Goal: Task Accomplishment & Management: Manage account settings

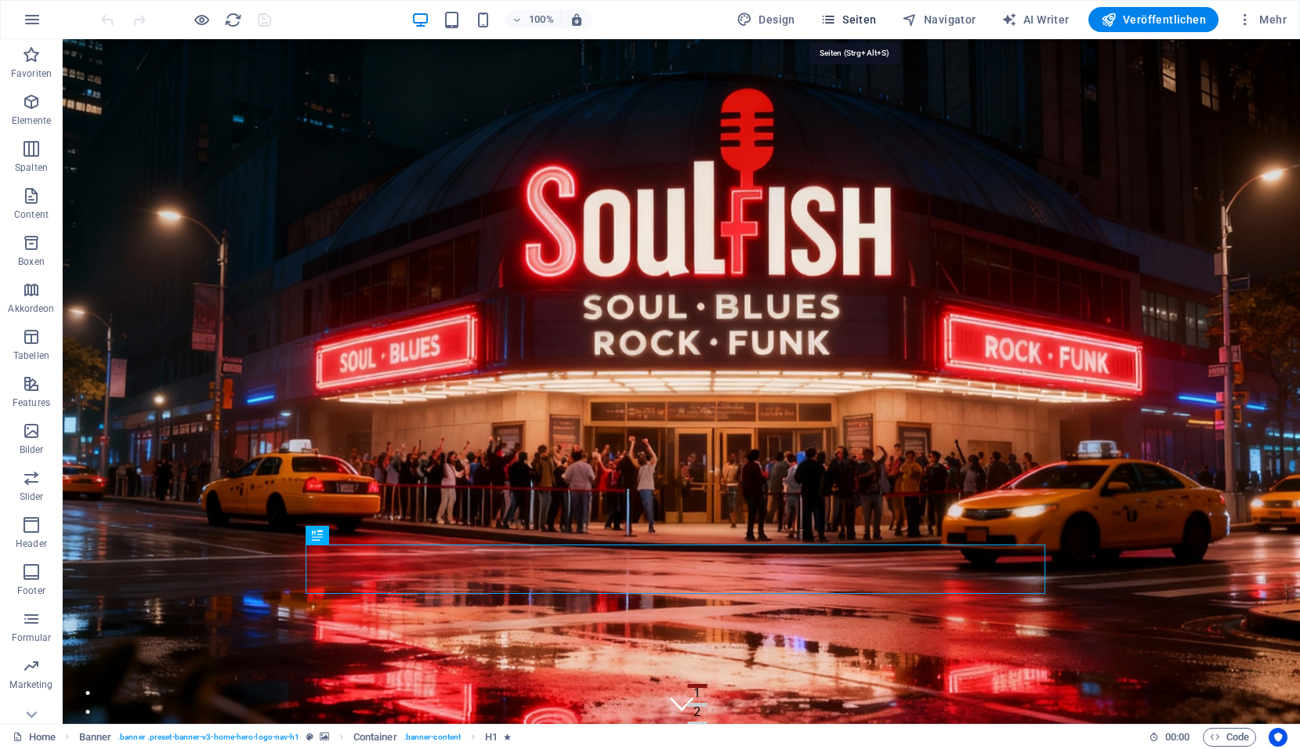
click at [850, 22] on span "Seiten" at bounding box center [849, 20] width 56 height 16
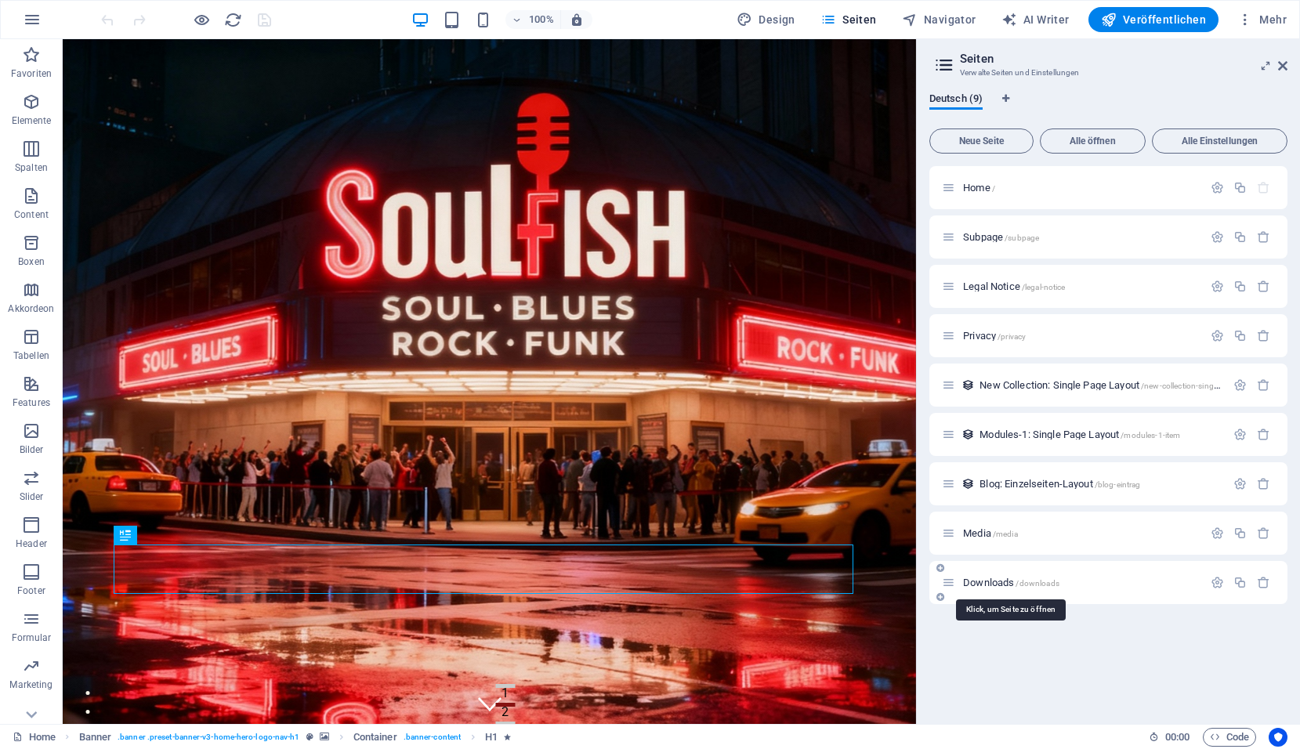
click at [991, 579] on span "Downloads /downloads" at bounding box center [1011, 583] width 96 height 12
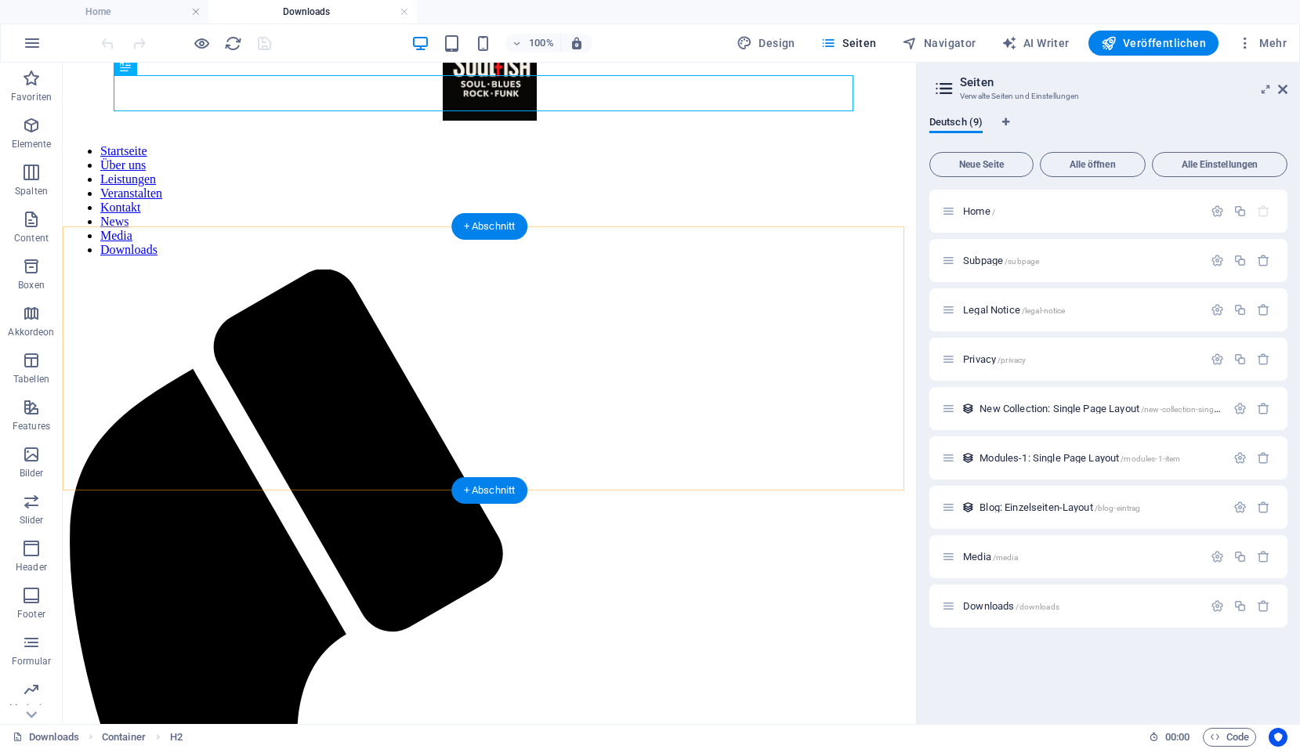
scroll to position [235, 0]
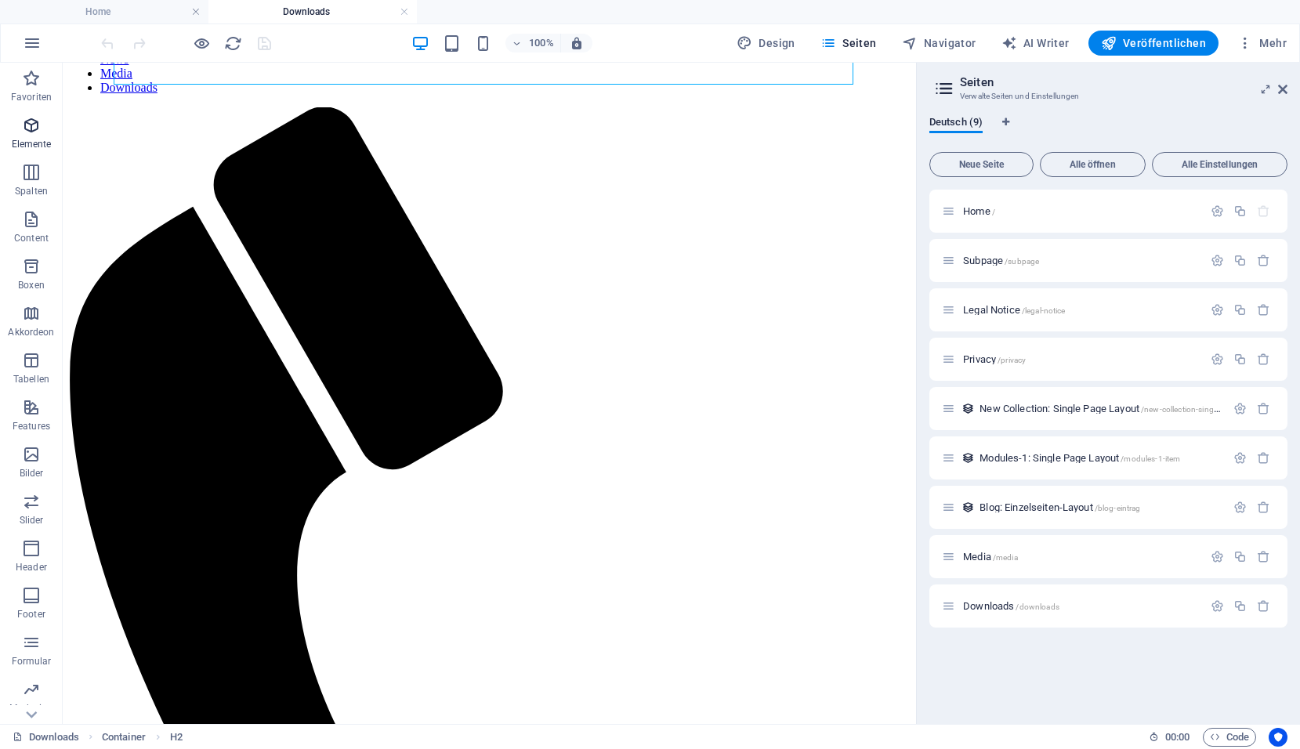
click at [32, 132] on icon "button" at bounding box center [31, 125] width 19 height 19
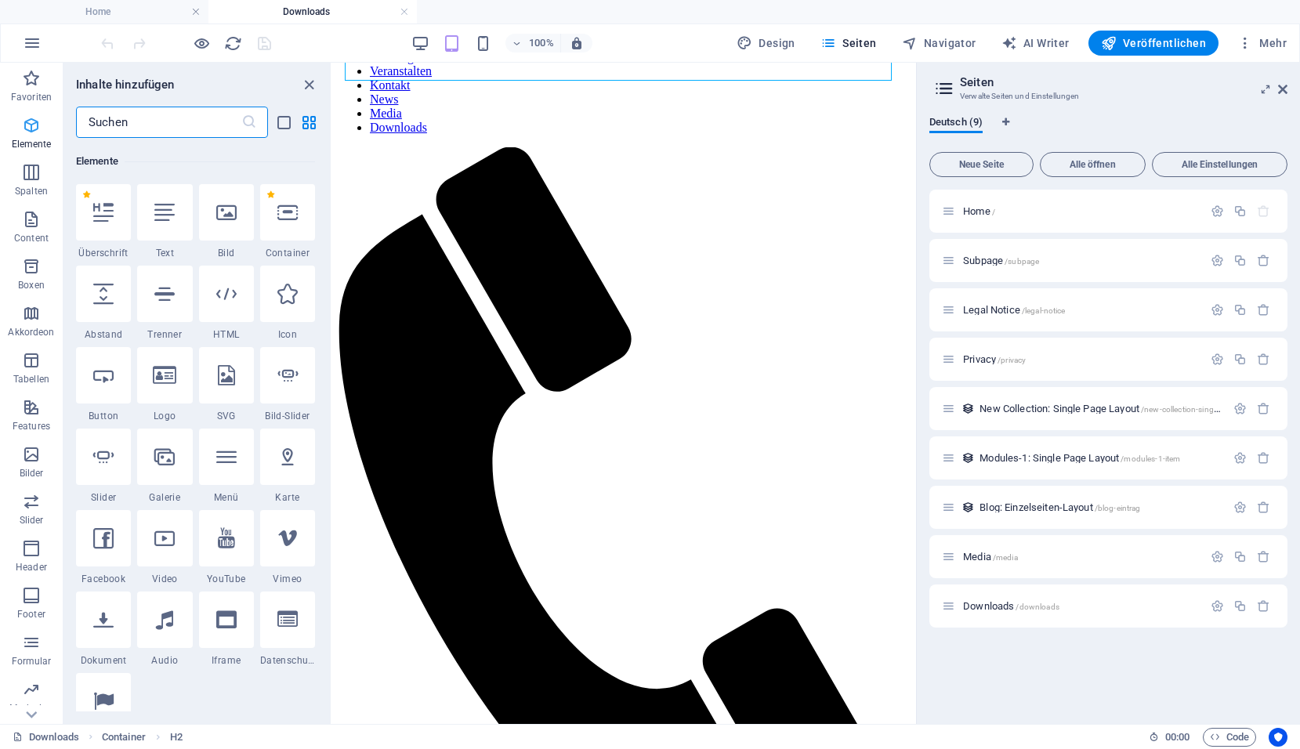
scroll to position [167, 0]
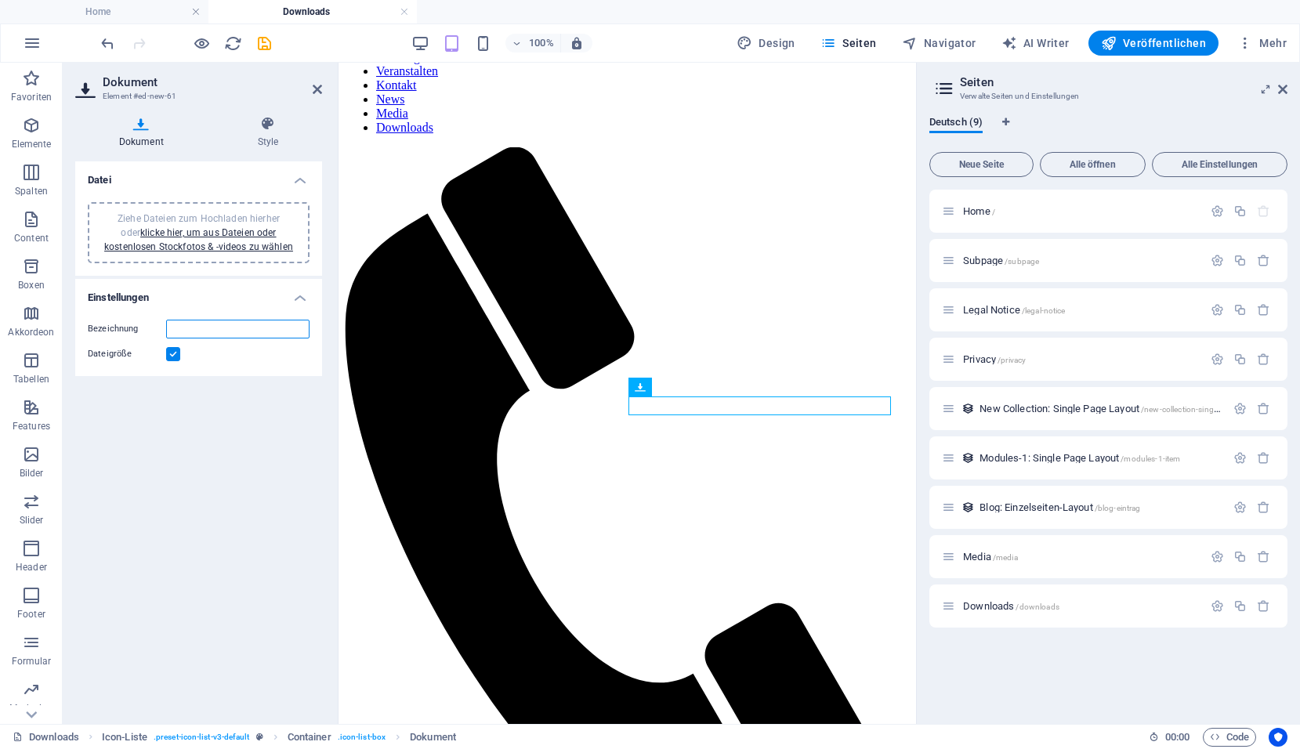
click at [219, 332] on input "Bezeichnung" at bounding box center [237, 329] width 143 height 19
type input "Download"
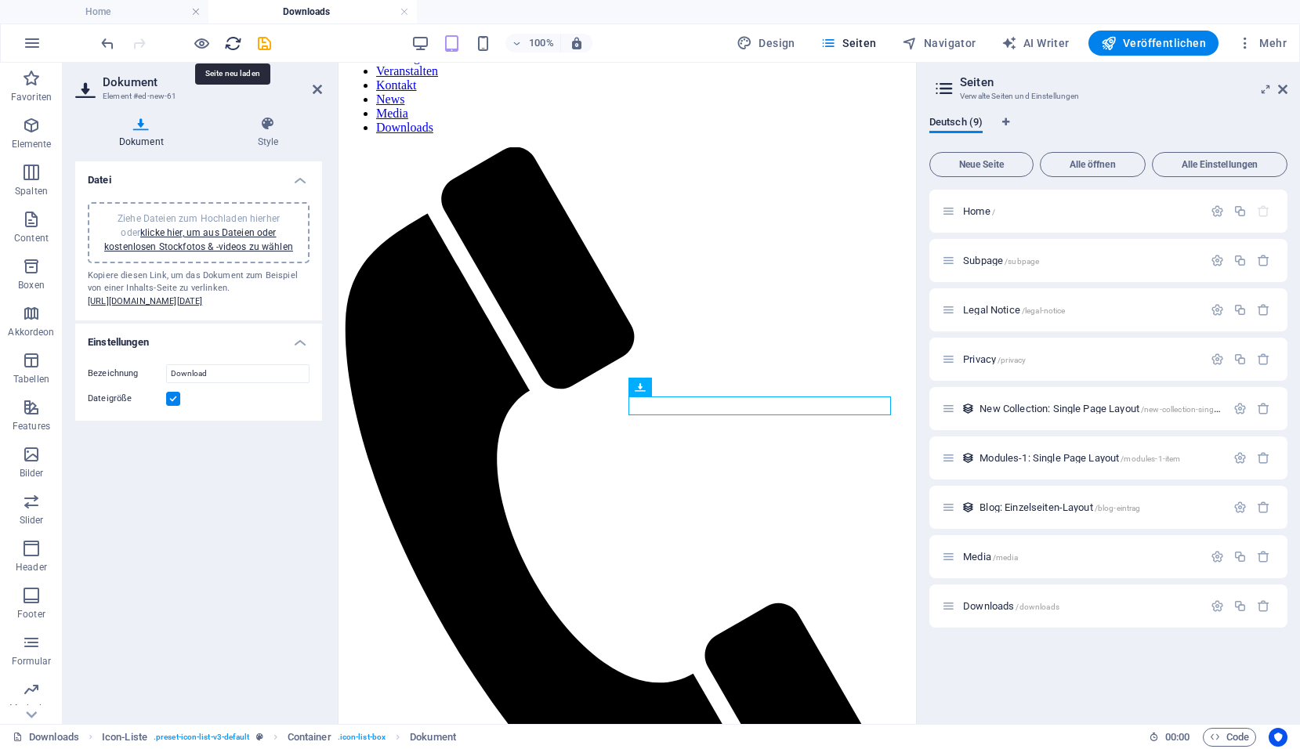
click at [227, 50] on icon "reload" at bounding box center [233, 43] width 18 height 18
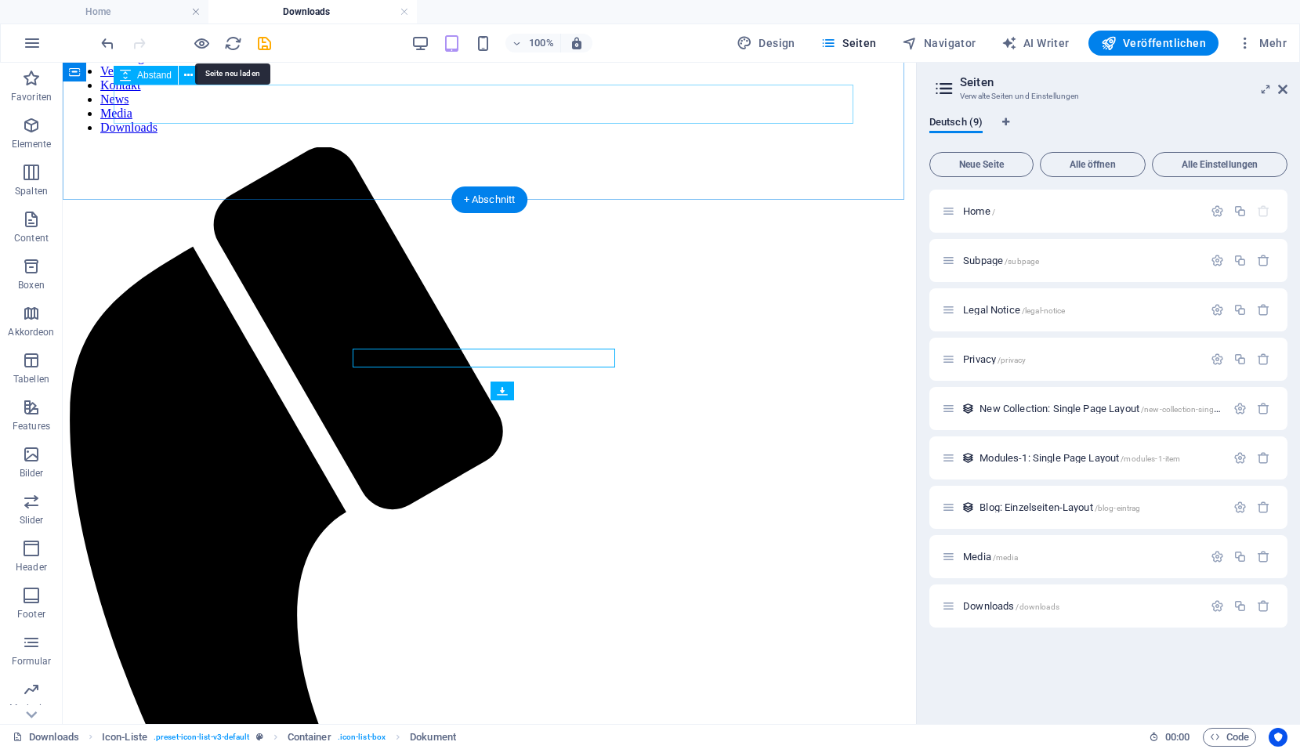
scroll to position [235, 0]
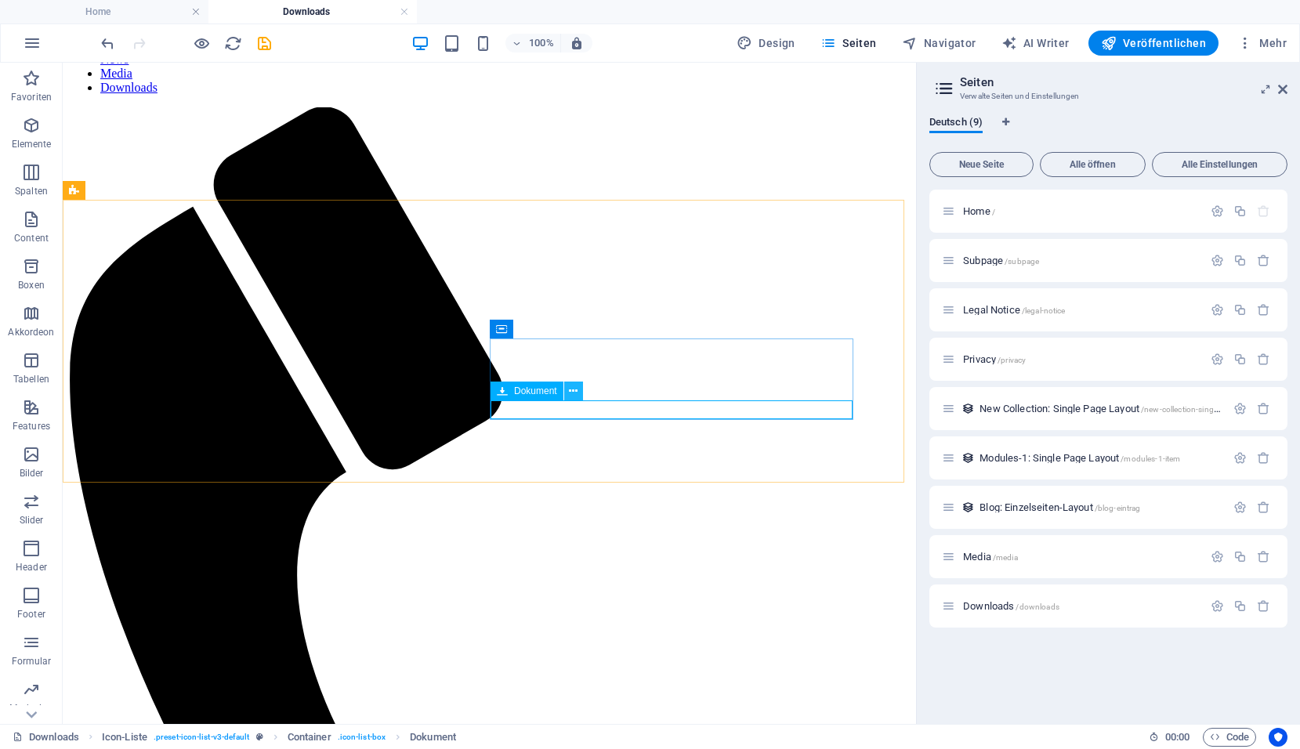
click at [569, 397] on icon at bounding box center [573, 391] width 9 height 16
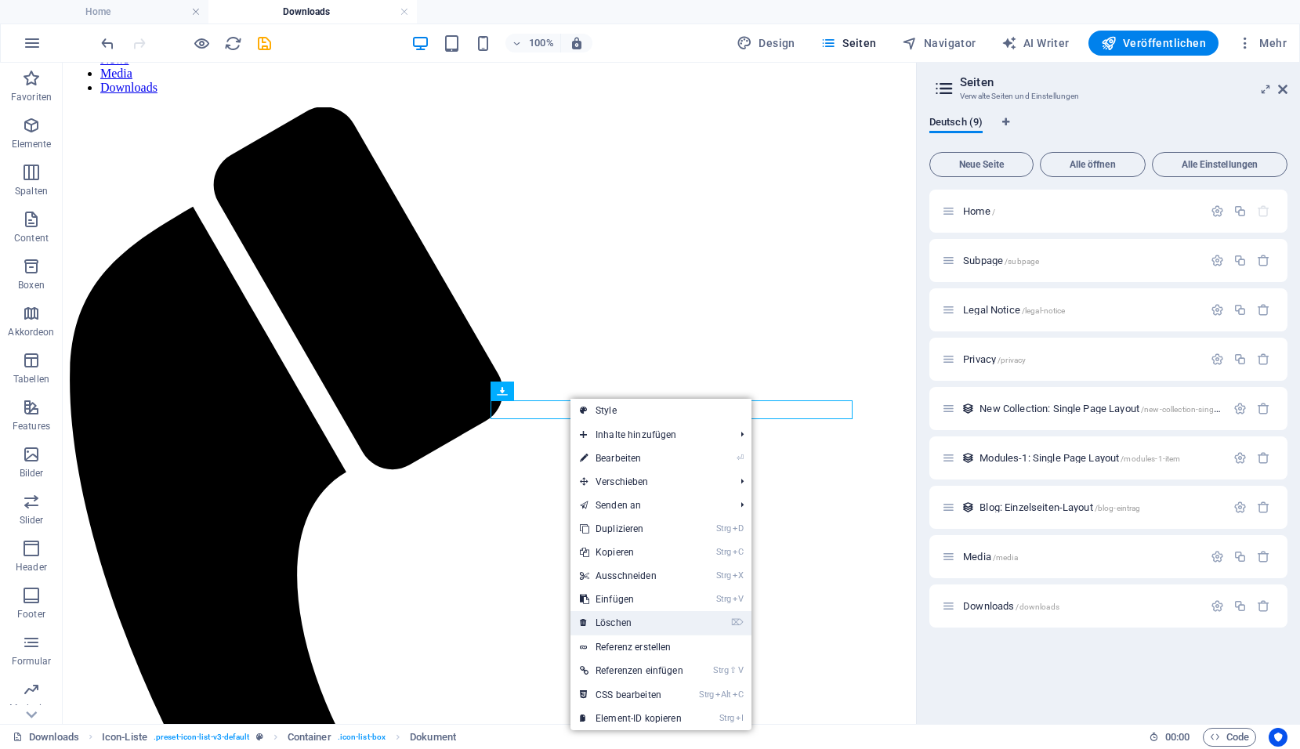
click at [614, 625] on link "⌦ Löschen" at bounding box center [632, 623] width 122 height 24
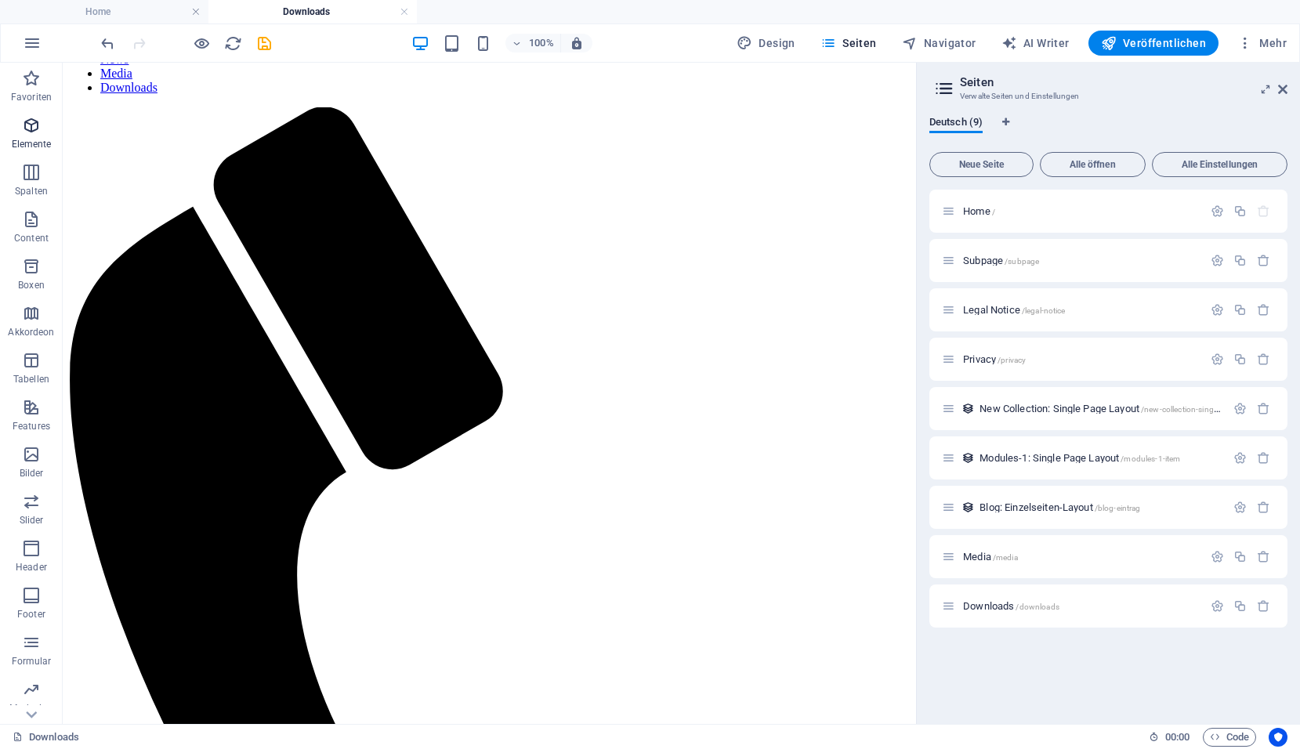
click at [27, 133] on icon "button" at bounding box center [31, 125] width 19 height 19
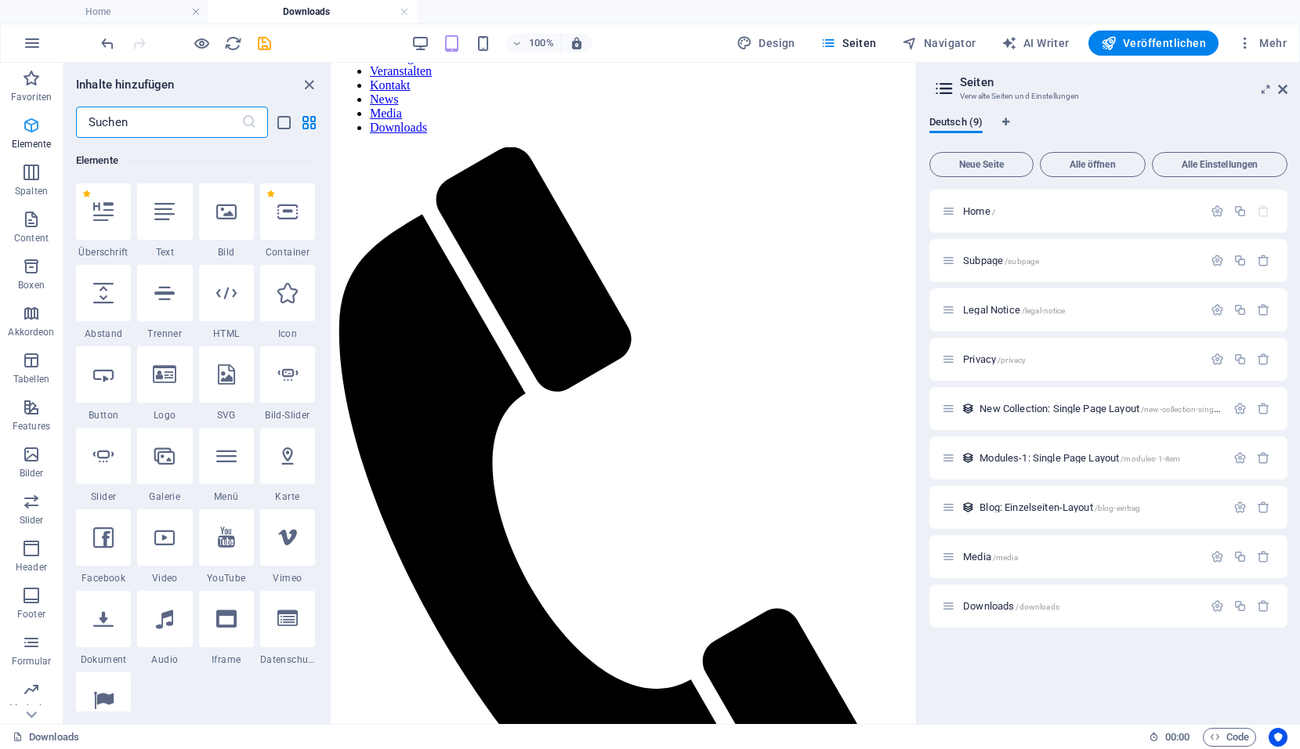
scroll to position [167, 0]
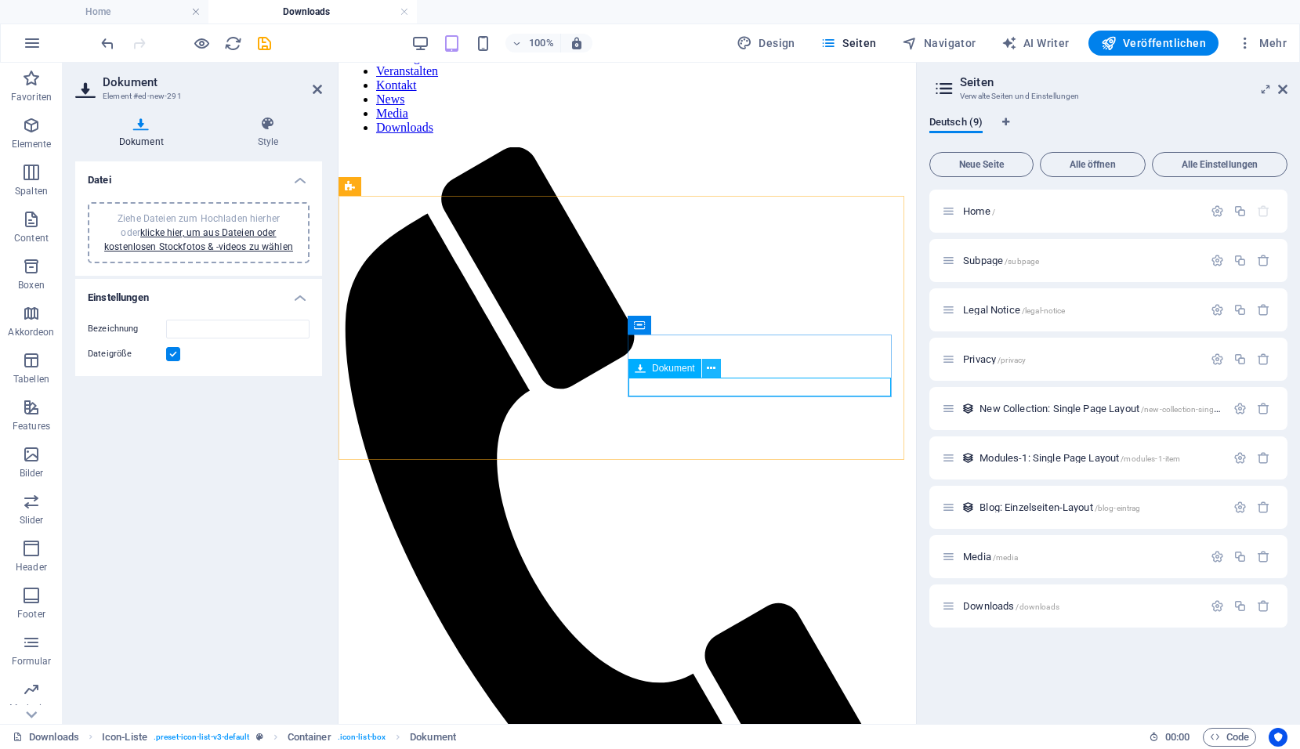
click at [717, 371] on button at bounding box center [711, 368] width 19 height 19
click at [710, 367] on icon at bounding box center [711, 369] width 9 height 16
click at [713, 368] on icon at bounding box center [711, 369] width 9 height 16
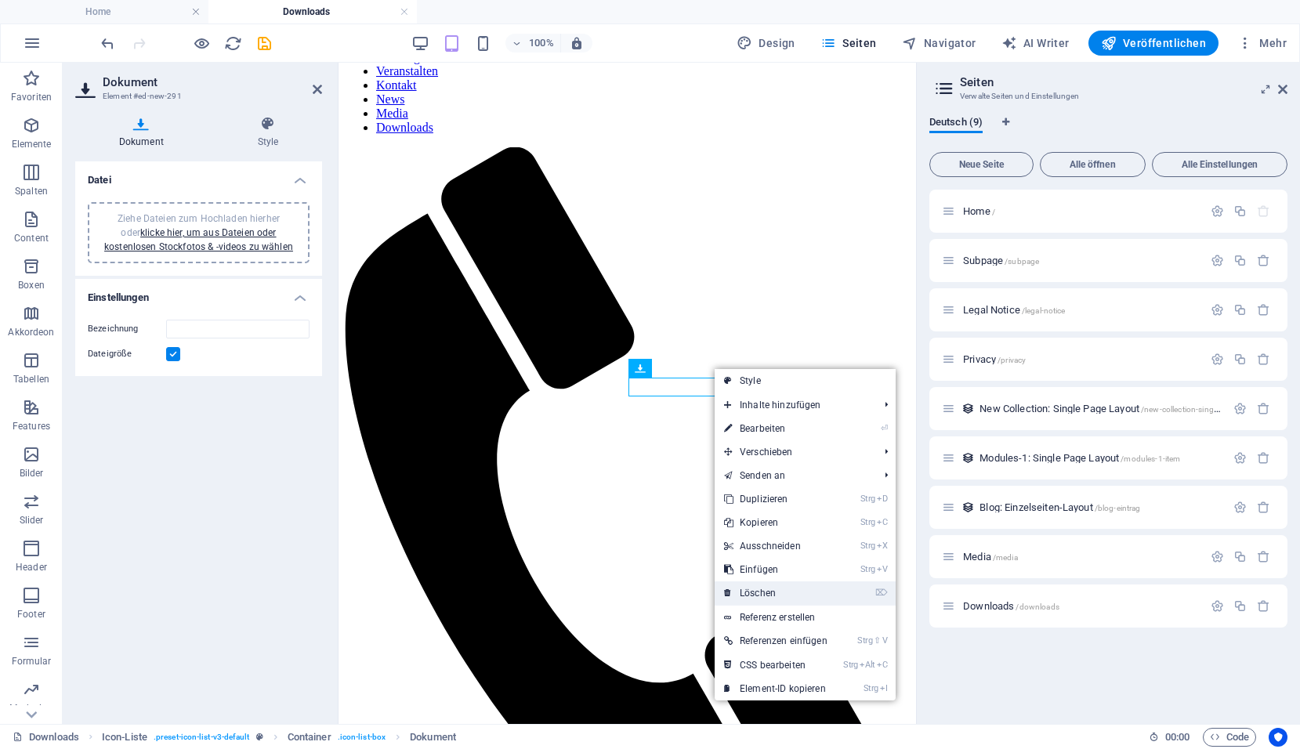
drag, startPoint x: 745, startPoint y: 593, endPoint x: 682, endPoint y: 529, distance: 89.2
click at [745, 593] on link "⌦ Löschen" at bounding box center [776, 594] width 122 height 24
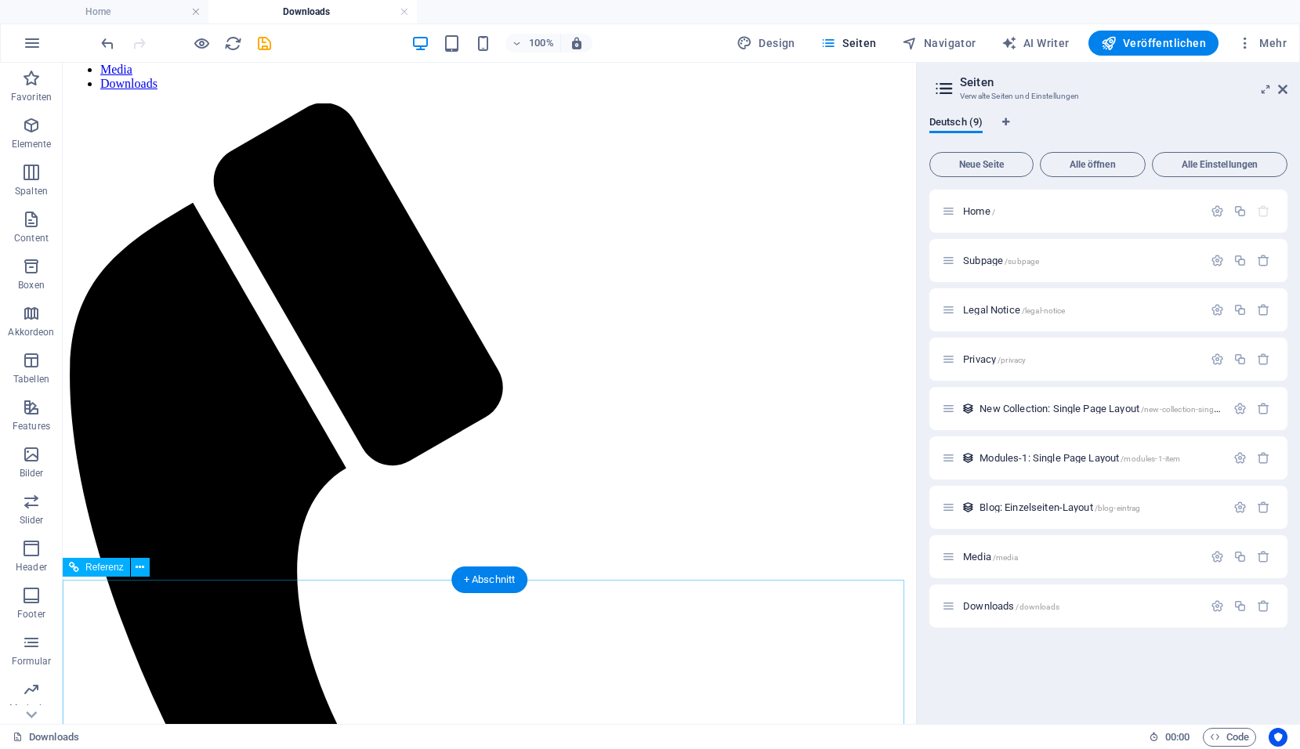
scroll to position [235, 0]
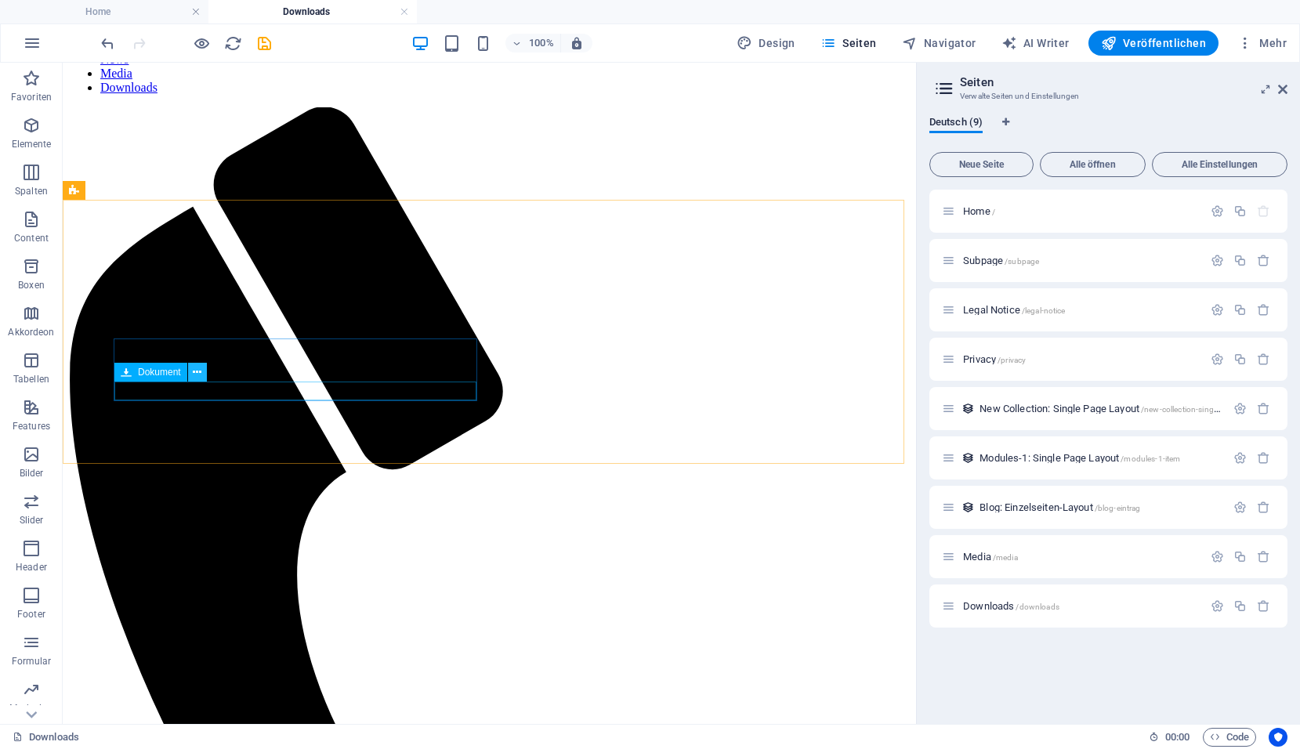
click at [200, 375] on icon at bounding box center [197, 372] width 9 height 16
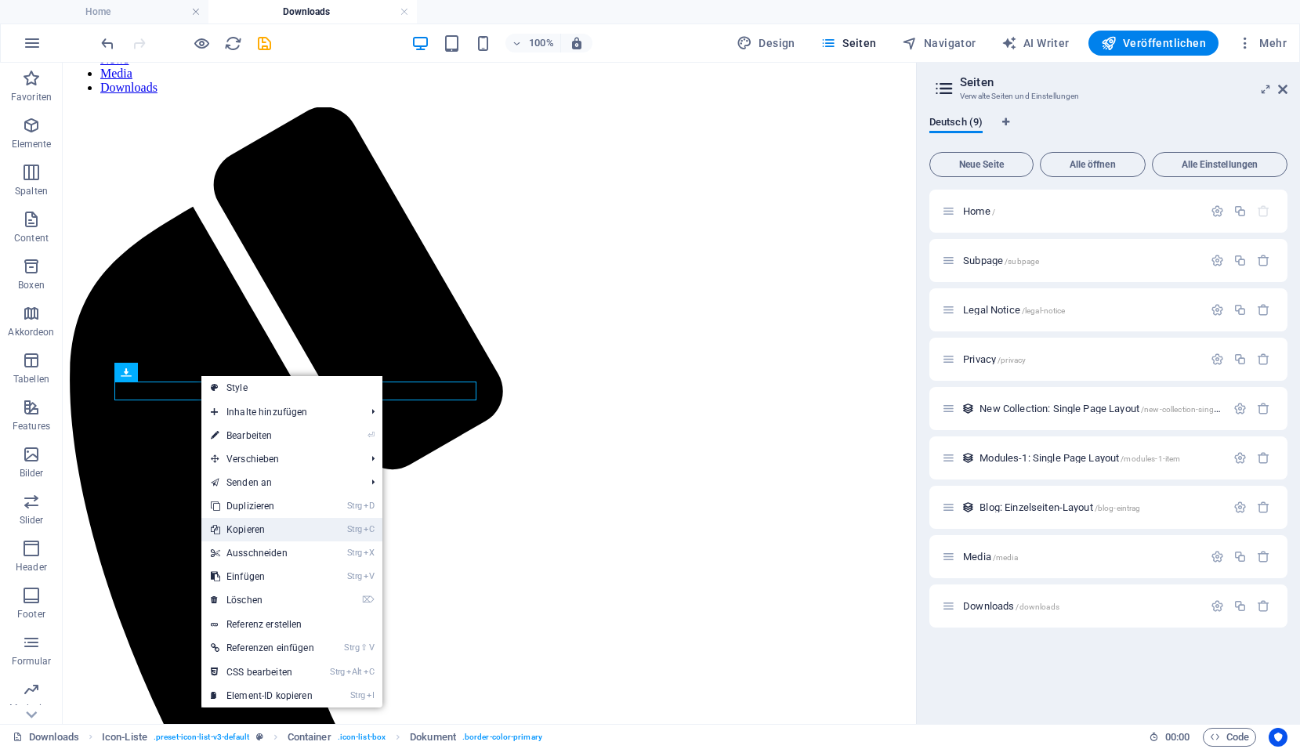
drag, startPoint x: 224, startPoint y: 532, endPoint x: 170, endPoint y: 461, distance: 89.5
click at [224, 532] on link "Strg C Kopieren" at bounding box center [262, 530] width 122 height 24
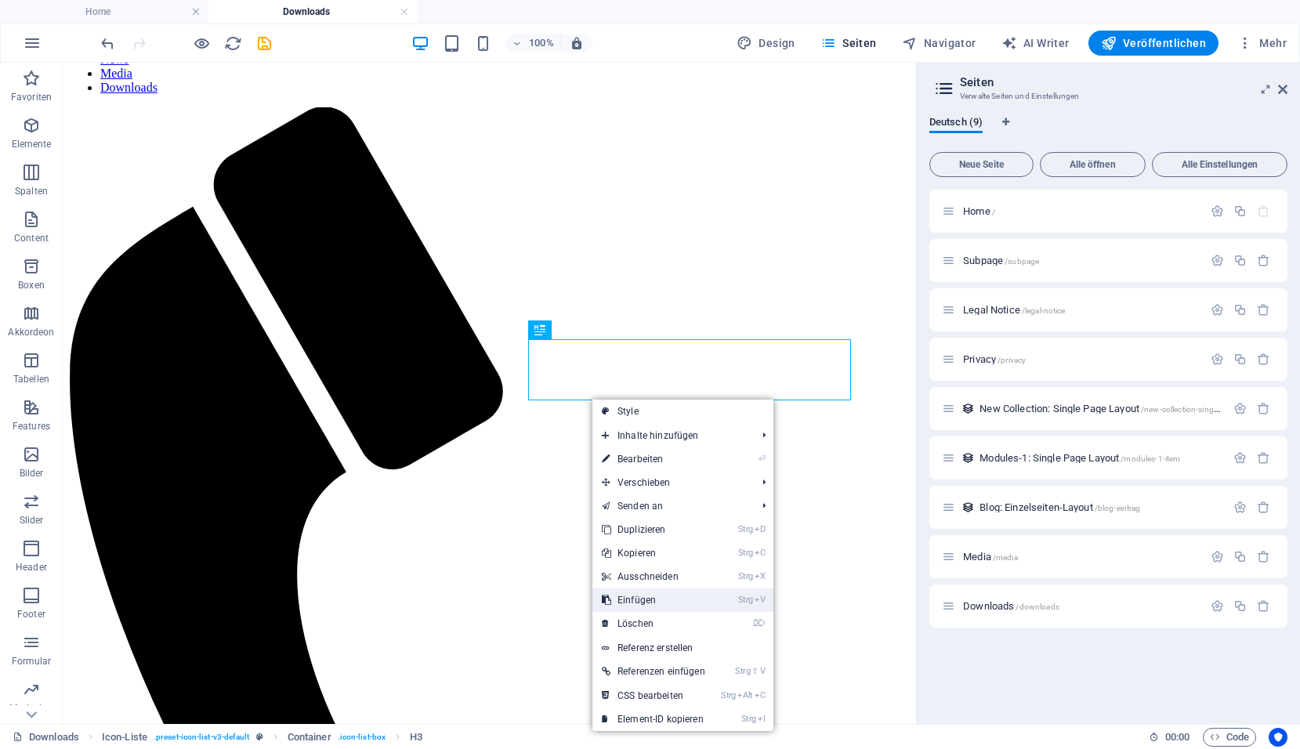
click at [616, 589] on link "Strg V Einfügen" at bounding box center [654, 601] width 122 height 24
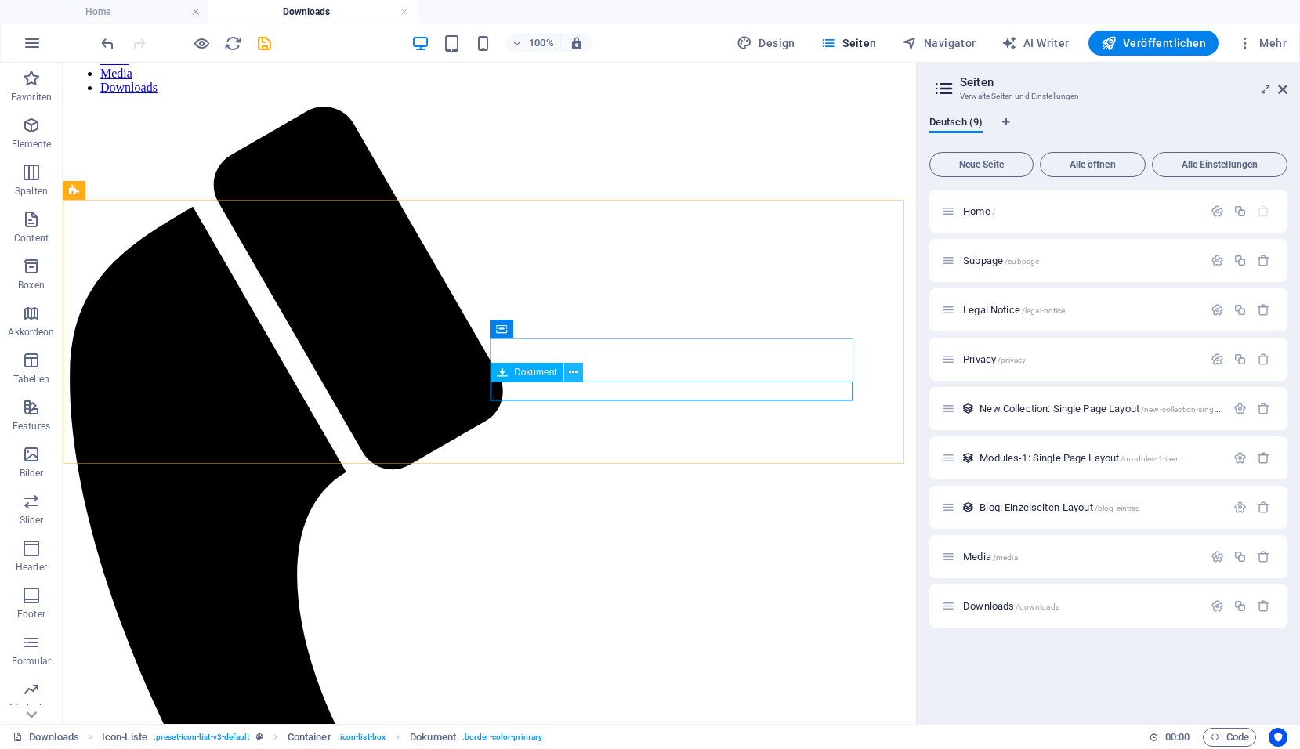
click at [569, 375] on icon at bounding box center [573, 372] width 9 height 16
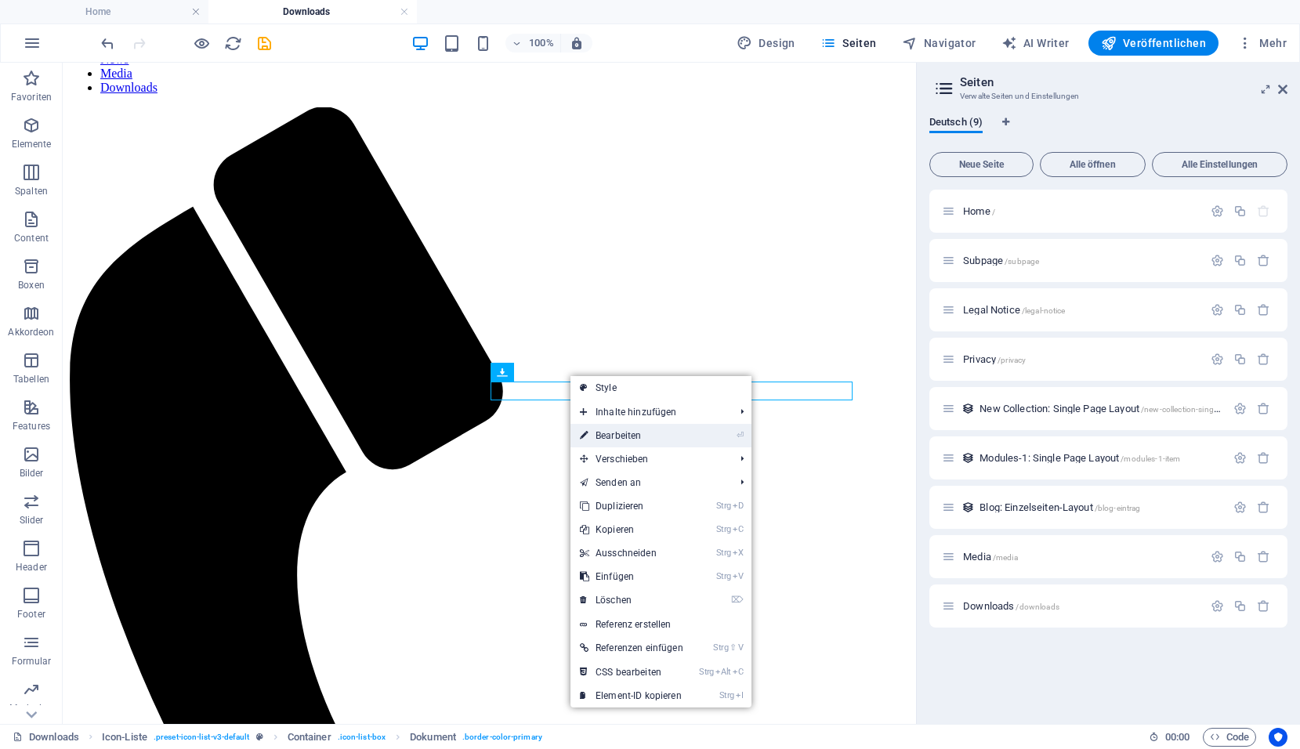
click at [640, 430] on link "⏎ Bearbeiten" at bounding box center [632, 436] width 122 height 24
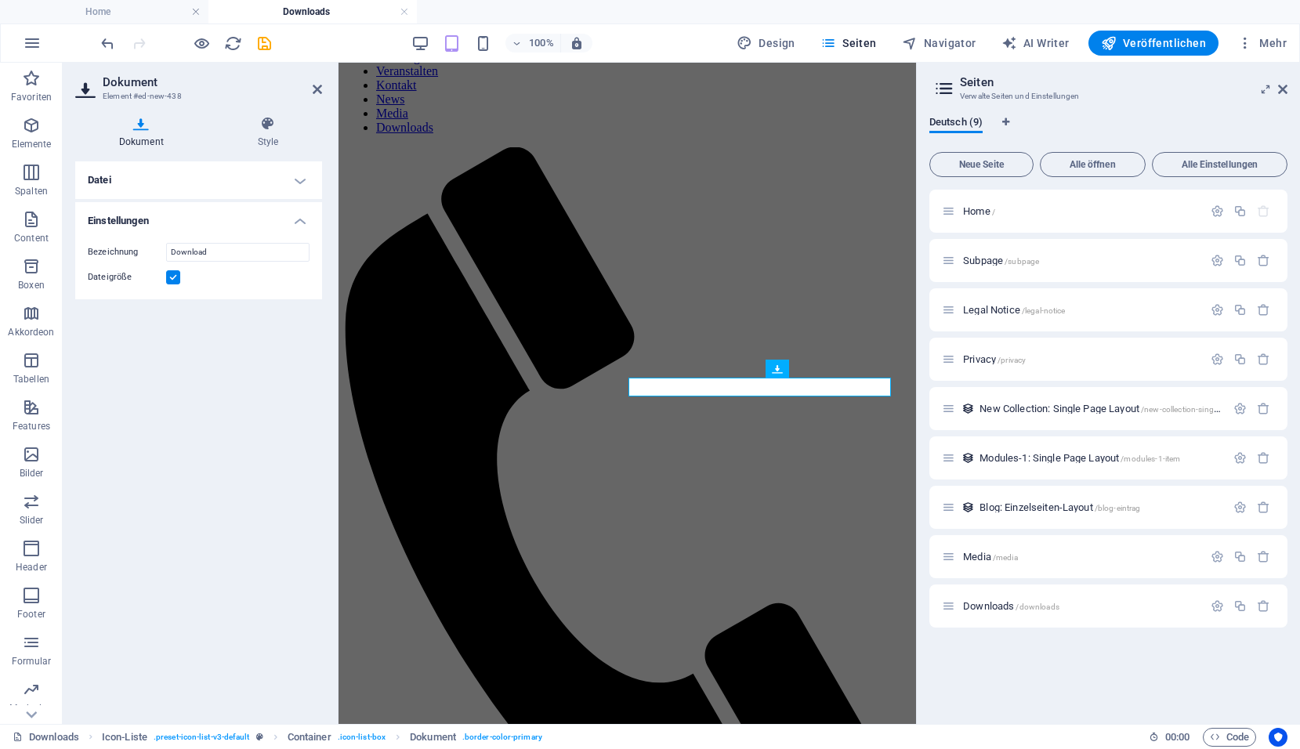
click at [234, 182] on h4 "Datei" at bounding box center [198, 180] width 247 height 38
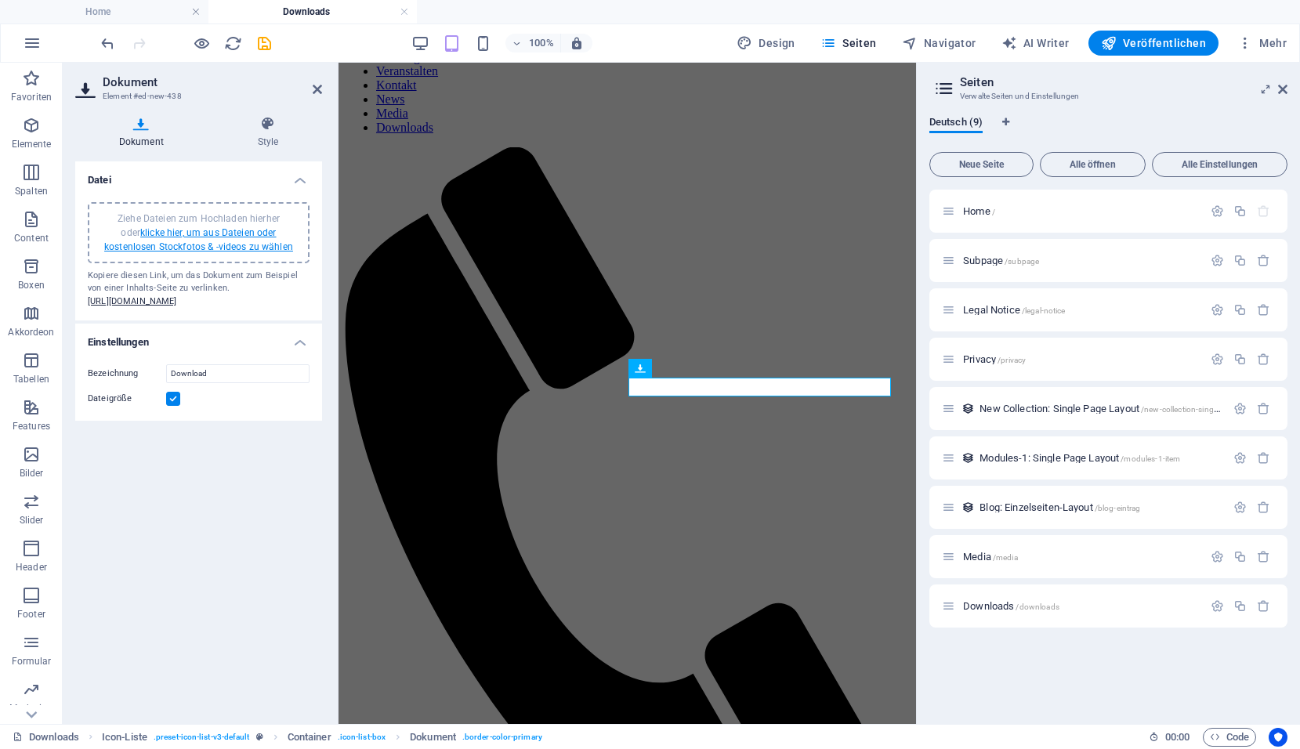
click at [188, 246] on link "klicke hier, um aus Dateien oder kostenlosen Stockfotos & -videos zu wählen" at bounding box center [198, 239] width 189 height 25
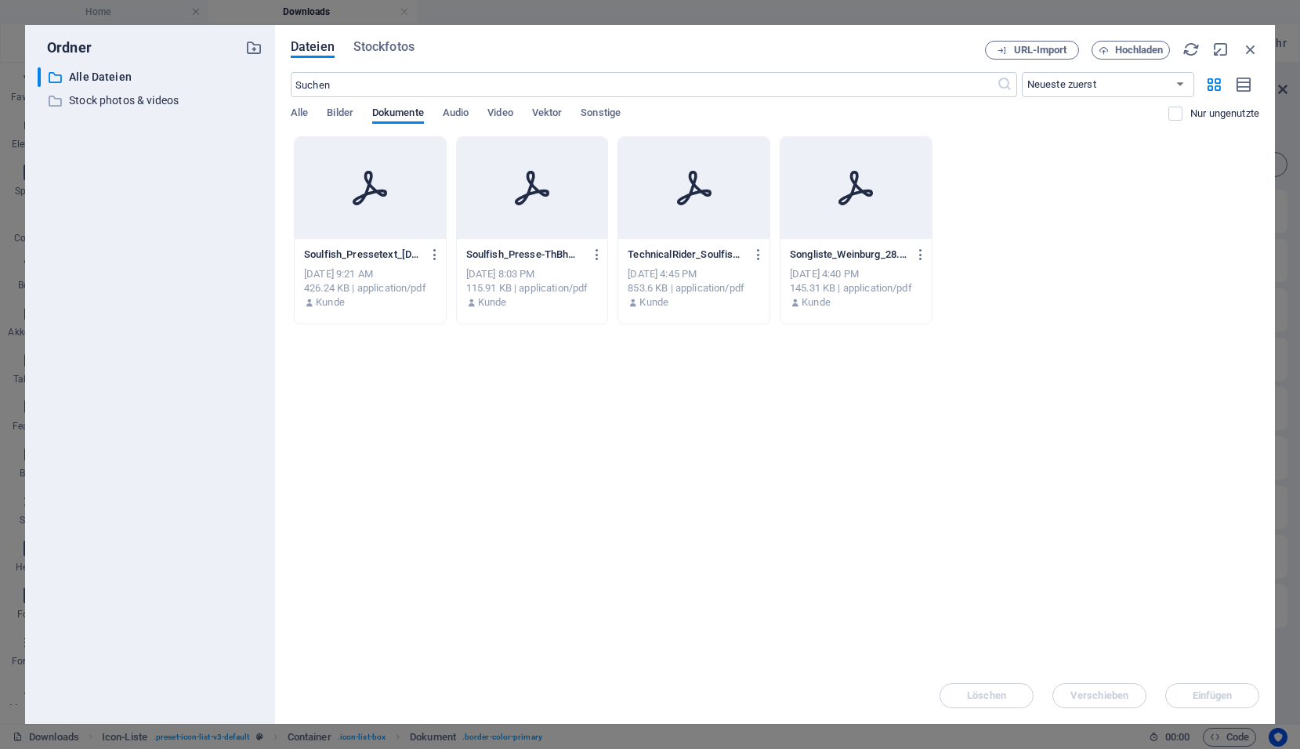
click at [361, 230] on div at bounding box center [370, 188] width 151 height 102
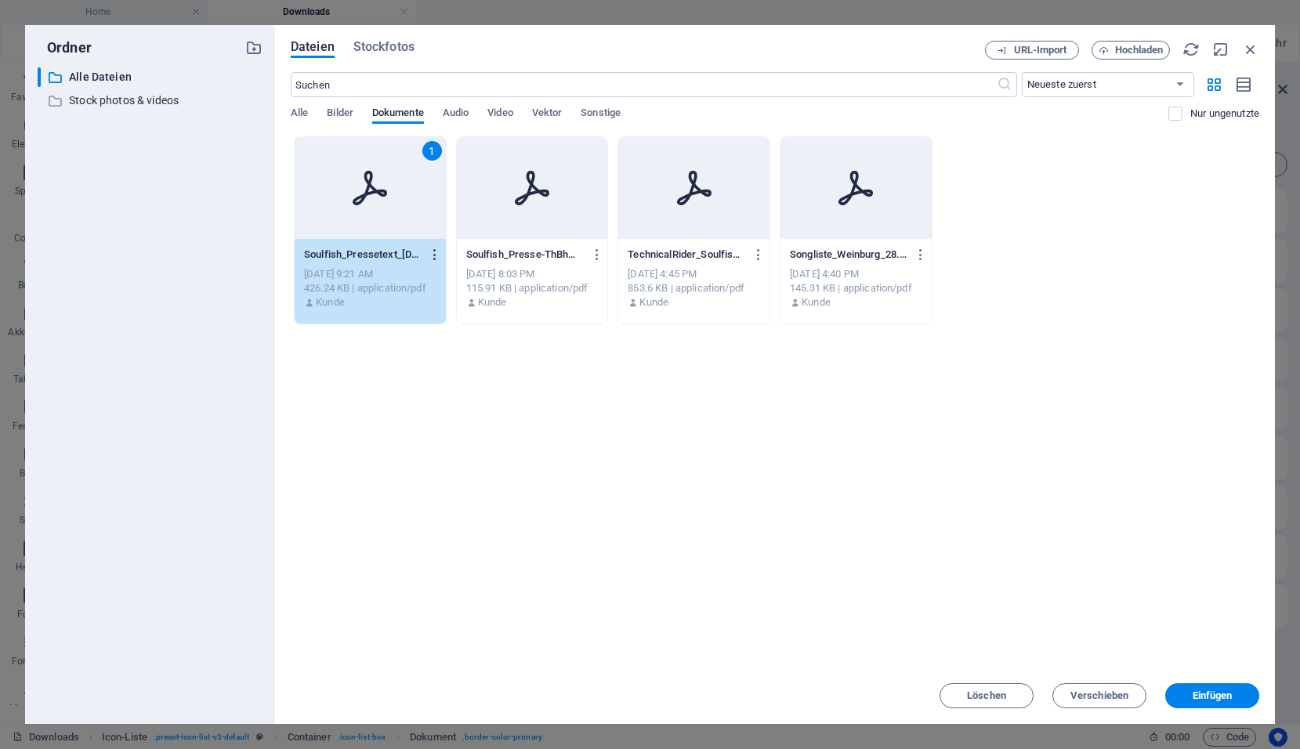
click at [435, 259] on icon "button" at bounding box center [435, 255] width 15 height 14
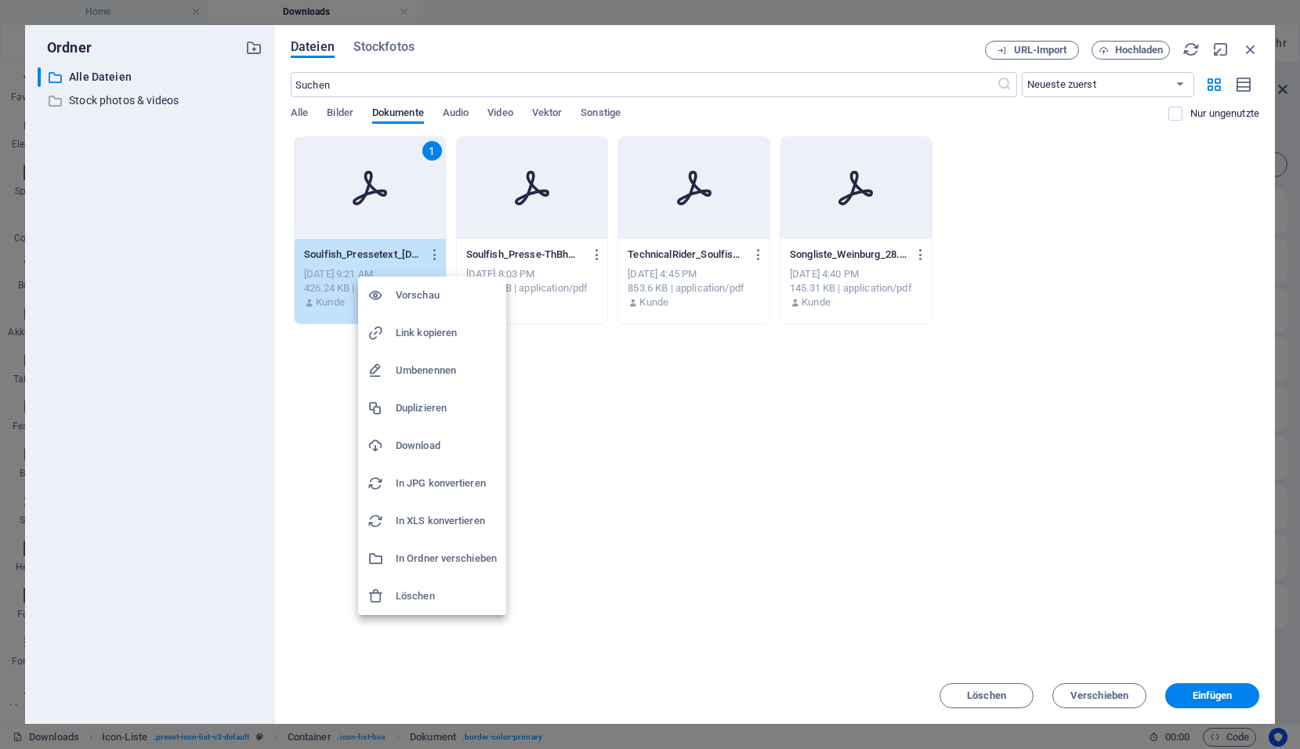
click at [422, 296] on h6 "Vorschau" at bounding box center [446, 295] width 101 height 19
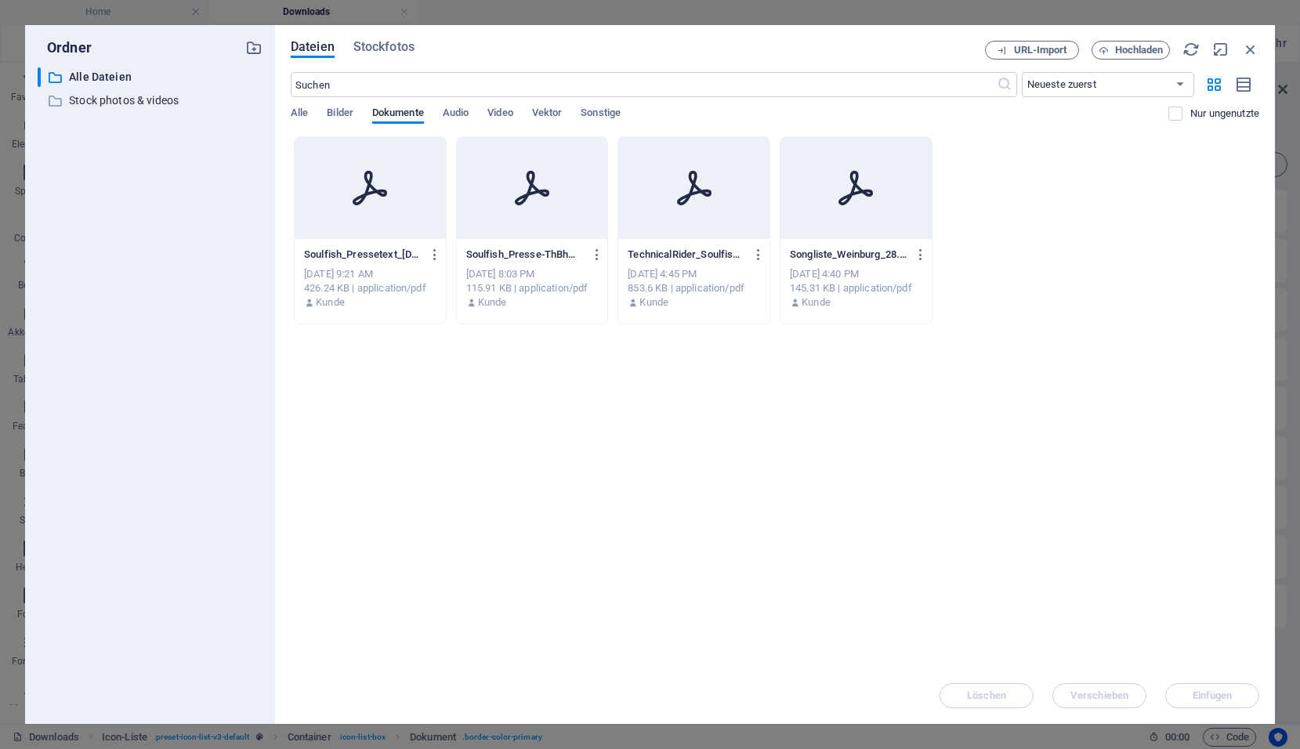
click at [381, 251] on p "Soulfish_Pressetext_[DATE]-lISCerd5PUtqWtaFhmXOAA.pdf" at bounding box center [363, 255] width 118 height 14
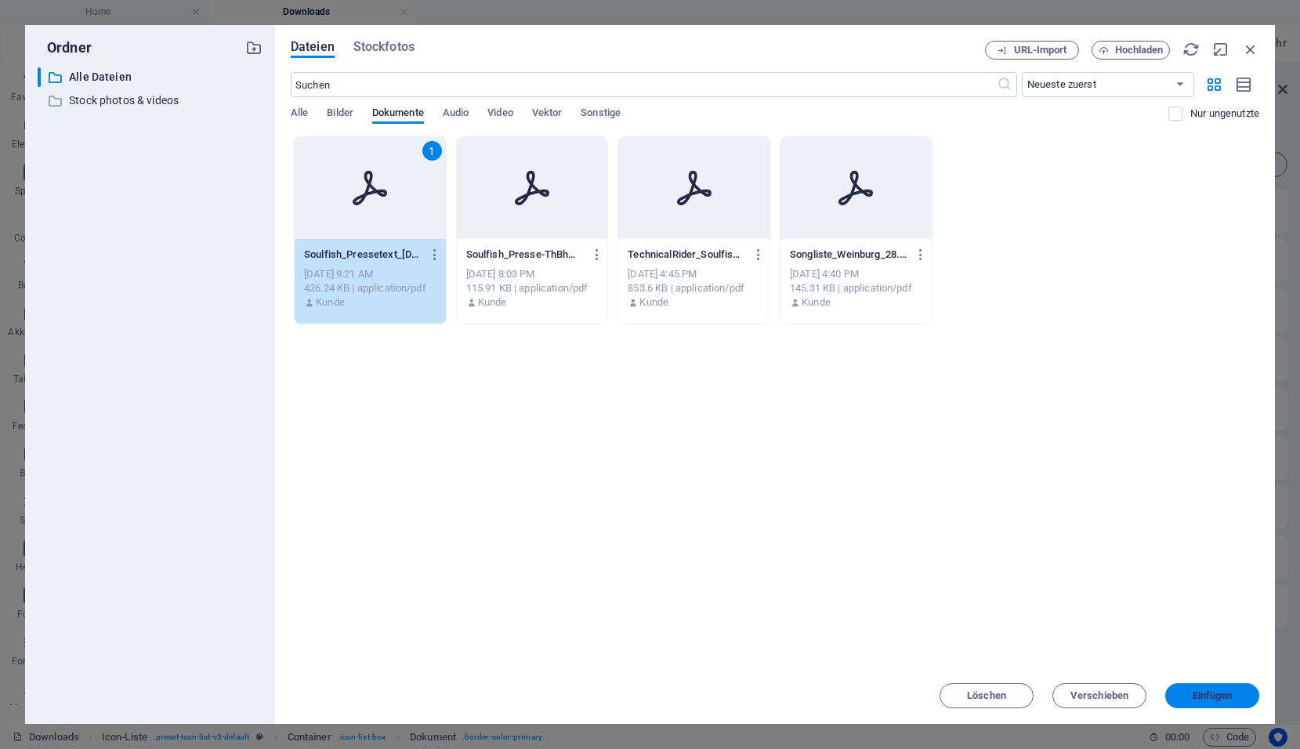
click at [1198, 693] on span "Einfügen" at bounding box center [1213, 695] width 40 height 9
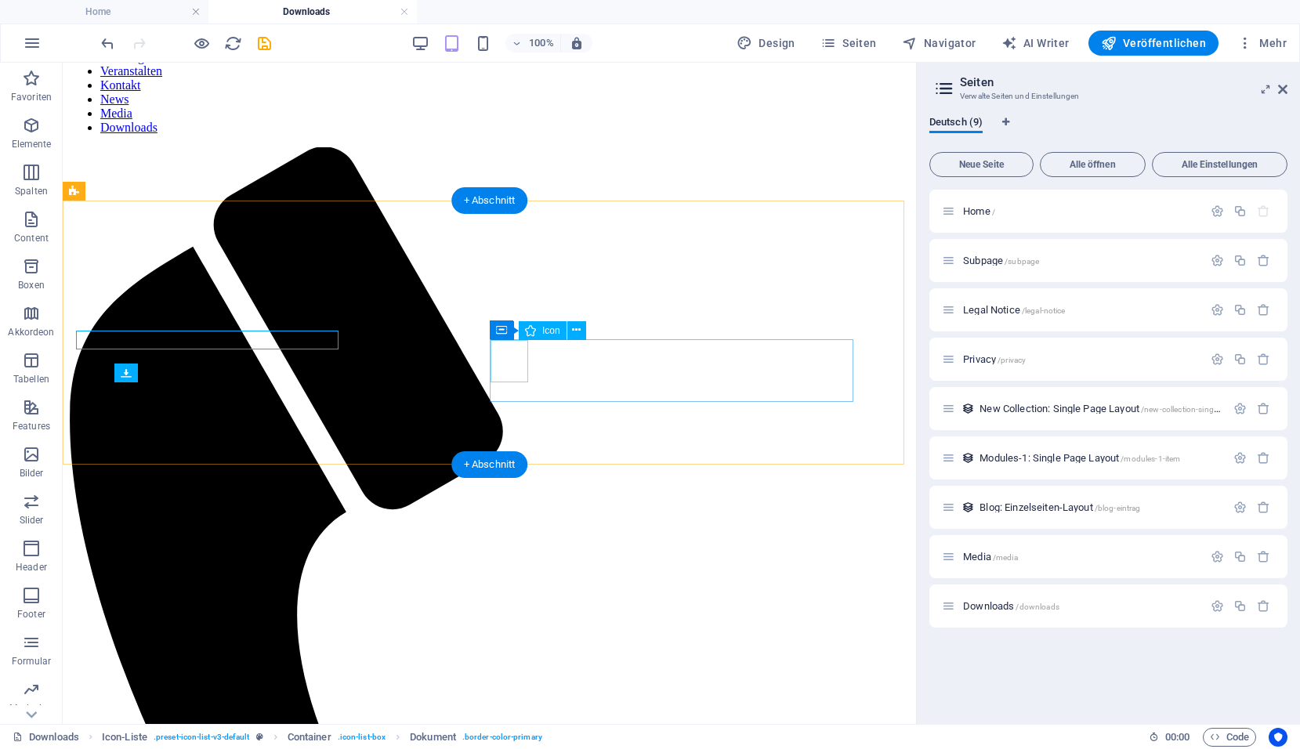
scroll to position [236, 0]
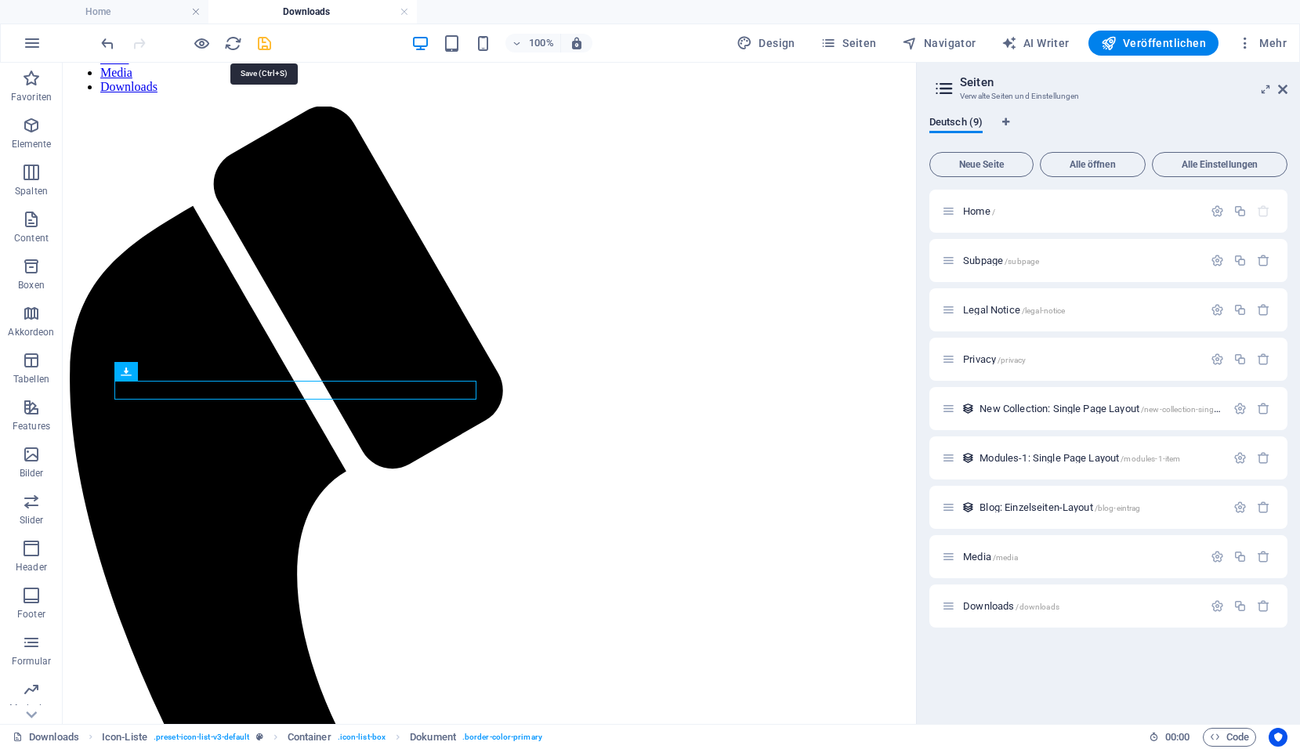
click at [260, 45] on icon "save" at bounding box center [265, 43] width 18 height 18
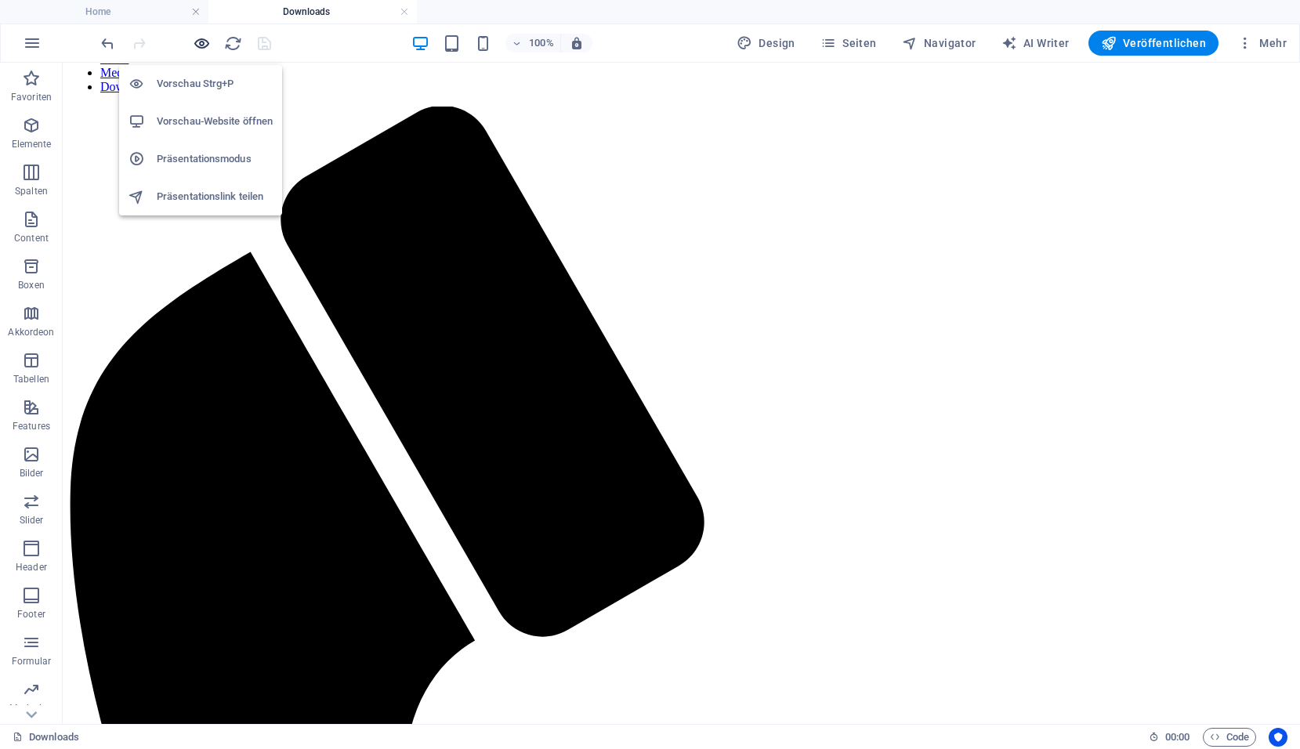
click at [198, 47] on icon "button" at bounding box center [202, 43] width 18 height 18
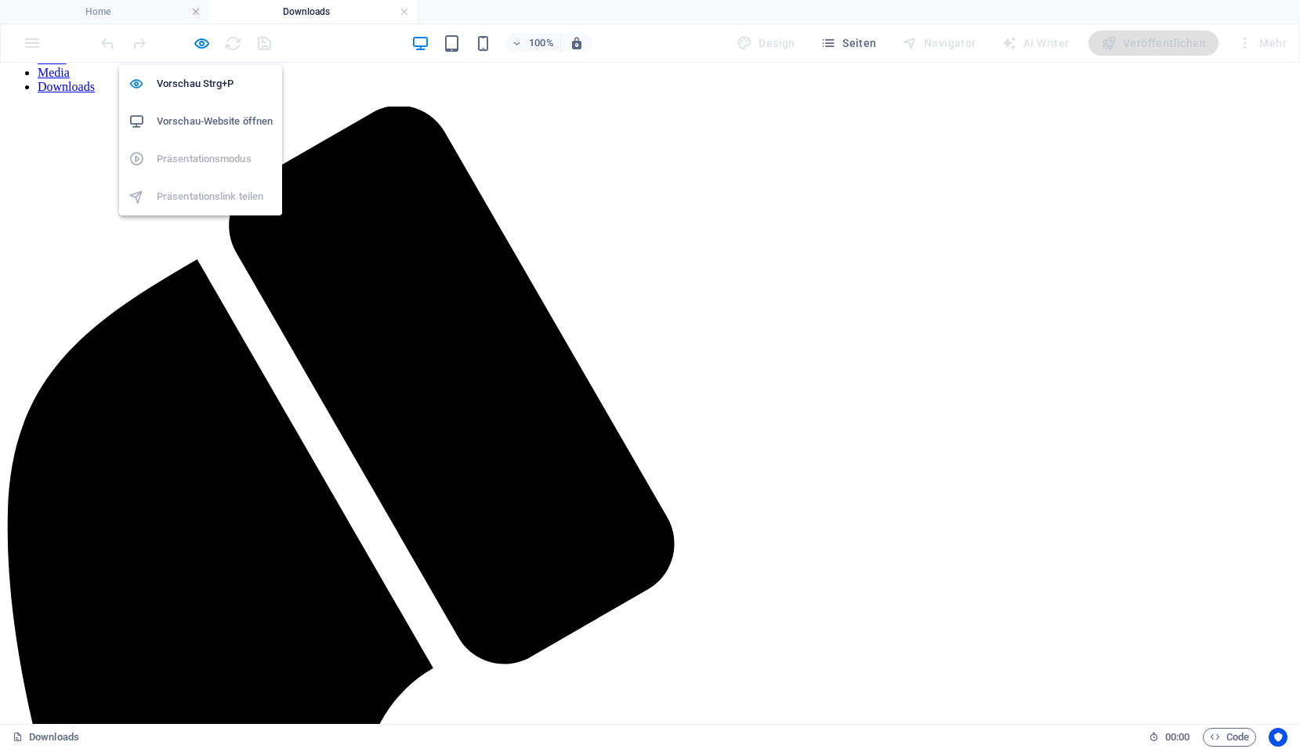
click at [201, 118] on h6 "Vorschau-Website öffnen" at bounding box center [215, 121] width 116 height 19
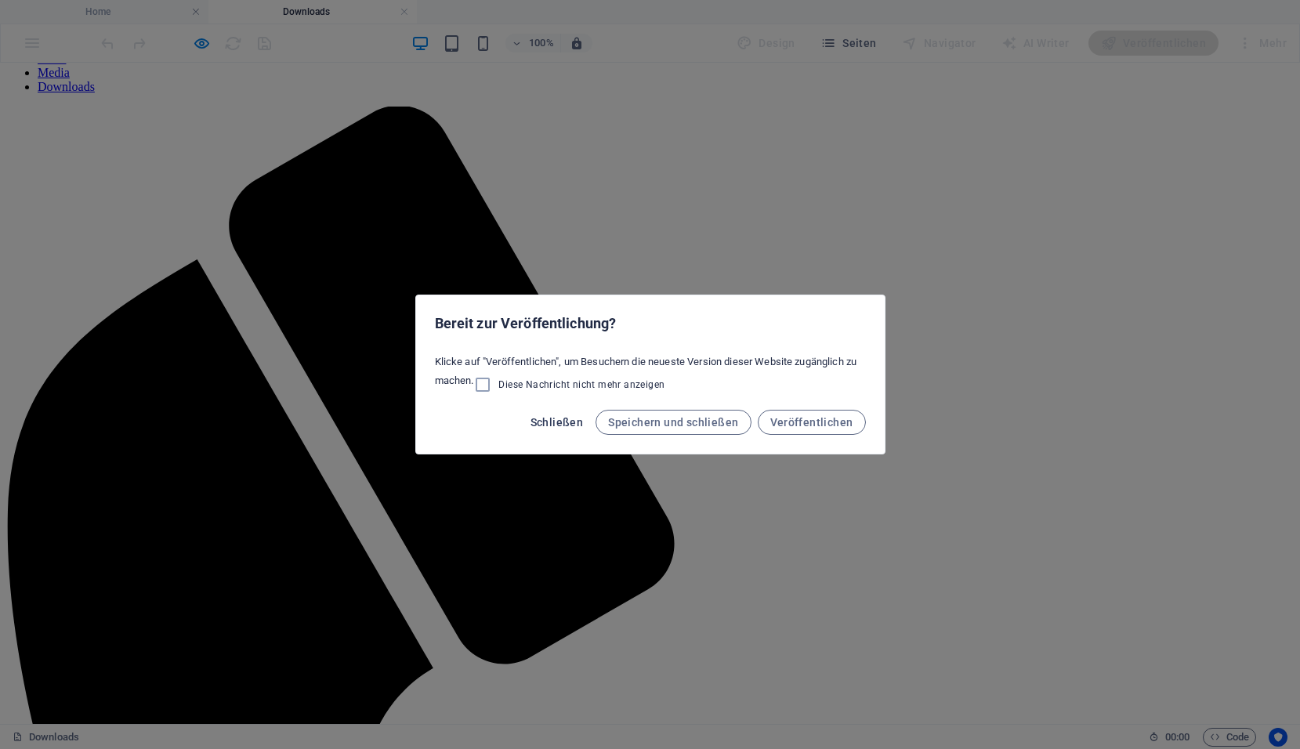
click at [557, 424] on span "Schließen" at bounding box center [557, 422] width 53 height 13
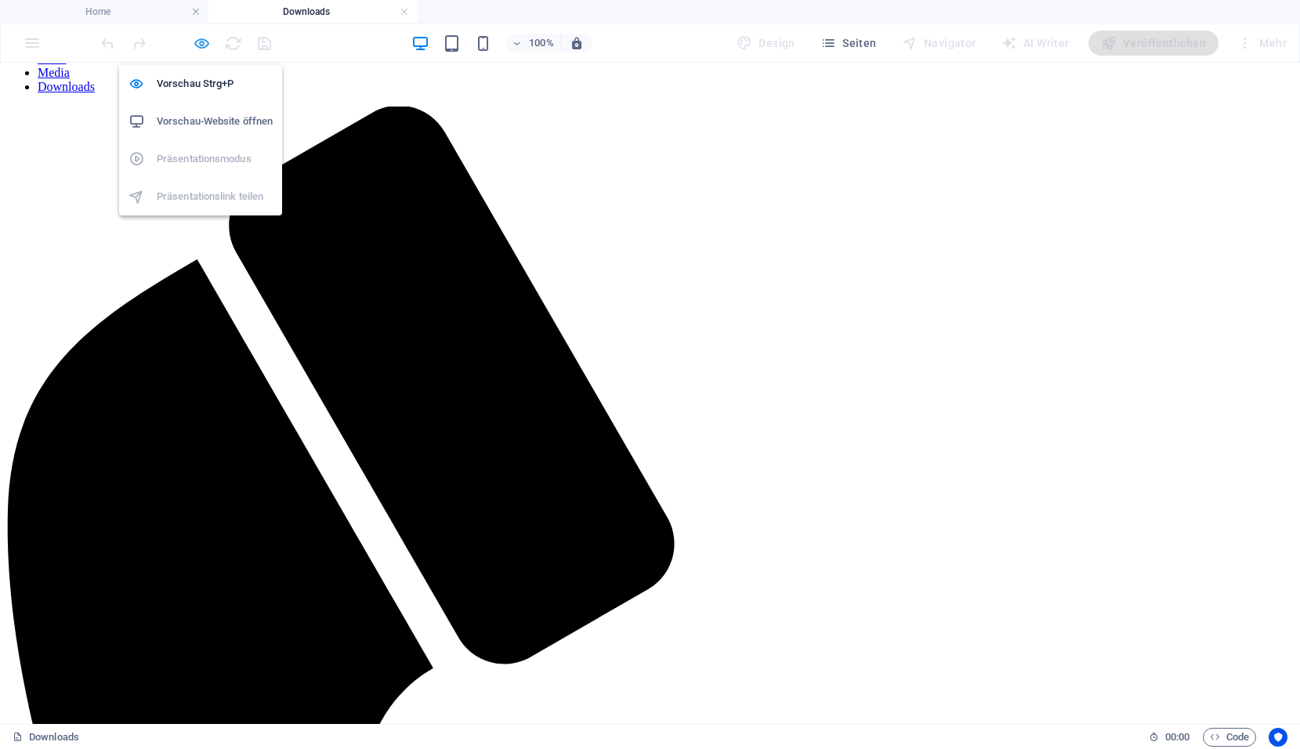
click at [201, 52] on icon "button" at bounding box center [202, 43] width 18 height 18
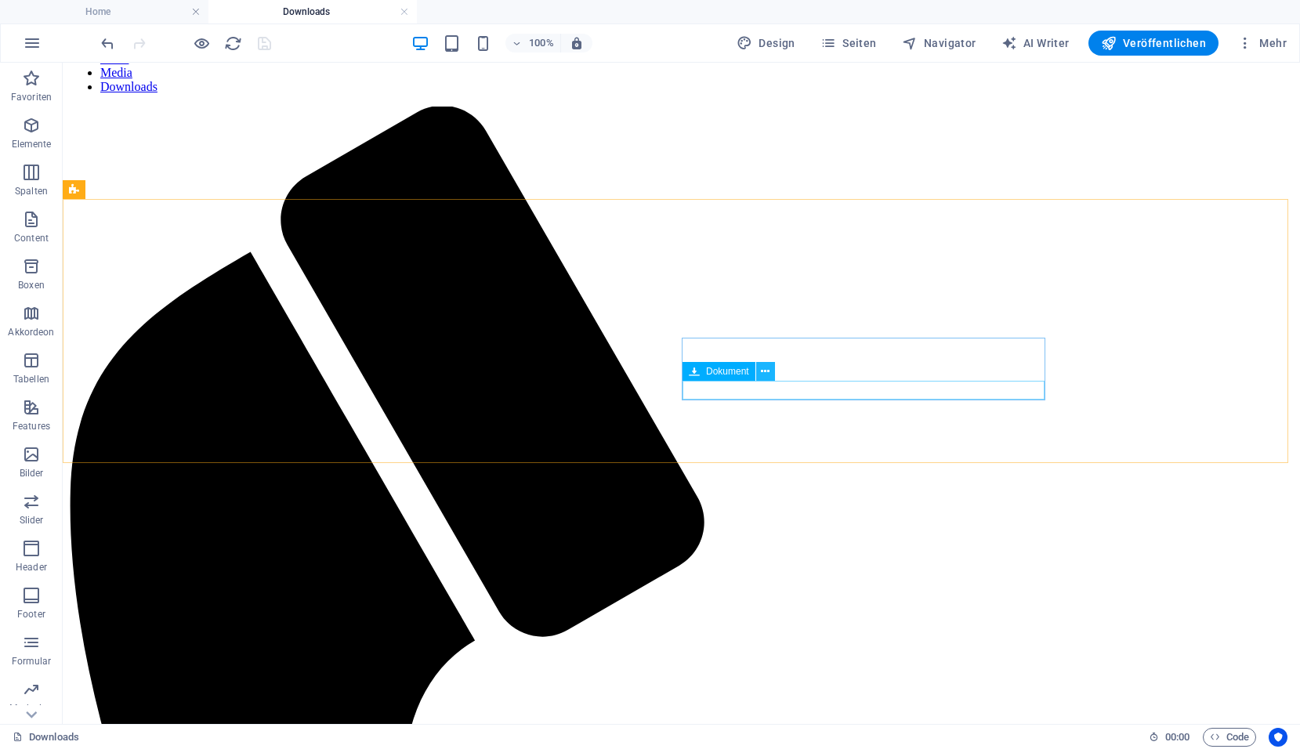
click at [761, 373] on icon at bounding box center [765, 372] width 9 height 16
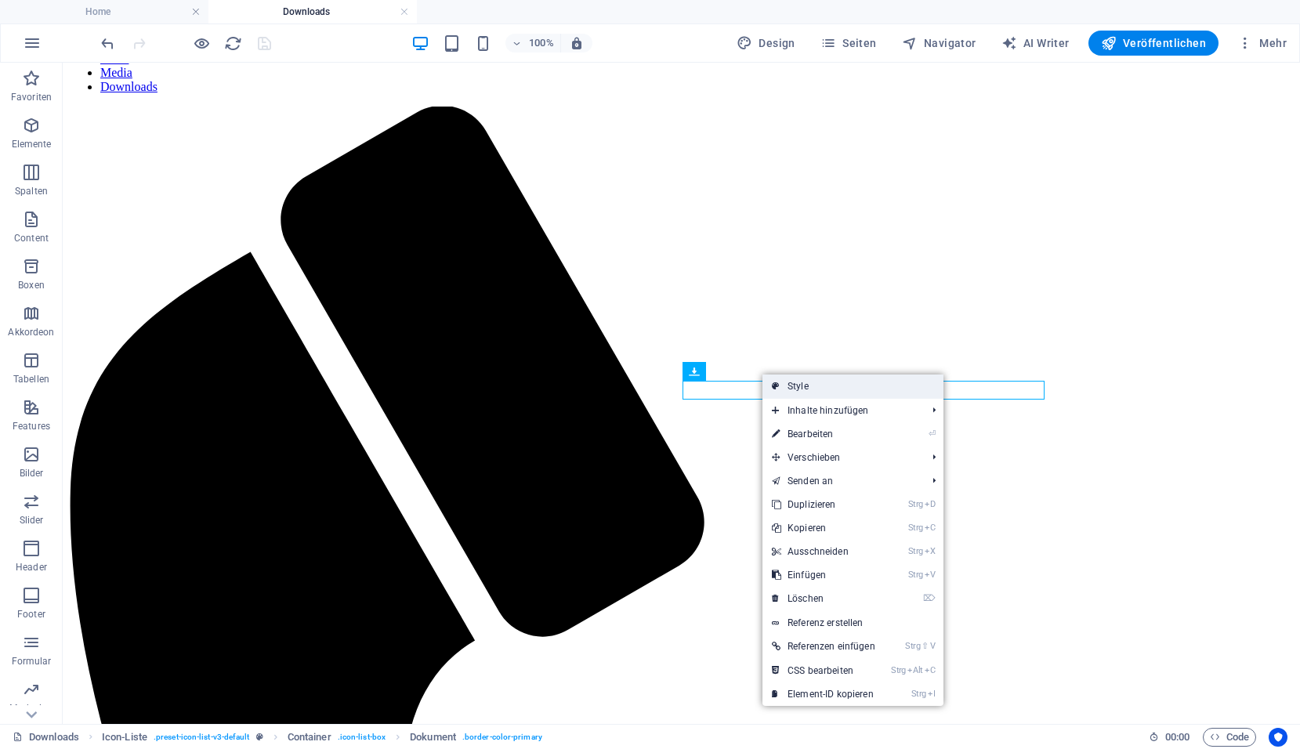
drag, startPoint x: 219, startPoint y: 285, endPoint x: 785, endPoint y: 387, distance: 575.2
click at [785, 387] on link "Style" at bounding box center [853, 387] width 181 height 24
select select "rem"
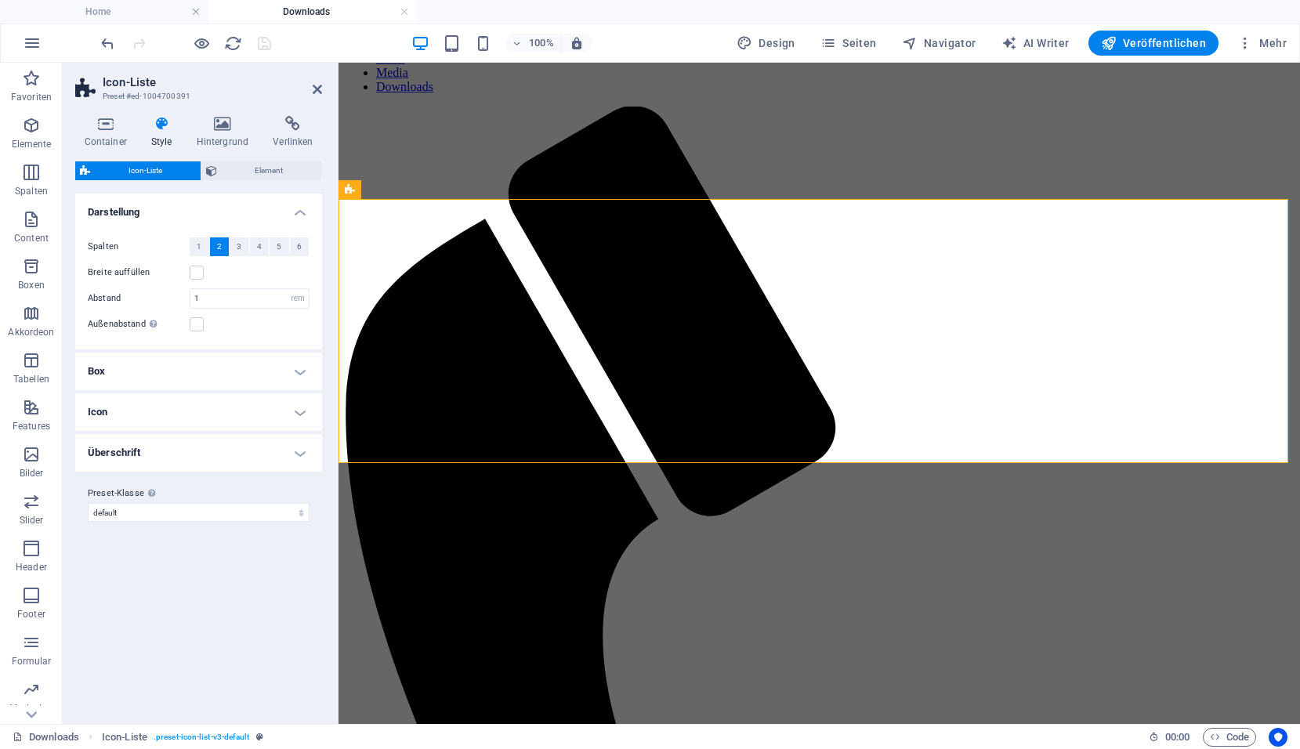
click at [255, 459] on h4 "Überschrift" at bounding box center [198, 453] width 247 height 38
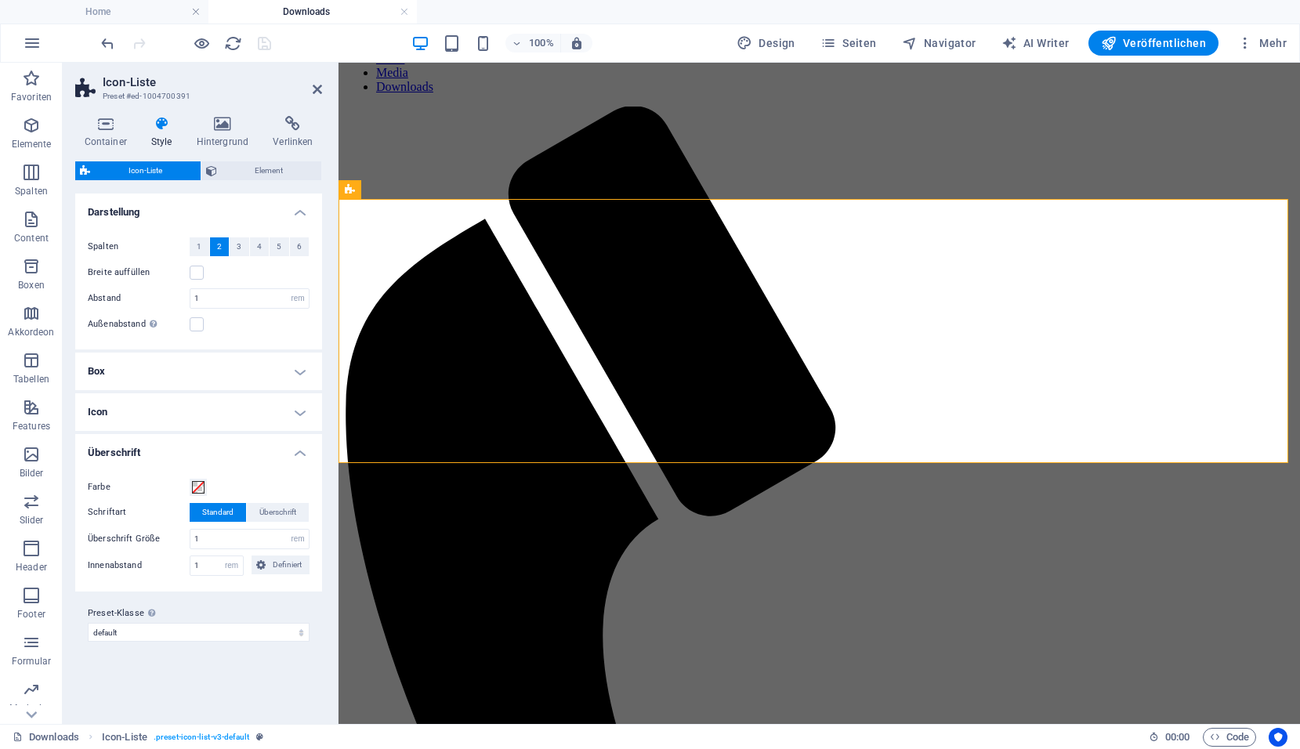
click at [281, 415] on h4 "Icon" at bounding box center [198, 412] width 247 height 38
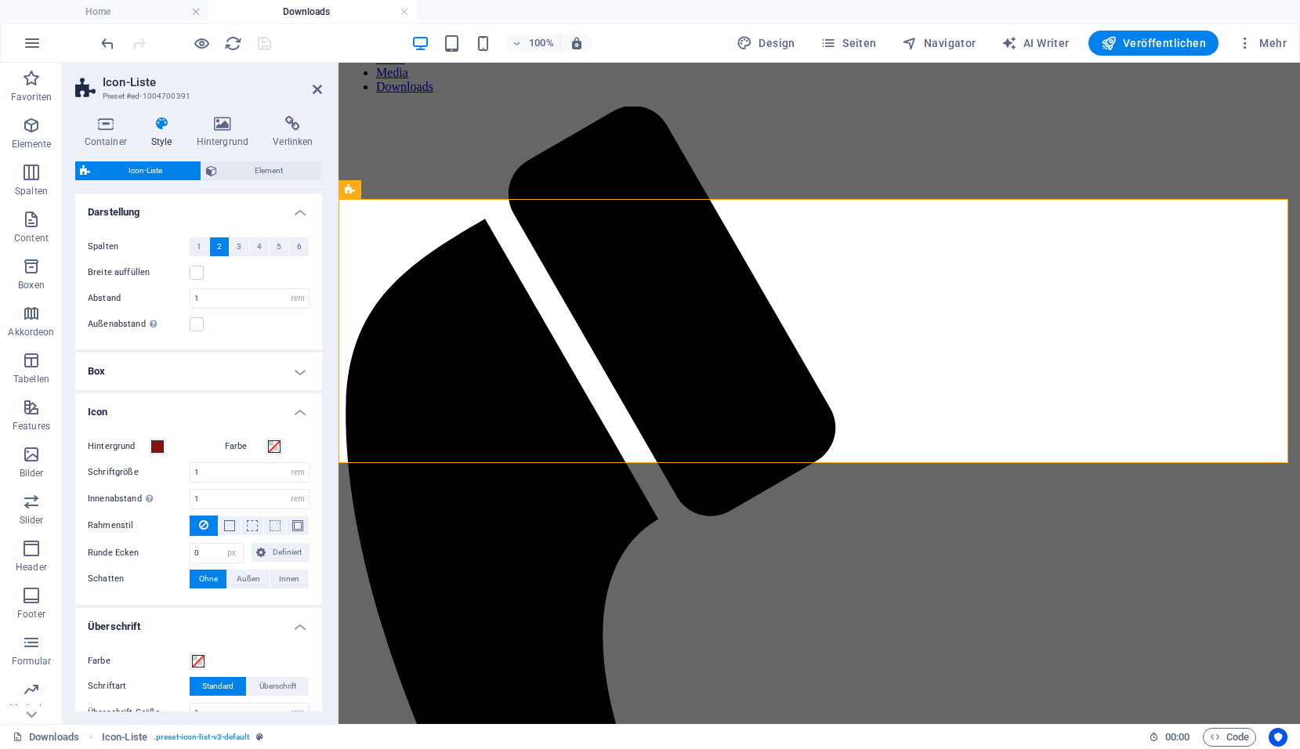
click at [296, 378] on h4 "Box" at bounding box center [198, 372] width 247 height 38
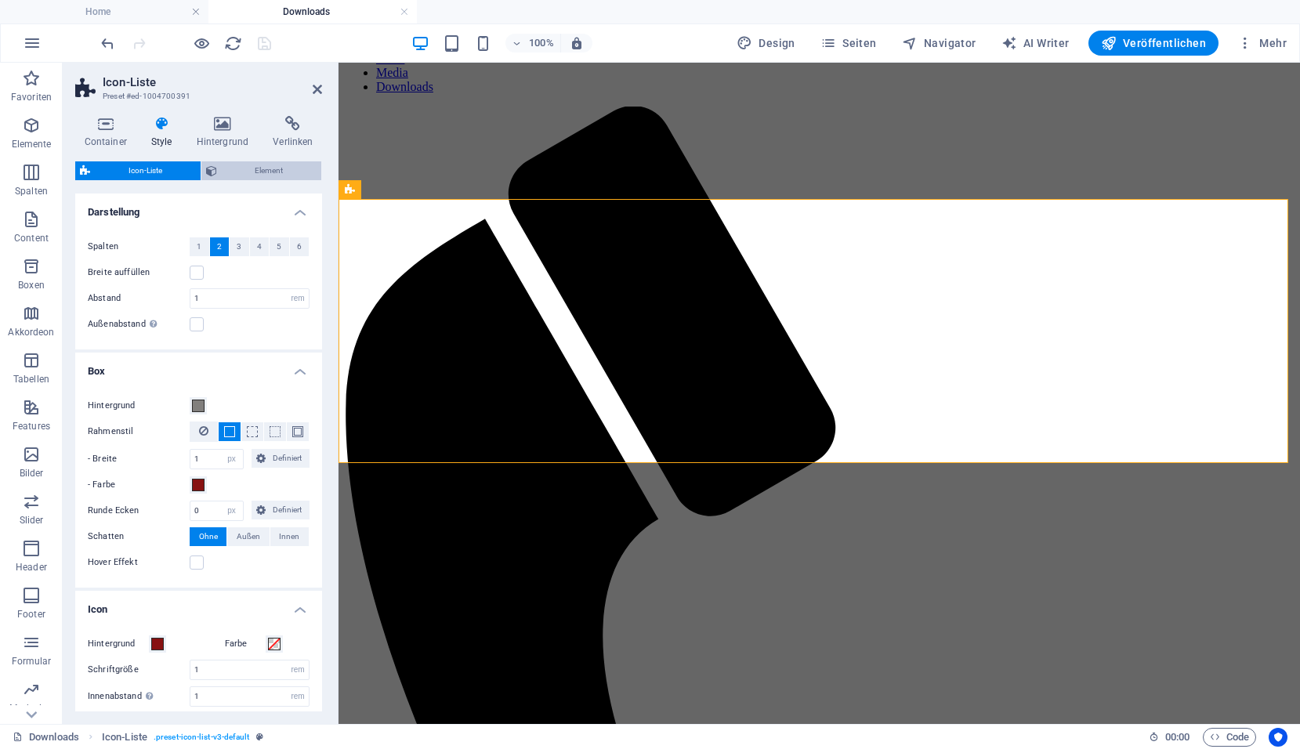
click at [227, 172] on span "Element" at bounding box center [270, 170] width 96 height 19
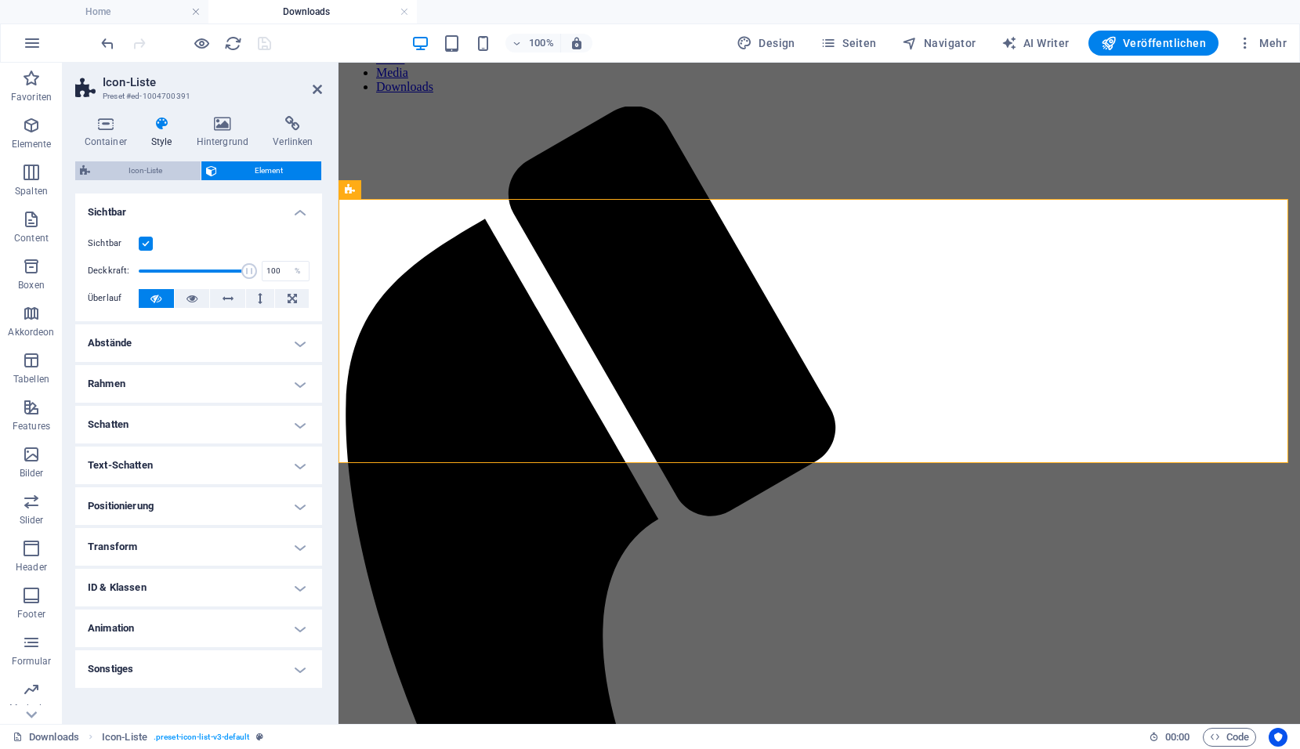
click at [127, 166] on span "Icon-Liste" at bounding box center [145, 170] width 101 height 19
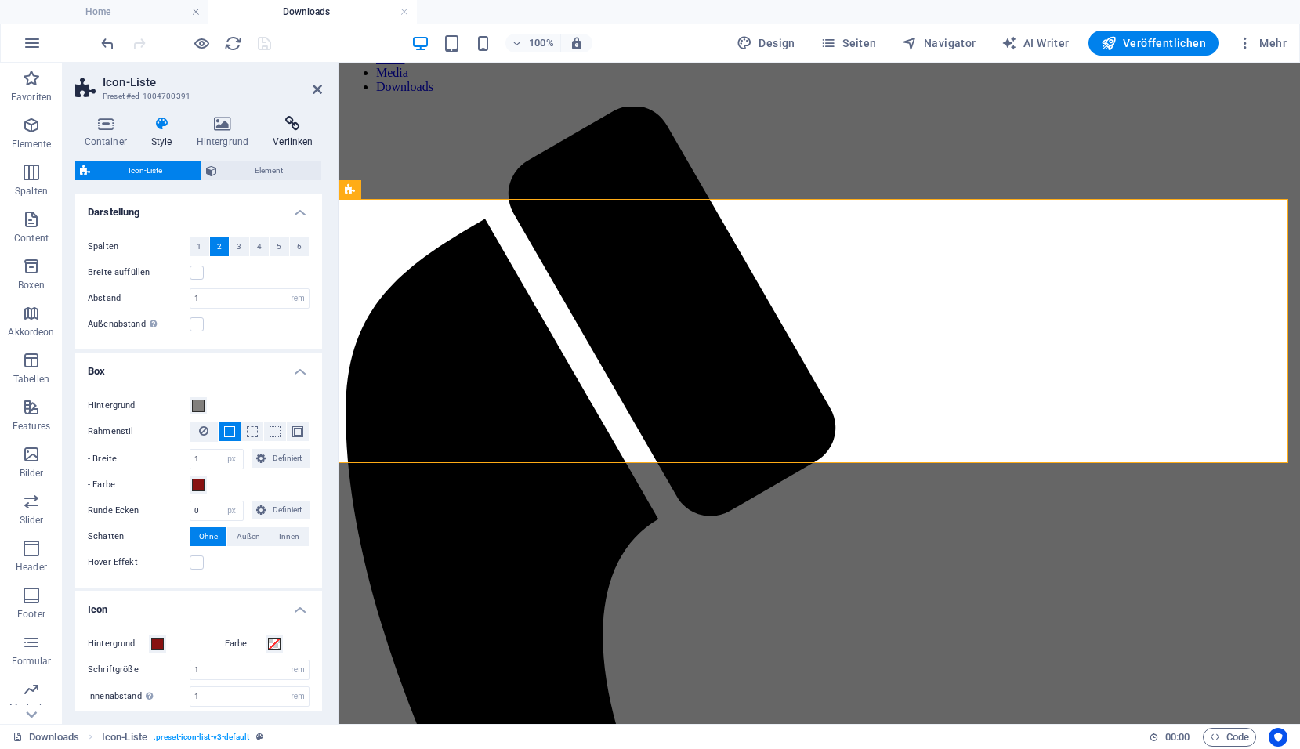
click at [290, 131] on icon at bounding box center [293, 124] width 58 height 16
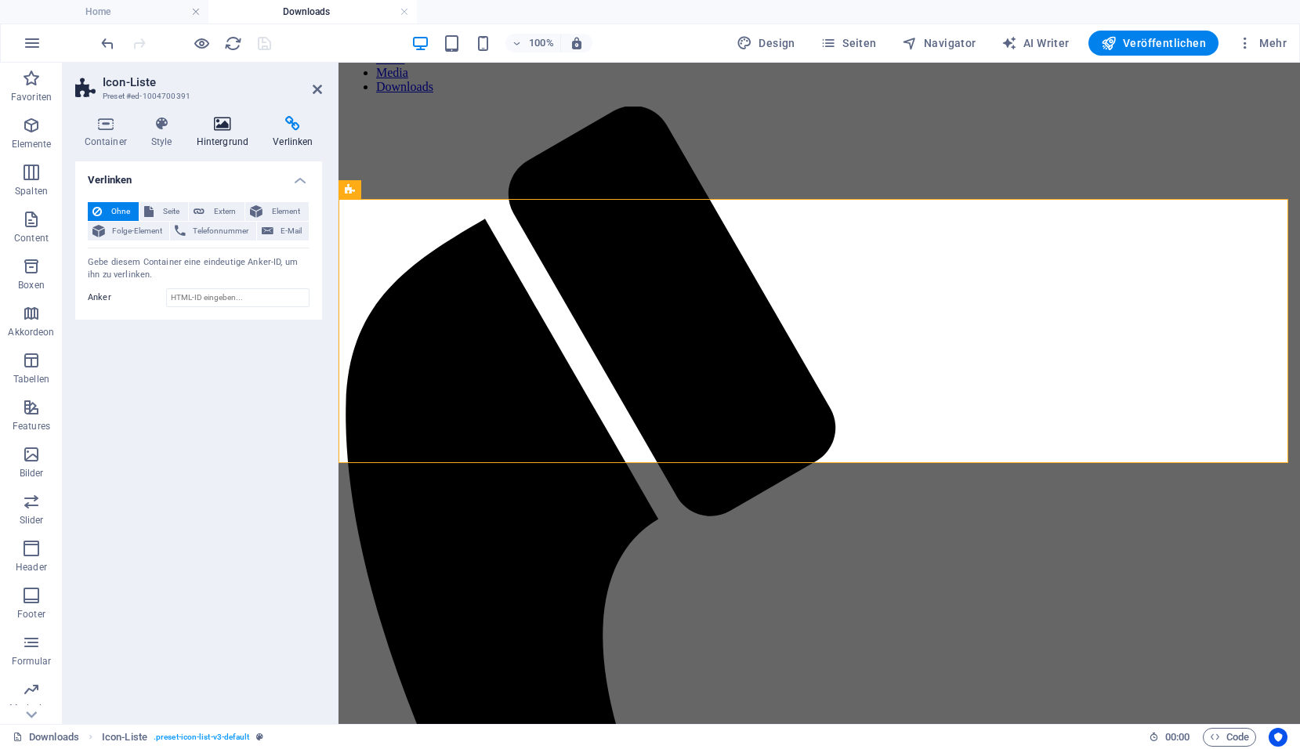
click at [223, 132] on h4 "Hintergrund" at bounding box center [225, 132] width 77 height 33
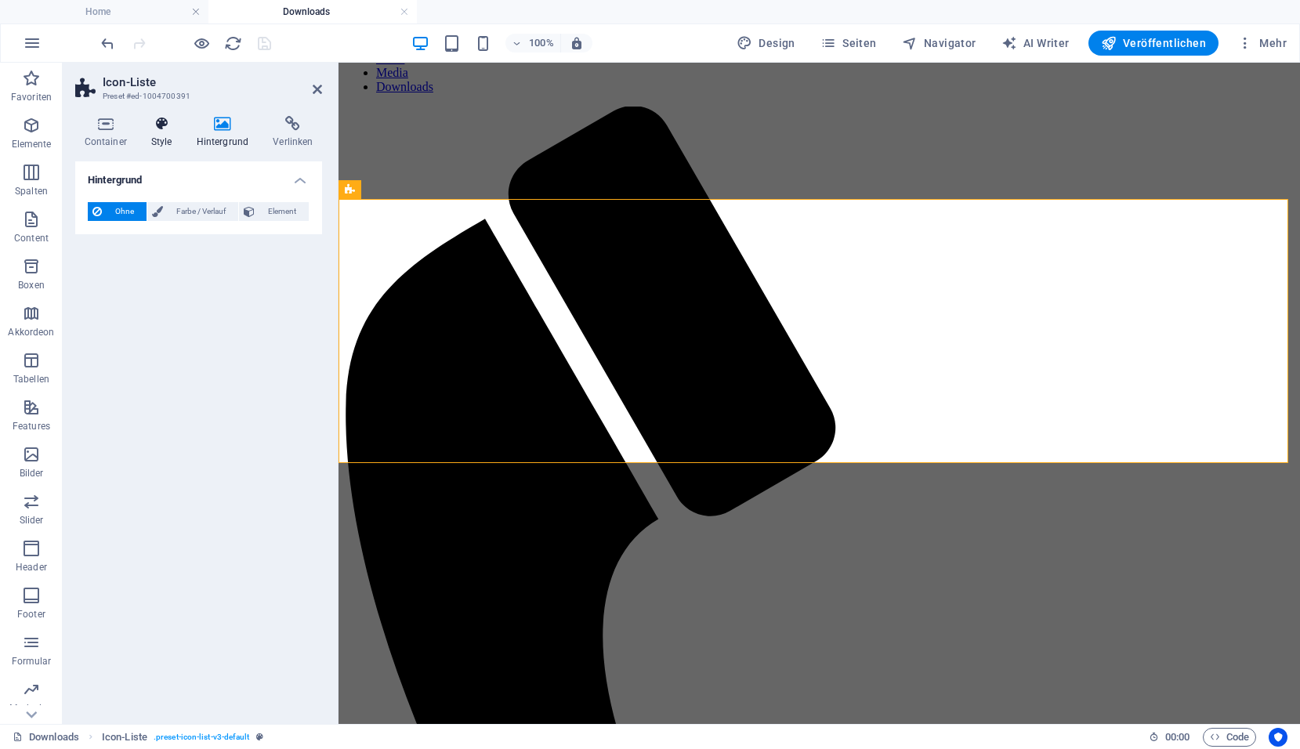
click at [172, 132] on h4 "Style" at bounding box center [164, 132] width 45 height 33
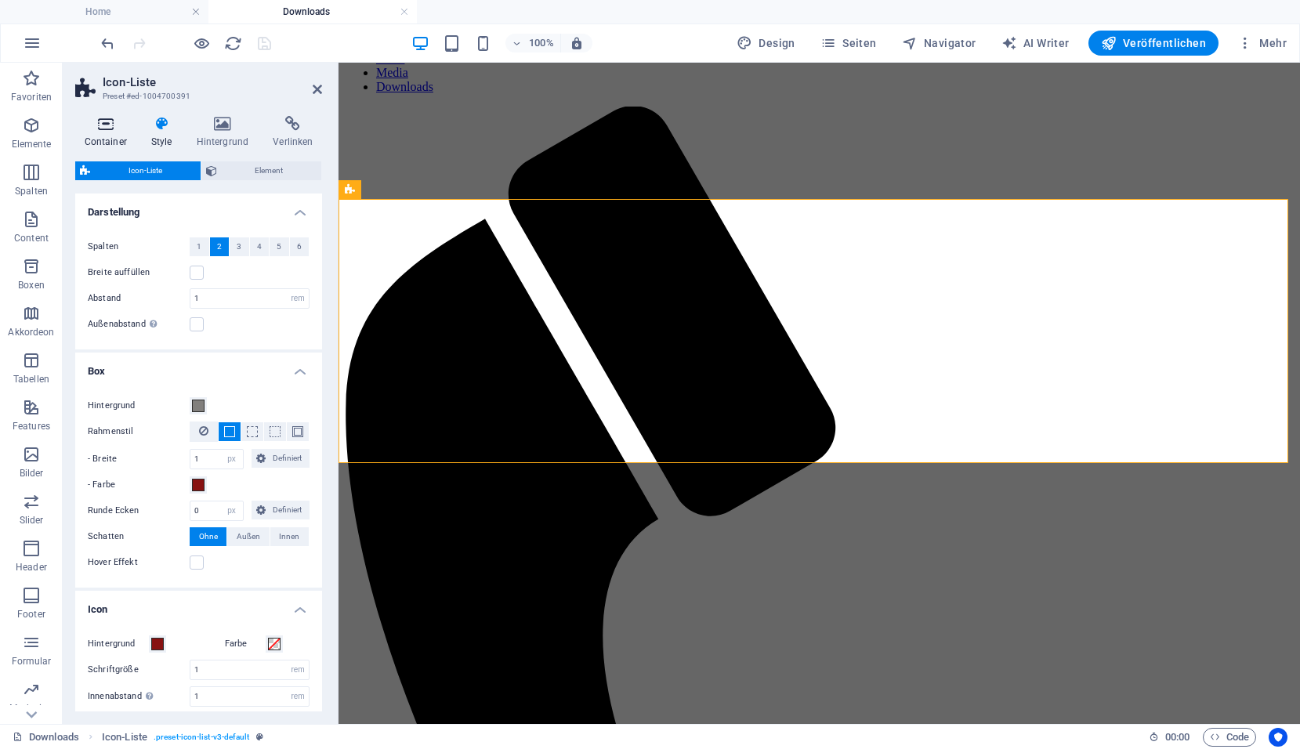
click at [103, 136] on h4 "Container" at bounding box center [108, 132] width 67 height 33
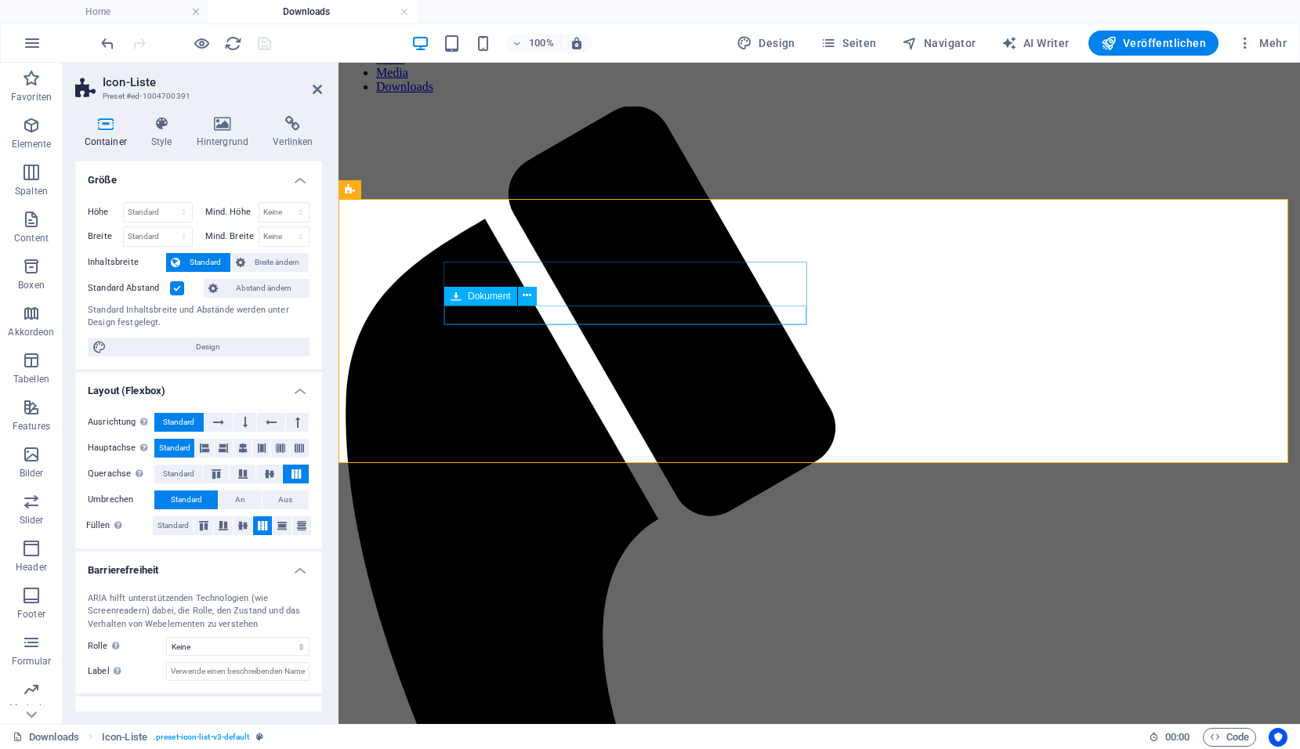
click at [524, 300] on icon at bounding box center [527, 296] width 9 height 16
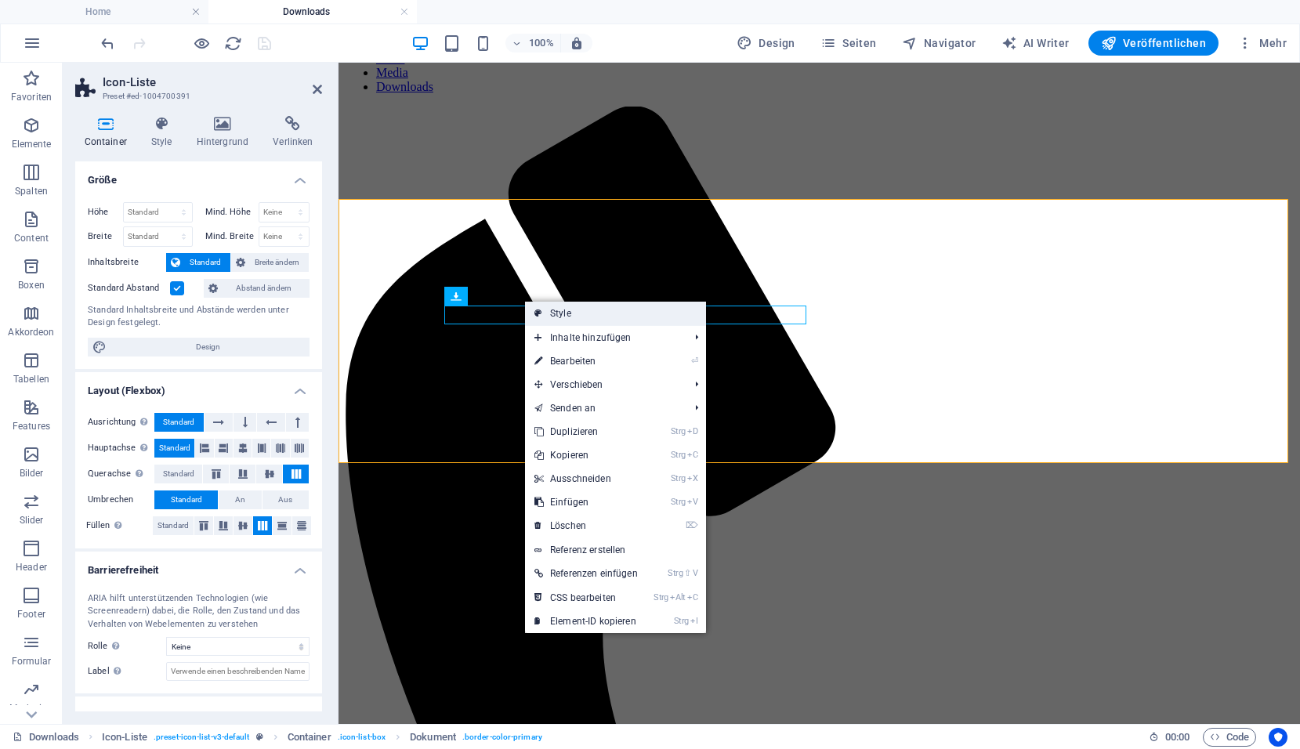
drag, startPoint x: 186, startPoint y: 244, endPoint x: 527, endPoint y: 310, distance: 347.3
click at [527, 310] on link "Style" at bounding box center [615, 314] width 181 height 24
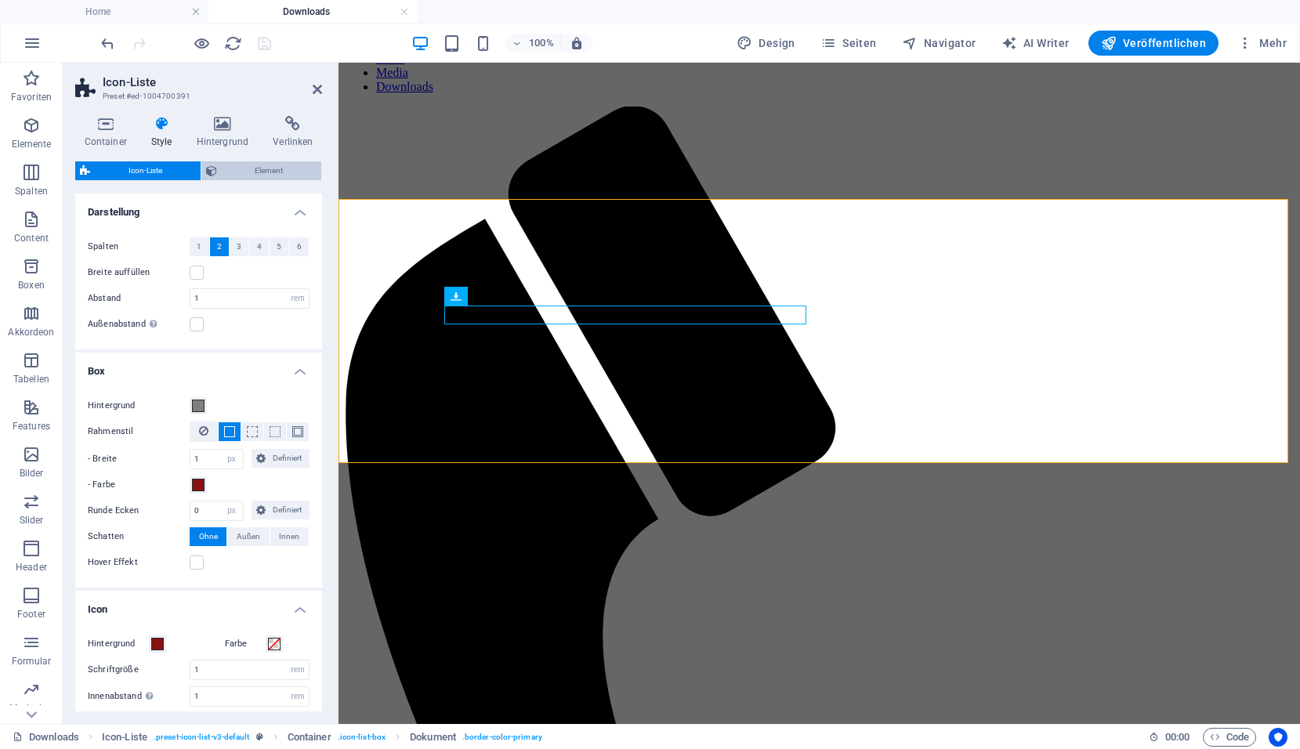
click at [237, 169] on span "Element" at bounding box center [270, 170] width 96 height 19
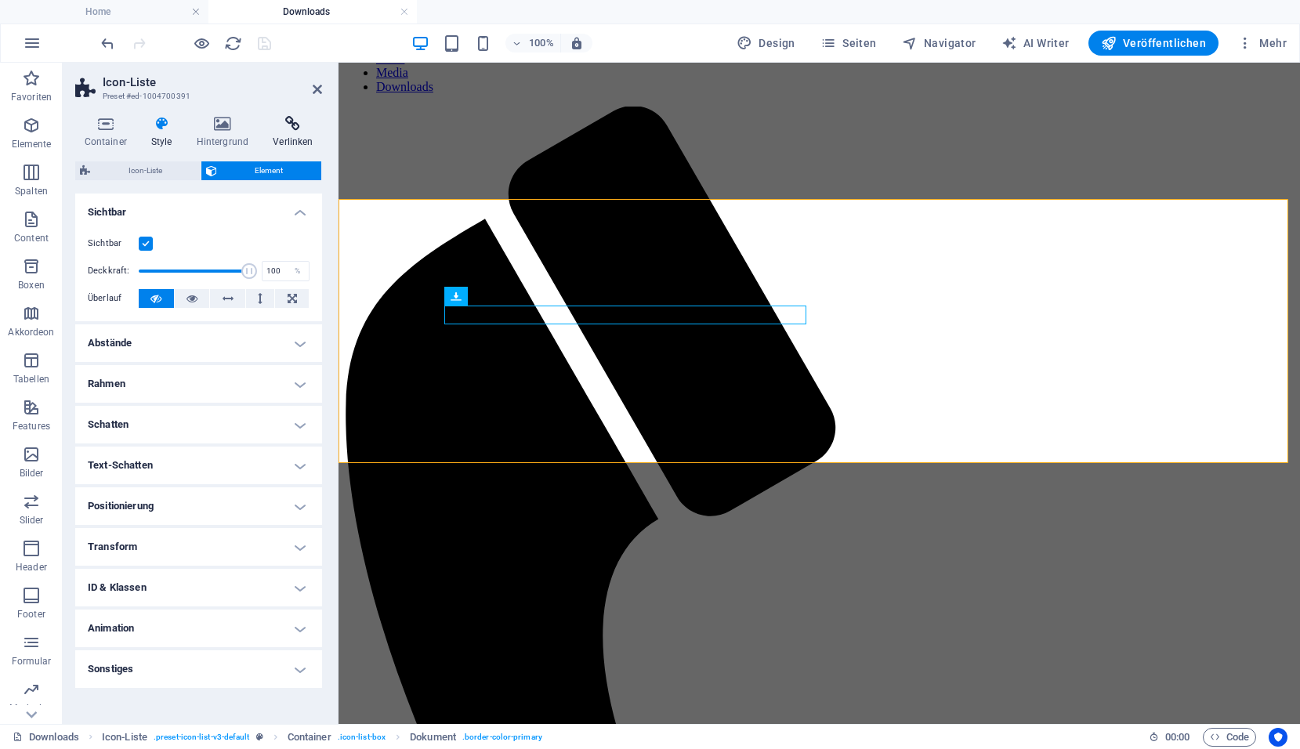
click at [296, 124] on icon at bounding box center [293, 124] width 58 height 16
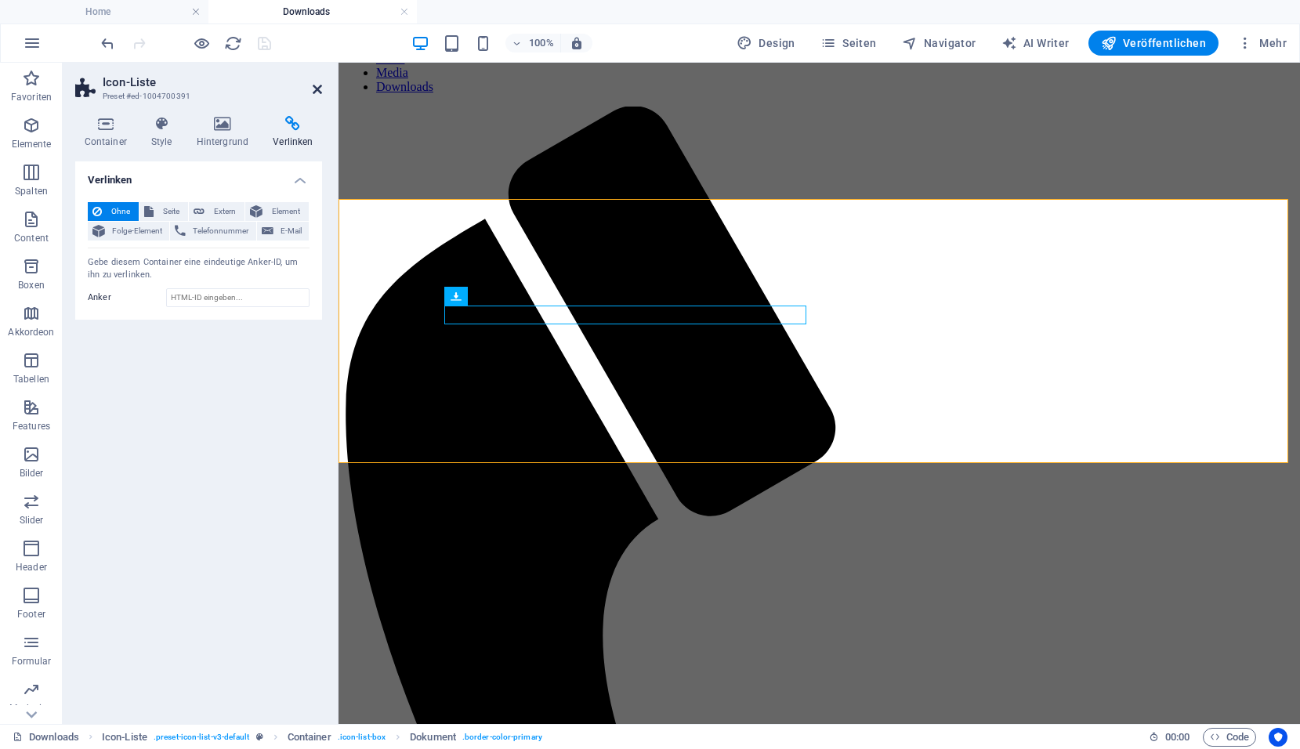
click at [314, 88] on icon at bounding box center [317, 89] width 9 height 13
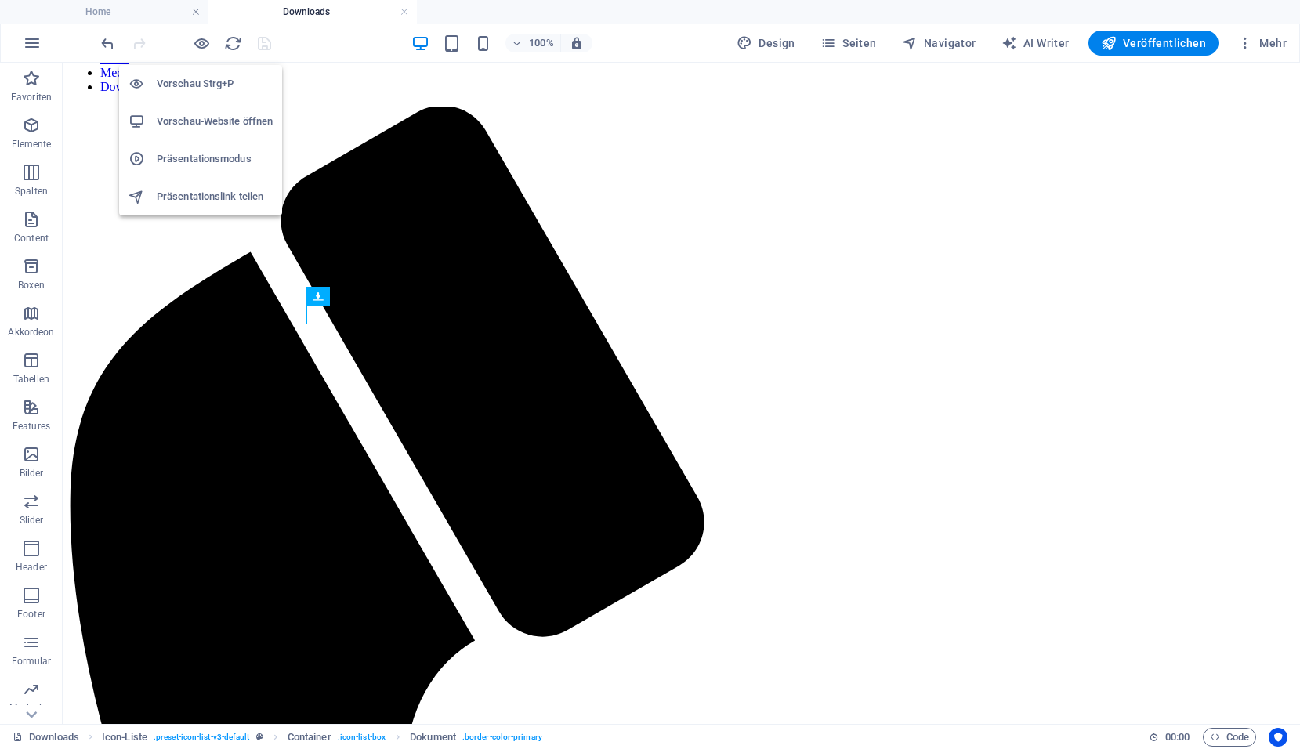
click at [205, 121] on h6 "Vorschau-Website öffnen" at bounding box center [215, 121] width 116 height 19
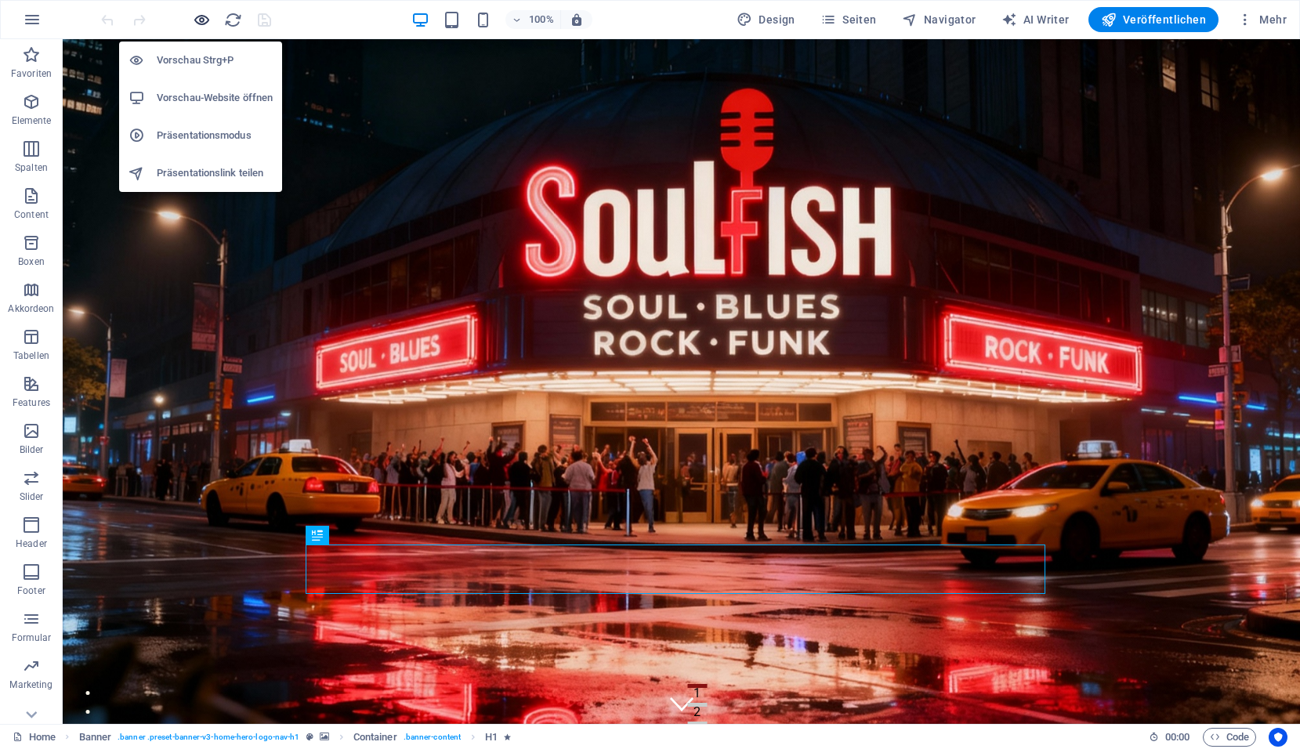
click at [194, 19] on icon "button" at bounding box center [202, 20] width 18 height 18
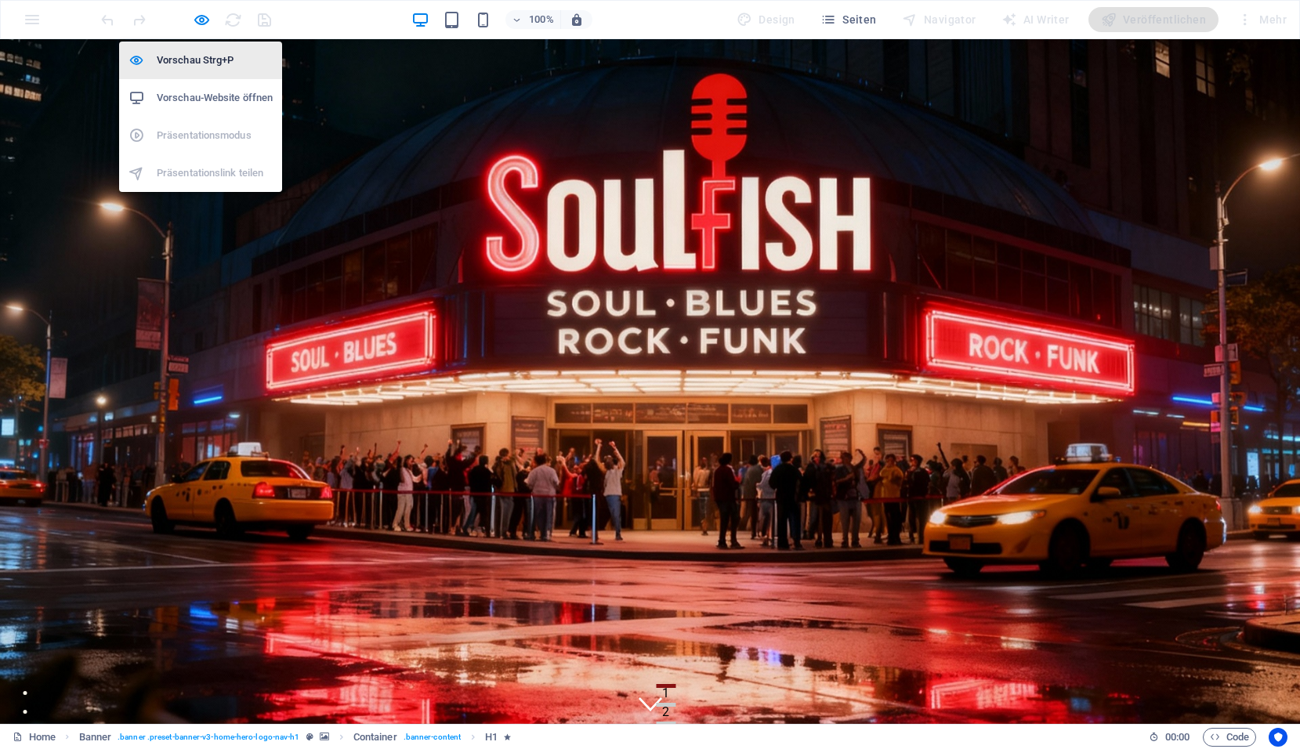
click at [203, 60] on h6 "Vorschau Strg+P" at bounding box center [215, 60] width 116 height 19
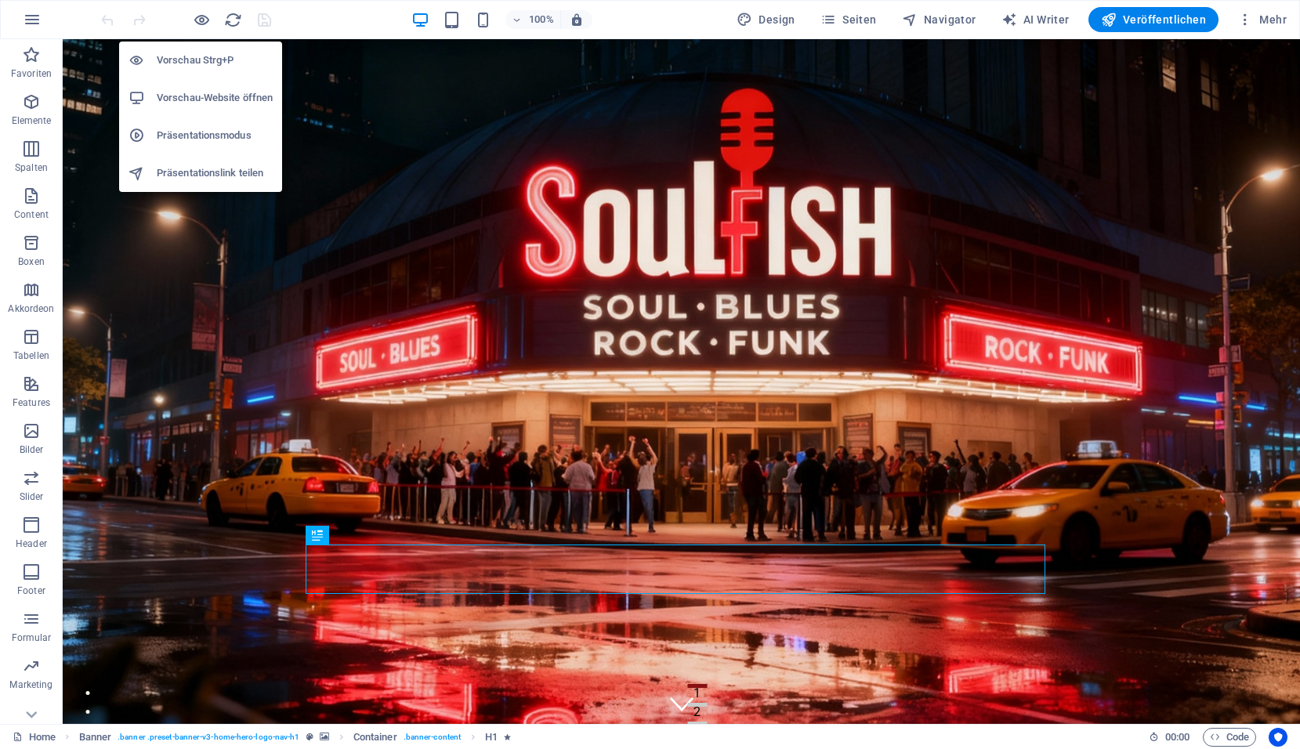
click at [205, 95] on h6 "Vorschau-Website öffnen" at bounding box center [215, 98] width 116 height 19
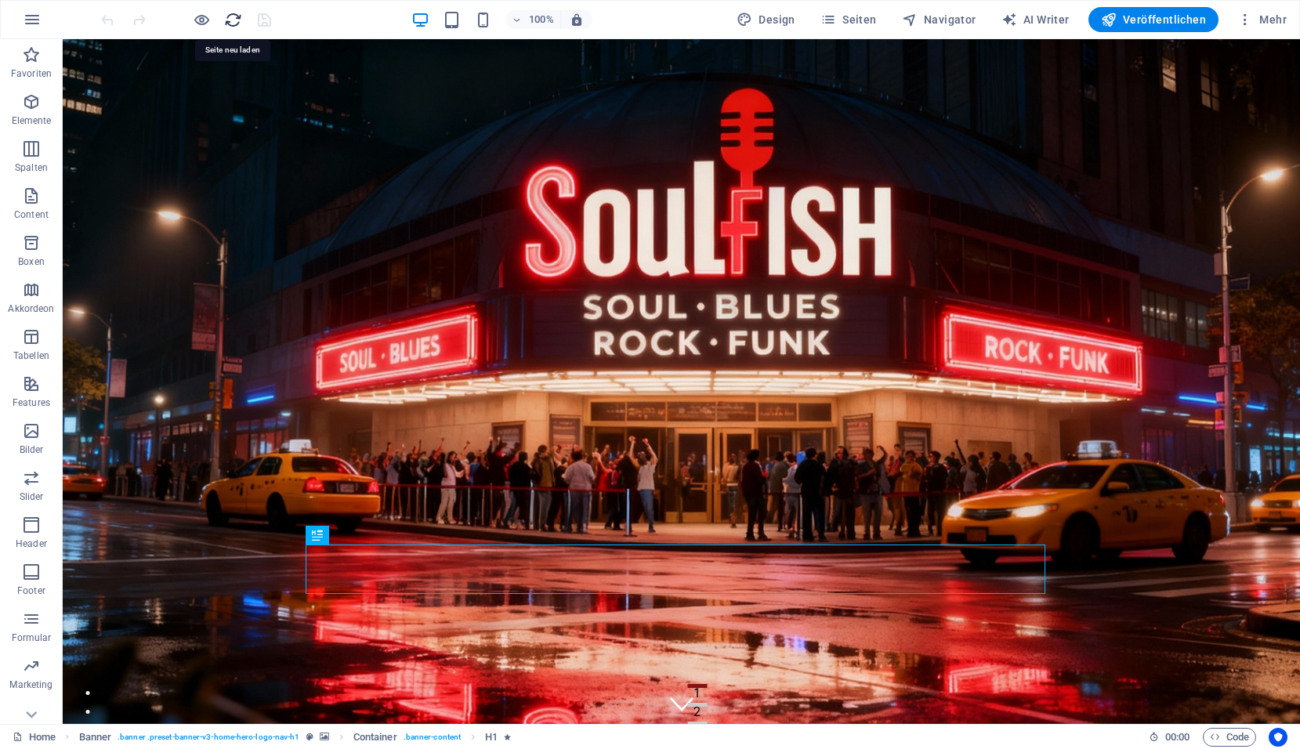
click at [232, 21] on icon "reload" at bounding box center [233, 20] width 18 height 18
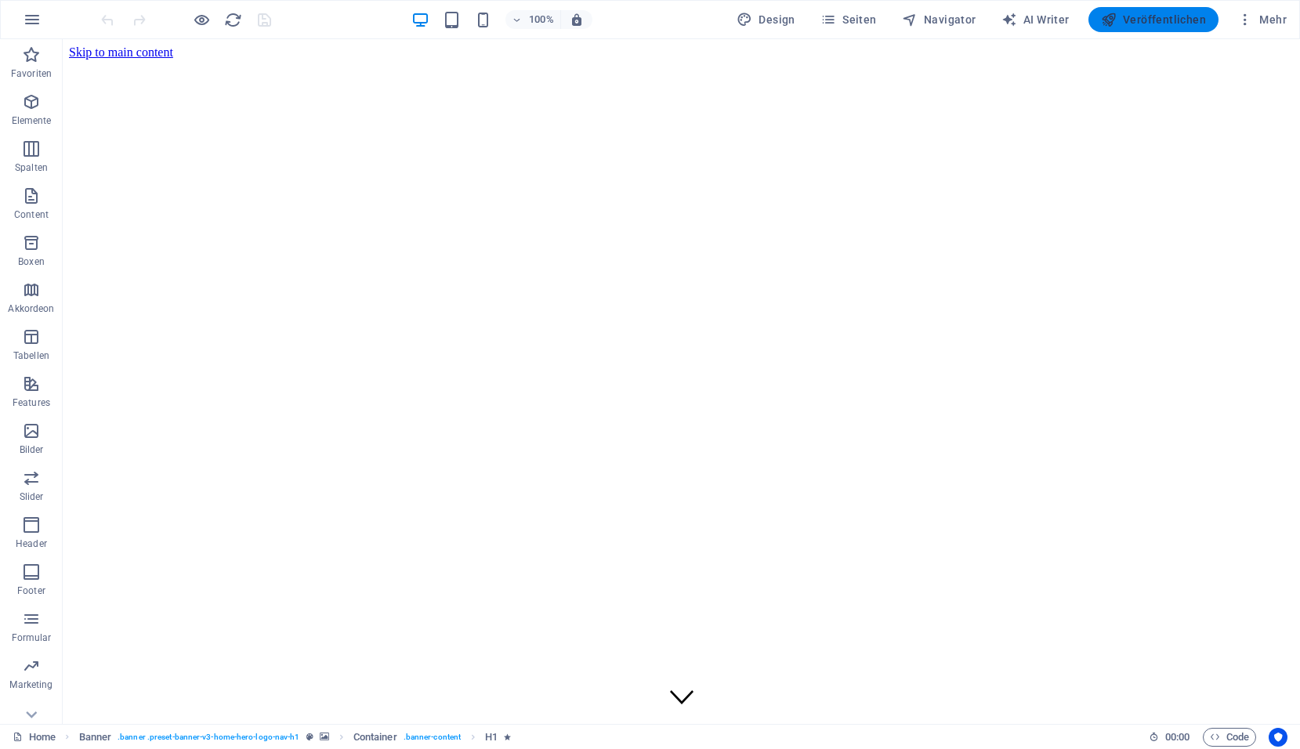
click at [1159, 16] on span "Veröffentlichen" at bounding box center [1153, 20] width 105 height 16
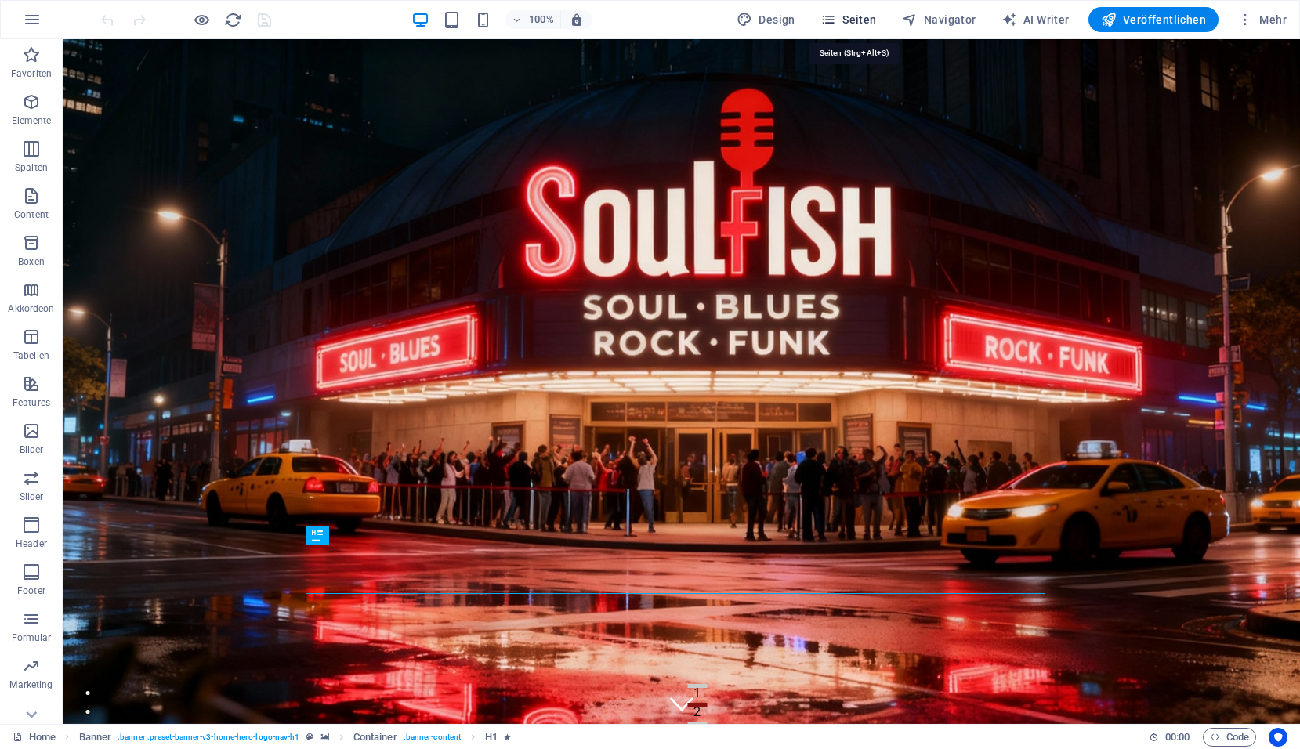
click at [853, 23] on span "Seiten" at bounding box center [849, 20] width 56 height 16
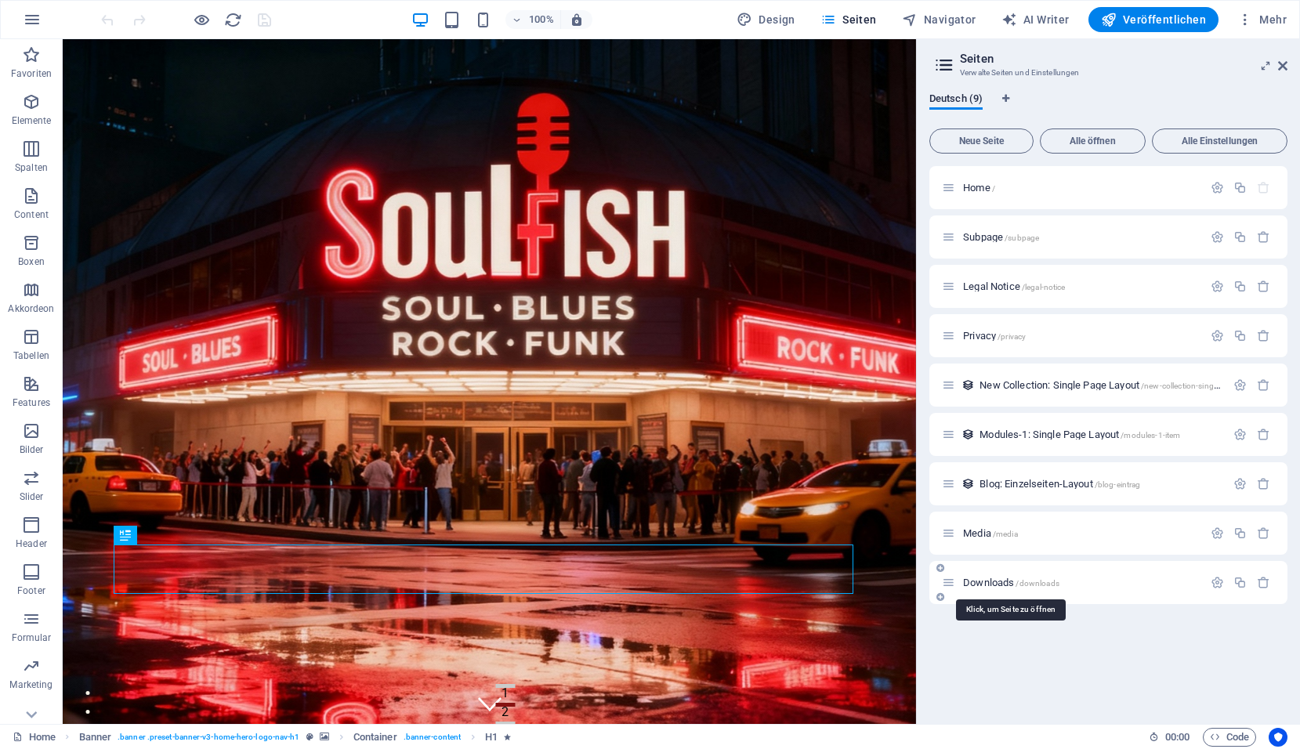
click at [973, 583] on span "Downloads /downloads" at bounding box center [1011, 583] width 96 height 12
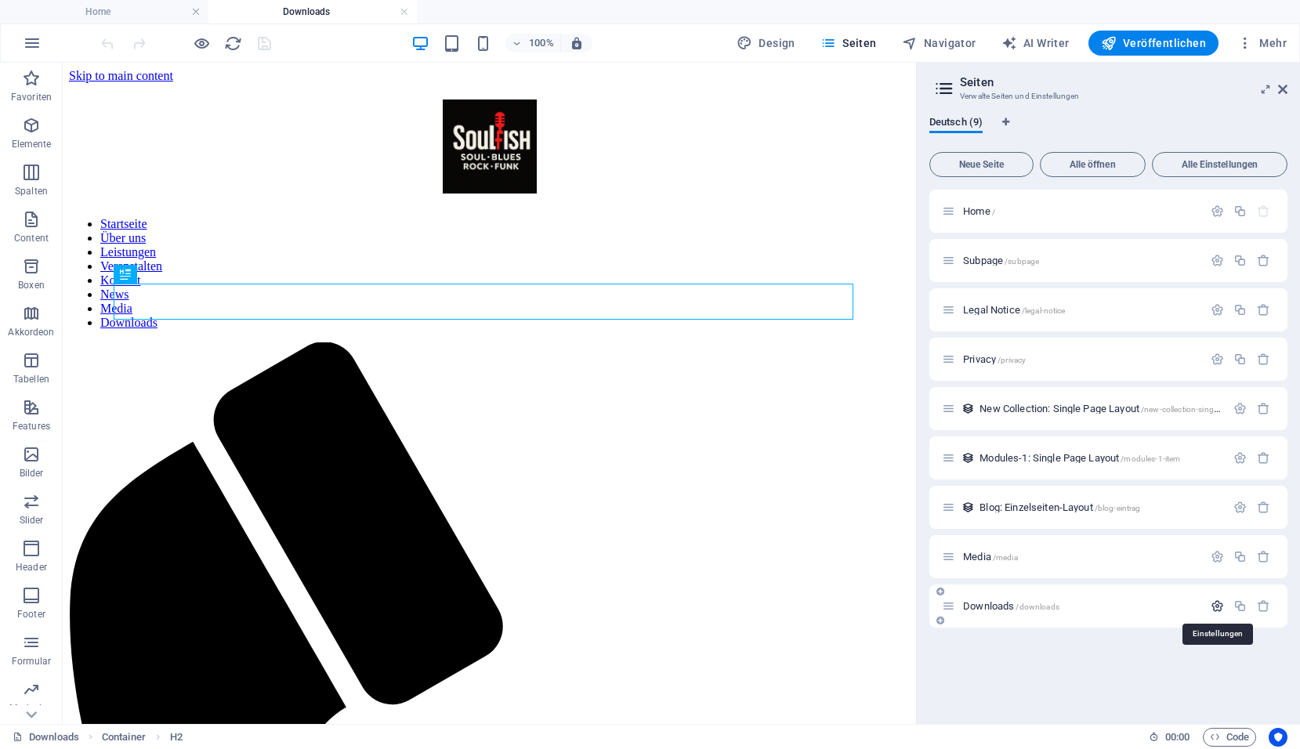
click at [1224, 610] on icon "button" at bounding box center [1217, 606] width 13 height 13
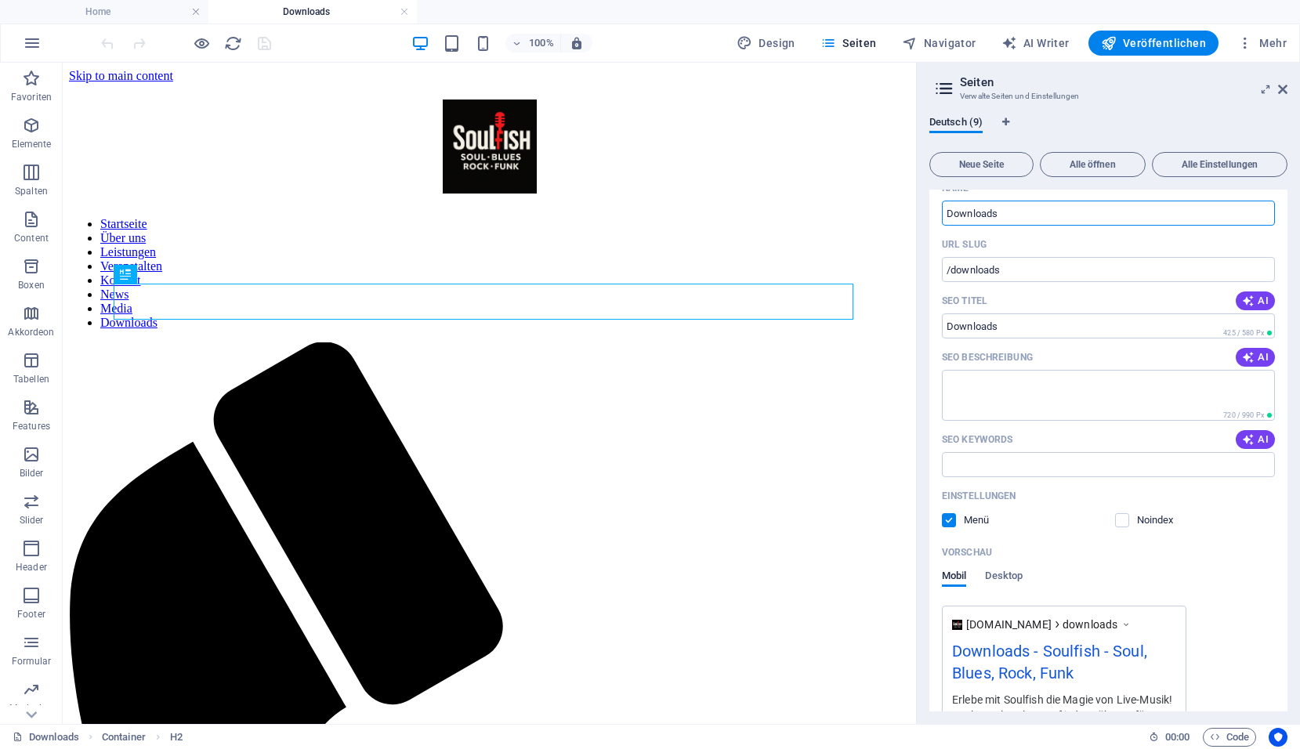
scroll to position [470, 0]
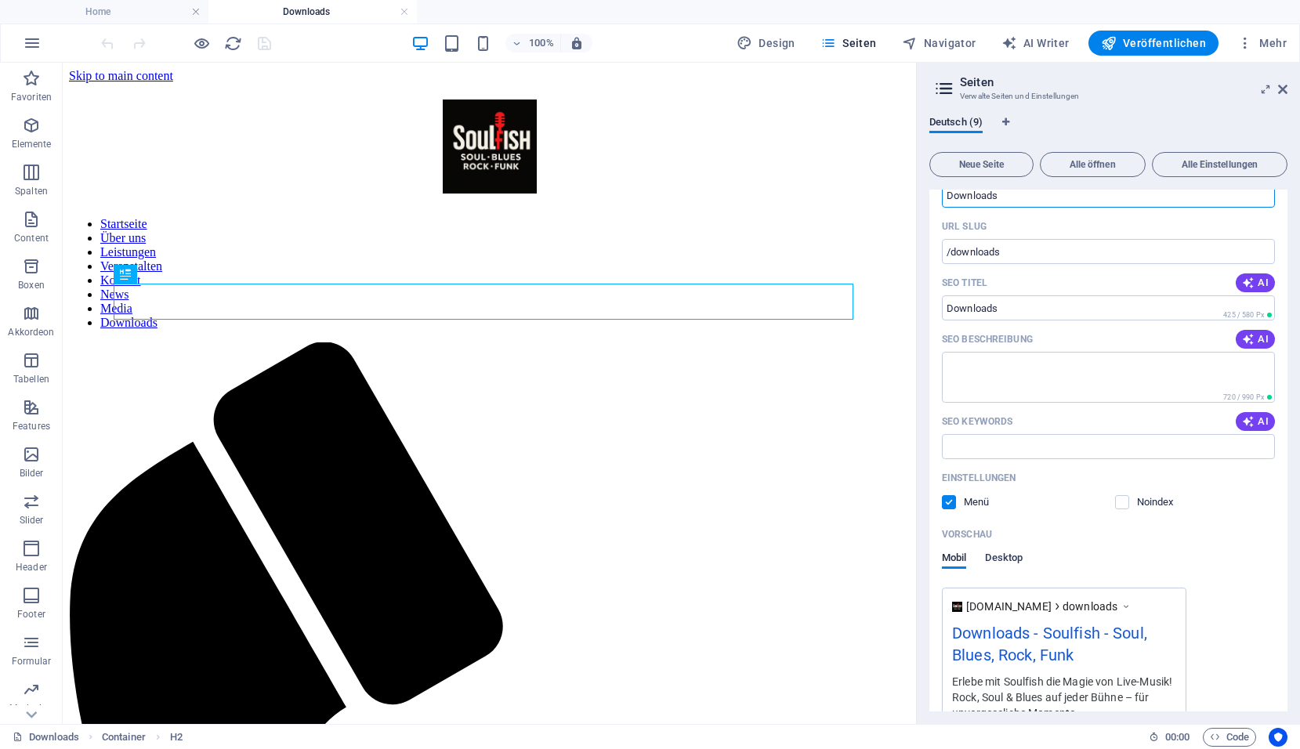
click at [1021, 560] on span "Desktop" at bounding box center [1004, 560] width 38 height 22
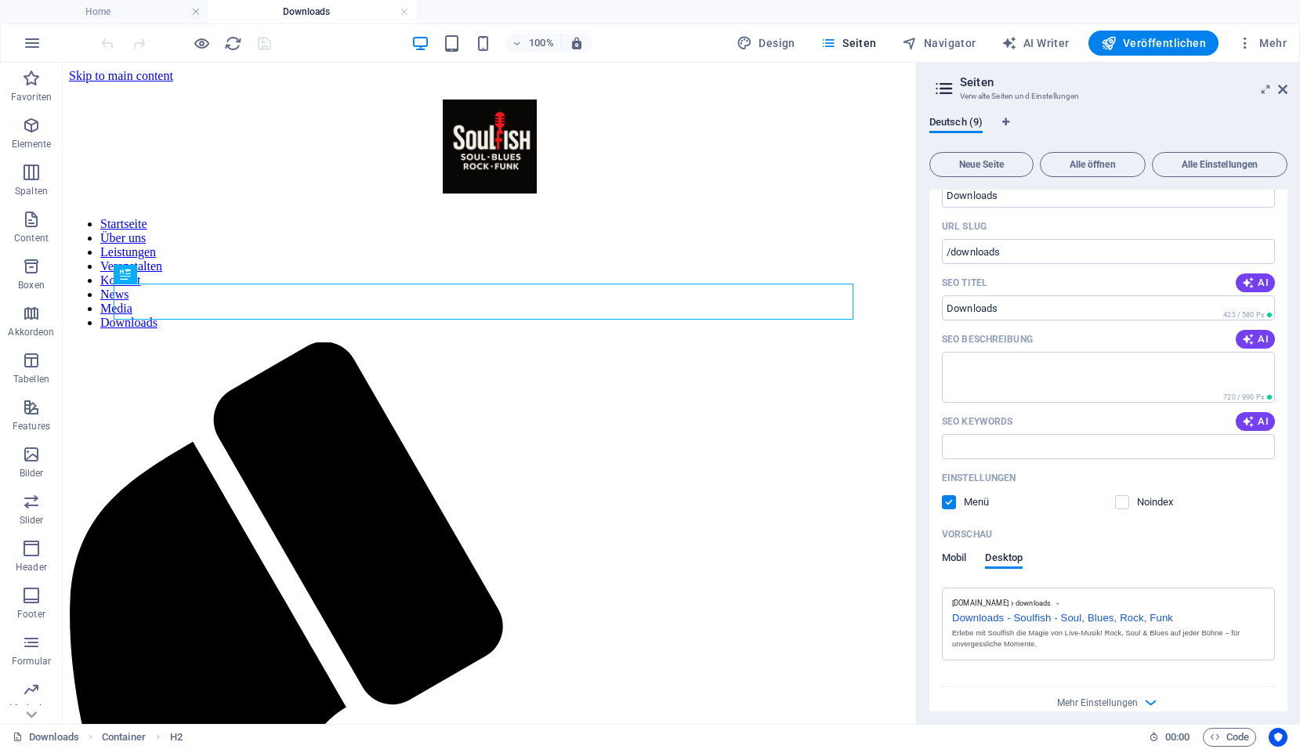
click at [954, 558] on span "Mobil" at bounding box center [954, 560] width 24 height 22
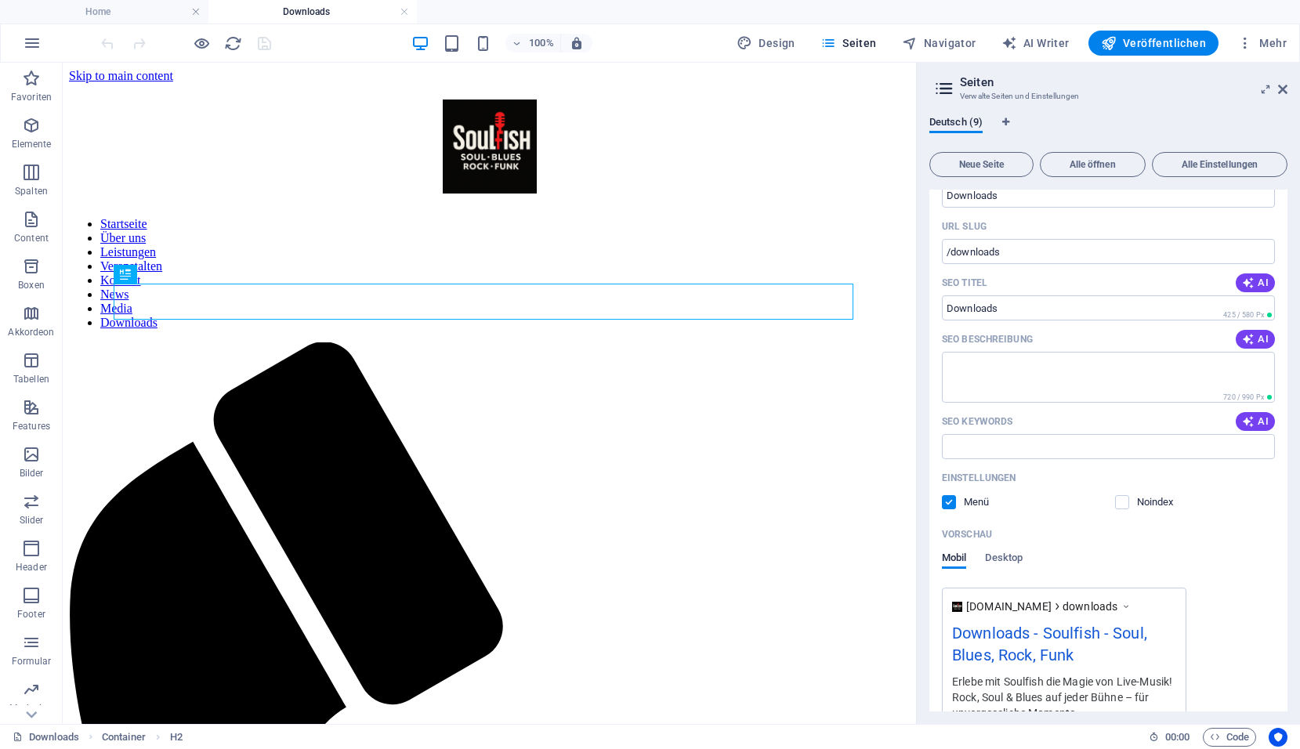
scroll to position [560, 0]
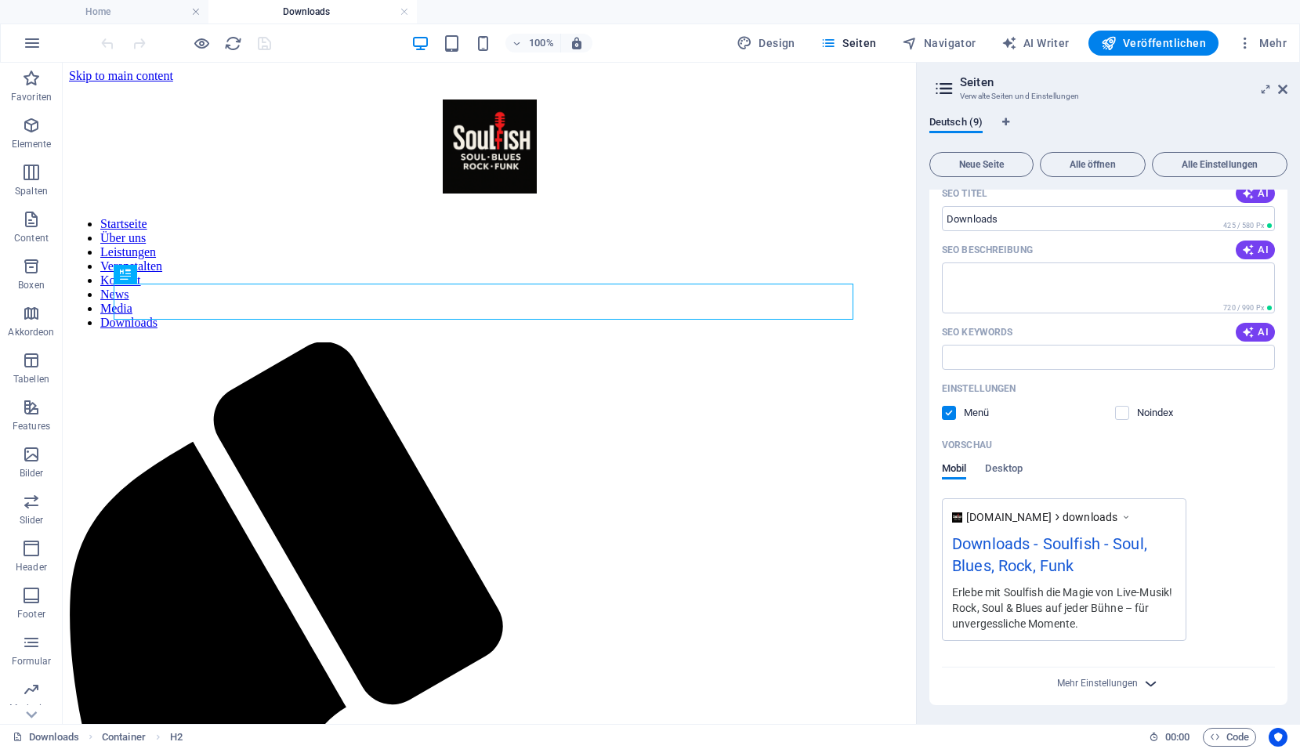
click at [1104, 676] on span "Mehr Einstellungen" at bounding box center [1109, 684] width 19 height 18
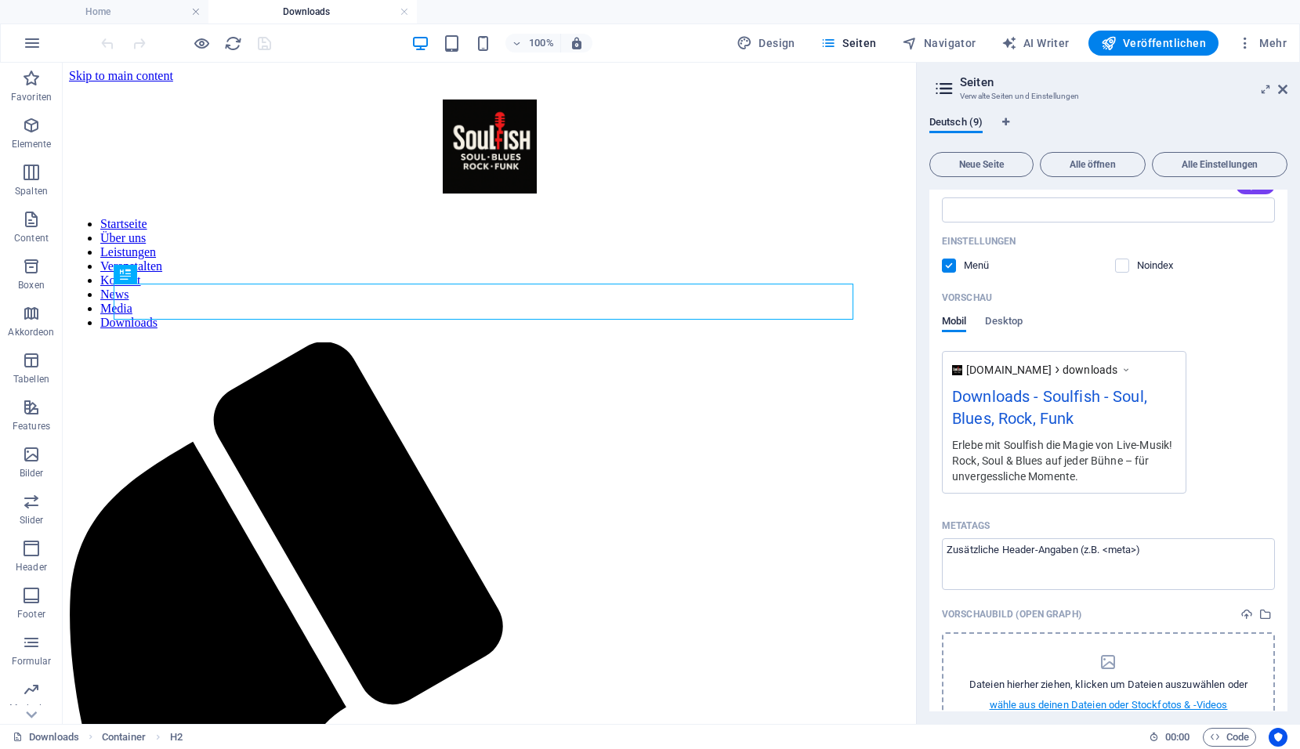
scroll to position [785, 0]
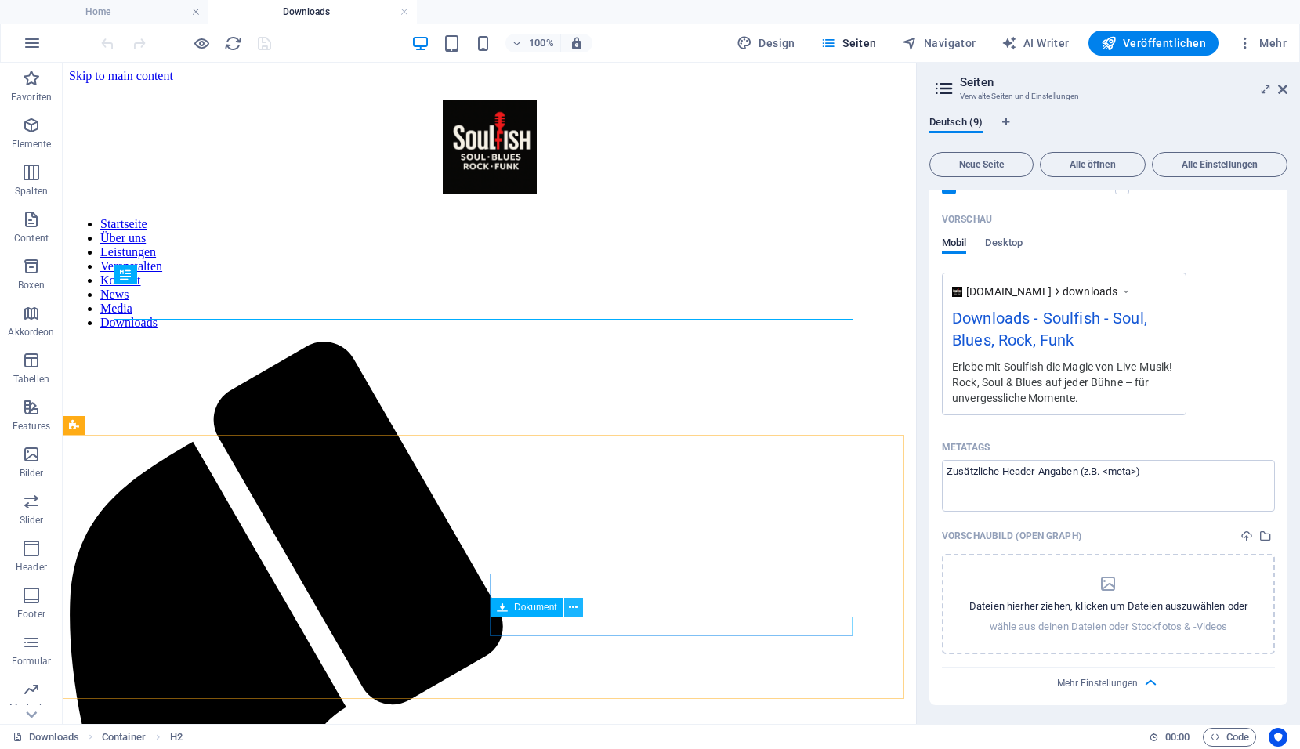
click at [571, 611] on icon at bounding box center [573, 608] width 9 height 16
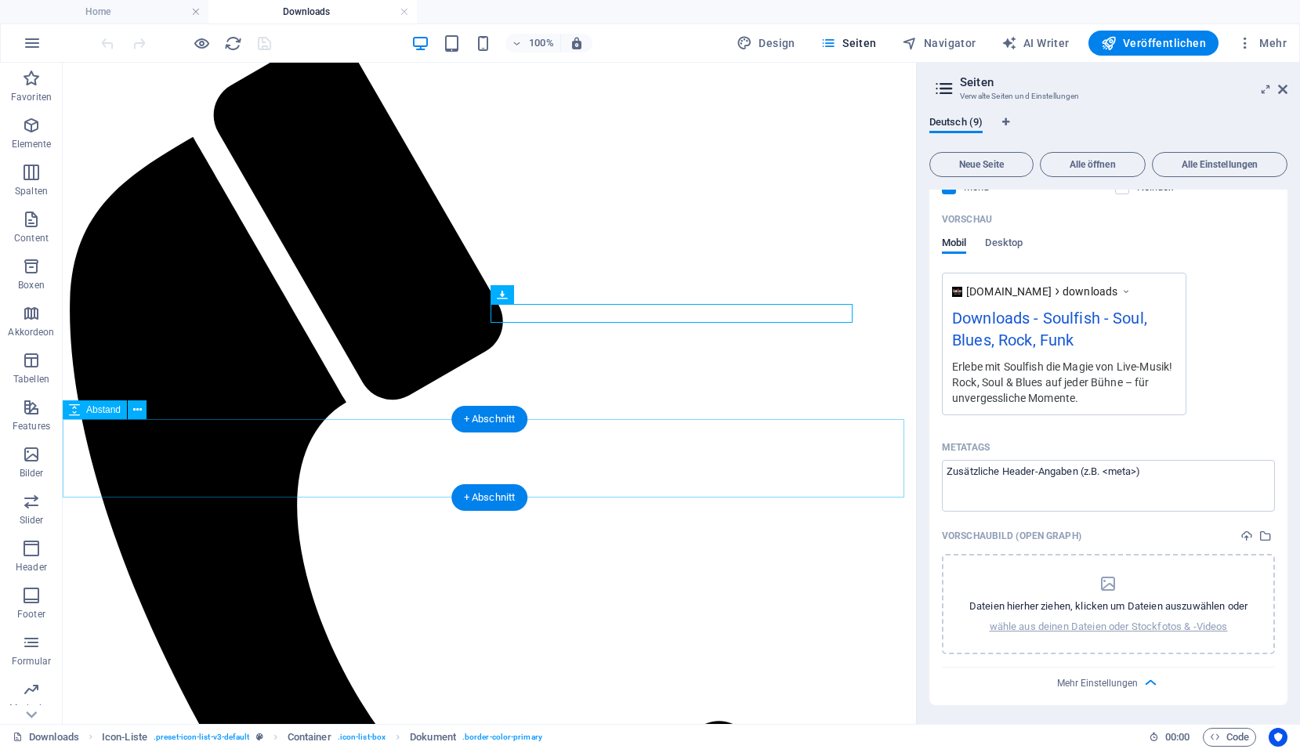
scroll to position [314, 0]
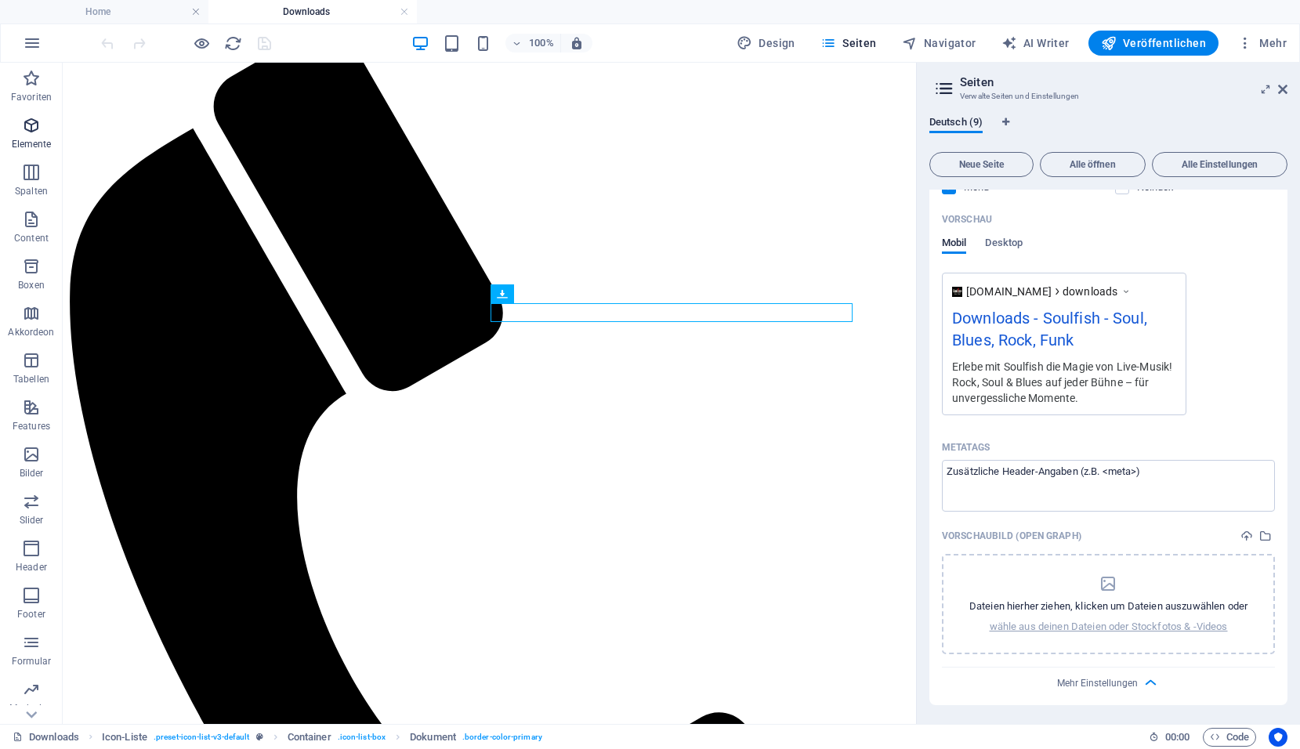
click at [36, 131] on icon "button" at bounding box center [31, 125] width 19 height 19
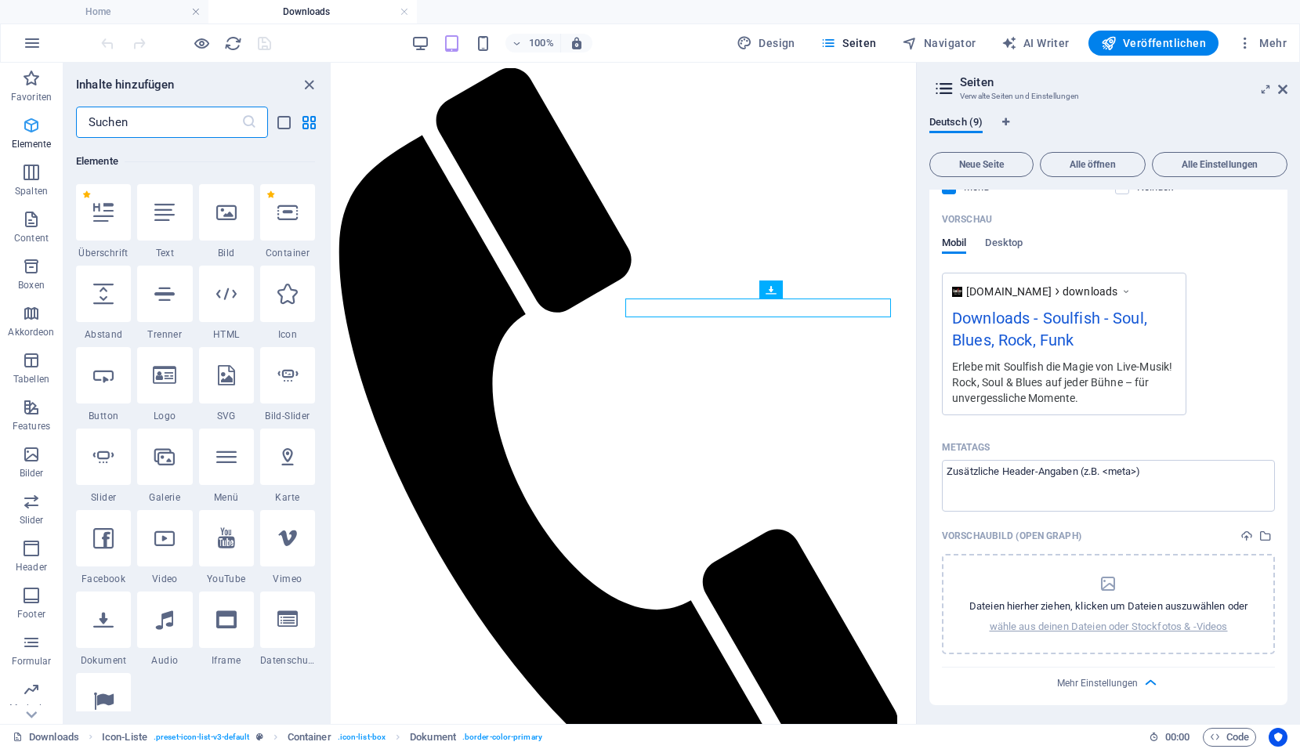
scroll to position [167, 0]
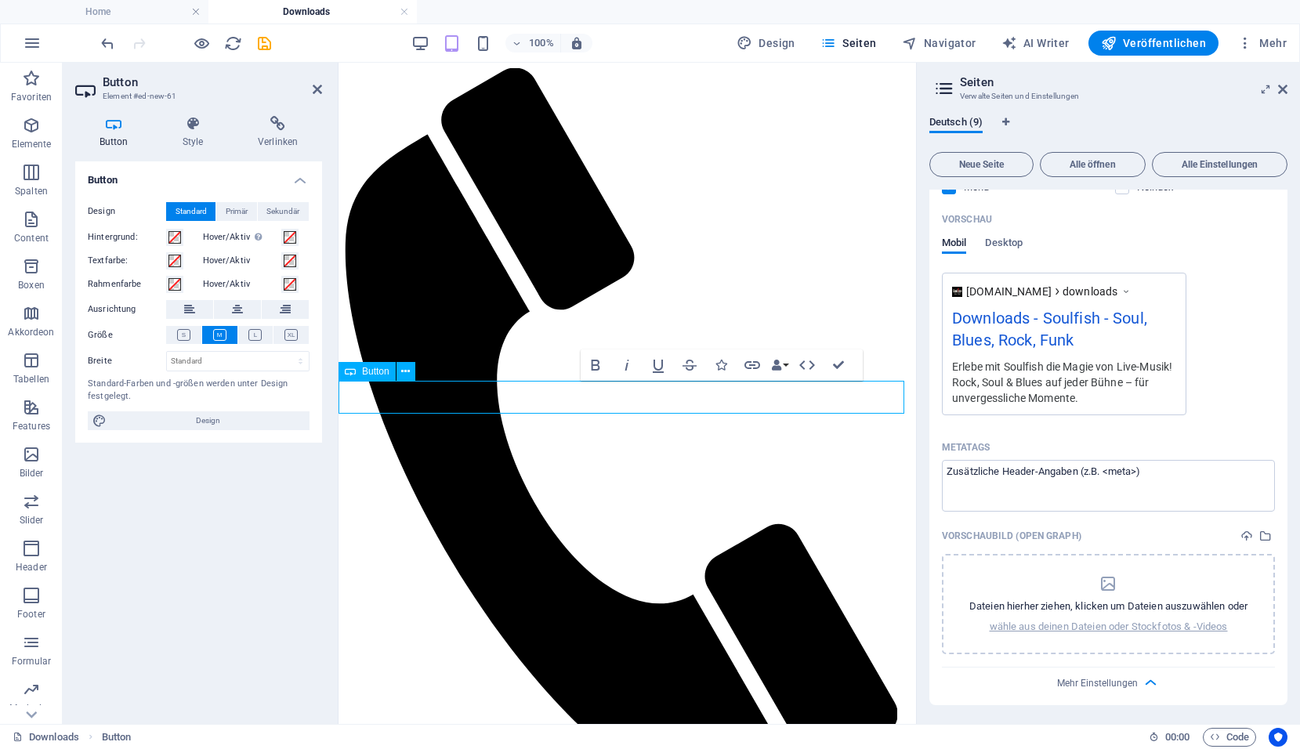
click at [269, 114] on div "Button Style Verlinken Button Design Standard Primär Sekundär Hintergrund: Hove…" at bounding box center [199, 413] width 272 height 621
click at [270, 131] on icon at bounding box center [278, 124] width 89 height 16
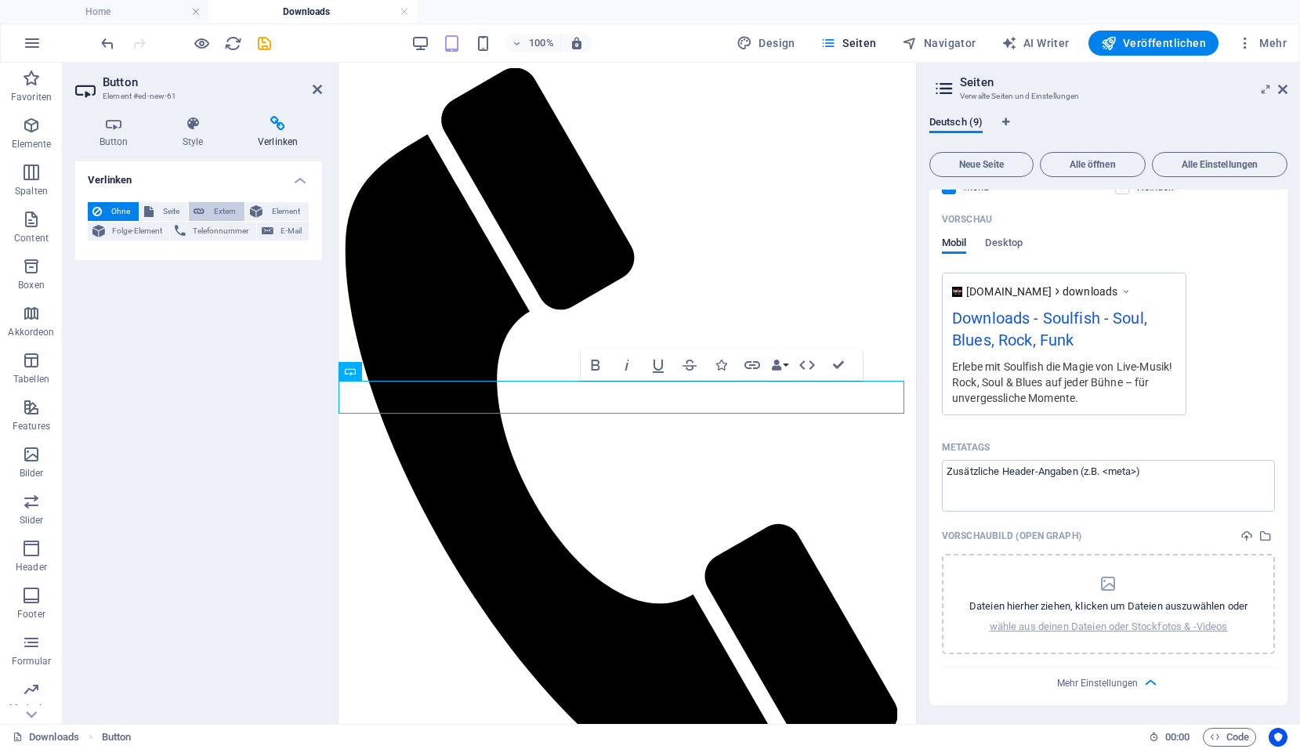
click at [213, 210] on span "Extern" at bounding box center [224, 211] width 31 height 19
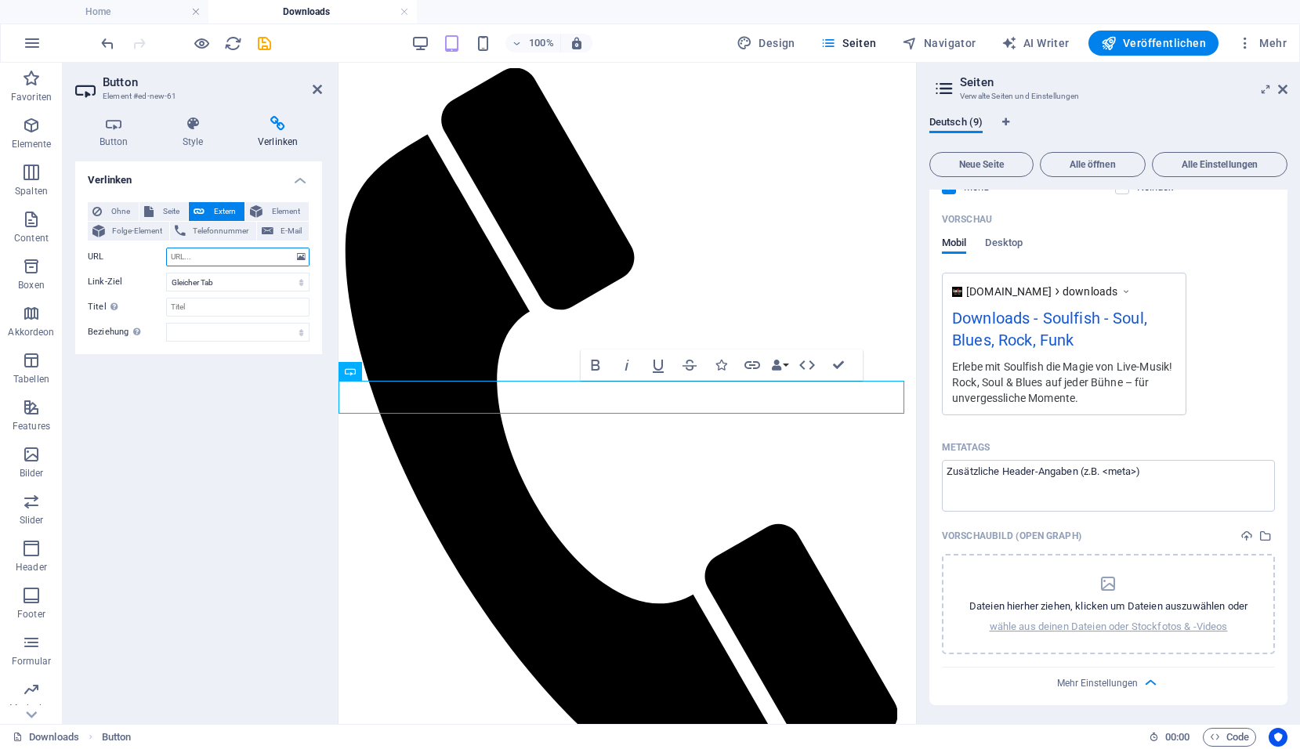
select select "blank"
click at [299, 260] on icon at bounding box center [301, 256] width 9 height 17
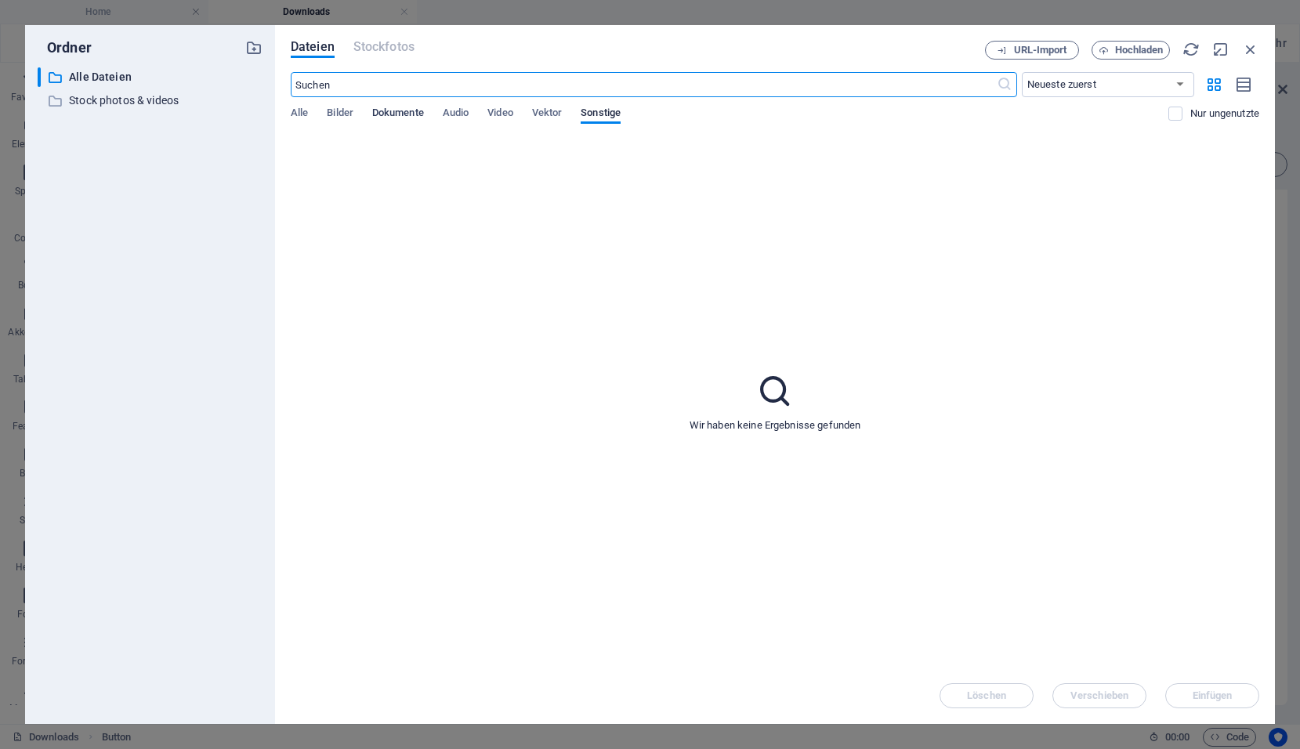
click at [395, 116] on span "Dokumente" at bounding box center [398, 114] width 52 height 22
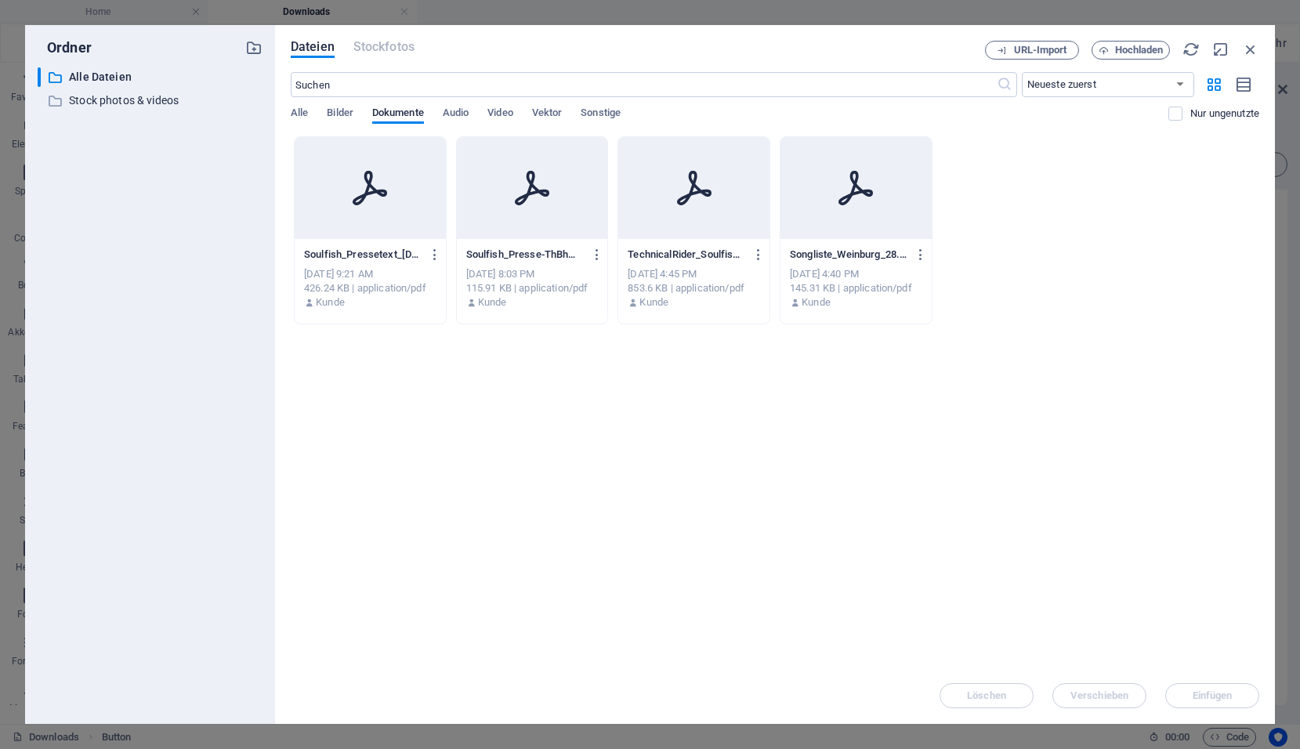
click at [375, 193] on icon at bounding box center [370, 188] width 34 height 34
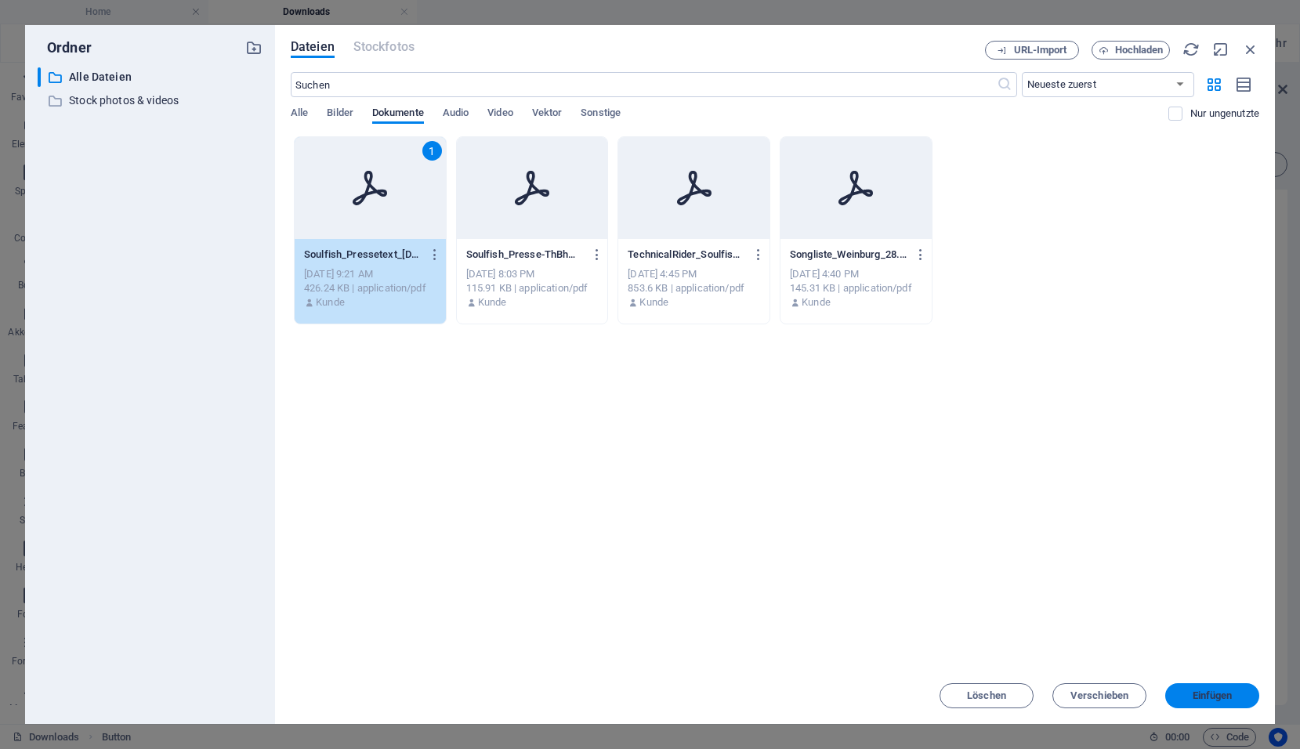
click at [1214, 698] on span "Einfügen" at bounding box center [1213, 695] width 40 height 9
type input "https://cdn1.site-media.eu/images/document/19728368/Soulfish_Pressetext_06.10.2…"
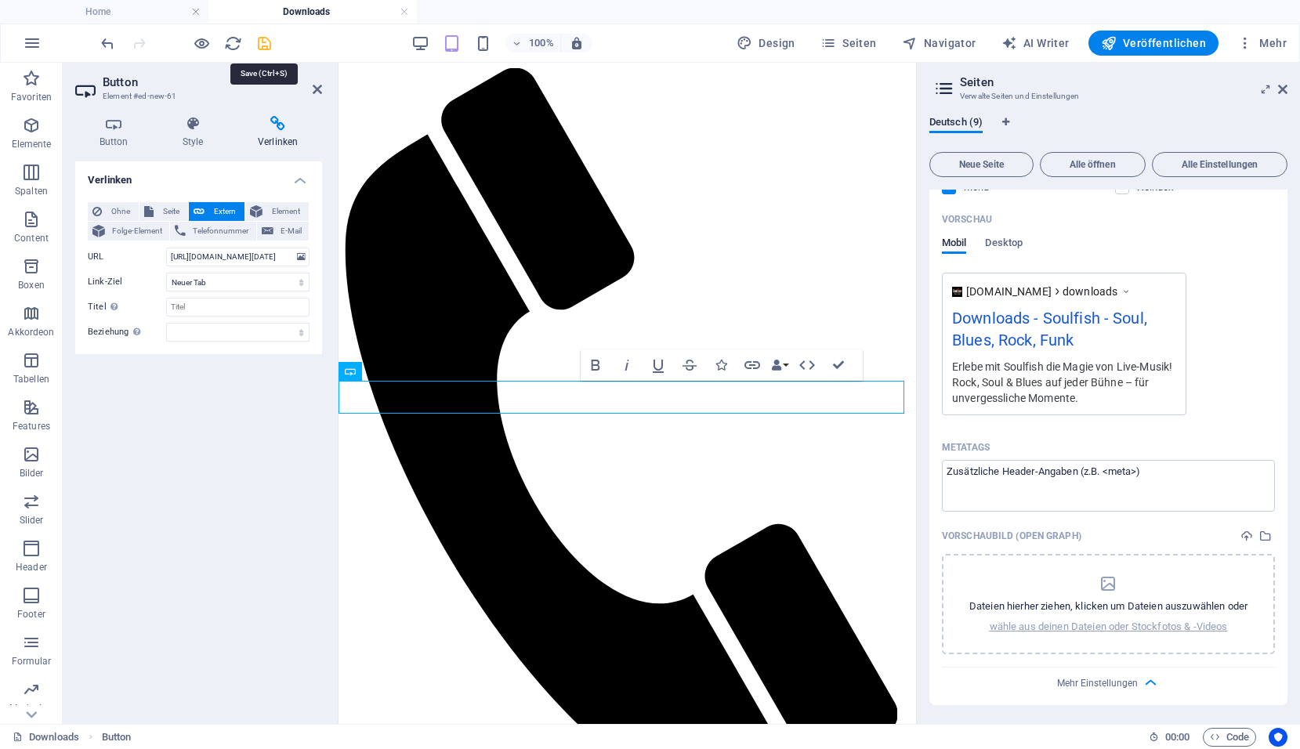
click at [269, 43] on icon "save" at bounding box center [265, 43] width 18 height 18
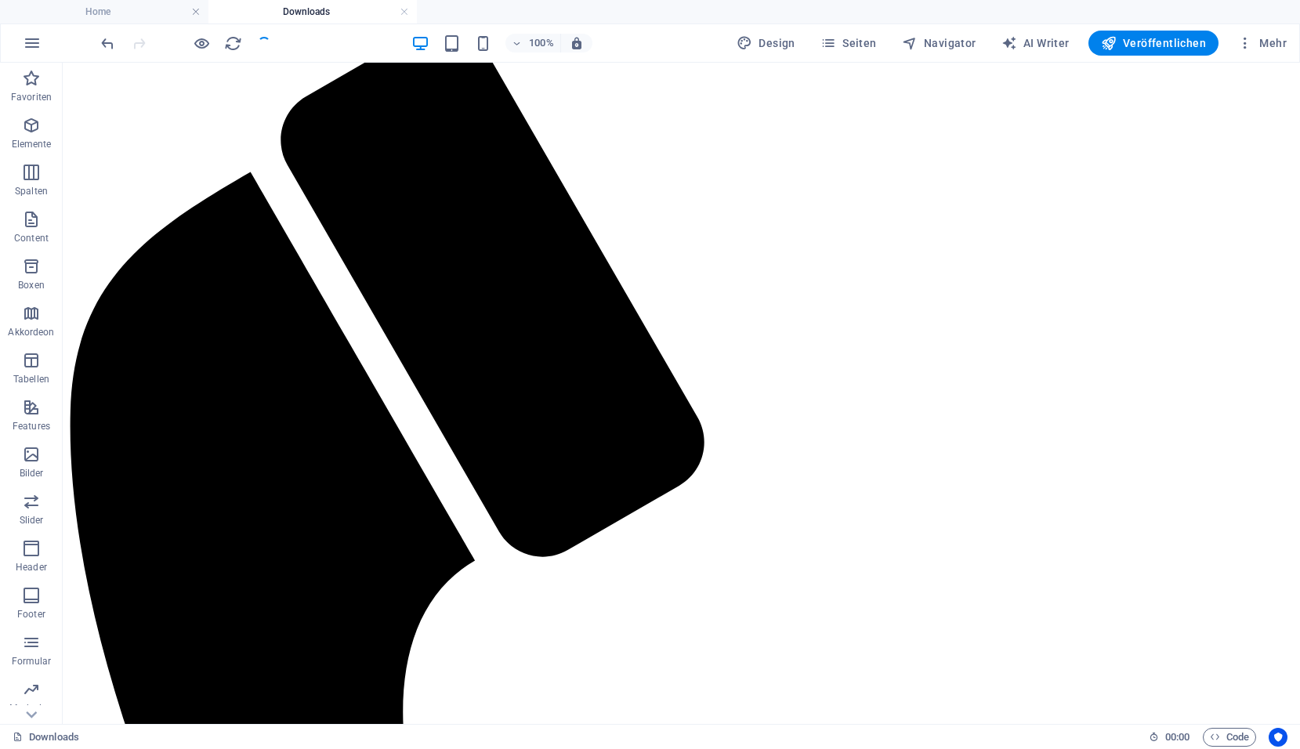
scroll to position [315, 0]
click at [230, 44] on icon "reload" at bounding box center [233, 43] width 18 height 18
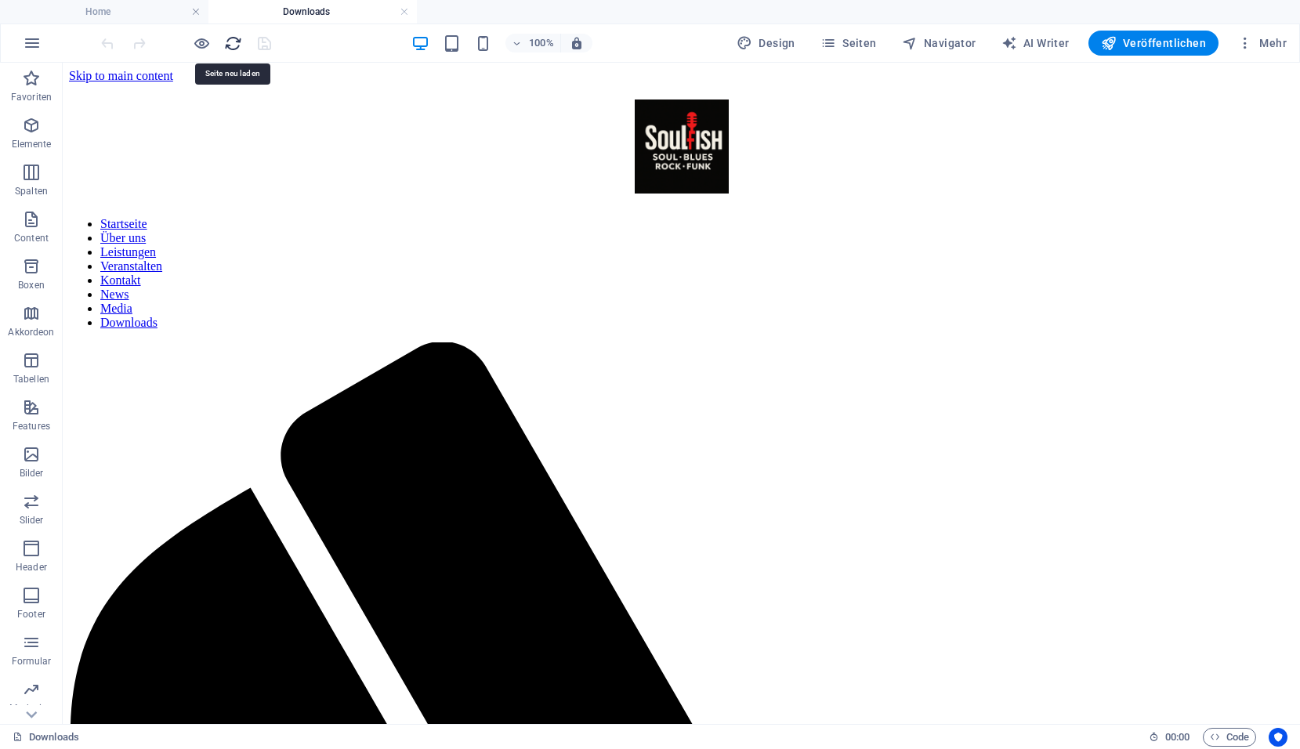
scroll to position [0, 0]
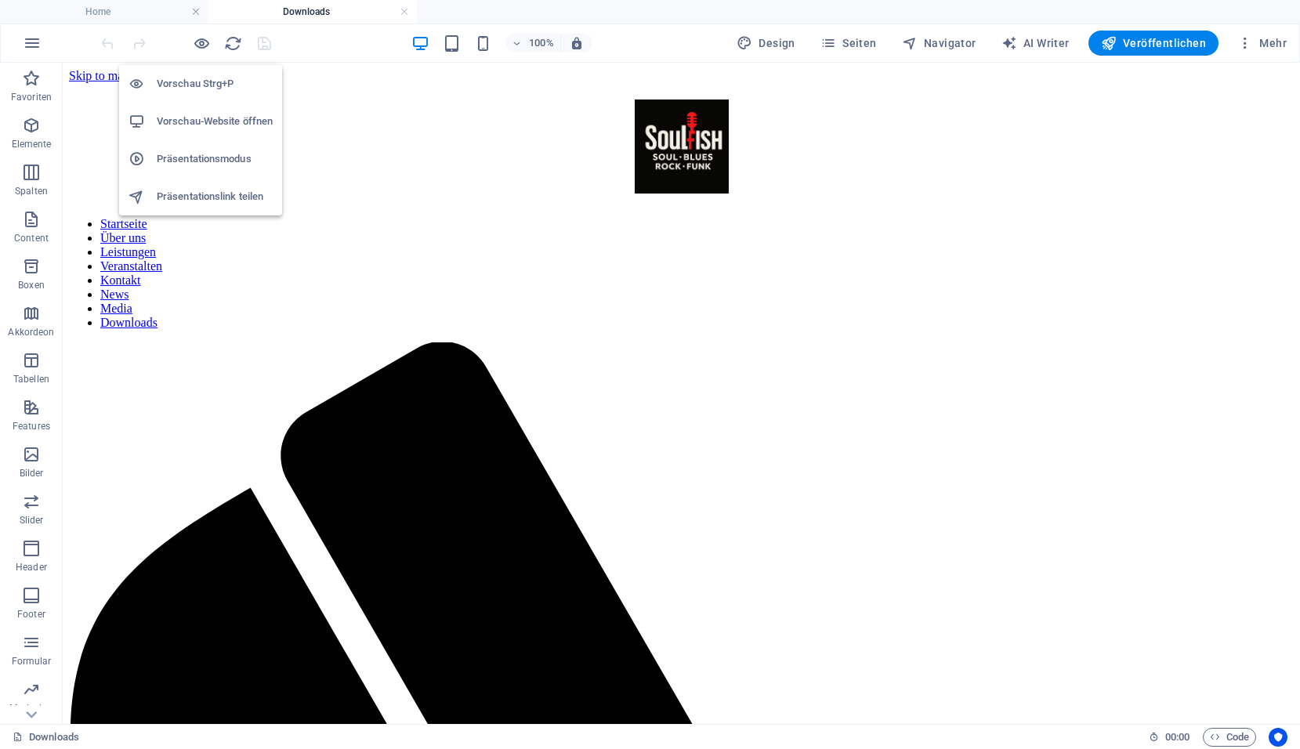
click at [194, 120] on h6 "Vorschau-Website öffnen" at bounding box center [215, 121] width 116 height 19
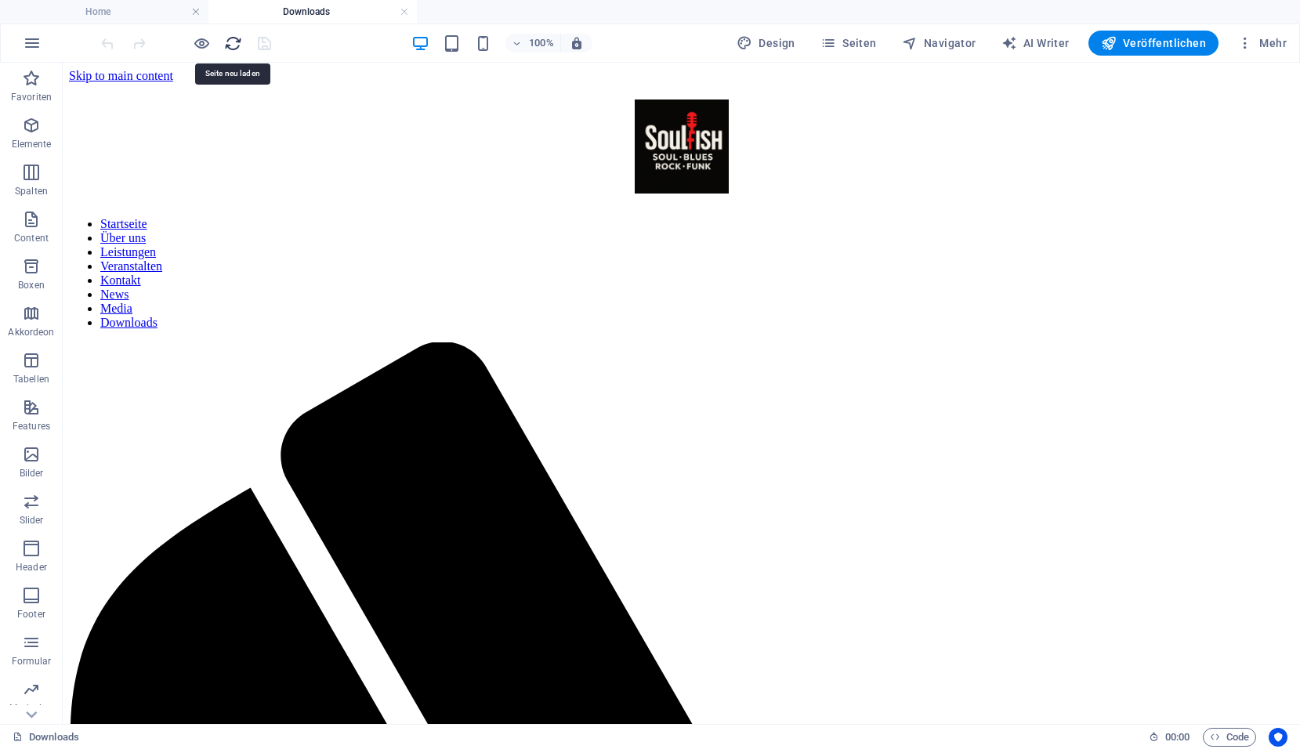
click at [230, 44] on icon "reload" at bounding box center [233, 43] width 18 height 18
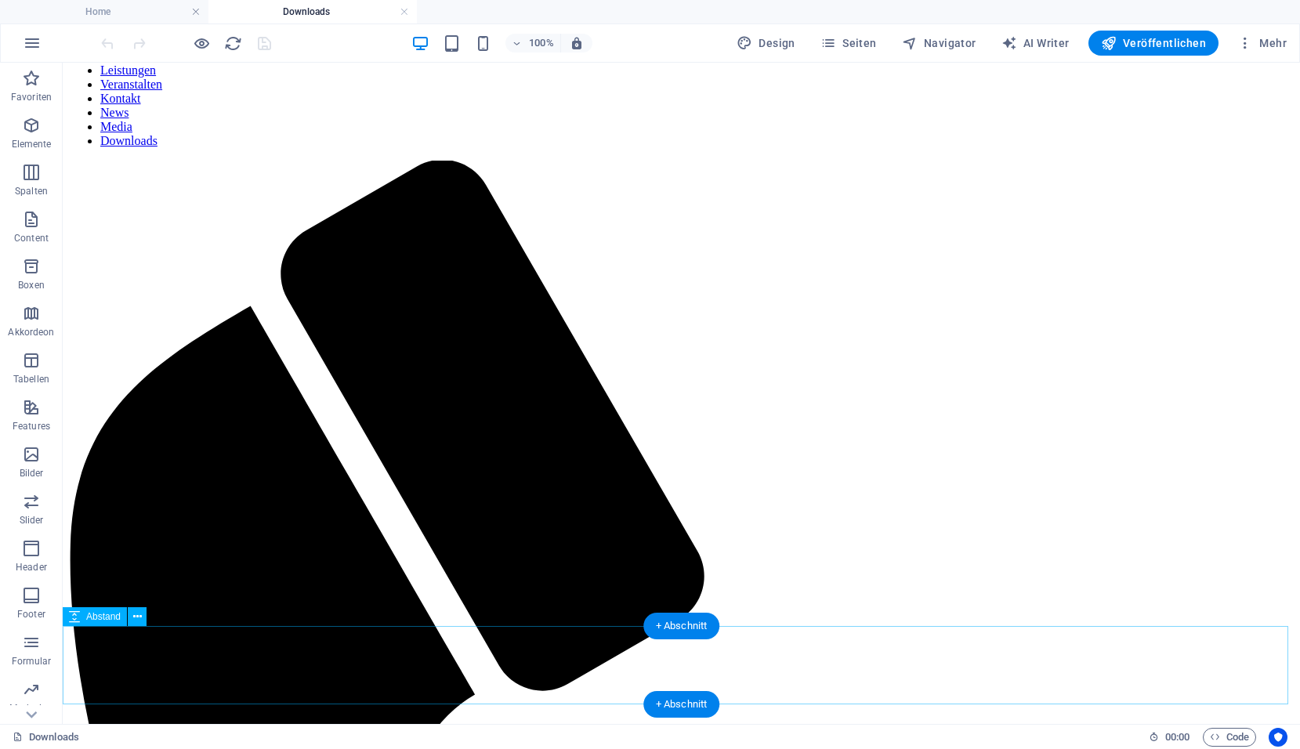
scroll to position [235, 0]
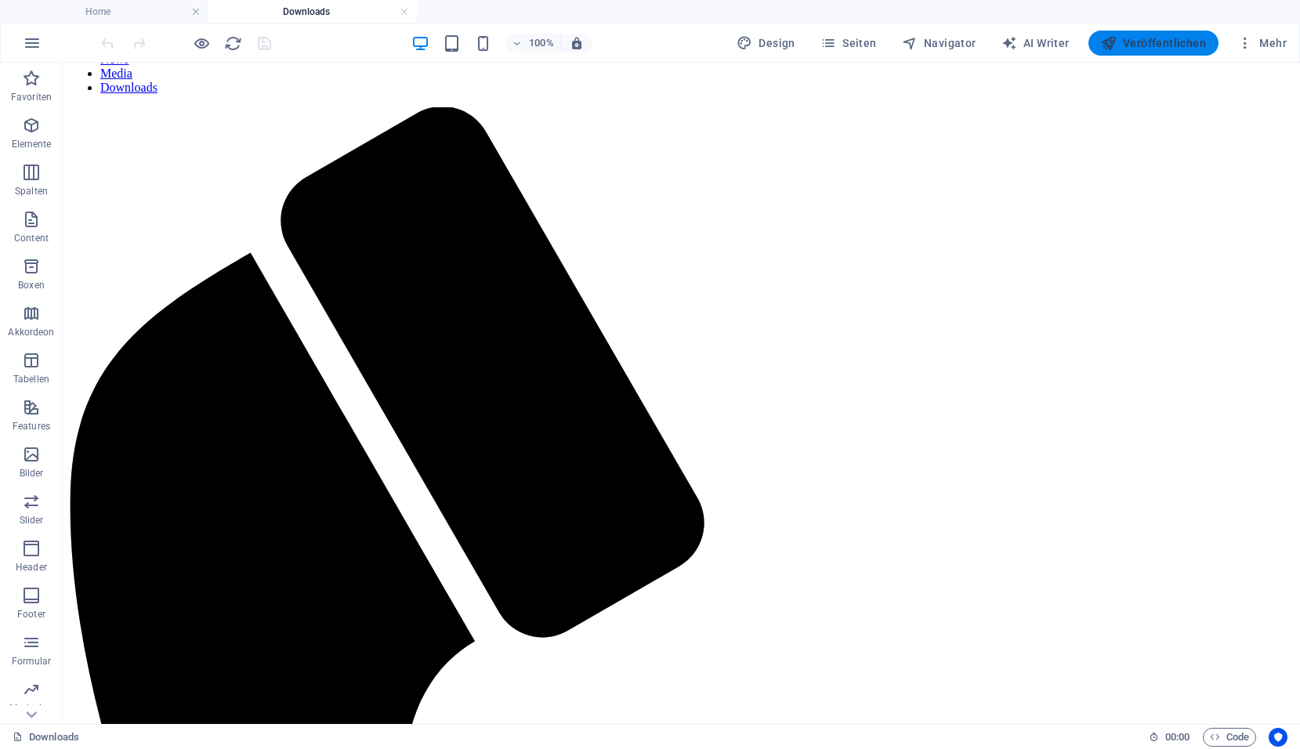
click at [1148, 43] on span "Veröffentlichen" at bounding box center [1153, 43] width 105 height 16
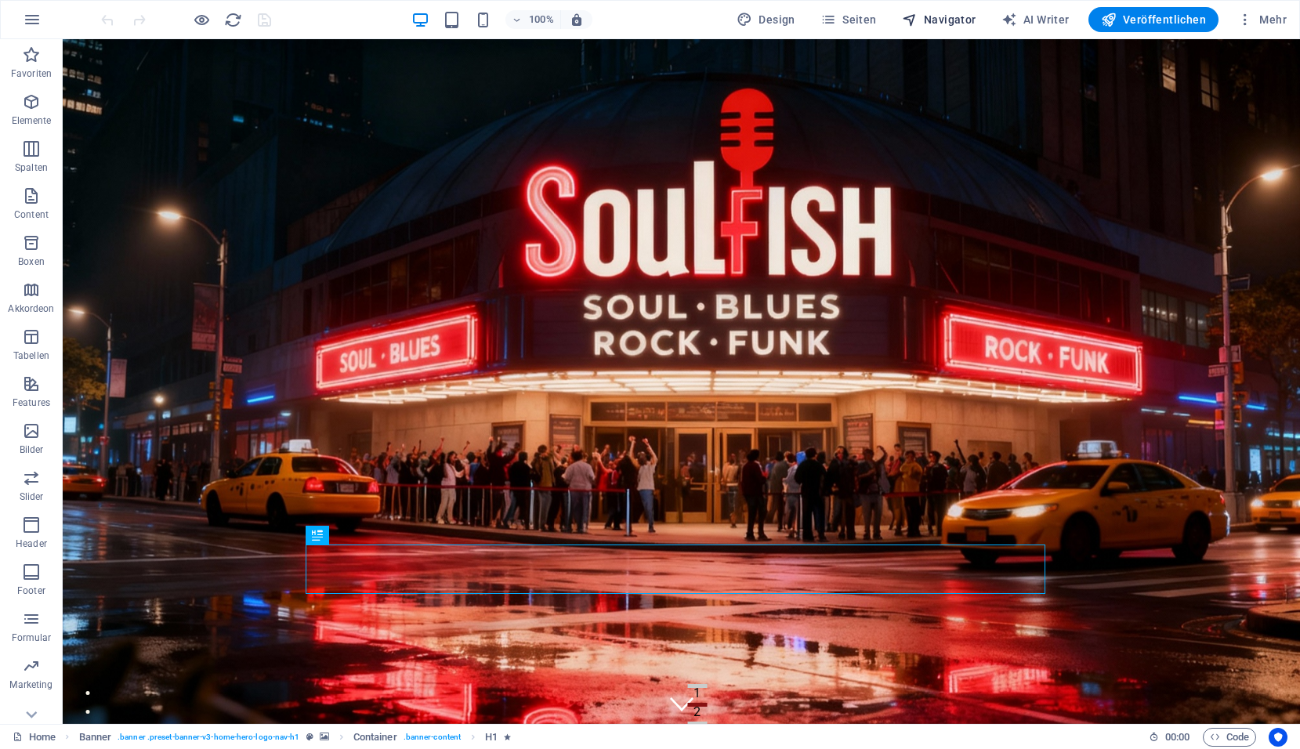
click at [954, 24] on span "Navigator" at bounding box center [939, 20] width 74 height 16
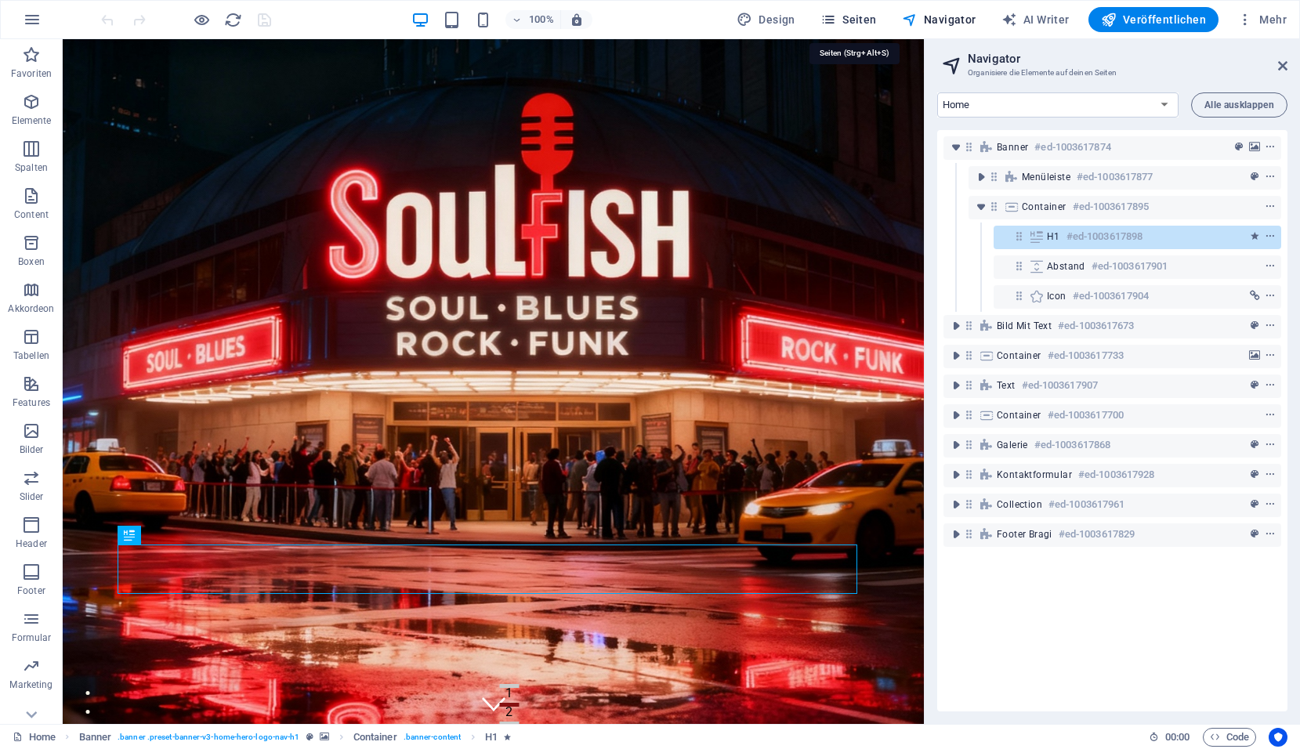
click at [858, 24] on span "Seiten" at bounding box center [849, 20] width 56 height 16
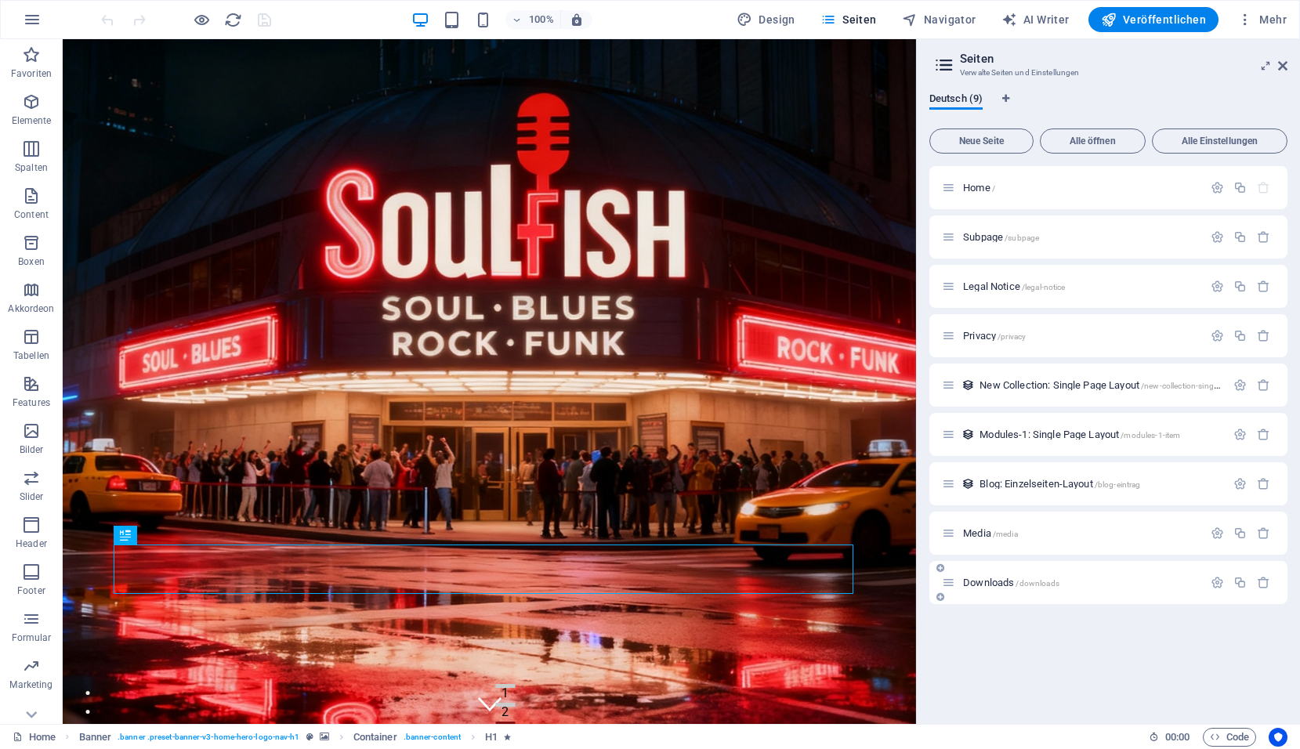
click at [981, 585] on span "Downloads /downloads" at bounding box center [1011, 583] width 96 height 12
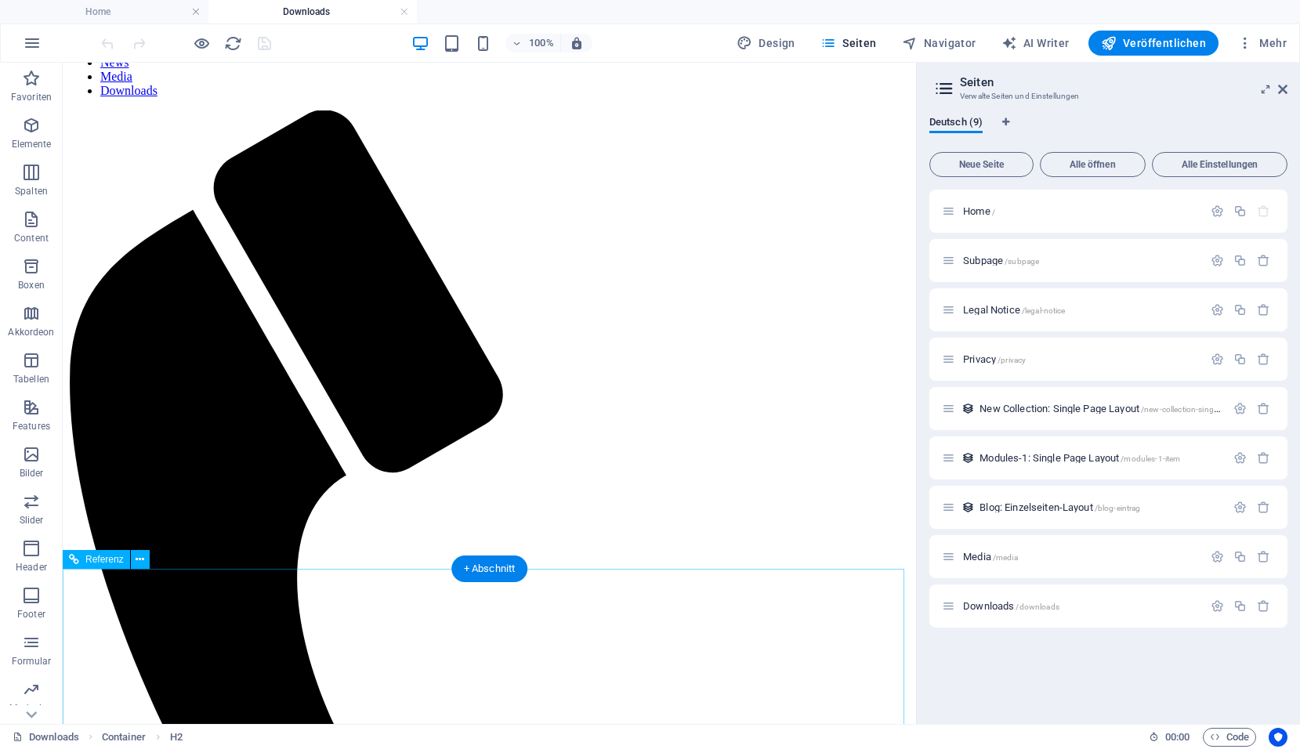
scroll to position [314, 0]
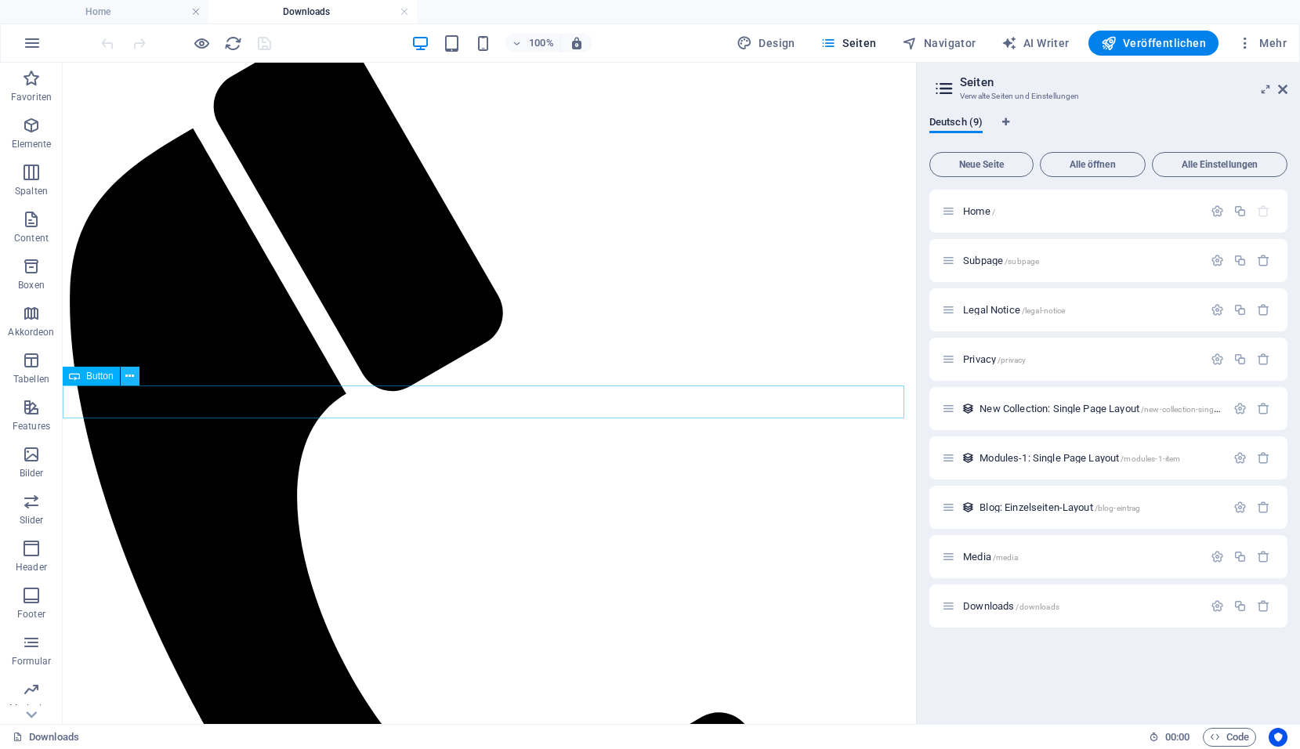
click at [132, 379] on icon at bounding box center [129, 376] width 9 height 16
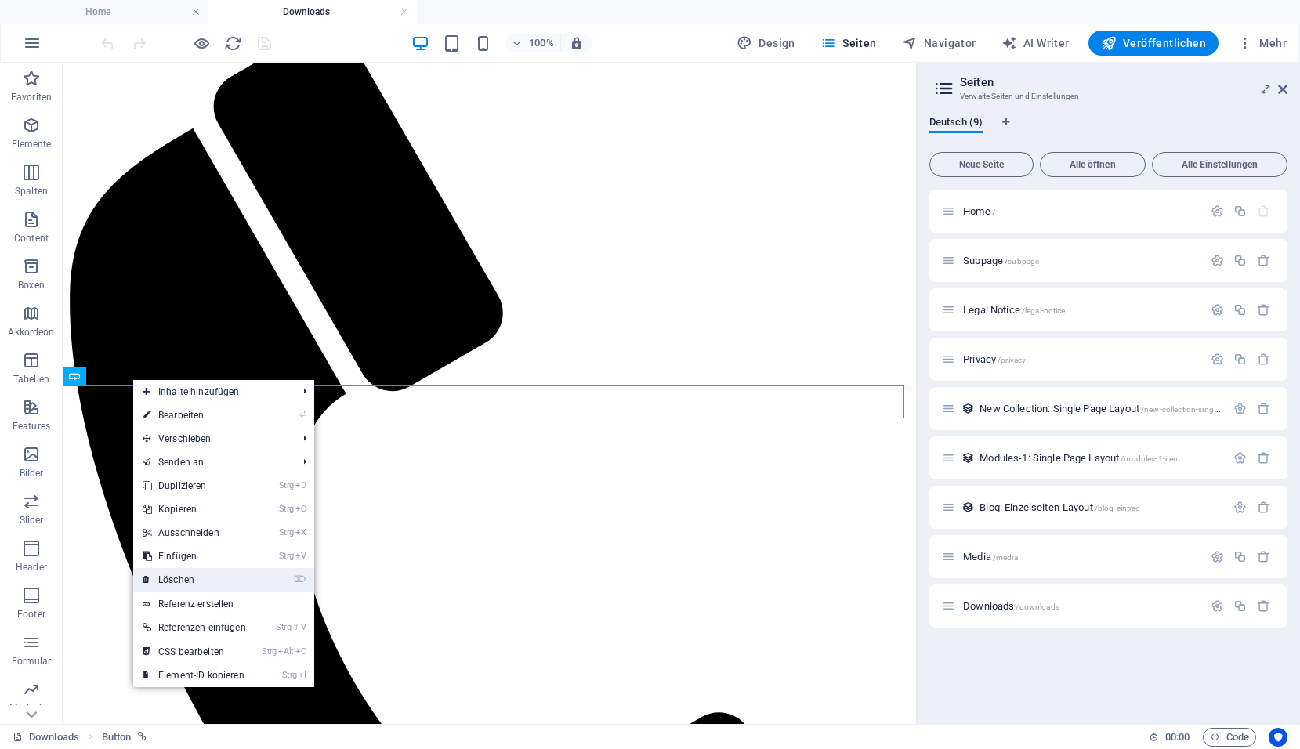
click at [181, 582] on link "⌦ Löschen" at bounding box center [194, 580] width 122 height 24
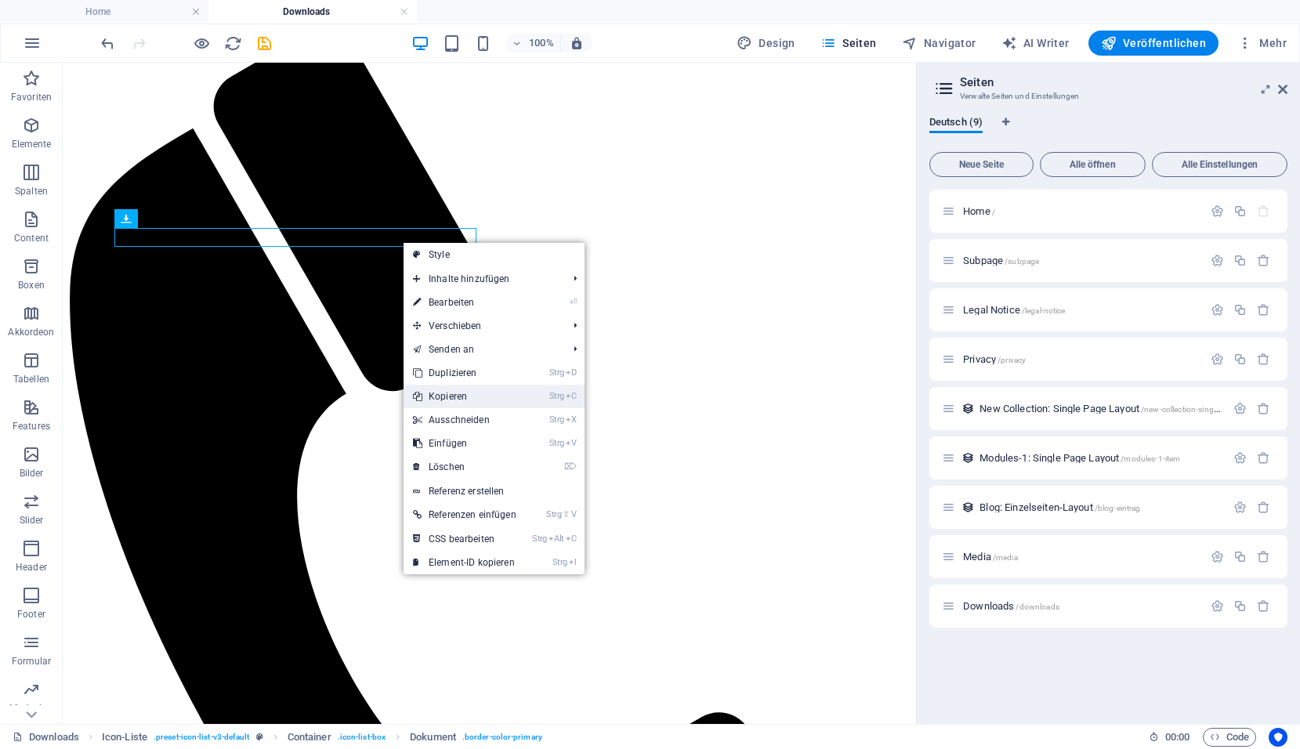
click at [462, 396] on link "Strg C Kopieren" at bounding box center [465, 397] width 122 height 24
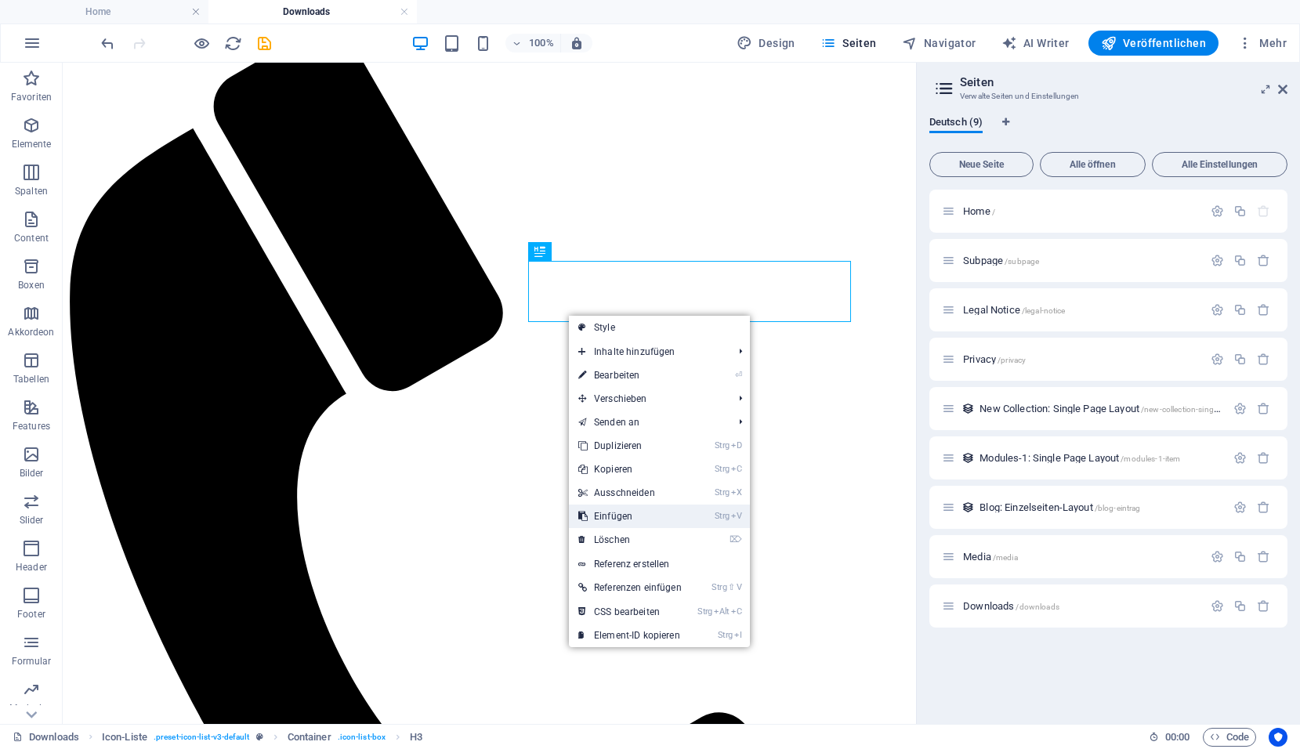
click at [611, 519] on link "Strg V Einfügen" at bounding box center [630, 517] width 122 height 24
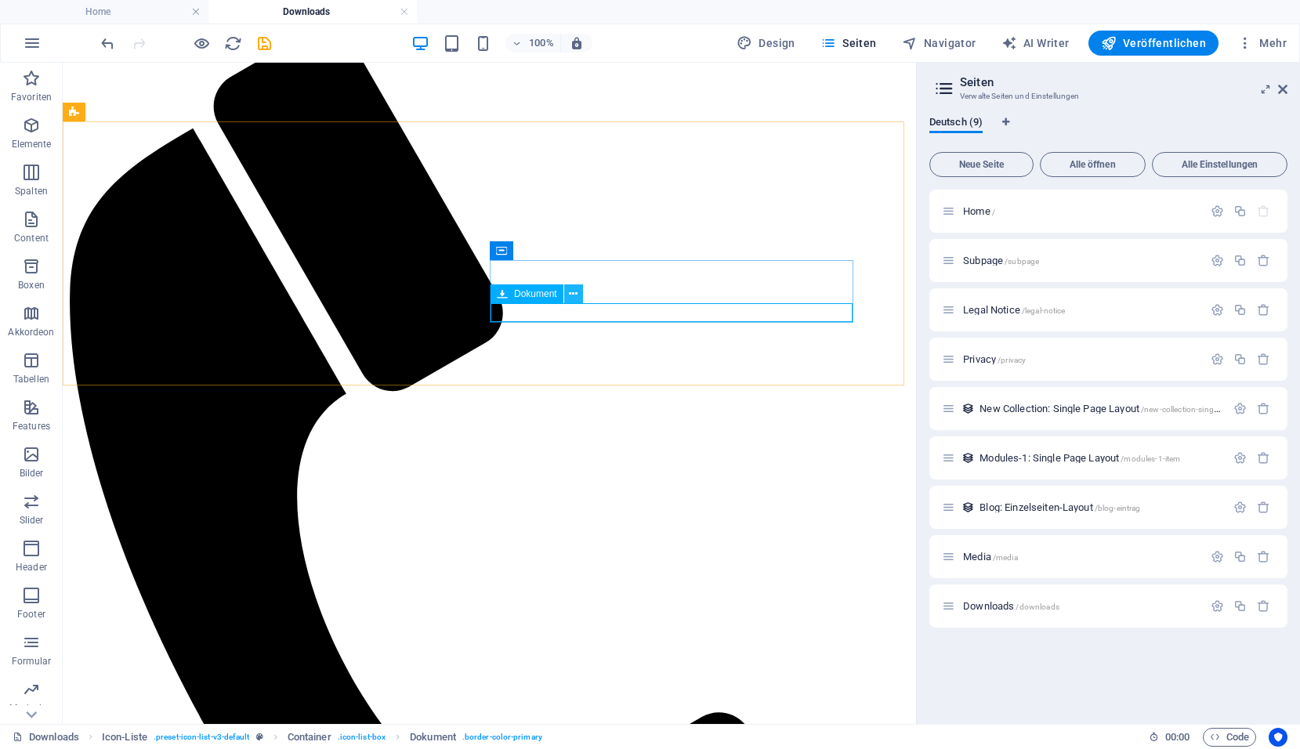
click at [577, 293] on icon at bounding box center [573, 294] width 9 height 16
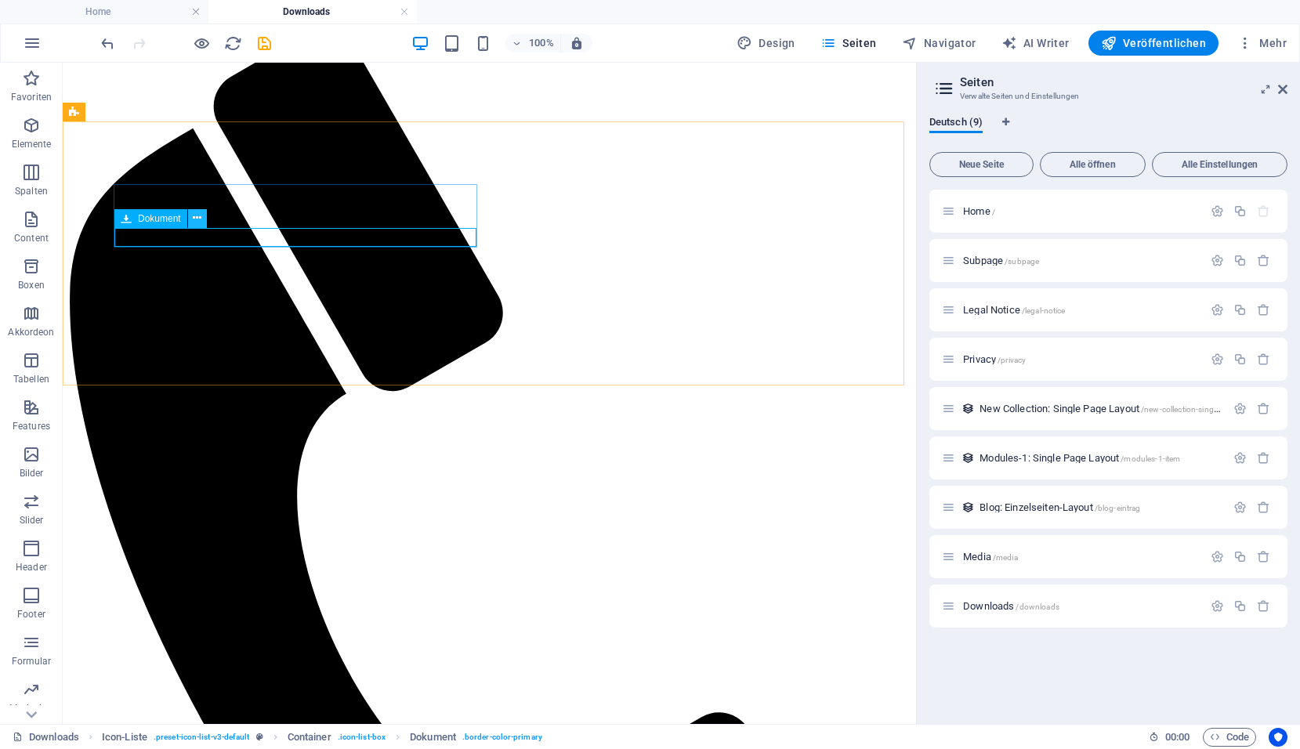
click at [200, 224] on icon at bounding box center [197, 218] width 9 height 16
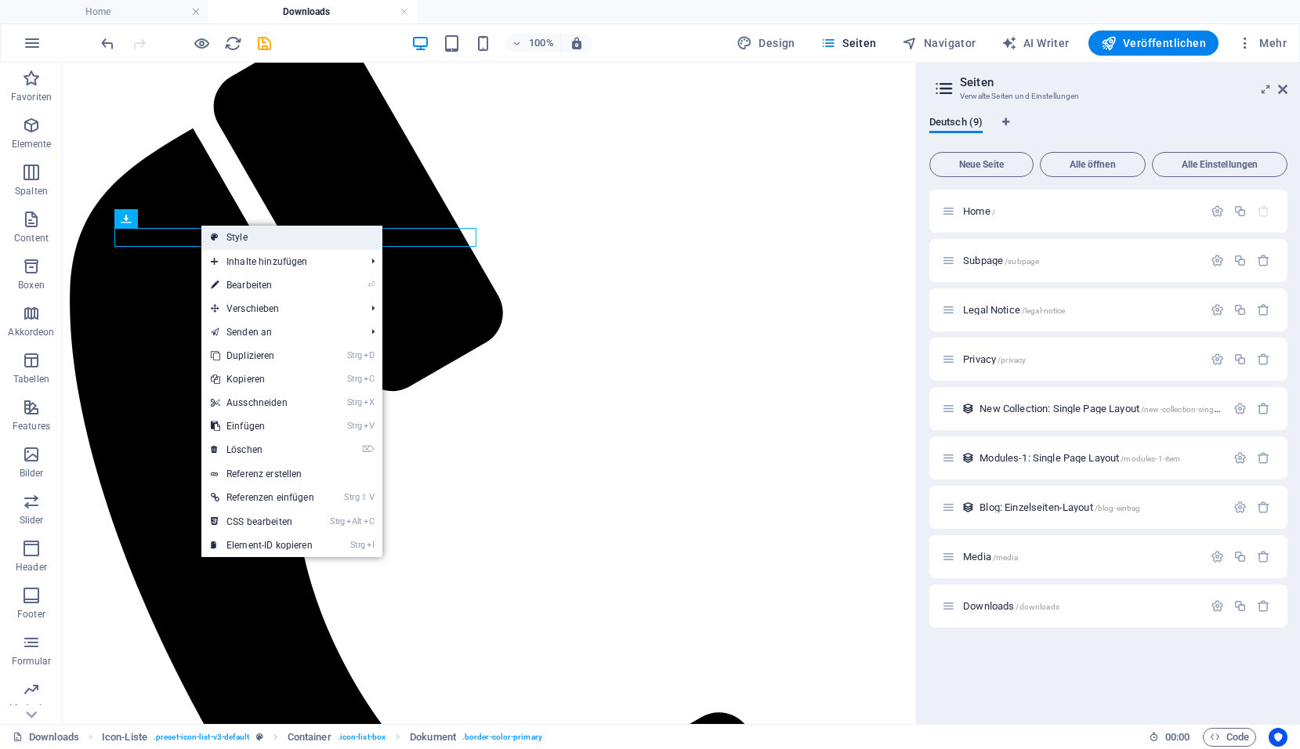
click at [217, 238] on icon at bounding box center [215, 238] width 8 height 24
select select "rem"
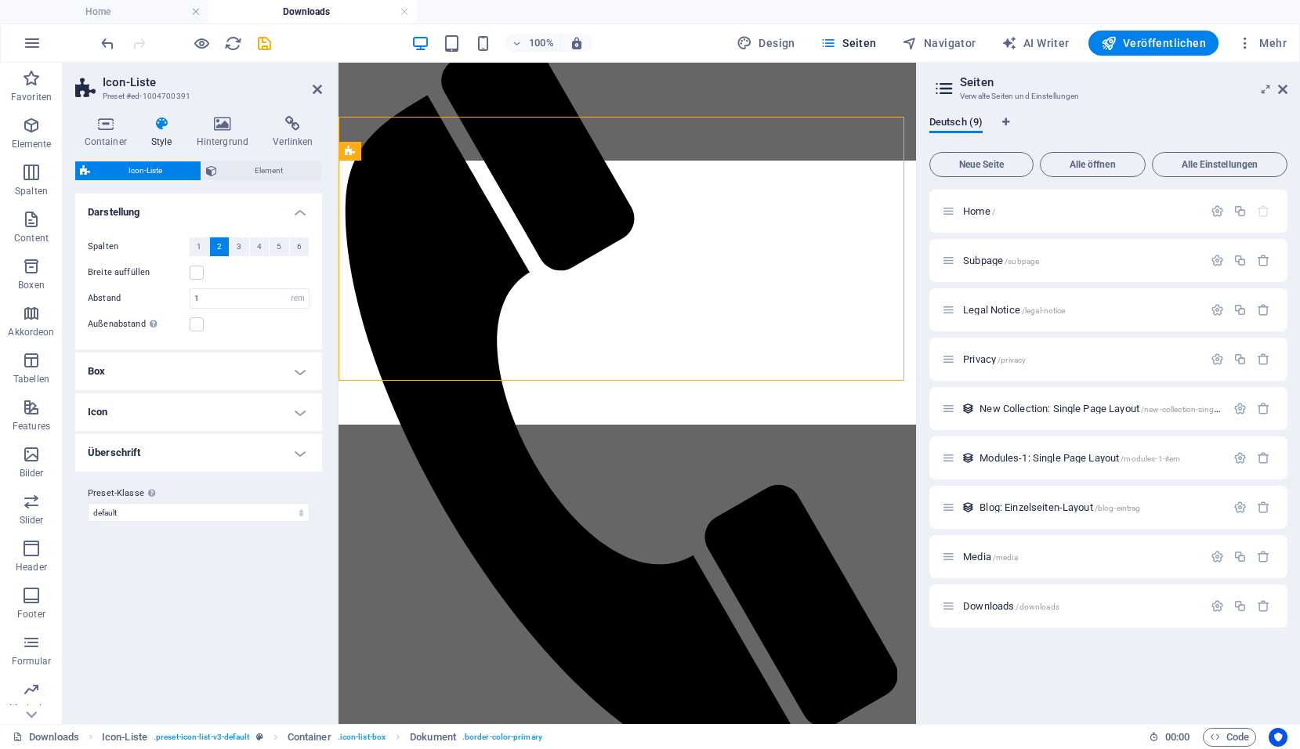
scroll to position [274, 0]
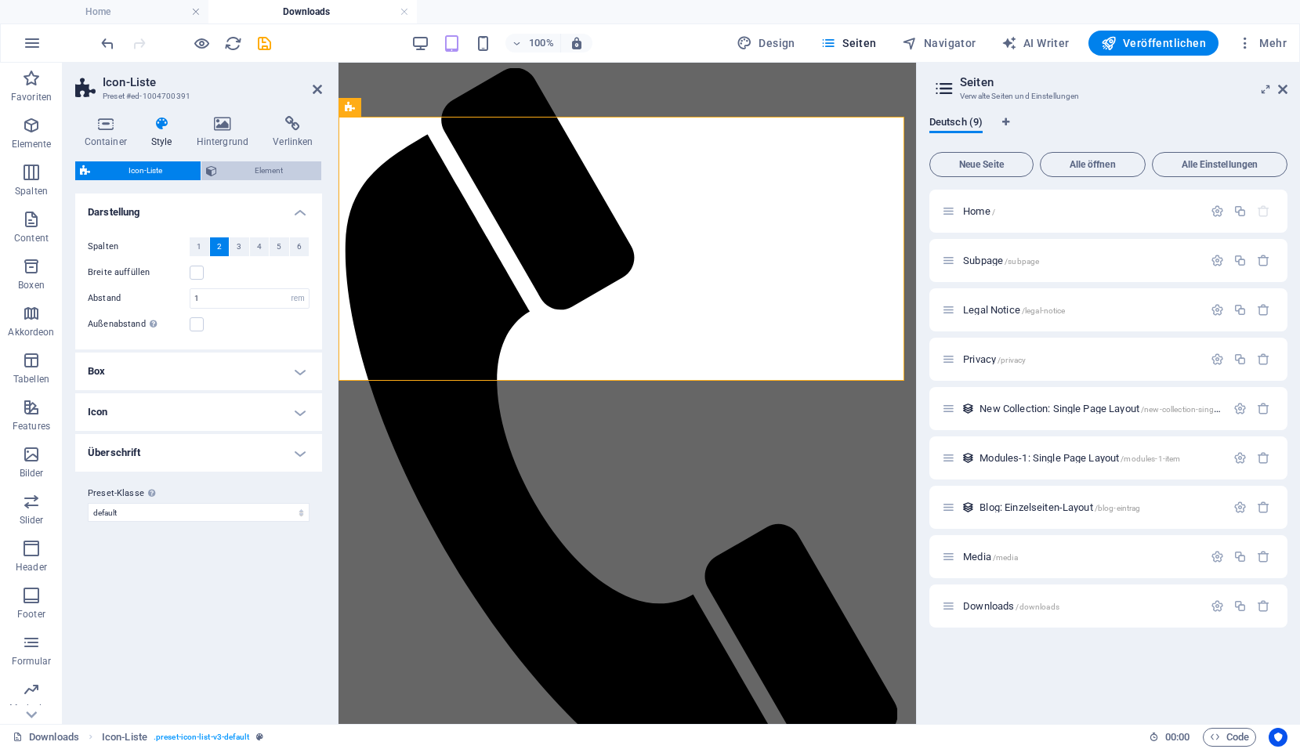
click at [270, 165] on span "Element" at bounding box center [270, 170] width 96 height 19
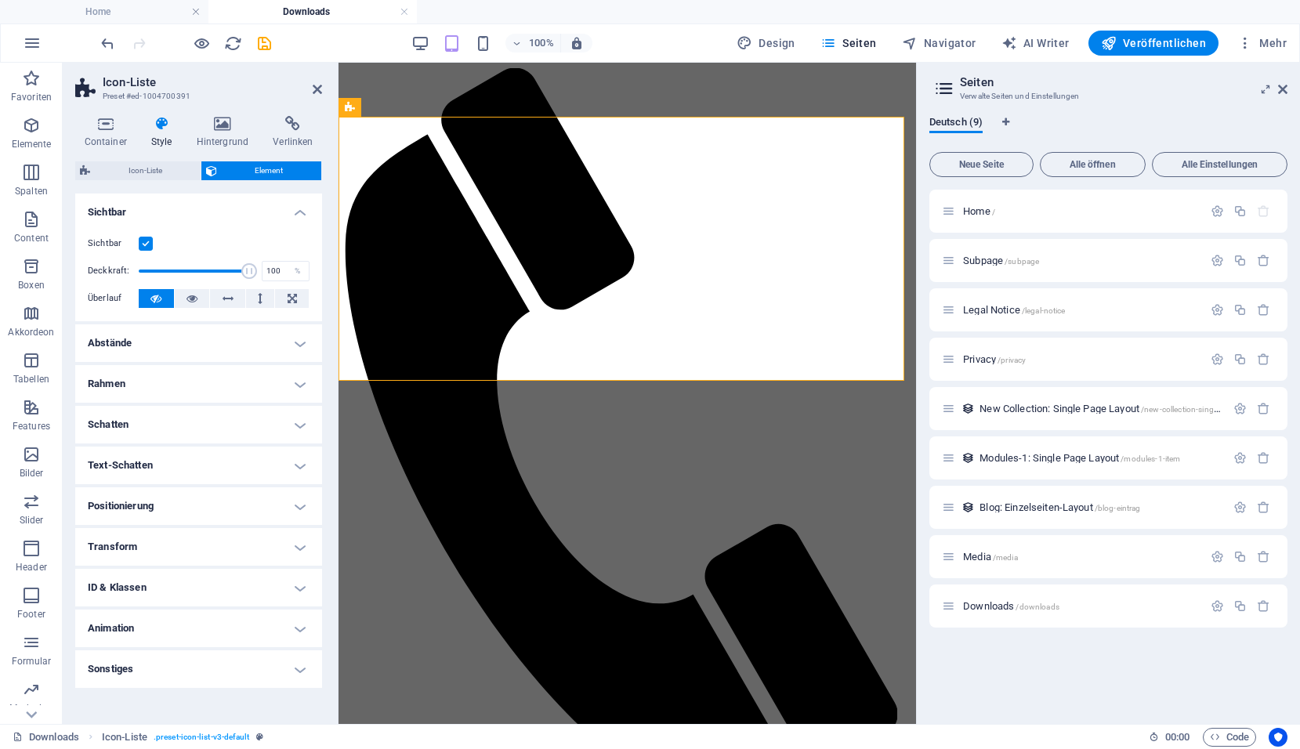
click at [296, 668] on h4 "Sonstiges" at bounding box center [198, 670] width 247 height 38
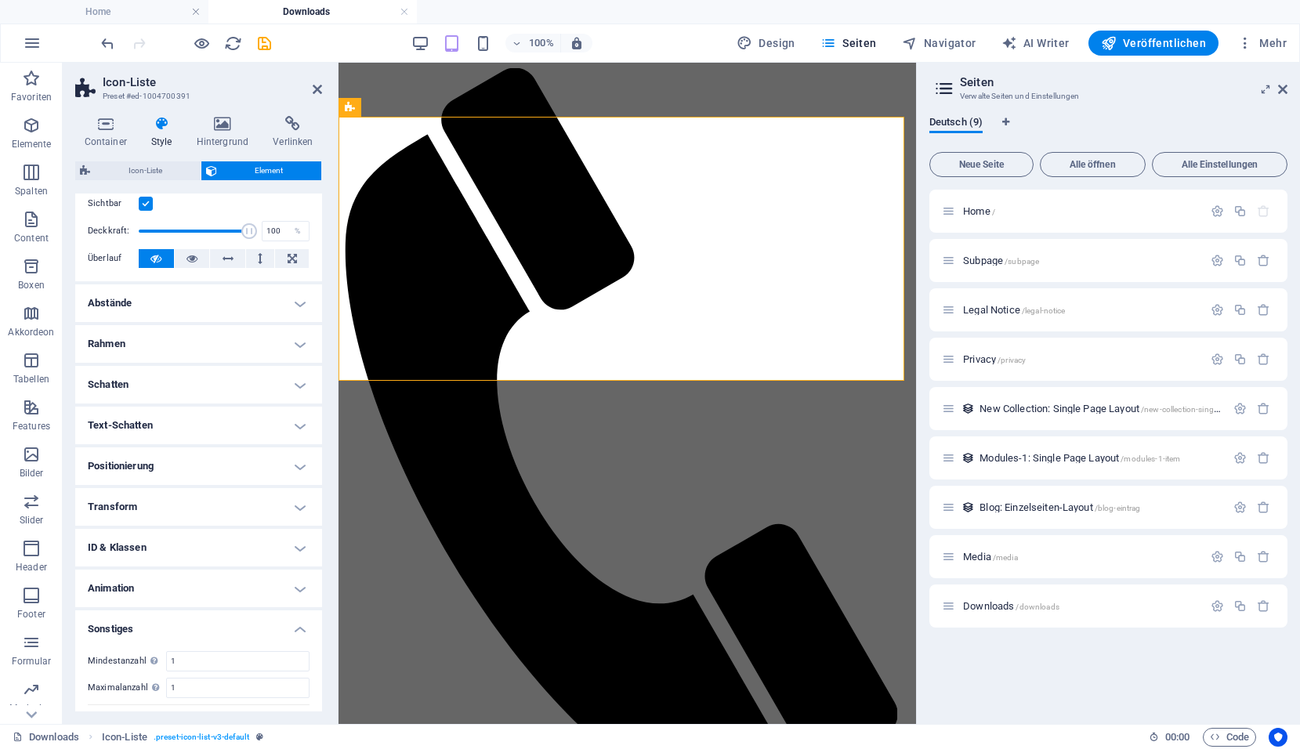
scroll to position [74, 0]
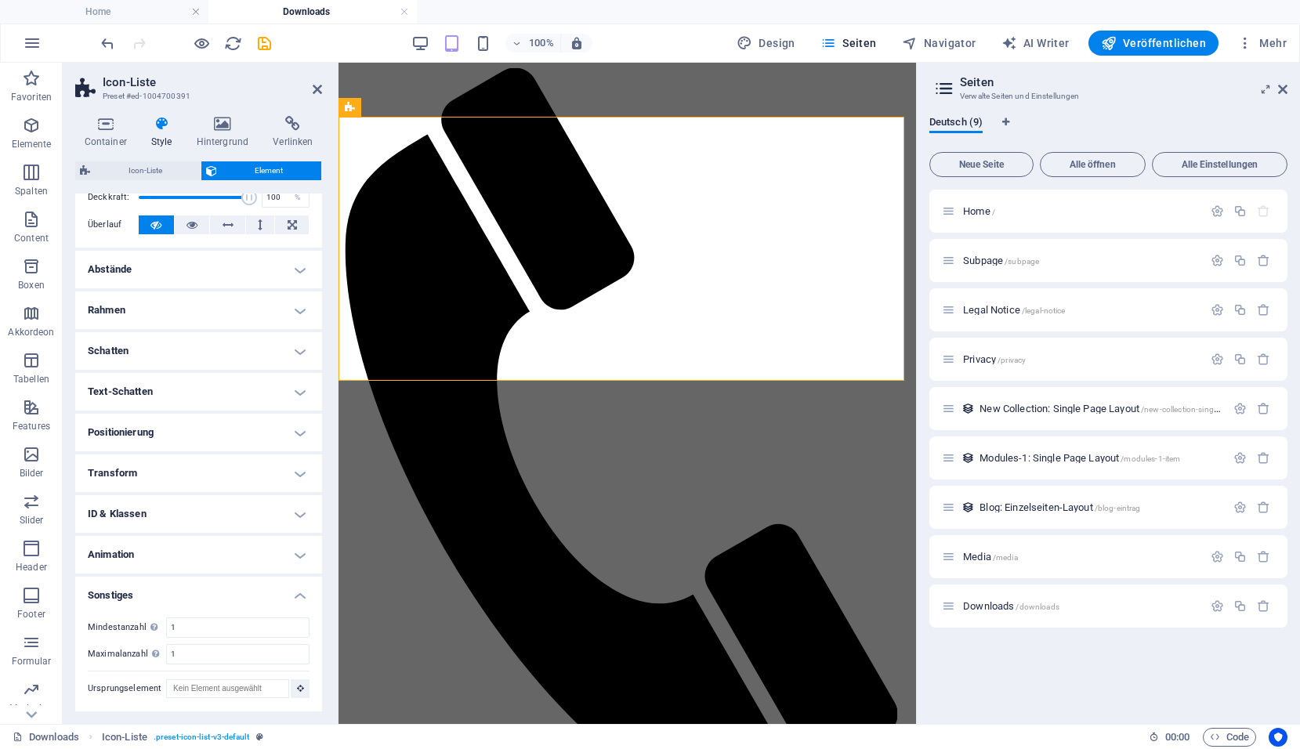
click at [286, 556] on h4 "Animation" at bounding box center [198, 555] width 247 height 38
click at [294, 518] on h4 "ID & Klassen" at bounding box center [198, 514] width 247 height 38
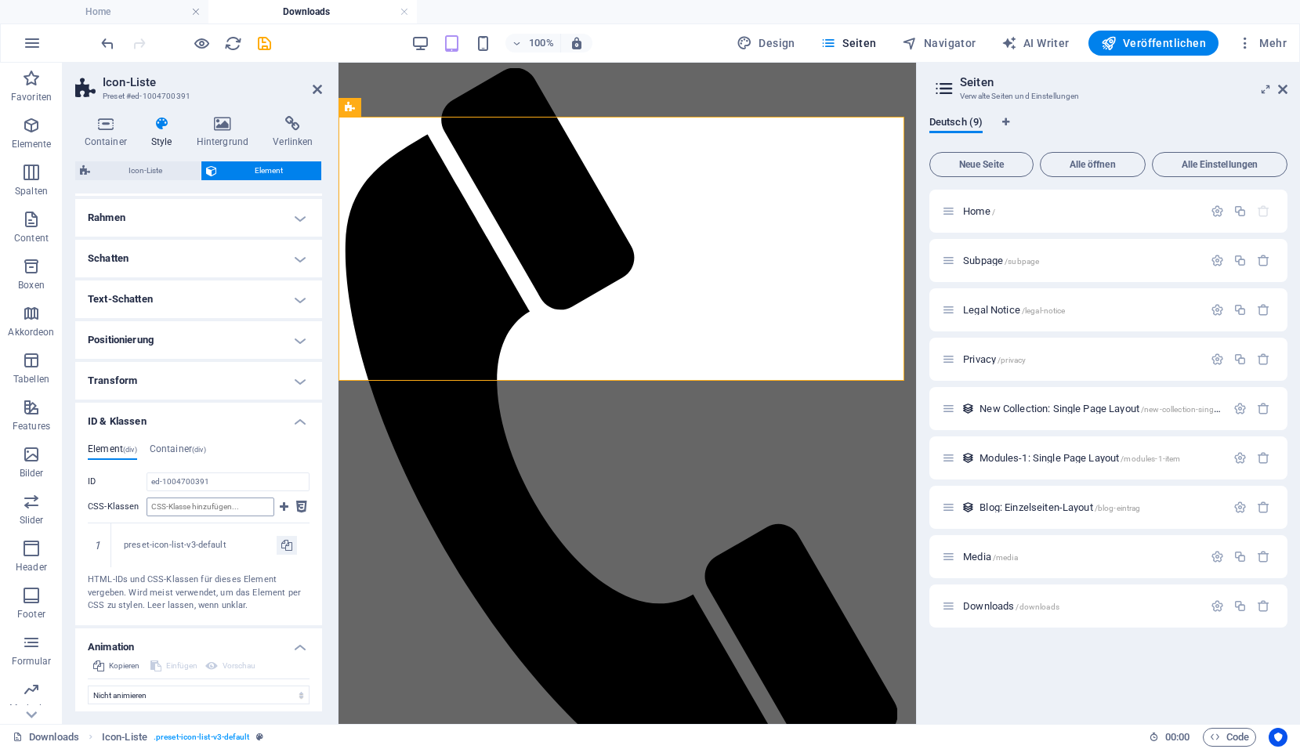
scroll to position [153, 0]
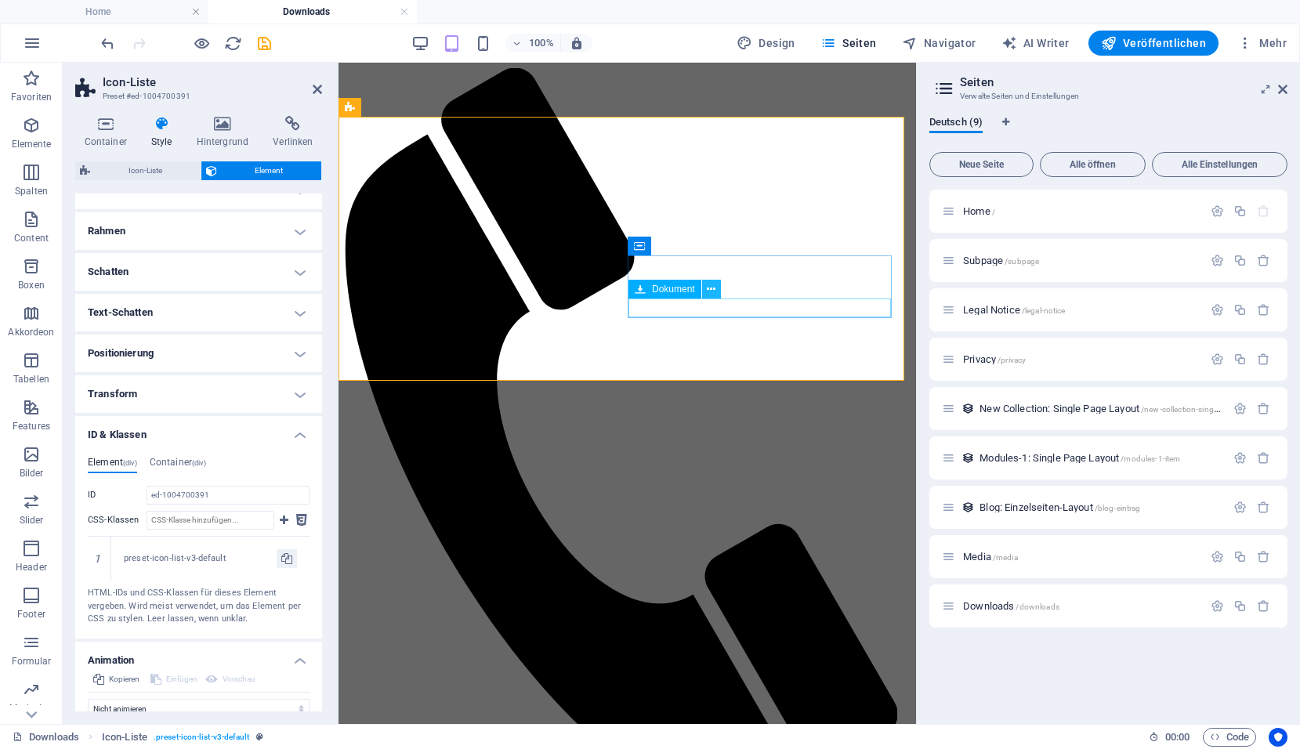
click at [718, 290] on button at bounding box center [711, 289] width 19 height 19
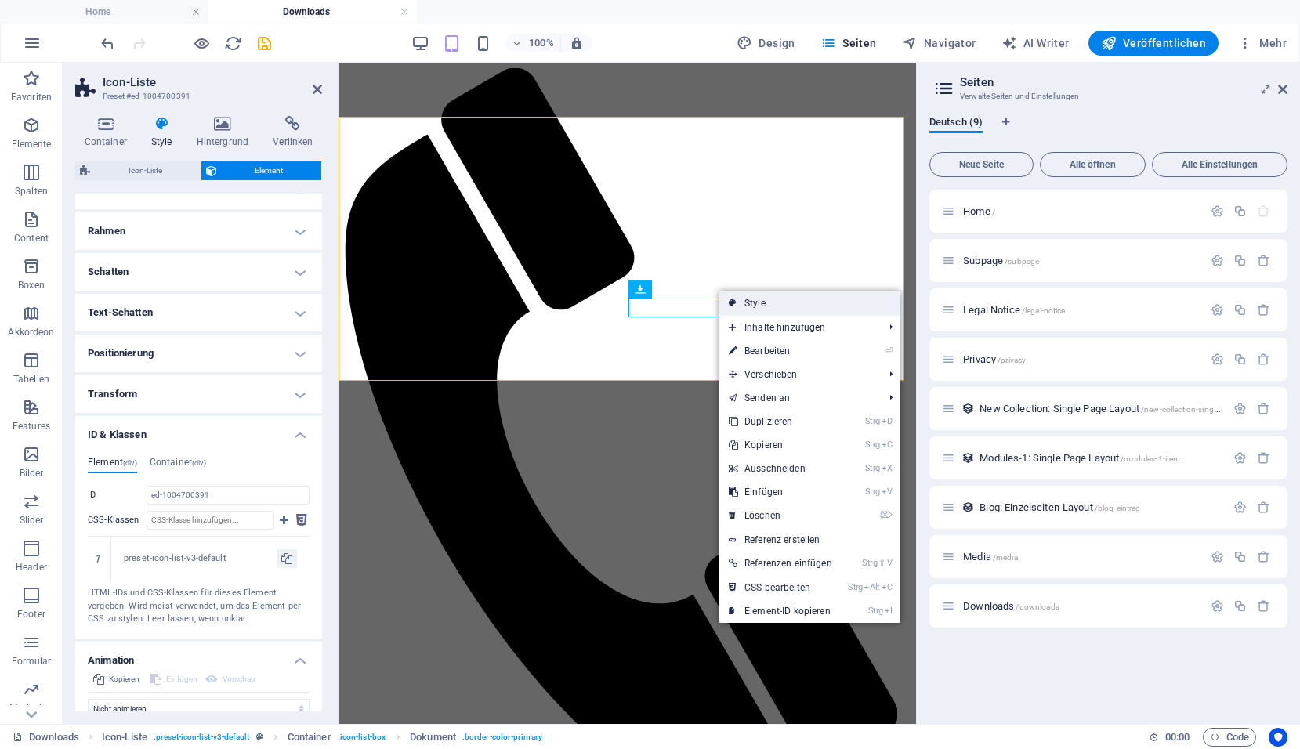
click at [745, 301] on link "Style" at bounding box center [810, 304] width 181 height 24
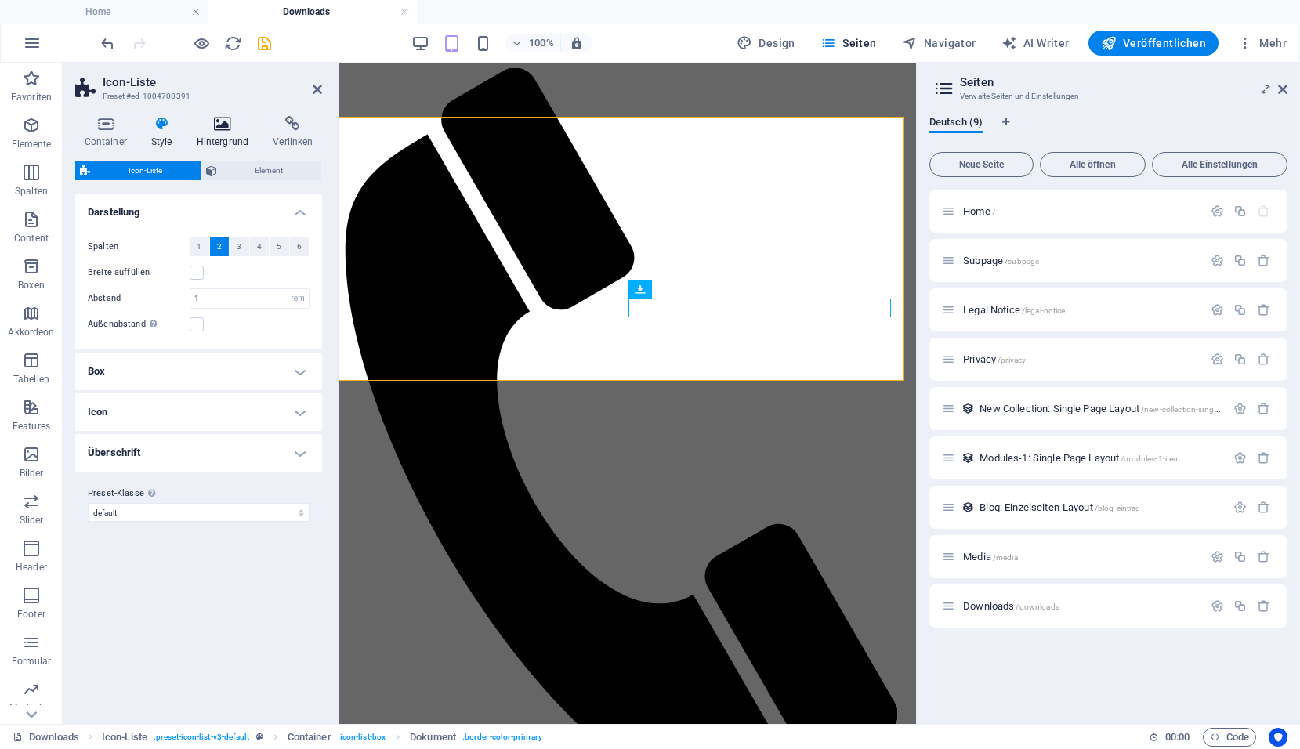
click at [222, 121] on icon at bounding box center [222, 124] width 71 height 16
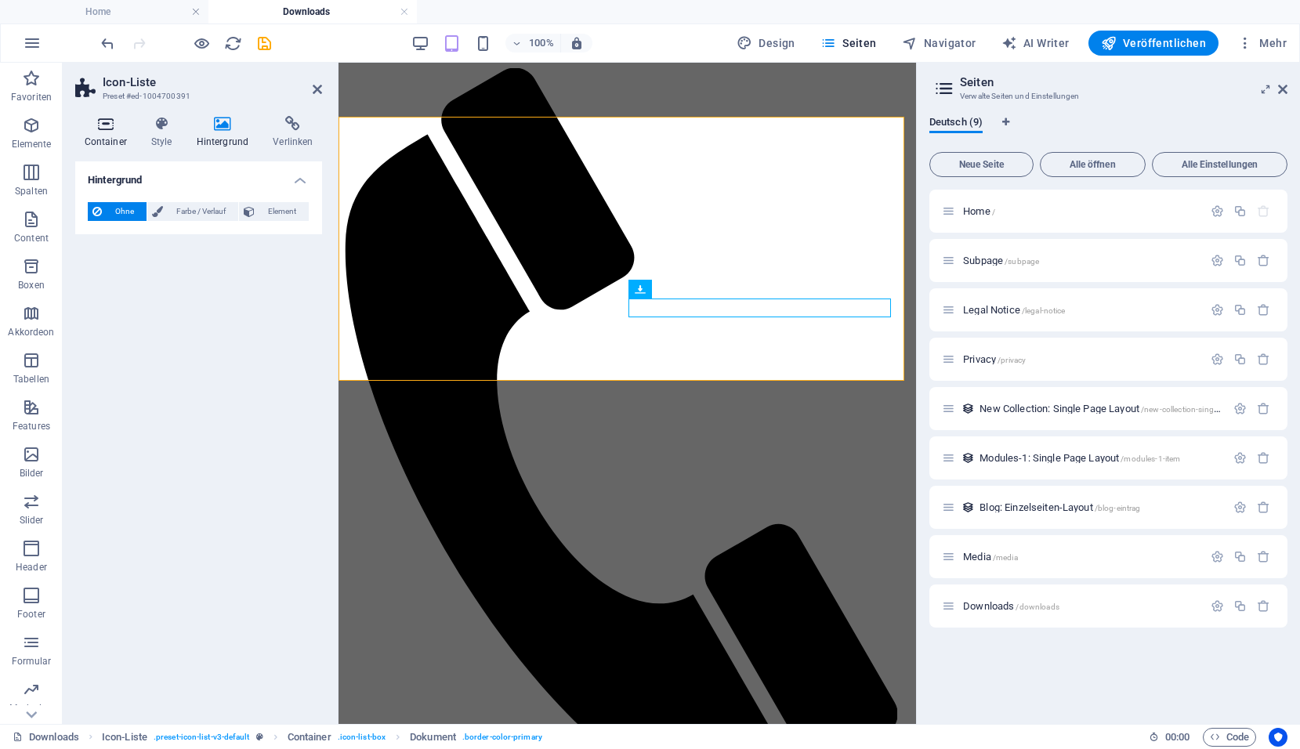
click at [96, 128] on icon at bounding box center [105, 124] width 60 height 16
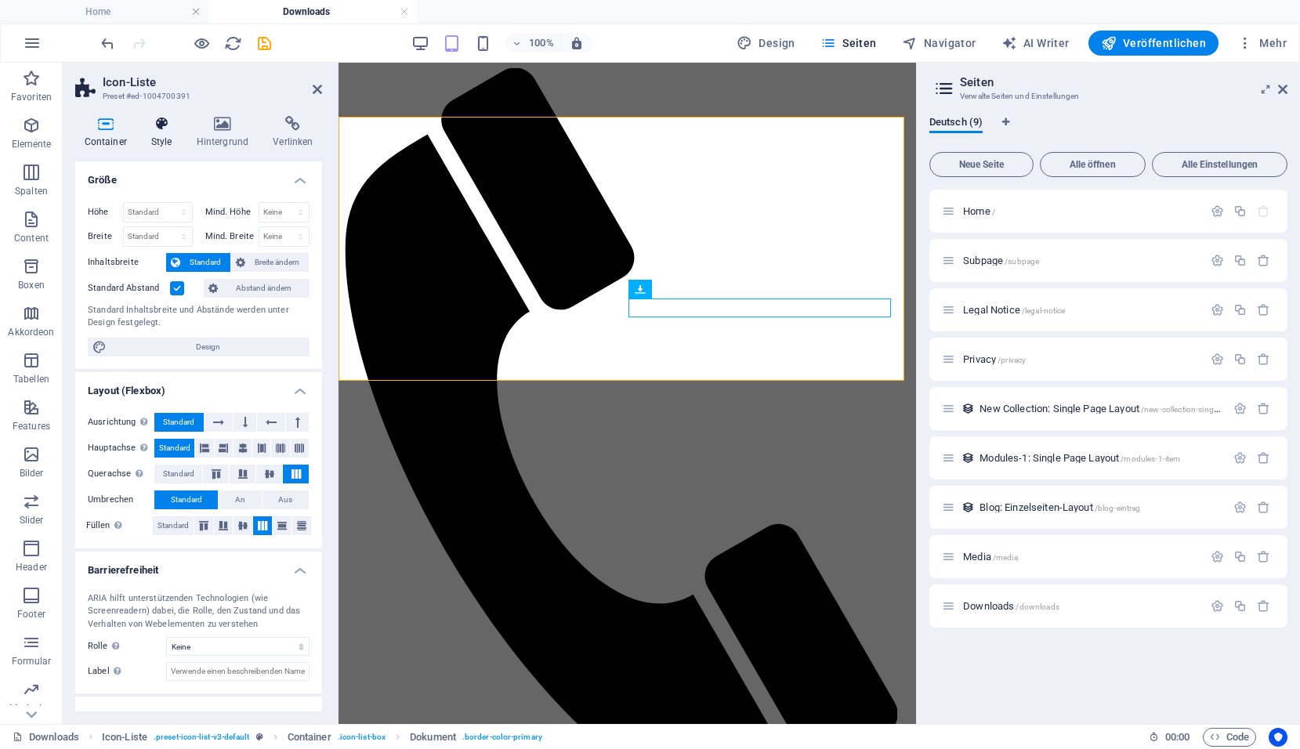
click at [153, 129] on icon at bounding box center [161, 124] width 39 height 16
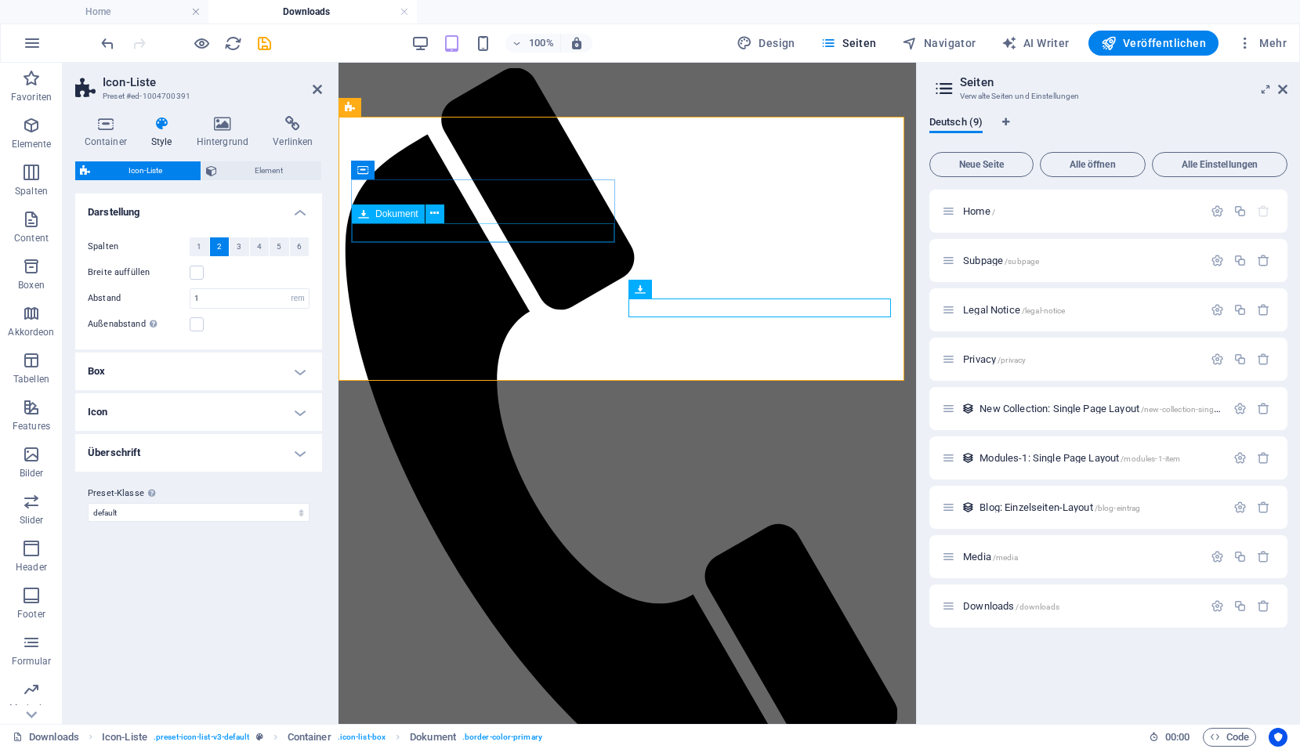
click at [289, 453] on h4 "Überschrift" at bounding box center [198, 453] width 247 height 38
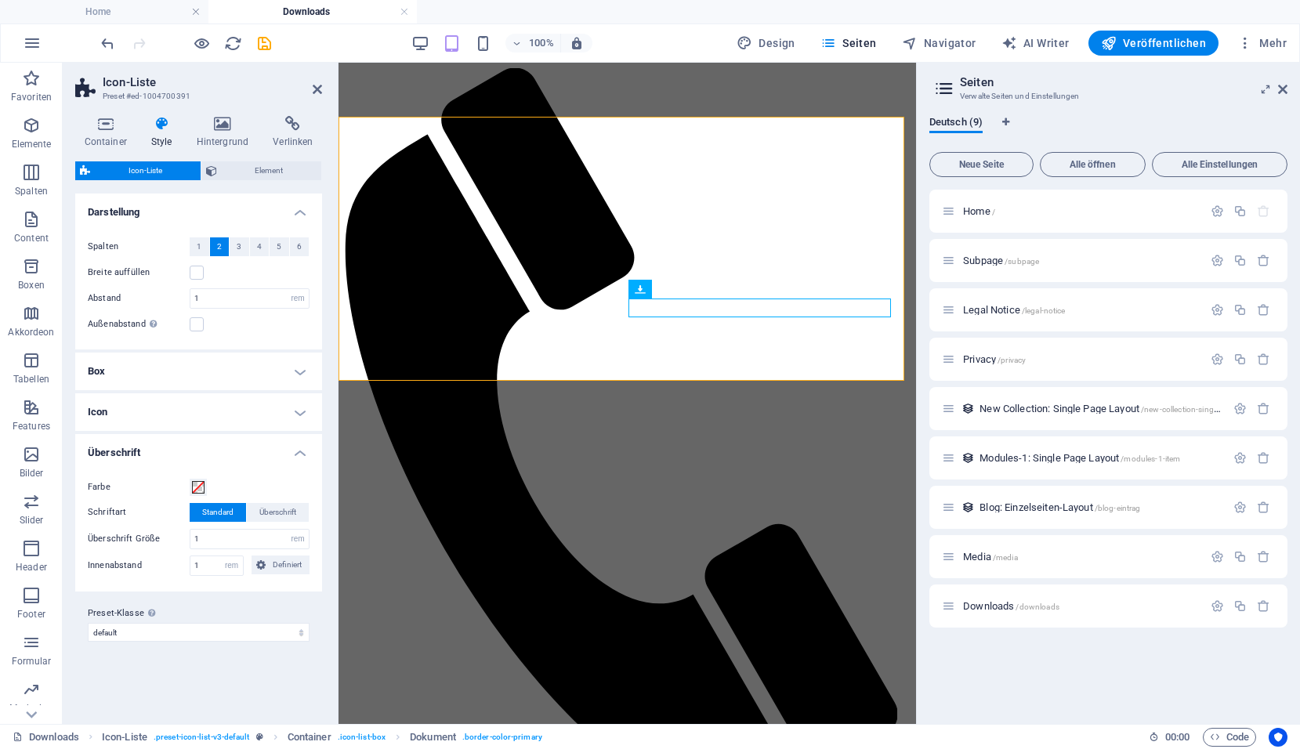
click at [307, 407] on h4 "Icon" at bounding box center [198, 412] width 247 height 38
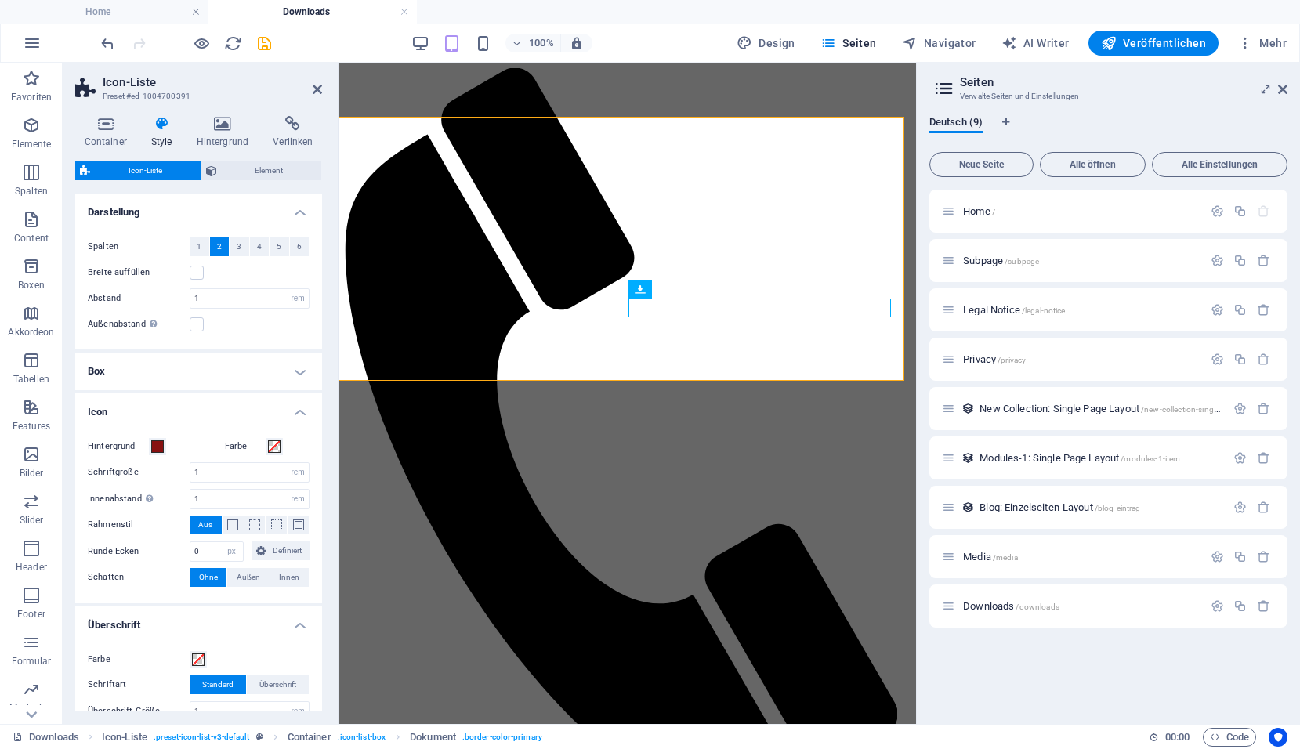
click at [308, 377] on h4 "Box" at bounding box center [198, 372] width 247 height 38
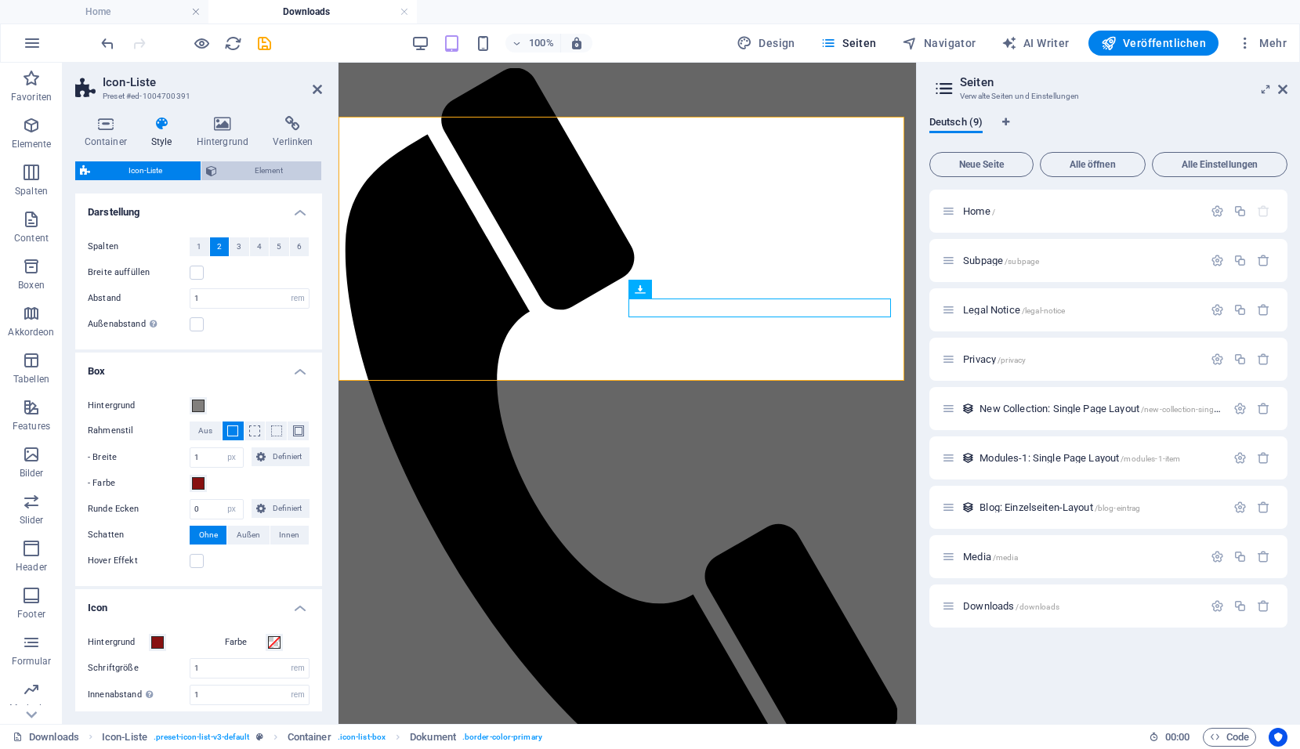
click at [265, 163] on span "Element" at bounding box center [270, 170] width 96 height 19
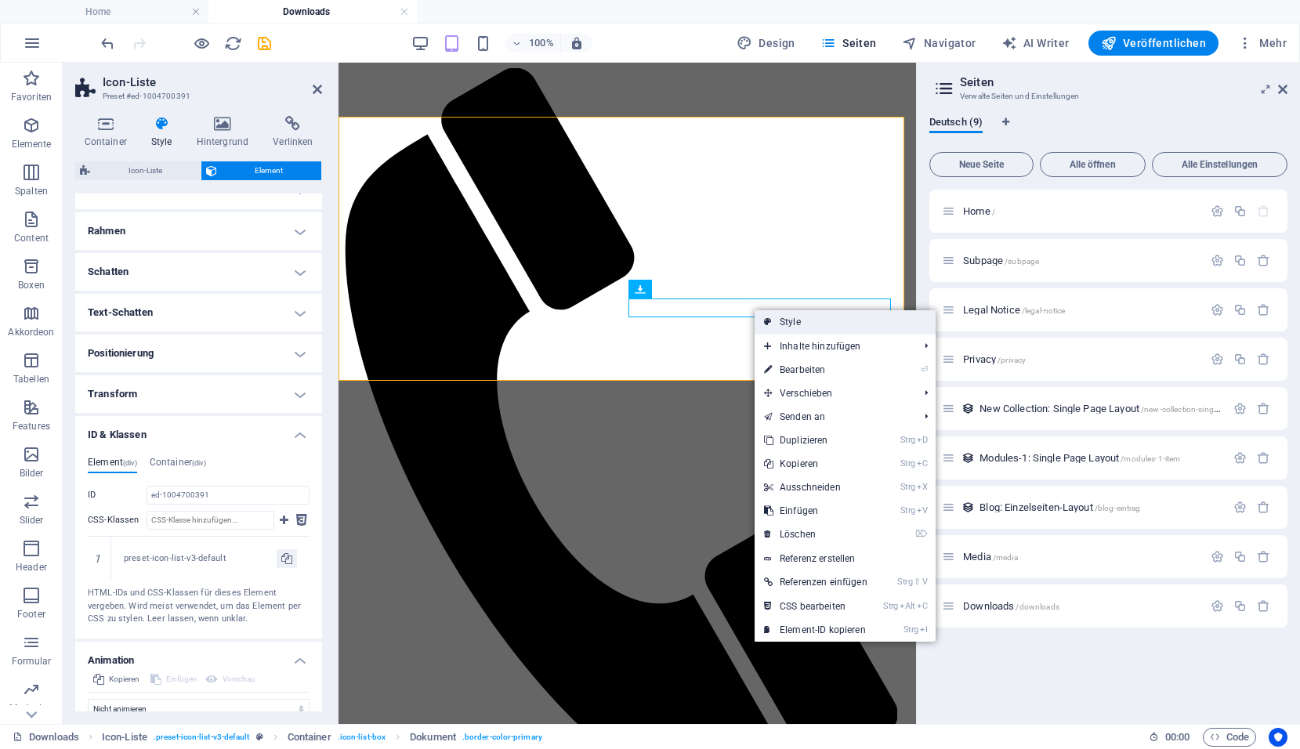
click at [800, 324] on link "Style" at bounding box center [845, 322] width 181 height 24
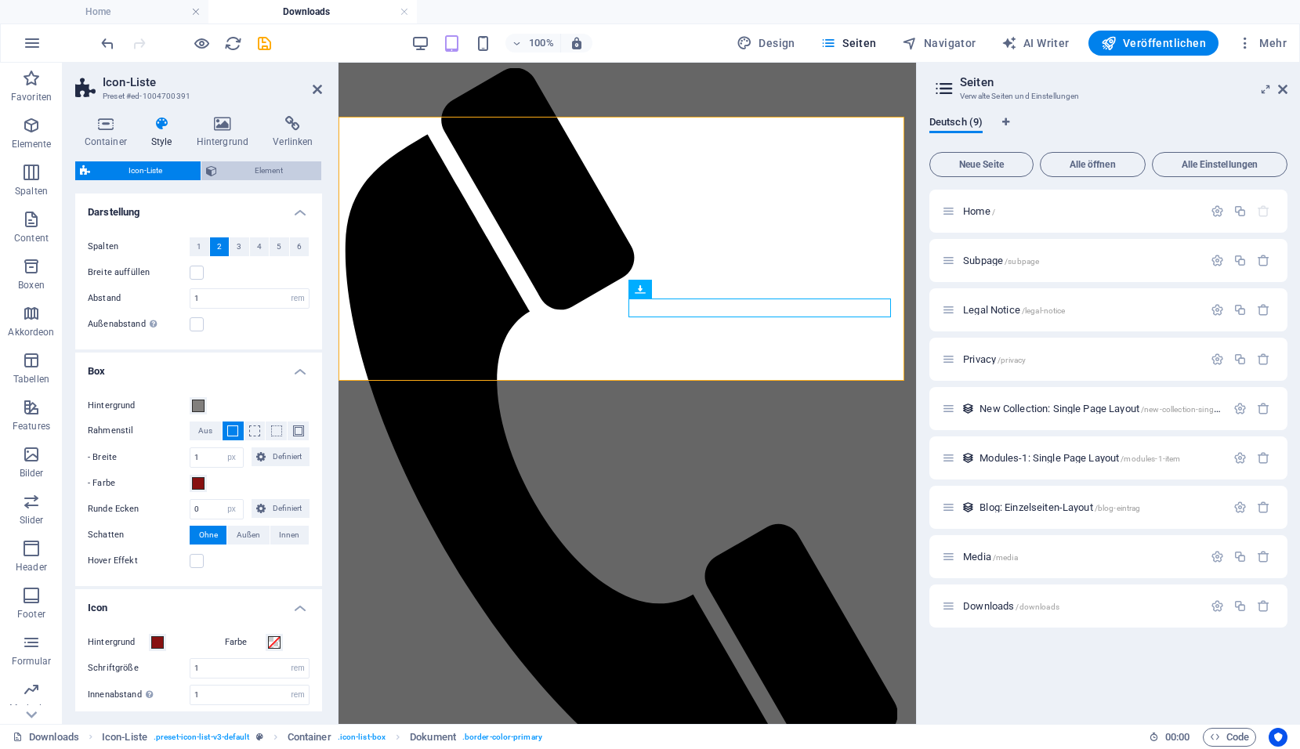
click at [263, 179] on span "Element" at bounding box center [270, 170] width 96 height 19
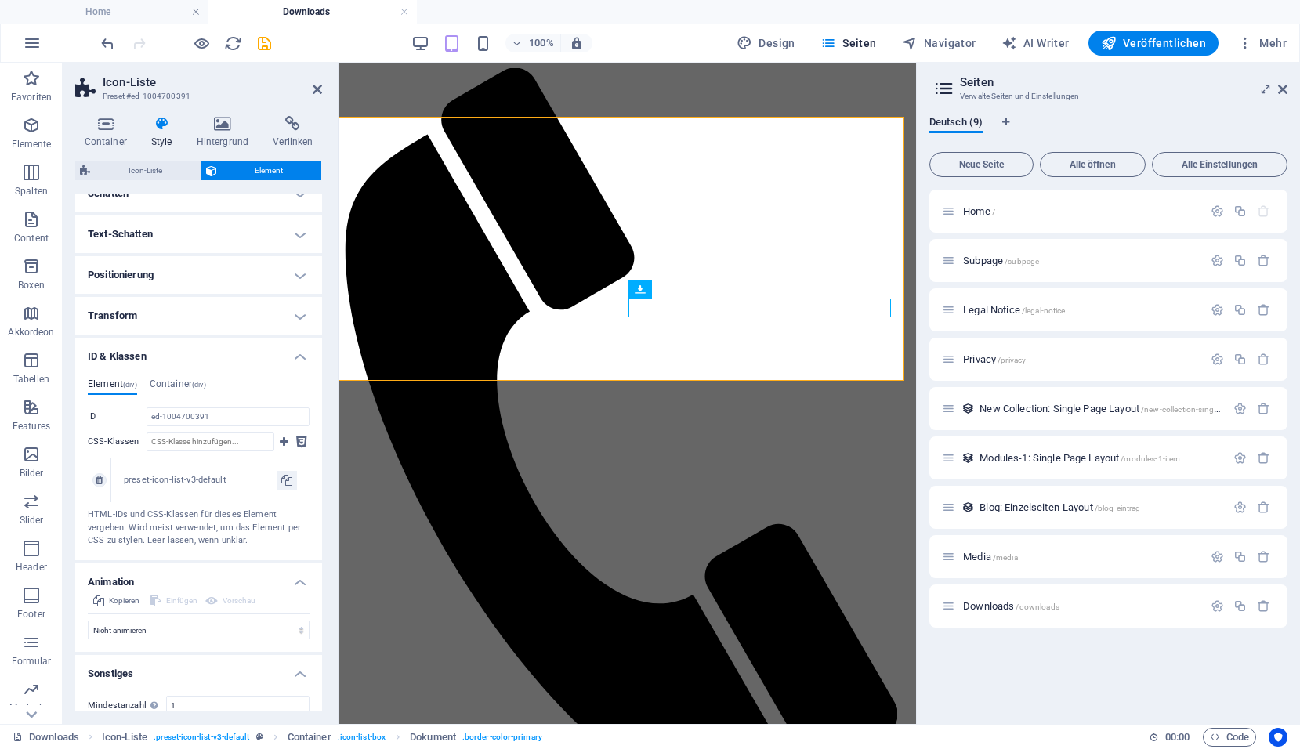
scroll to position [310, 0]
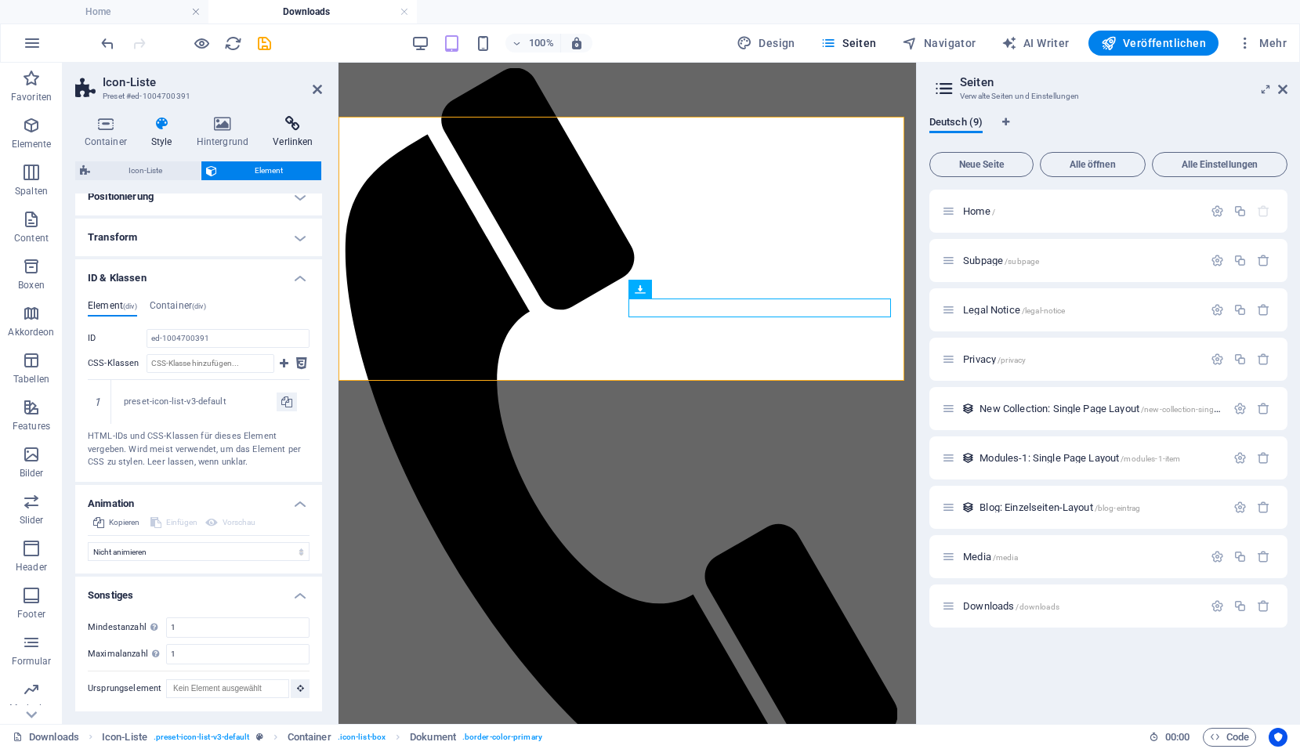
click at [296, 129] on icon at bounding box center [293, 124] width 58 height 16
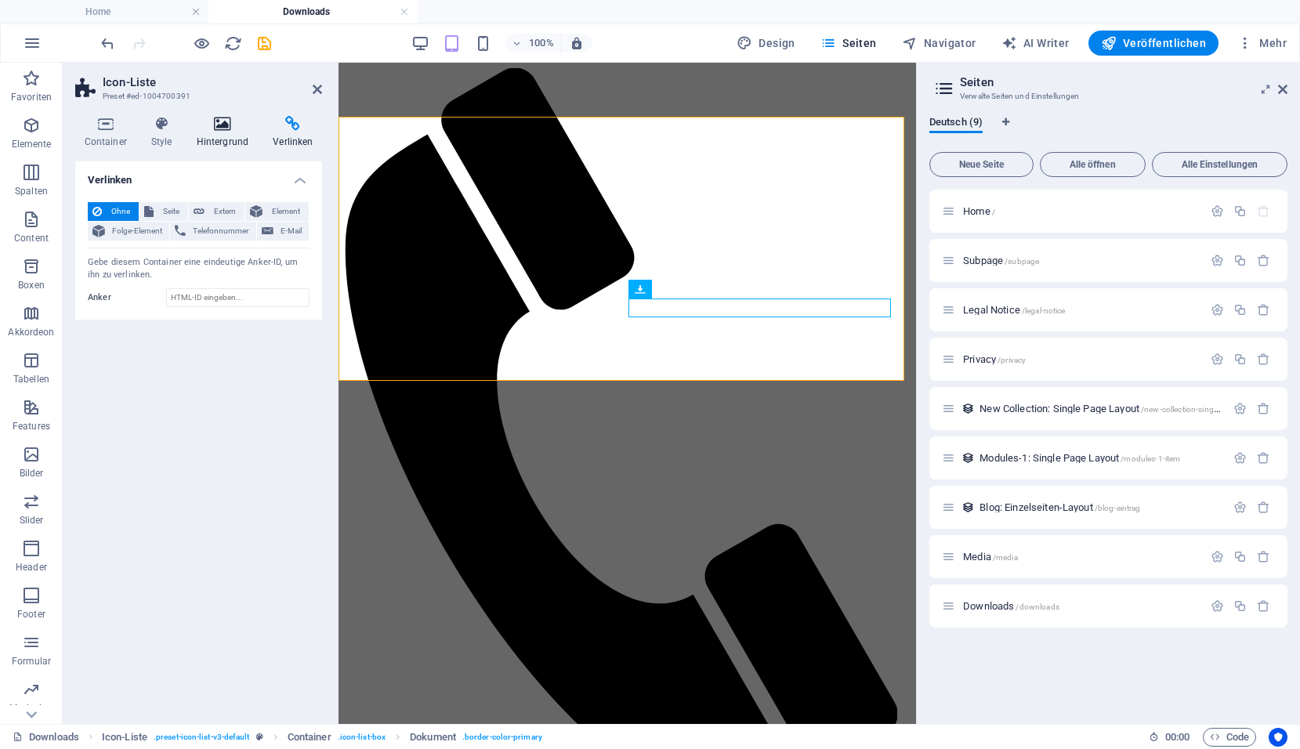
click at [228, 122] on icon at bounding box center [222, 124] width 71 height 16
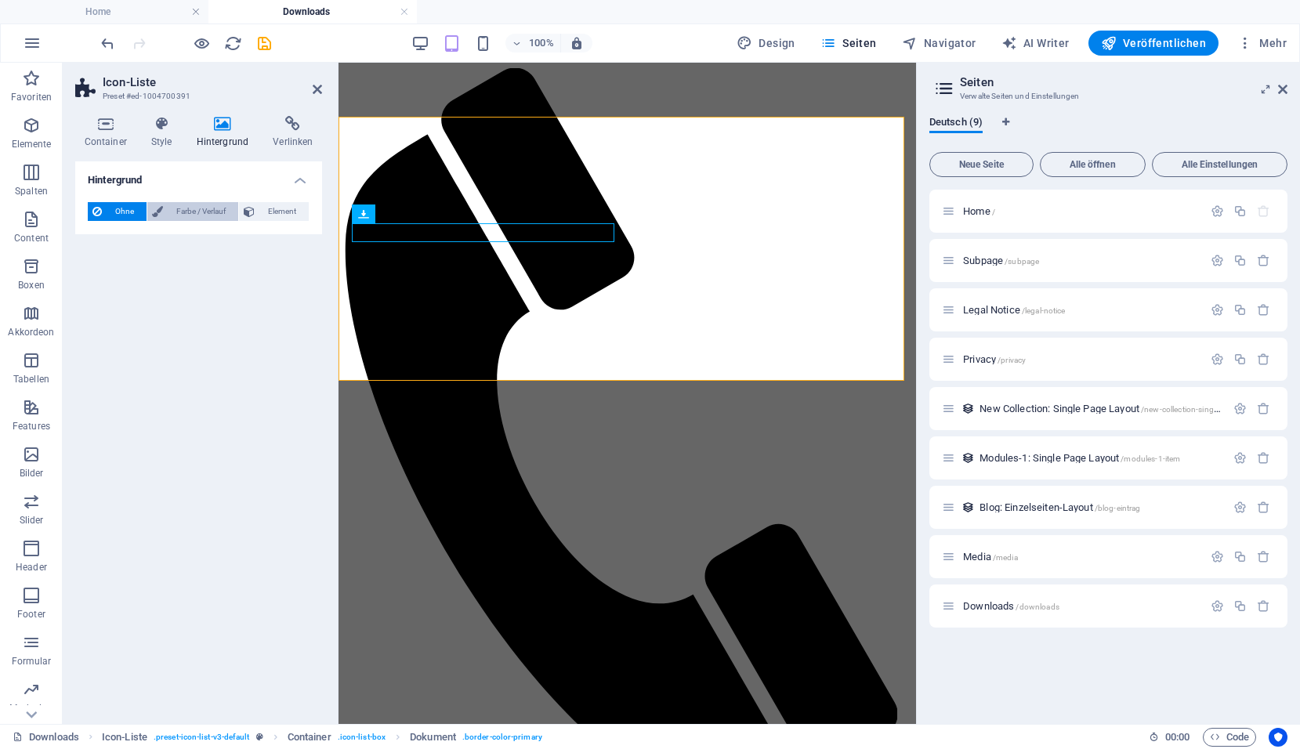
click at [201, 210] on span "Farbe / Verlauf" at bounding box center [201, 211] width 66 height 19
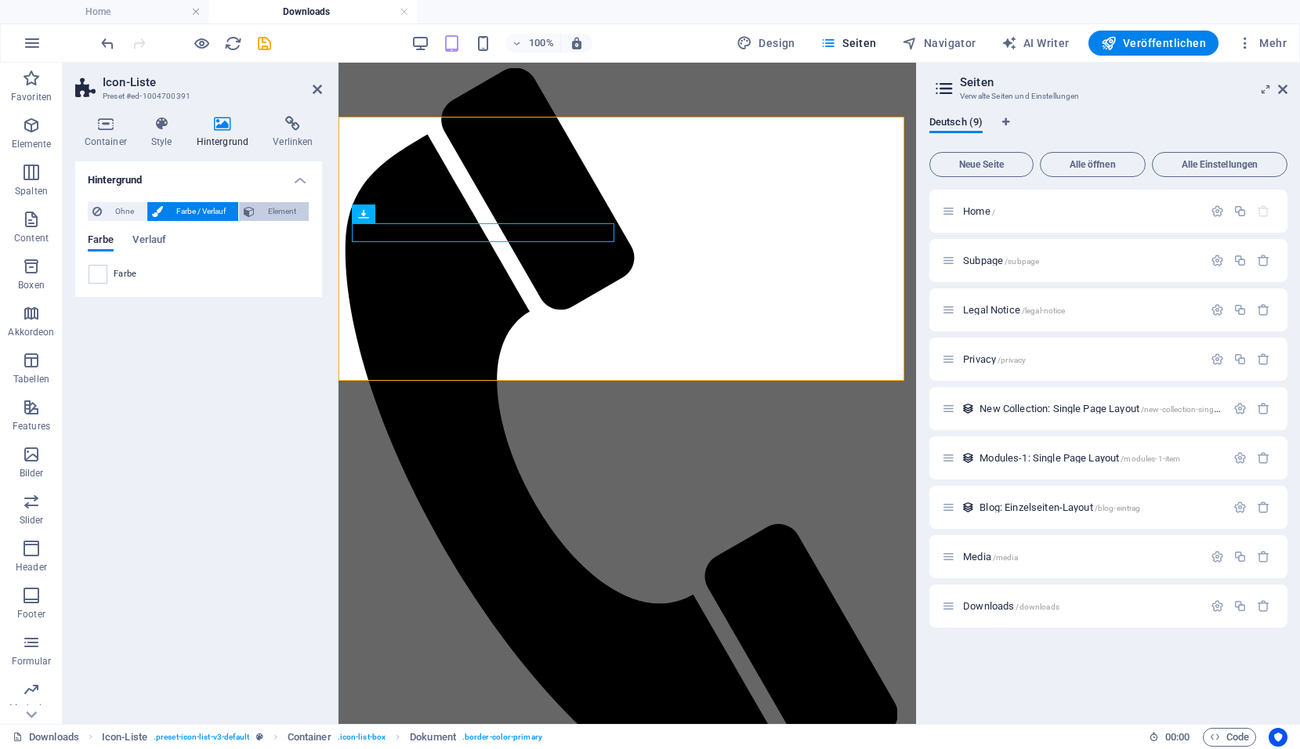
click at [281, 211] on span "Element" at bounding box center [281, 211] width 45 height 19
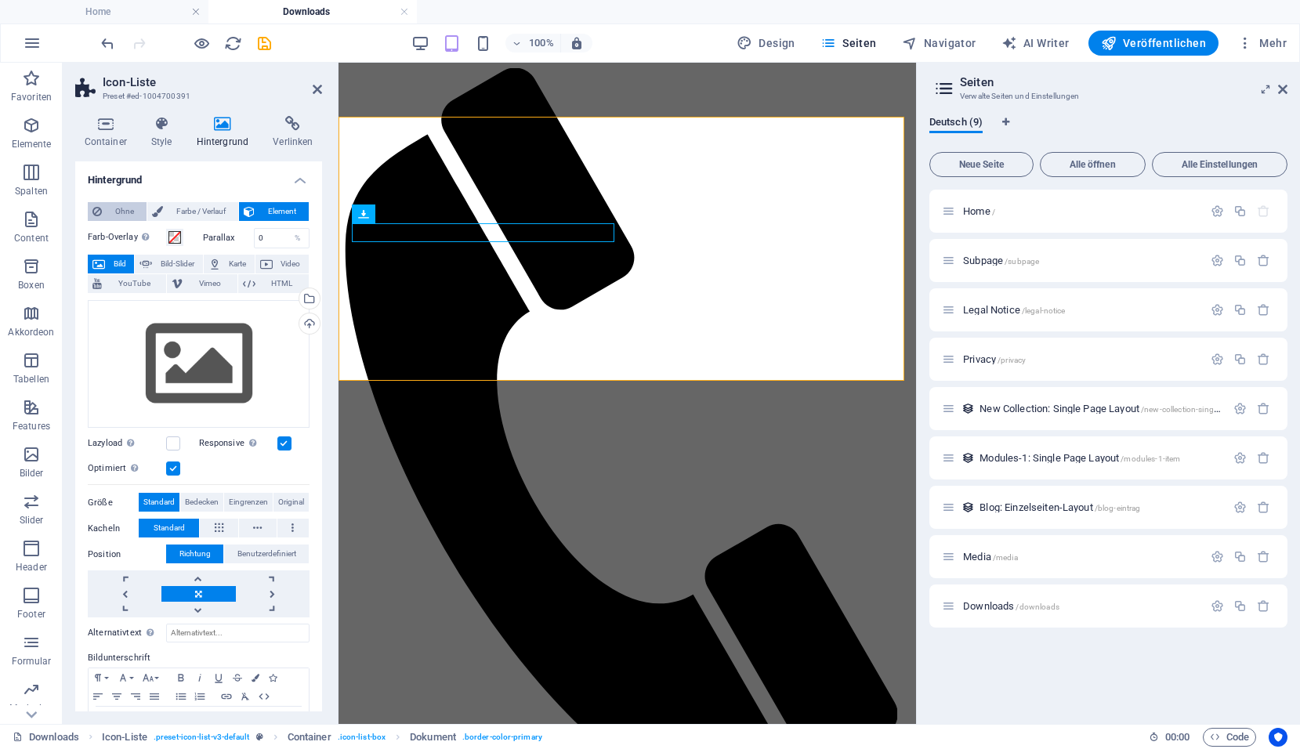
click at [111, 211] on span "Ohne" at bounding box center [124, 211] width 35 height 19
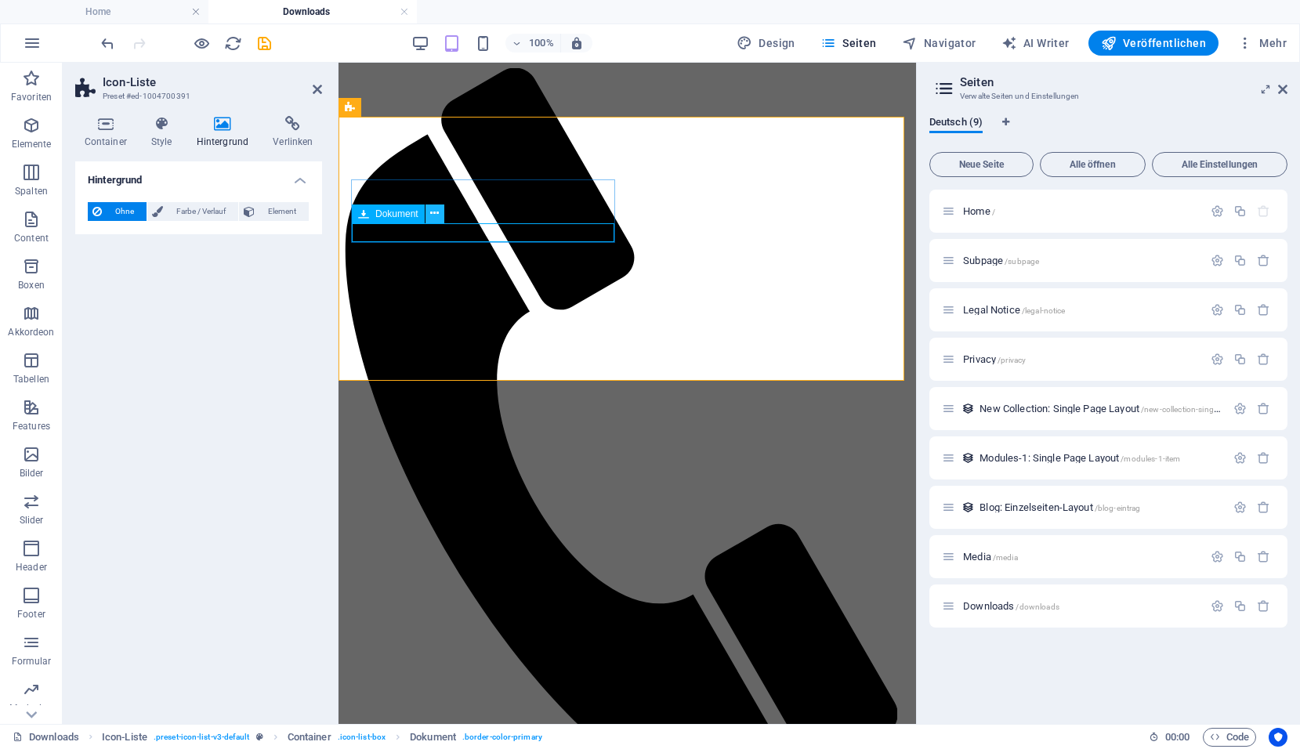
click at [432, 214] on icon at bounding box center [434, 213] width 9 height 16
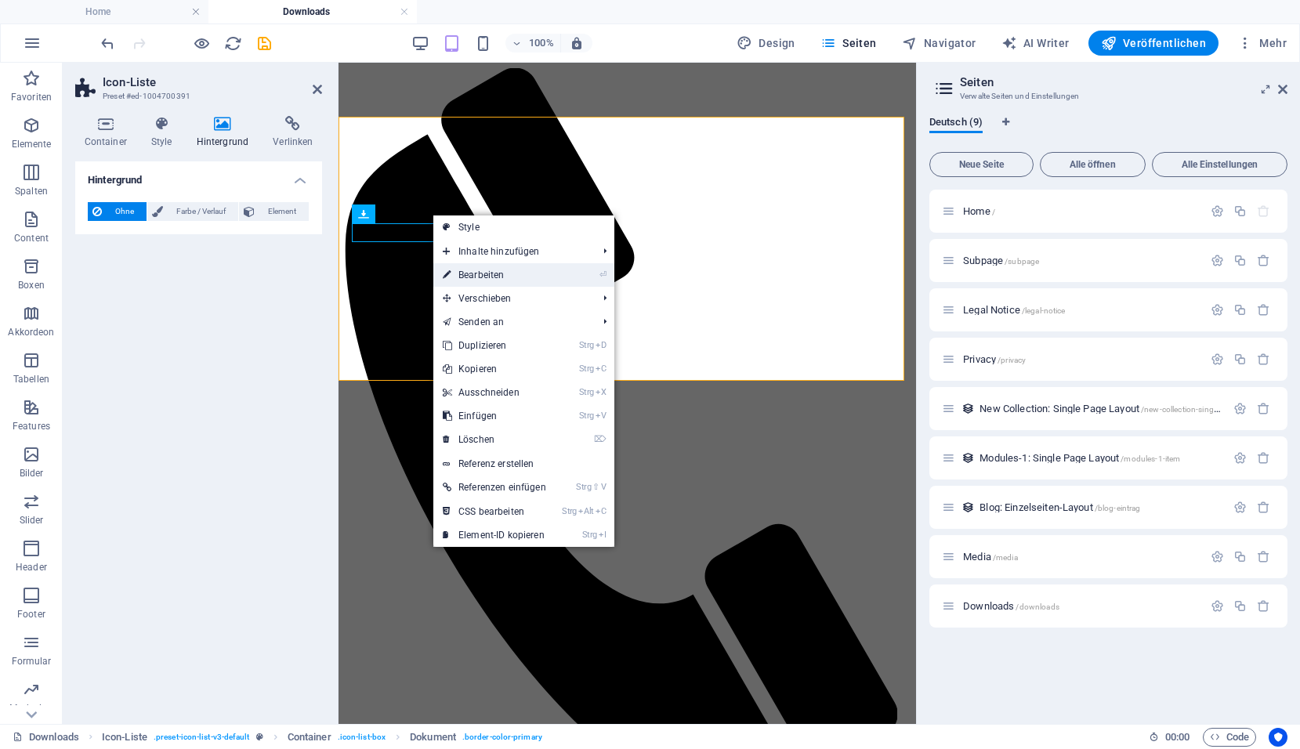
click at [473, 274] on link "⏎ Bearbeiten" at bounding box center [494, 275] width 122 height 24
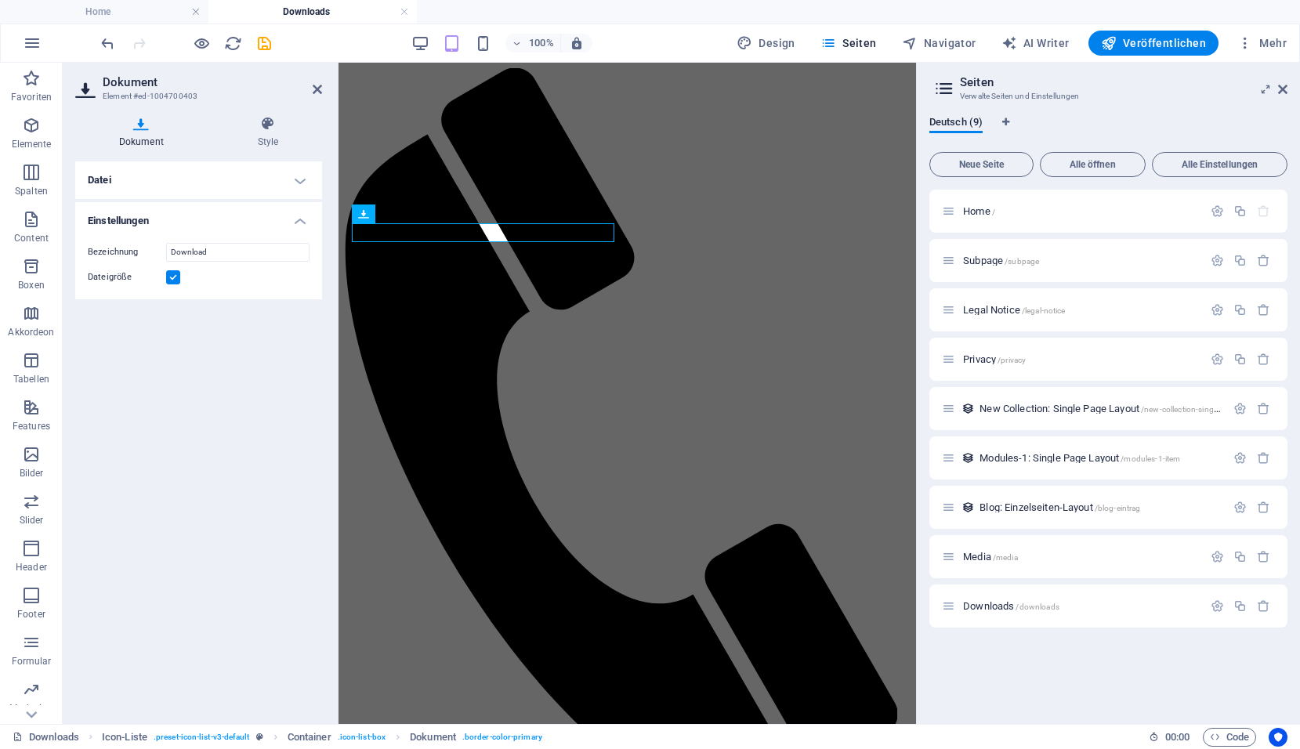
click at [230, 172] on h4 "Datei" at bounding box center [198, 180] width 247 height 38
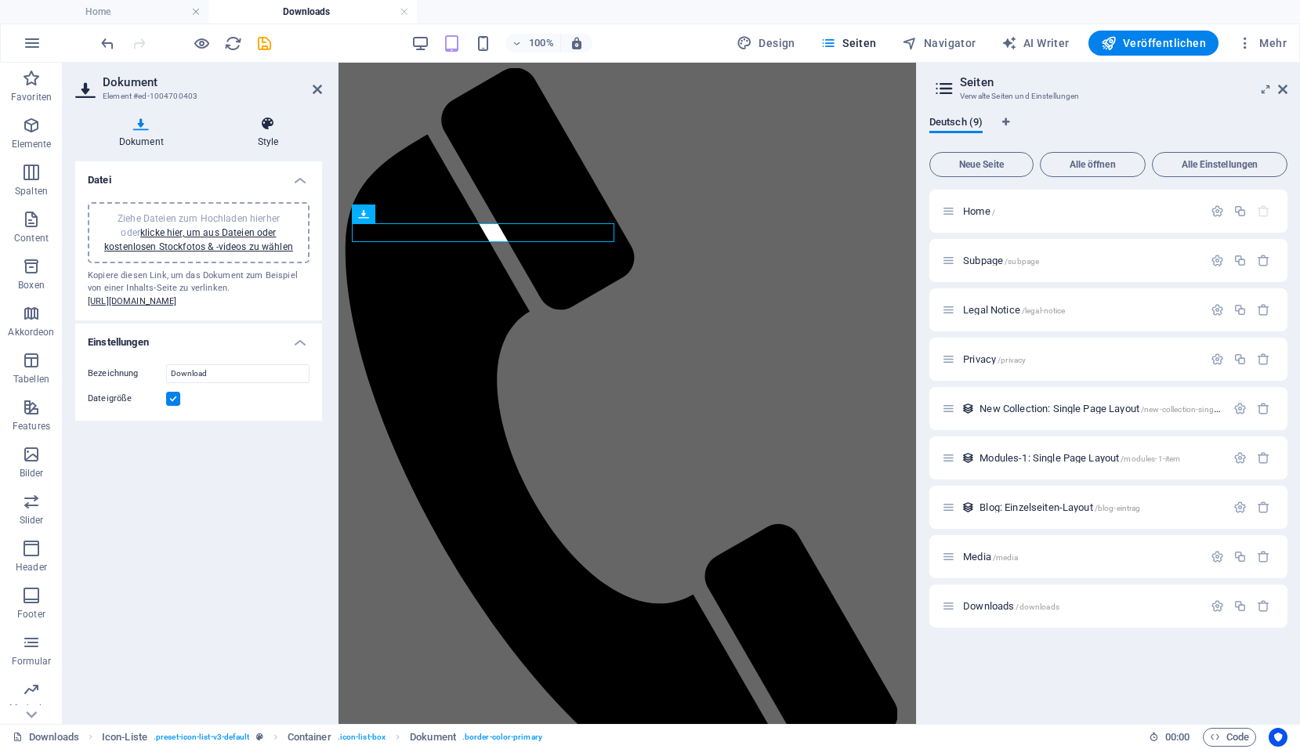
click at [266, 128] on icon at bounding box center [268, 124] width 108 height 16
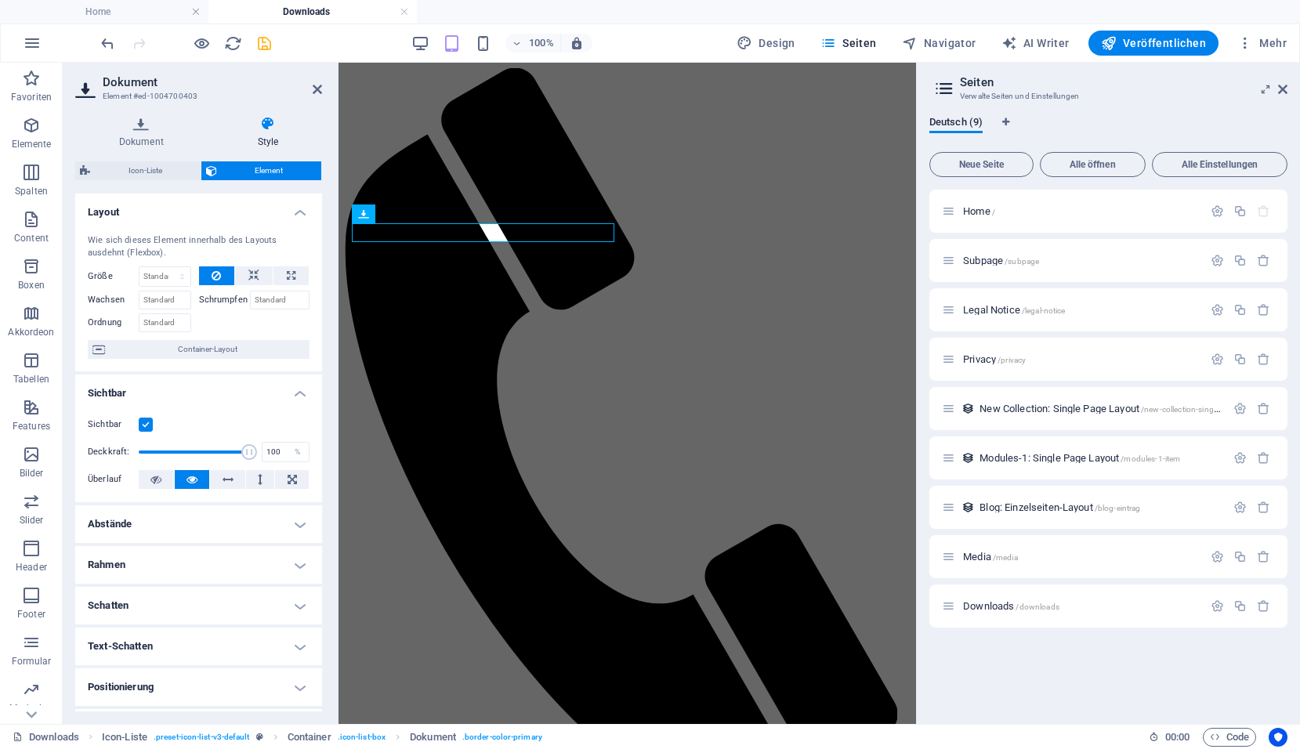
click at [261, 45] on icon "save" at bounding box center [265, 43] width 18 height 18
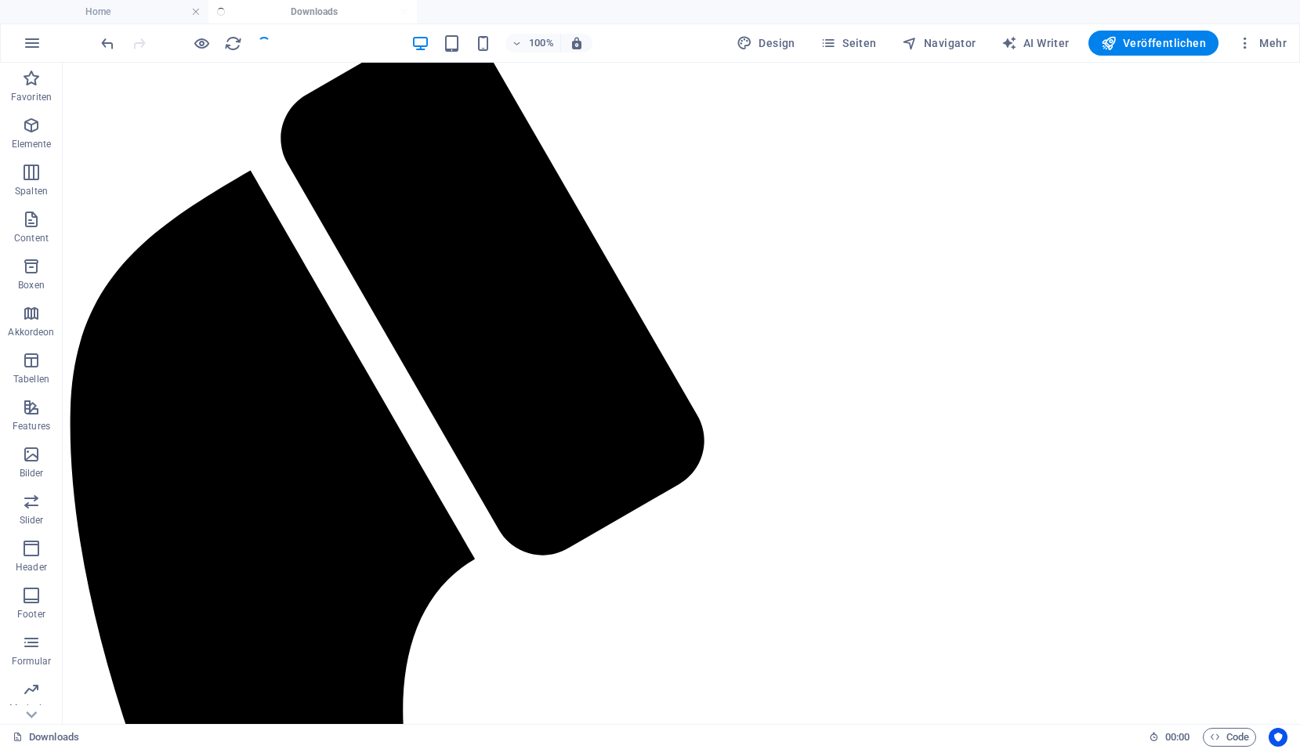
scroll to position [315, 0]
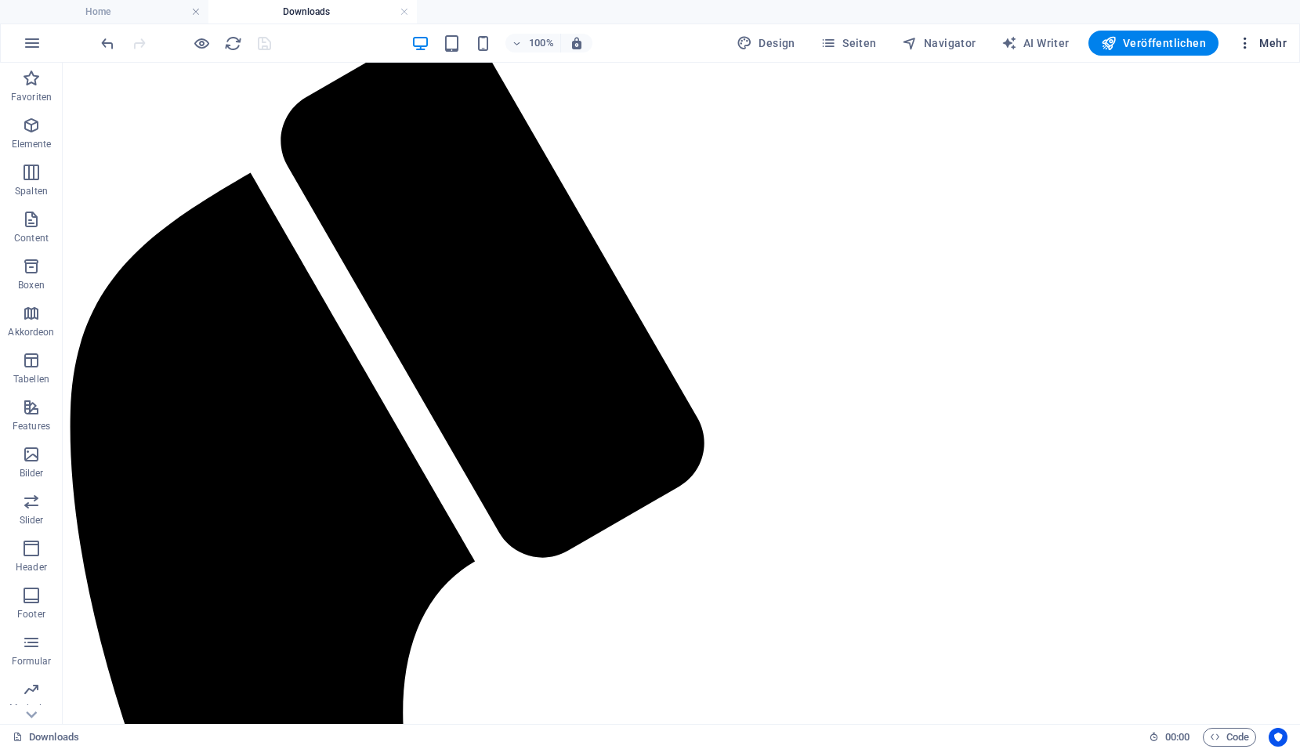
click at [1260, 45] on span "Mehr" at bounding box center [1262, 43] width 49 height 16
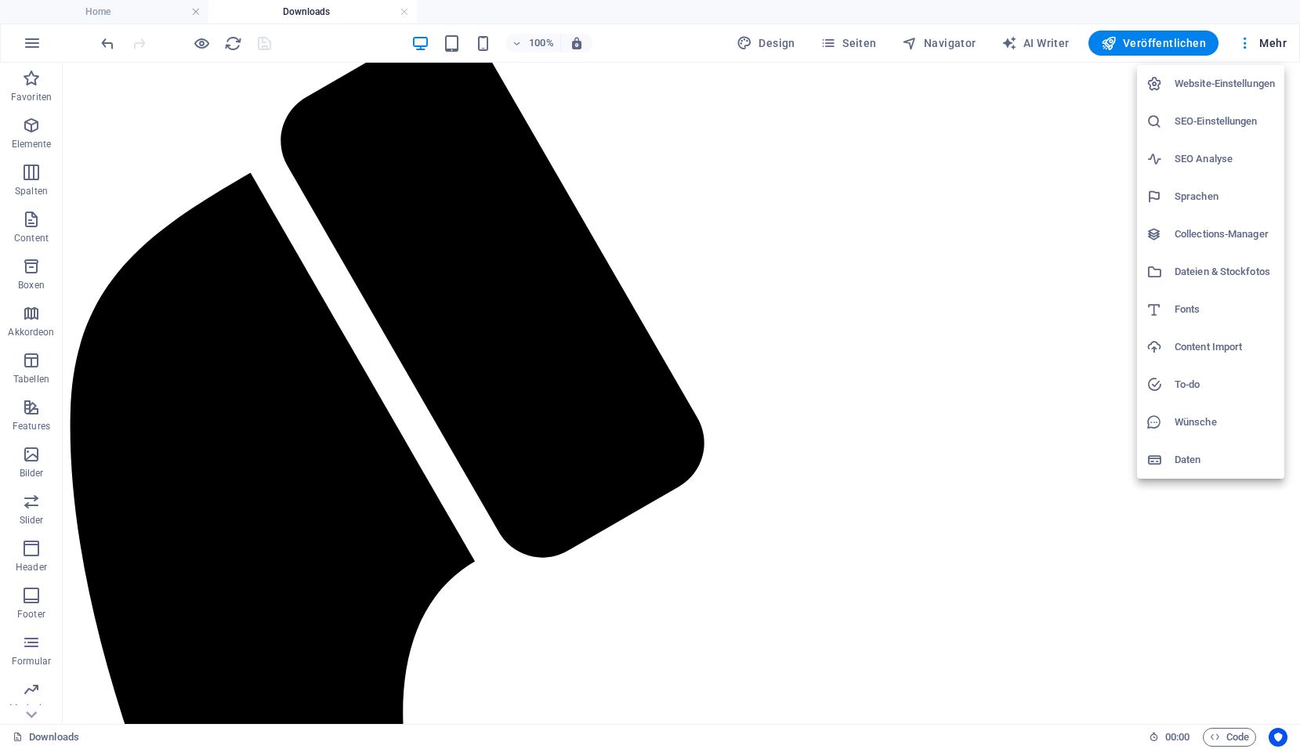
click at [1209, 466] on h6 "Daten" at bounding box center [1225, 460] width 100 height 19
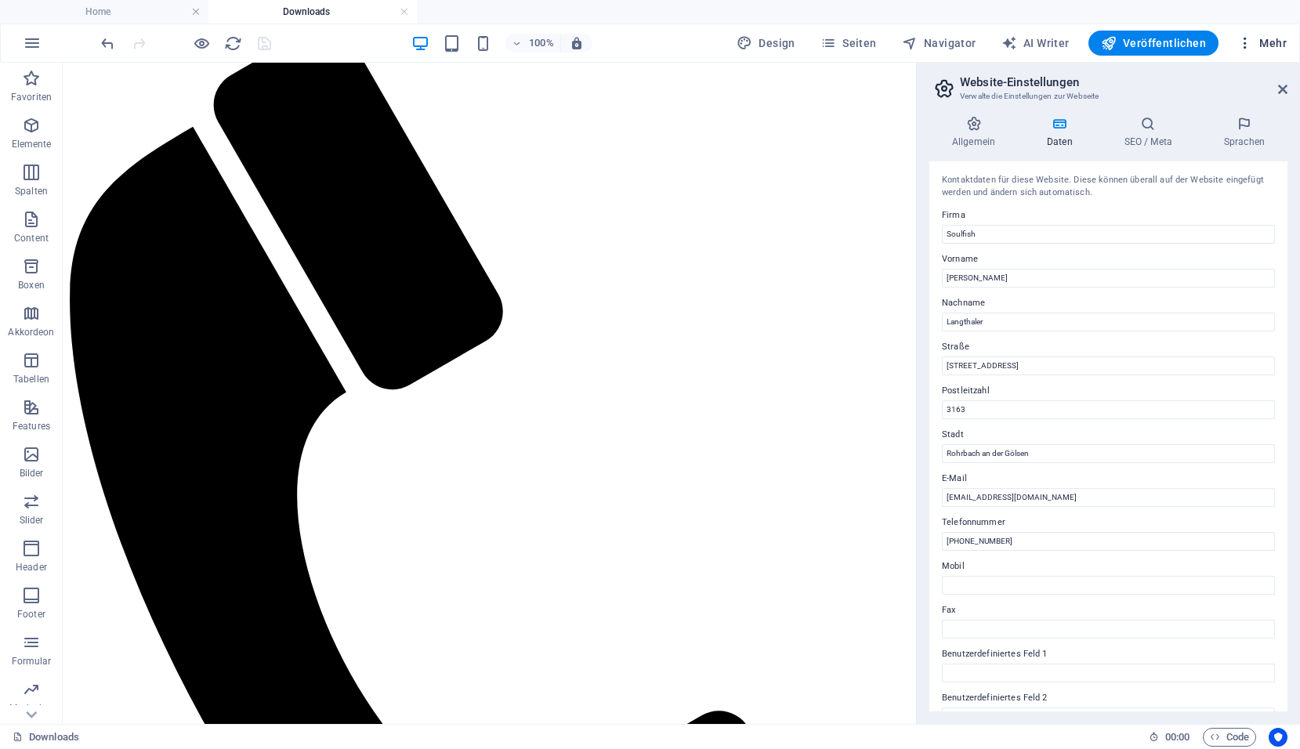
click at [1279, 39] on span "Mehr" at bounding box center [1262, 43] width 49 height 16
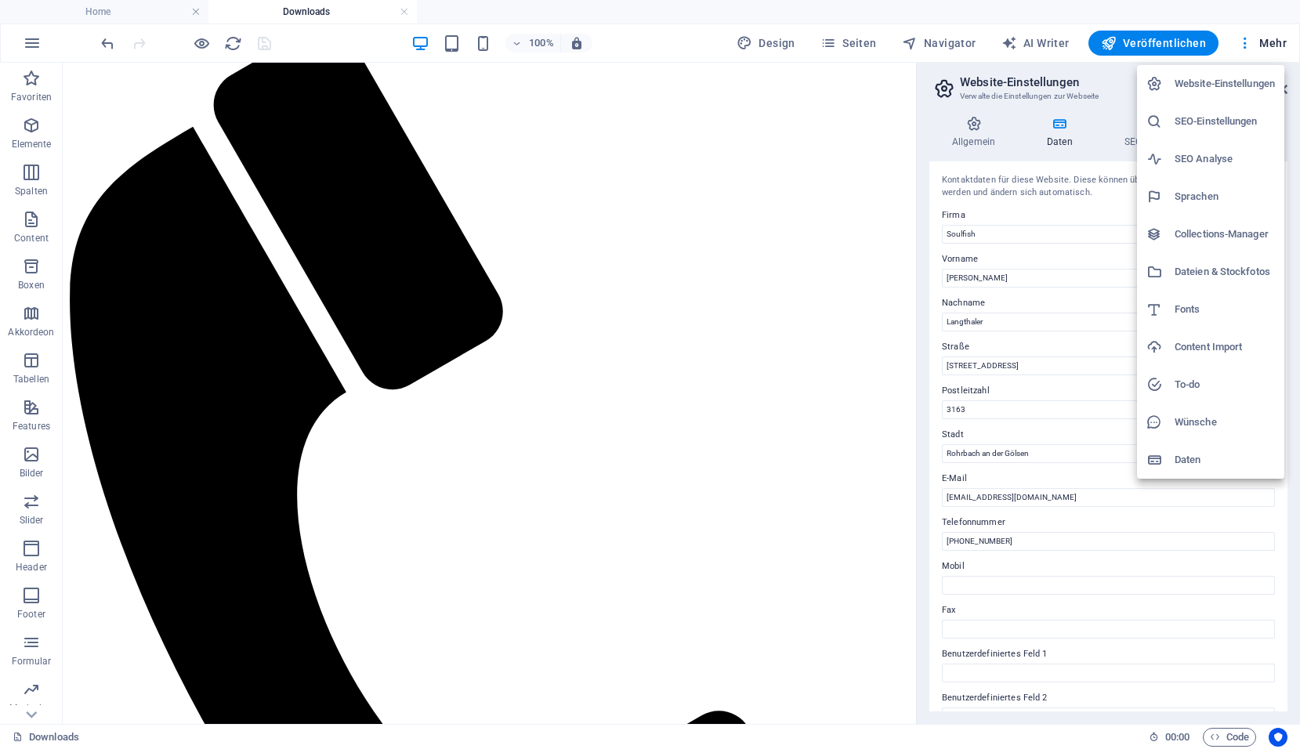
click at [1195, 339] on h6 "Content Import" at bounding box center [1225, 347] width 100 height 19
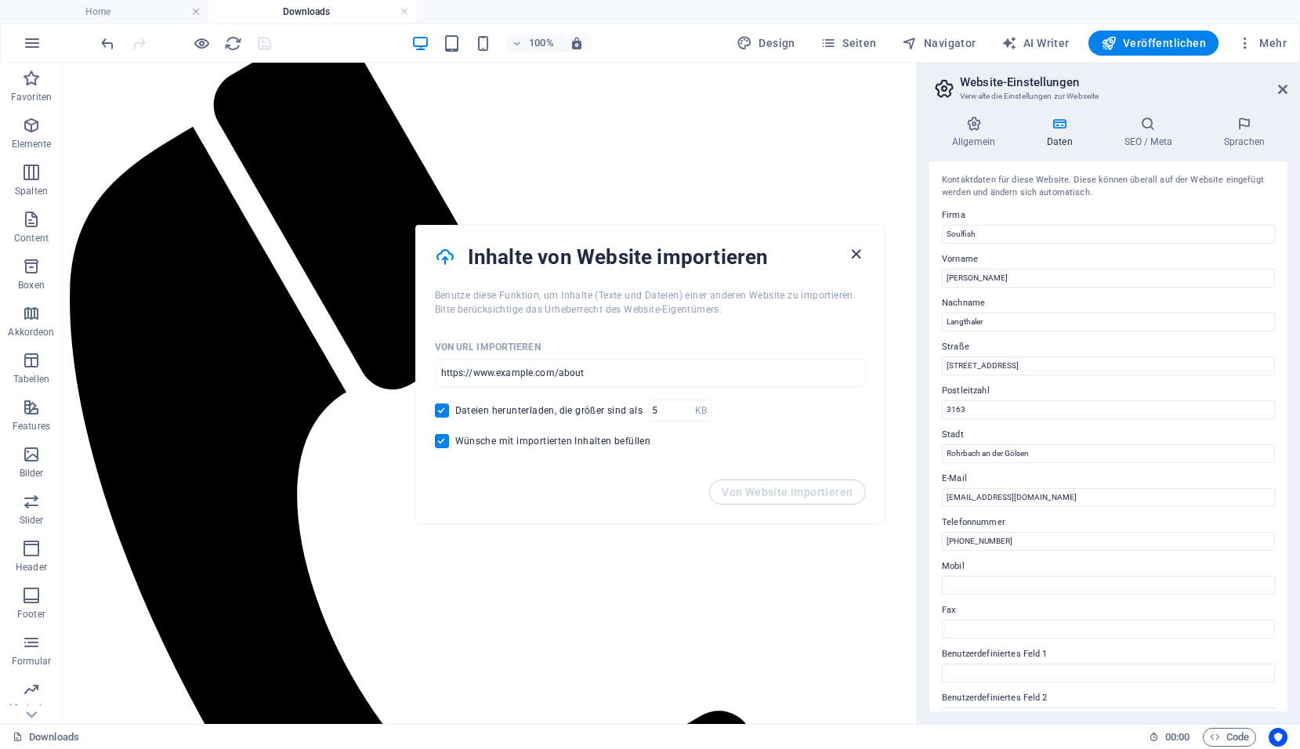
click at [861, 254] on icon "button" at bounding box center [856, 254] width 18 height 18
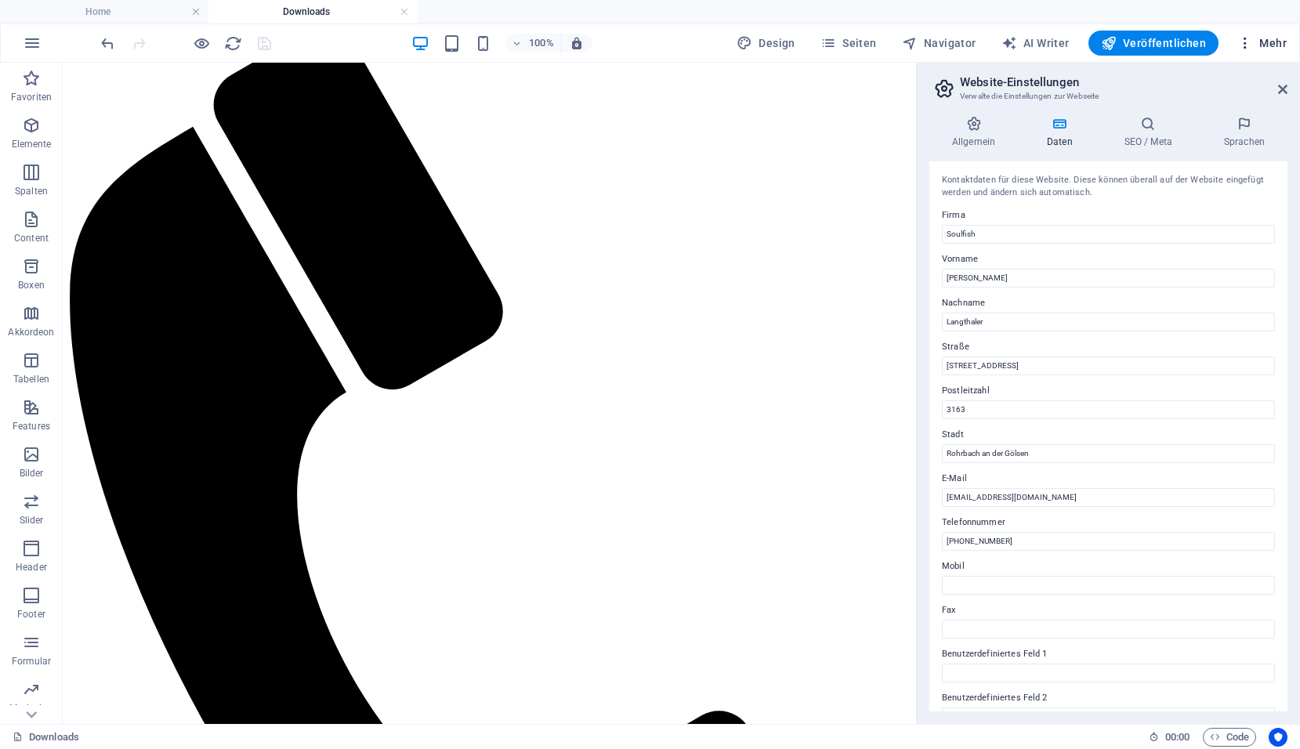
click at [1272, 49] on span "Mehr" at bounding box center [1262, 43] width 49 height 16
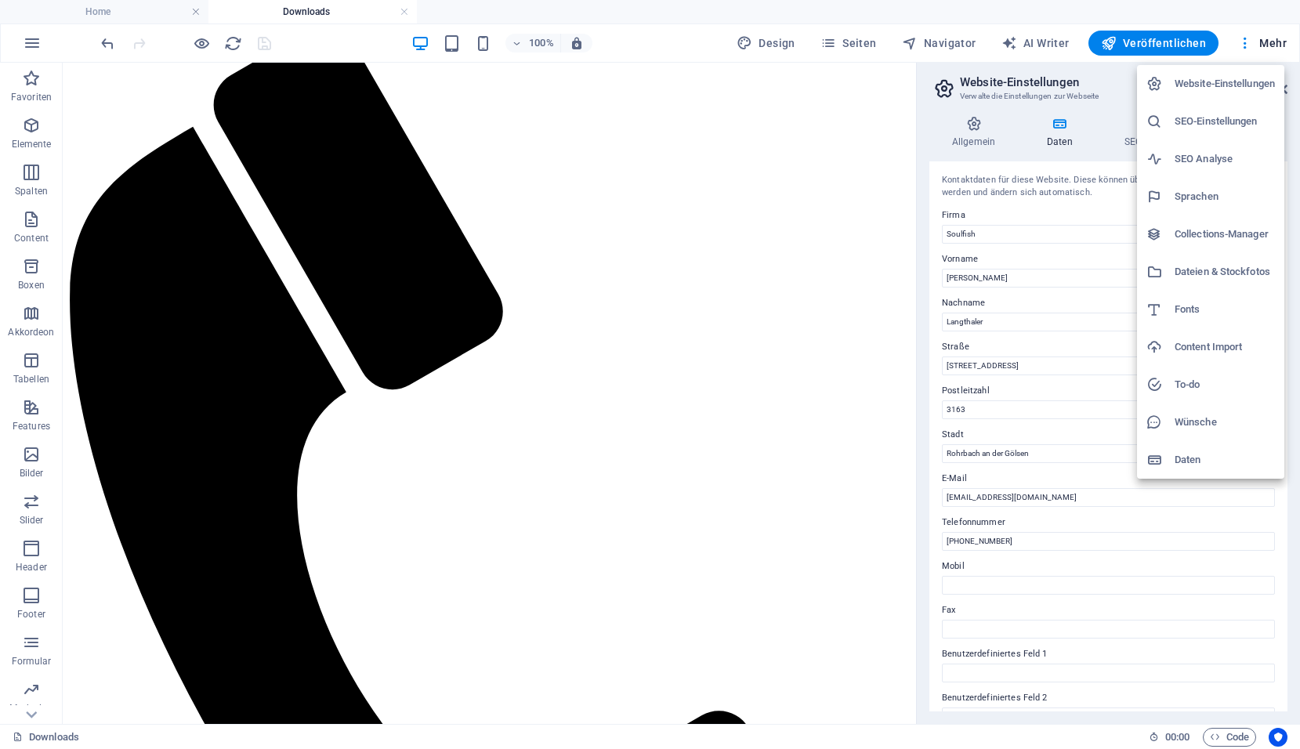
click at [1180, 270] on h6 "Dateien & Stockfotos" at bounding box center [1225, 272] width 100 height 19
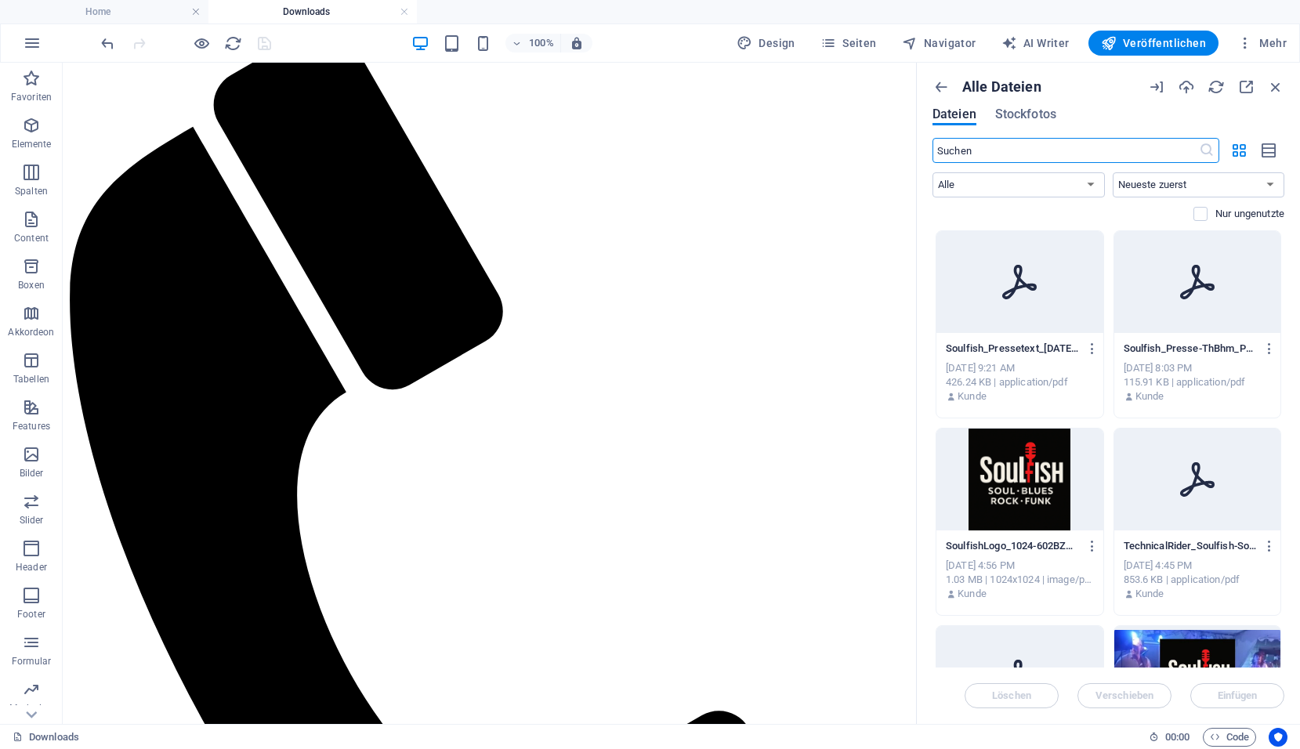
click at [1044, 334] on div "Soulfish_Pressetext_06.10.2025-lISCerd5PUtqWtaFhmXOAA.pdf Soulfish_Pressetext_0…" at bounding box center [1020, 373] width 167 height 80
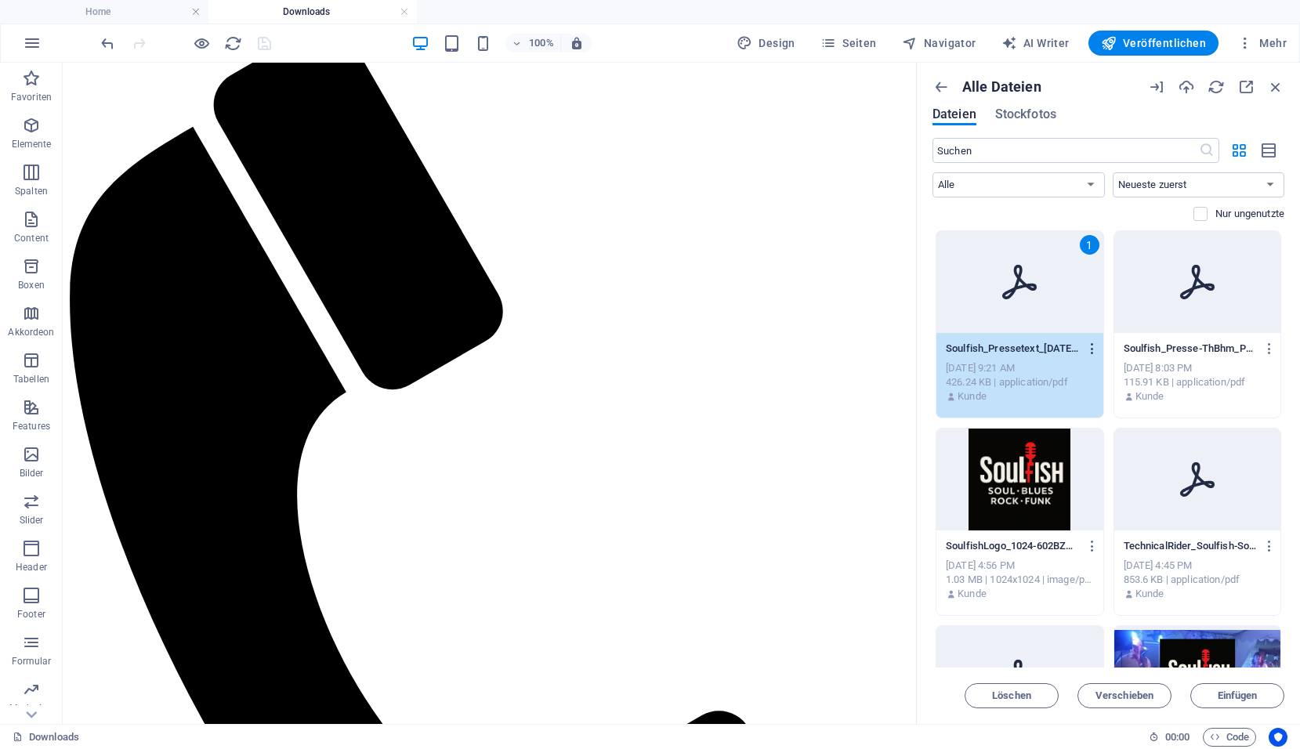
click at [1086, 349] on icon "button" at bounding box center [1093, 349] width 15 height 14
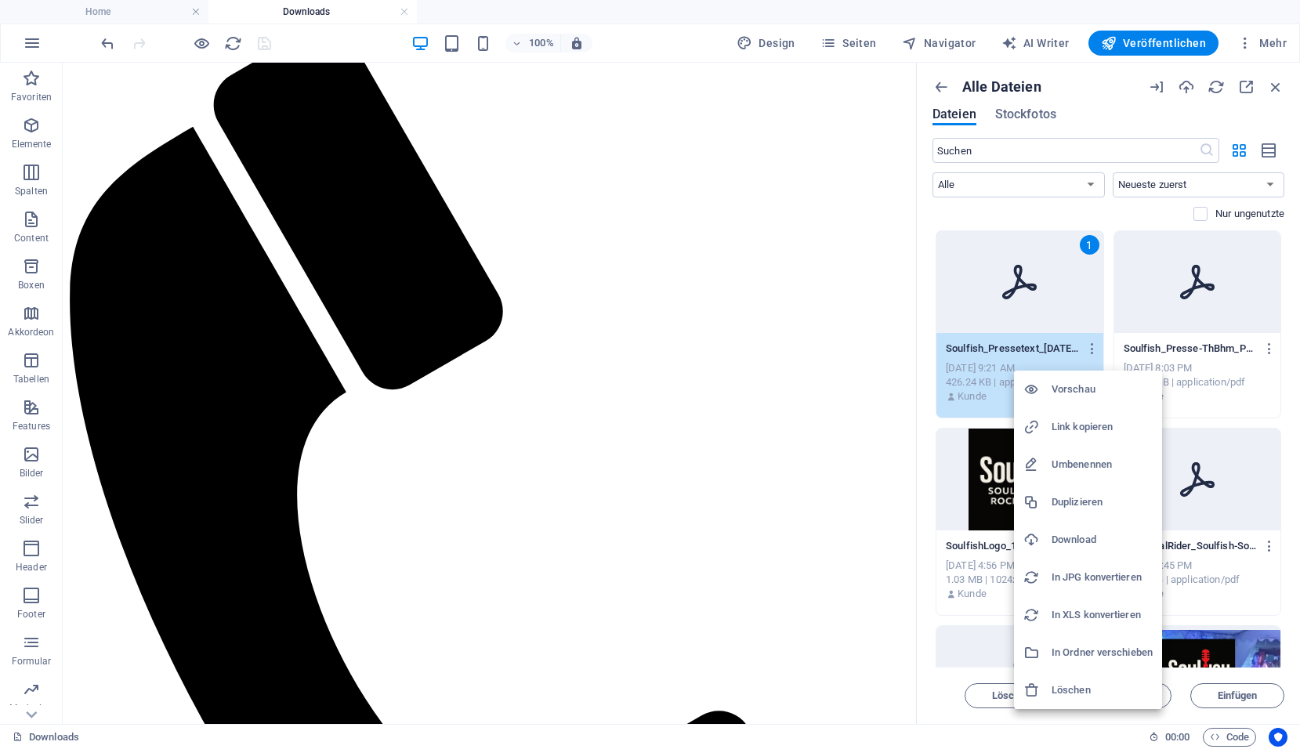
click at [1192, 106] on div at bounding box center [650, 374] width 1300 height 749
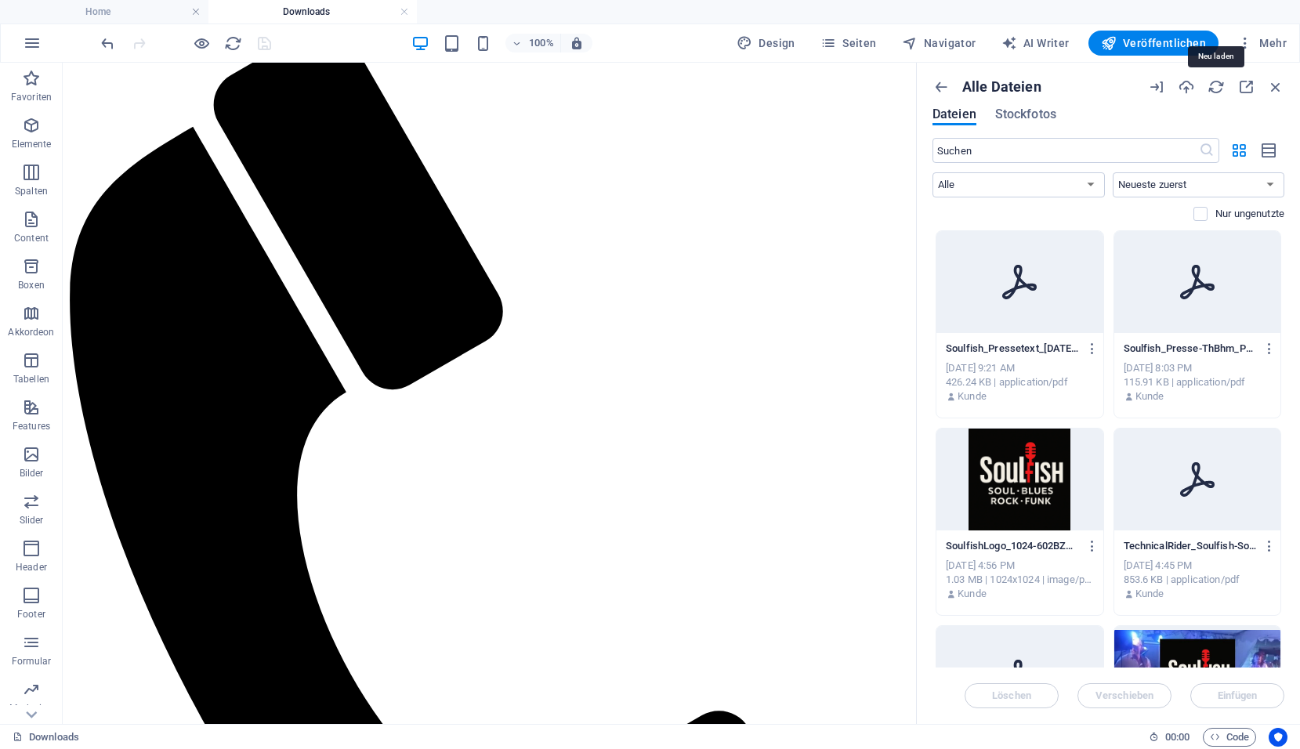
click at [1220, 89] on icon "button" at bounding box center [1216, 86] width 17 height 17
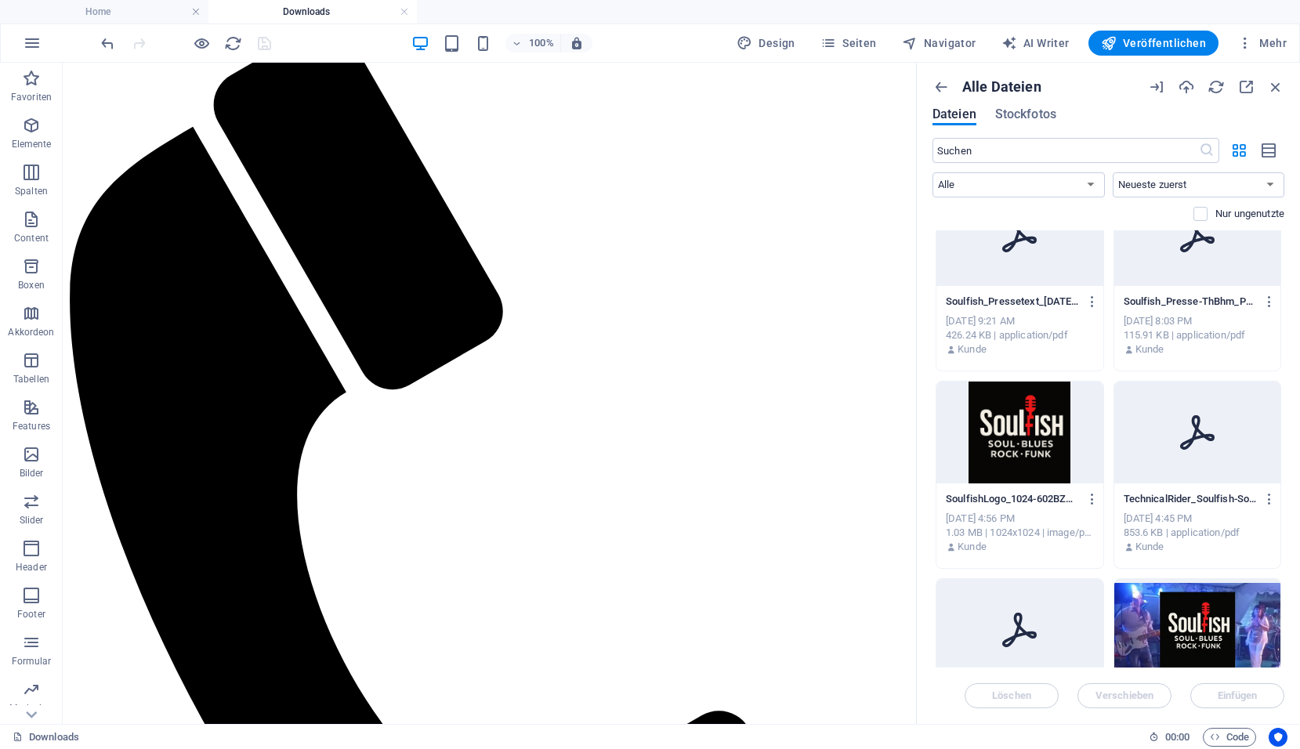
scroll to position [0, 0]
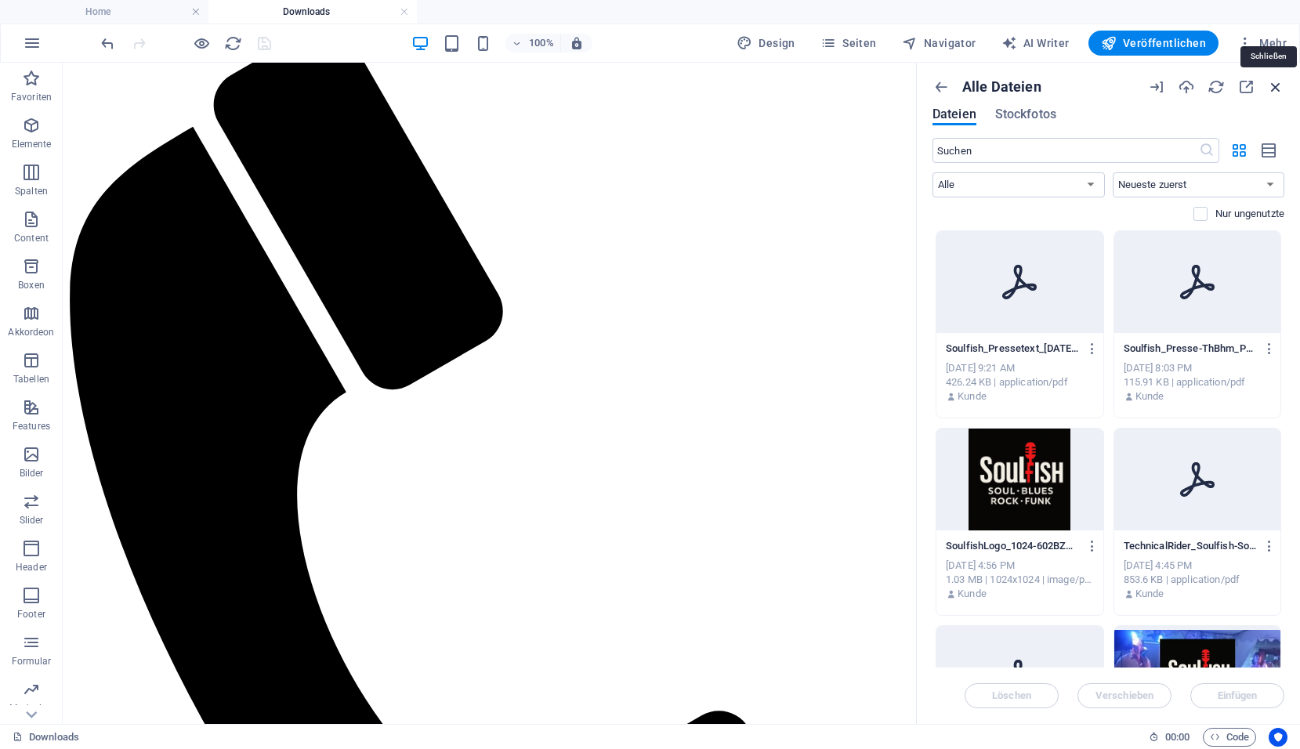
click at [1277, 88] on icon "button" at bounding box center [1275, 86] width 17 height 17
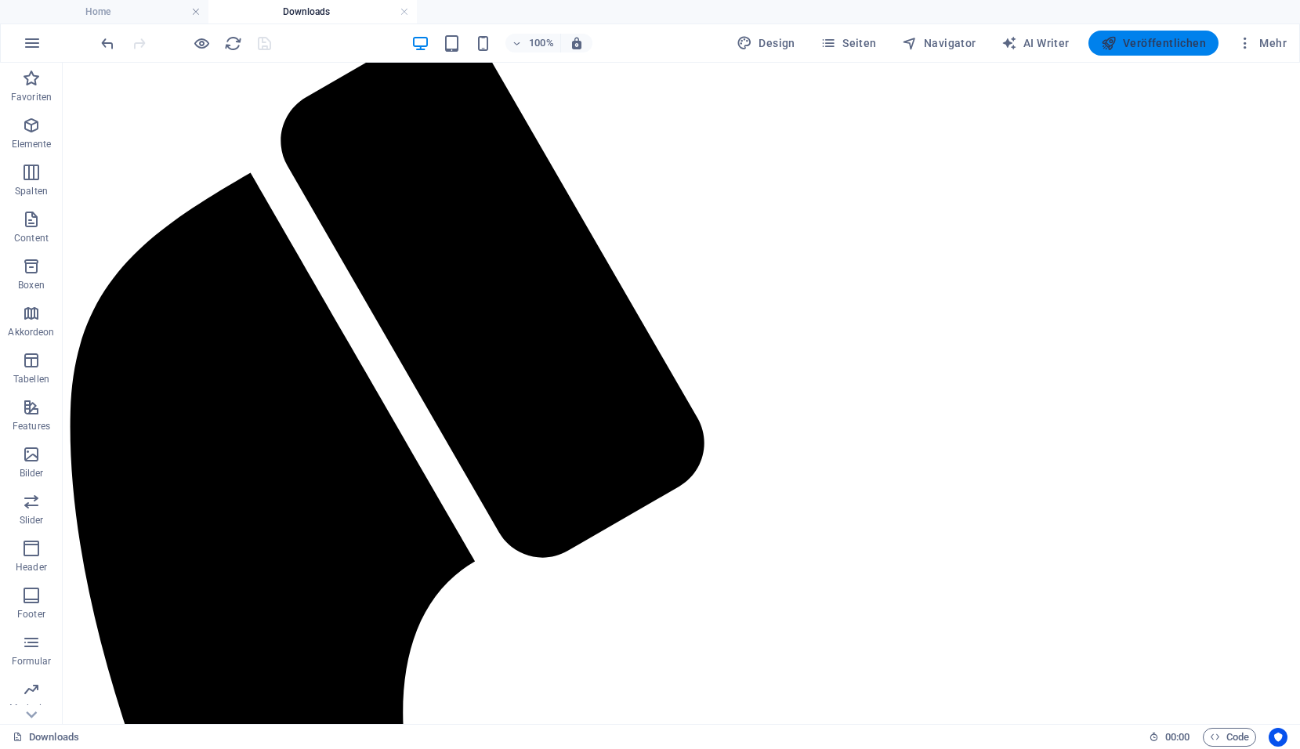
click at [1144, 45] on span "Veröffentlichen" at bounding box center [1153, 43] width 105 height 16
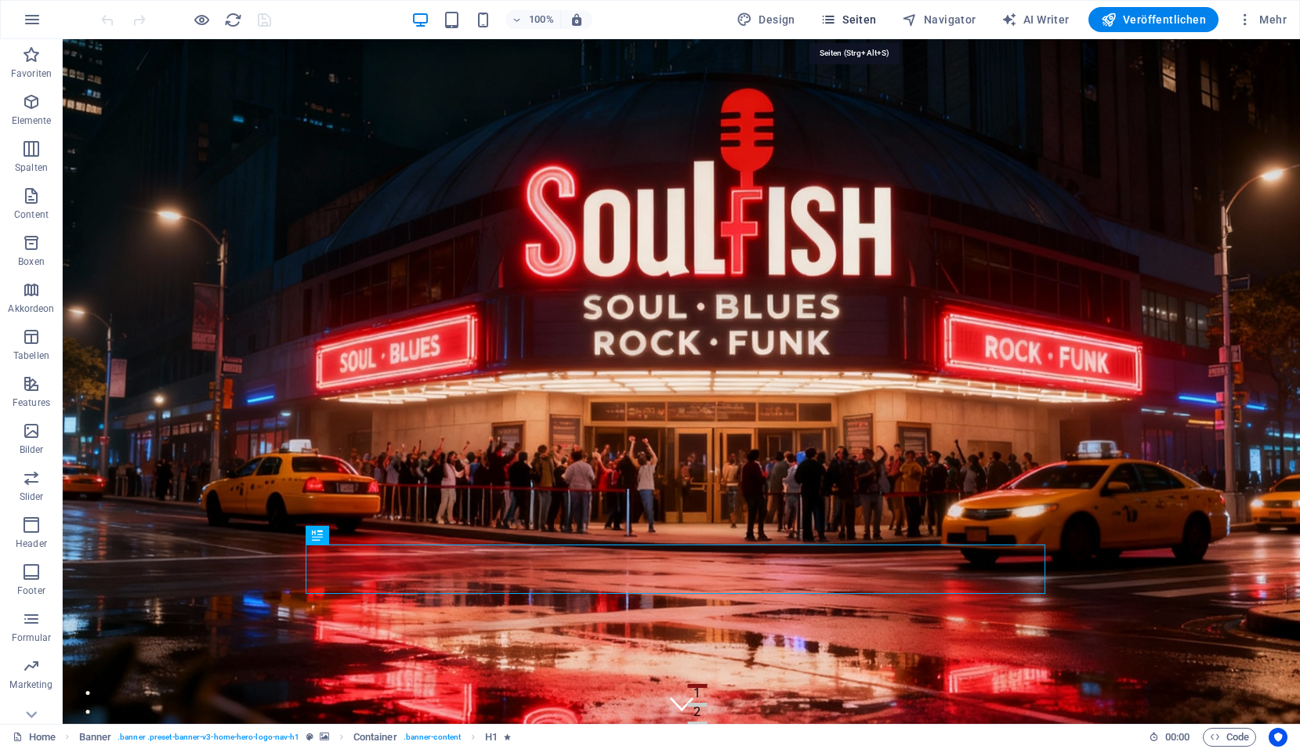
click at [848, 27] on span "Seiten" at bounding box center [849, 20] width 56 height 16
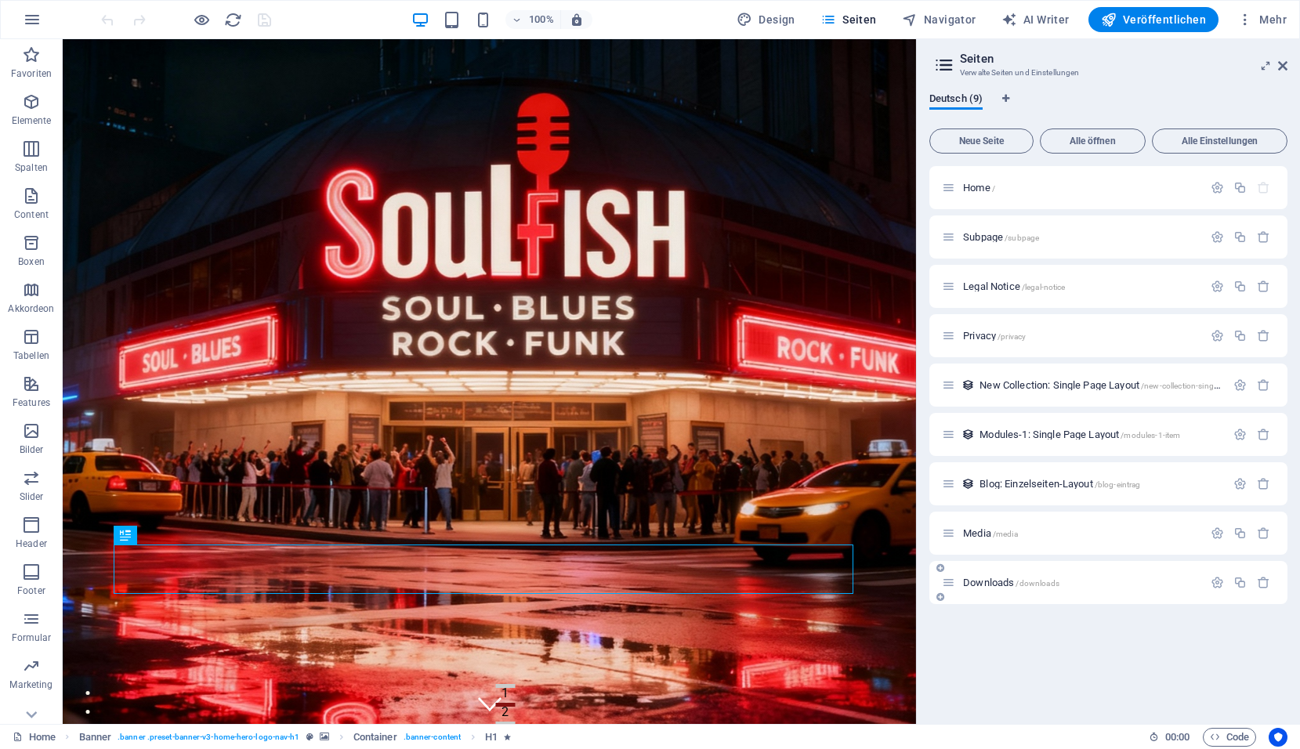
click at [1010, 578] on span "Downloads /downloads" at bounding box center [1011, 583] width 96 height 12
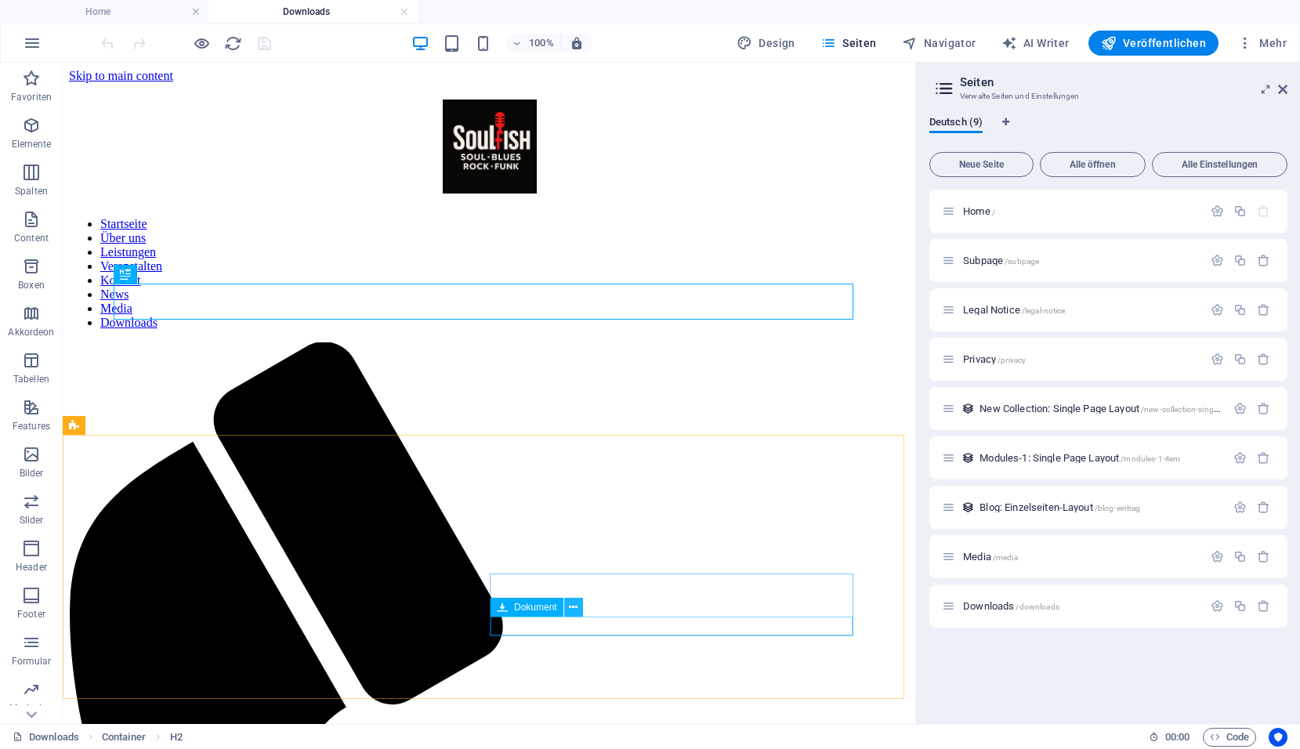
click at [576, 610] on icon at bounding box center [573, 608] width 9 height 16
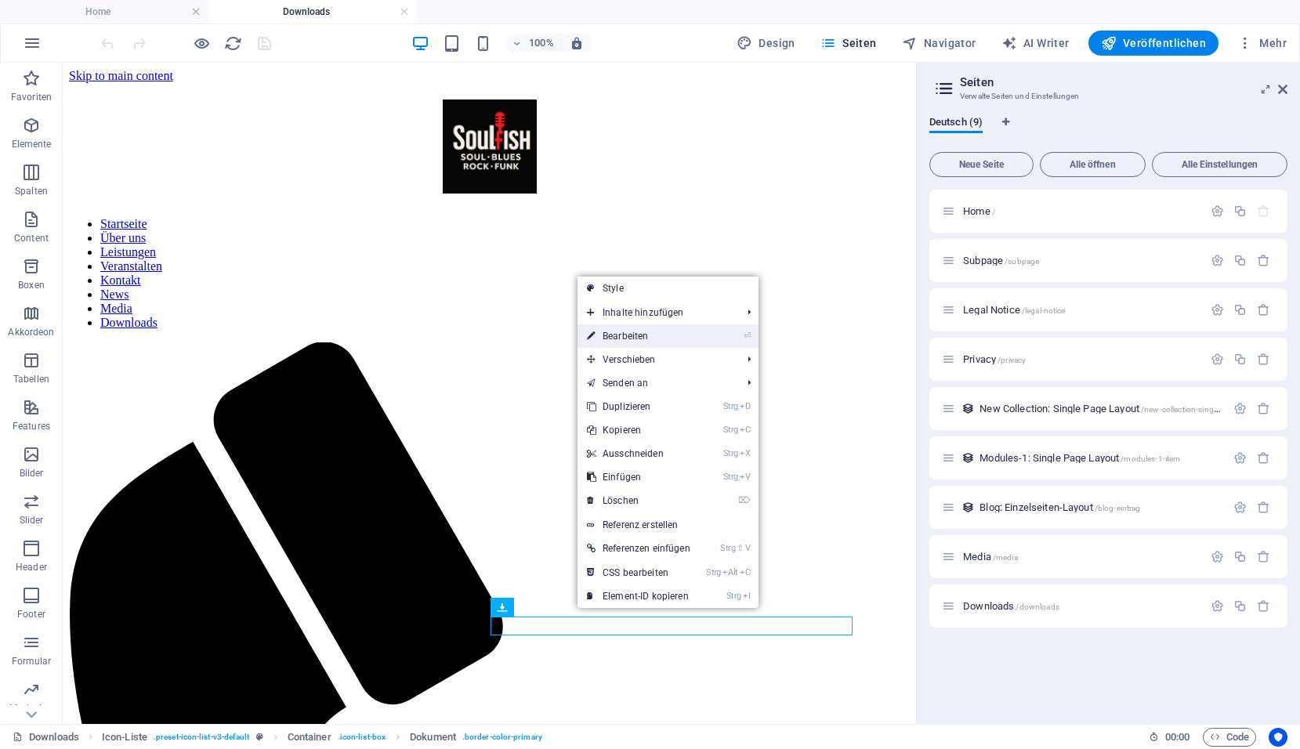
click at [620, 342] on link "⏎ Bearbeiten" at bounding box center [639, 337] width 122 height 24
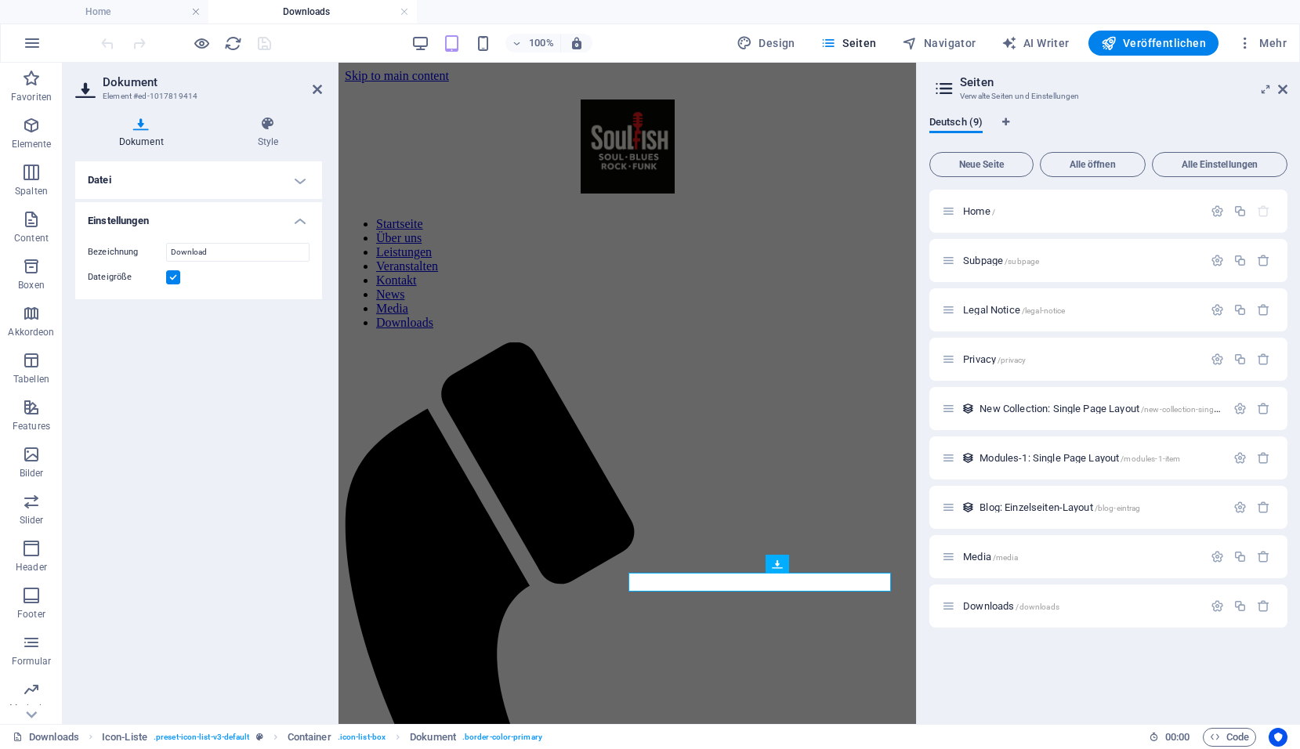
click at [237, 181] on h4 "Datei" at bounding box center [198, 180] width 247 height 38
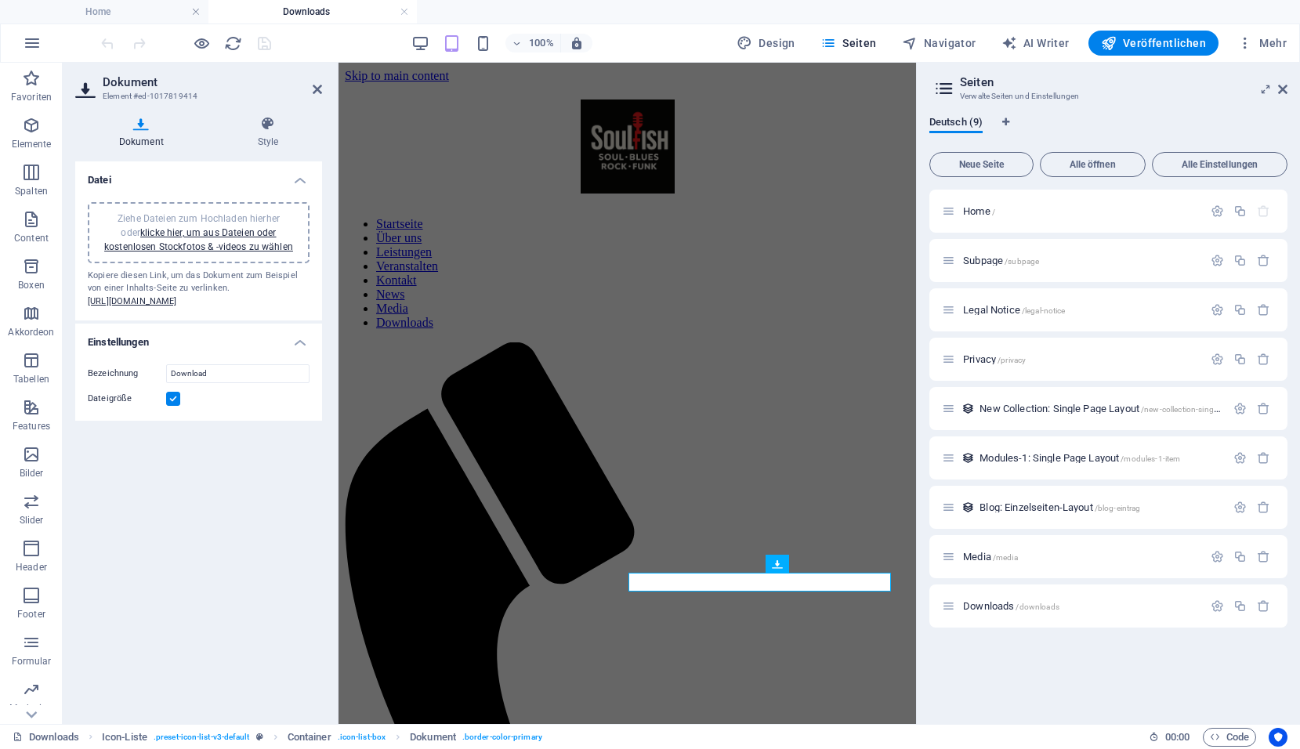
drag, startPoint x: 154, startPoint y: 324, endPoint x: 154, endPoint y: 273, distance: 50.9
click at [154, 273] on div "Kopiere diesen Link, um das Dokument zum Beispiel von einer Inhalts-Seite zu ve…" at bounding box center [199, 289] width 222 height 39
click at [193, 245] on link "klicke hier, um aus Dateien oder kostenlosen Stockfotos & -videos zu wählen" at bounding box center [198, 239] width 189 height 25
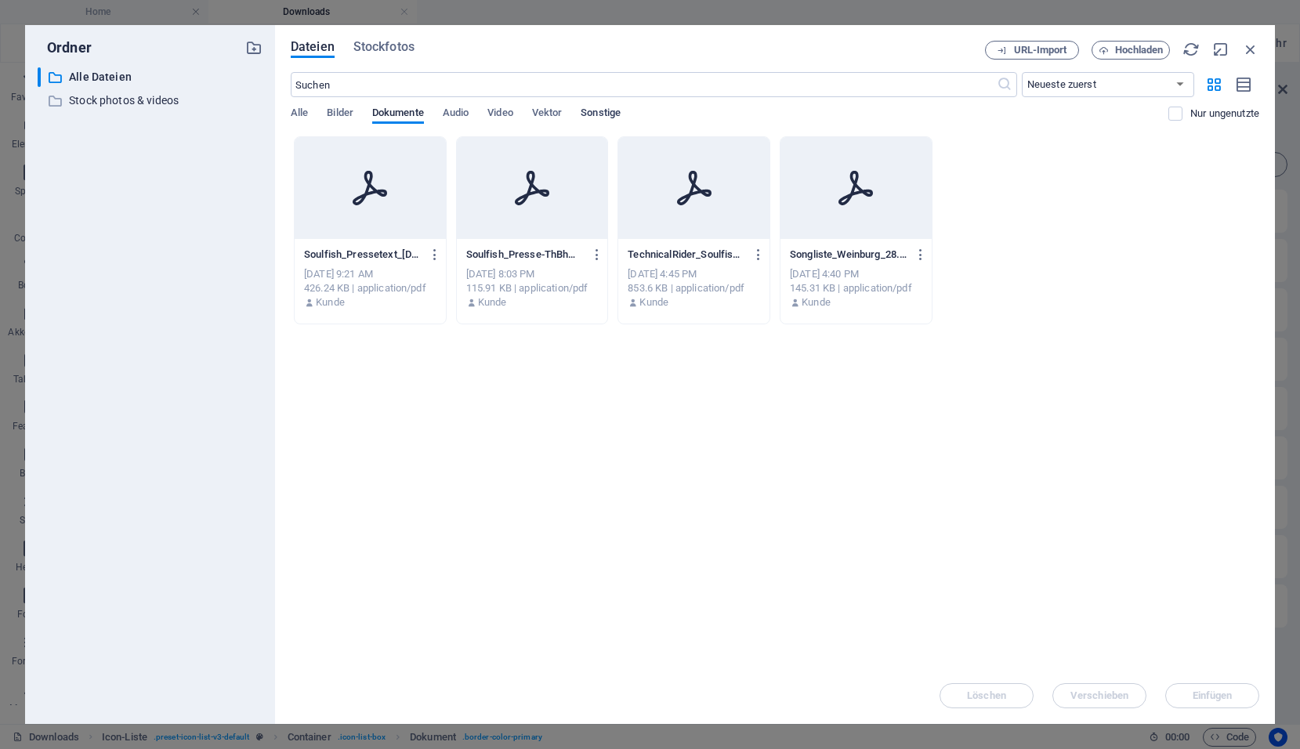
click at [611, 111] on span "Sonstige" at bounding box center [601, 114] width 40 height 22
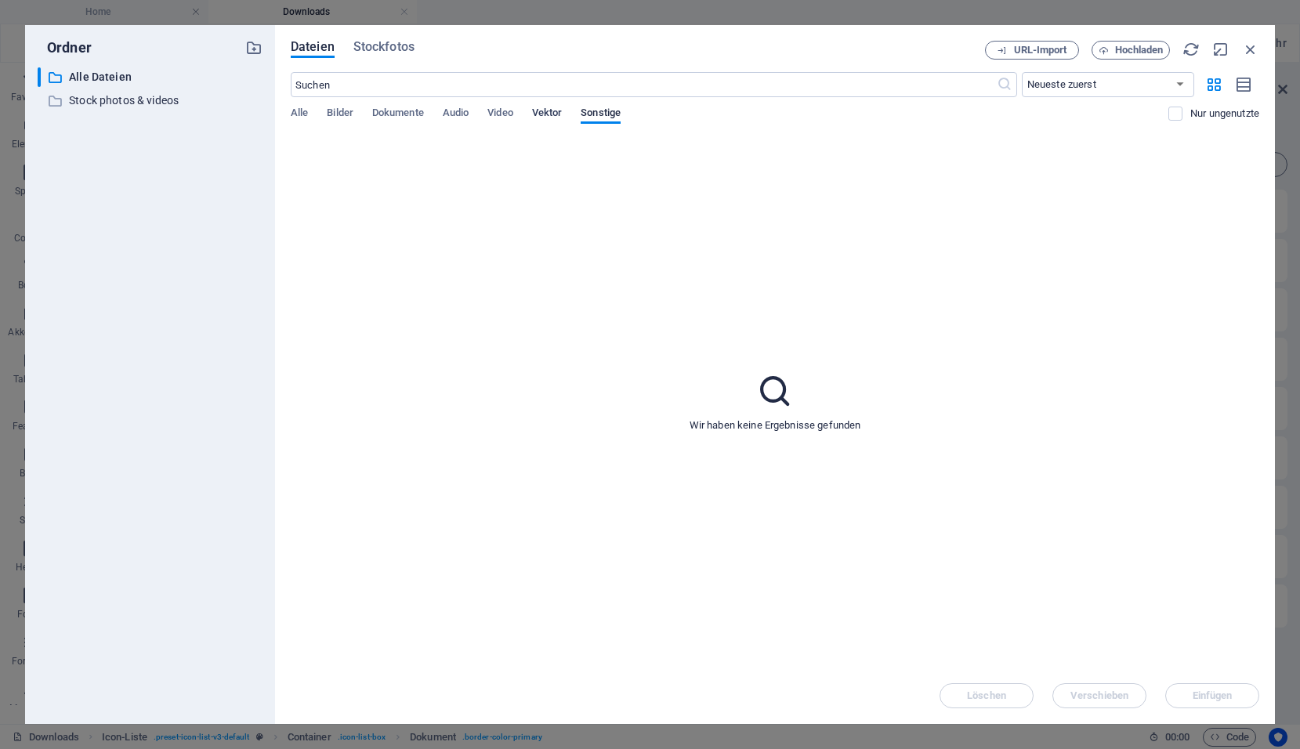
click at [548, 118] on span "Vektor" at bounding box center [547, 114] width 31 height 22
click at [513, 114] on span "Video" at bounding box center [500, 114] width 25 height 22
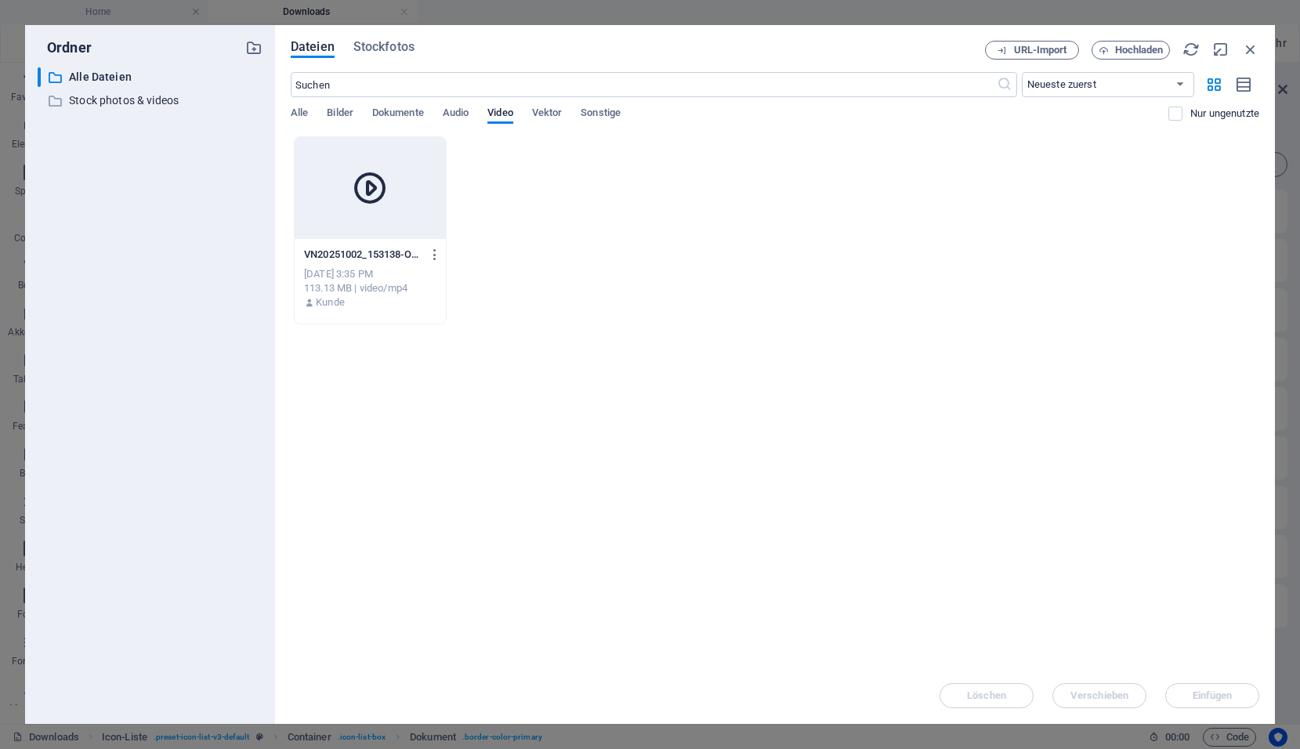
click at [443, 111] on div "Alle Bilder Dokumente Audio Video Vektor Sonstige" at bounding box center [730, 122] width 878 height 30
click at [453, 113] on span "Audio" at bounding box center [456, 114] width 26 height 22
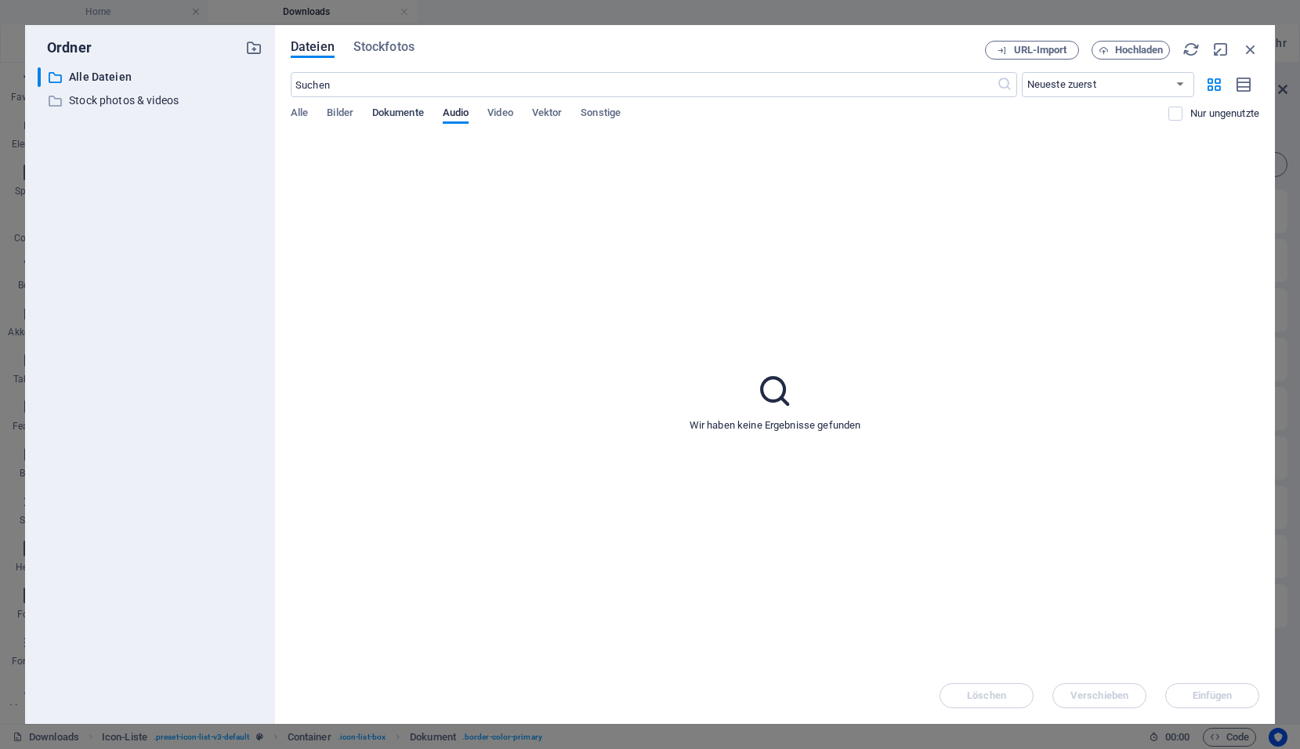
click at [418, 113] on span "Dokumente" at bounding box center [398, 114] width 52 height 22
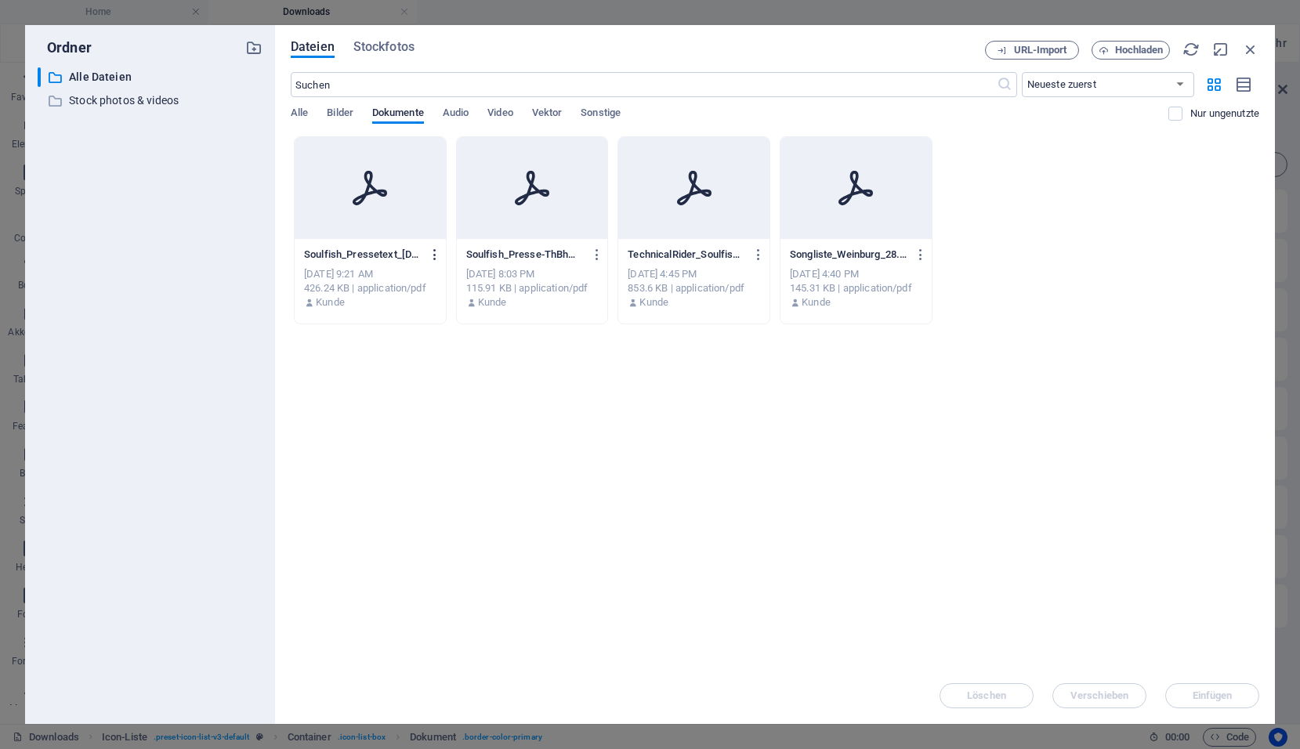
click at [437, 256] on icon "button" at bounding box center [435, 255] width 15 height 14
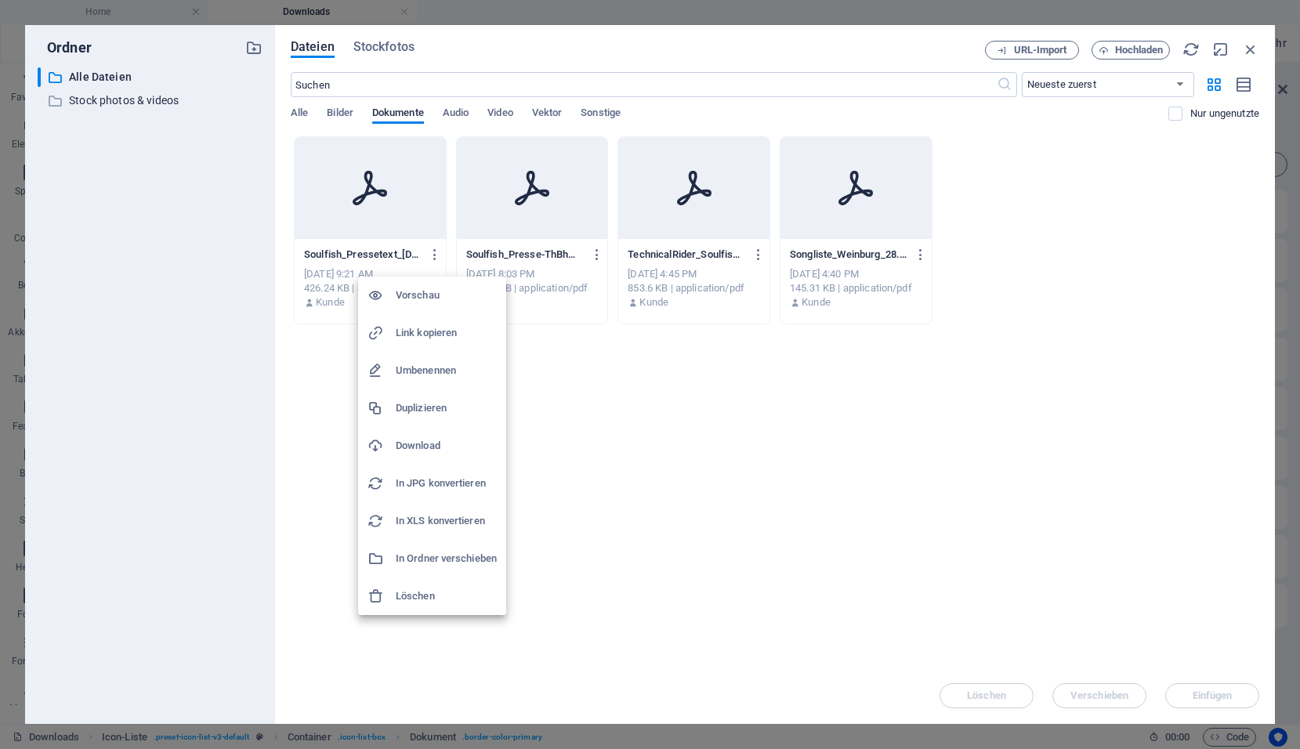
click at [416, 597] on h6 "Löschen" at bounding box center [446, 596] width 101 height 19
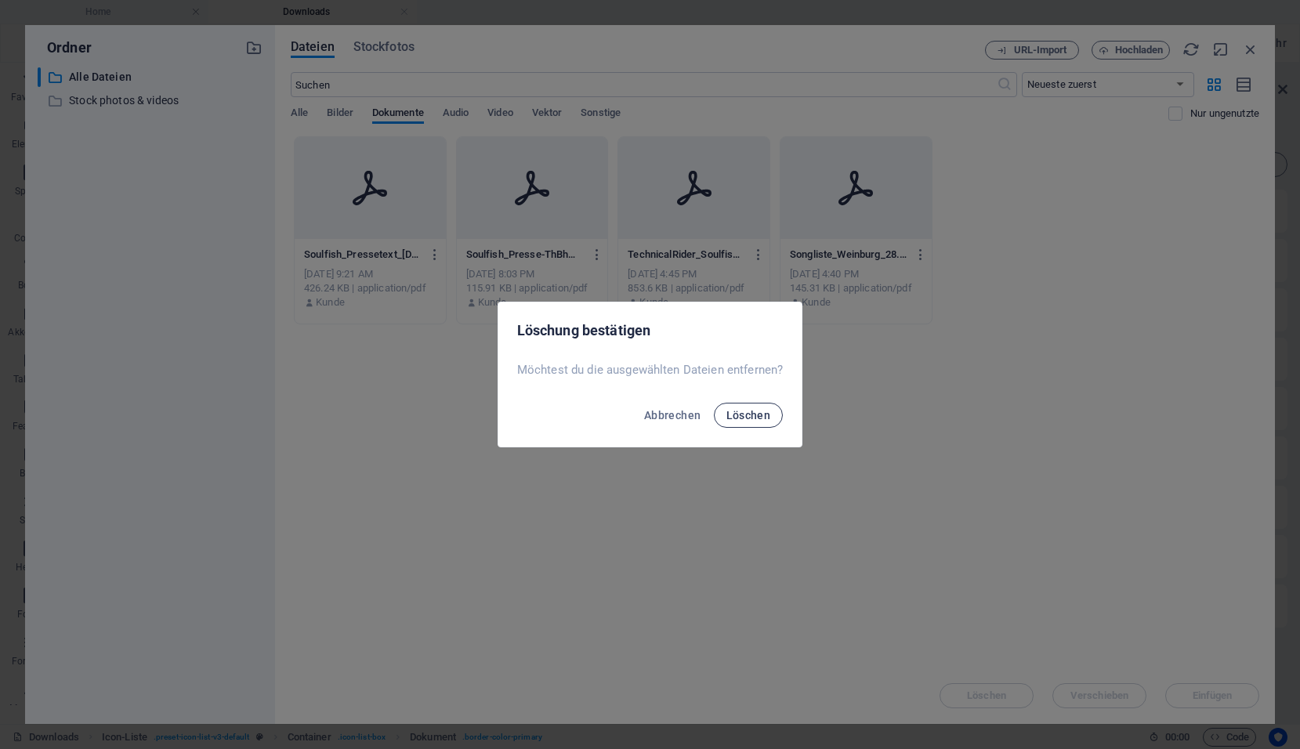
click at [740, 419] on span "Löschen" at bounding box center [749, 415] width 45 height 13
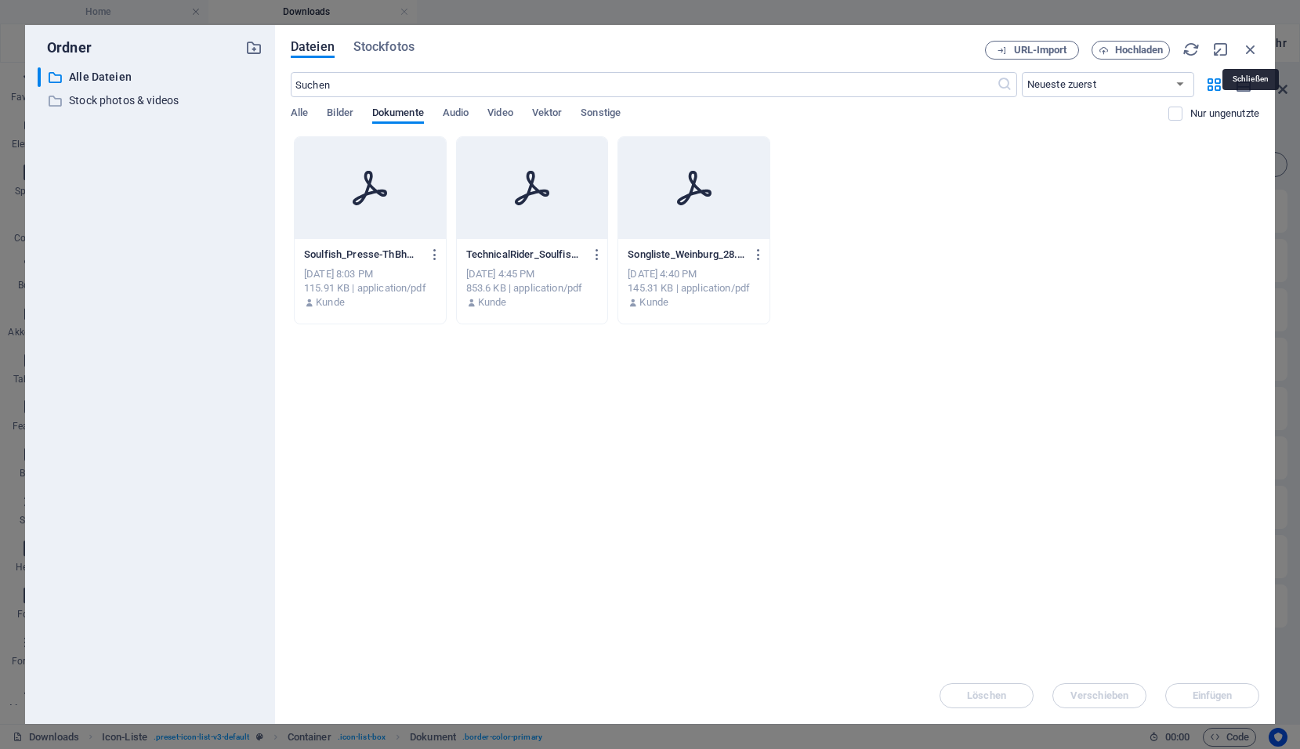
click at [1248, 49] on icon "button" at bounding box center [1250, 49] width 17 height 17
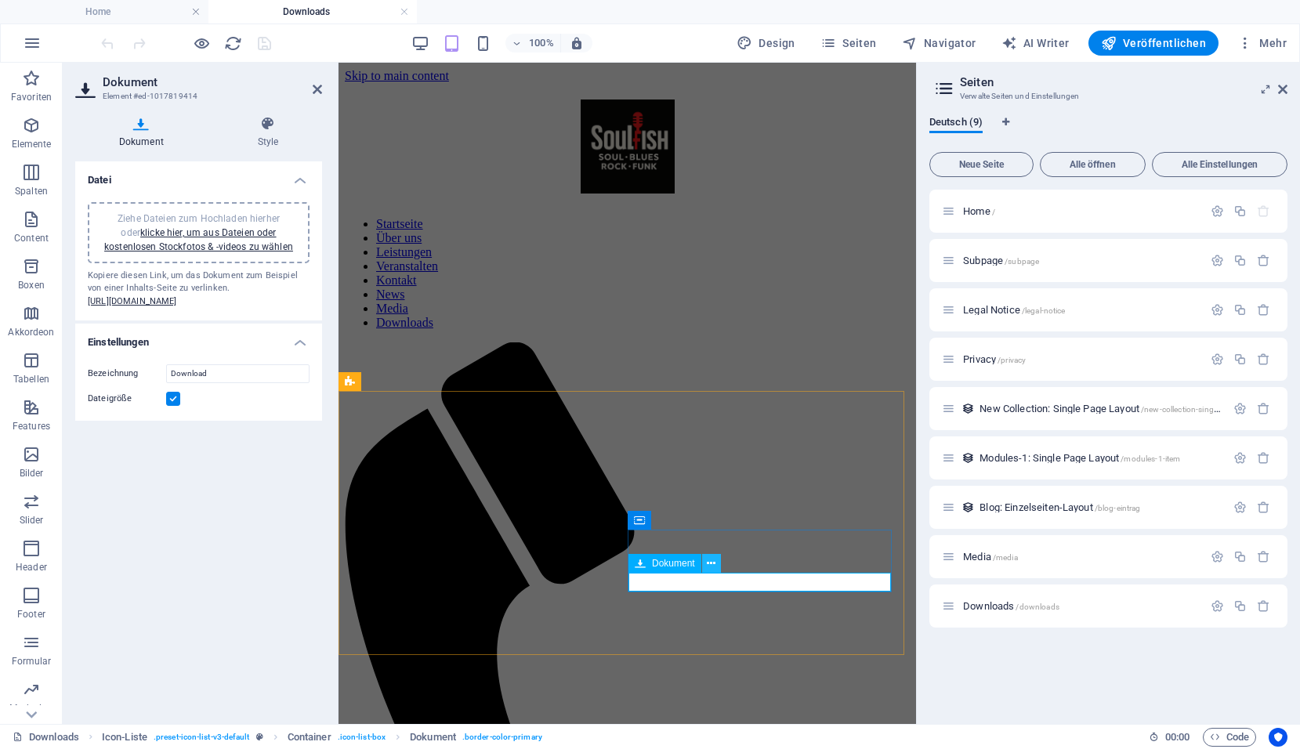
click at [710, 565] on icon at bounding box center [711, 564] width 9 height 16
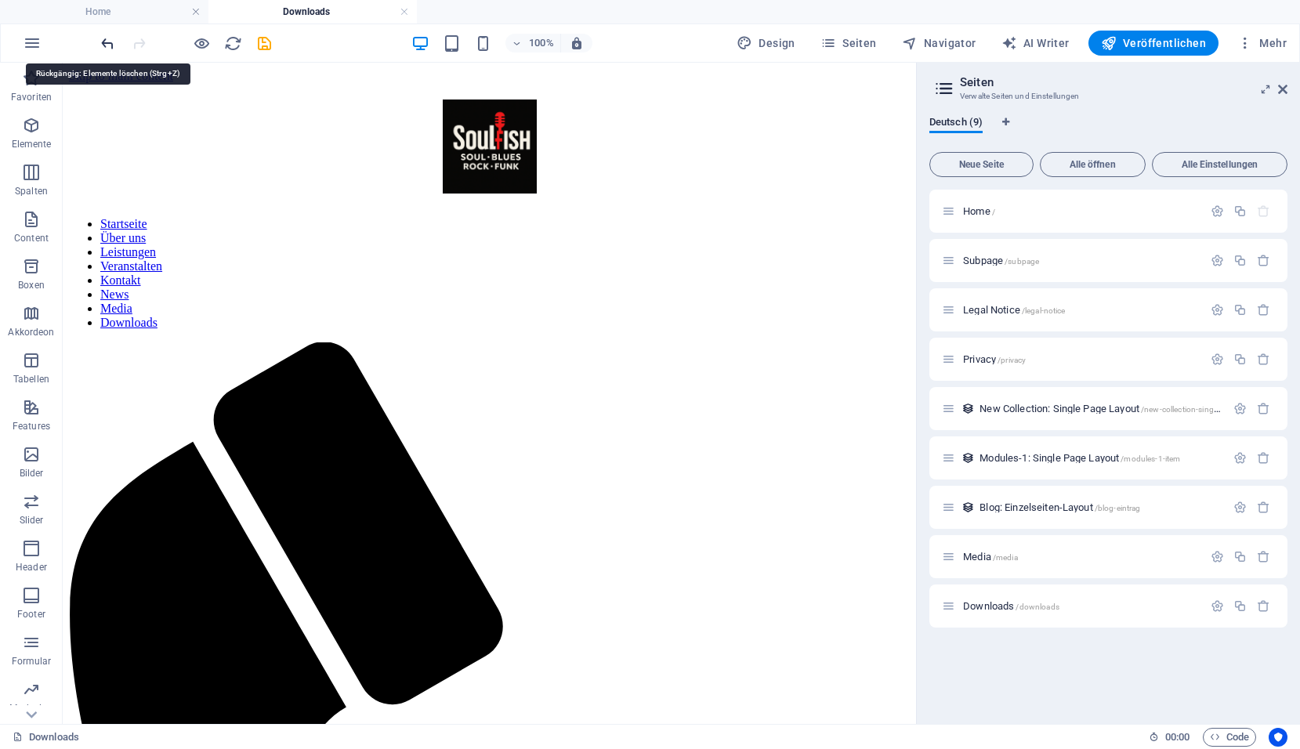
click at [115, 49] on icon "undo" at bounding box center [108, 43] width 18 height 18
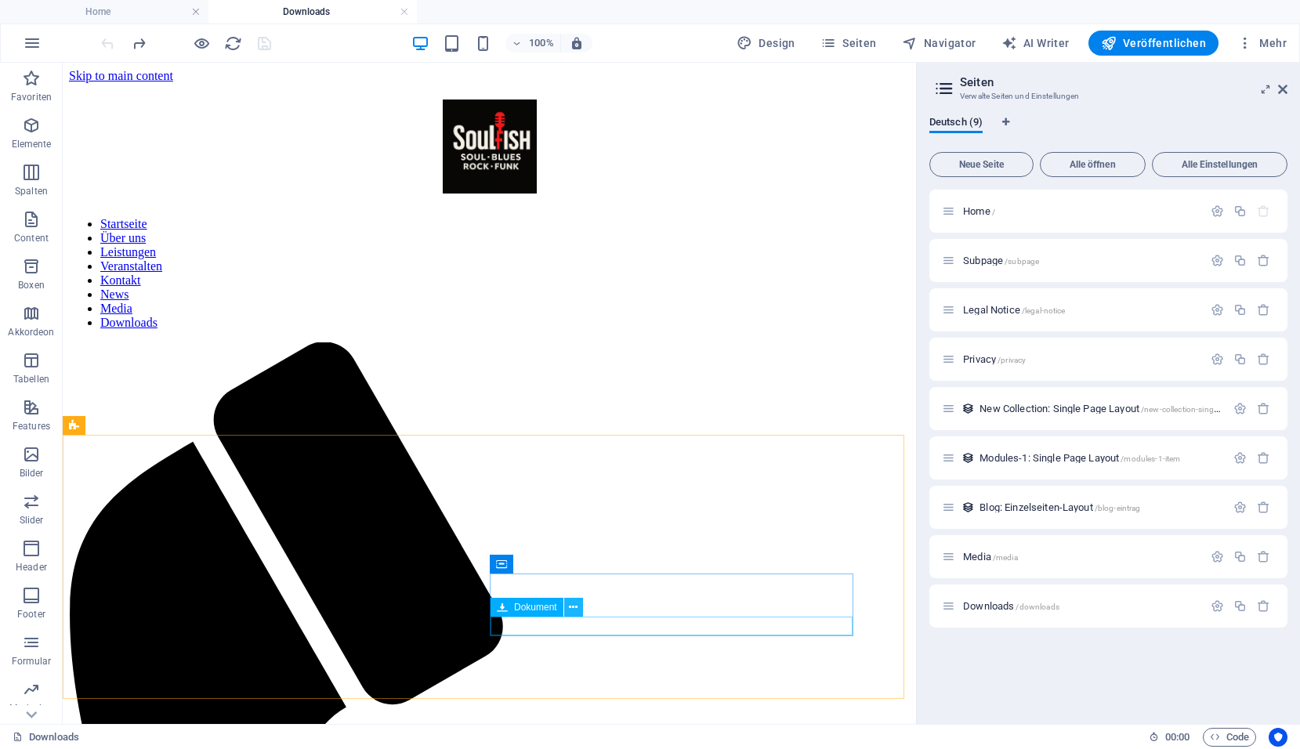
click at [579, 607] on button at bounding box center [573, 607] width 19 height 19
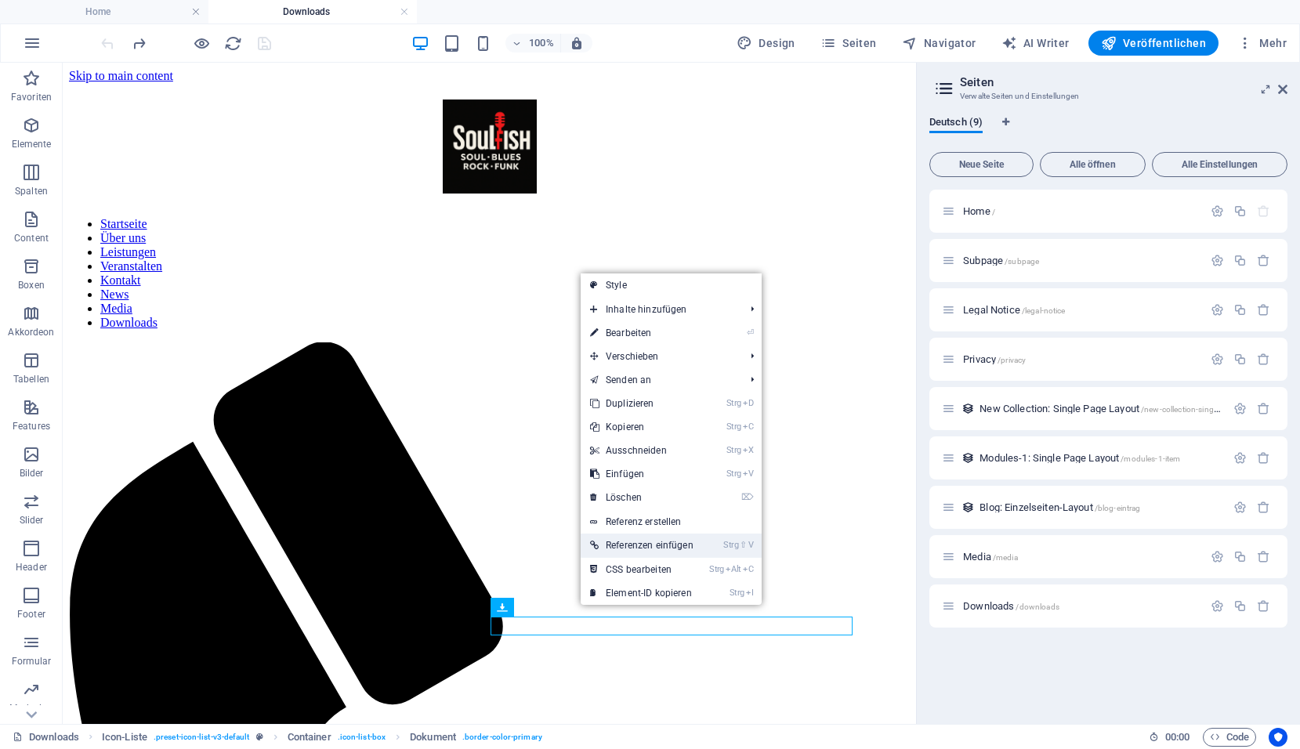
click at [647, 542] on link "Strg ⇧ V Referenzen einfügen" at bounding box center [642, 546] width 122 height 24
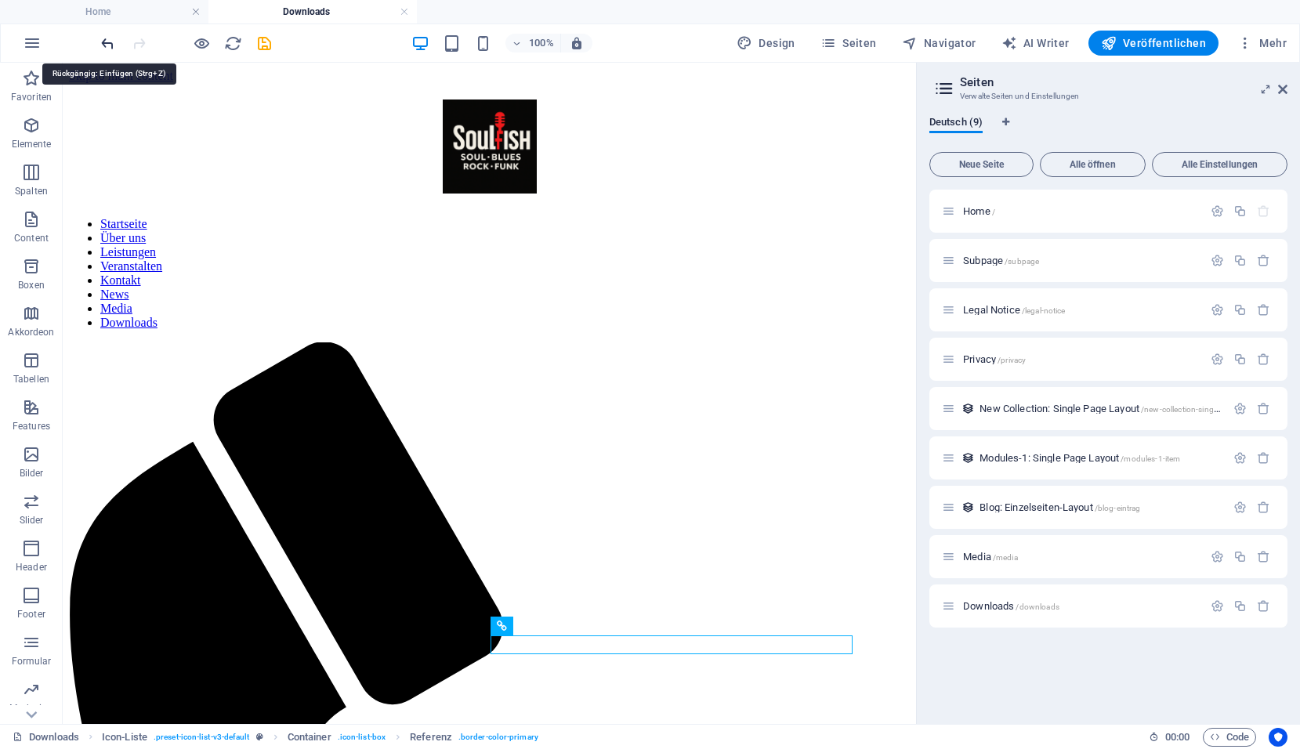
click at [102, 38] on icon "undo" at bounding box center [108, 43] width 18 height 18
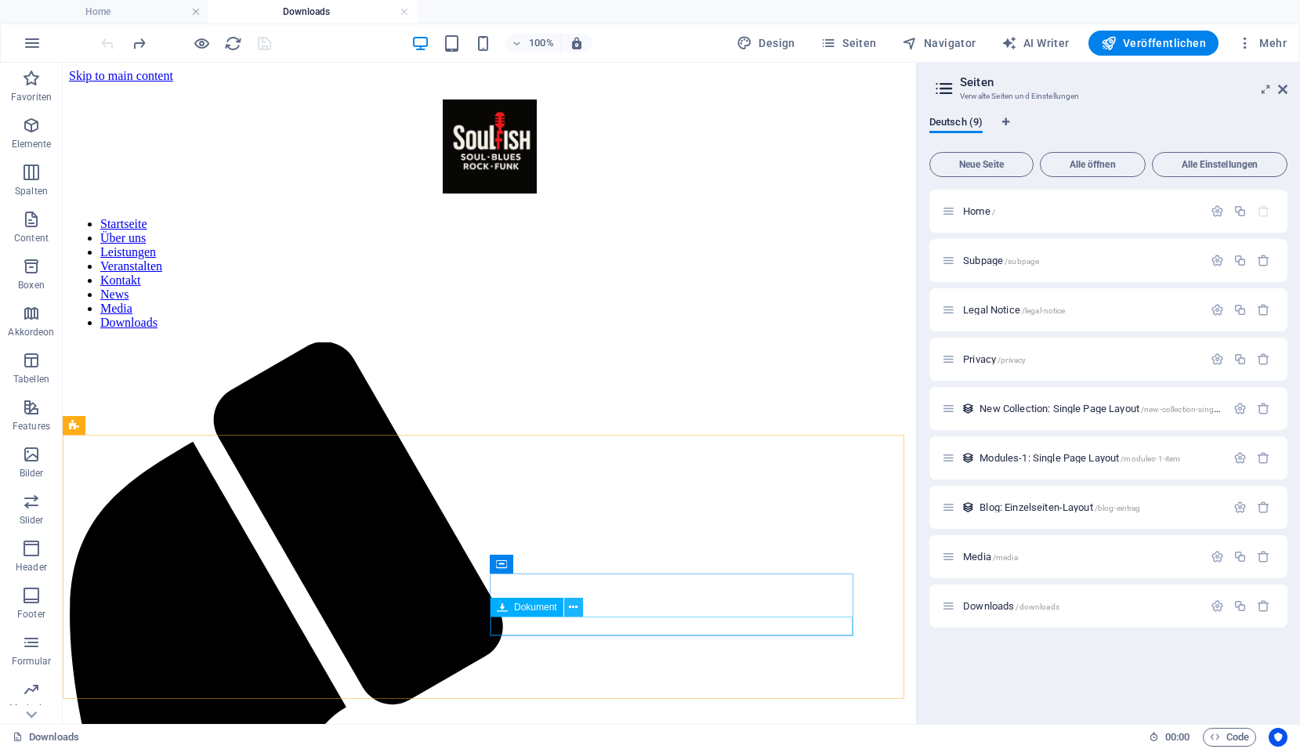
click at [575, 607] on icon at bounding box center [573, 608] width 9 height 16
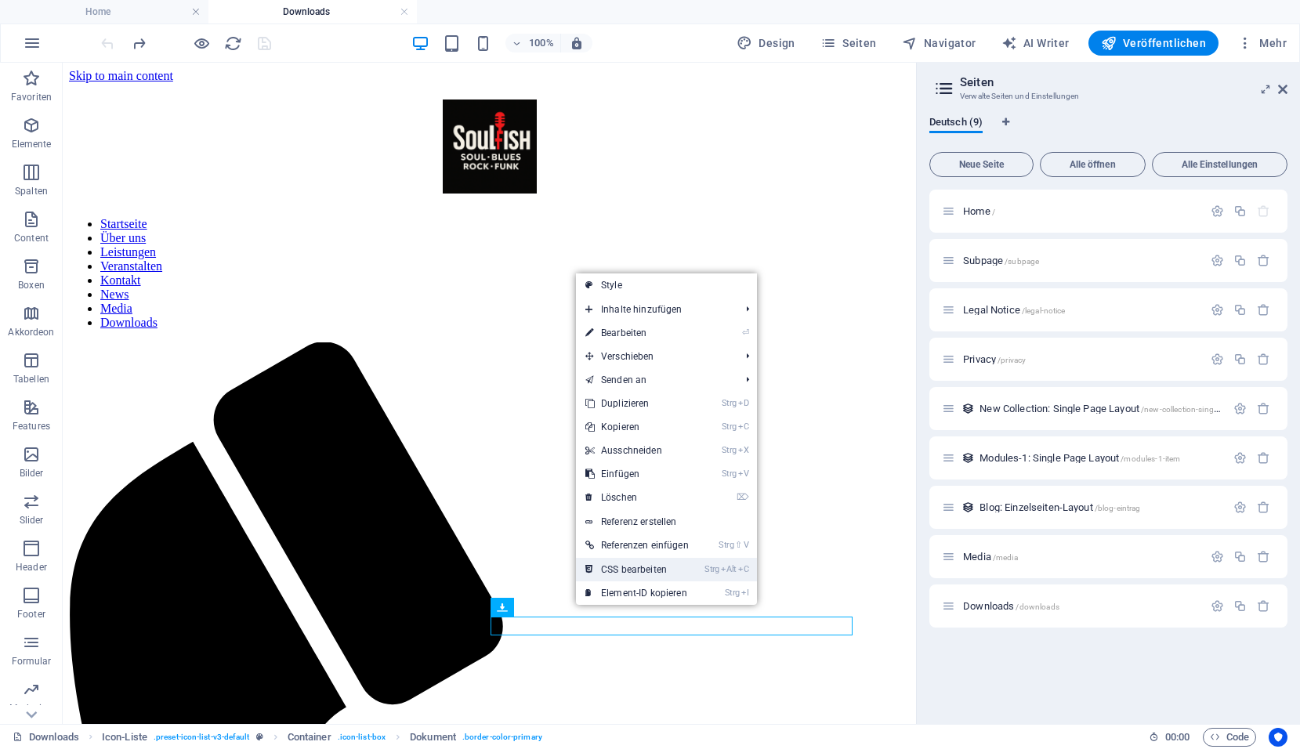
click at [619, 575] on link "Strg Alt C CSS bearbeiten" at bounding box center [637, 570] width 122 height 24
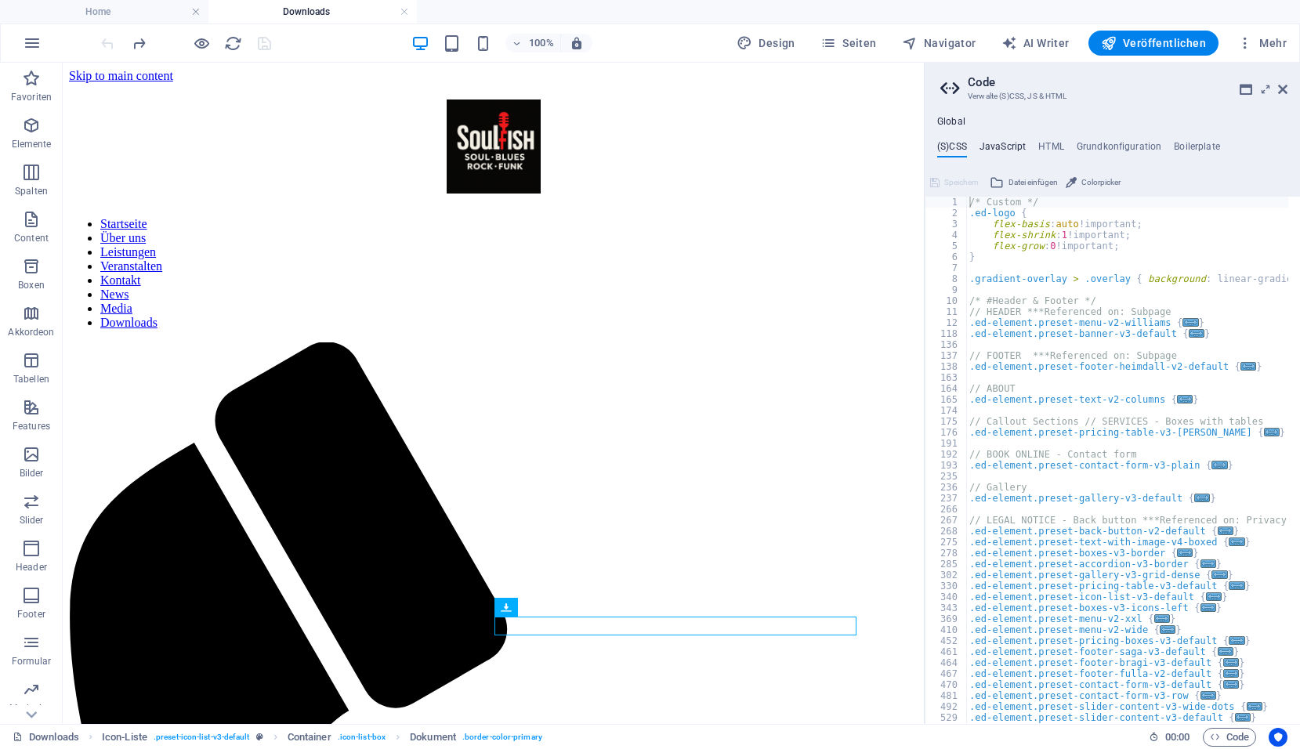
click at [1010, 146] on h4 "JavaScript" at bounding box center [1003, 149] width 46 height 17
type textarea "/* JS for preset "Menu V2" */"
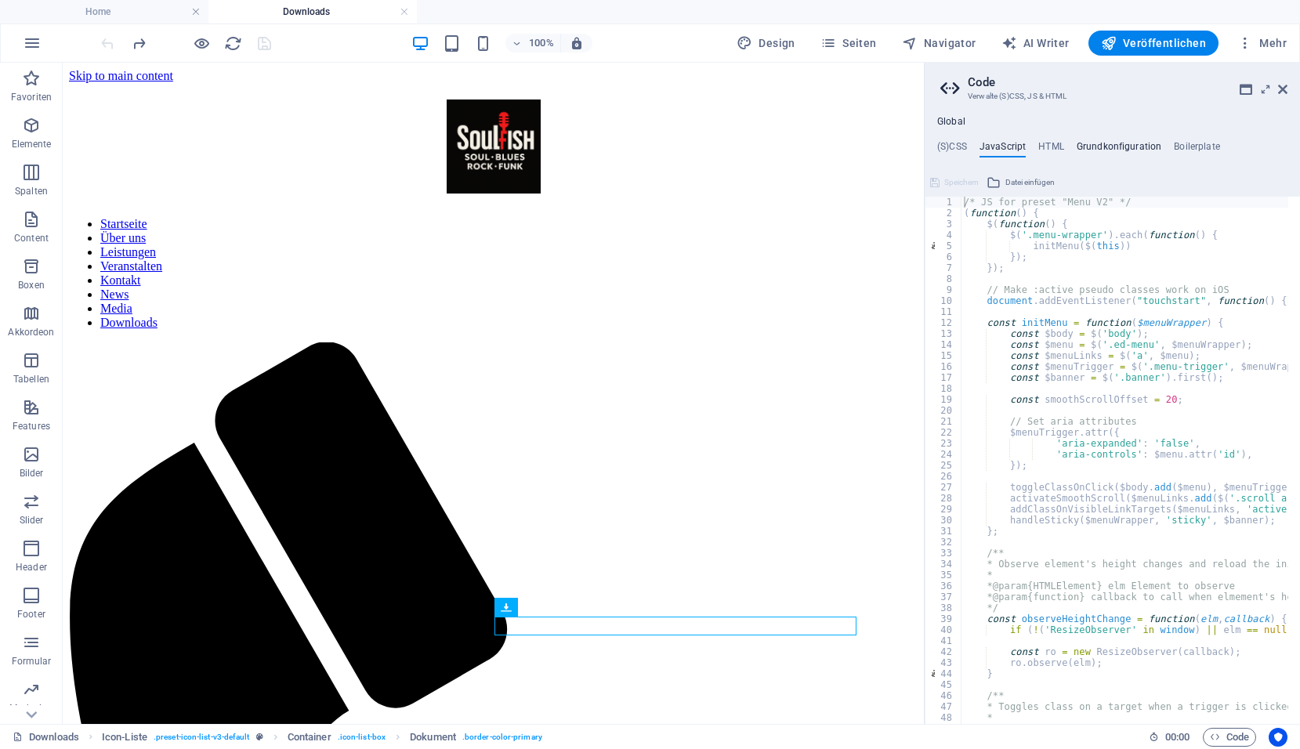
click at [1097, 145] on h4 "Grundkonfiguration" at bounding box center [1119, 149] width 85 height 17
type textarea "$color-background: #817f7d;"
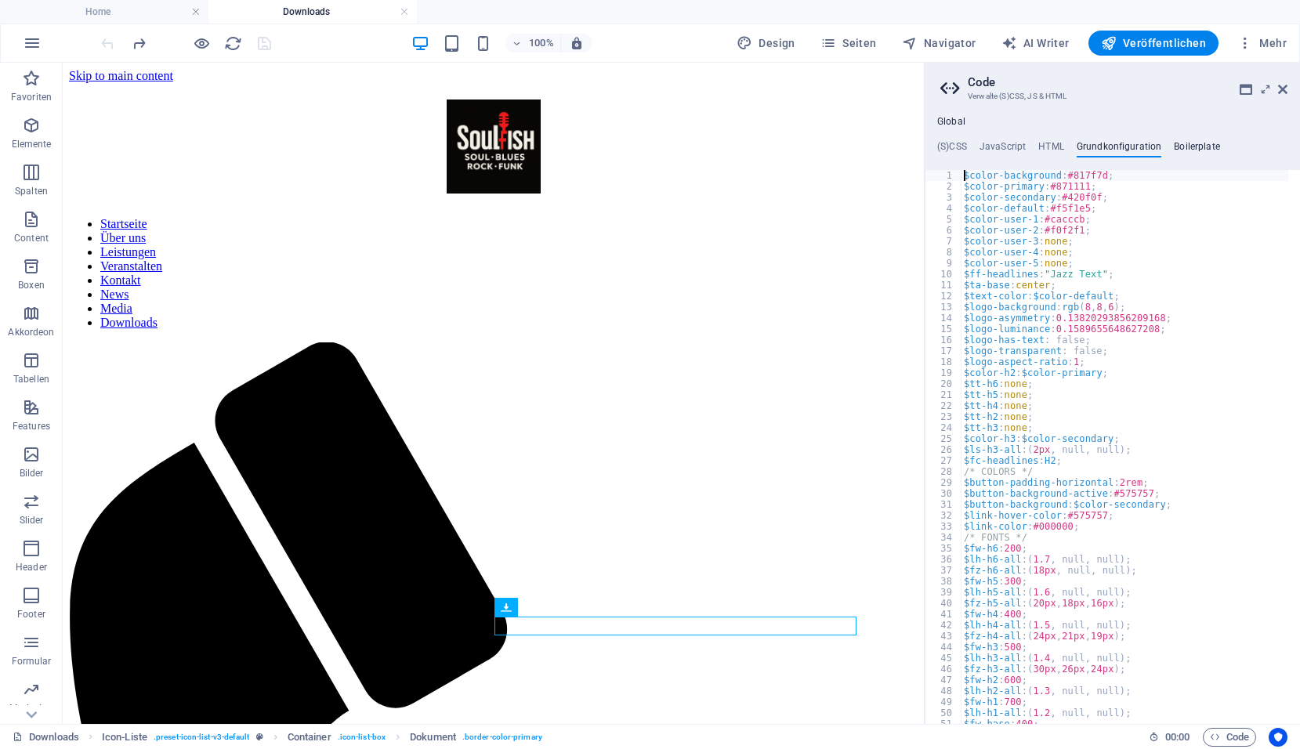
click at [1199, 143] on h4 "Boilerplate" at bounding box center [1197, 149] width 46 height 17
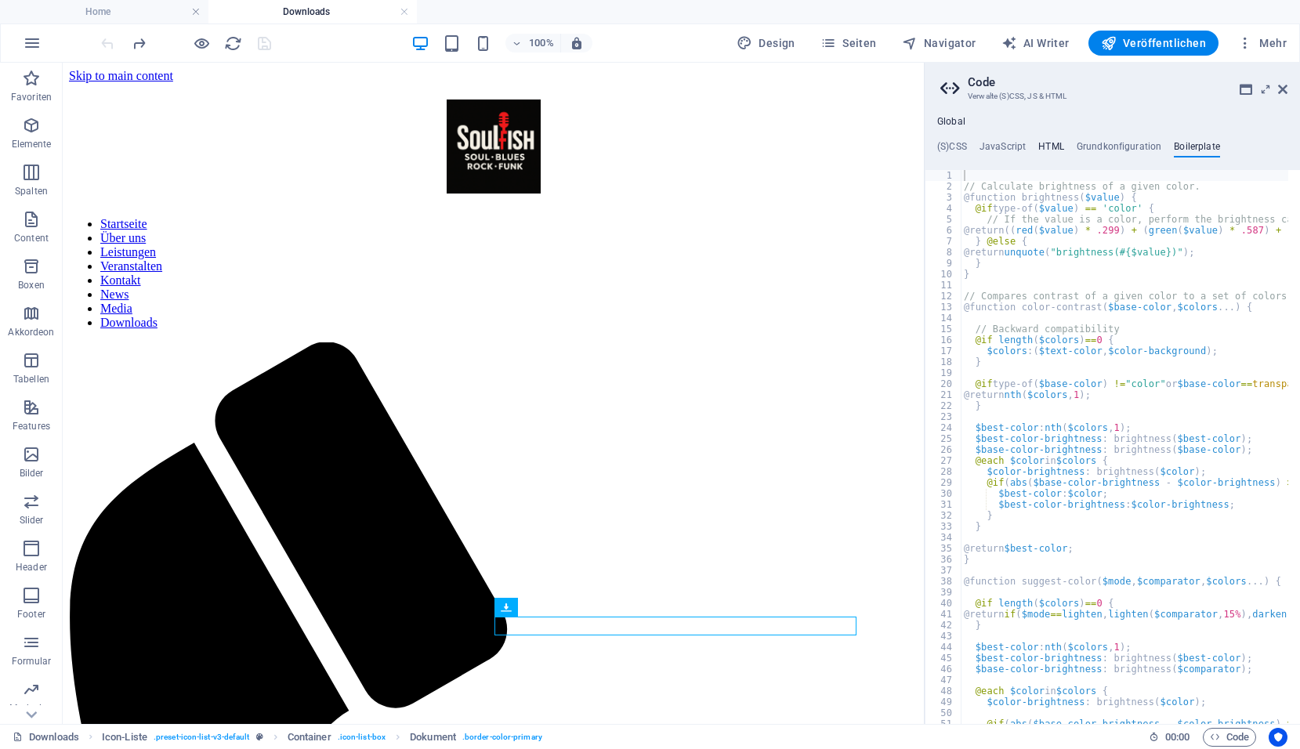
click at [1052, 143] on h4 "HTML" at bounding box center [1052, 149] width 26 height 17
type textarea "<a href="#main-content" class="wv-link-content button">Skip to main content</a>"
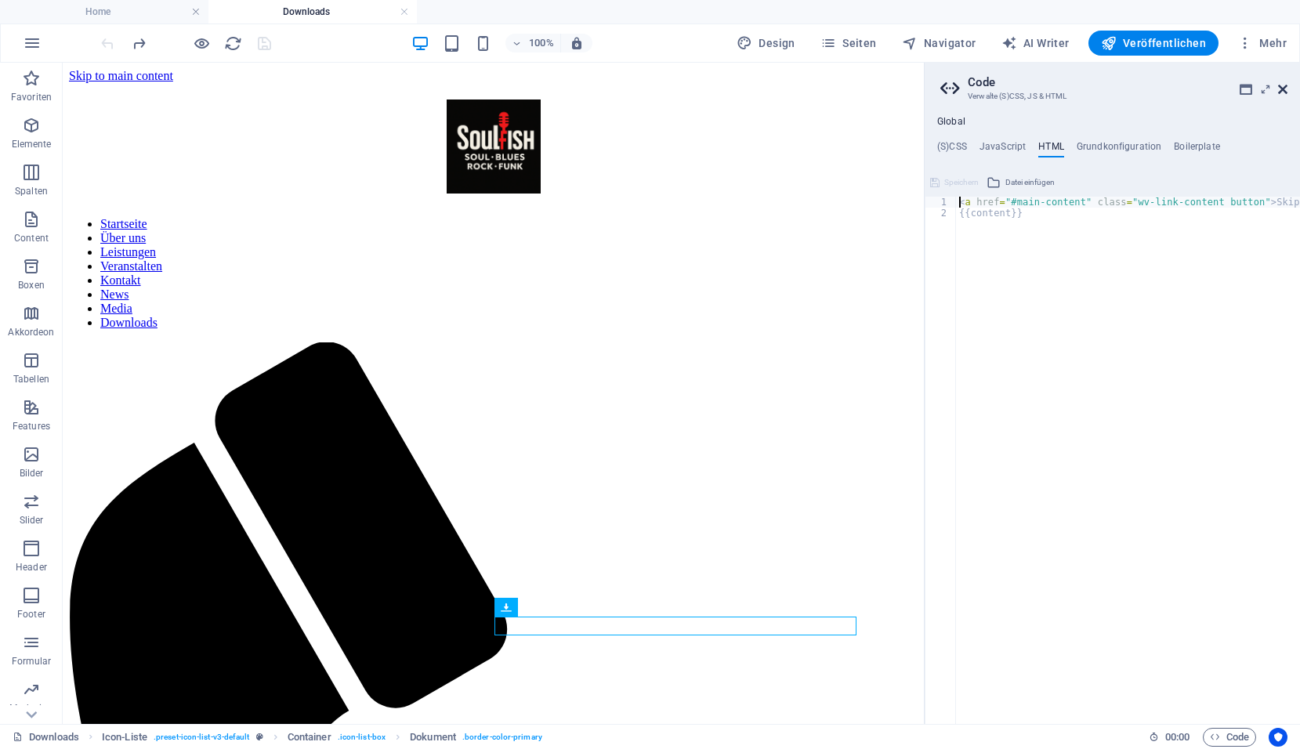
click at [1282, 92] on icon at bounding box center [1282, 89] width 9 height 13
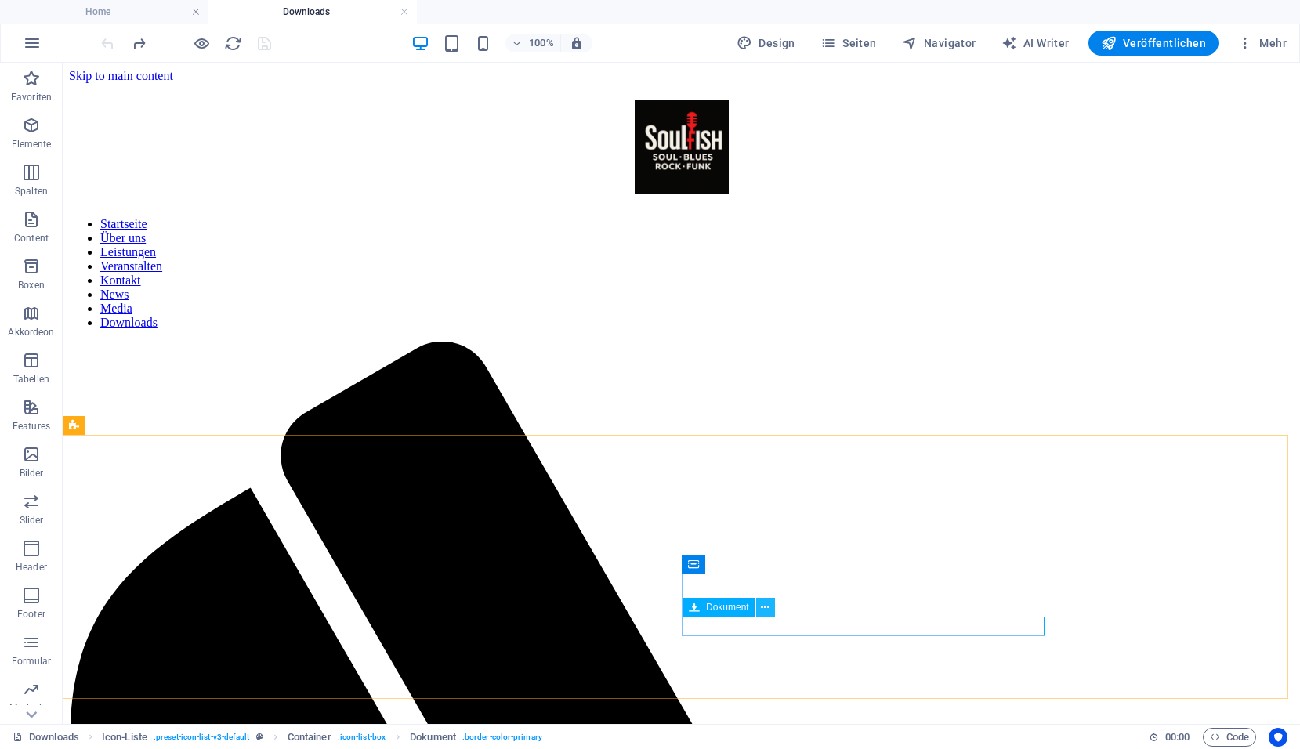
click at [770, 608] on icon at bounding box center [765, 608] width 9 height 16
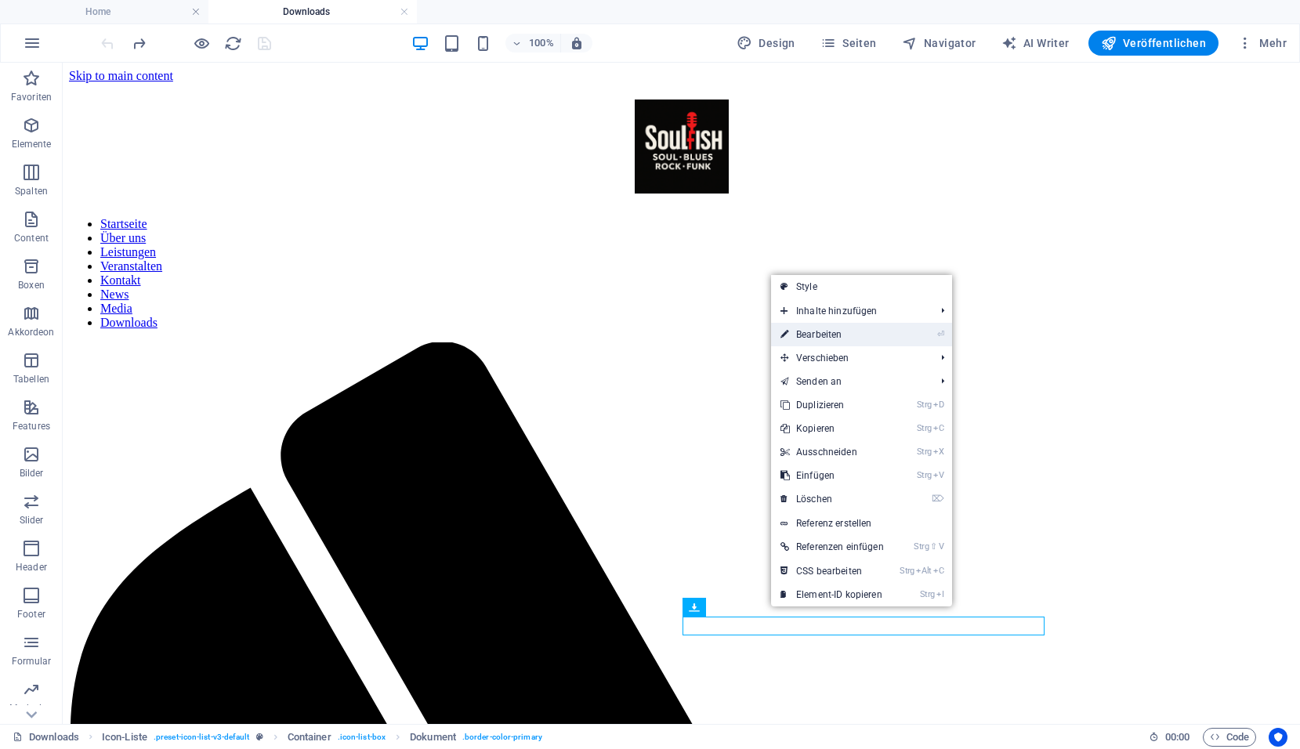
click at [831, 333] on link "⏎ Bearbeiten" at bounding box center [832, 335] width 122 height 24
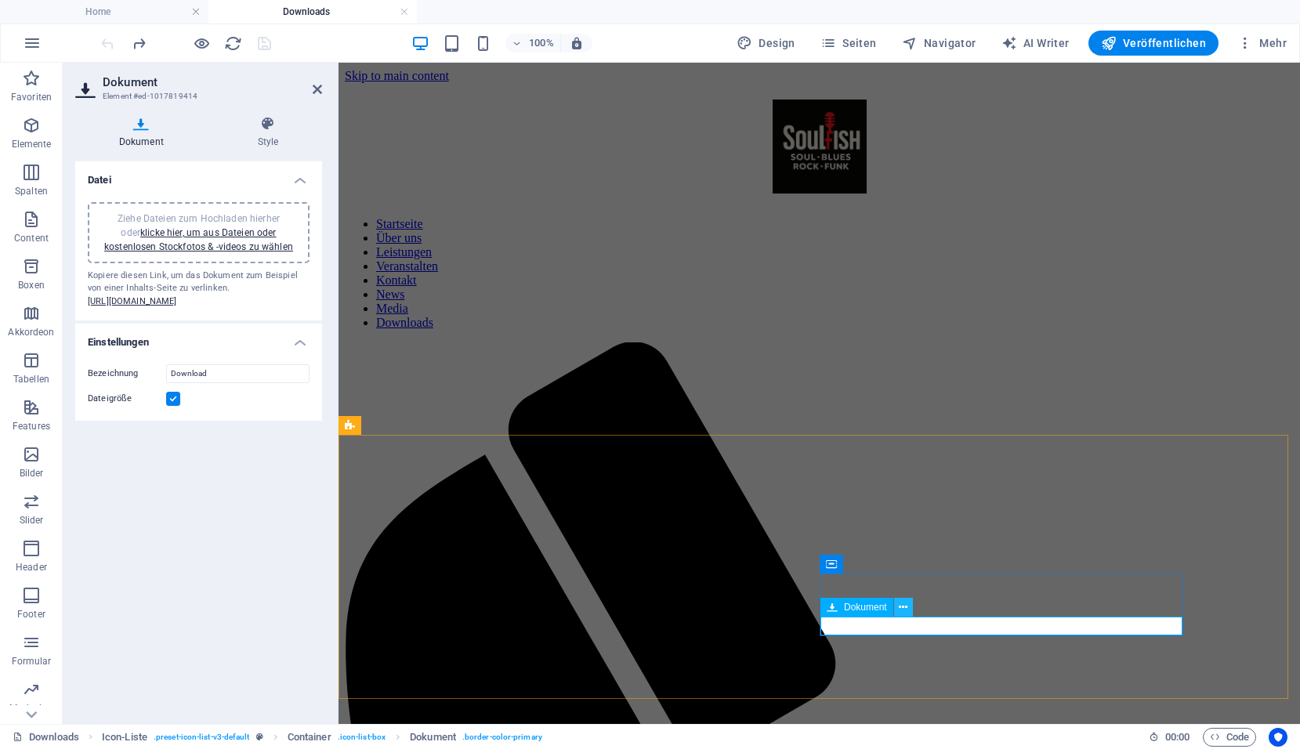
click at [903, 606] on icon at bounding box center [903, 608] width 9 height 16
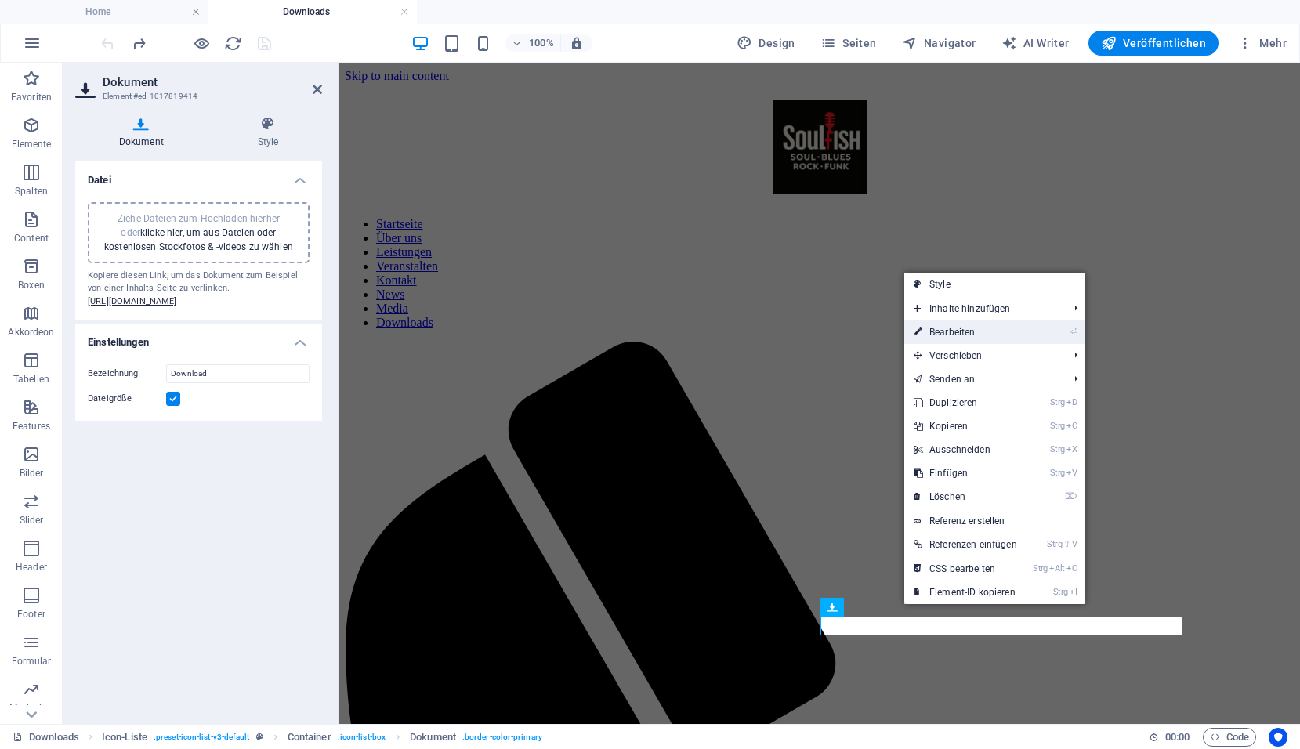
click at [959, 336] on link "⏎ Bearbeiten" at bounding box center [966, 333] width 122 height 24
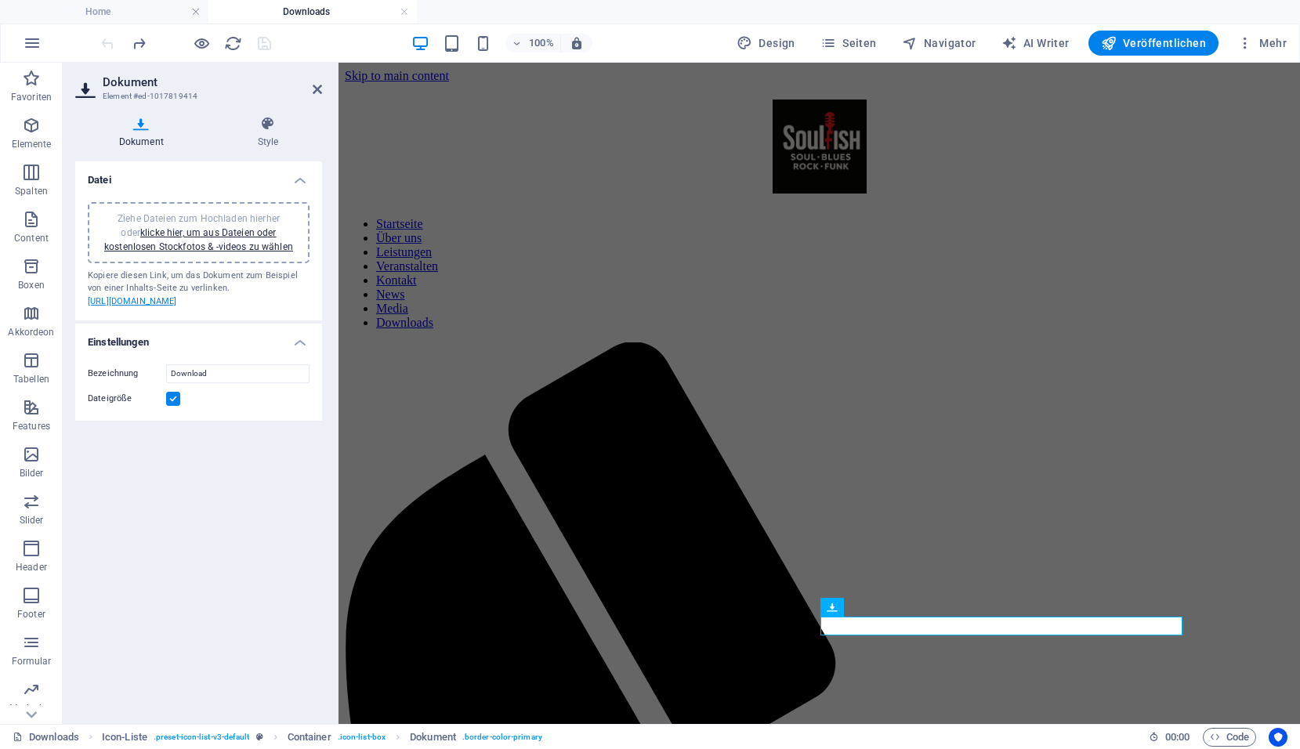
click at [109, 306] on link "https://cdn1.site-media.eu/images/document/19643189/TechnicalRider_Soulfish-Sou…" at bounding box center [132, 301] width 89 height 10
click at [176, 246] on link "klicke hier, um aus Dateien oder kostenlosen Stockfotos & -videos zu wählen" at bounding box center [198, 239] width 189 height 25
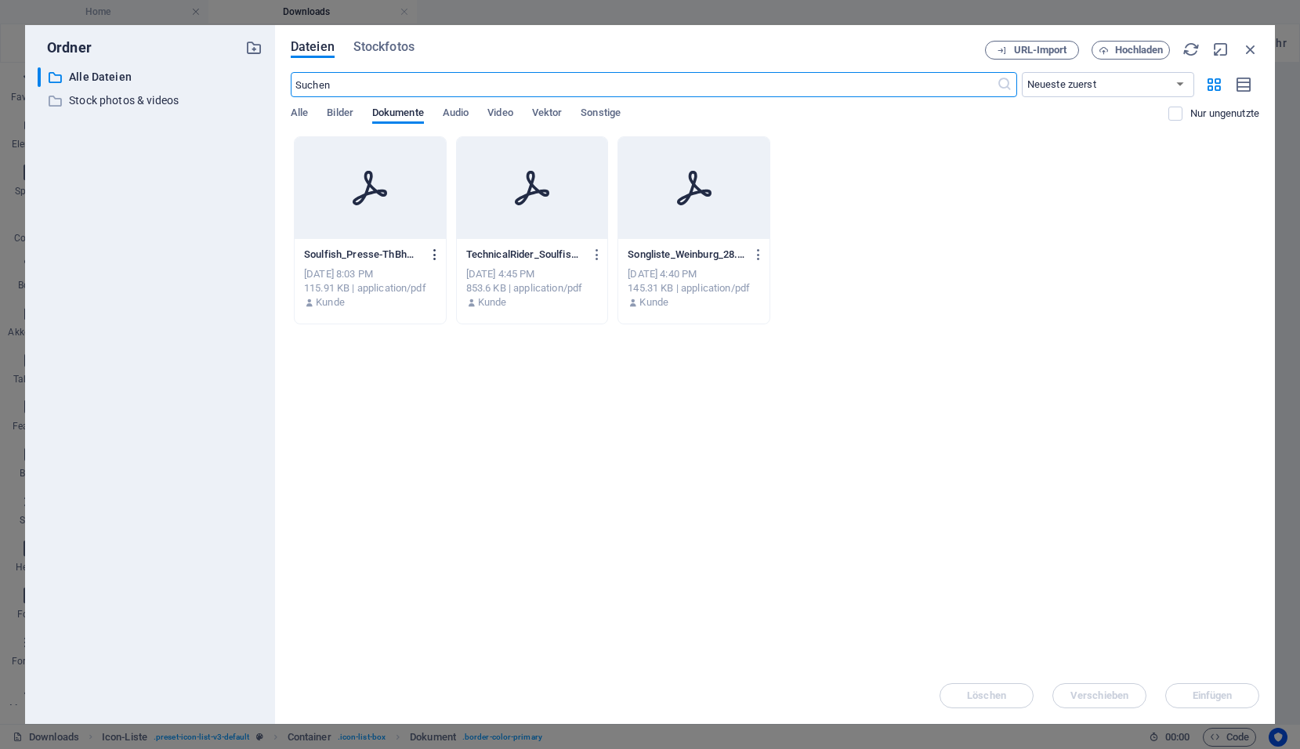
click at [437, 259] on icon "button" at bounding box center [435, 255] width 15 height 14
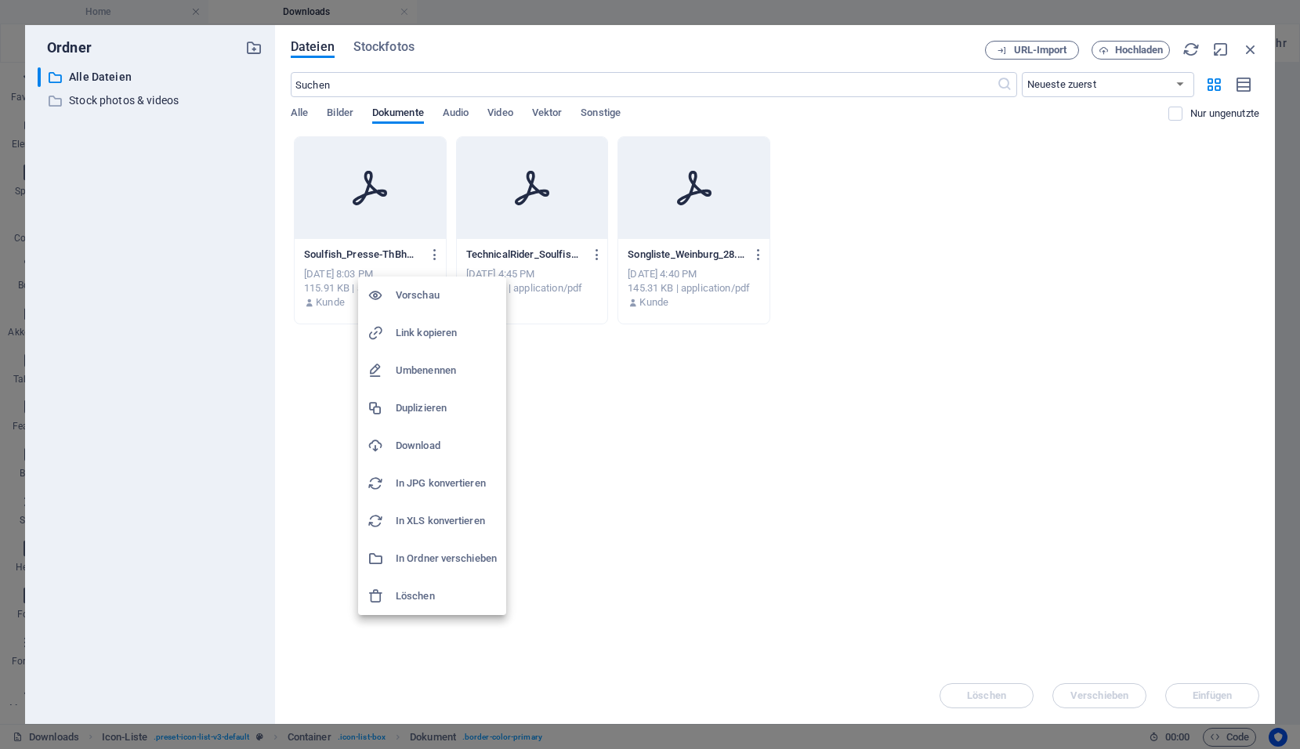
click at [411, 336] on h6 "Link kopieren" at bounding box center [446, 333] width 101 height 19
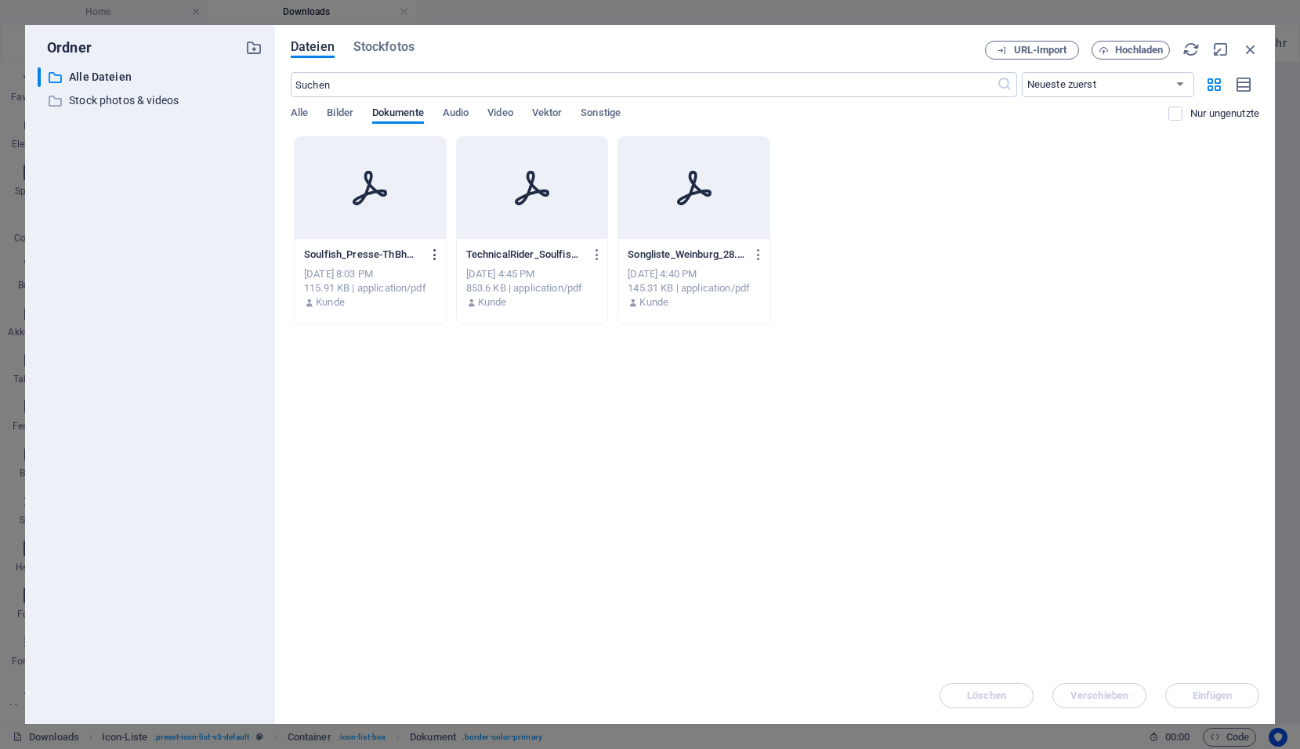
click at [426, 252] on button "button" at bounding box center [432, 254] width 21 height 25
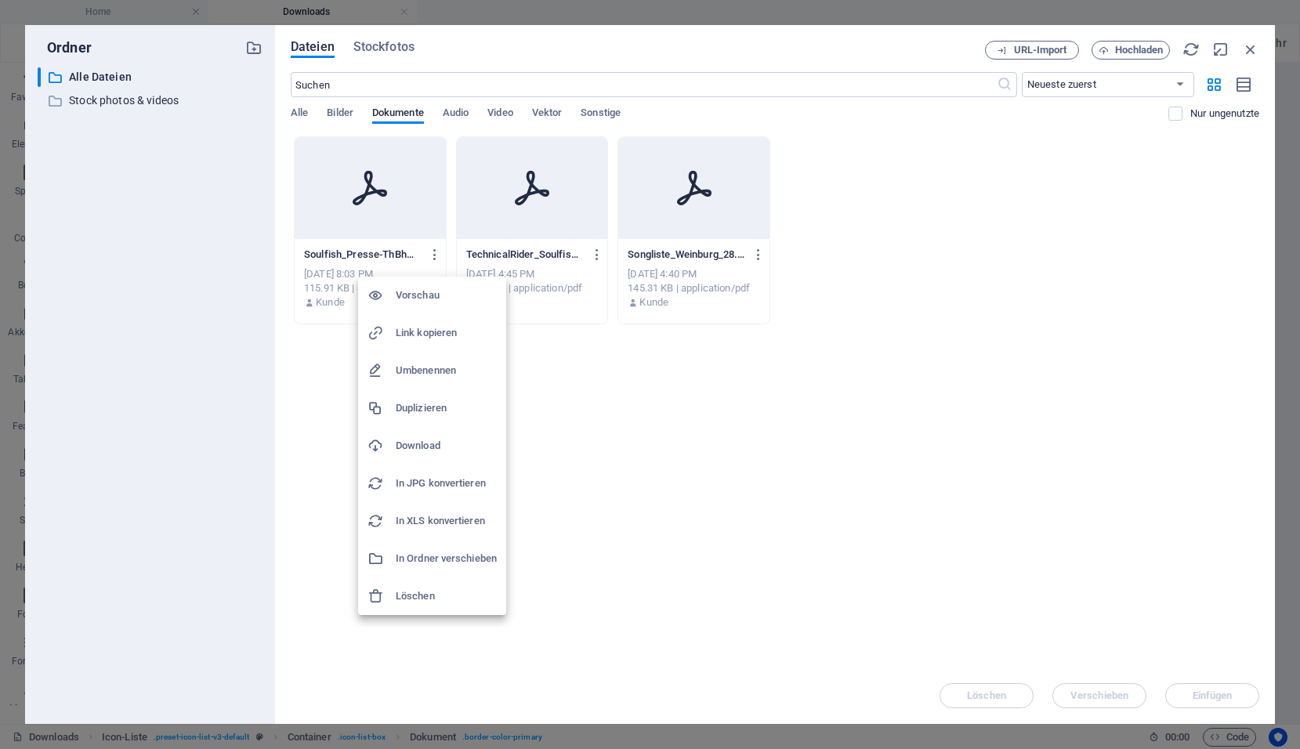
click at [403, 205] on div at bounding box center [650, 374] width 1300 height 749
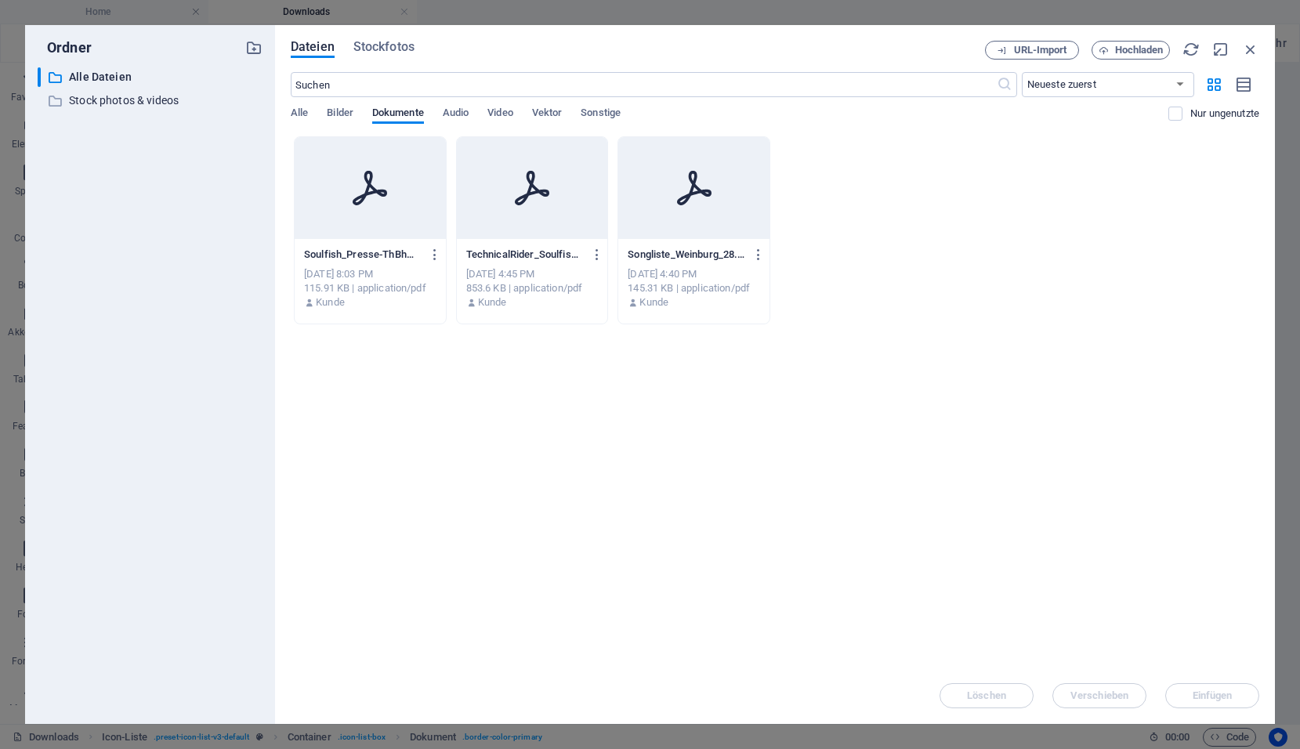
click at [402, 222] on div at bounding box center [370, 188] width 151 height 102
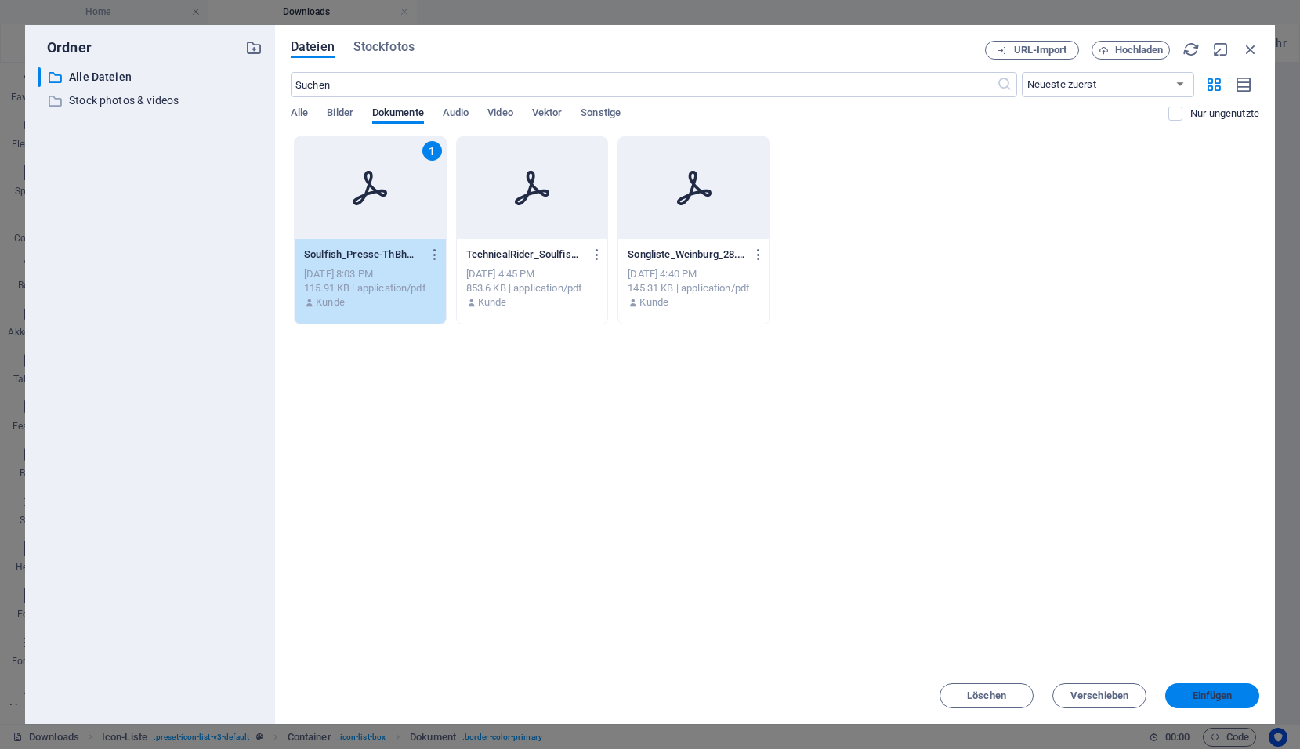
click at [1180, 690] on button "Einfügen" at bounding box center [1213, 696] width 94 height 25
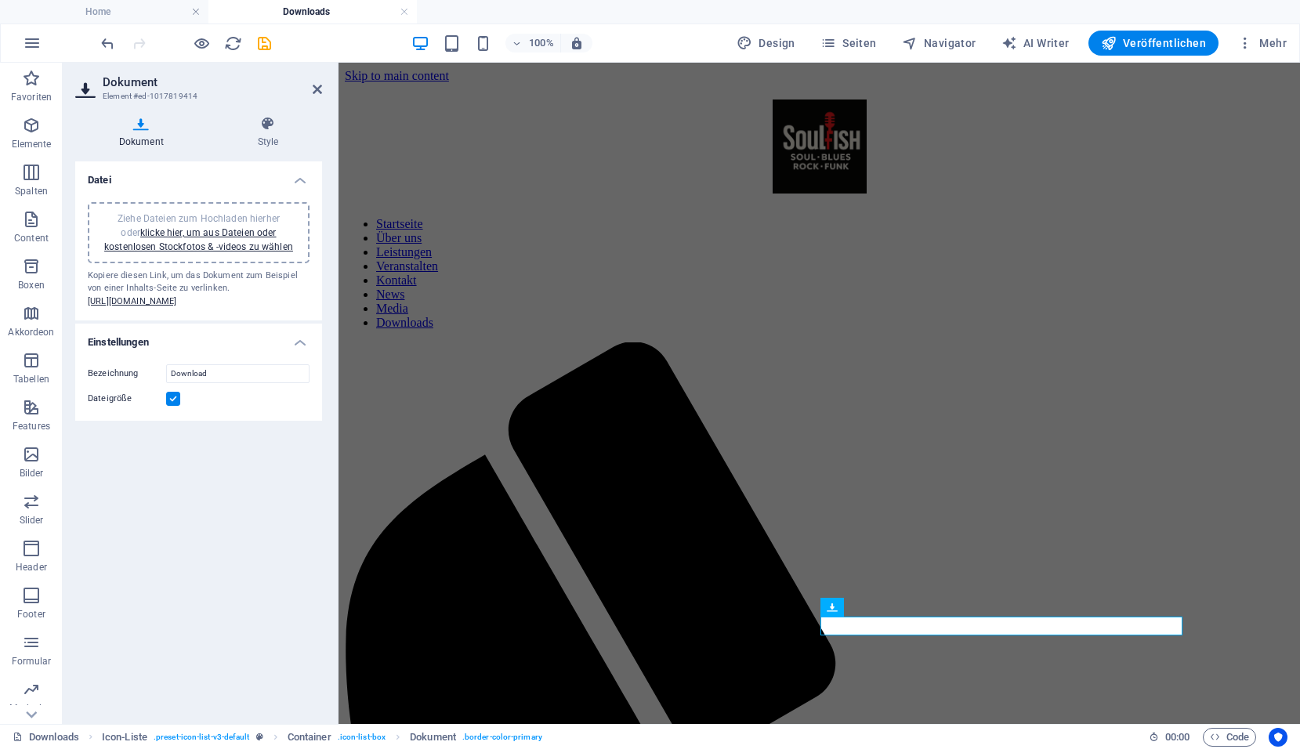
click at [168, 513] on div "Datei Ziehe Dateien zum Hochladen hierher oder klicke hier, um aus Dateien oder…" at bounding box center [198, 436] width 247 height 550
click at [259, 45] on icon "save" at bounding box center [265, 43] width 18 height 18
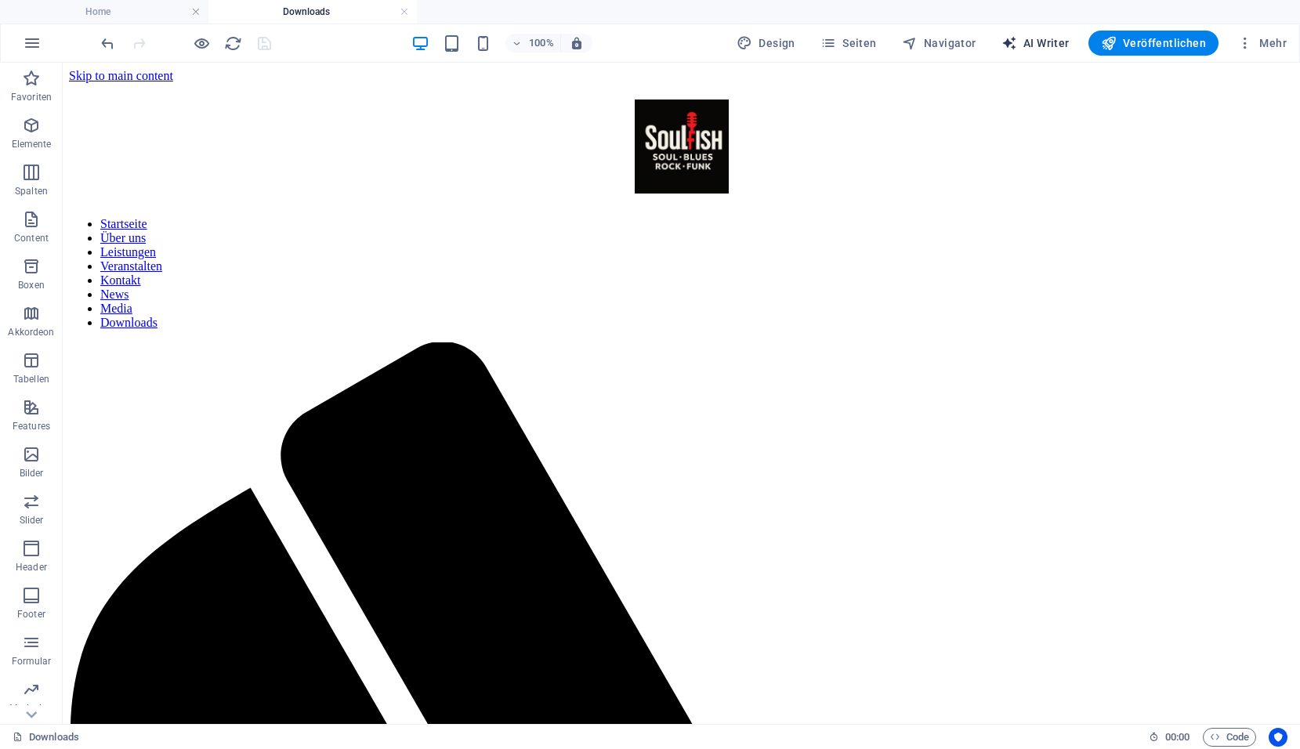
click at [1054, 49] on span "AI Writer" at bounding box center [1036, 43] width 68 height 16
select select "English"
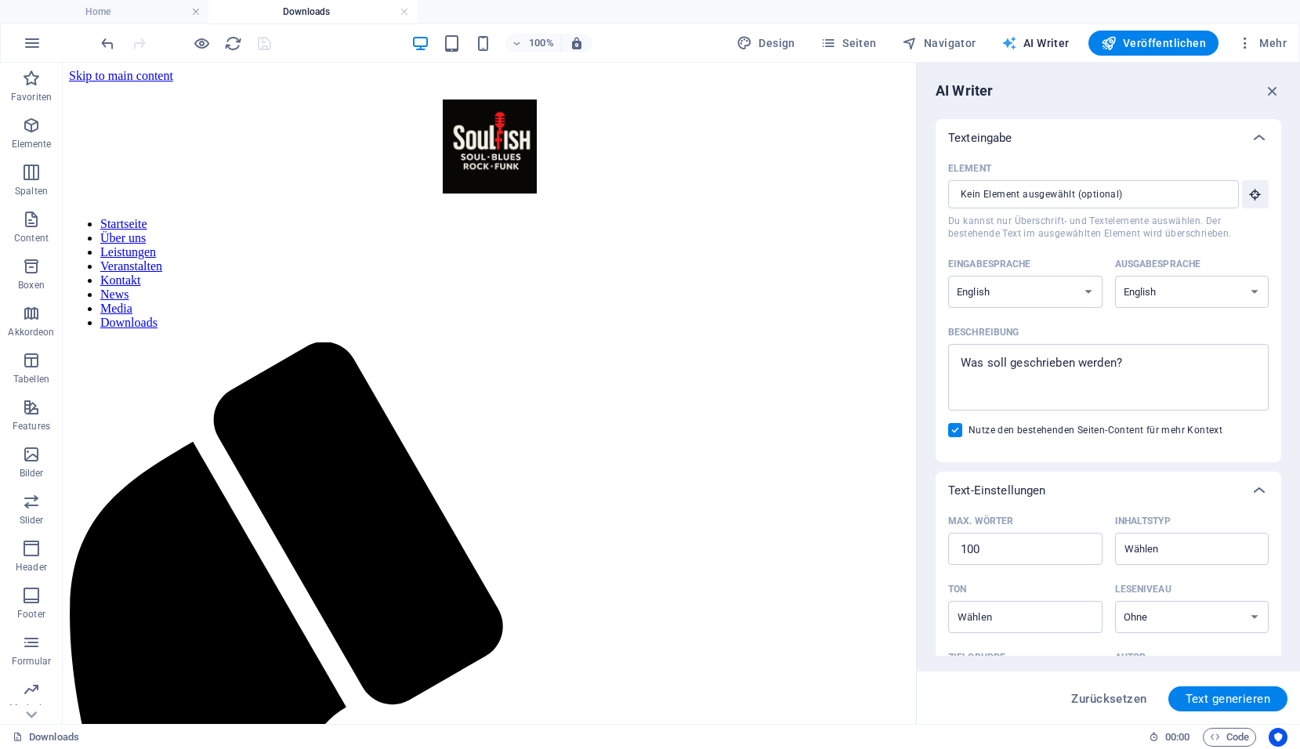
click at [1057, 49] on span "AI Writer" at bounding box center [1036, 43] width 68 height 16
click at [1156, 44] on span "Veröffentlichen" at bounding box center [1153, 43] width 105 height 16
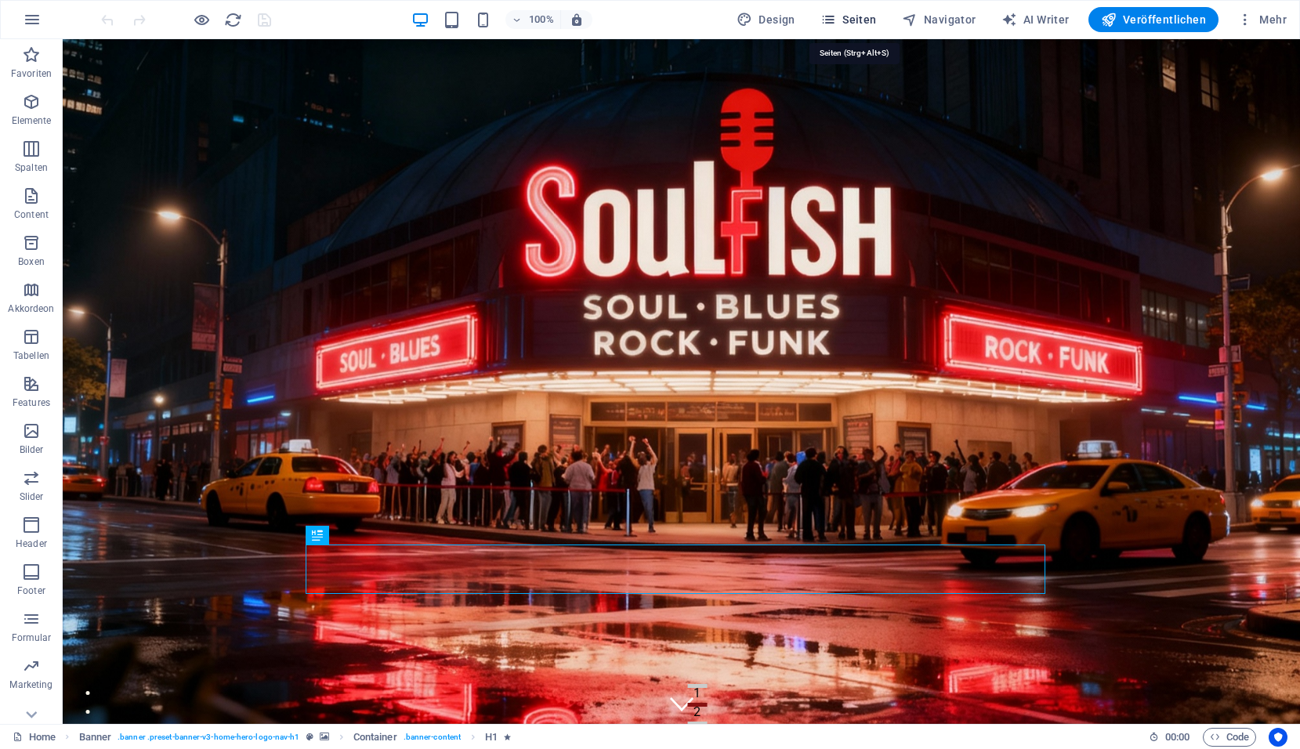
click at [856, 21] on span "Seiten" at bounding box center [849, 20] width 56 height 16
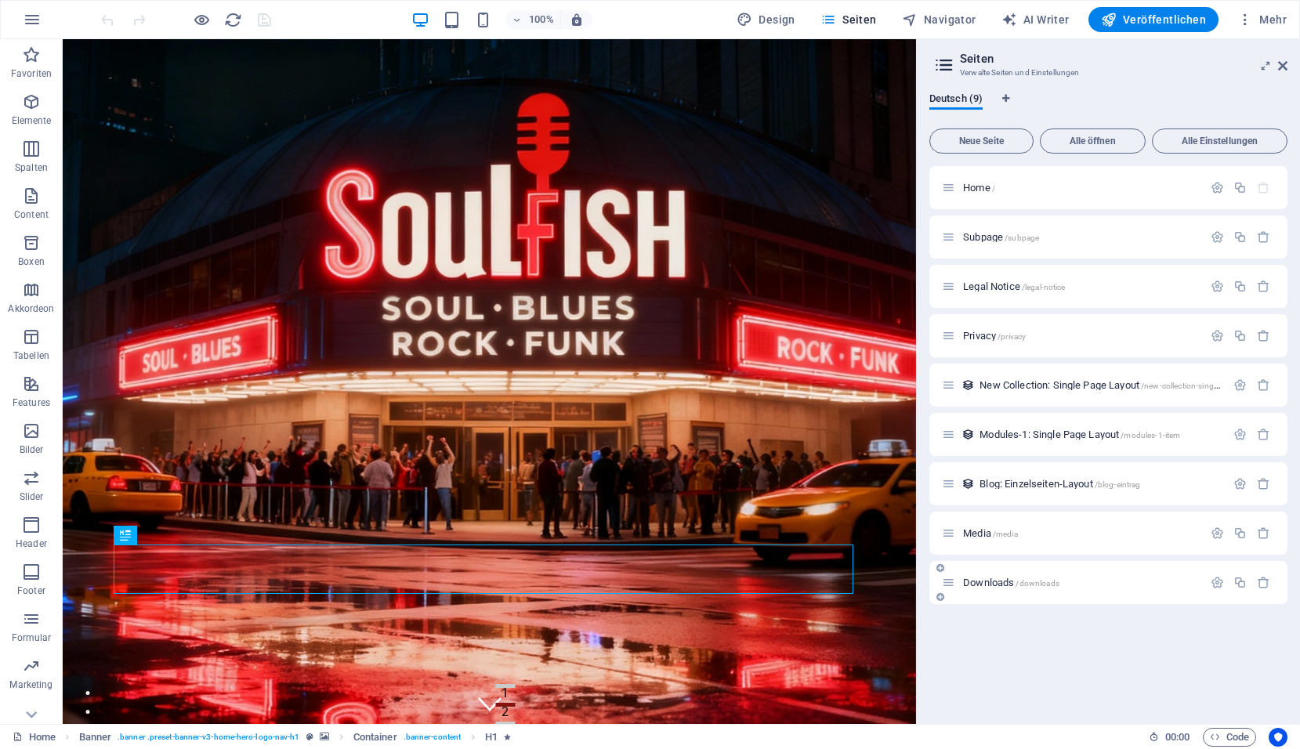
click at [985, 584] on span "Downloads /downloads" at bounding box center [1011, 583] width 96 height 12
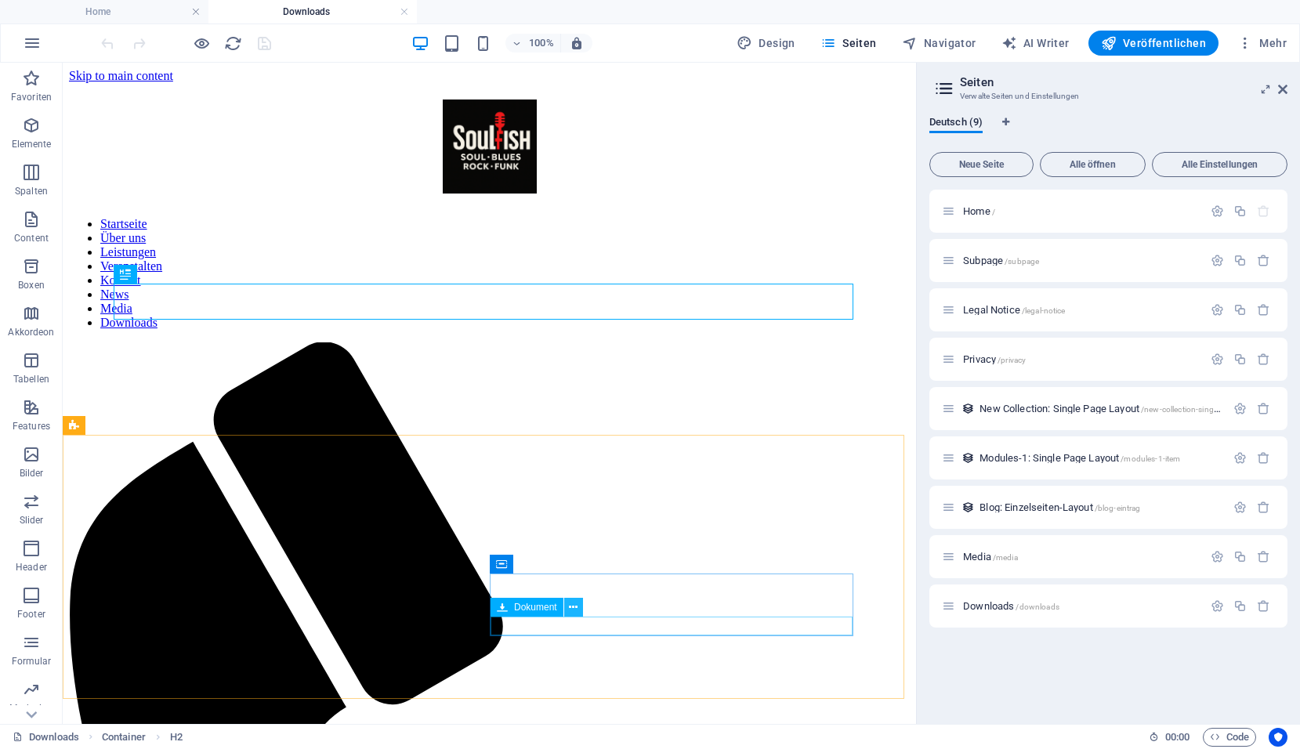
click at [575, 604] on icon at bounding box center [573, 608] width 9 height 16
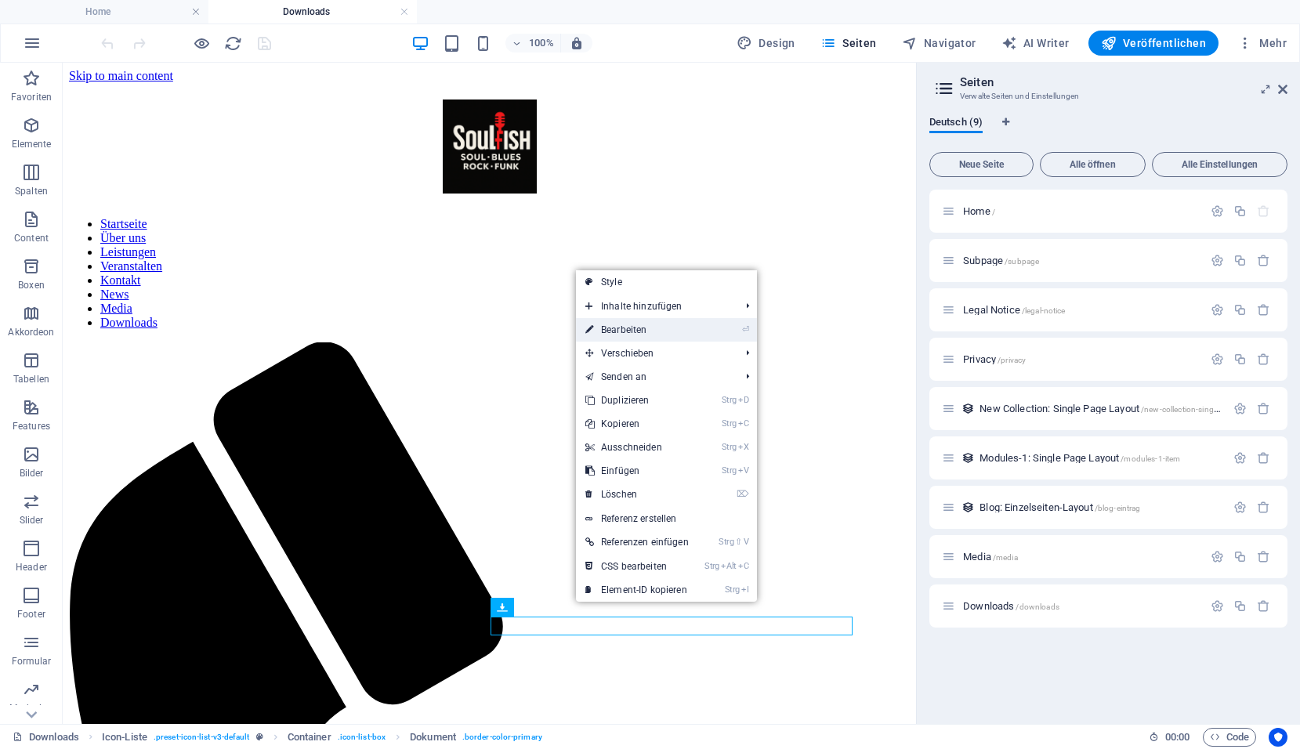
click at [600, 324] on link "⏎ Bearbeiten" at bounding box center [637, 330] width 122 height 24
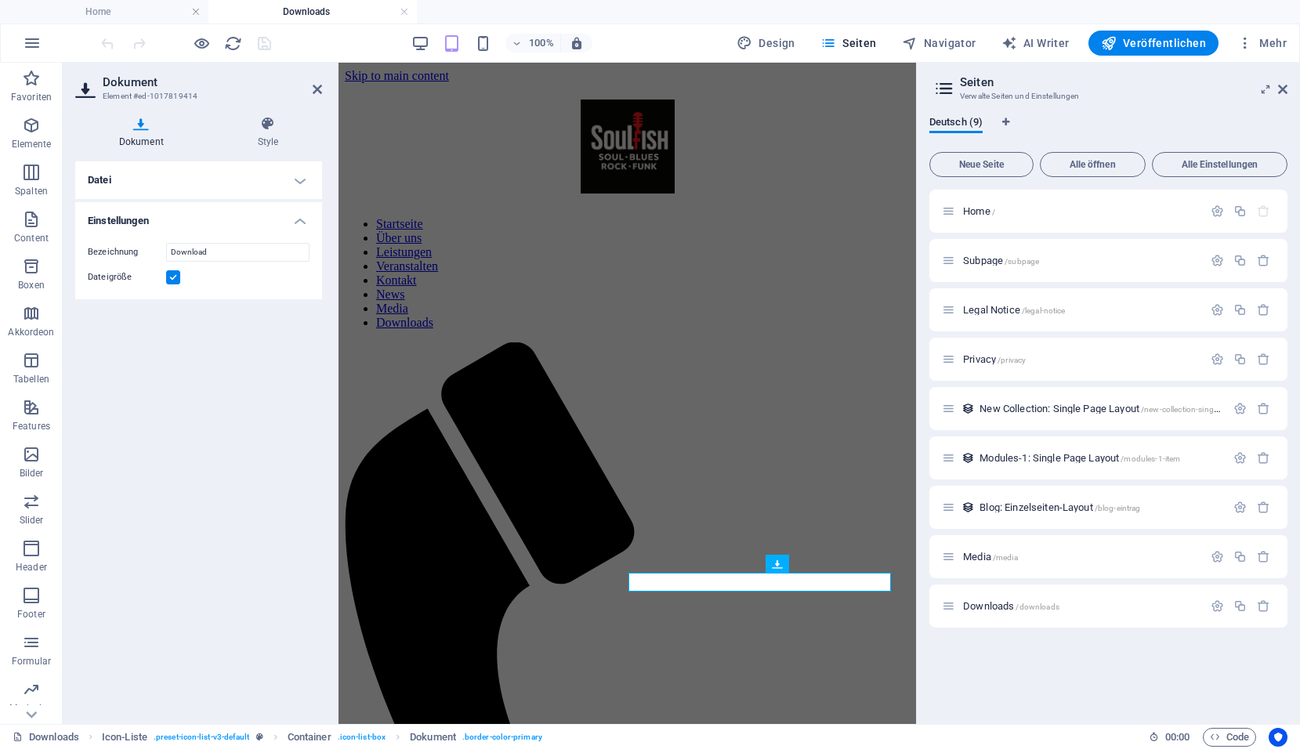
click at [298, 176] on h4 "Datei" at bounding box center [198, 180] width 247 height 38
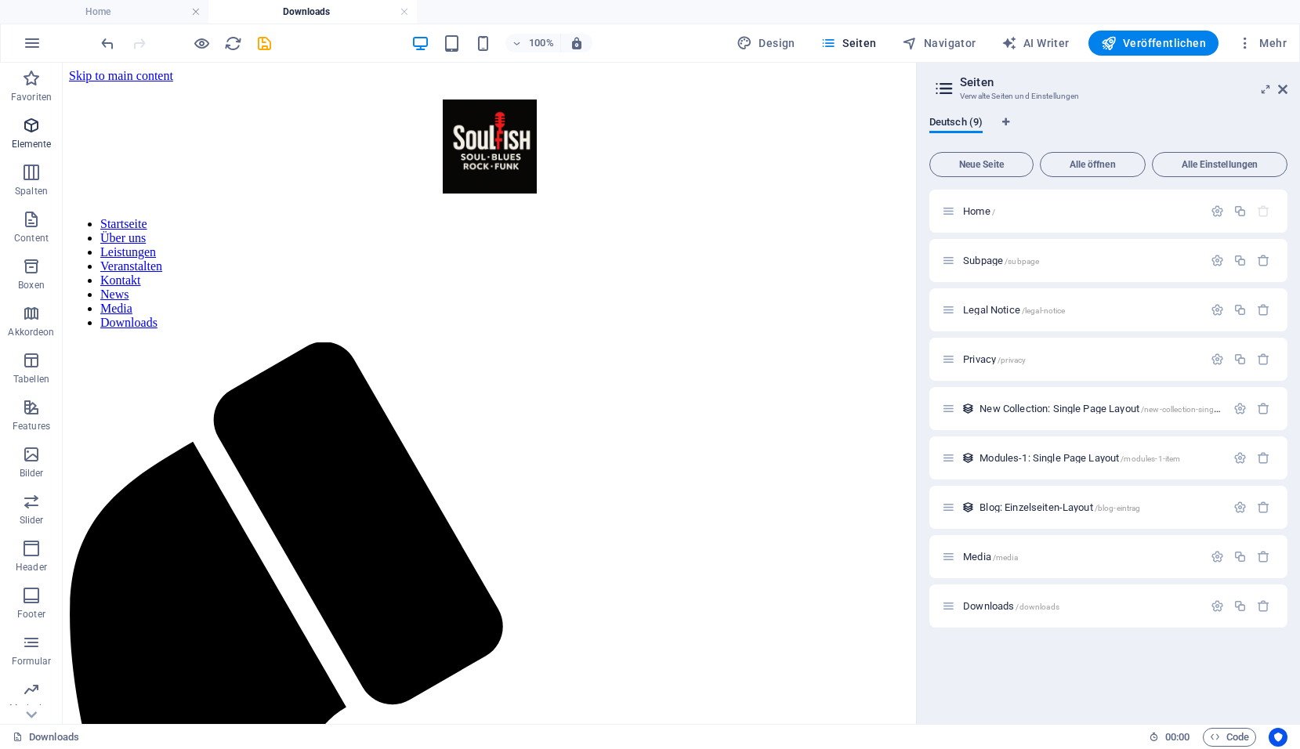
click at [37, 139] on p "Elemente" at bounding box center [32, 144] width 40 height 13
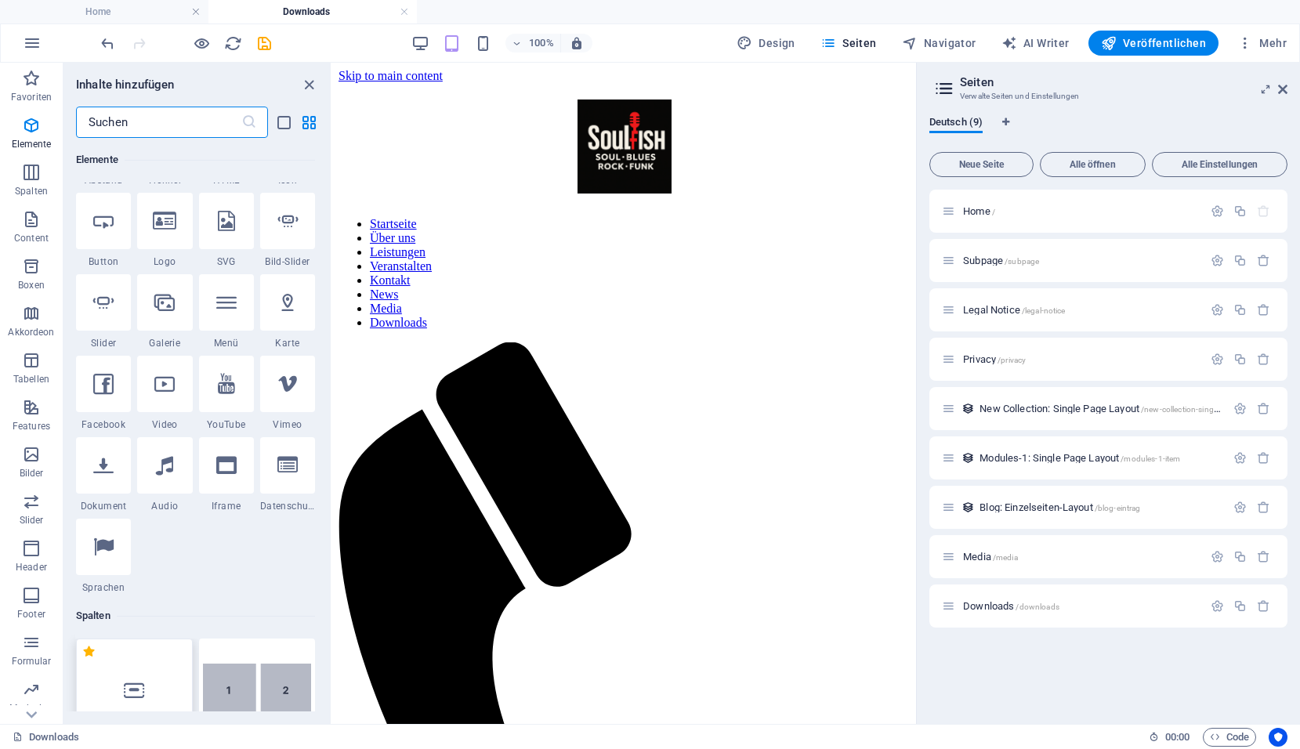
scroll to position [324, 0]
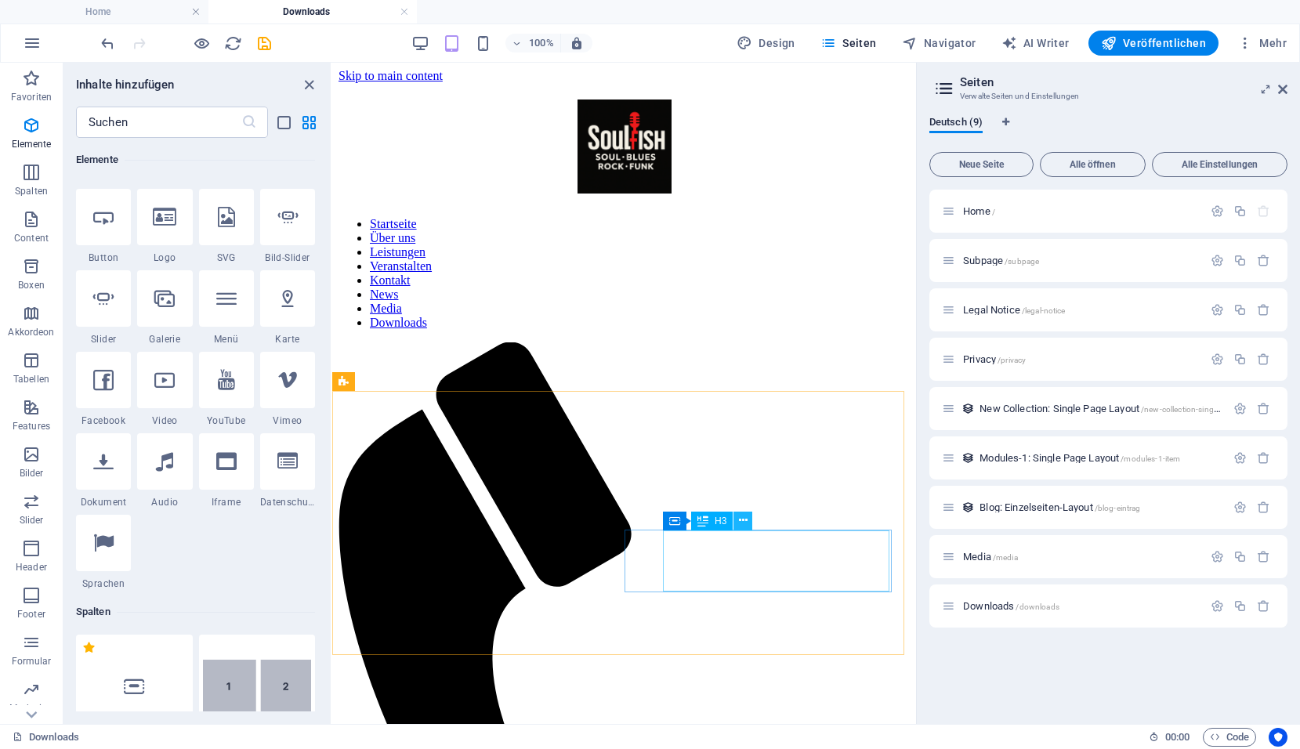
click at [747, 519] on icon at bounding box center [743, 521] width 9 height 16
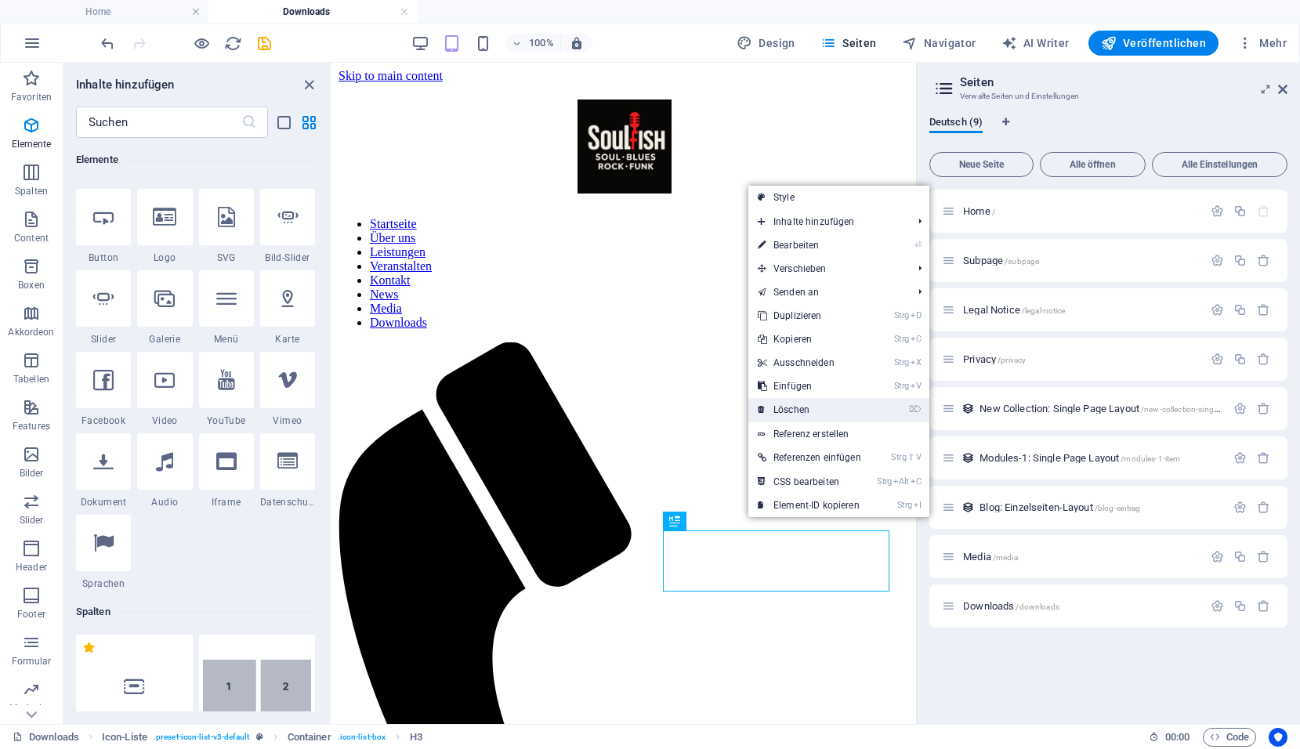
click at [822, 401] on link "⌦ Löschen" at bounding box center [810, 410] width 122 height 24
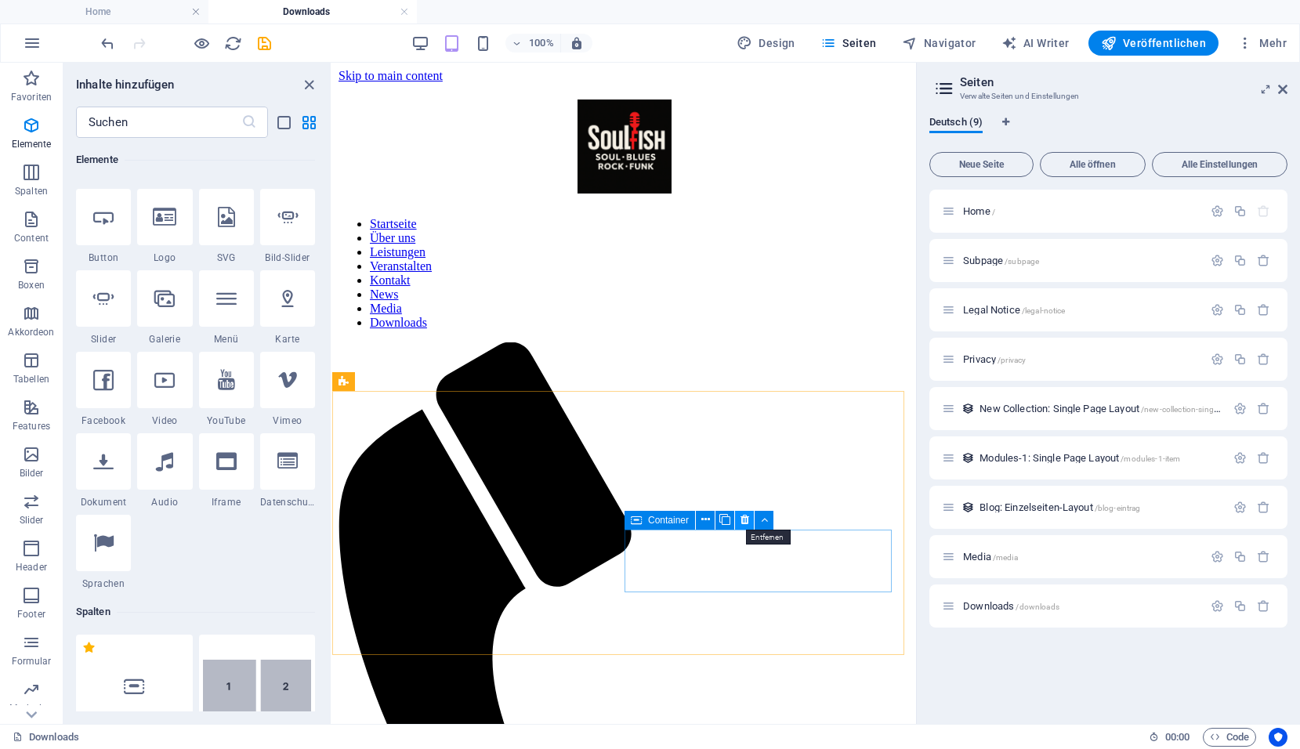
click at [749, 520] on icon at bounding box center [745, 520] width 9 height 16
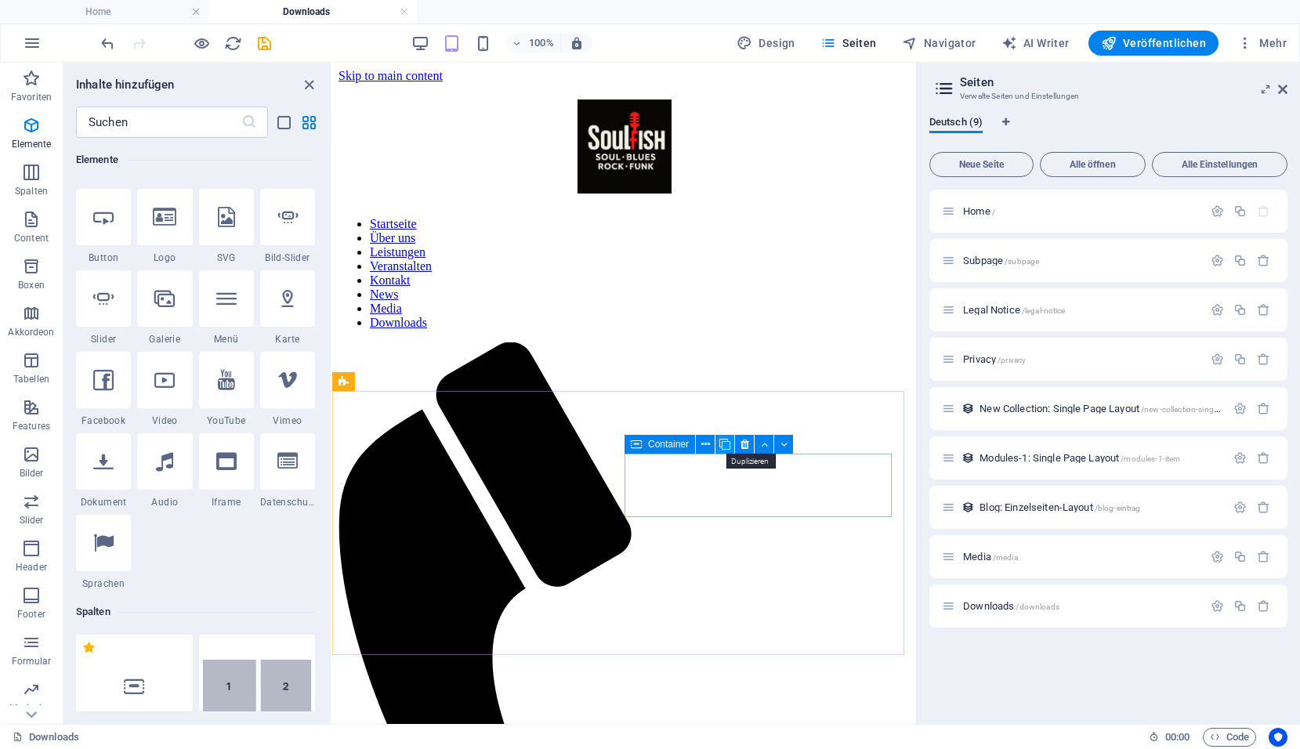
click at [729, 445] on icon at bounding box center [725, 445] width 11 height 16
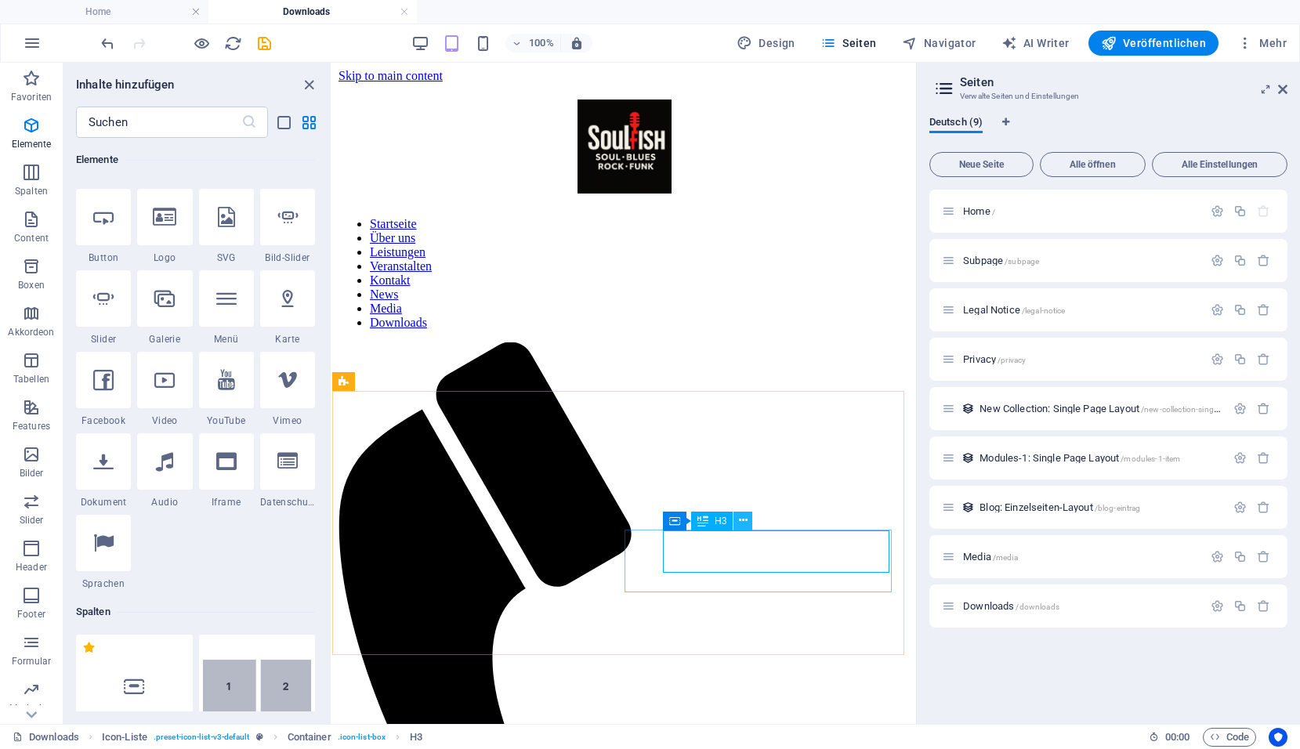
click at [743, 519] on icon at bounding box center [743, 521] width 9 height 16
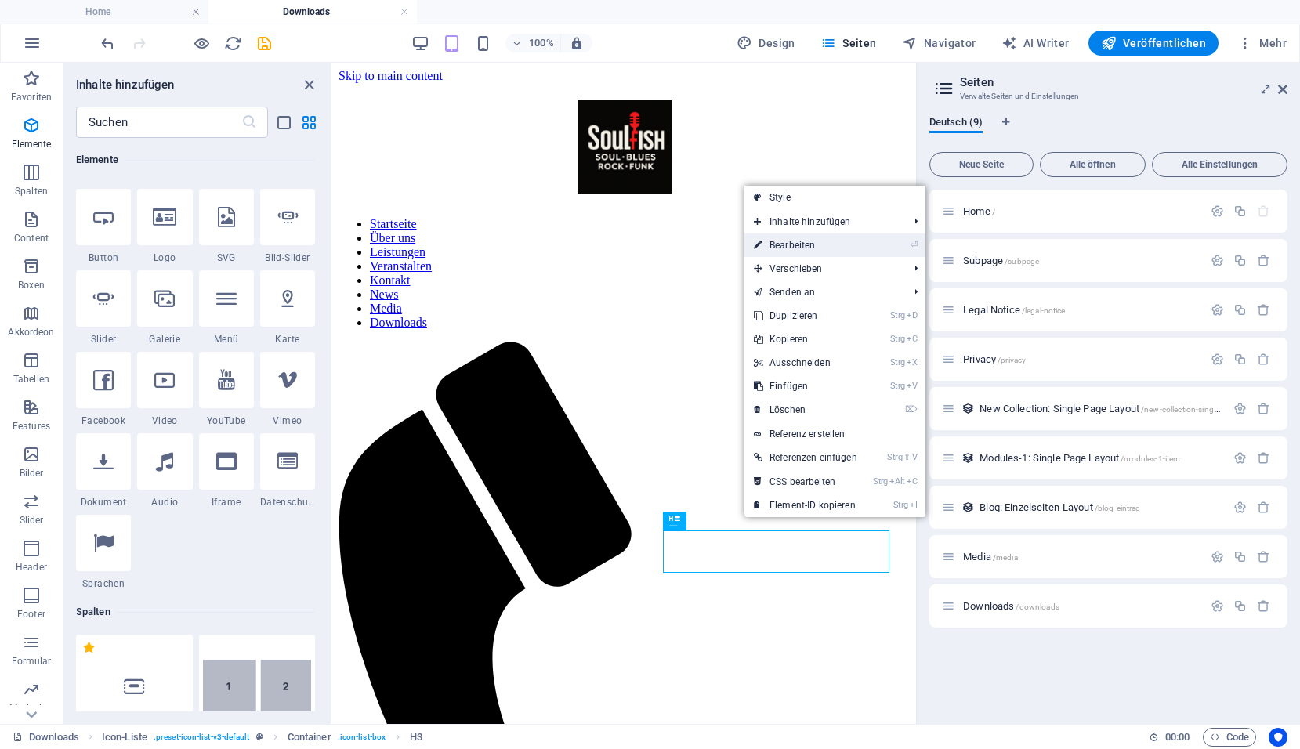
click at [816, 248] on link "⏎ Bearbeiten" at bounding box center [806, 246] width 122 height 24
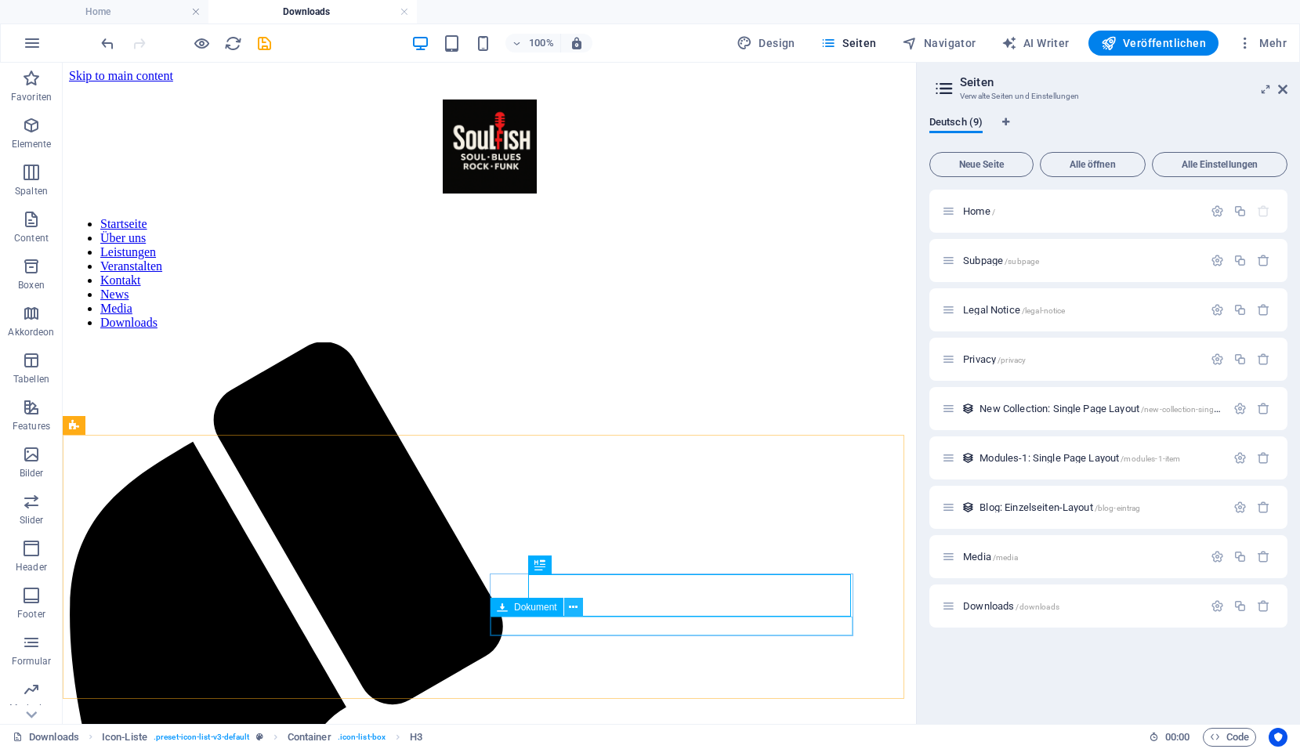
click at [572, 607] on icon at bounding box center [573, 608] width 9 height 16
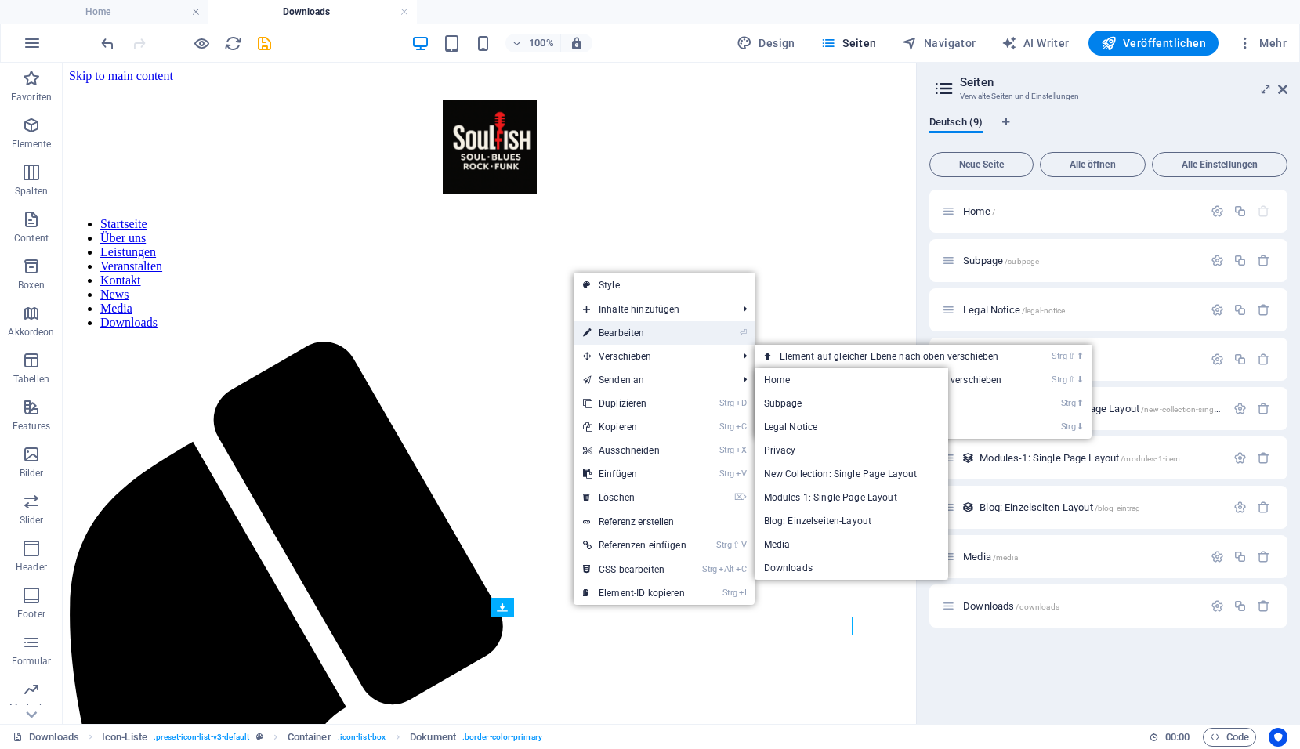
click at [633, 333] on link "⏎ Bearbeiten" at bounding box center [635, 333] width 122 height 24
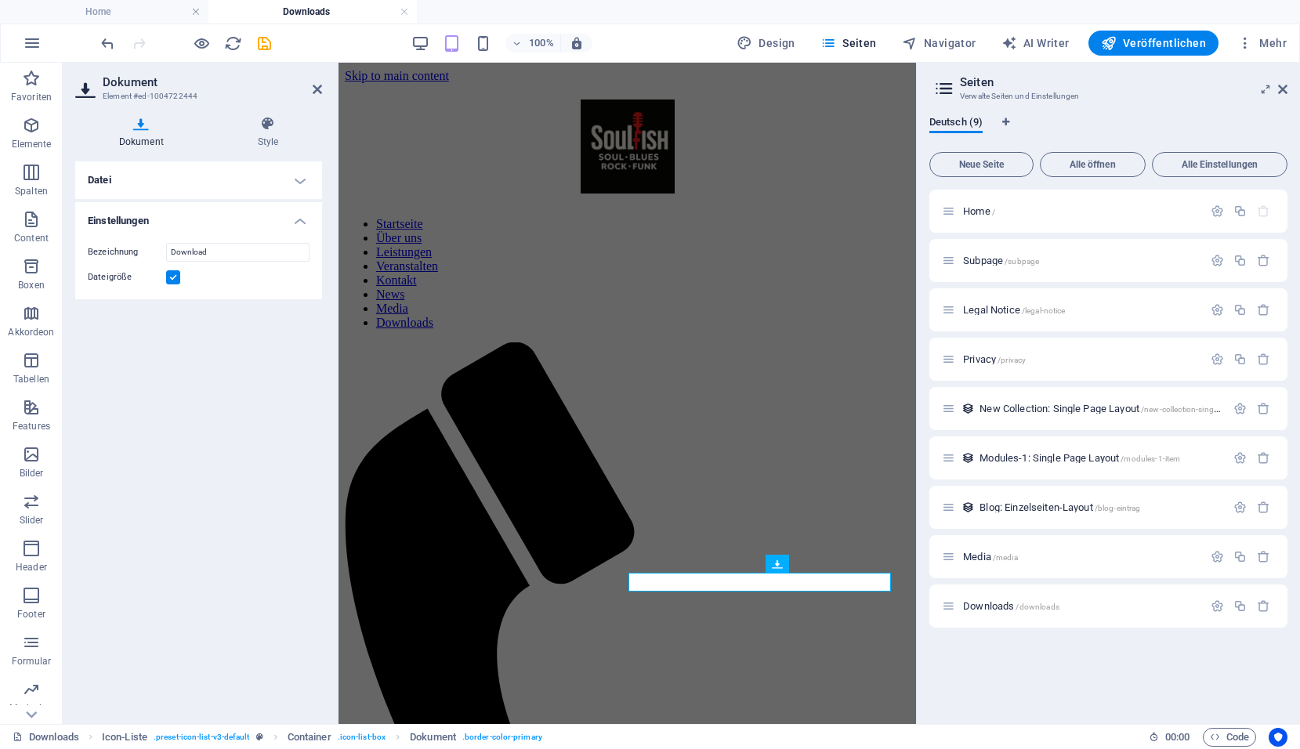
click at [221, 192] on h4 "Datei" at bounding box center [198, 180] width 247 height 38
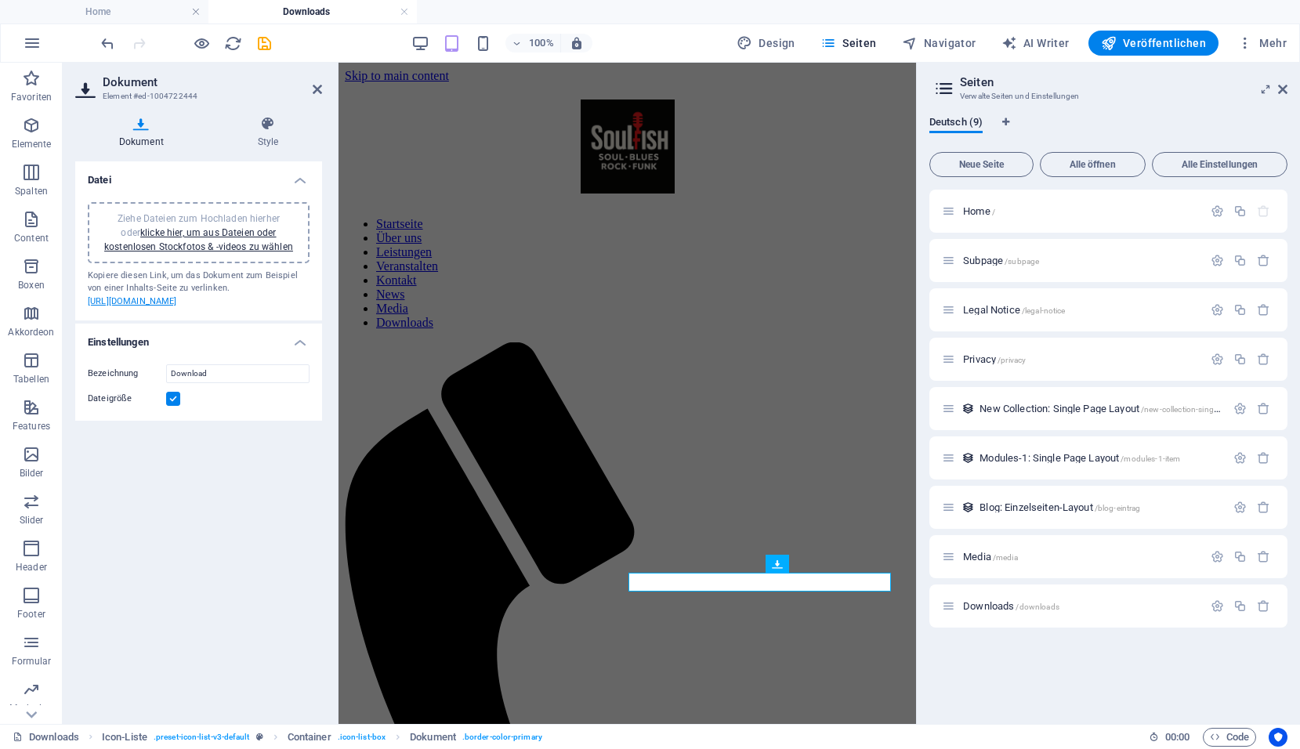
click at [143, 306] on link "https://cdn1.site-media.eu/images/0/19643367/SoulfishLogo_1024-602BZCV741rxLkXG…" at bounding box center [132, 301] width 89 height 10
click at [171, 241] on link "klicke hier, um aus Dateien oder kostenlosen Stockfotos & -videos zu wählen" at bounding box center [198, 239] width 189 height 25
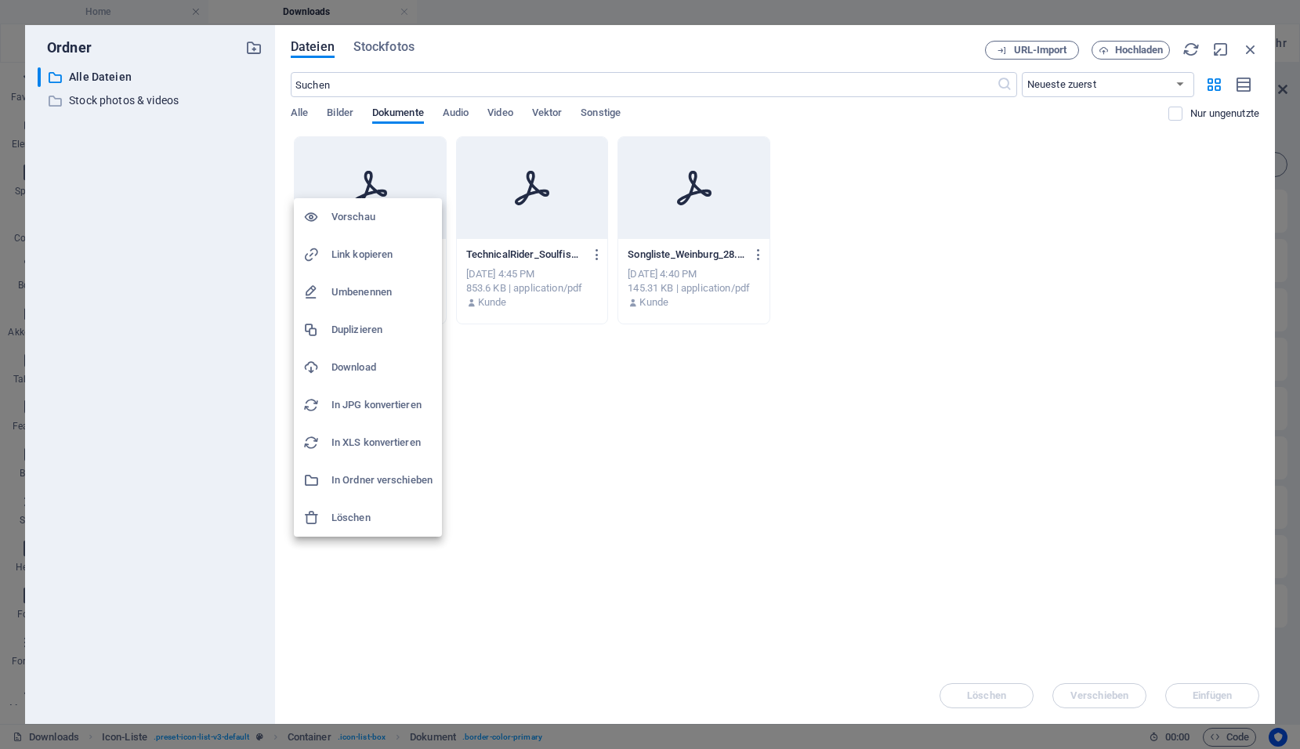
click at [364, 410] on h6 "In JPG konvertieren" at bounding box center [382, 405] width 101 height 19
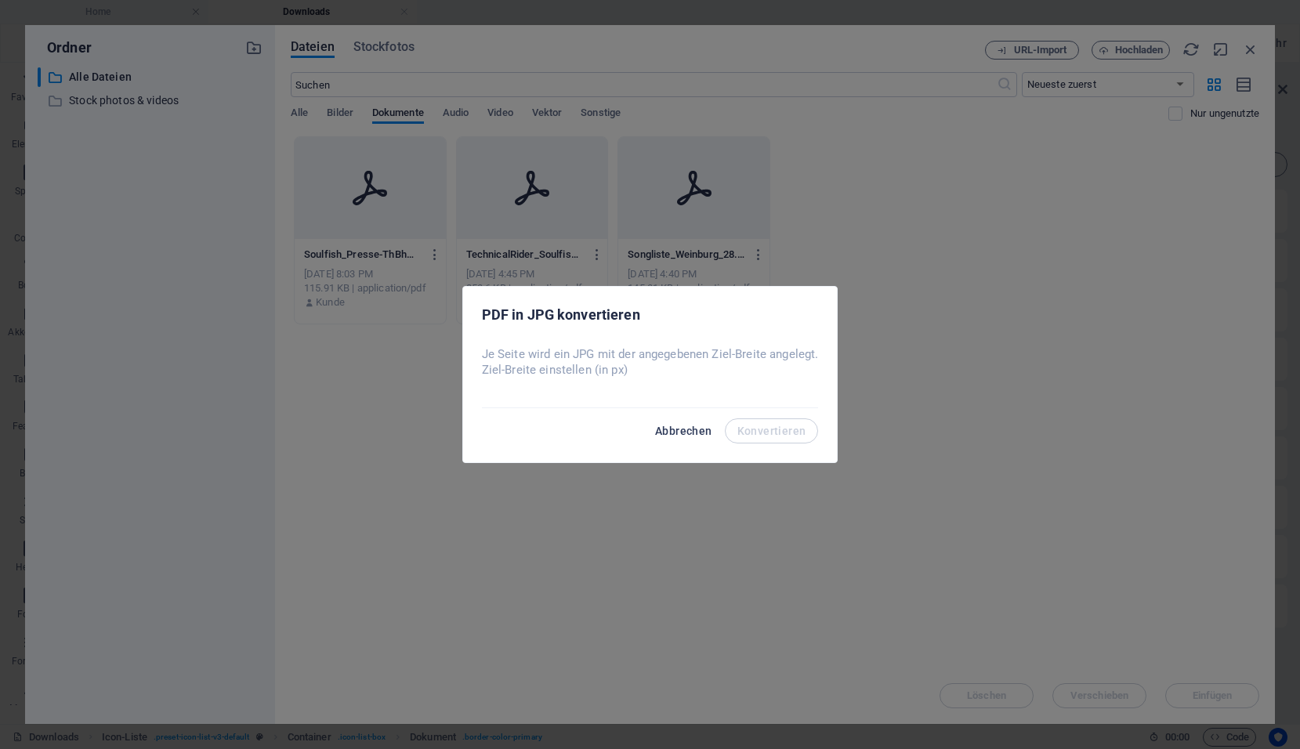
click at [702, 427] on span "Abbrechen" at bounding box center [683, 431] width 57 height 13
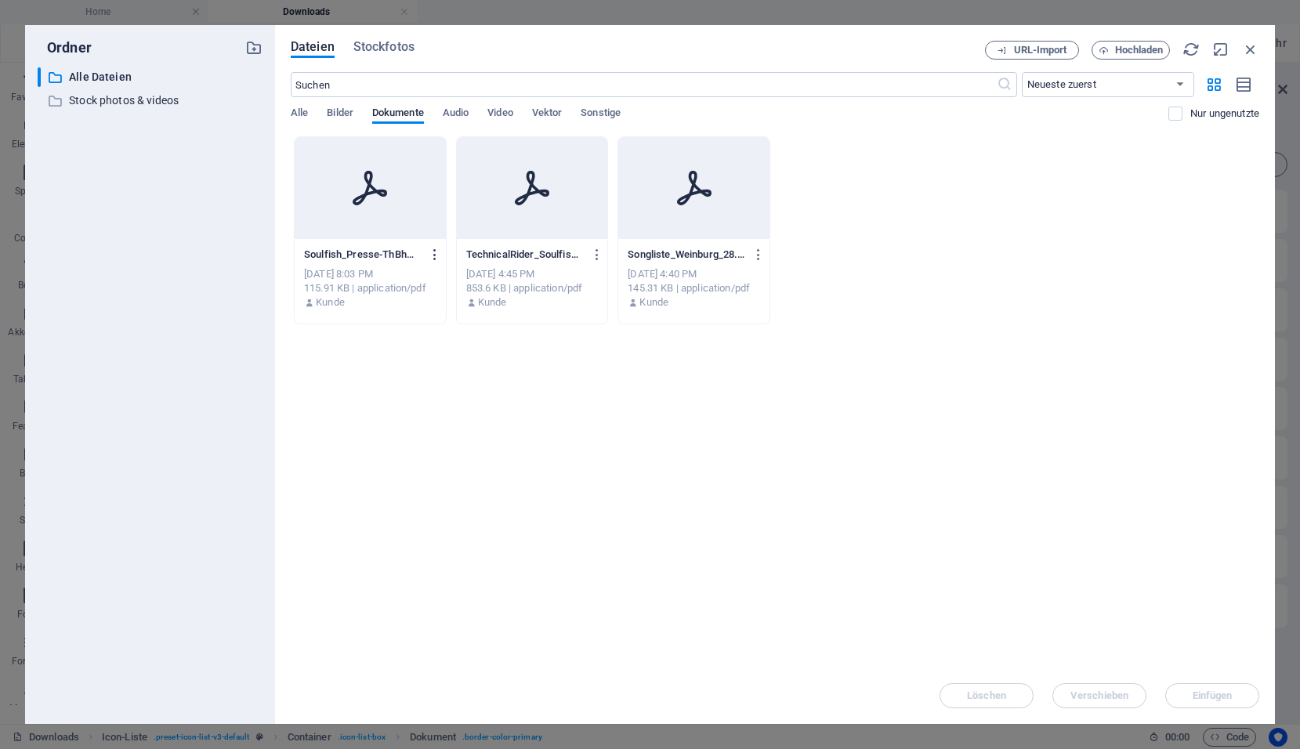
click at [435, 257] on icon "button" at bounding box center [435, 255] width 15 height 14
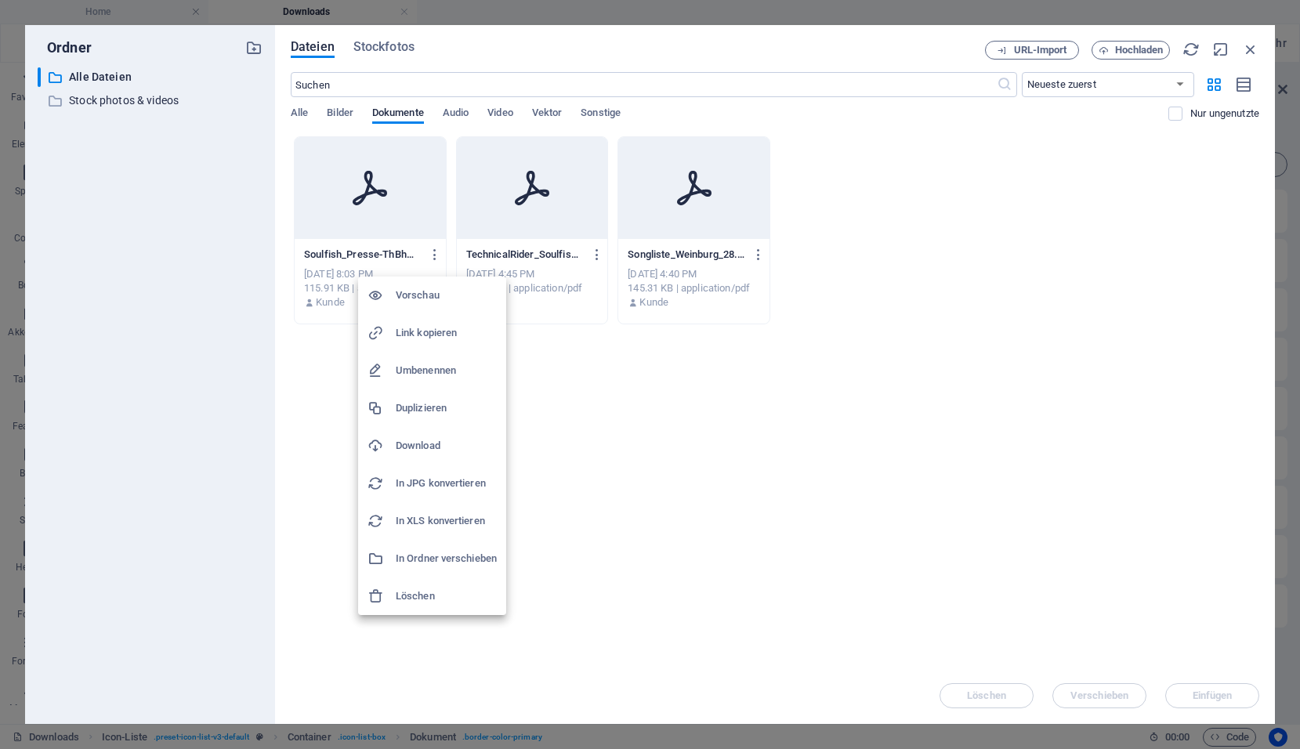
click at [411, 373] on h6 "Umbenennen" at bounding box center [446, 370] width 101 height 19
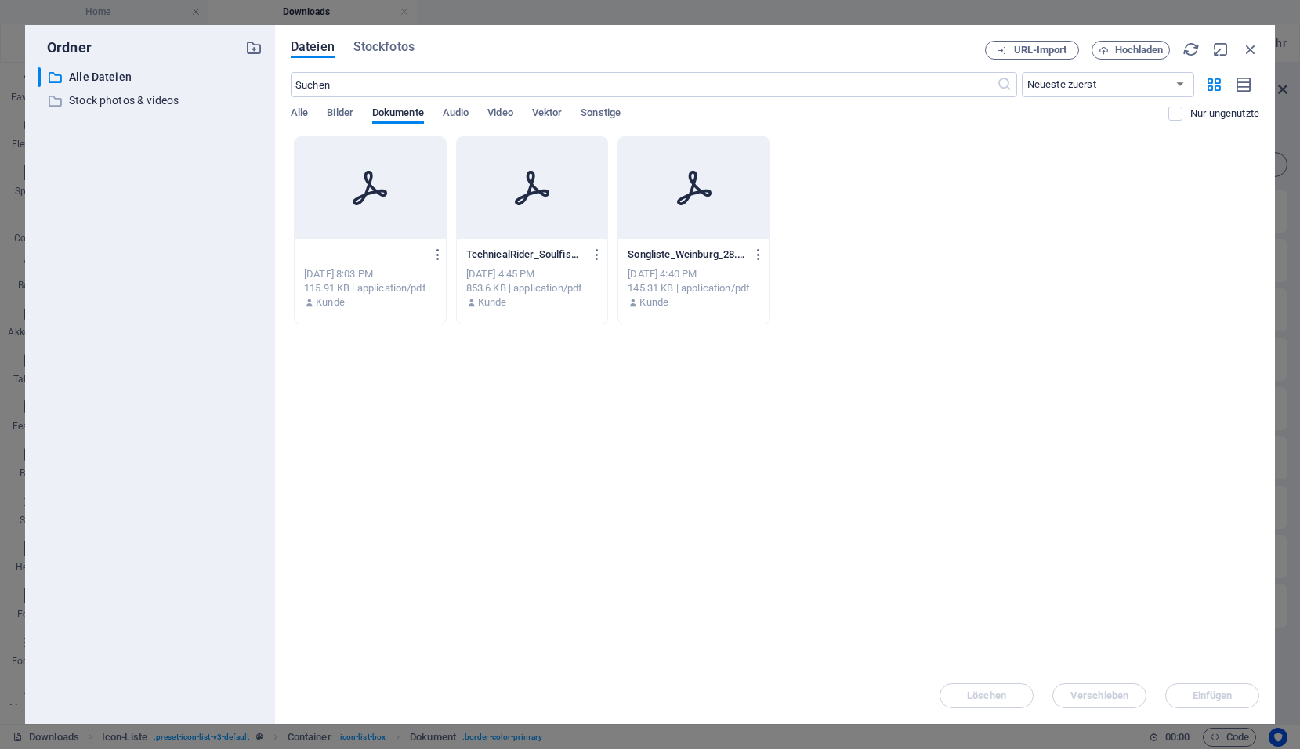
scroll to position [0, 0]
type input "Soulfish_.pdf"
click at [434, 252] on icon "button" at bounding box center [435, 255] width 15 height 14
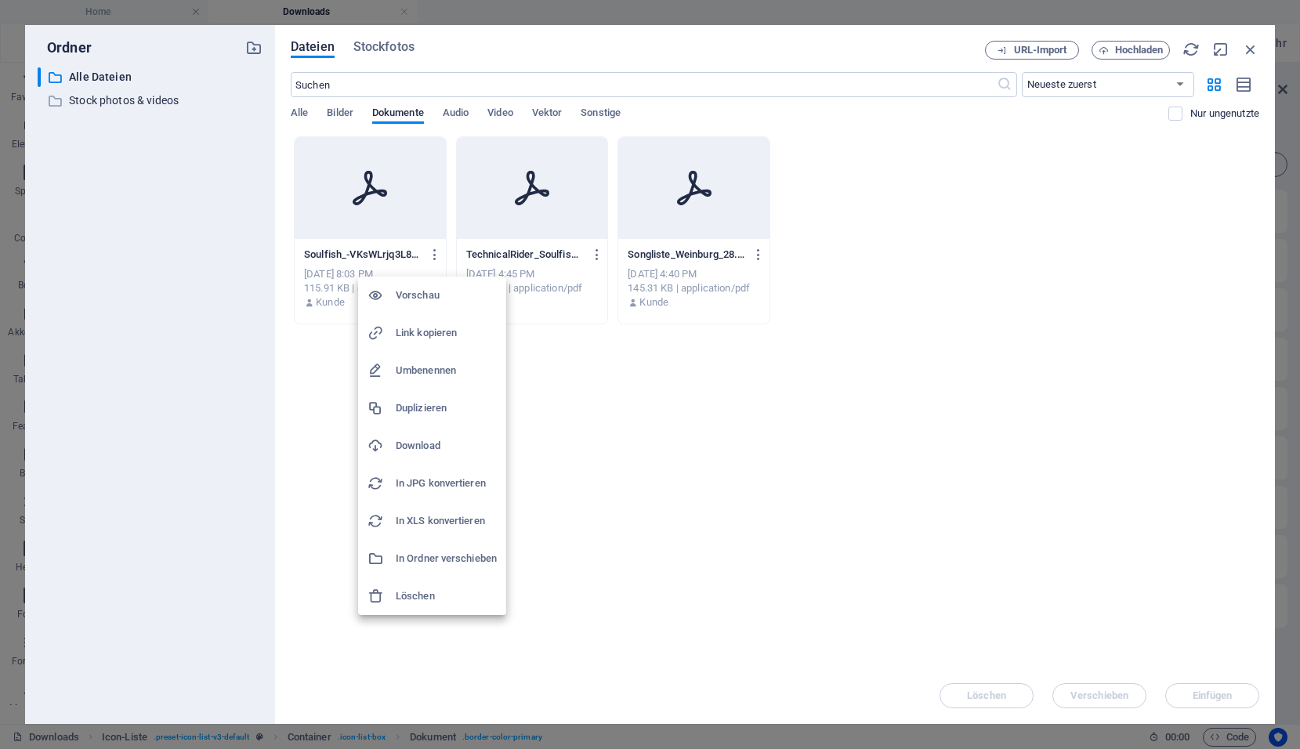
click at [429, 372] on h6 "Umbenennen" at bounding box center [446, 370] width 101 height 19
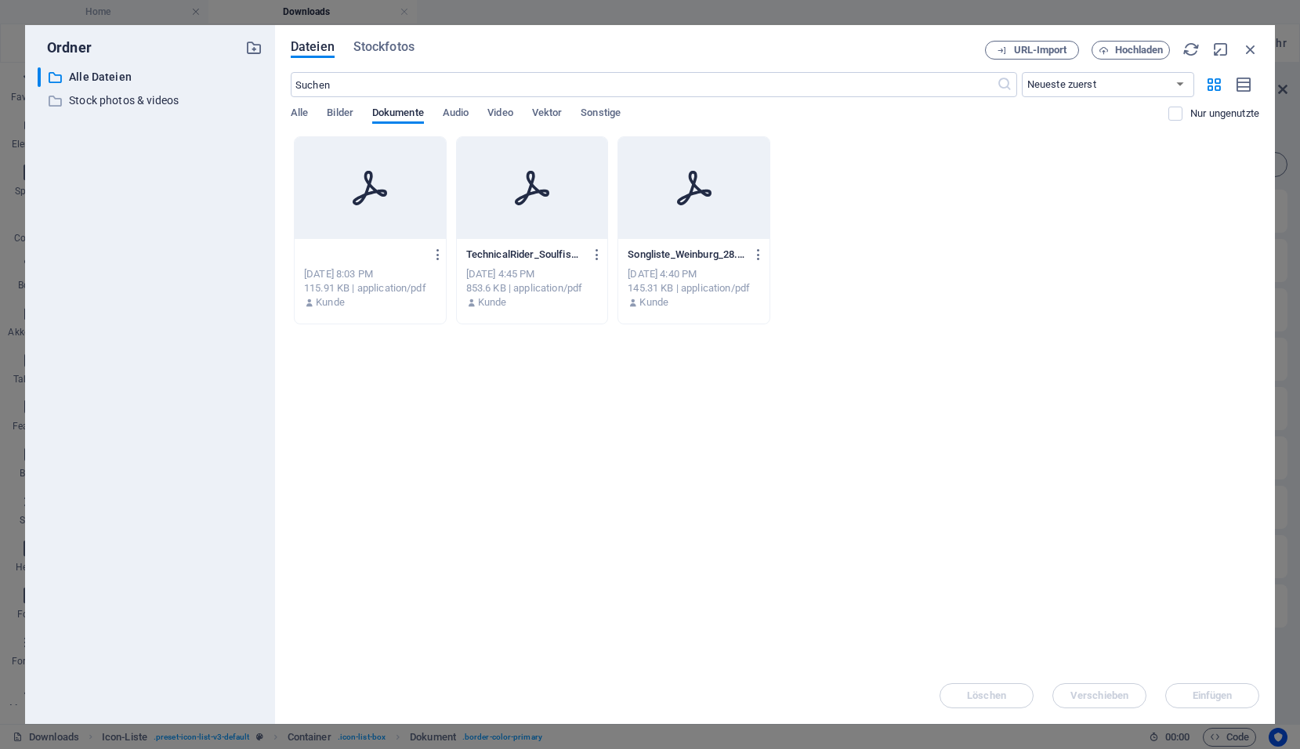
click at [389, 256] on input "Soulfish.pdf" at bounding box center [364, 254] width 121 height 13
type input "Soulfish.pdf"
click at [433, 254] on icon "button" at bounding box center [435, 255] width 15 height 14
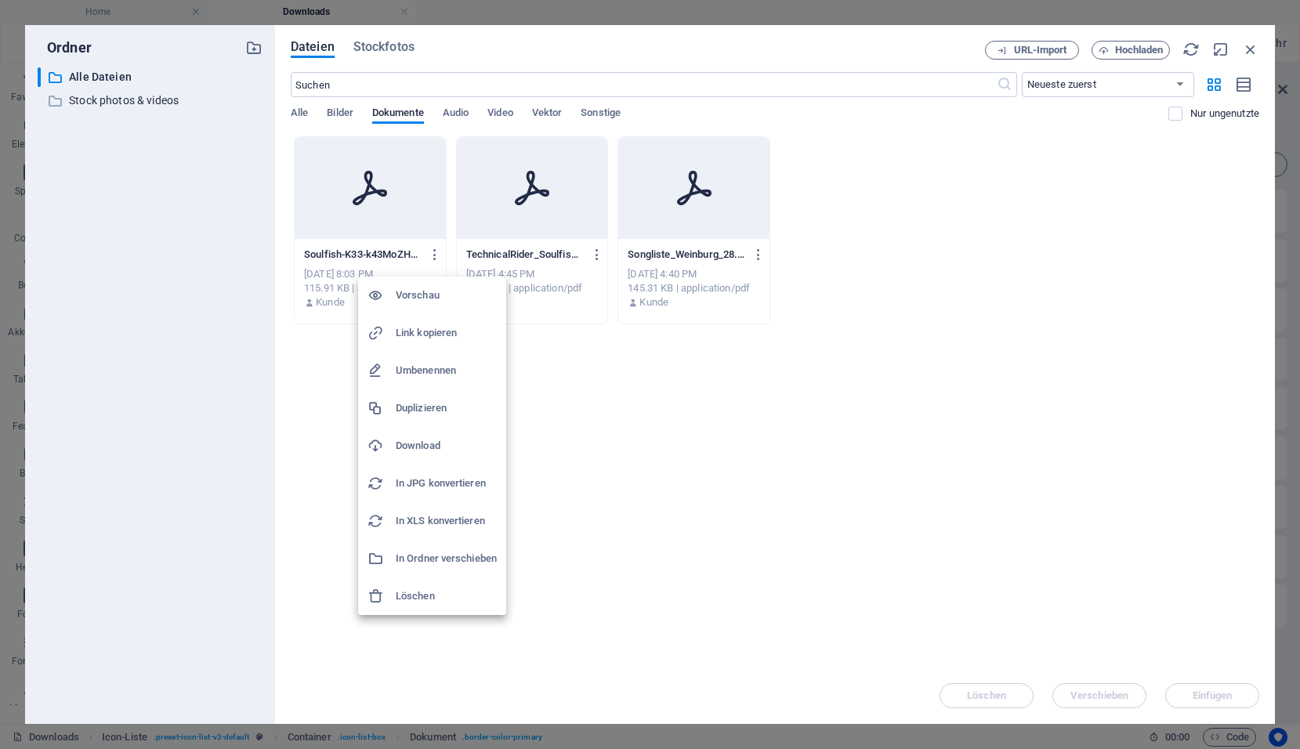
click at [405, 373] on h6 "Umbenennen" at bounding box center [446, 370] width 101 height 19
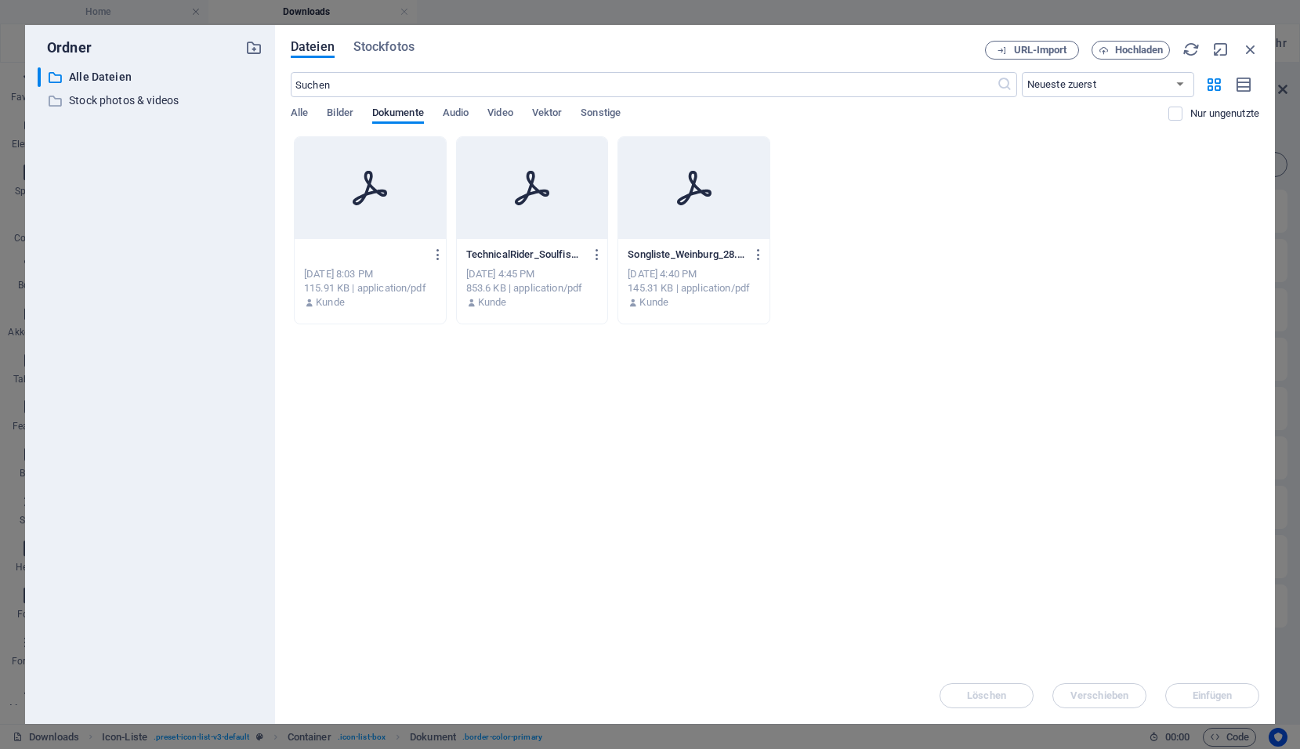
type input "Pressetext.pdf"
click at [433, 252] on icon "button" at bounding box center [435, 255] width 15 height 14
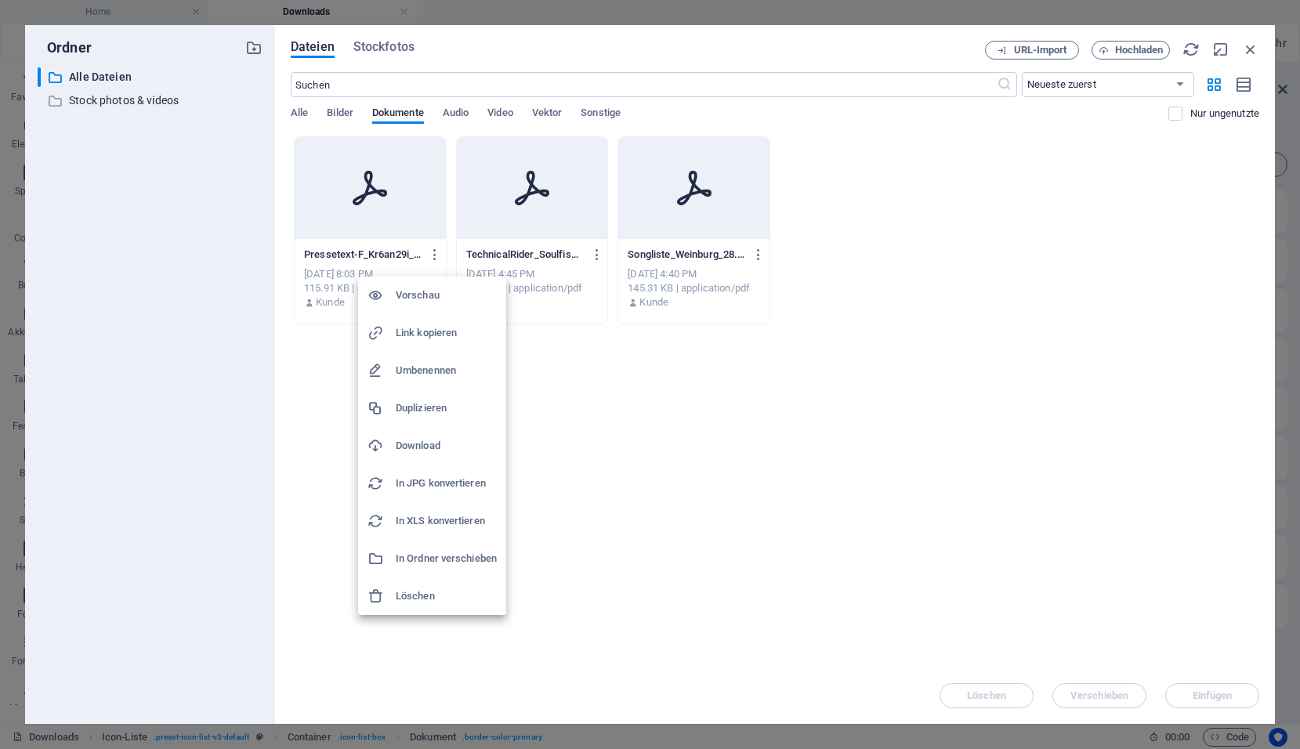
click at [415, 298] on h6 "Vorschau" at bounding box center [446, 295] width 101 height 19
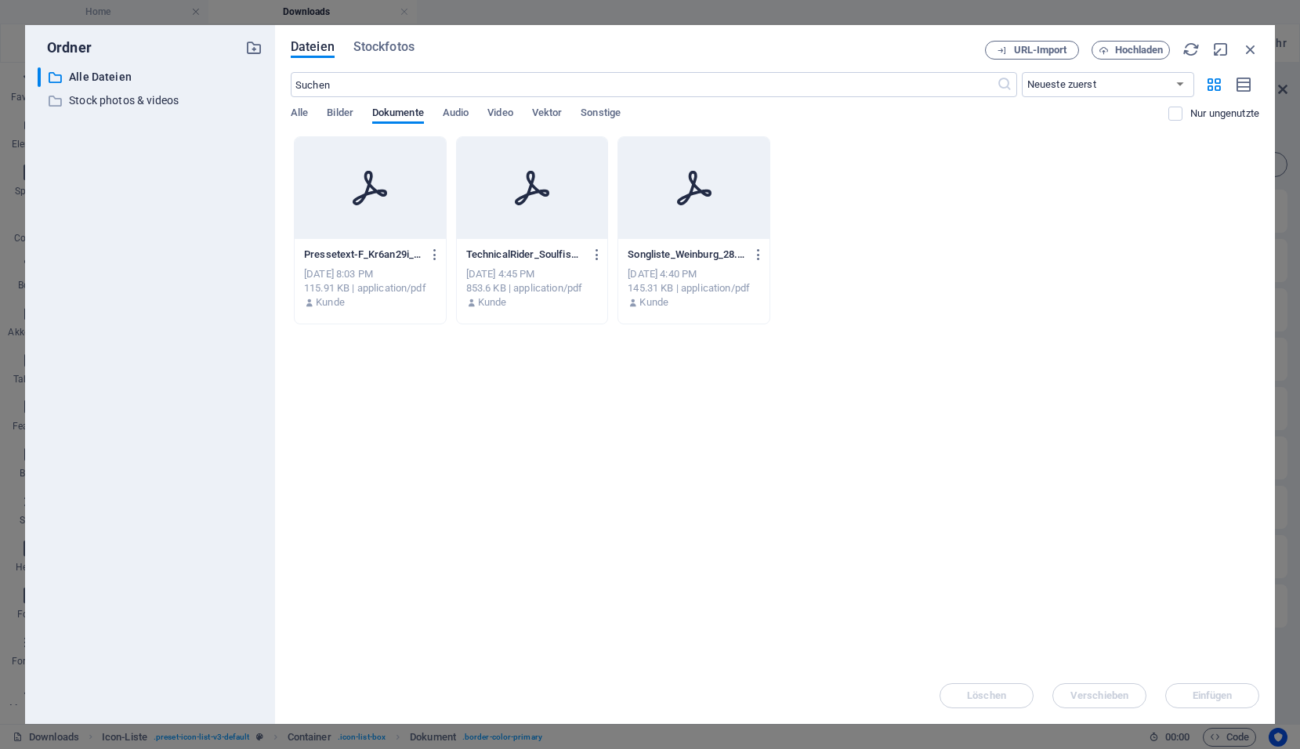
click at [411, 185] on div at bounding box center [370, 188] width 151 height 102
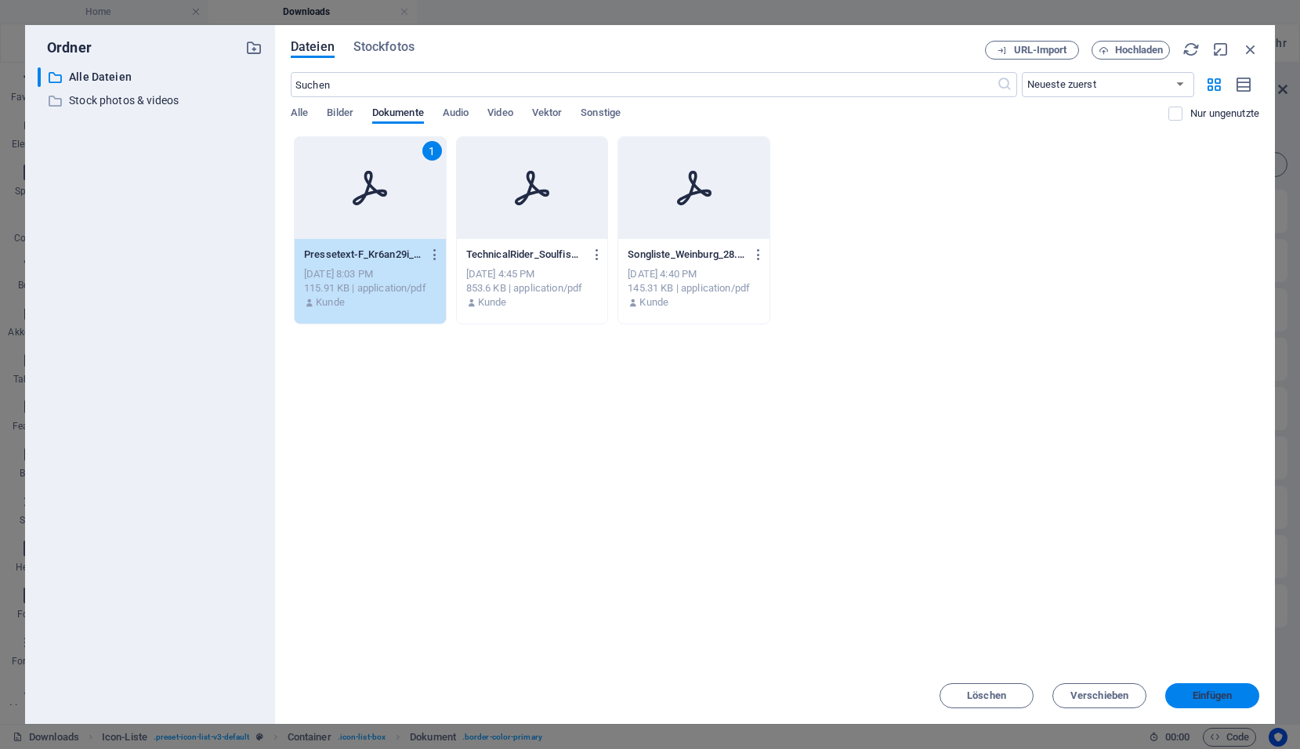
click at [1227, 701] on span "Einfügen" at bounding box center [1213, 695] width 40 height 9
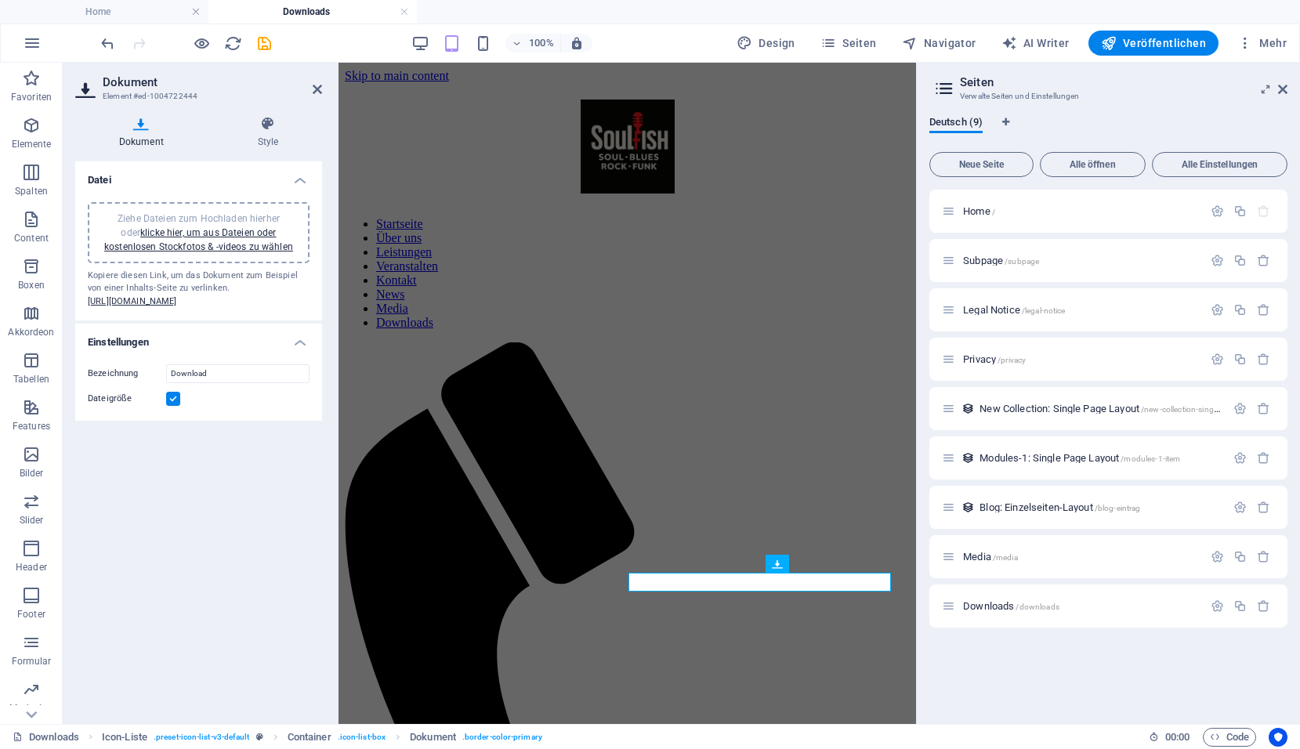
click at [1070, 680] on div "Home / Subpage /subpage Legal Notice /legal-notice Privacy /privacy New Collect…" at bounding box center [1109, 451] width 358 height 522
click at [266, 45] on icon "save" at bounding box center [265, 43] width 18 height 18
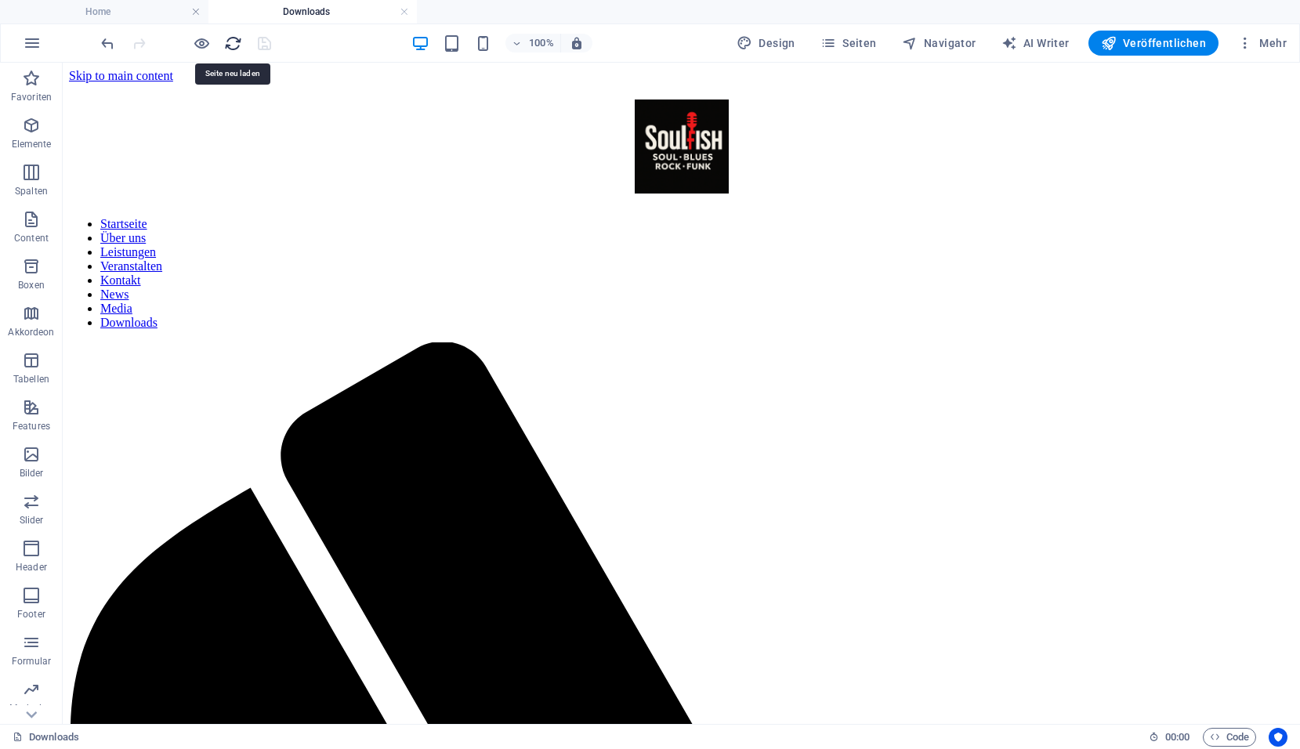
click at [234, 44] on icon "reload" at bounding box center [233, 43] width 18 height 18
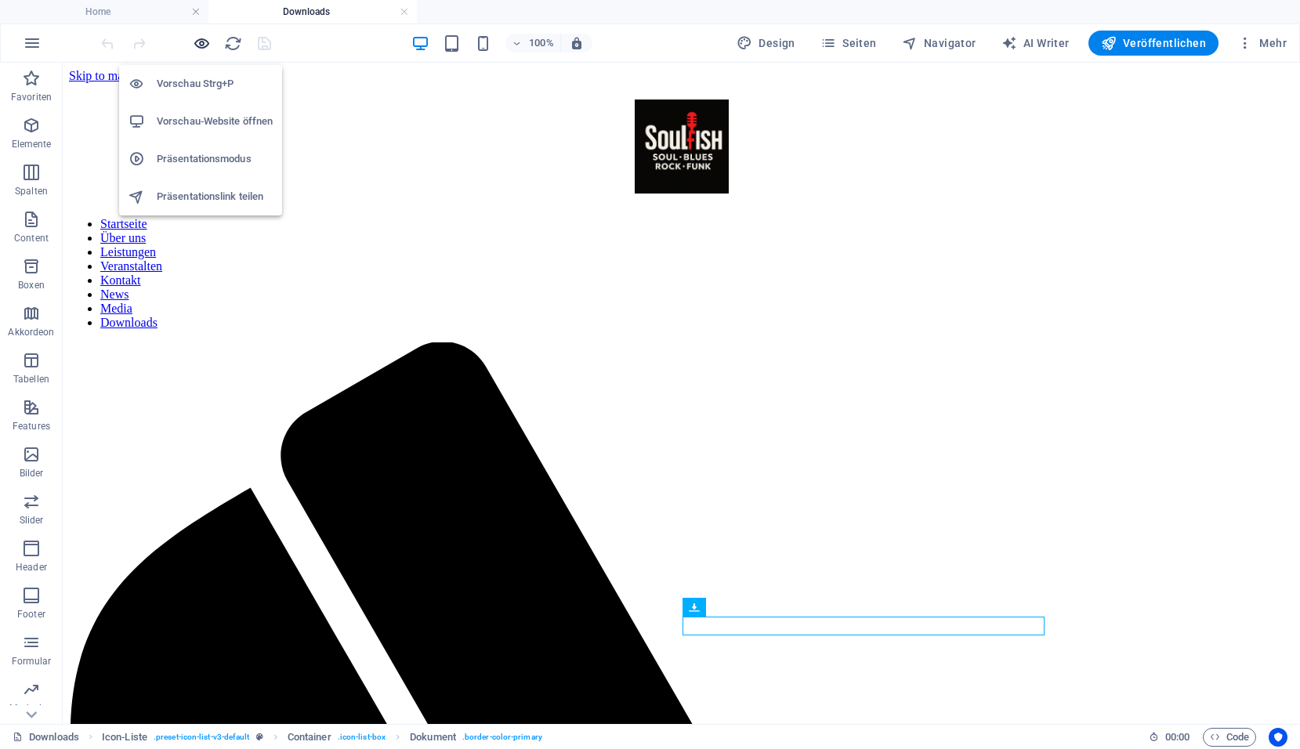
click at [195, 49] on icon "button" at bounding box center [202, 43] width 18 height 18
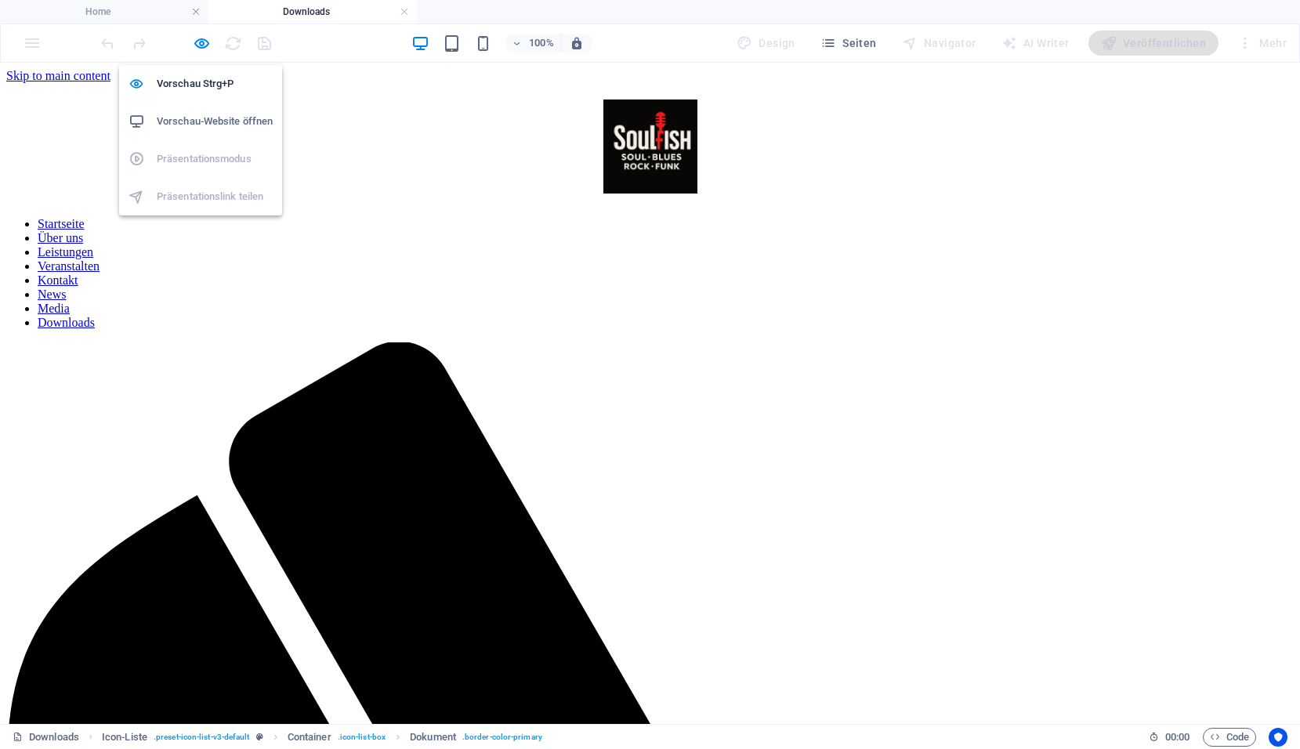
click at [194, 121] on h6 "Vorschau-Website öffnen" at bounding box center [215, 121] width 116 height 19
click at [201, 41] on icon "button" at bounding box center [202, 43] width 18 height 18
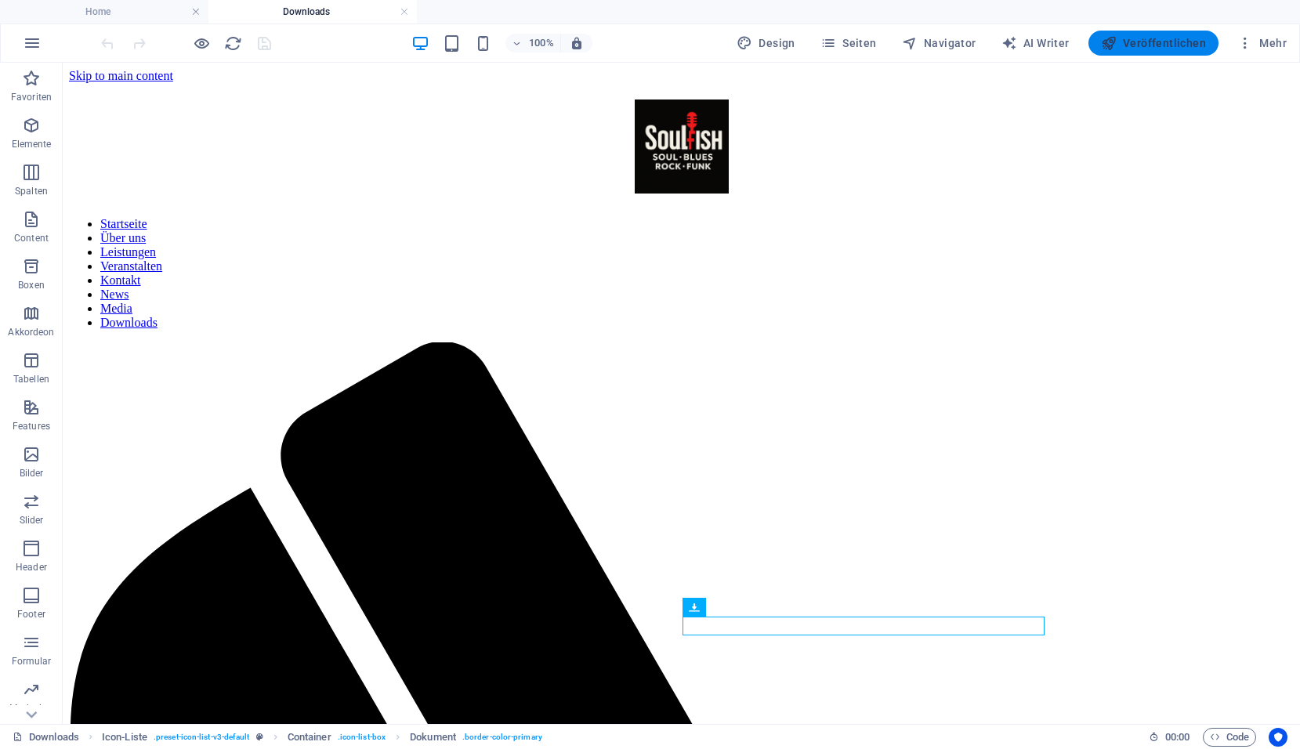
click at [1159, 42] on span "Veröffentlichen" at bounding box center [1153, 43] width 105 height 16
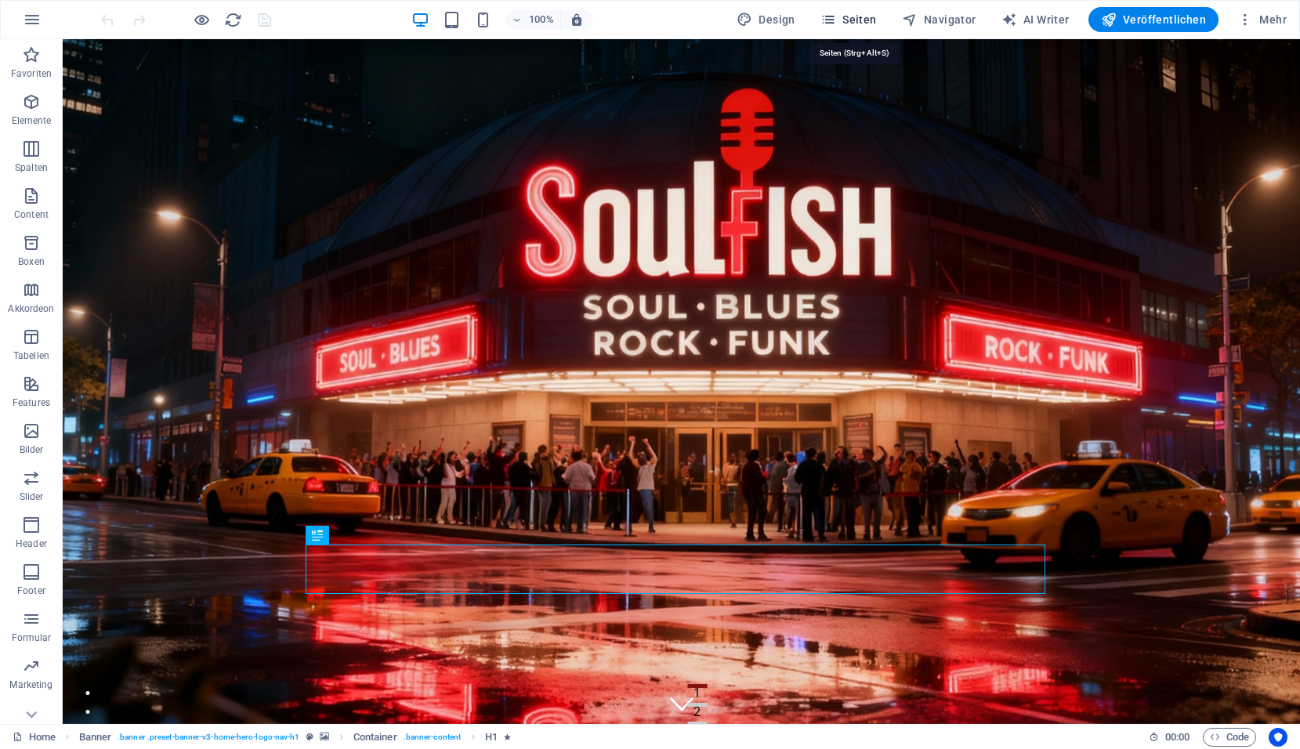
click at [871, 24] on span "Seiten" at bounding box center [849, 20] width 56 height 16
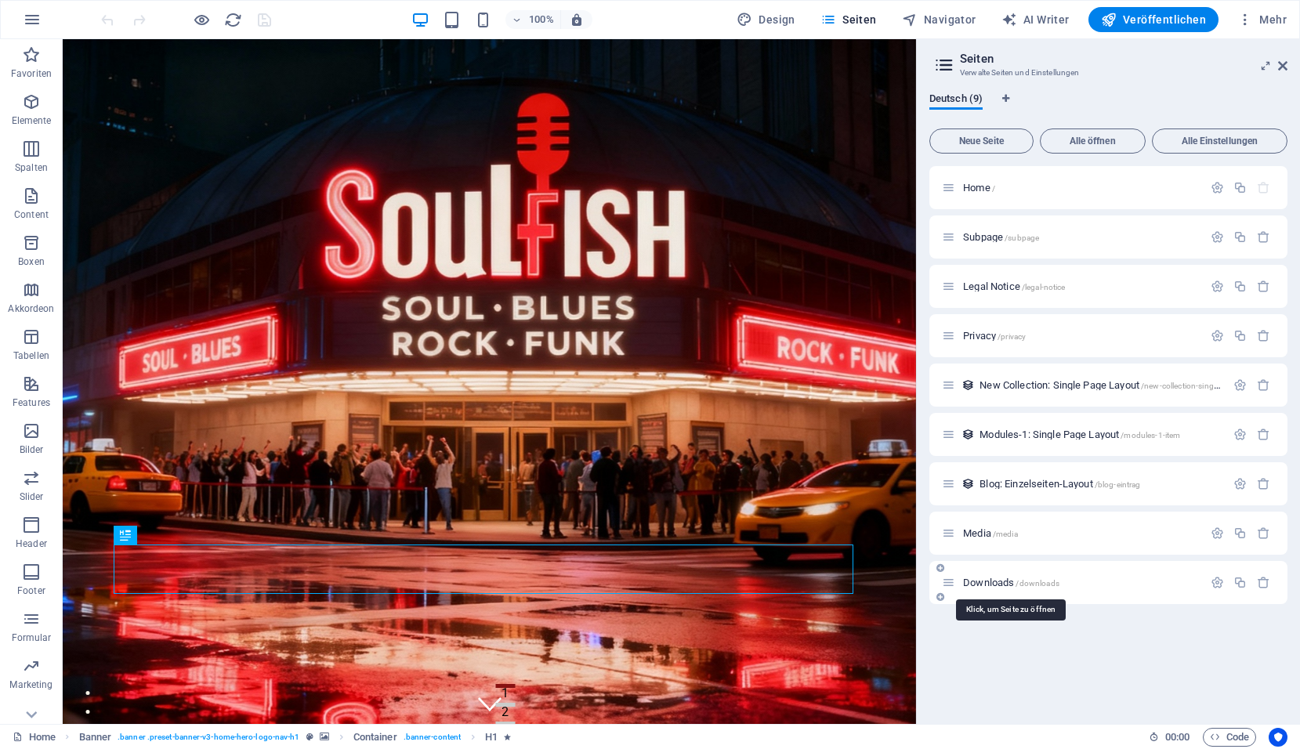
click at [963, 587] on span "Downloads /downloads" at bounding box center [1011, 583] width 96 height 12
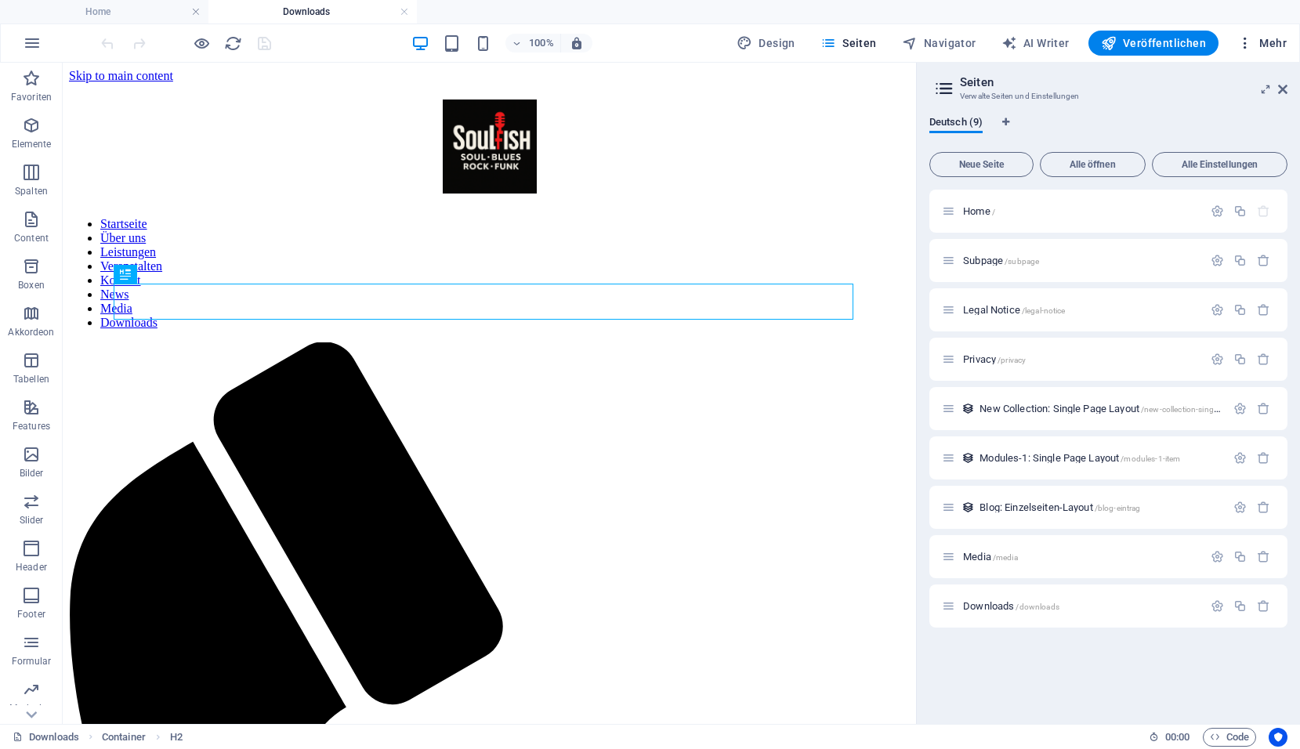
click at [1265, 53] on button "Mehr" at bounding box center [1262, 43] width 62 height 25
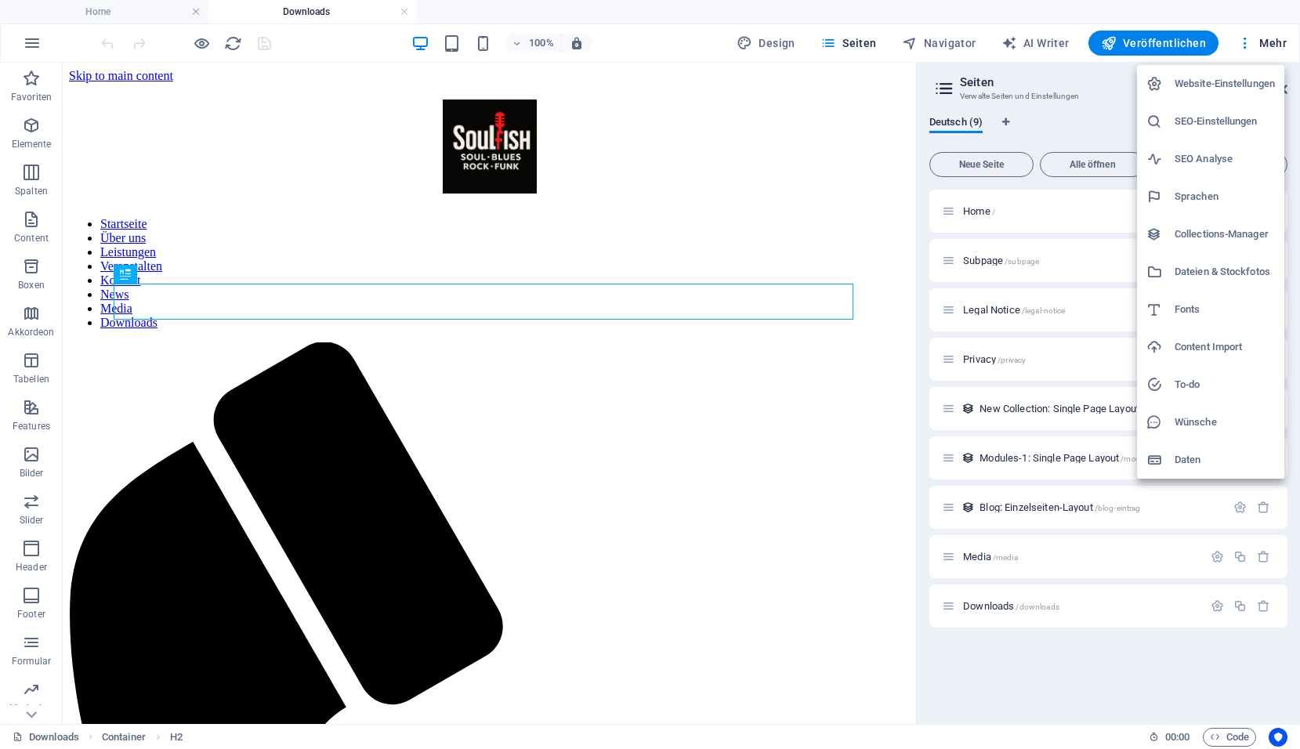
click at [1185, 275] on h6 "Dateien & Stockfotos" at bounding box center [1225, 272] width 100 height 19
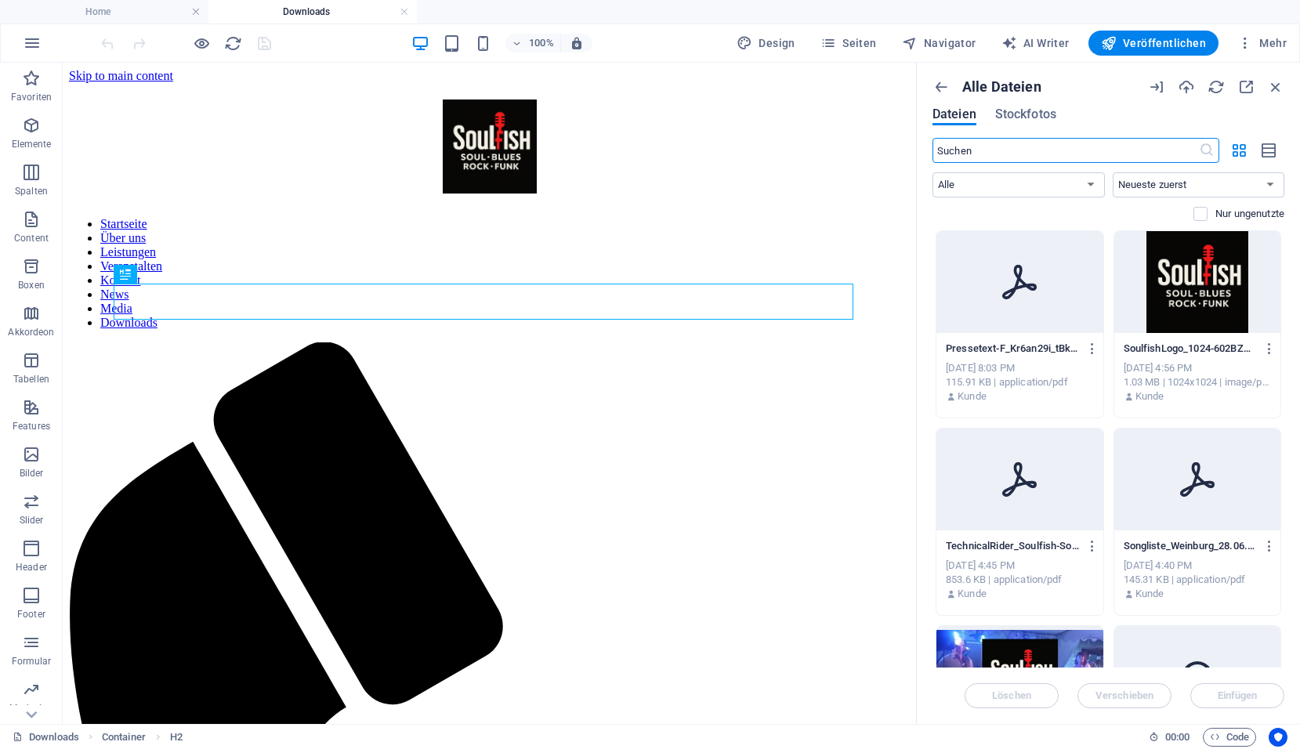
click at [948, 246] on div at bounding box center [1020, 282] width 167 height 102
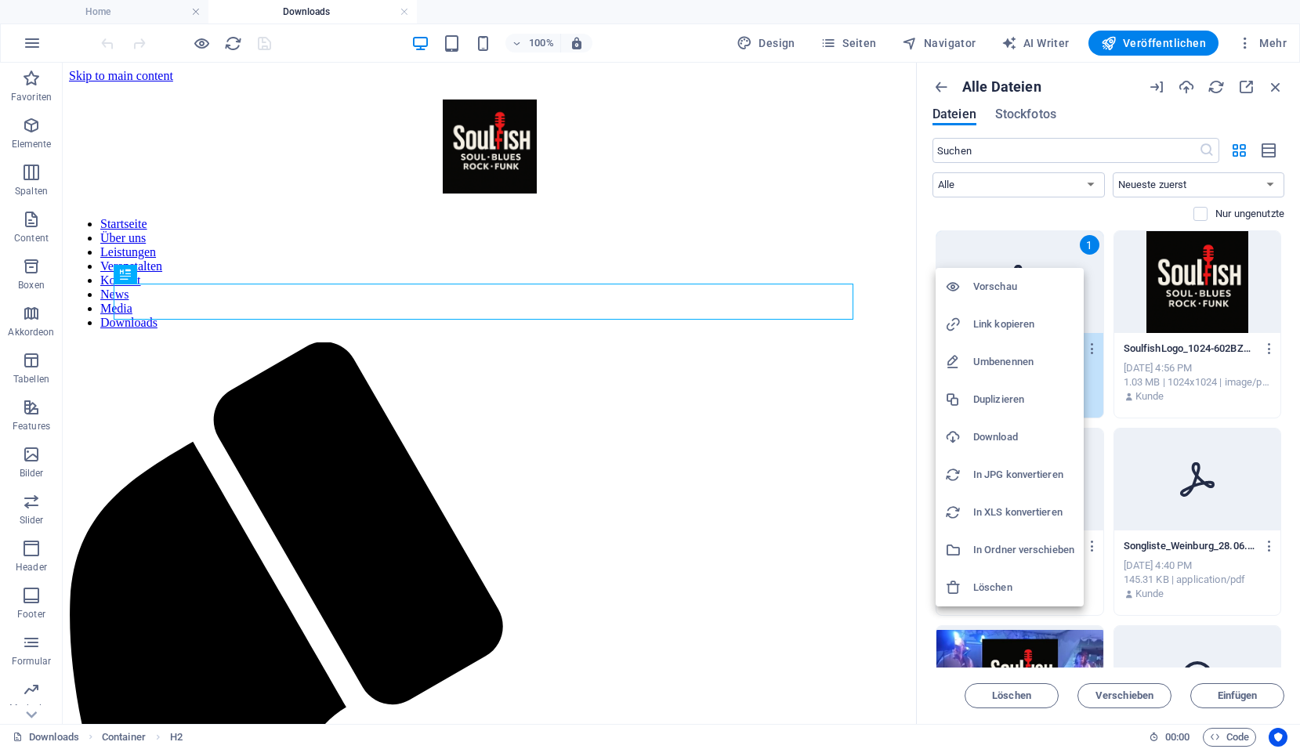
click at [1014, 325] on h6 "Link kopieren" at bounding box center [1024, 324] width 101 height 19
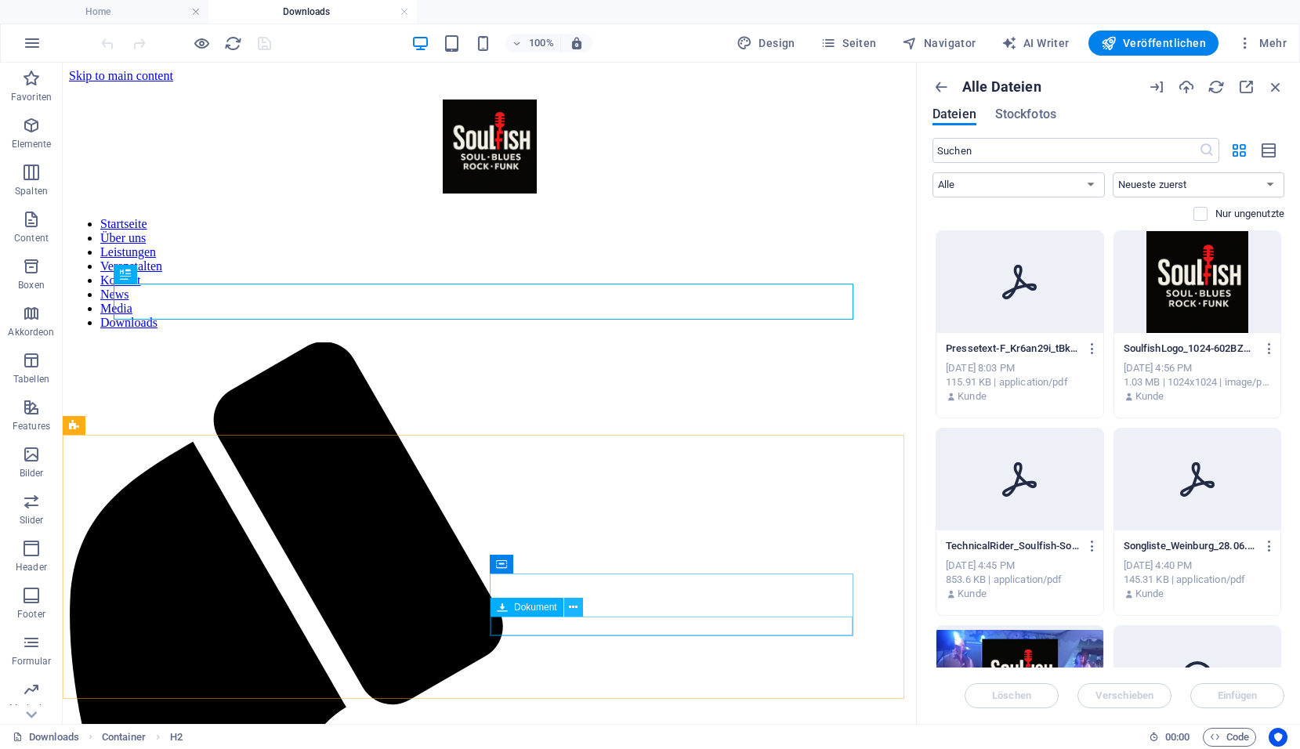
click at [565, 607] on button at bounding box center [573, 607] width 19 height 19
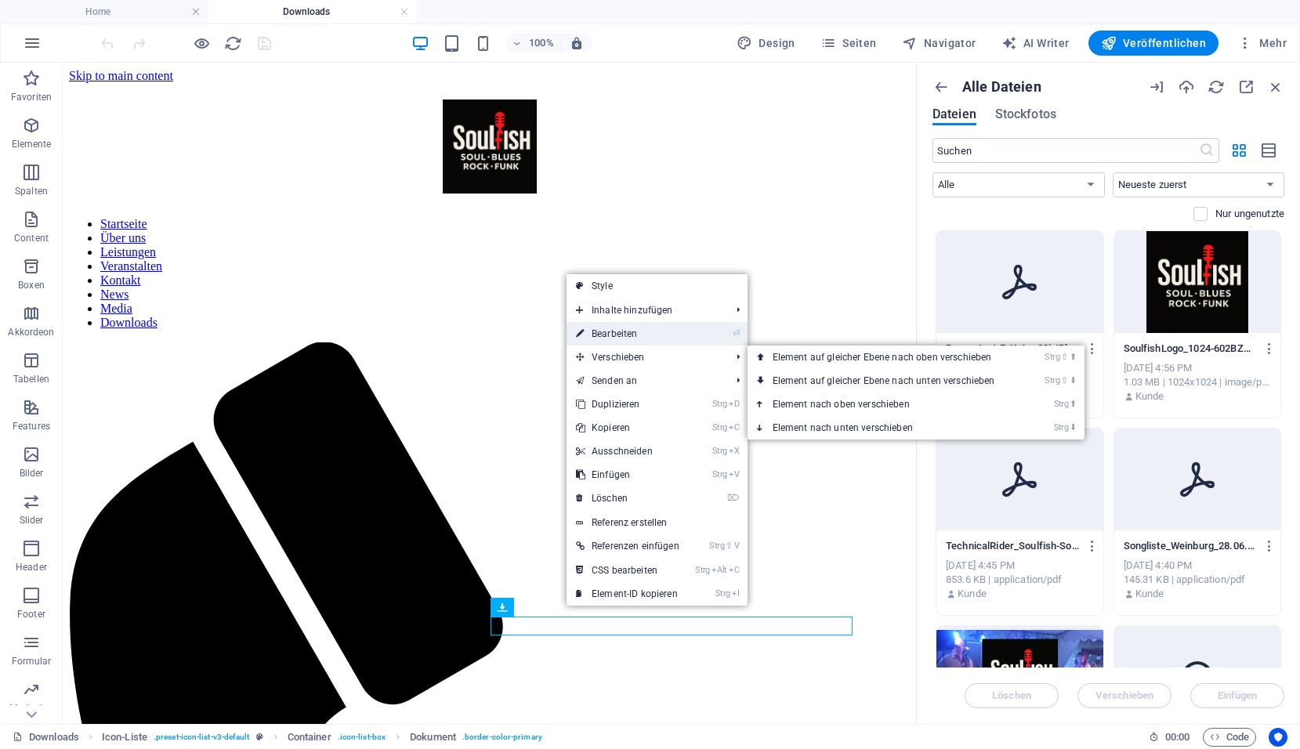
click at [611, 335] on link "⏎ Bearbeiten" at bounding box center [628, 334] width 122 height 24
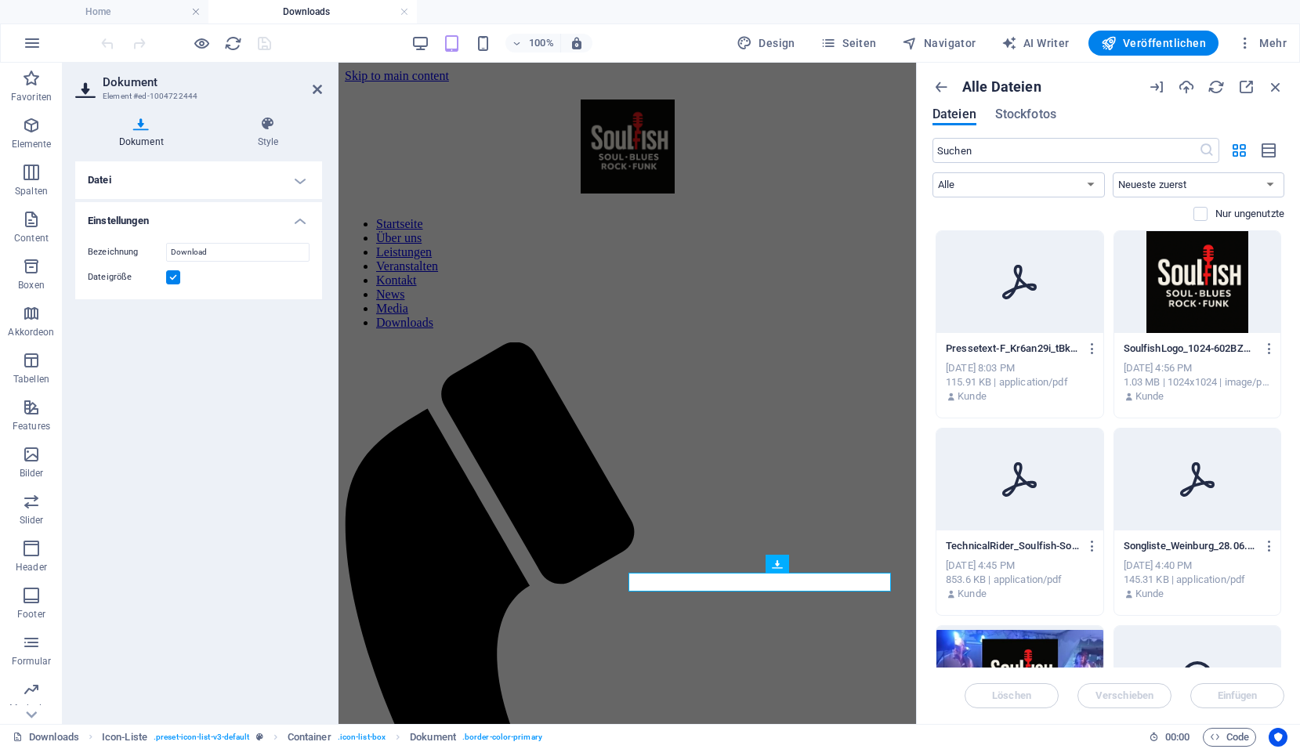
click at [216, 183] on h4 "Datei" at bounding box center [198, 180] width 247 height 38
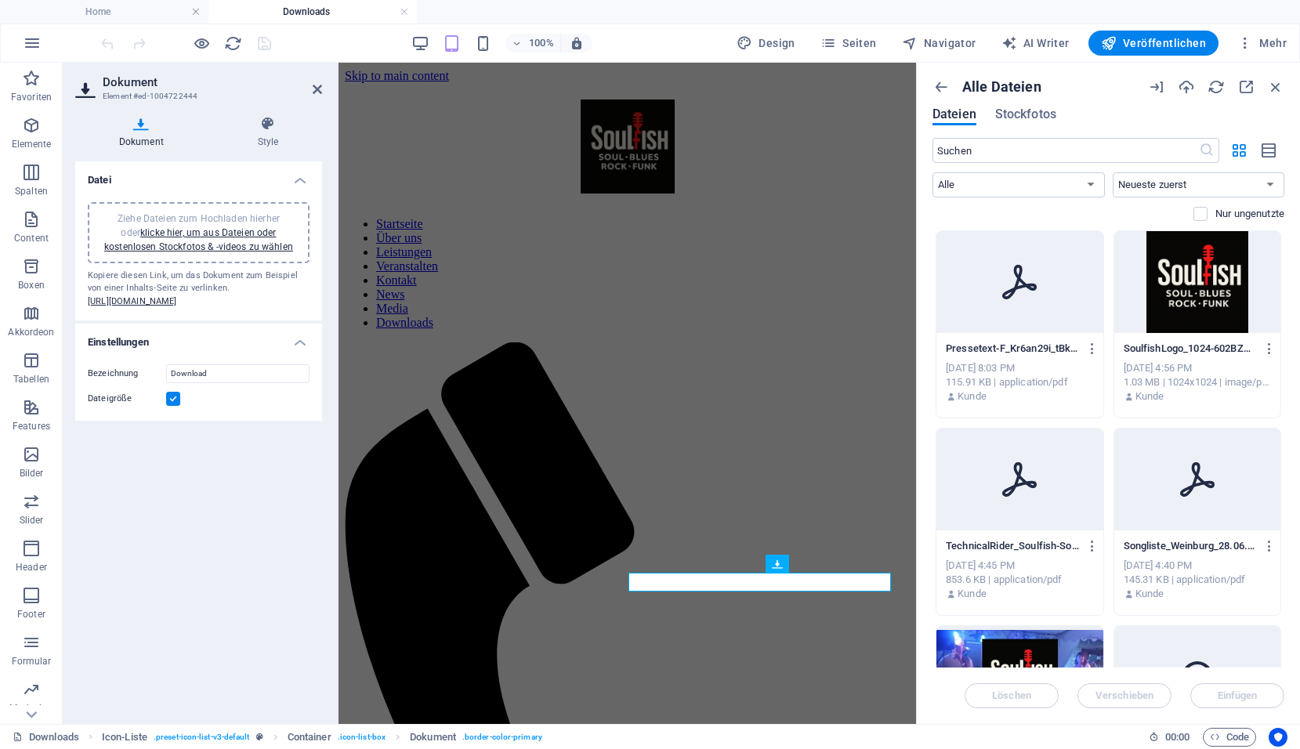
drag, startPoint x: 194, startPoint y: 317, endPoint x: 148, endPoint y: 284, distance: 56.1
click at [148, 284] on div "Kopiere diesen Link, um das Dokument zum Beispiel von einer Inhalts-Seite zu ve…" at bounding box center [199, 289] width 222 height 39
click at [141, 300] on link "[URL][DOMAIN_NAME]" at bounding box center [132, 301] width 89 height 10
click at [154, 230] on link "klicke hier, um aus Dateien oder kostenlosen Stockfotos & -videos zu wählen" at bounding box center [198, 239] width 189 height 25
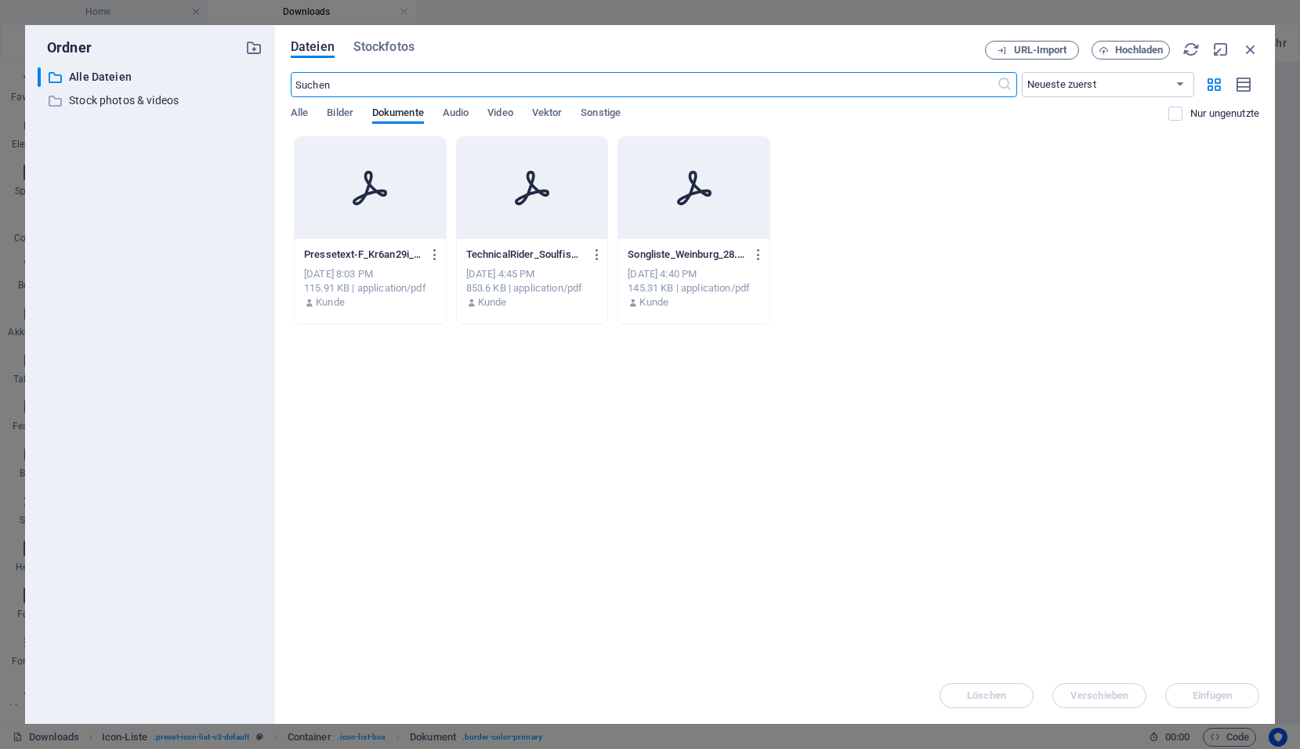
click at [317, 87] on input "text" at bounding box center [644, 84] width 706 height 25
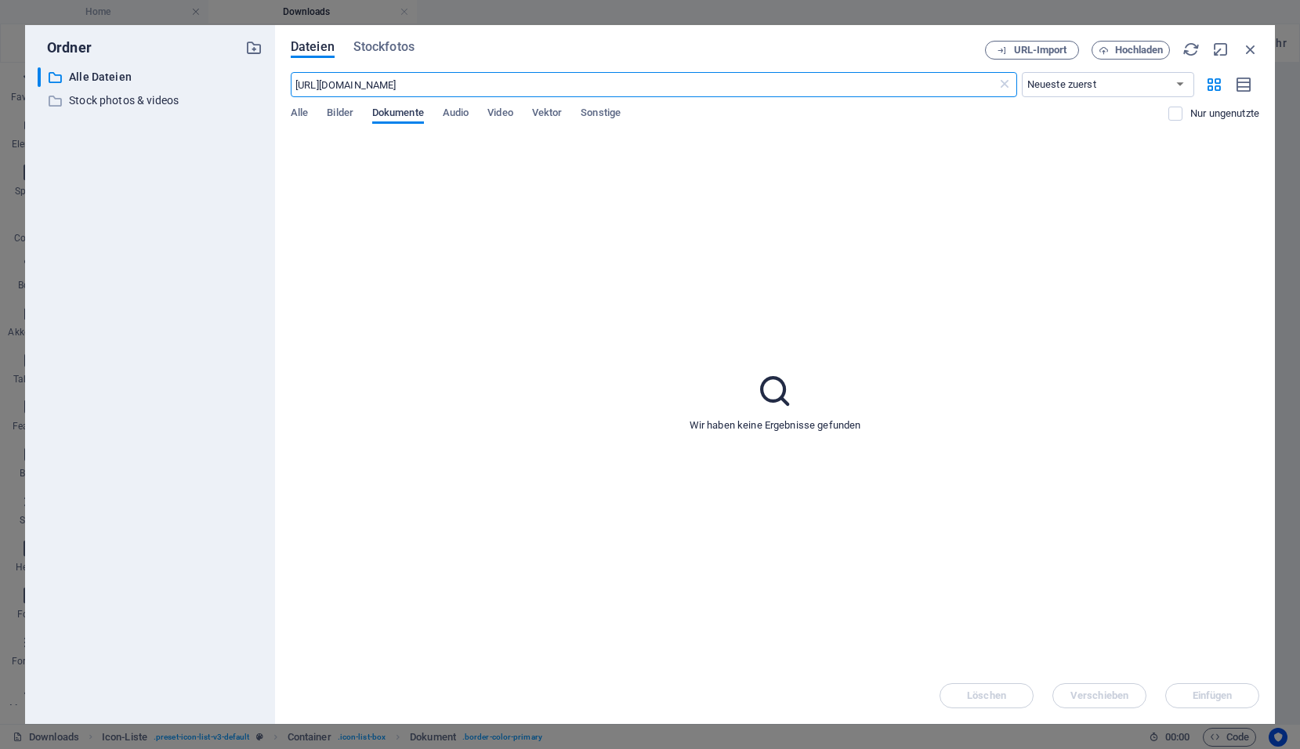
type input "[URL][DOMAIN_NAME]"
click at [399, 114] on span "Dokumente" at bounding box center [398, 114] width 52 height 22
click at [340, 112] on span "Bilder" at bounding box center [340, 114] width 27 height 22
click at [295, 113] on span "Alle" at bounding box center [299, 114] width 17 height 22
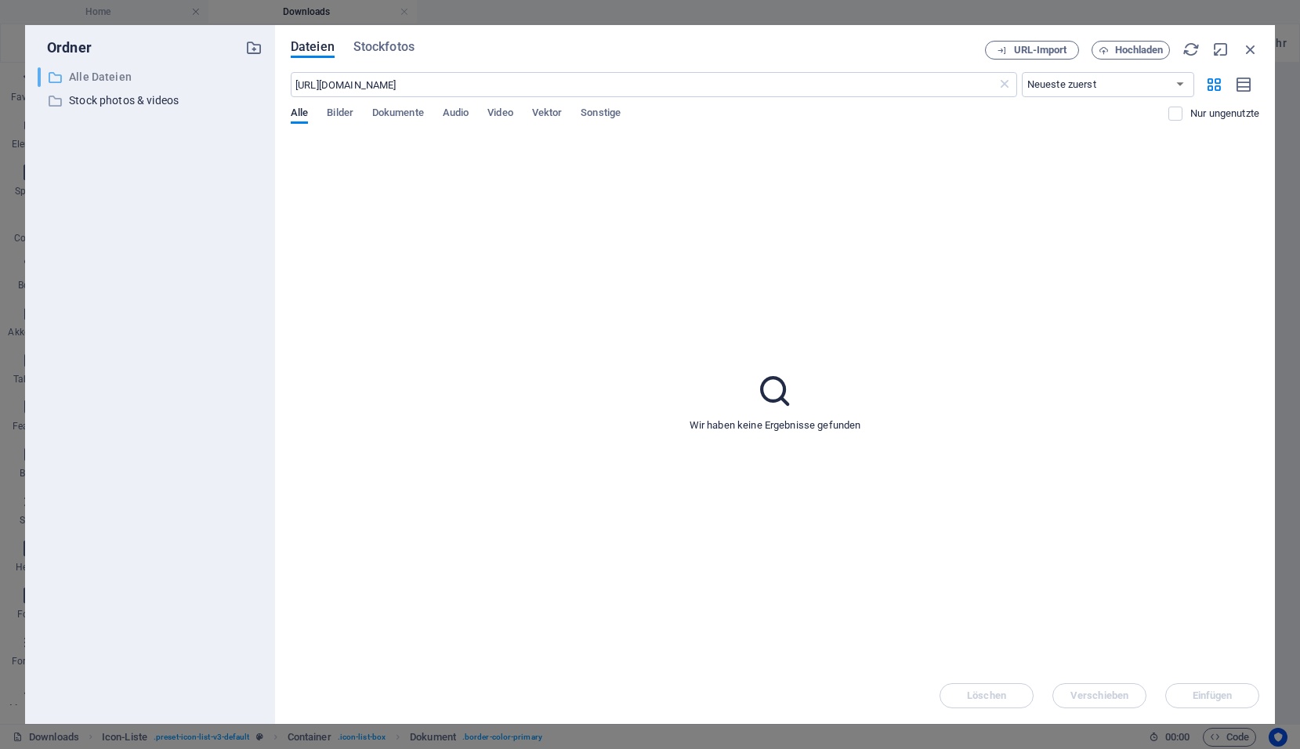
click at [93, 79] on p "Alle Dateien" at bounding box center [151, 77] width 165 height 18
click at [324, 56] on button "Dateien" at bounding box center [313, 49] width 44 height 17
drag, startPoint x: 828, startPoint y: 89, endPoint x: 229, endPoint y: 98, distance: 598.9
click at [229, 98] on div "Ordner ​ Alle Dateien Alle Dateien ​ Stock photos & videos Stock photos & video…" at bounding box center [650, 374] width 1250 height 699
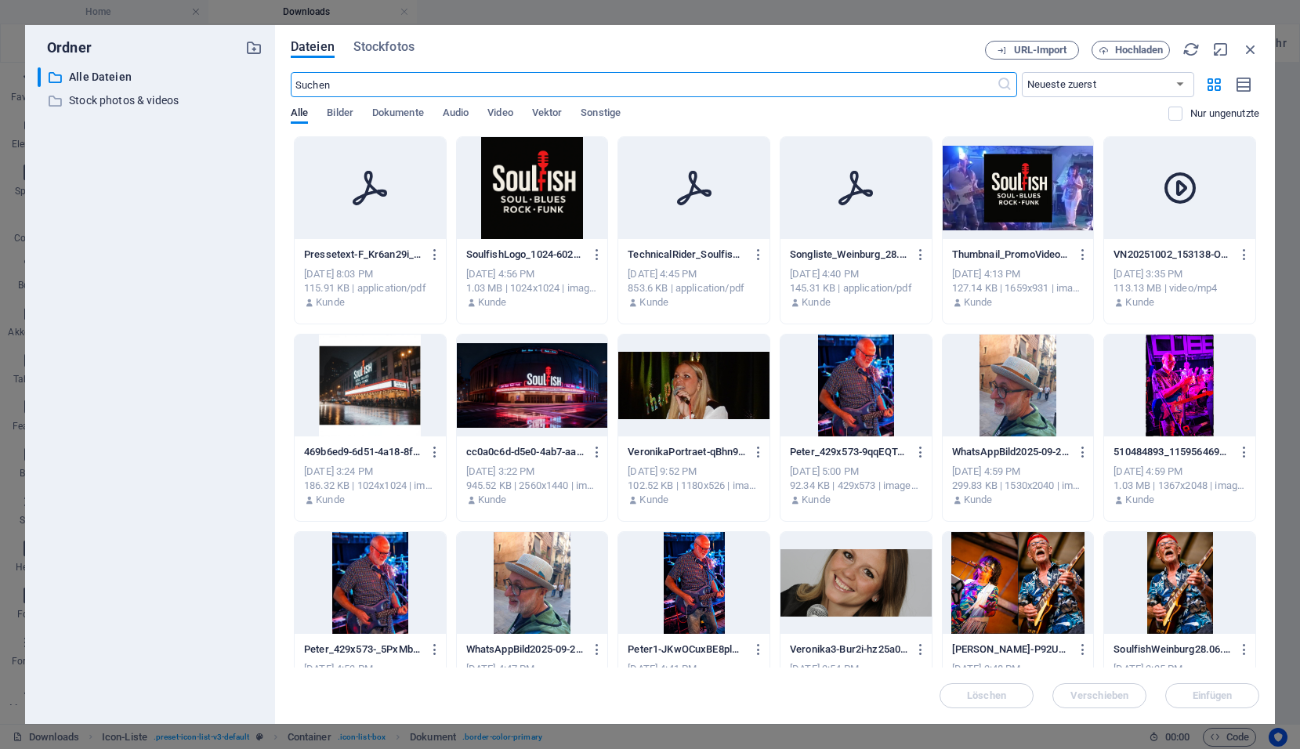
click at [365, 213] on div at bounding box center [370, 188] width 151 height 102
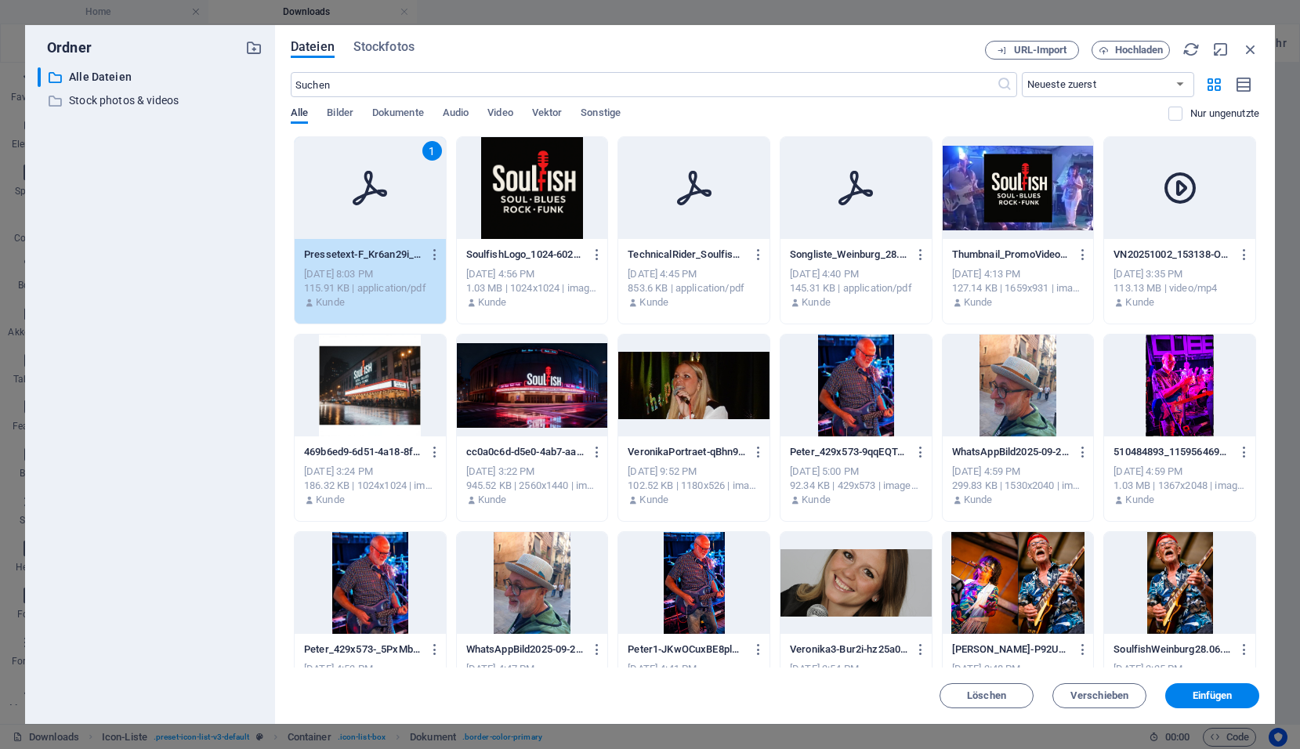
click at [298, 112] on span "Alle" at bounding box center [299, 114] width 17 height 22
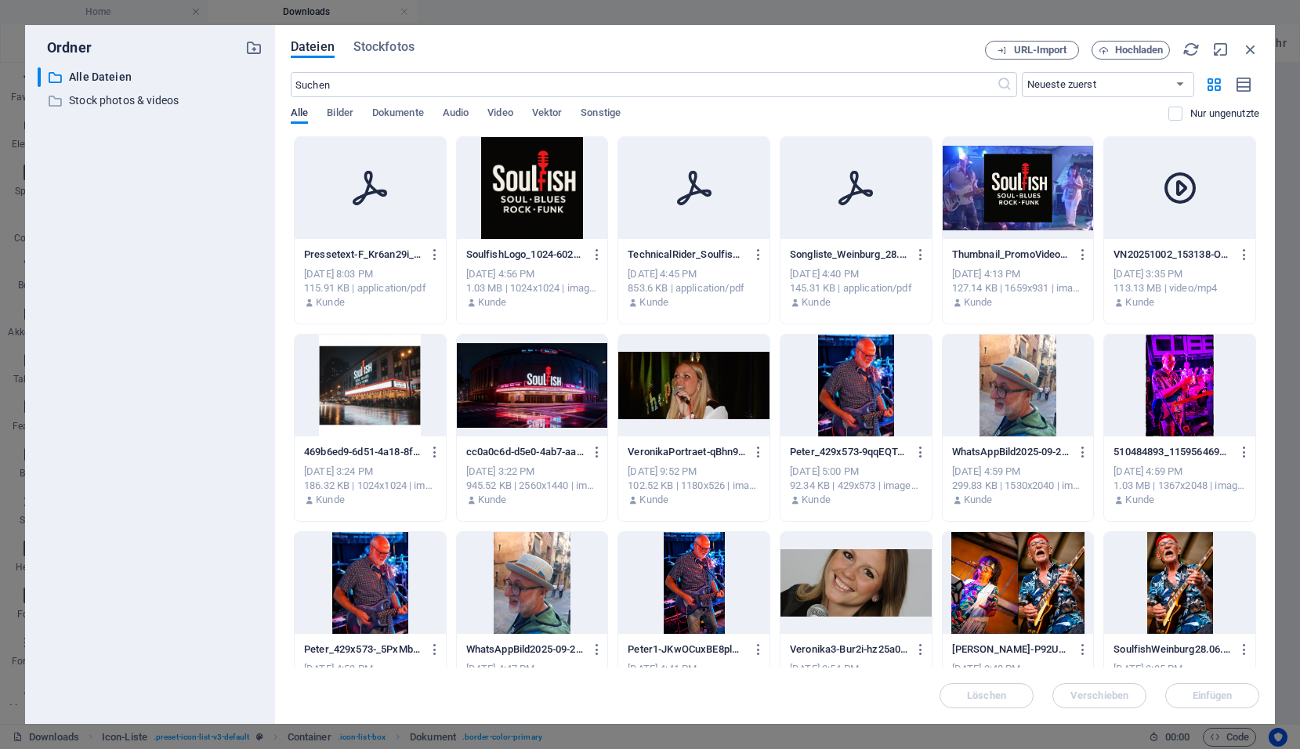
click at [298, 112] on span "Alle" at bounding box center [299, 114] width 17 height 22
click at [419, 195] on div at bounding box center [370, 188] width 151 height 102
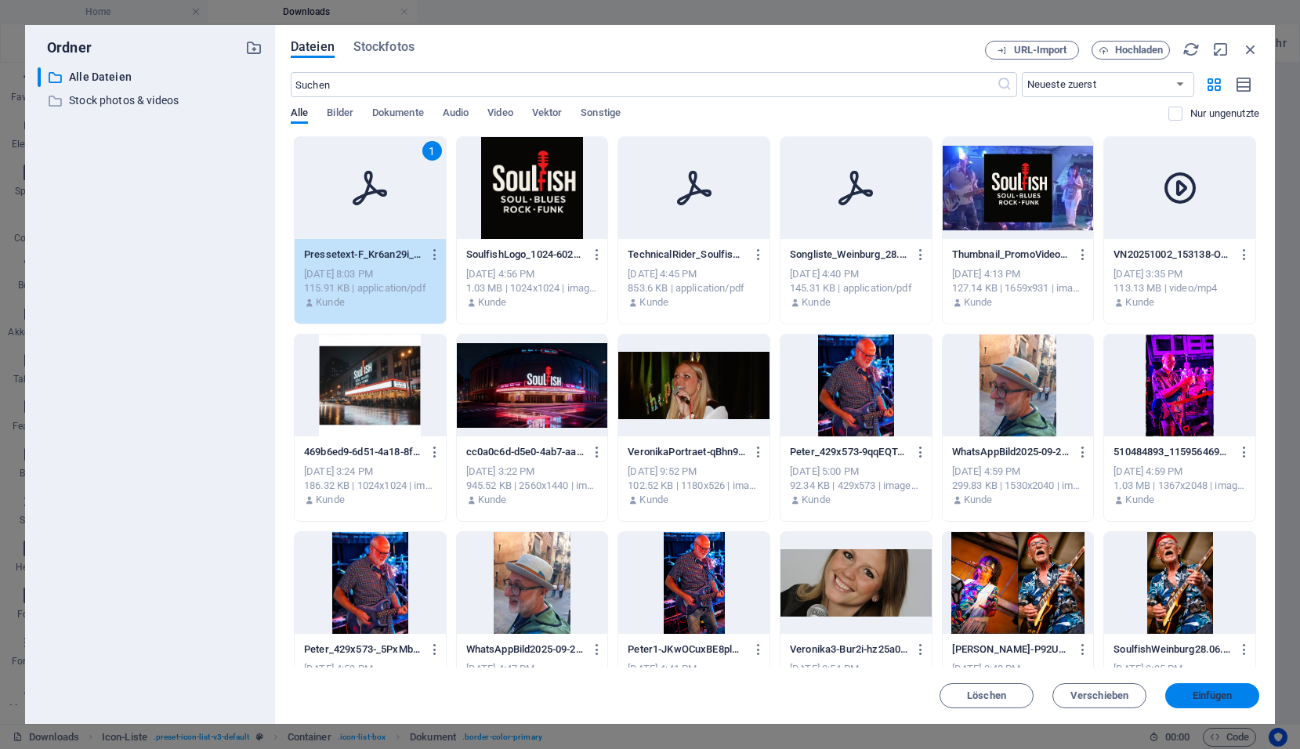
click at [1199, 702] on button "Einfügen" at bounding box center [1213, 696] width 94 height 25
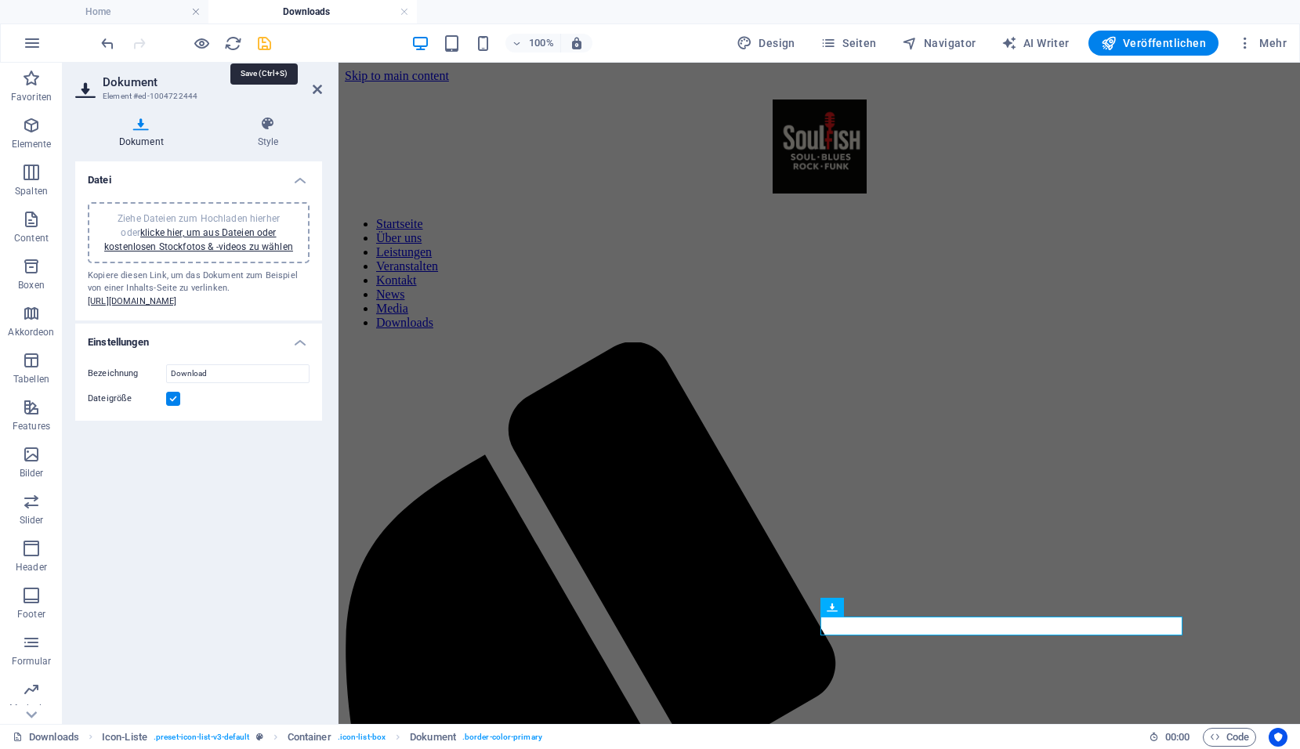
click at [264, 49] on icon "save" at bounding box center [265, 43] width 18 height 18
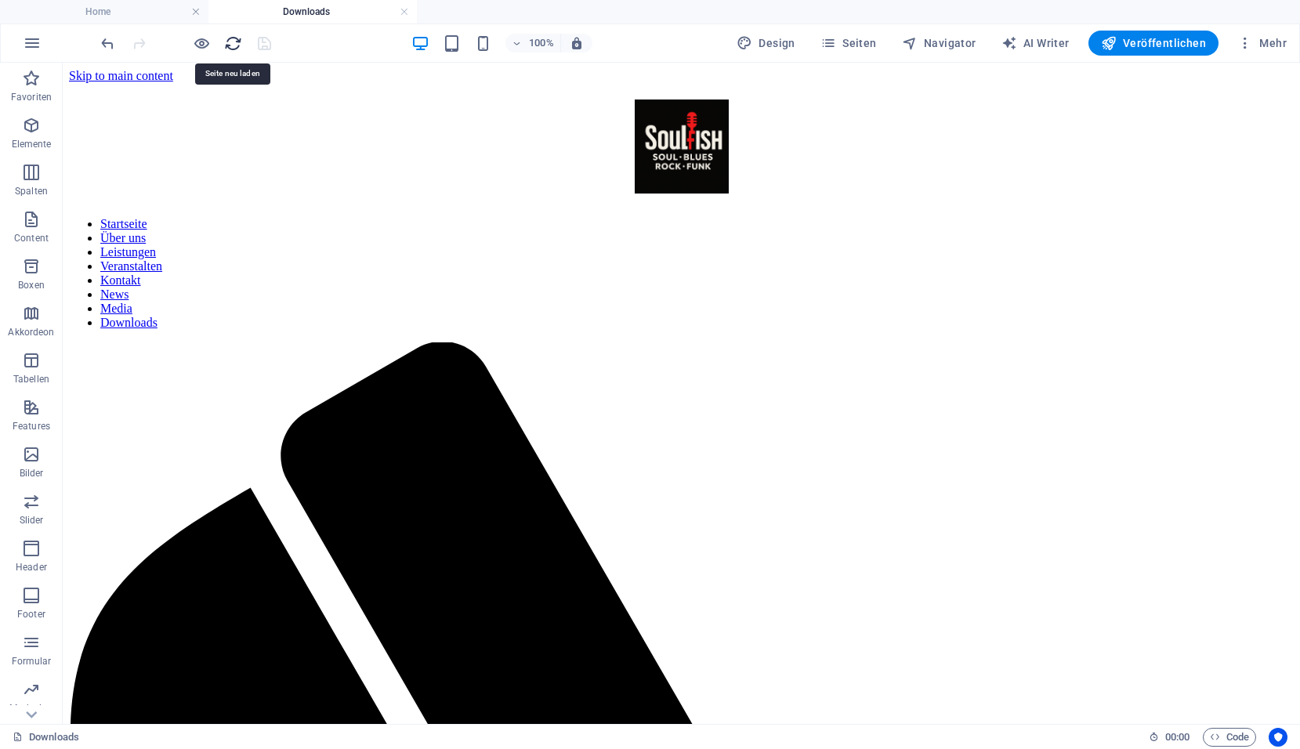
click at [226, 48] on icon "reload" at bounding box center [233, 43] width 18 height 18
click at [1115, 45] on icon "button" at bounding box center [1109, 43] width 16 height 16
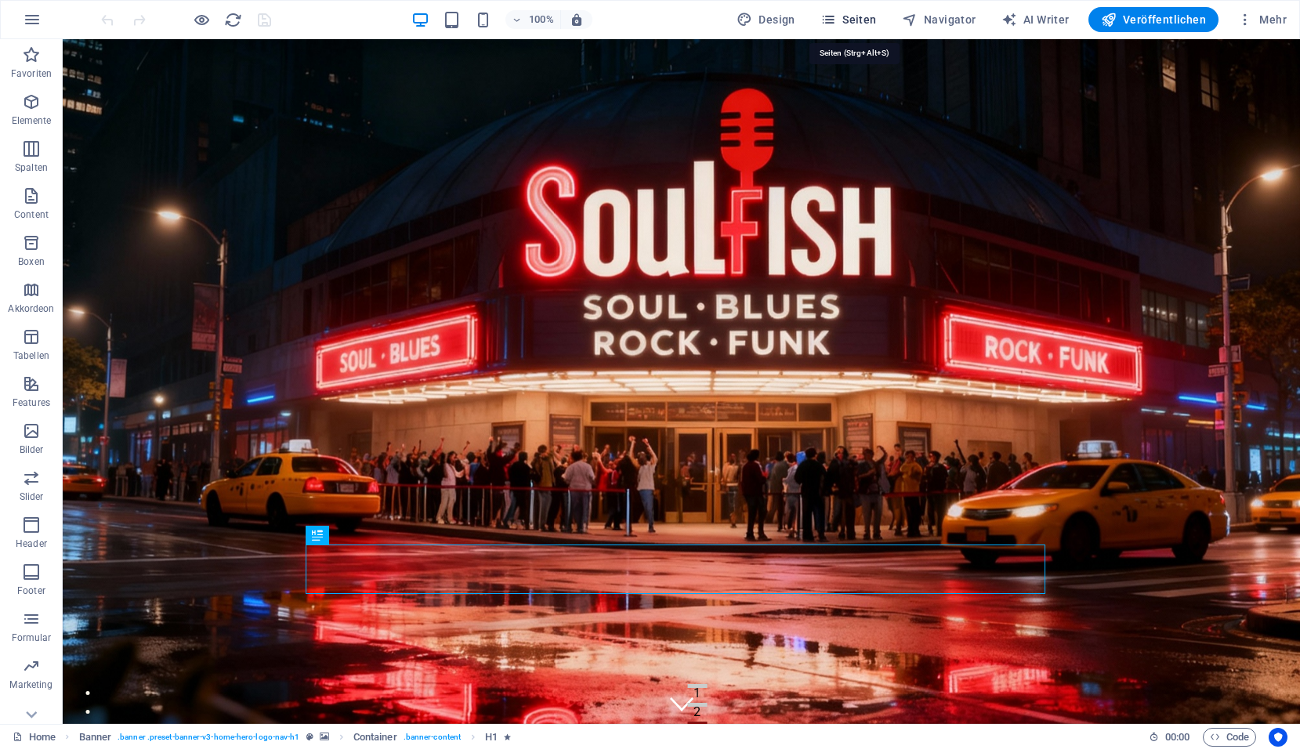
click at [836, 20] on icon "button" at bounding box center [829, 20] width 16 height 16
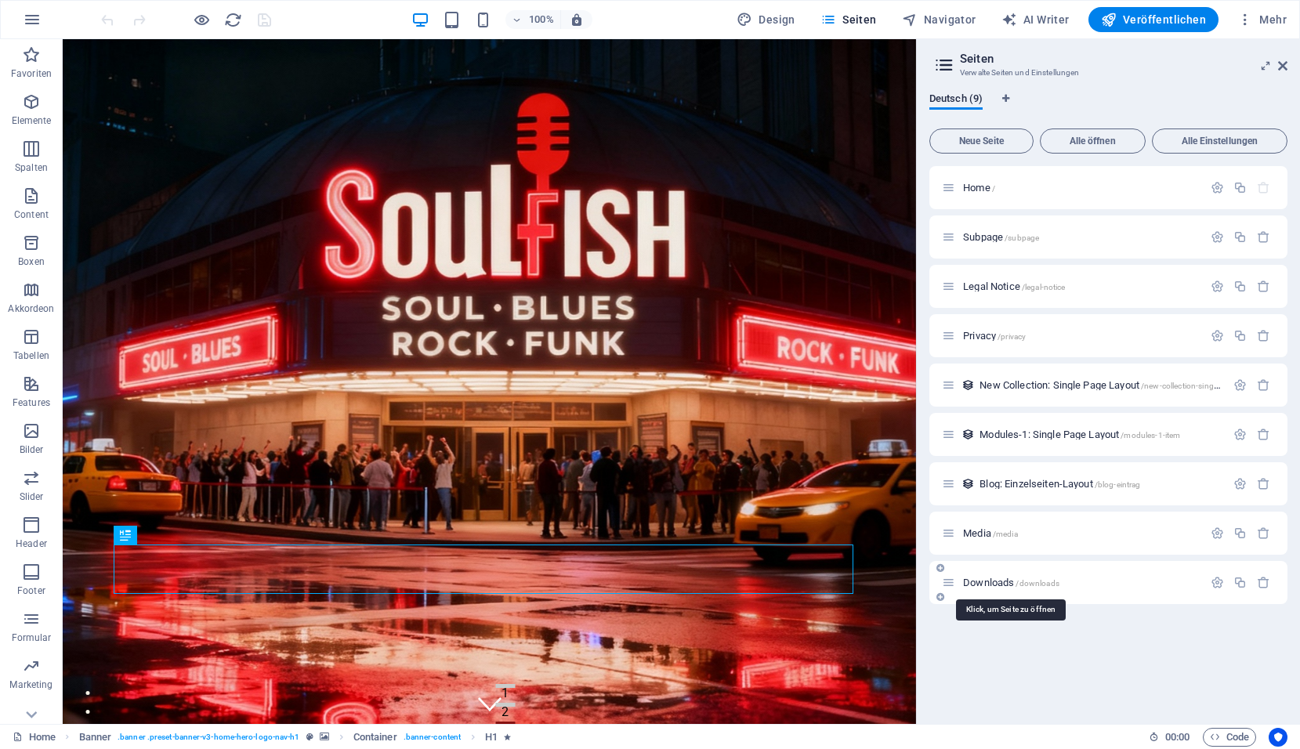
click at [988, 586] on span "Downloads /downloads" at bounding box center [1011, 583] width 96 height 12
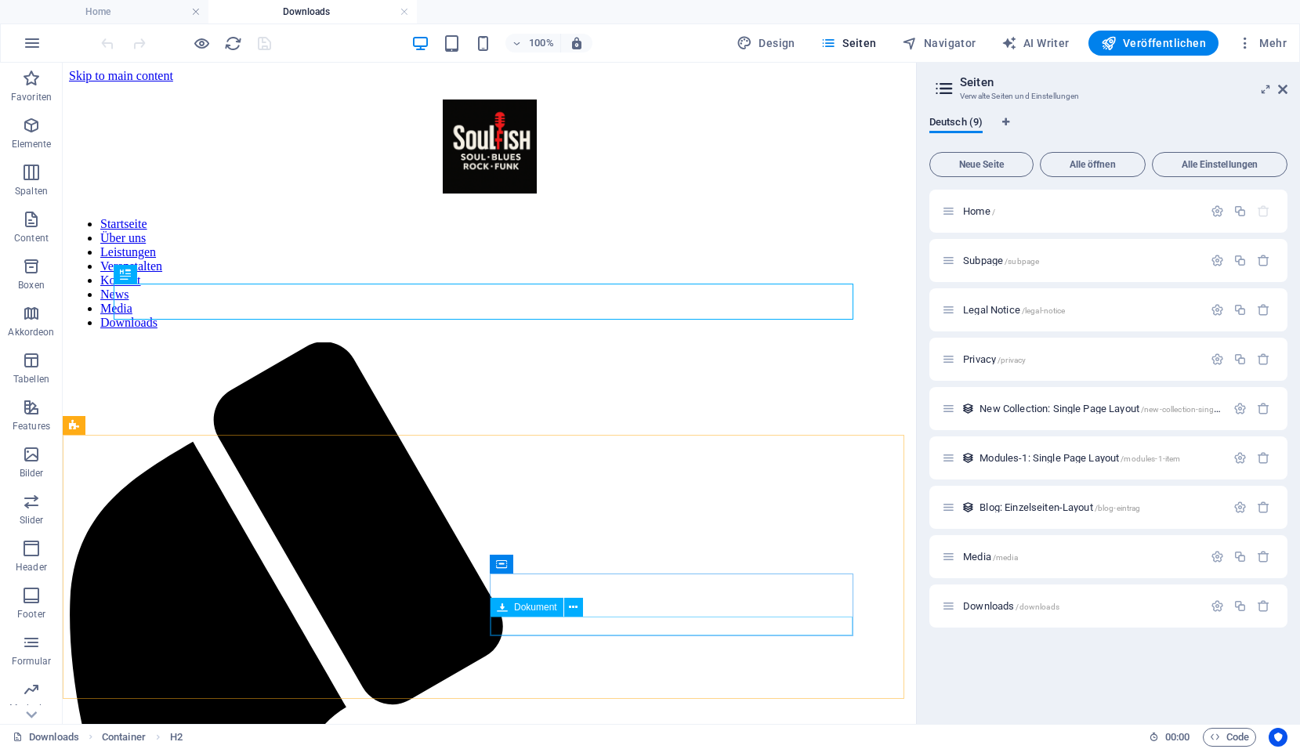
click at [532, 607] on span "Dokument" at bounding box center [535, 607] width 43 height 9
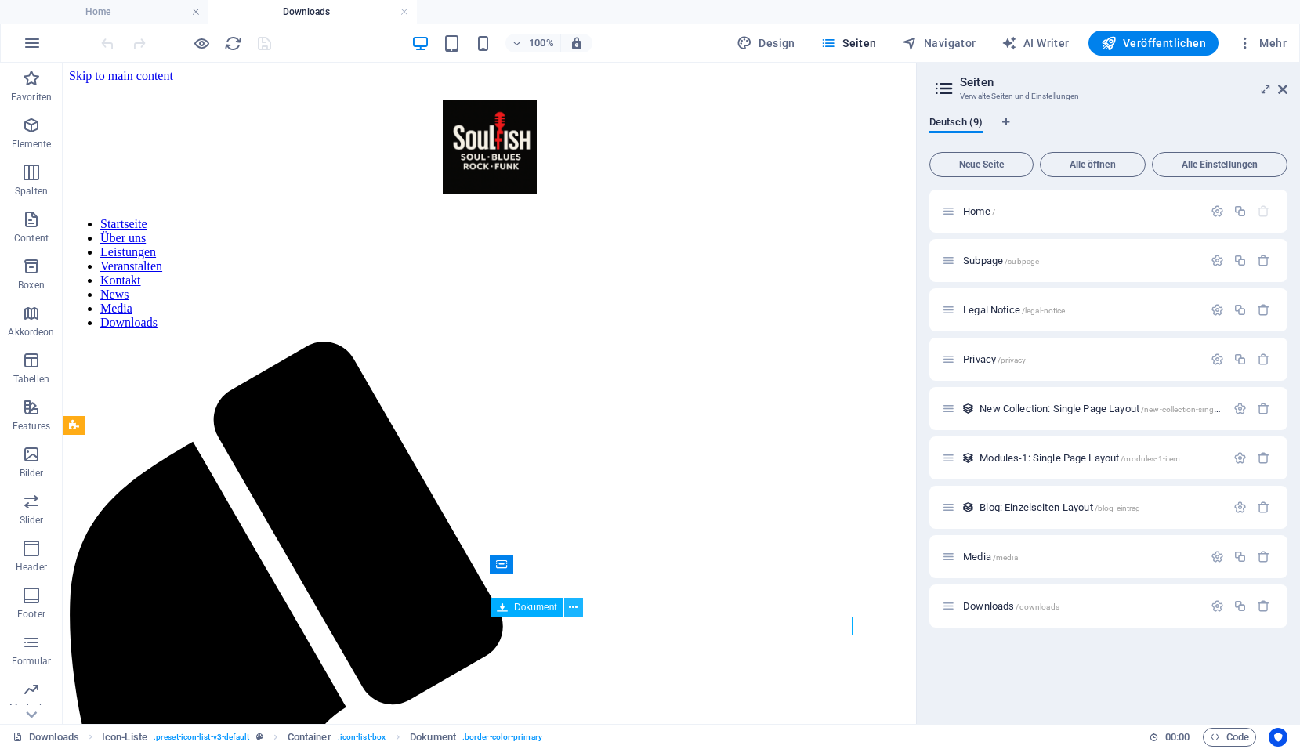
click at [575, 610] on icon at bounding box center [573, 608] width 9 height 16
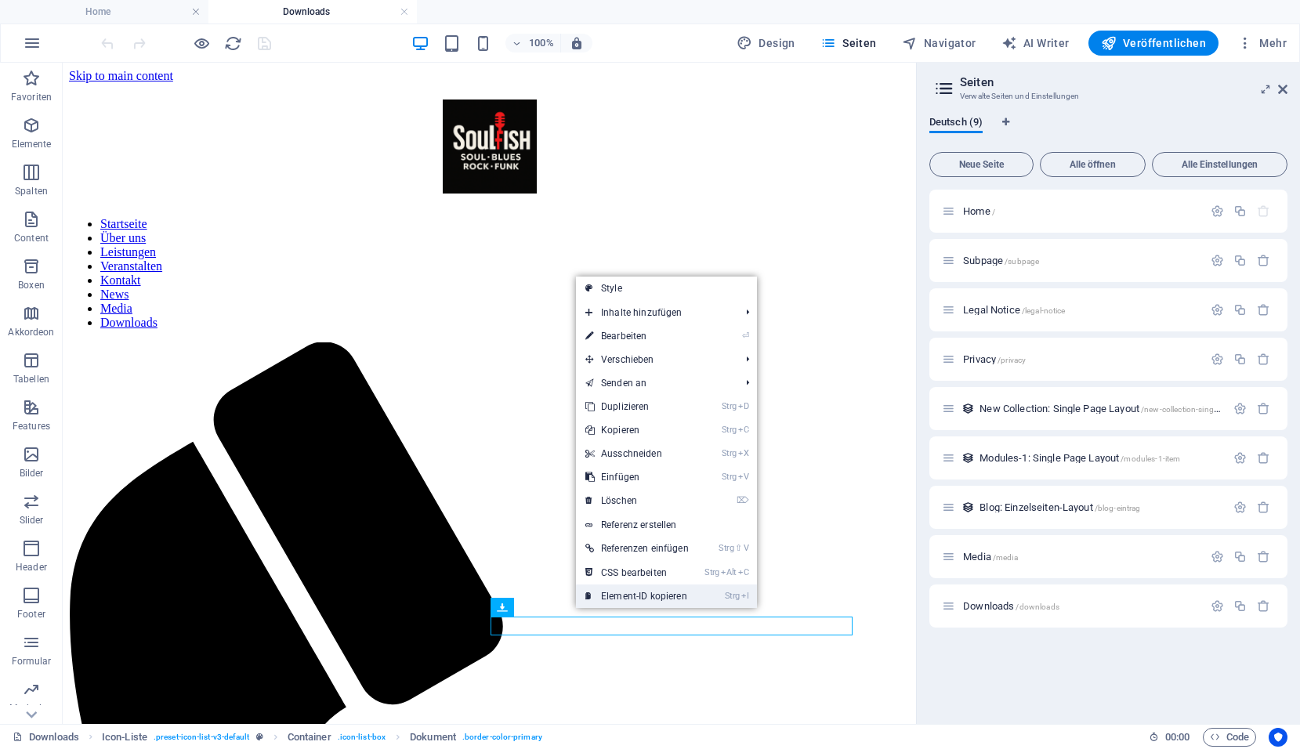
click at [615, 600] on link "Strg I Element-ID kopieren" at bounding box center [637, 597] width 122 height 24
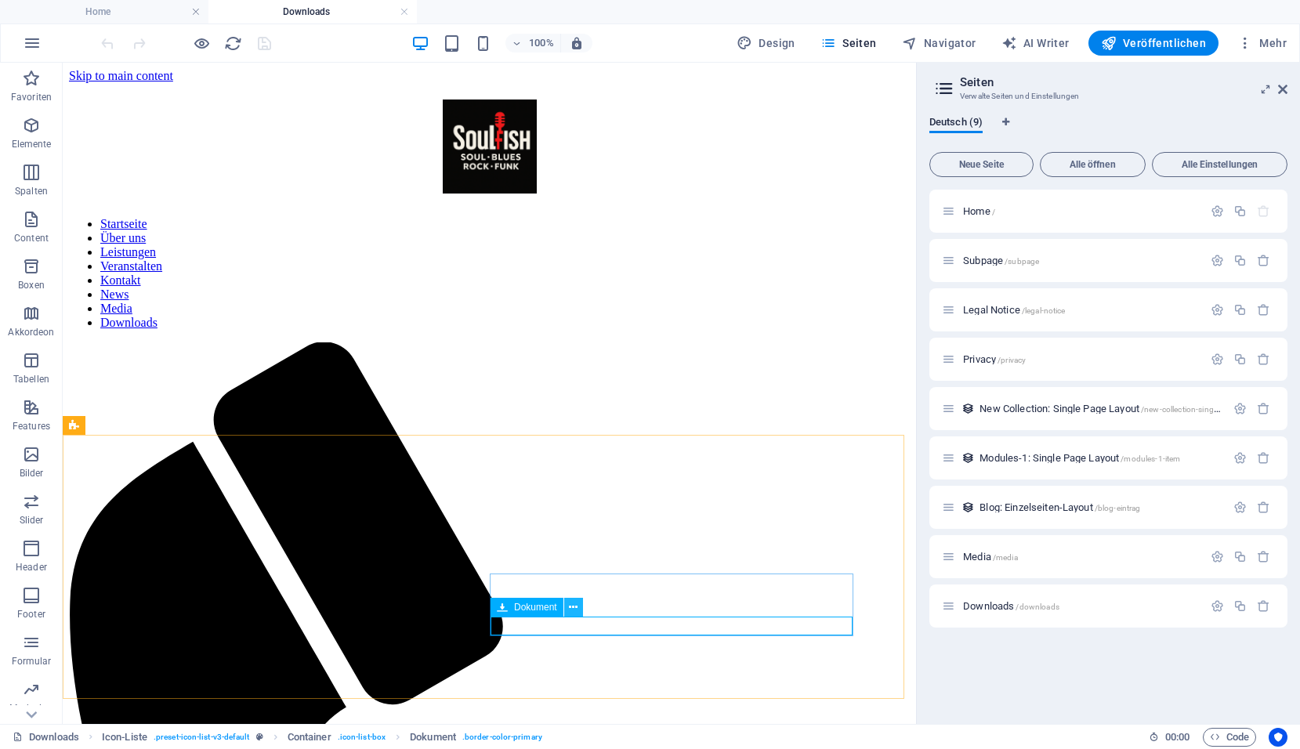
click at [575, 608] on icon at bounding box center [573, 608] width 9 height 16
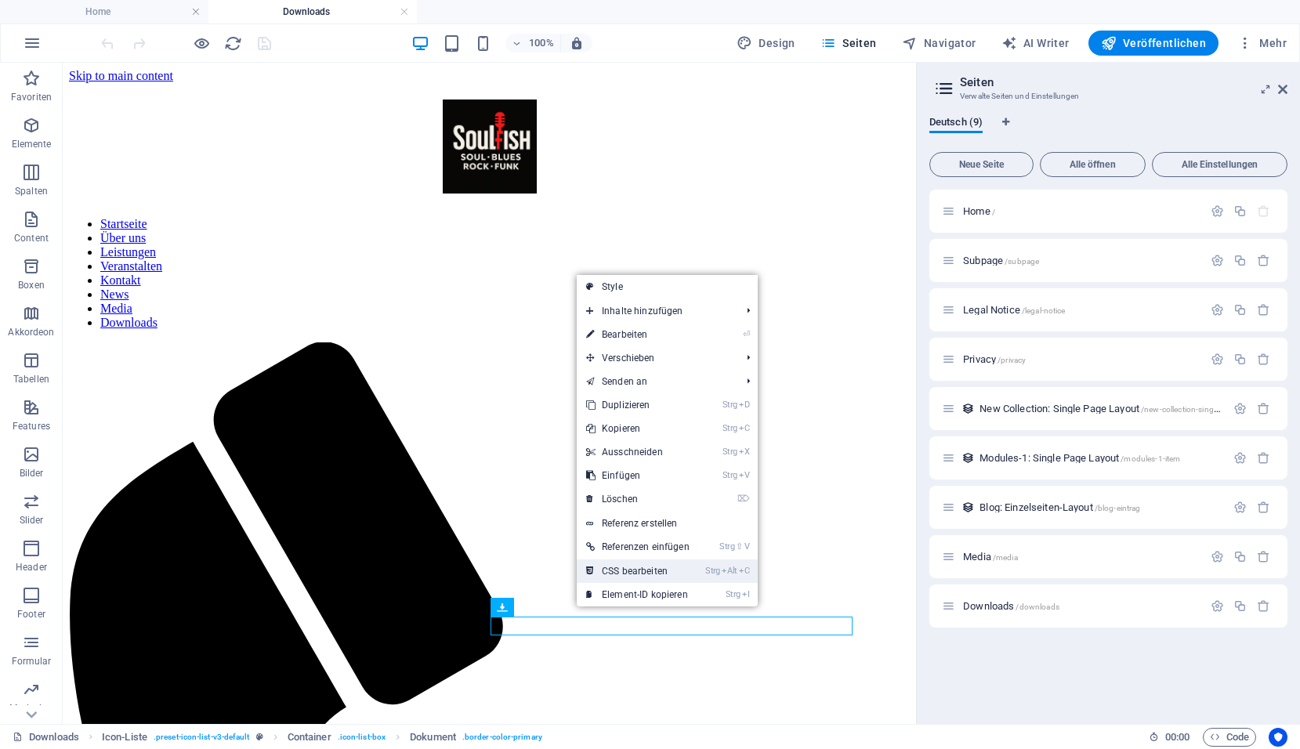
click at [617, 565] on link "Strg Alt C CSS bearbeiten" at bounding box center [638, 572] width 122 height 24
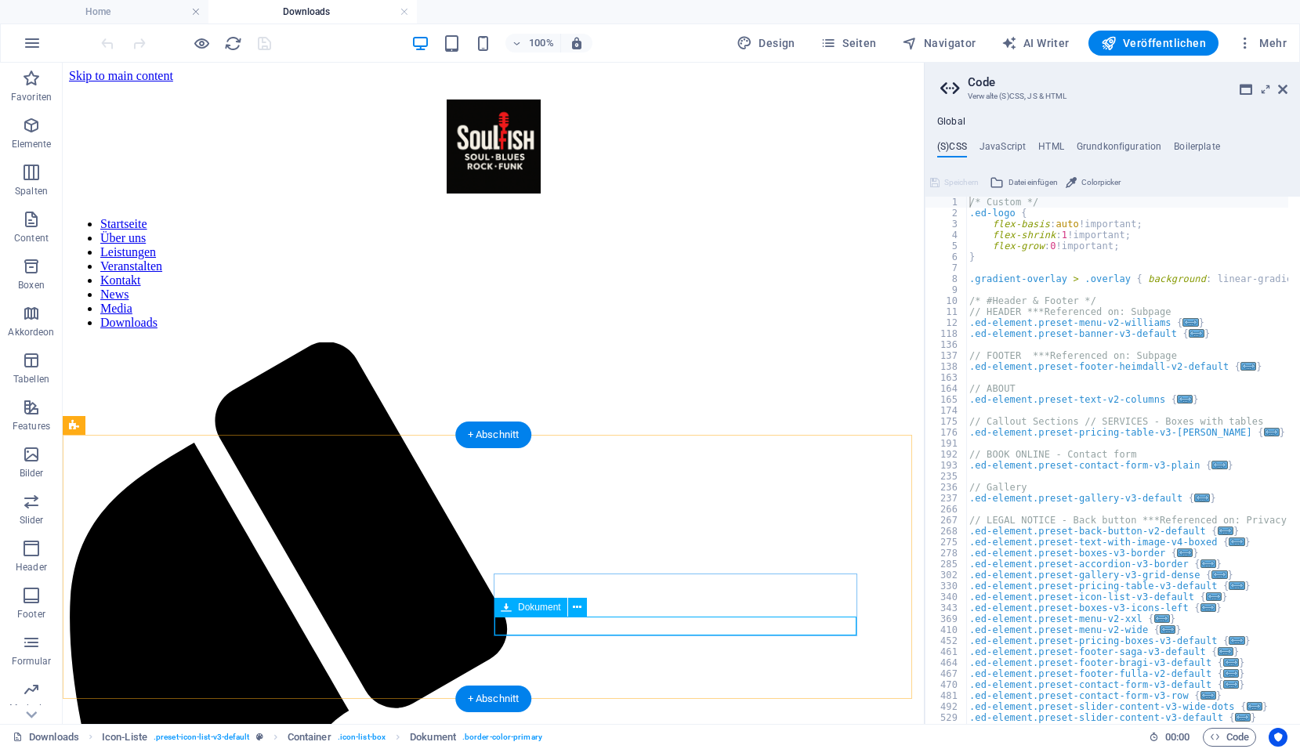
click at [578, 610] on icon at bounding box center [577, 608] width 9 height 16
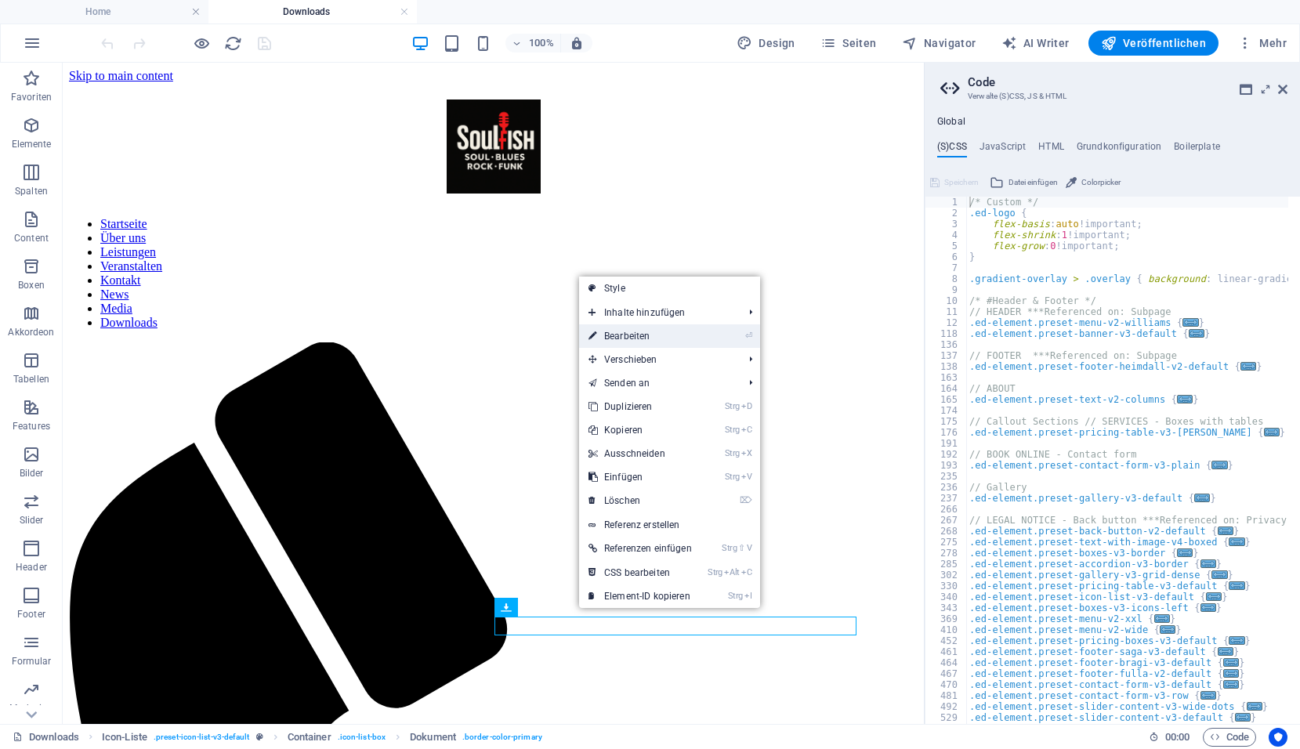
click at [625, 328] on link "⏎ Bearbeiten" at bounding box center [640, 337] width 122 height 24
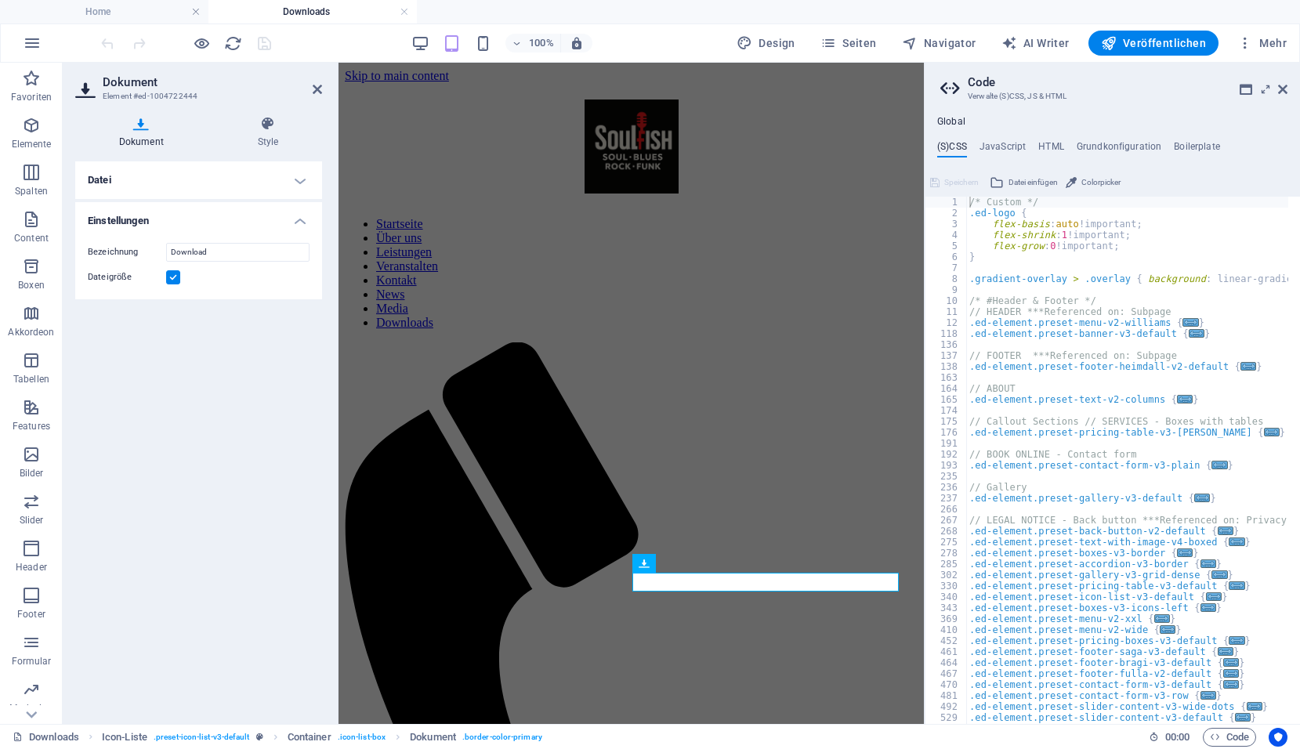
click at [154, 176] on h4 "Datei" at bounding box center [198, 180] width 247 height 38
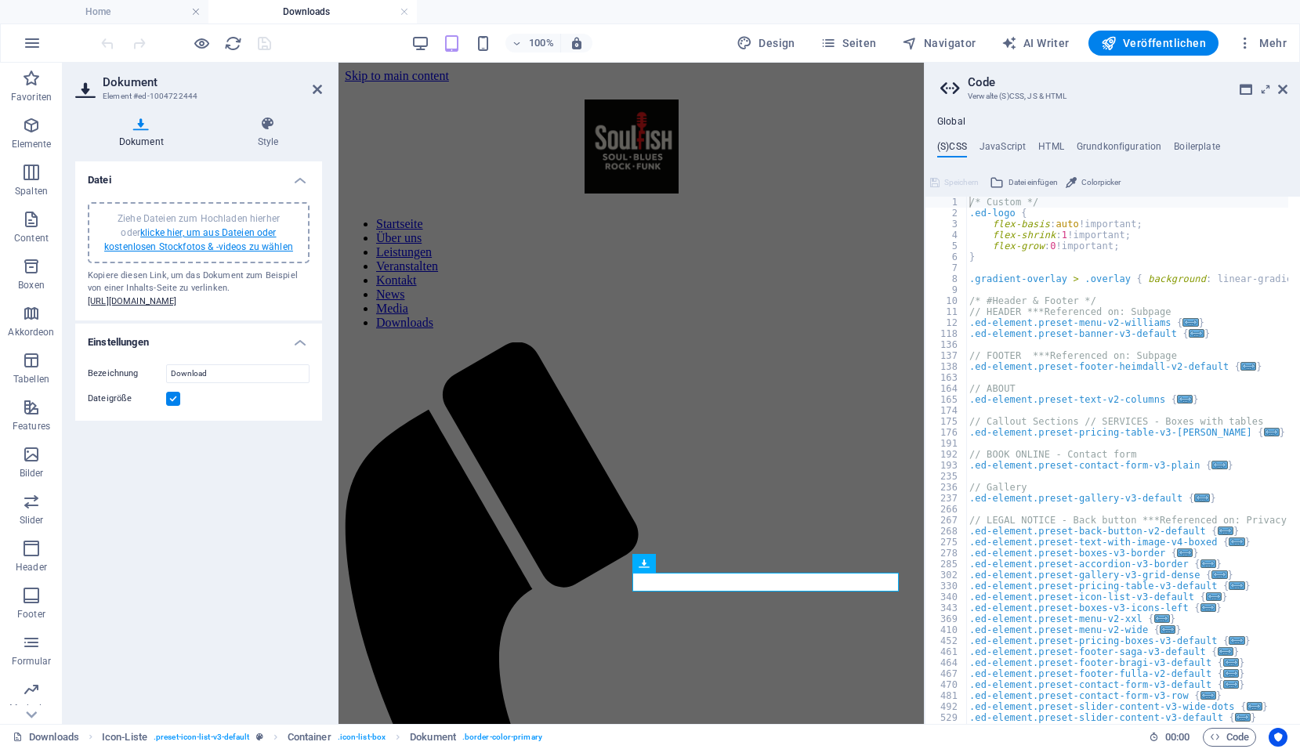
click at [154, 230] on link "klicke hier, um aus Dateien oder kostenlosen Stockfotos & -videos zu wählen" at bounding box center [198, 239] width 189 height 25
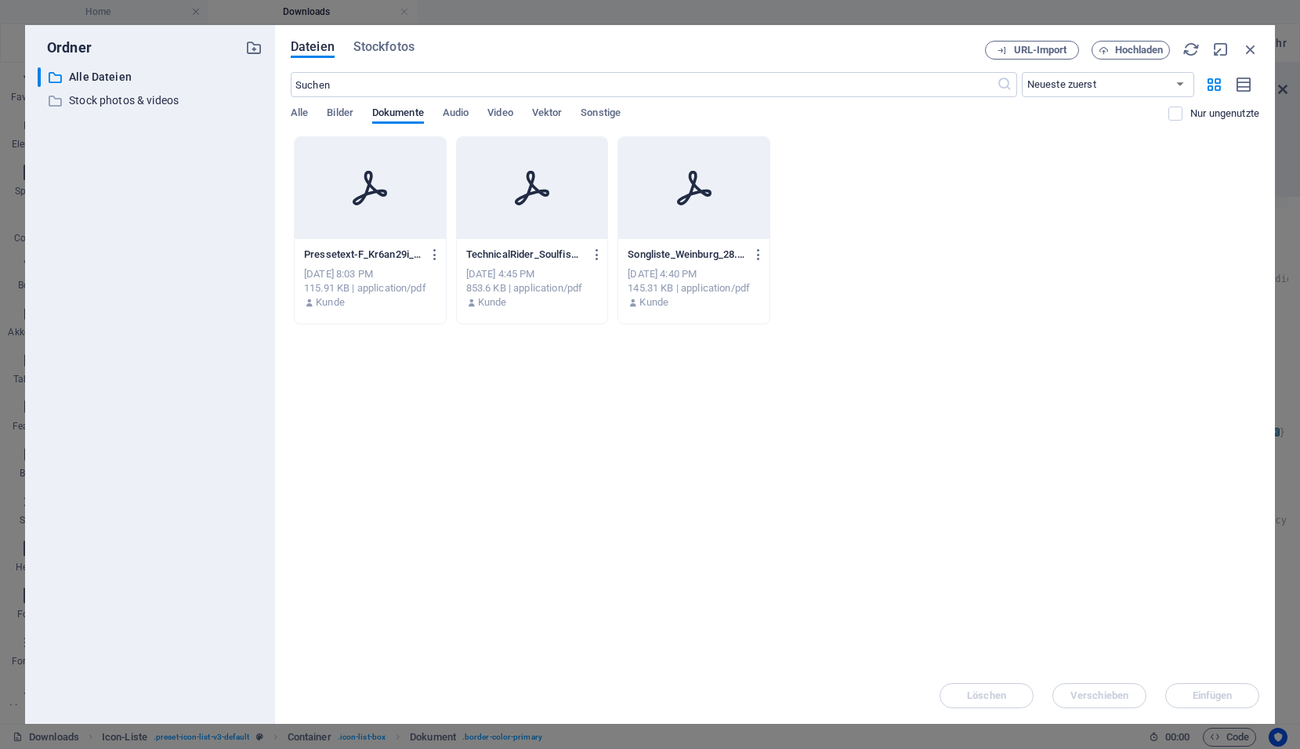
click at [417, 261] on p "Pressetext-F_Kr6an29i_tBk3RnrYHTQ.pdf" at bounding box center [363, 255] width 118 height 14
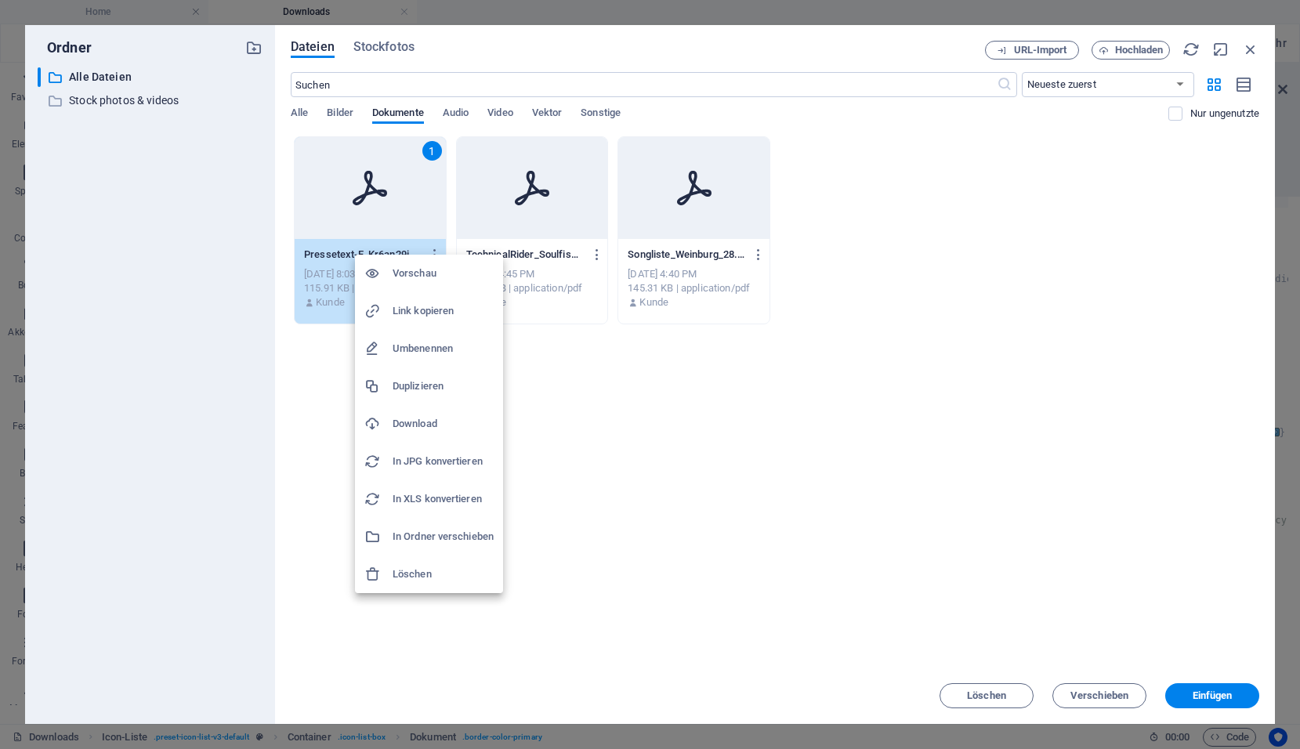
click at [410, 569] on h6 "Löschen" at bounding box center [443, 574] width 101 height 19
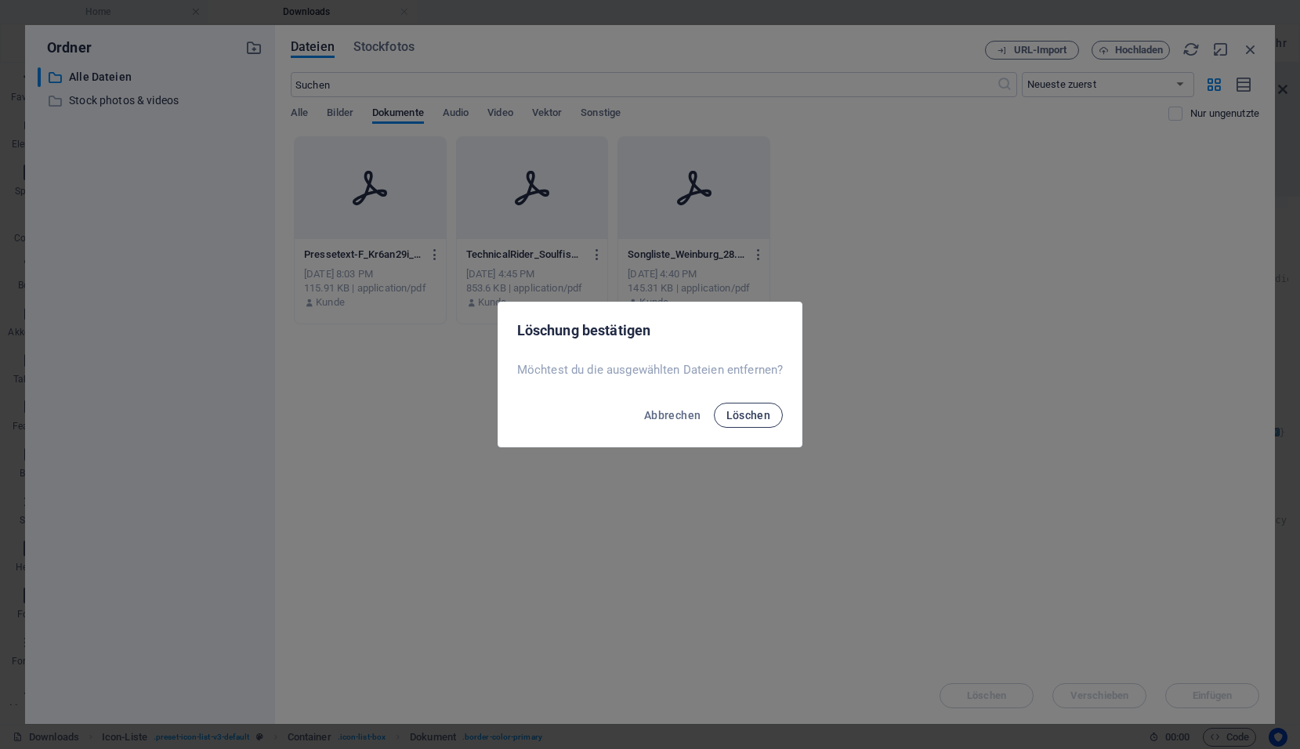
click at [751, 419] on span "Löschen" at bounding box center [749, 415] width 45 height 13
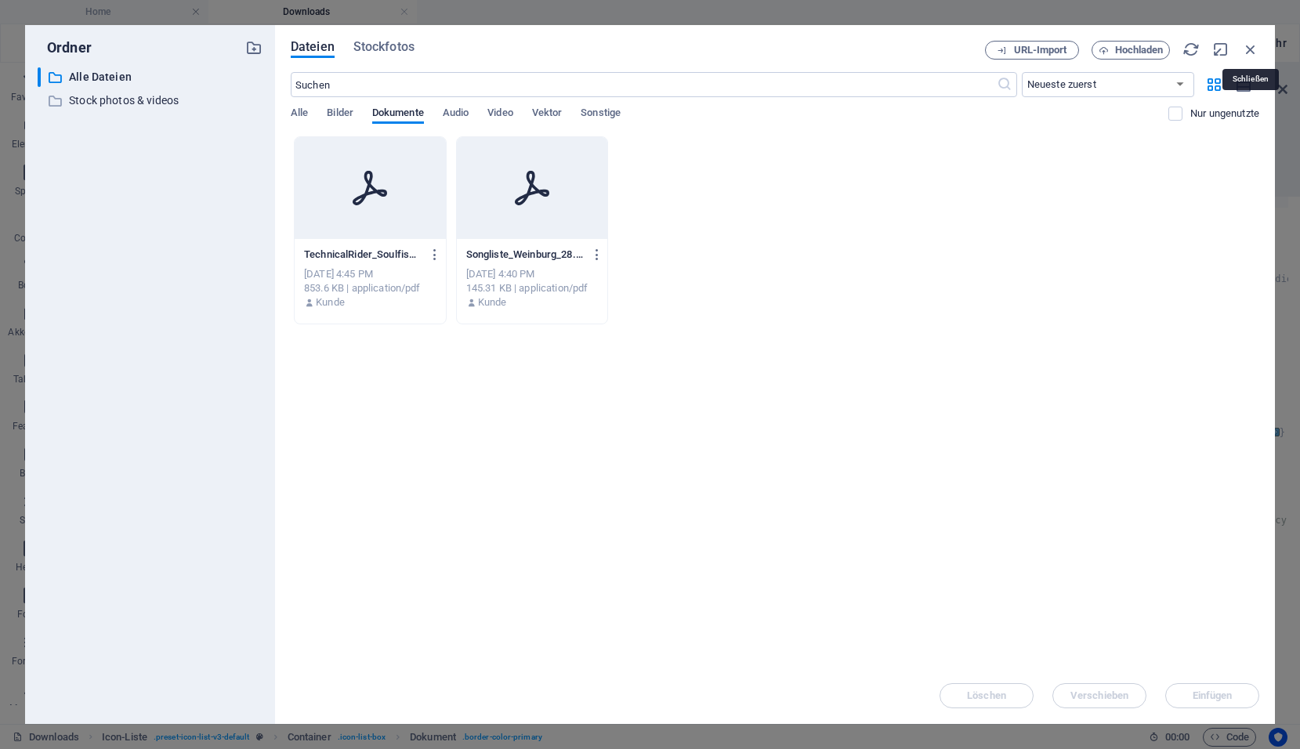
click at [1252, 48] on icon "button" at bounding box center [1250, 49] width 17 height 17
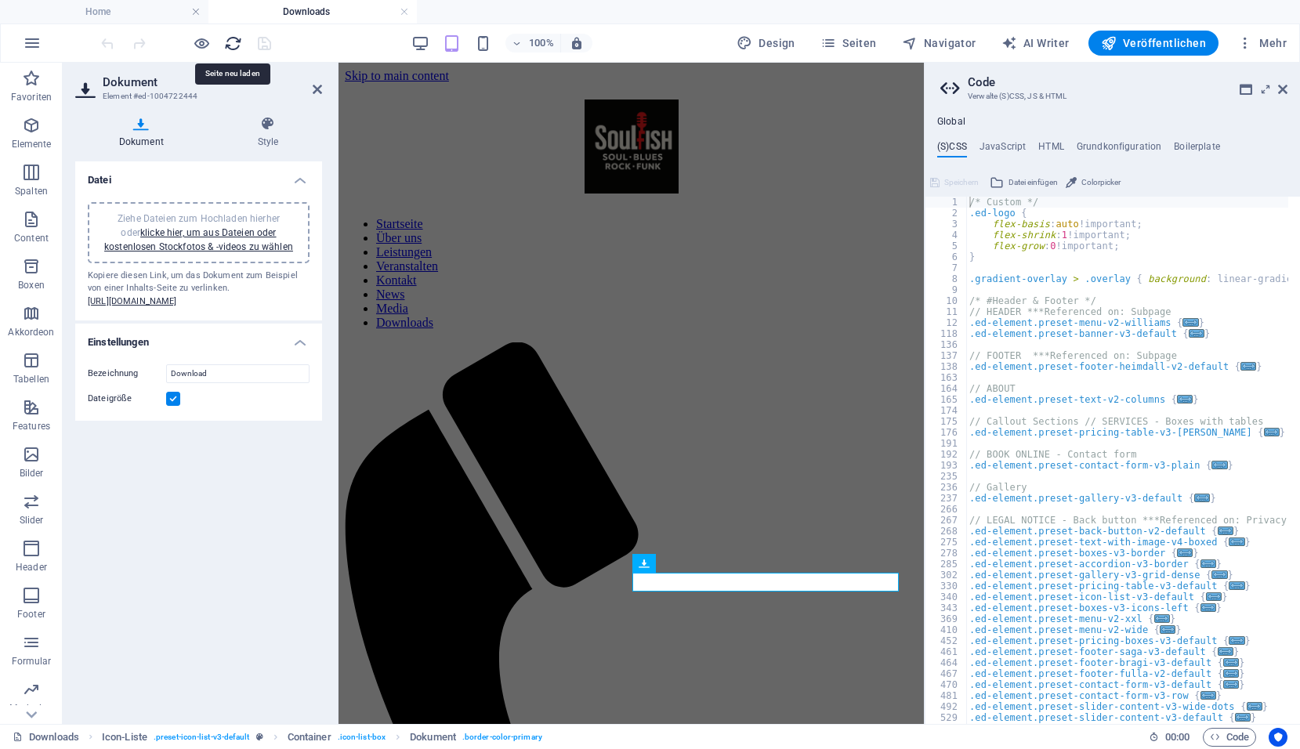
click at [234, 42] on icon "reload" at bounding box center [233, 43] width 18 height 18
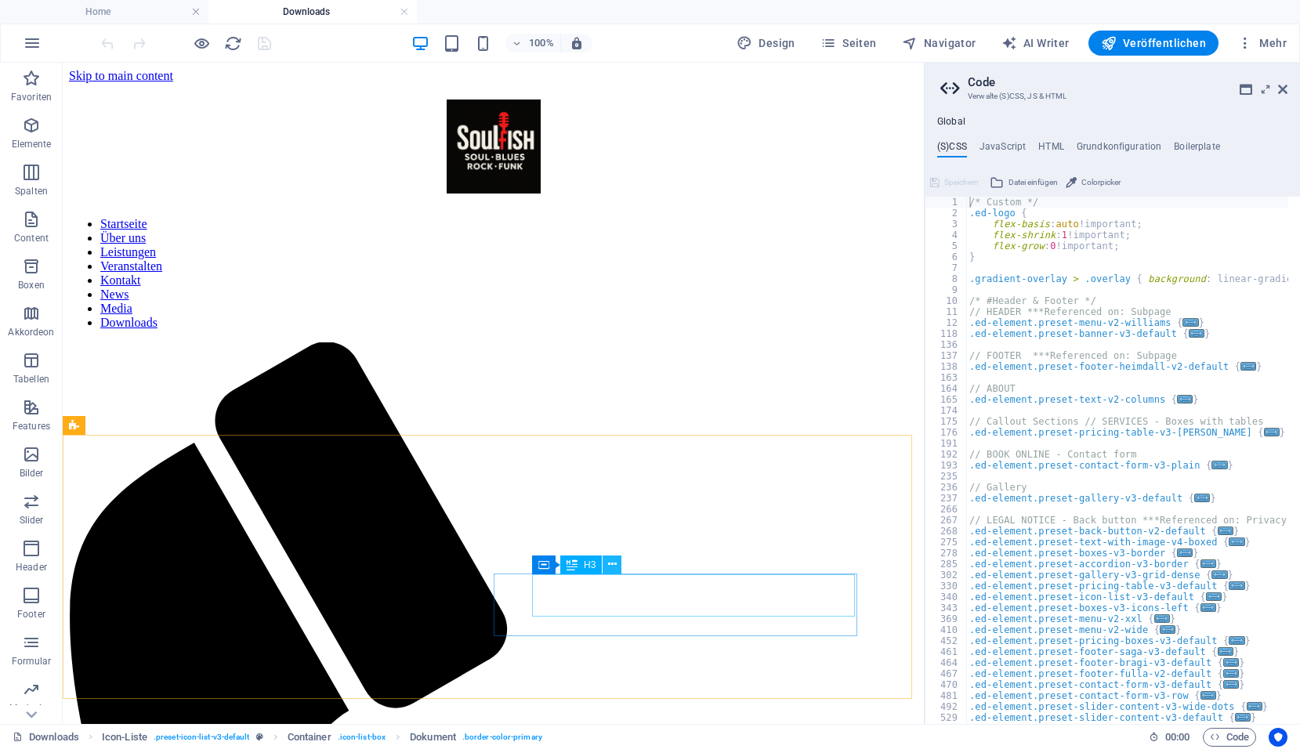
click at [615, 563] on icon at bounding box center [612, 565] width 9 height 16
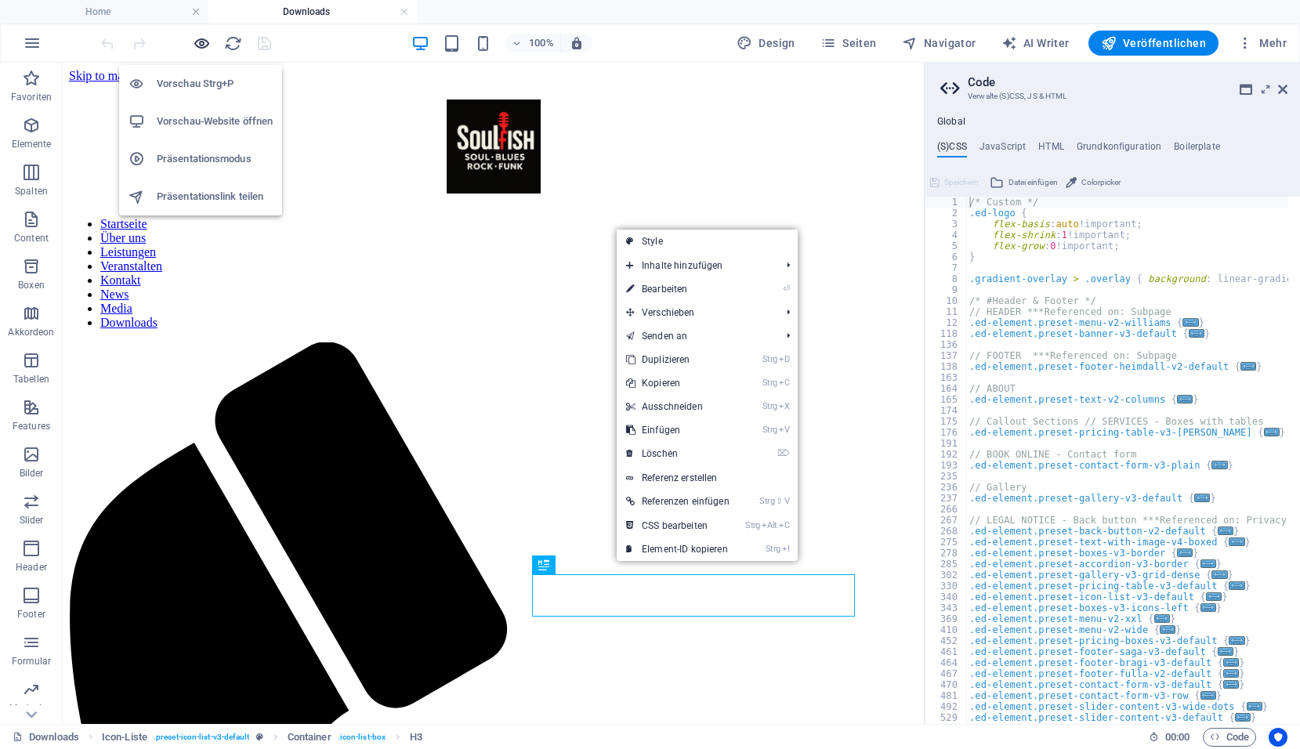
click at [205, 45] on icon "button" at bounding box center [202, 43] width 18 height 18
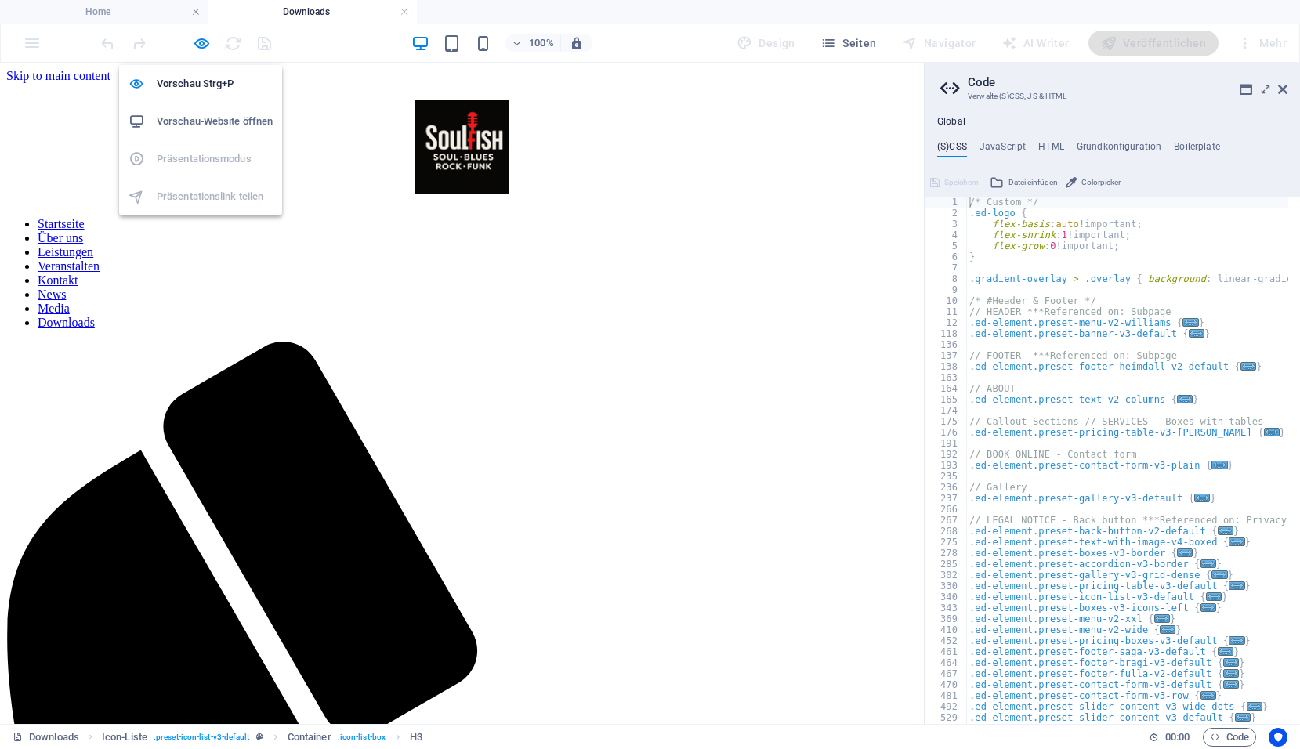
click at [201, 124] on h6 "Vorschau-Website öffnen" at bounding box center [215, 121] width 116 height 19
click at [197, 43] on icon "button" at bounding box center [202, 43] width 18 height 18
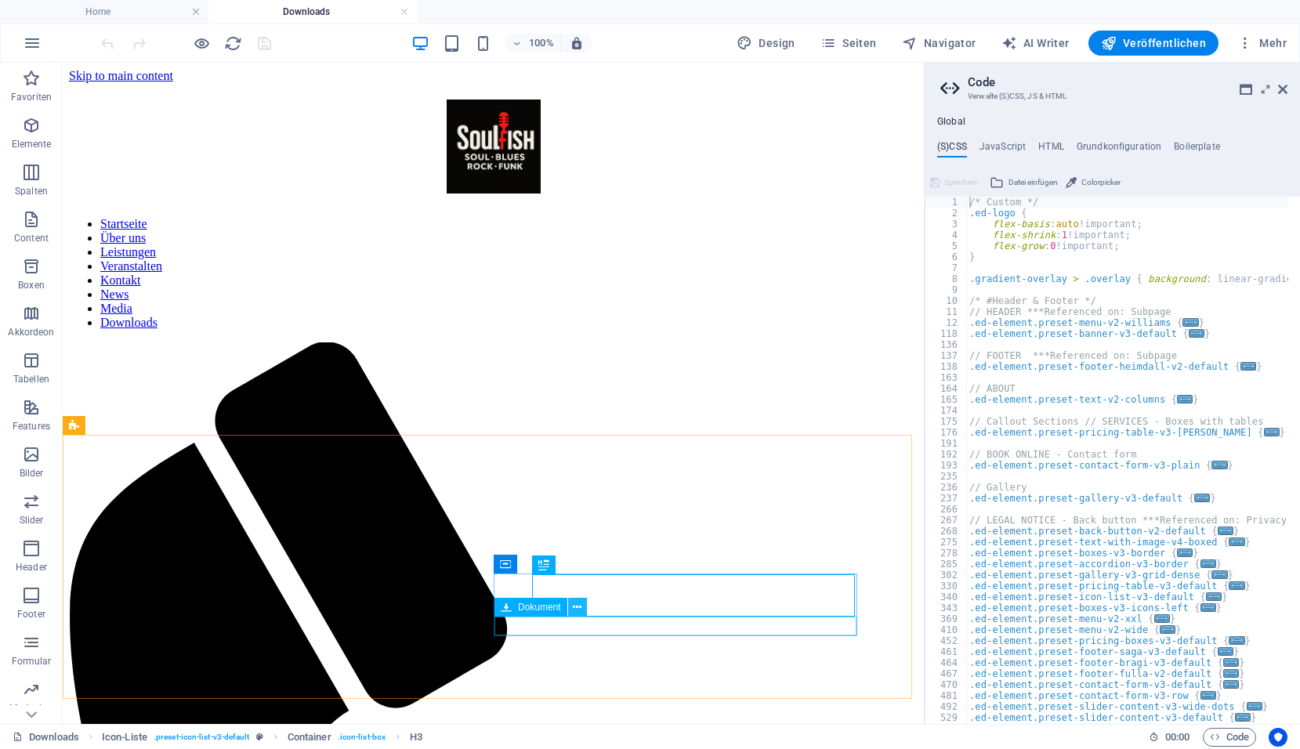
click at [572, 605] on button at bounding box center [577, 607] width 19 height 19
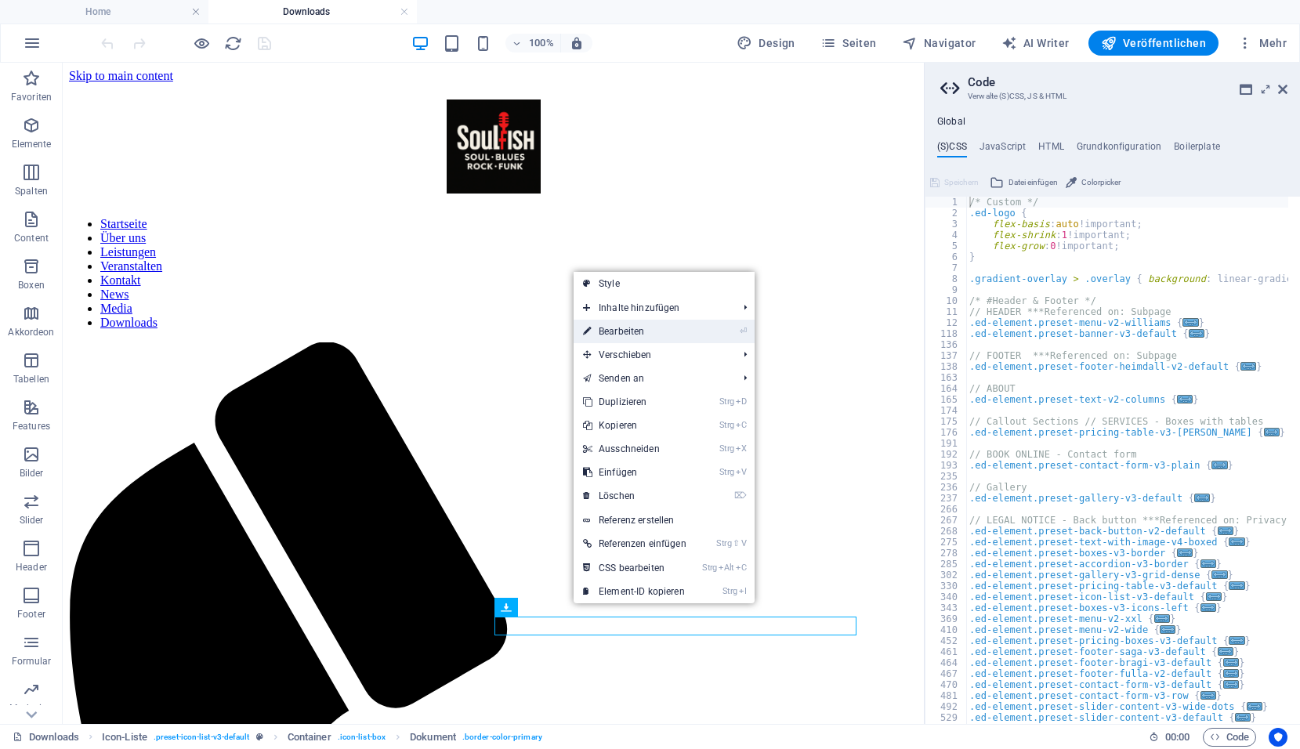
click at [618, 328] on link "⏎ Bearbeiten" at bounding box center [635, 332] width 122 height 24
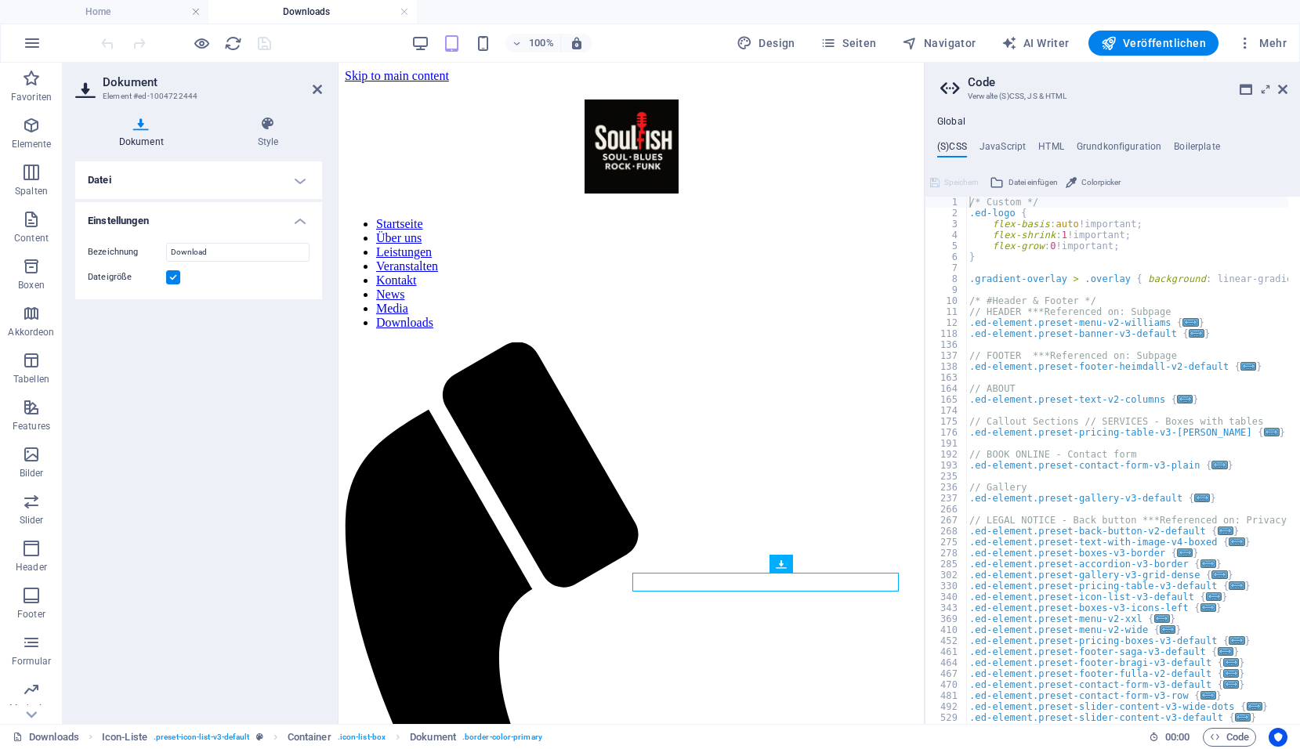
click at [264, 187] on h4 "Datei" at bounding box center [198, 180] width 247 height 38
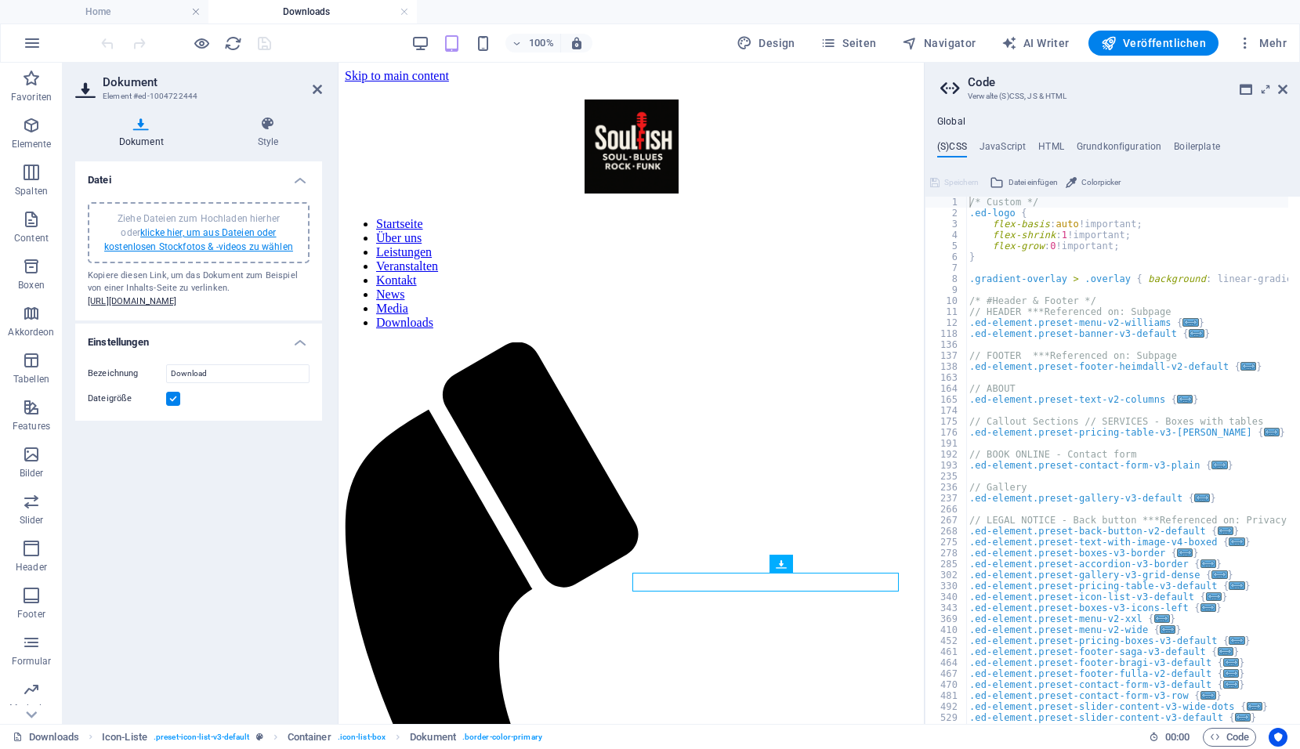
click at [205, 234] on link "klicke hier, um aus Dateien oder kostenlosen Stockfotos & -videos zu wählen" at bounding box center [198, 239] width 189 height 25
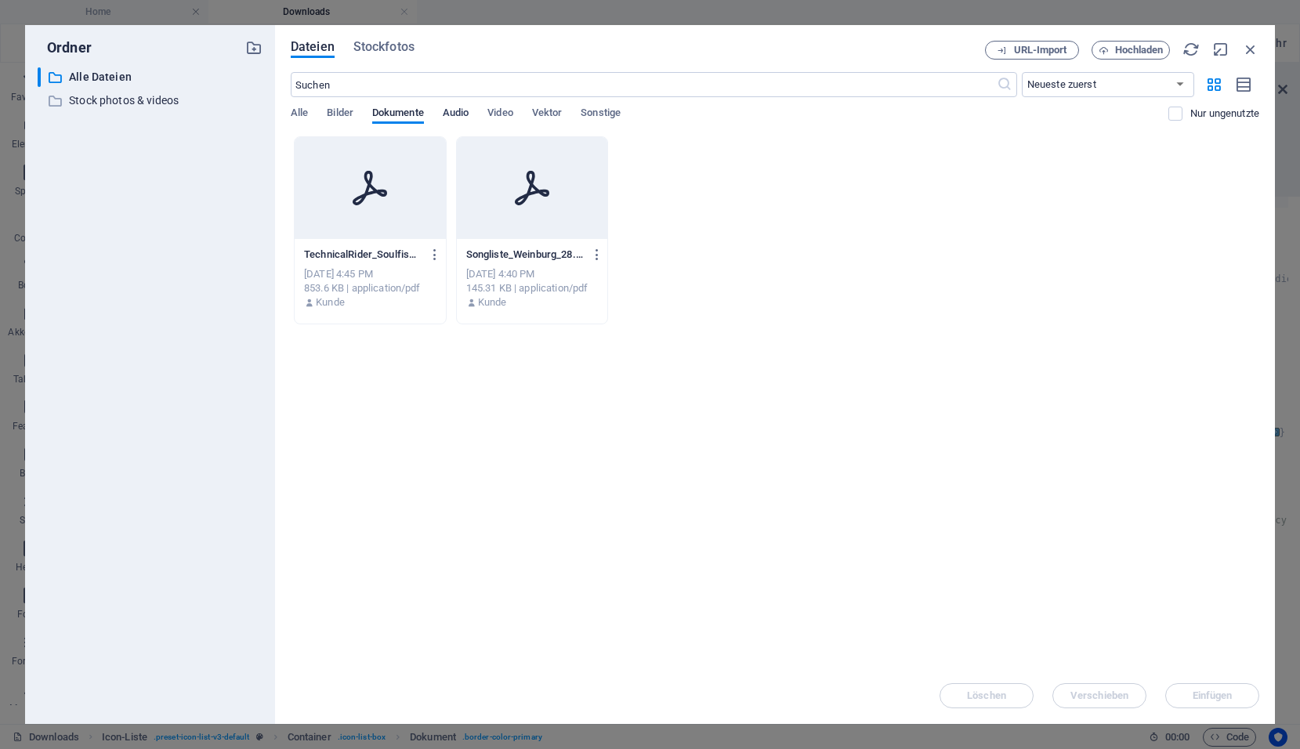
click at [461, 111] on span "Audio" at bounding box center [456, 114] width 26 height 22
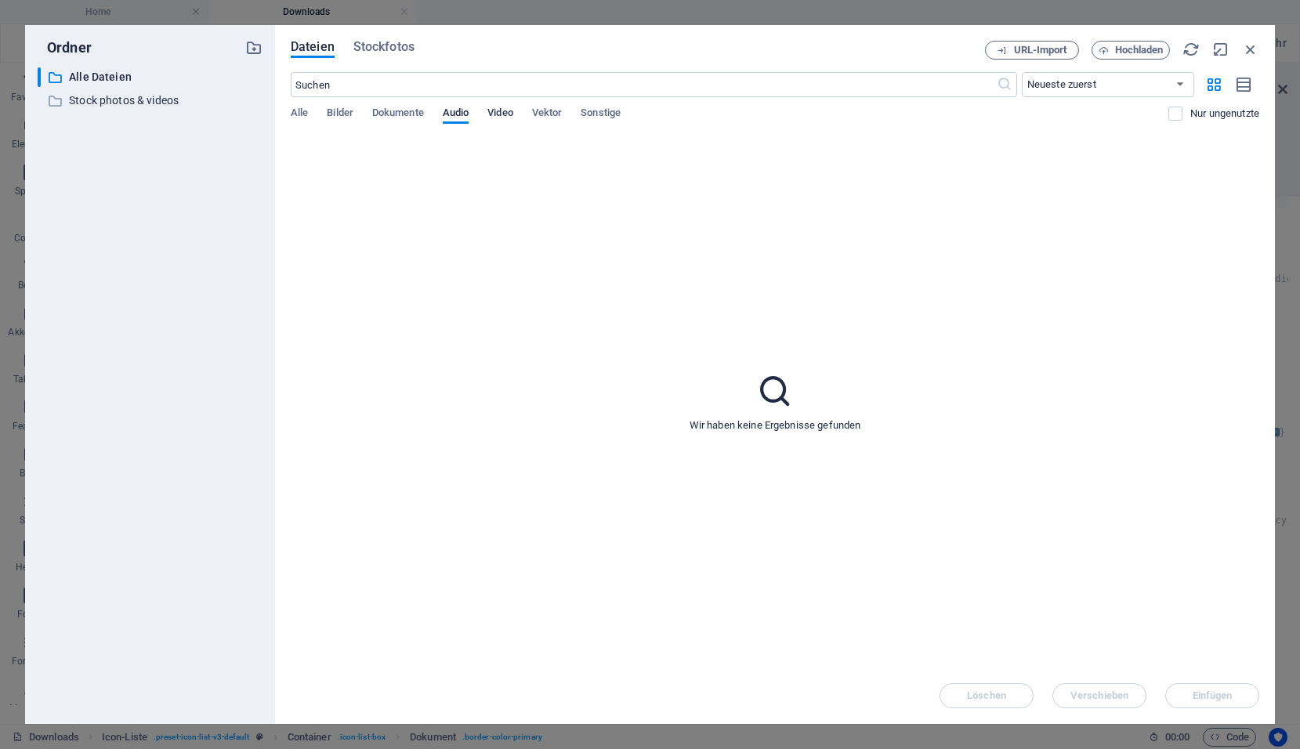
click at [506, 109] on span "Video" at bounding box center [500, 114] width 25 height 22
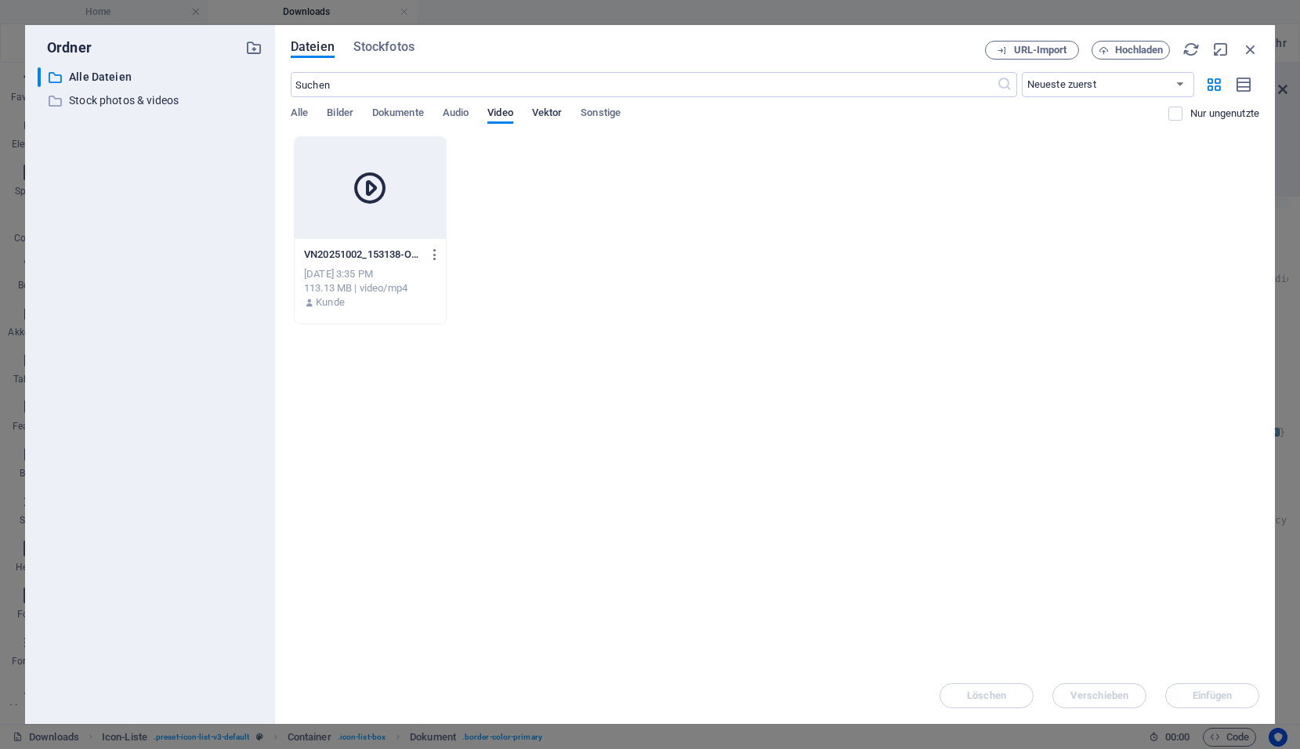
click at [557, 109] on span "Vektor" at bounding box center [547, 114] width 31 height 22
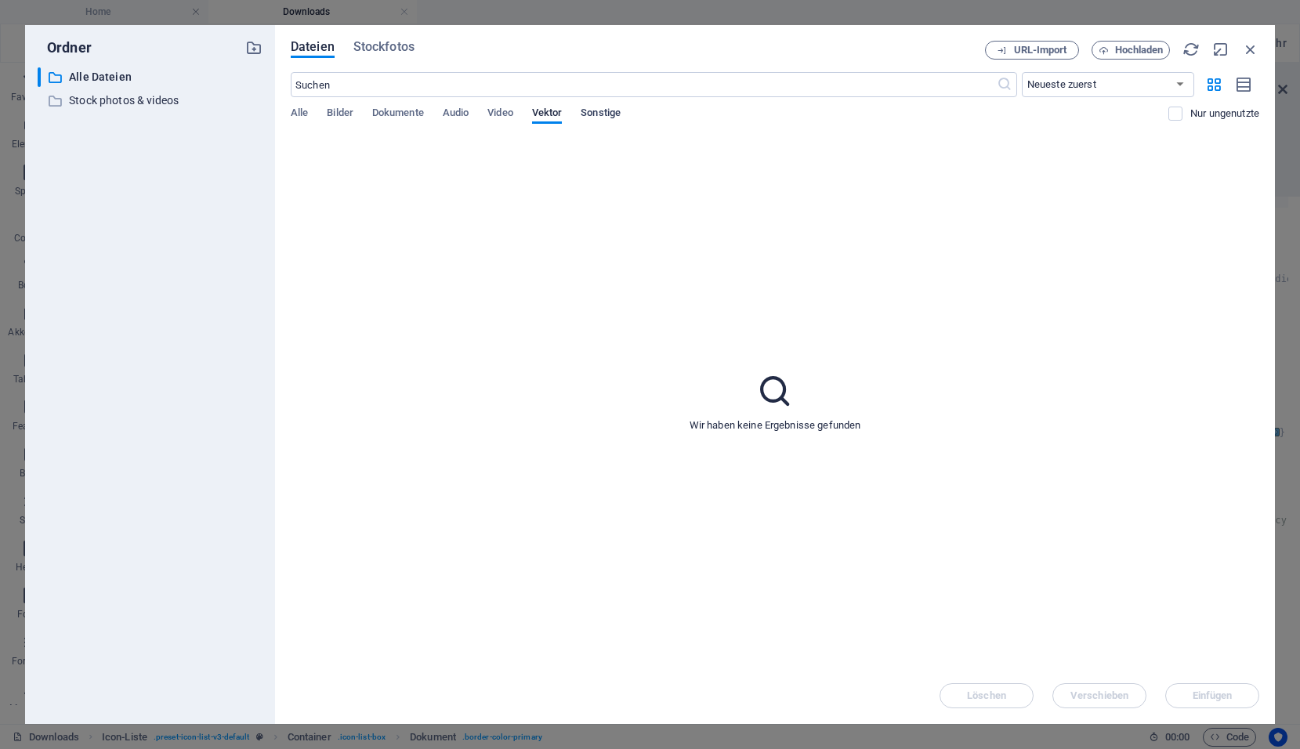
click at [592, 109] on span "Sonstige" at bounding box center [601, 114] width 40 height 22
click at [409, 108] on span "Dokumente" at bounding box center [398, 114] width 52 height 22
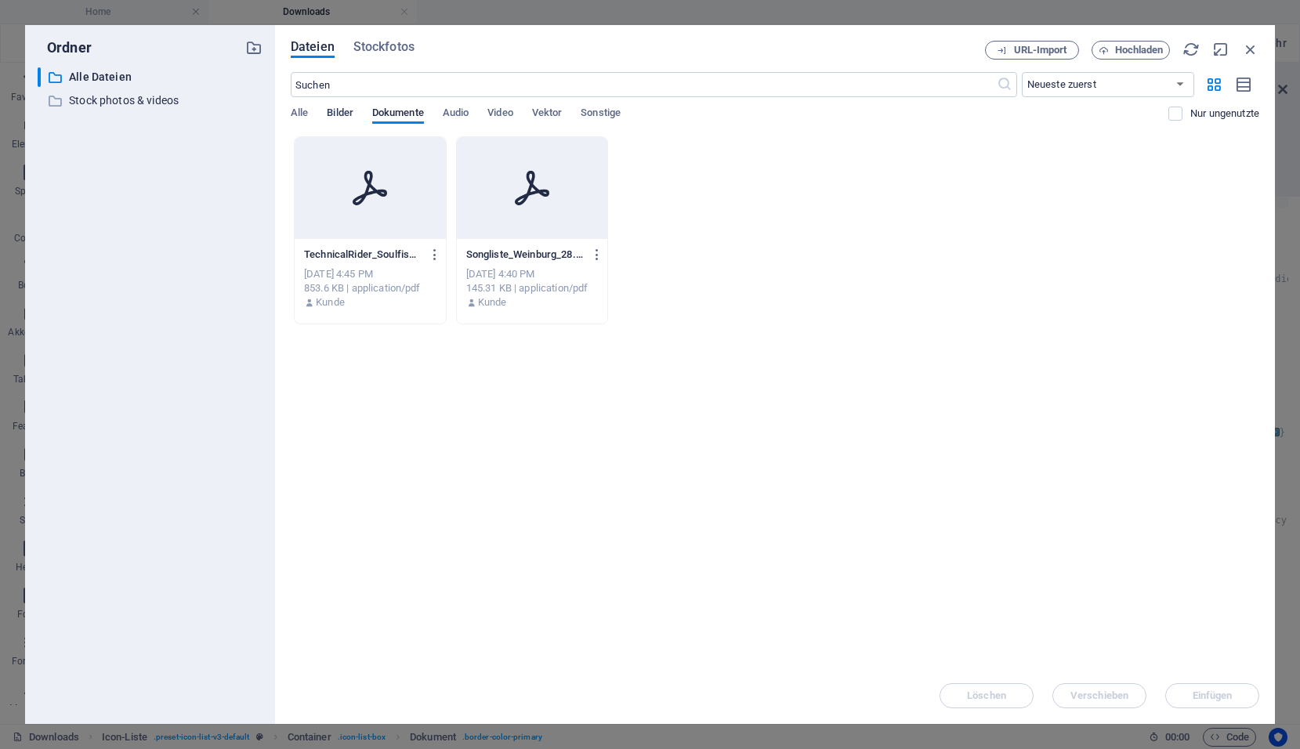
click at [340, 114] on span "Bilder" at bounding box center [340, 114] width 27 height 22
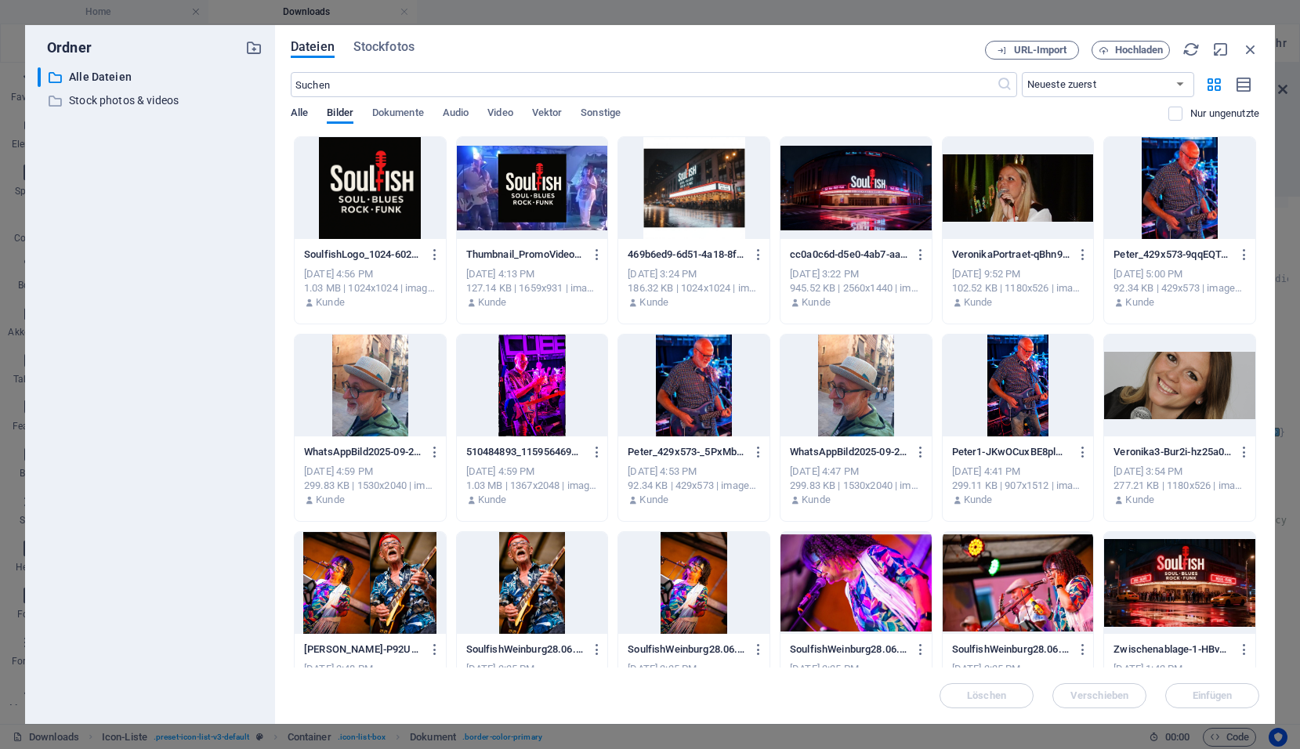
click at [300, 114] on span "Alle" at bounding box center [299, 114] width 17 height 22
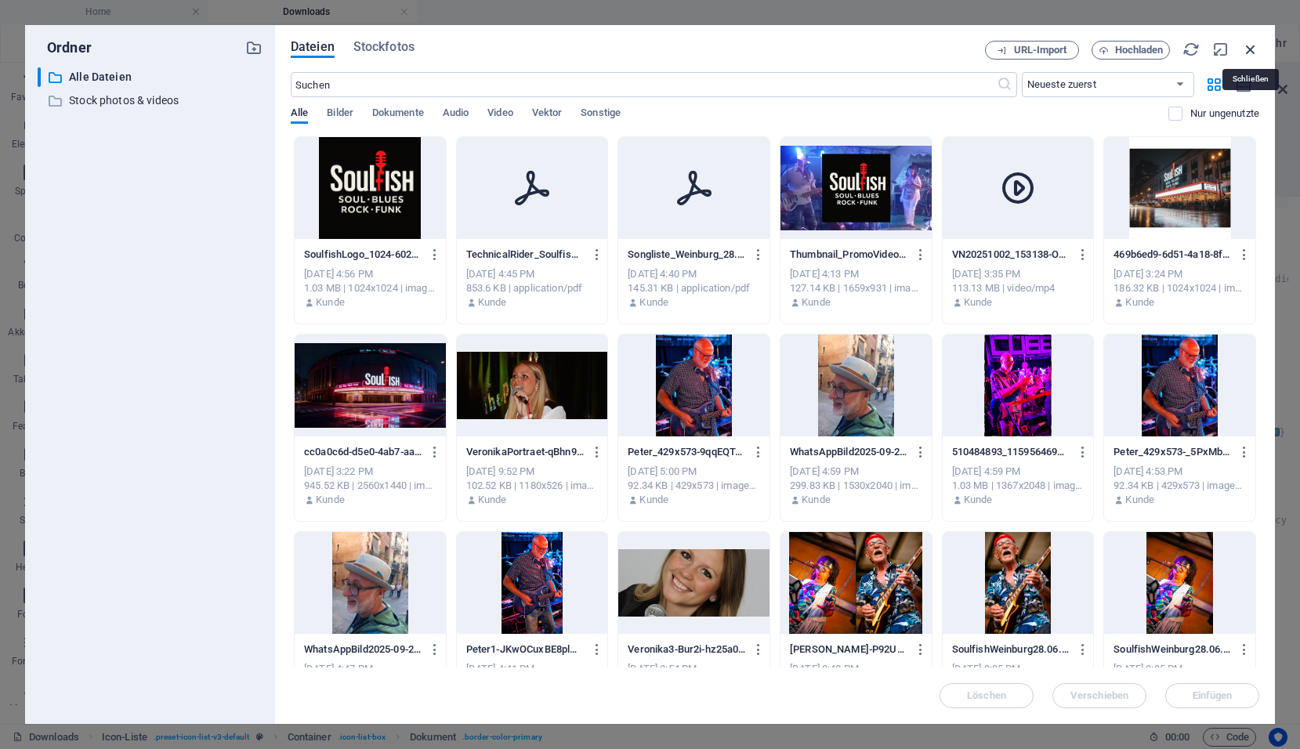
click at [1255, 47] on icon "button" at bounding box center [1250, 49] width 17 height 17
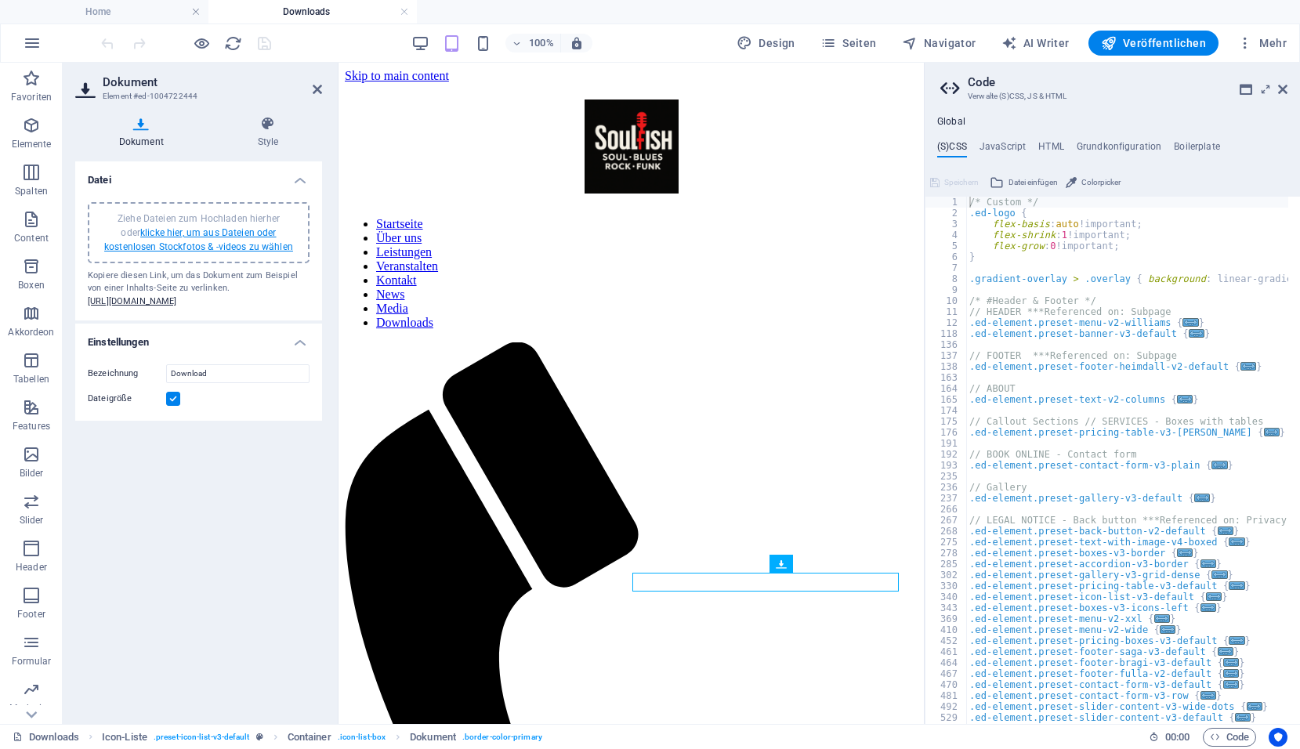
click at [195, 241] on link "klicke hier, um aus Dateien oder kostenlosen Stockfotos & -videos zu wählen" at bounding box center [198, 239] width 189 height 25
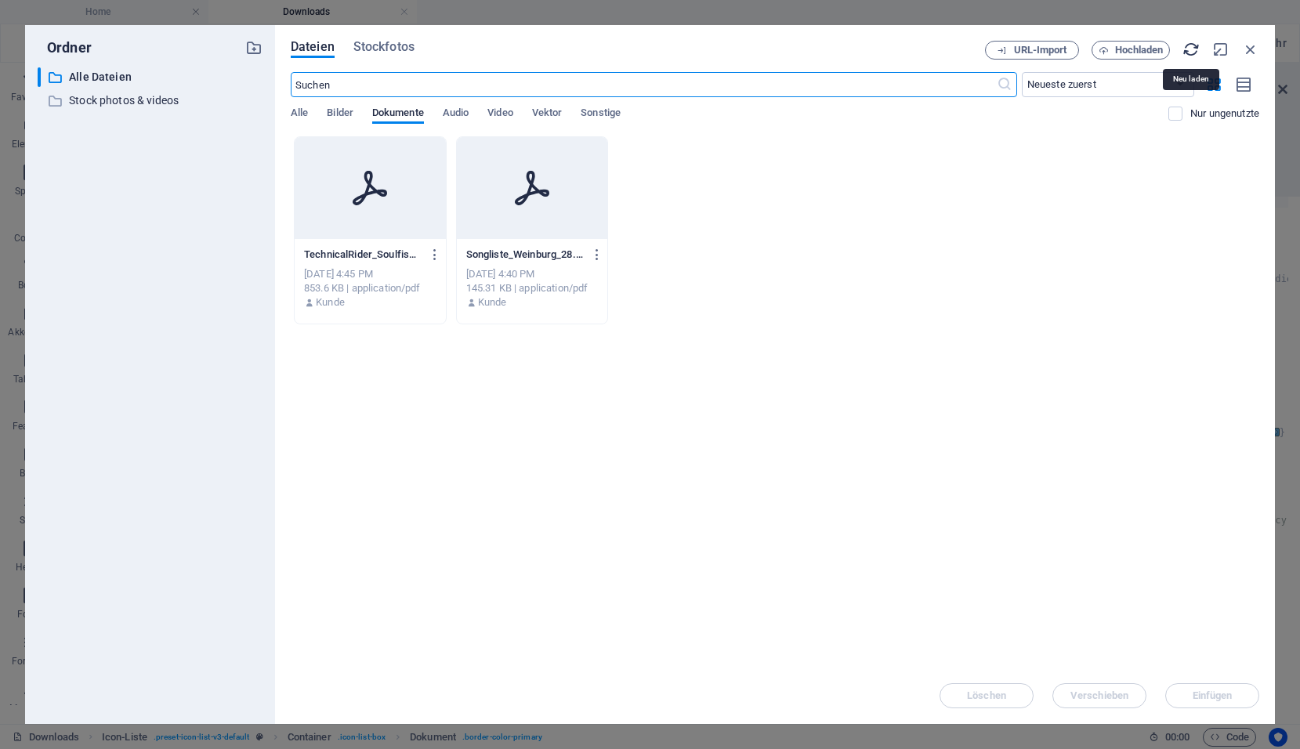
click at [1195, 51] on icon "button" at bounding box center [1191, 49] width 17 height 17
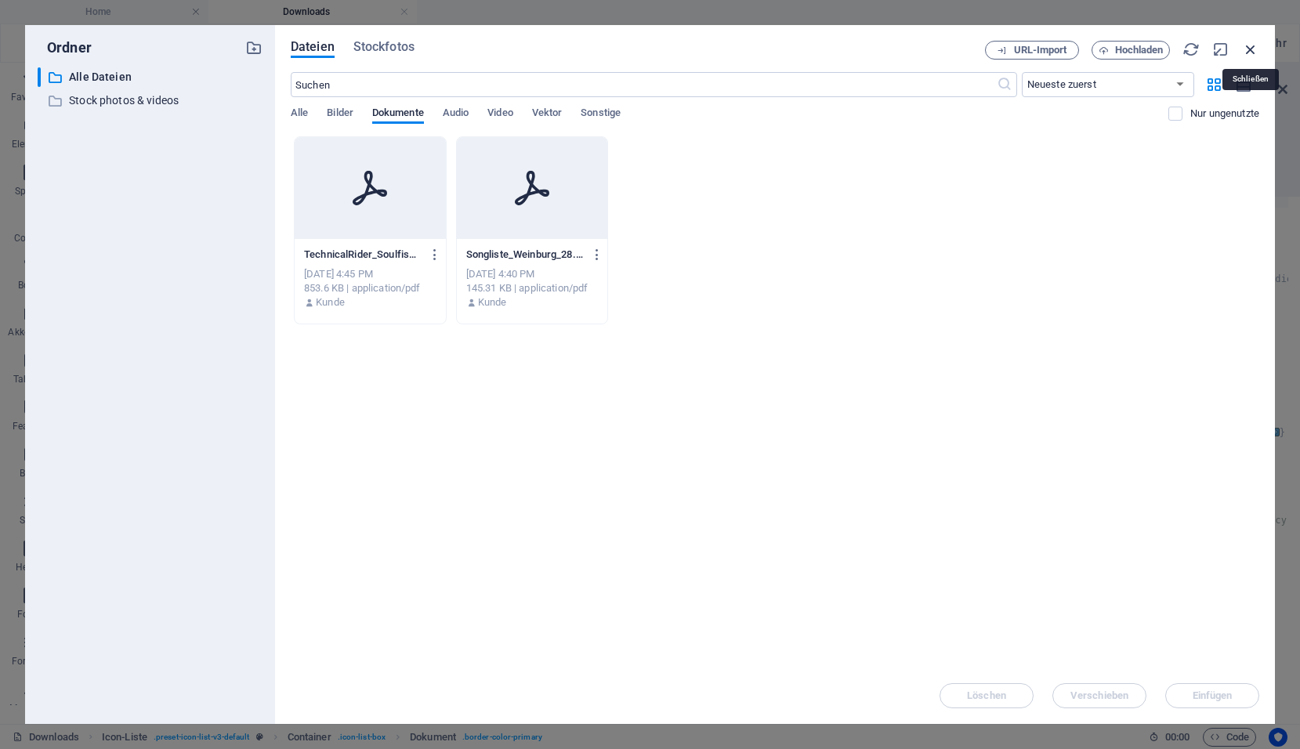
click at [1249, 47] on icon "button" at bounding box center [1250, 49] width 17 height 17
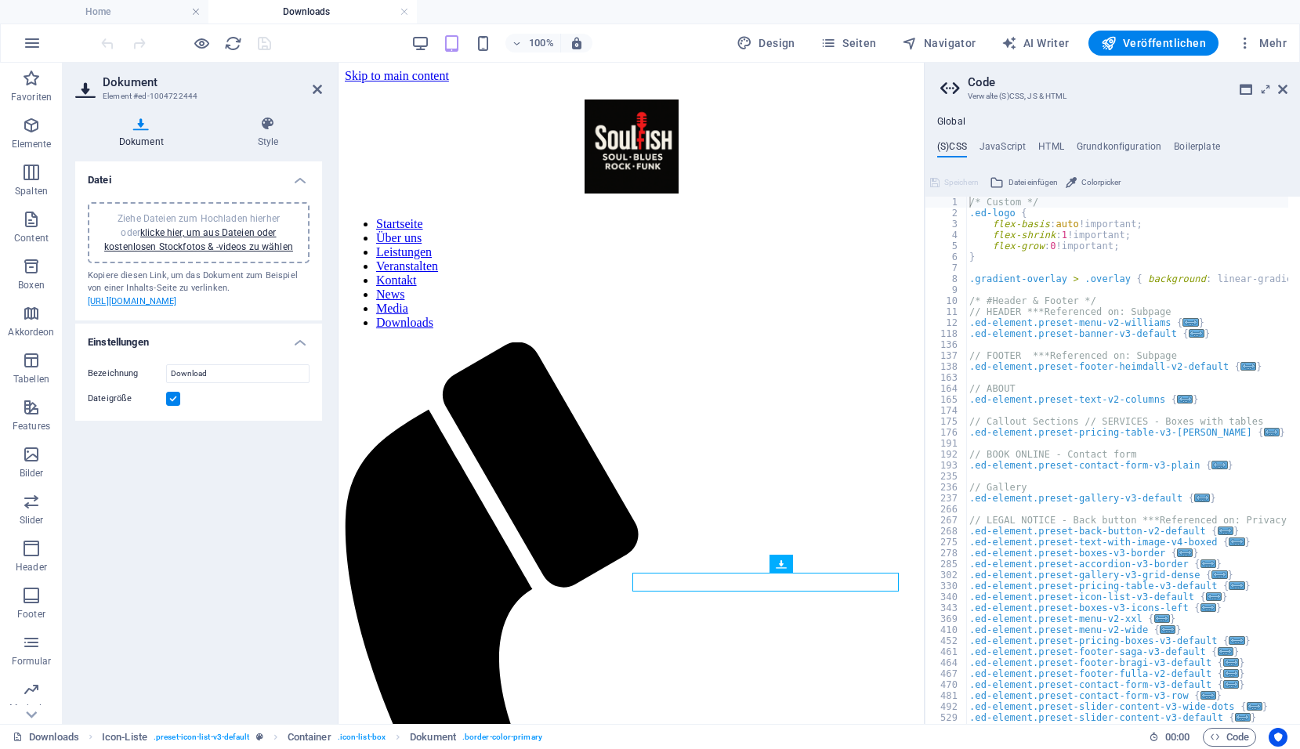
click at [177, 306] on link "[URL][DOMAIN_NAME]" at bounding box center [132, 301] width 89 height 10
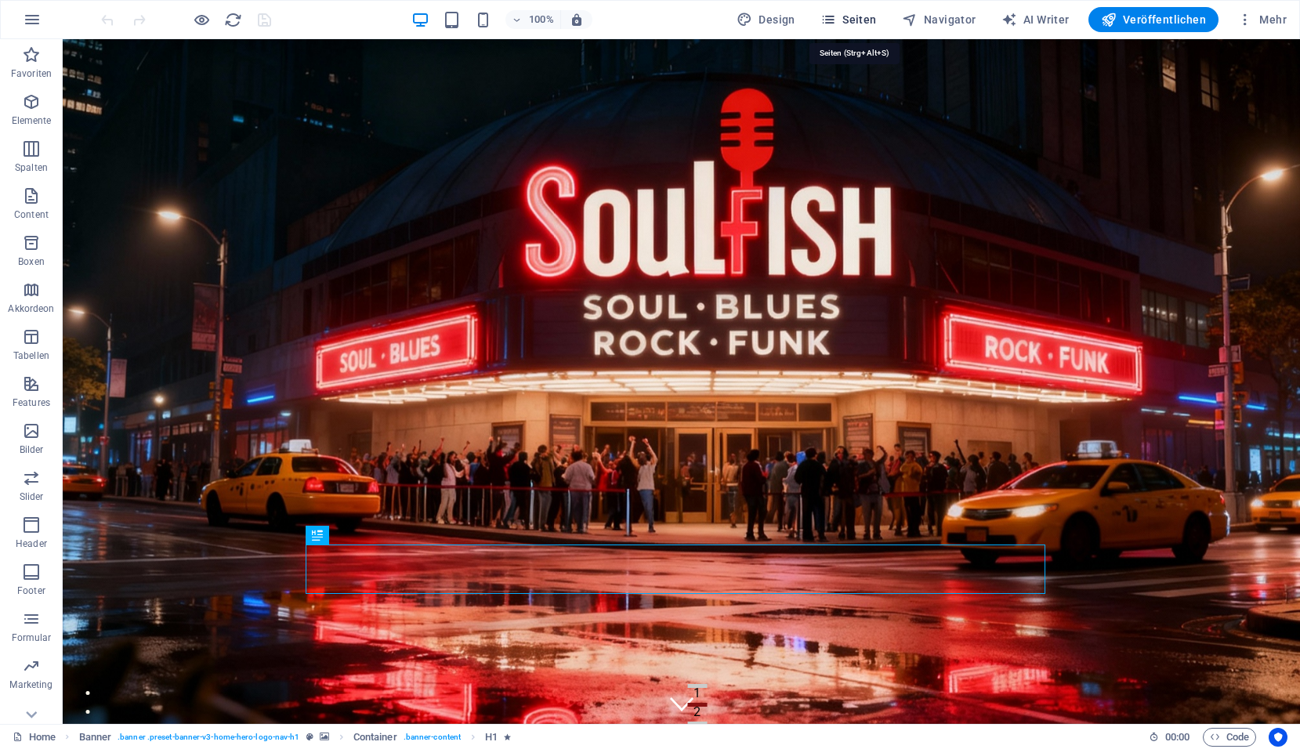
click at [863, 24] on span "Seiten" at bounding box center [849, 20] width 56 height 16
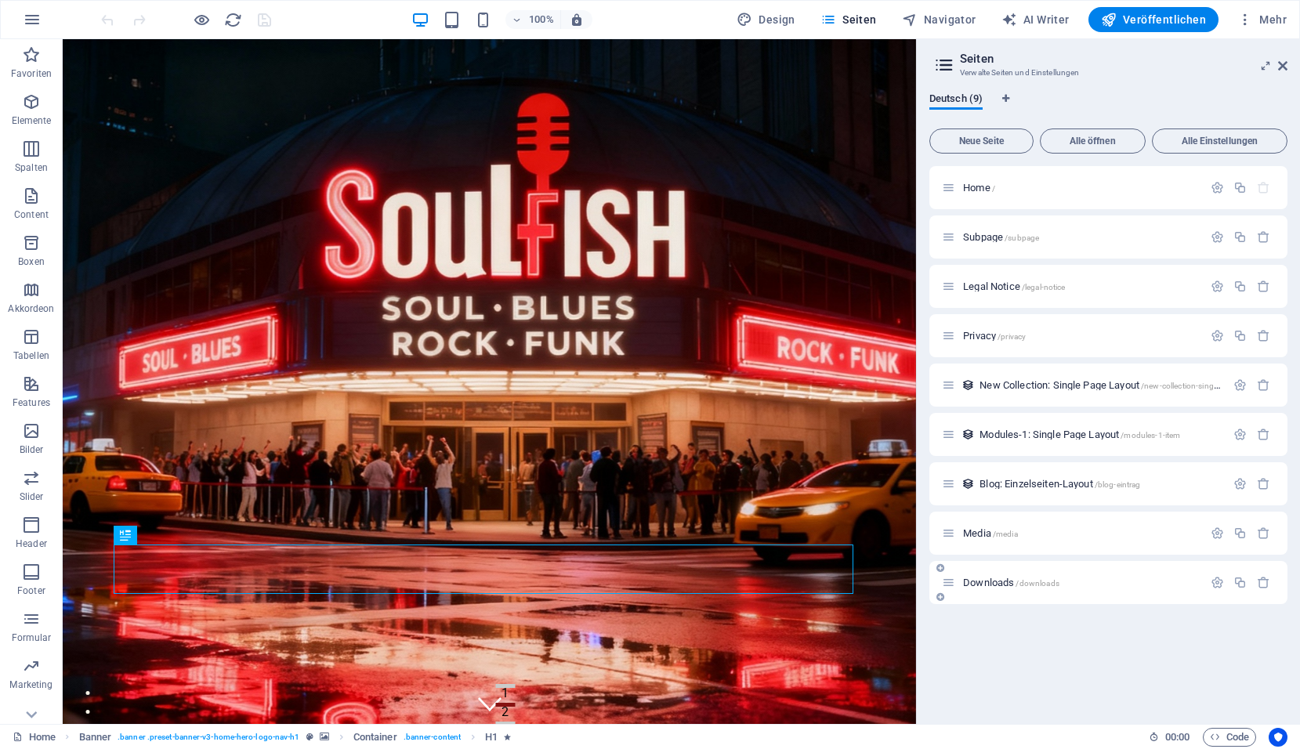
click at [986, 586] on span "Downloads /downloads" at bounding box center [1011, 583] width 96 height 12
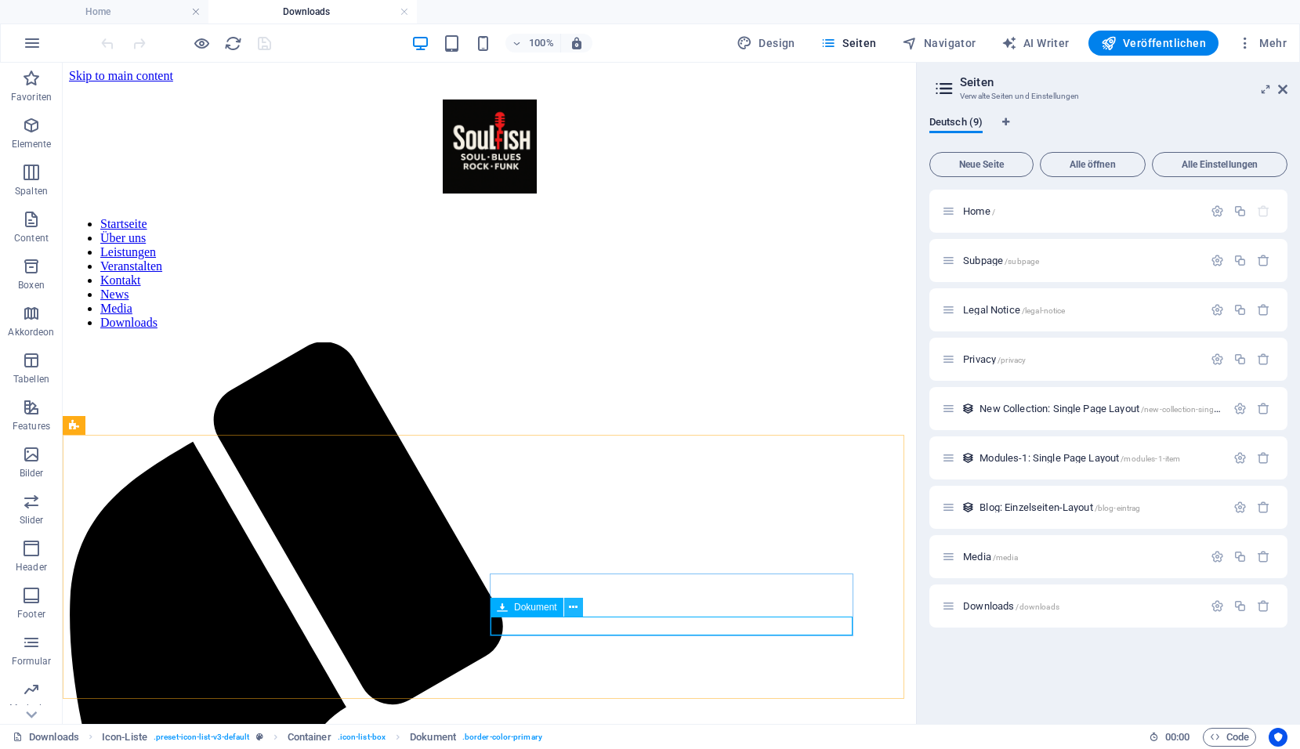
click at [573, 613] on icon at bounding box center [573, 608] width 9 height 16
click at [575, 608] on icon at bounding box center [573, 608] width 9 height 16
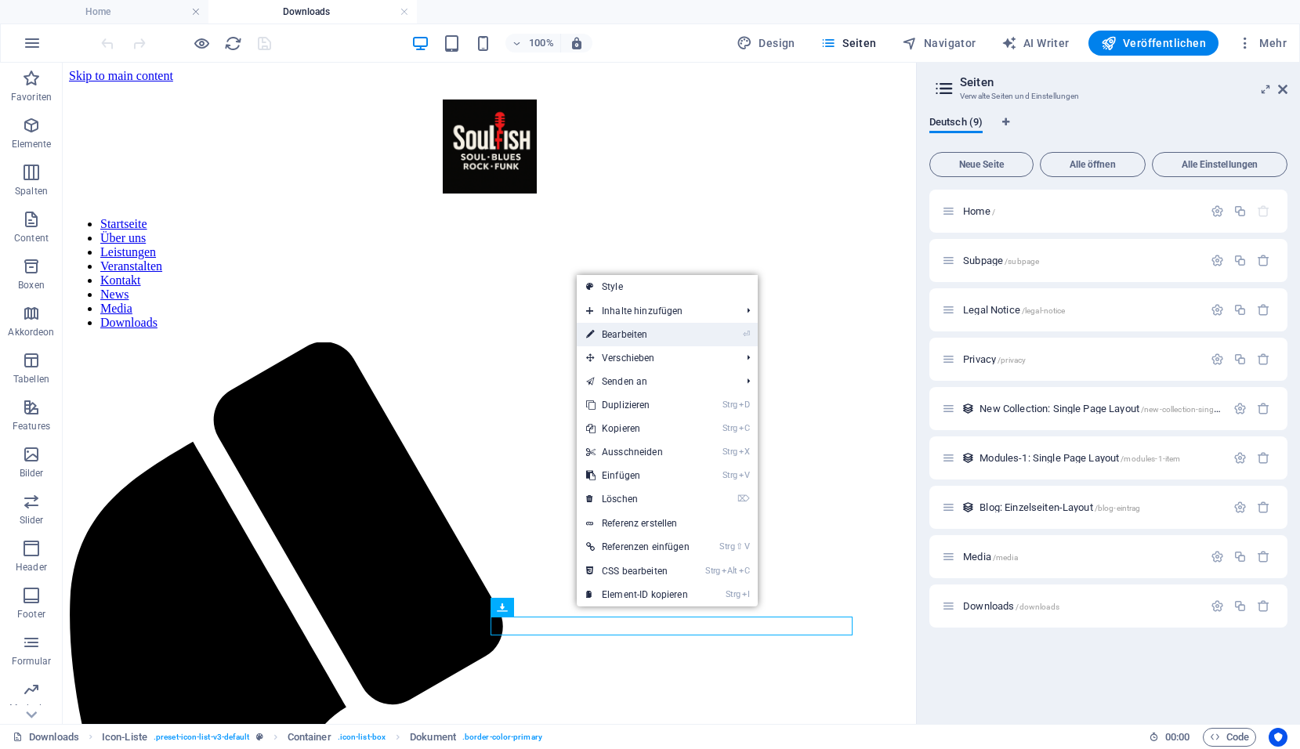
click at [622, 335] on link "⏎ Bearbeiten" at bounding box center [638, 335] width 122 height 24
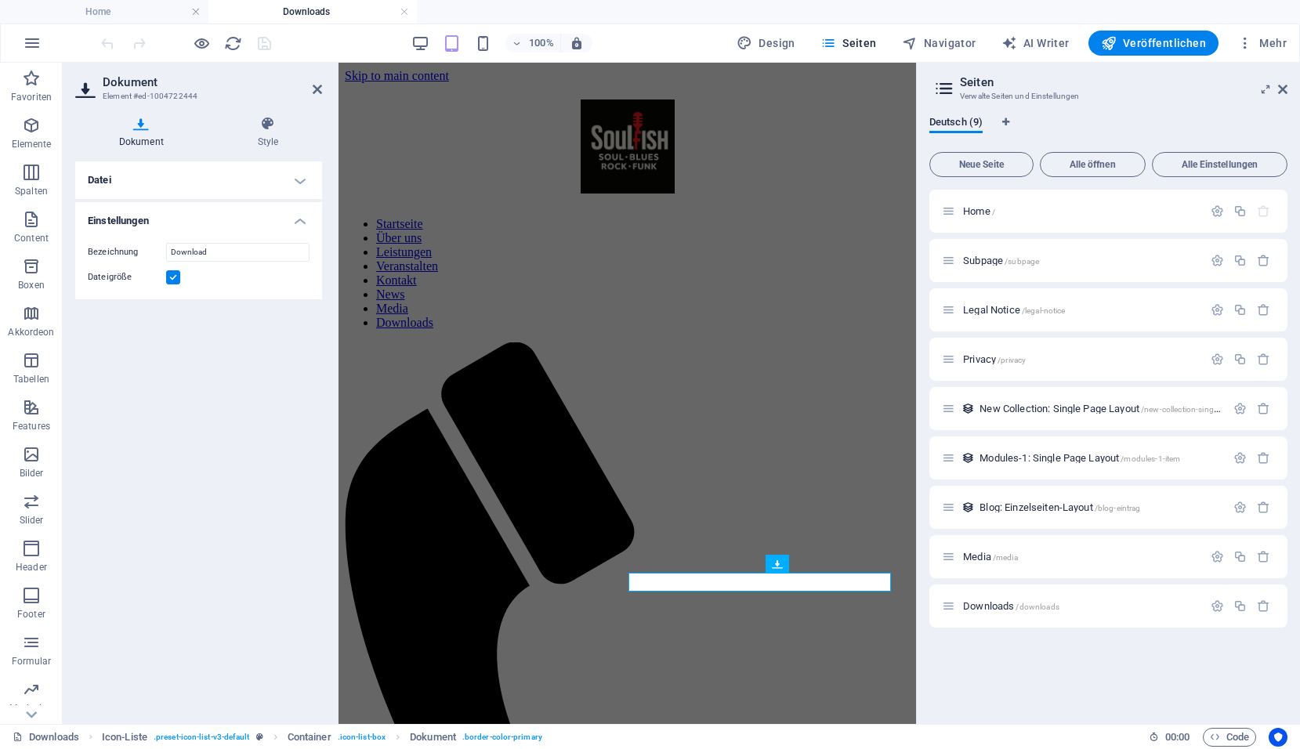
click at [197, 186] on h4 "Datei" at bounding box center [198, 180] width 247 height 38
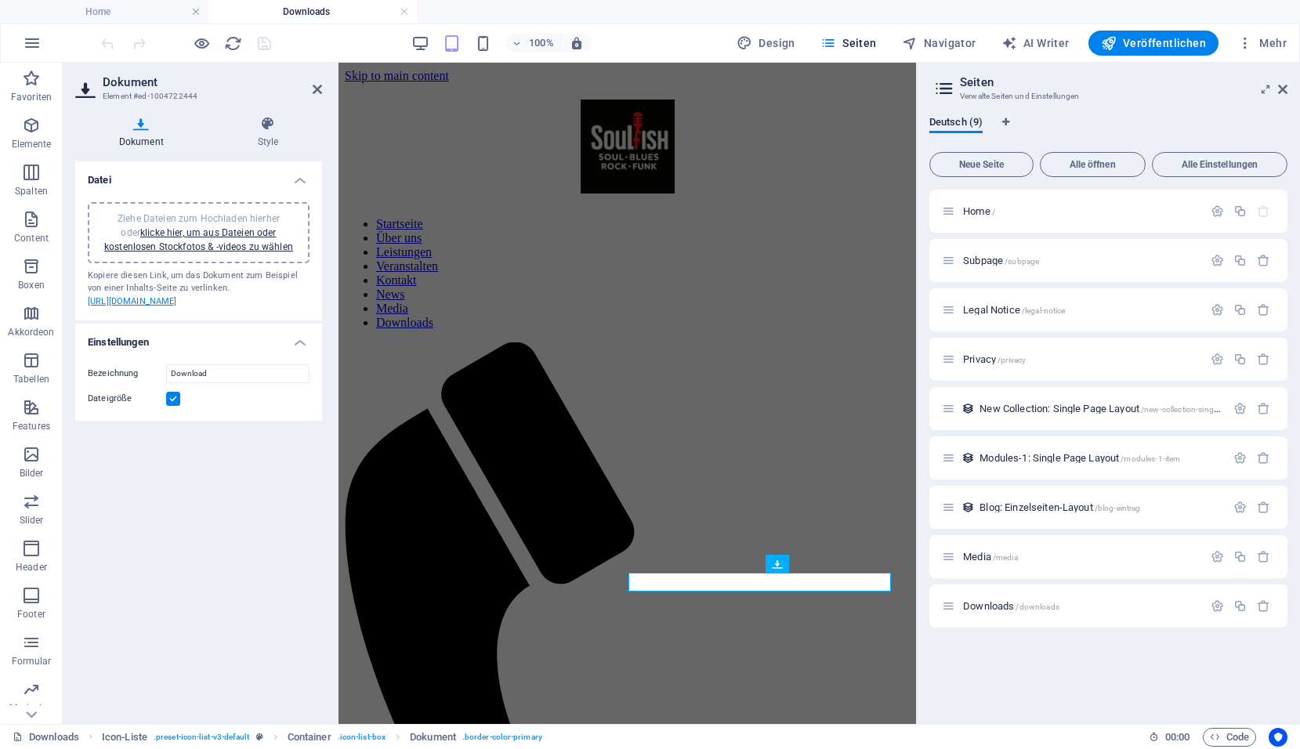
click at [122, 306] on link "[URL][DOMAIN_NAME]" at bounding box center [132, 301] width 89 height 10
click at [1273, 45] on span "Mehr" at bounding box center [1262, 43] width 49 height 16
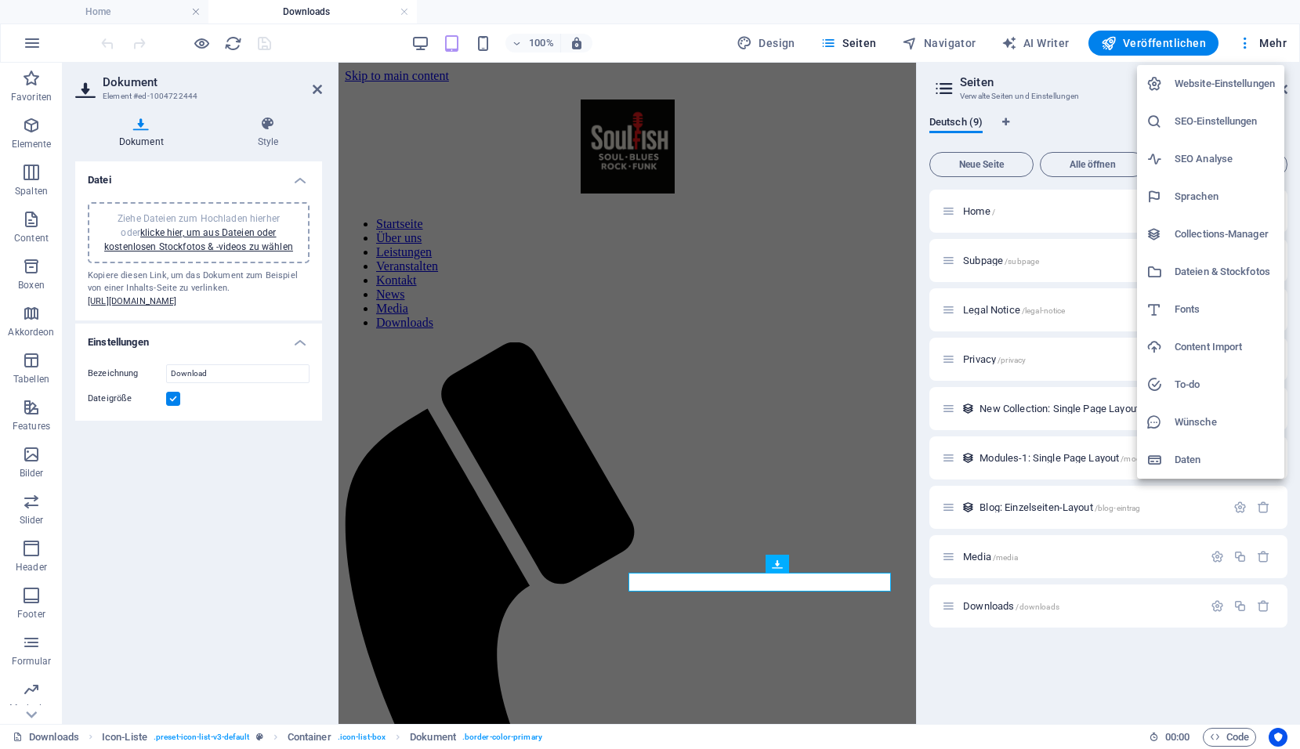
click at [1198, 272] on h6 "Dateien & Stockfotos" at bounding box center [1225, 272] width 100 height 19
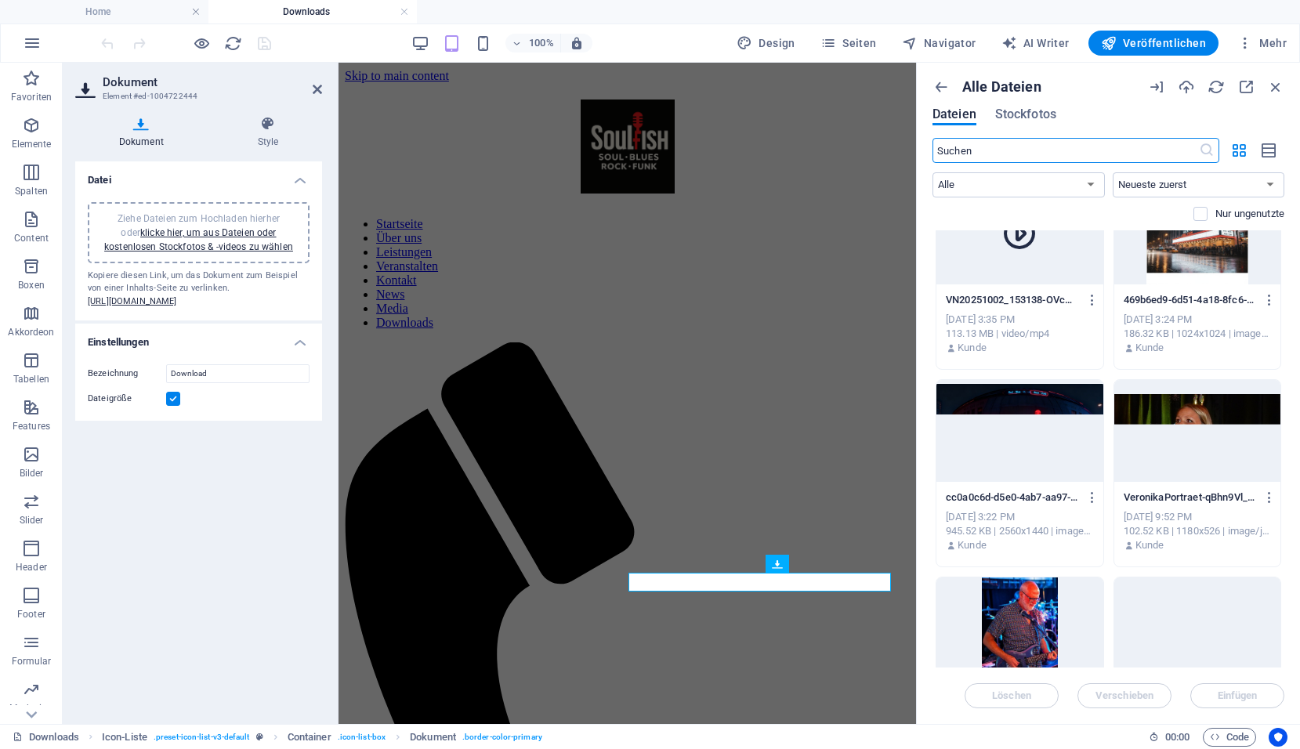
scroll to position [470, 0]
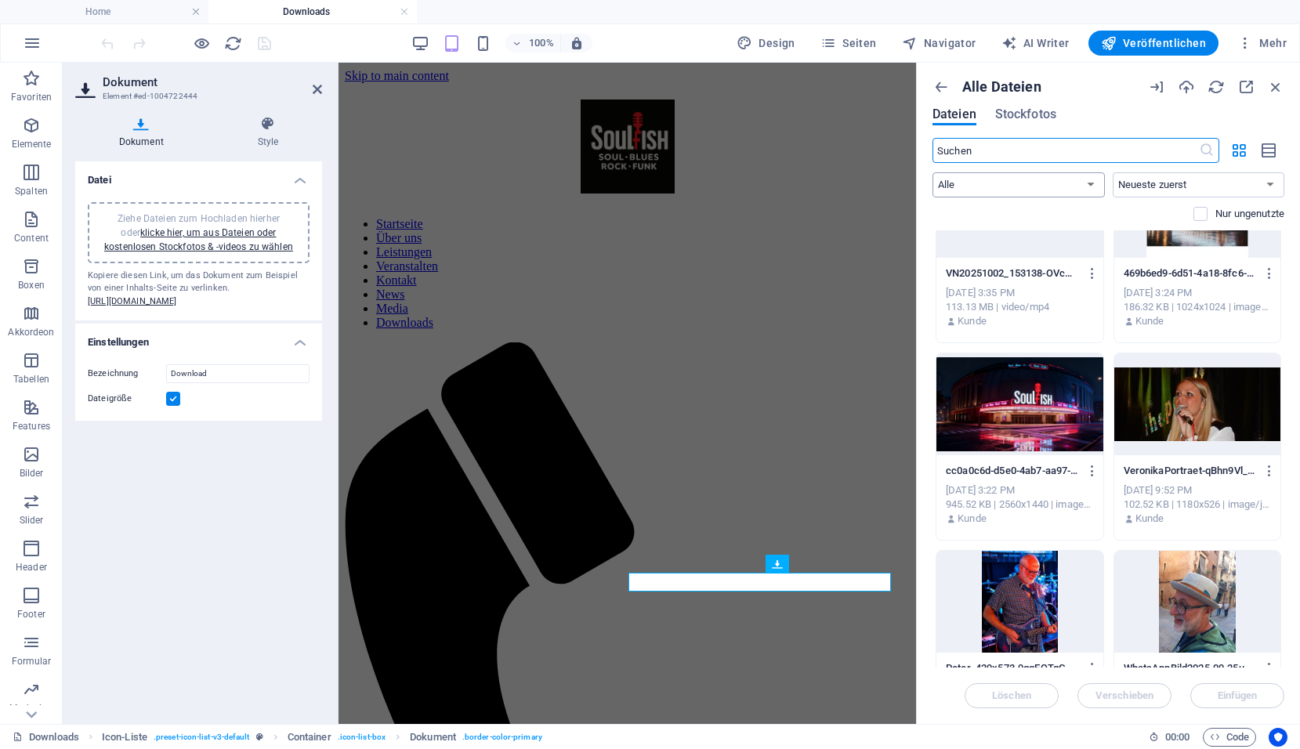
click at [1091, 187] on select "Alle Bilder Dokumente Audio Video Vektor Sonstige" at bounding box center [1019, 184] width 172 height 25
click at [933, 172] on select "Alle Bilder Dokumente Audio Video Vektor Sonstige" at bounding box center [1019, 184] width 172 height 25
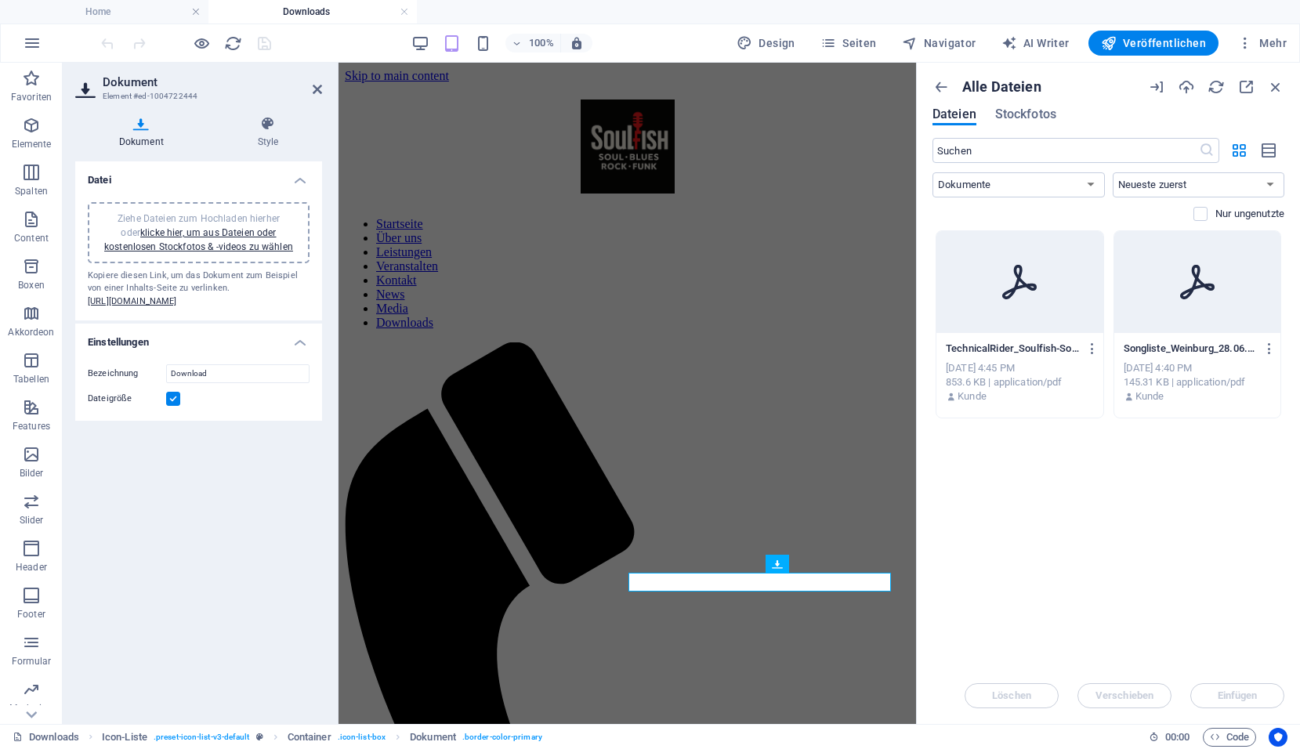
scroll to position [0, 0]
click at [1097, 181] on select "Alle Bilder Dokumente Audio Video Vektor Sonstige" at bounding box center [1019, 184] width 172 height 25
select select "all"
click at [933, 172] on select "Alle Bilder Dokumente Audio Video Vektor Sonstige" at bounding box center [1019, 184] width 172 height 25
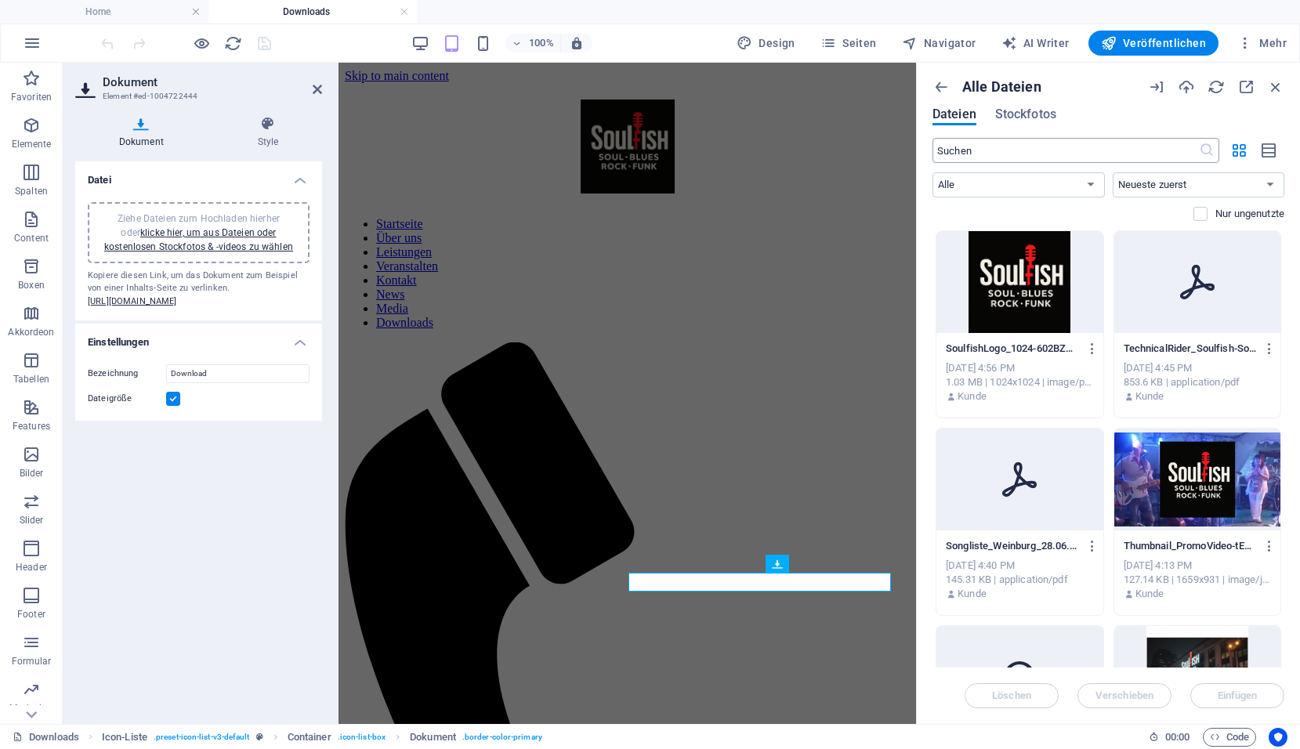
click at [987, 158] on input "text" at bounding box center [1066, 150] width 267 height 25
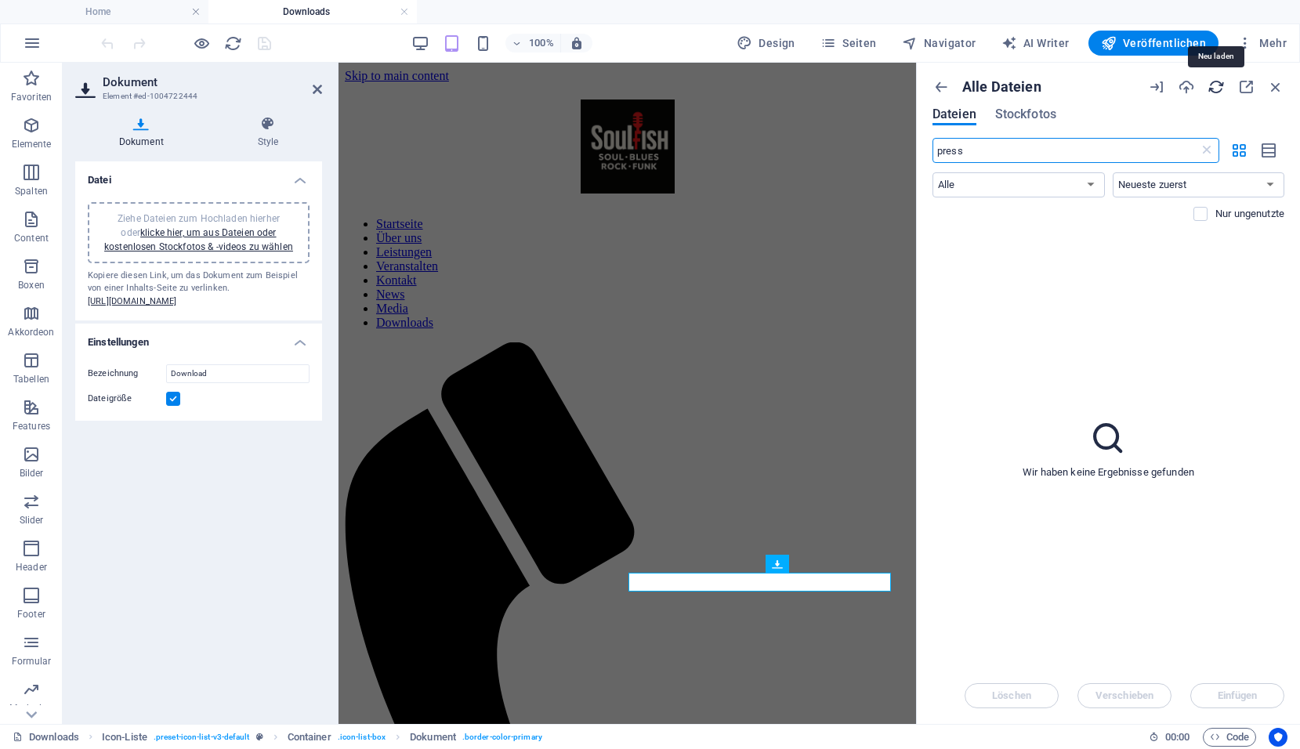
type input "press"
click at [1216, 85] on icon "button" at bounding box center [1216, 86] width 17 height 17
click at [1200, 214] on label at bounding box center [1201, 214] width 14 height 14
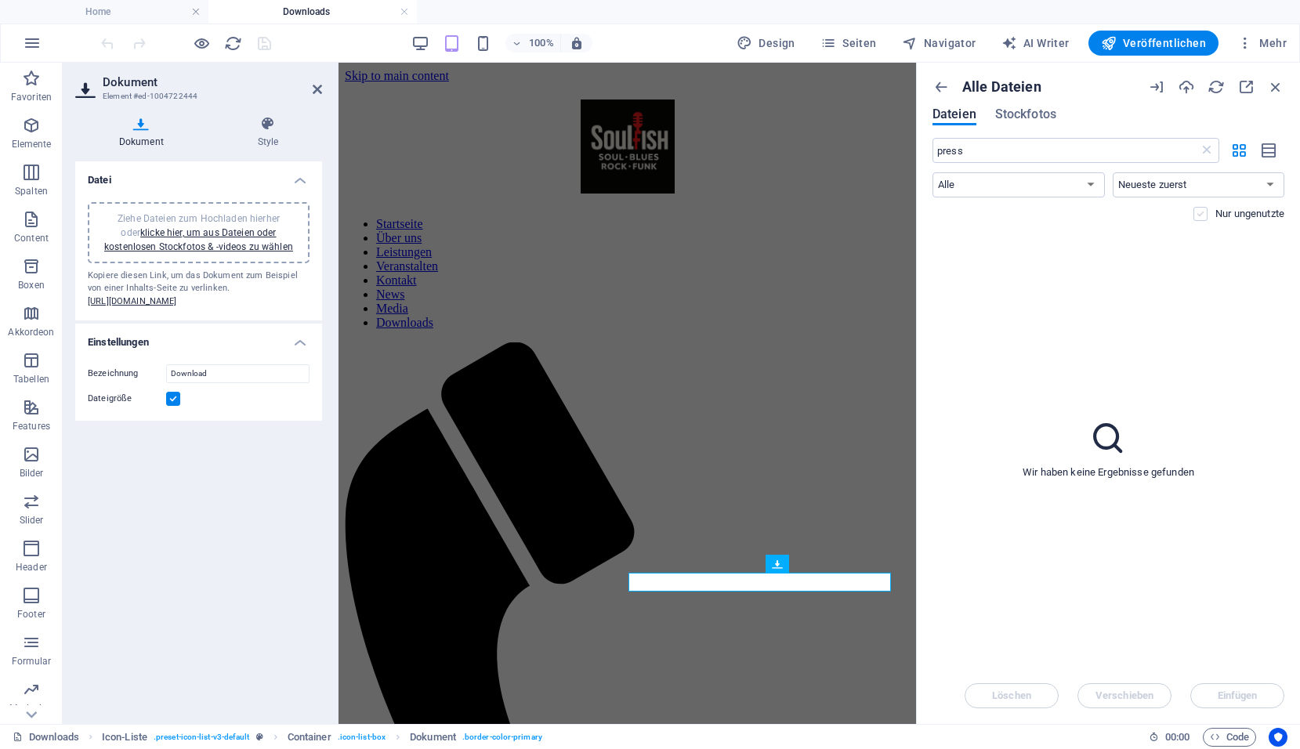
click at [0, 0] on input "checkbox" at bounding box center [0, 0] width 0 height 0
click at [1219, 82] on icon "button" at bounding box center [1216, 86] width 17 height 17
drag, startPoint x: 1014, startPoint y: 150, endPoint x: 923, endPoint y: 157, distance: 91.1
click at [923, 157] on div "Alle Dateien Dateien Stockfotos press ​ Alle Bilder Dokumente Audio Video Vekto…" at bounding box center [1108, 394] width 383 height 662
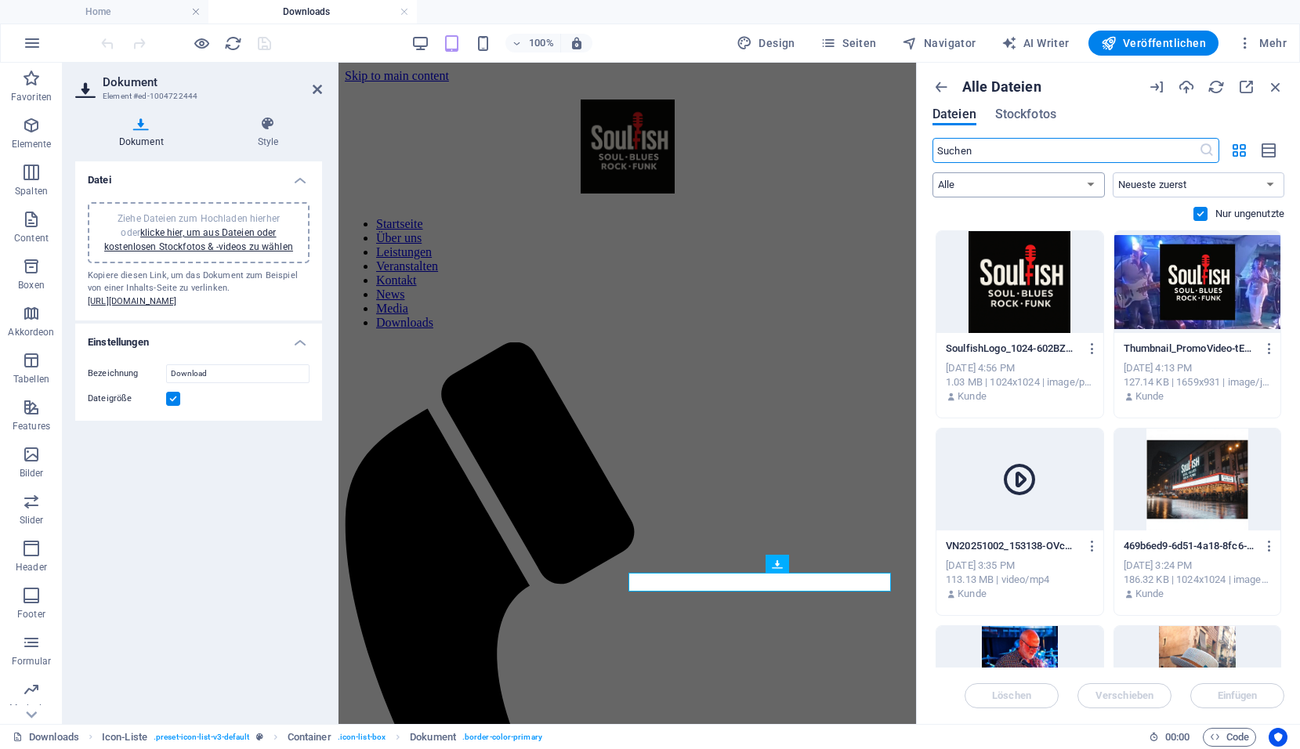
click at [1097, 190] on select "Alle Bilder Dokumente Audio Video Vektor Sonstige" at bounding box center [1019, 184] width 172 height 25
select select "image"
click at [933, 172] on select "Alle Bilder Dokumente Audio Video Vektor Sonstige" at bounding box center [1019, 184] width 172 height 25
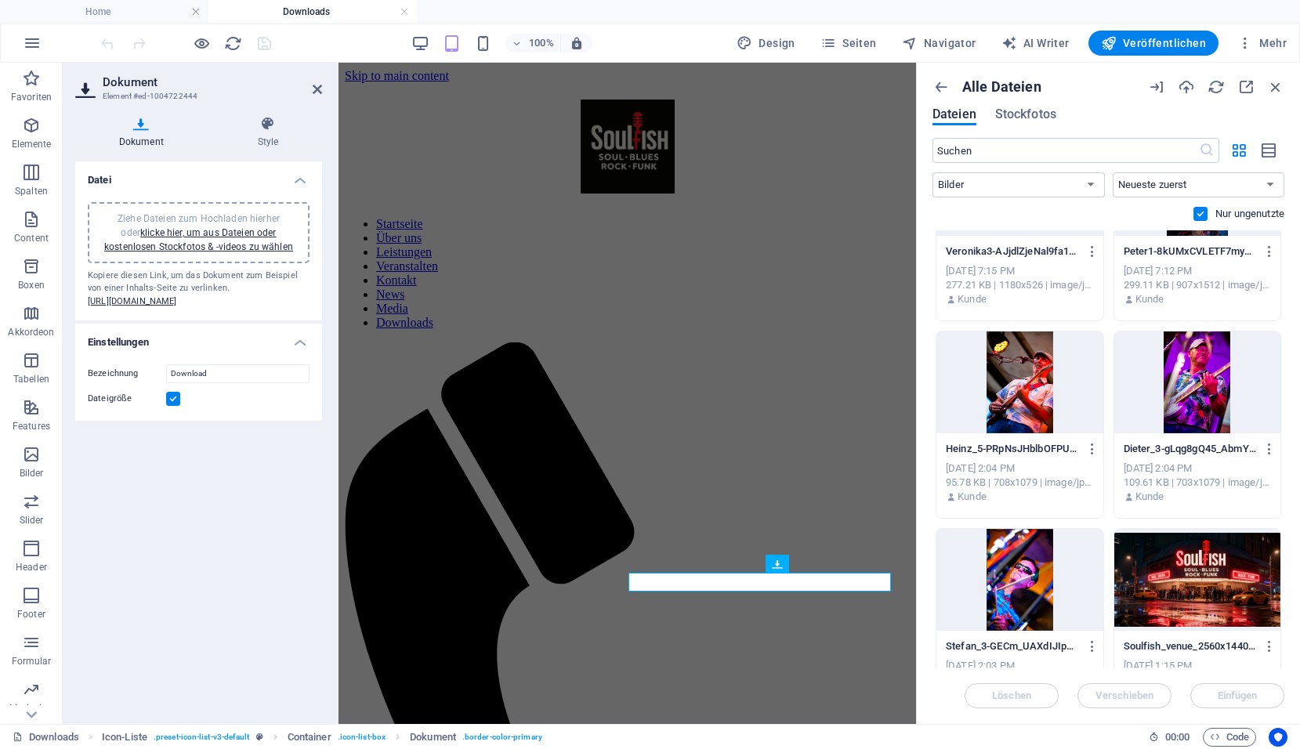
scroll to position [2979, 0]
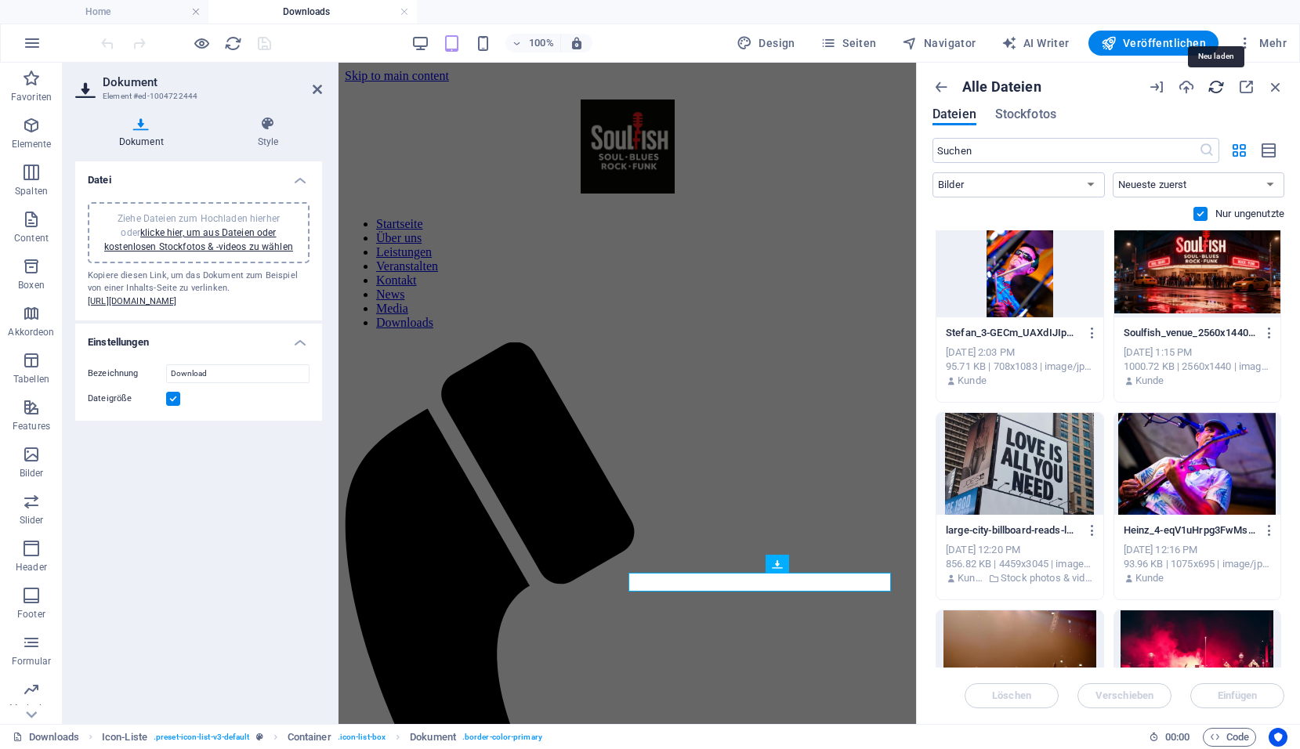
click at [1218, 87] on icon "button" at bounding box center [1216, 86] width 17 height 17
click at [1218, 86] on icon "button" at bounding box center [1216, 86] width 17 height 17
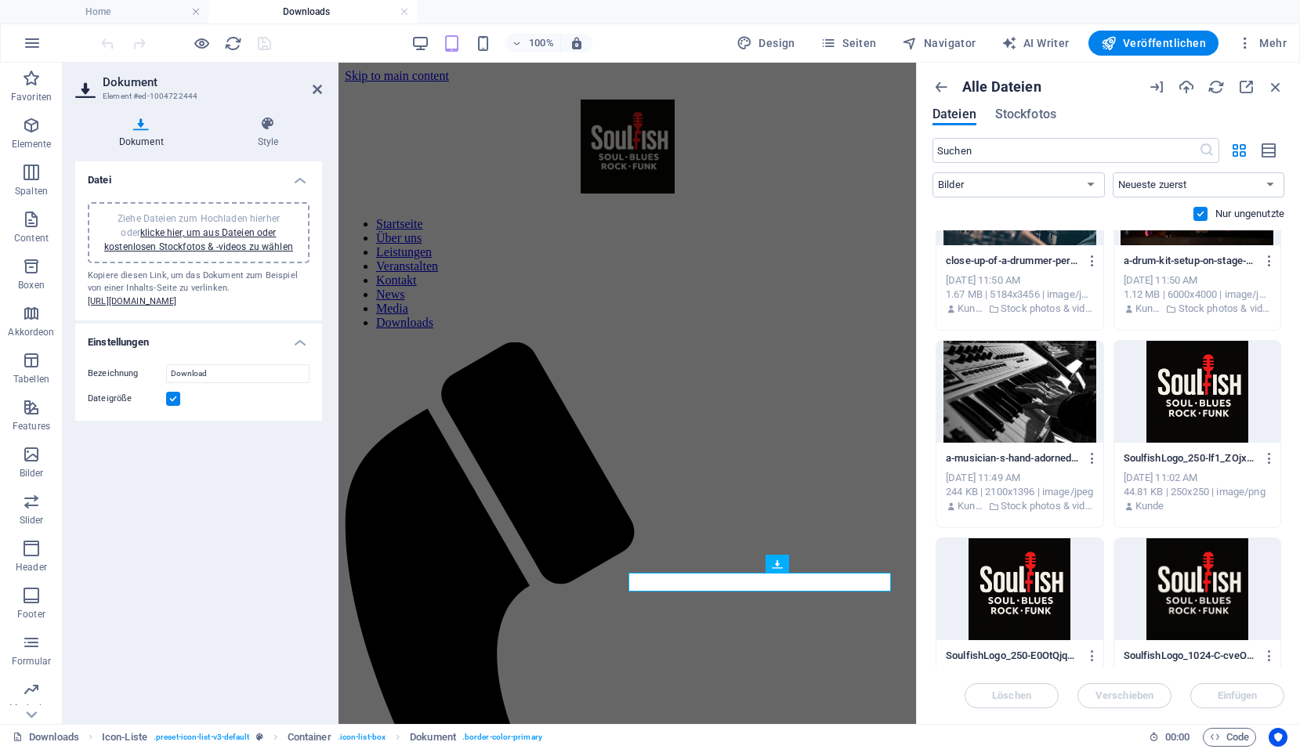
scroll to position [3899, 0]
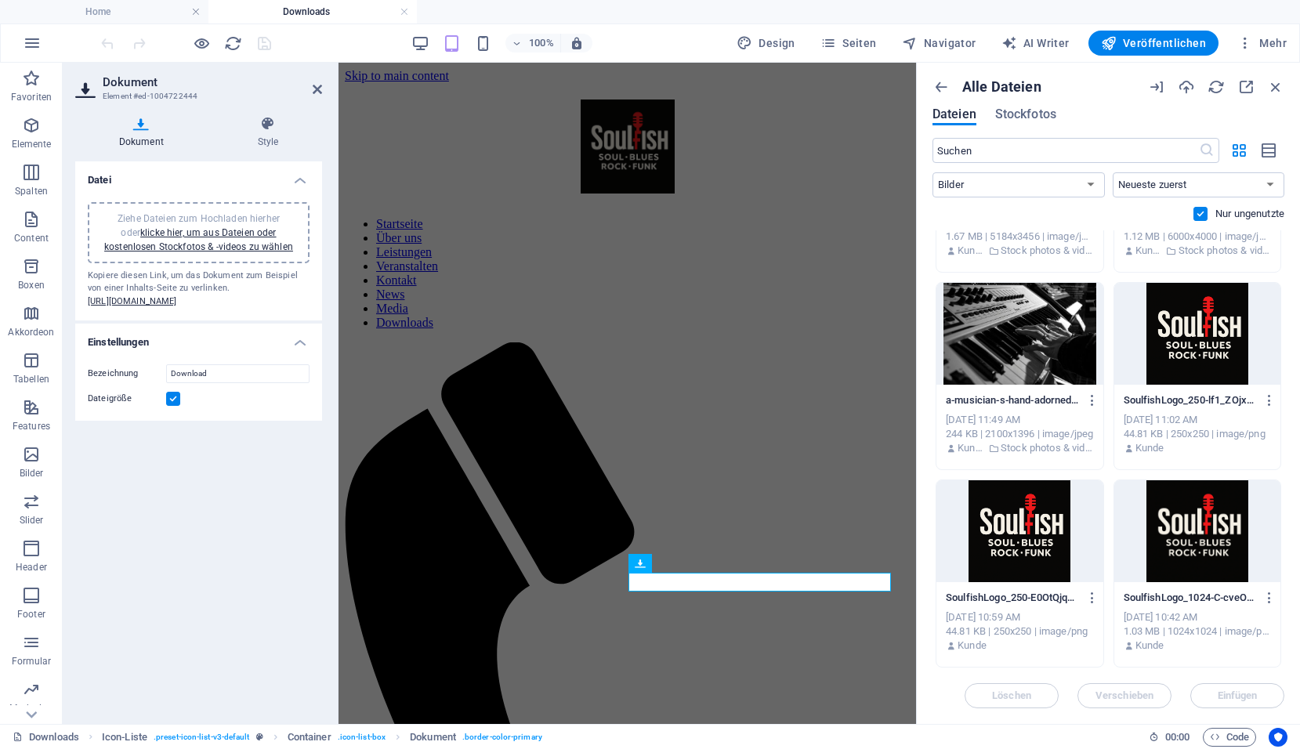
drag, startPoint x: 102, startPoint y: 328, endPoint x: 142, endPoint y: 276, distance: 66.0
click at [142, 276] on div "Kopiere diesen Link, um das Dokument zum Beispiel von einer Inhalts-Seite zu ve…" at bounding box center [199, 289] width 222 height 39
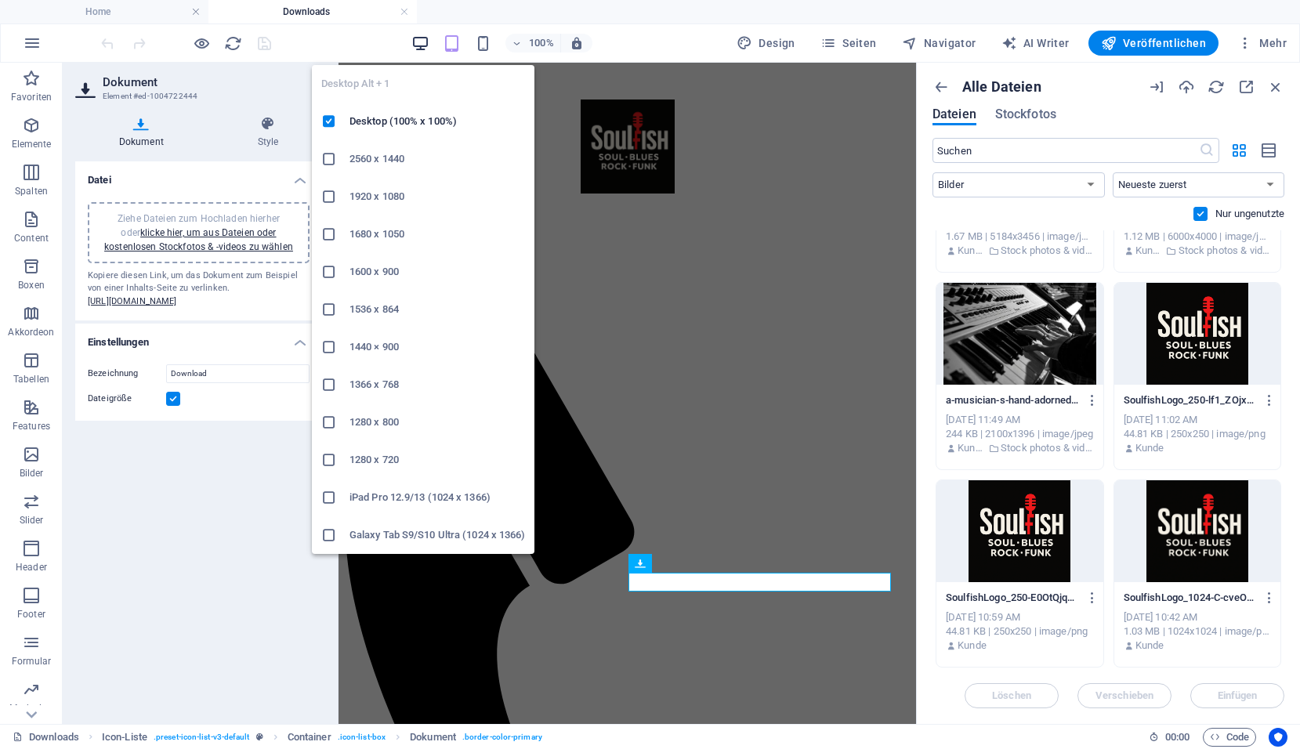
click at [430, 42] on icon "button" at bounding box center [421, 43] width 18 height 18
click at [424, 45] on icon "button" at bounding box center [421, 43] width 18 height 18
click at [386, 118] on h6 "Desktop (100% x 100%)" at bounding box center [438, 121] width 176 height 19
click at [426, 42] on icon "button" at bounding box center [421, 43] width 18 height 18
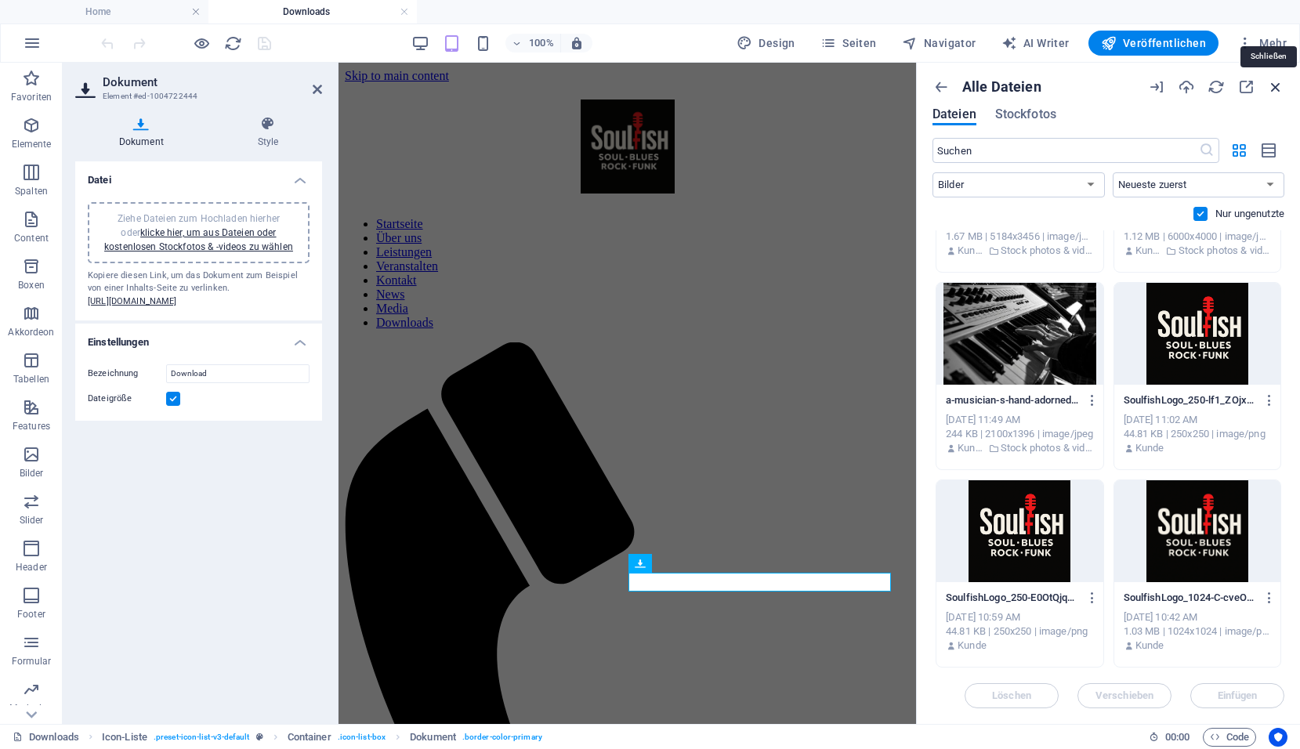
click at [1278, 90] on icon "button" at bounding box center [1275, 86] width 17 height 17
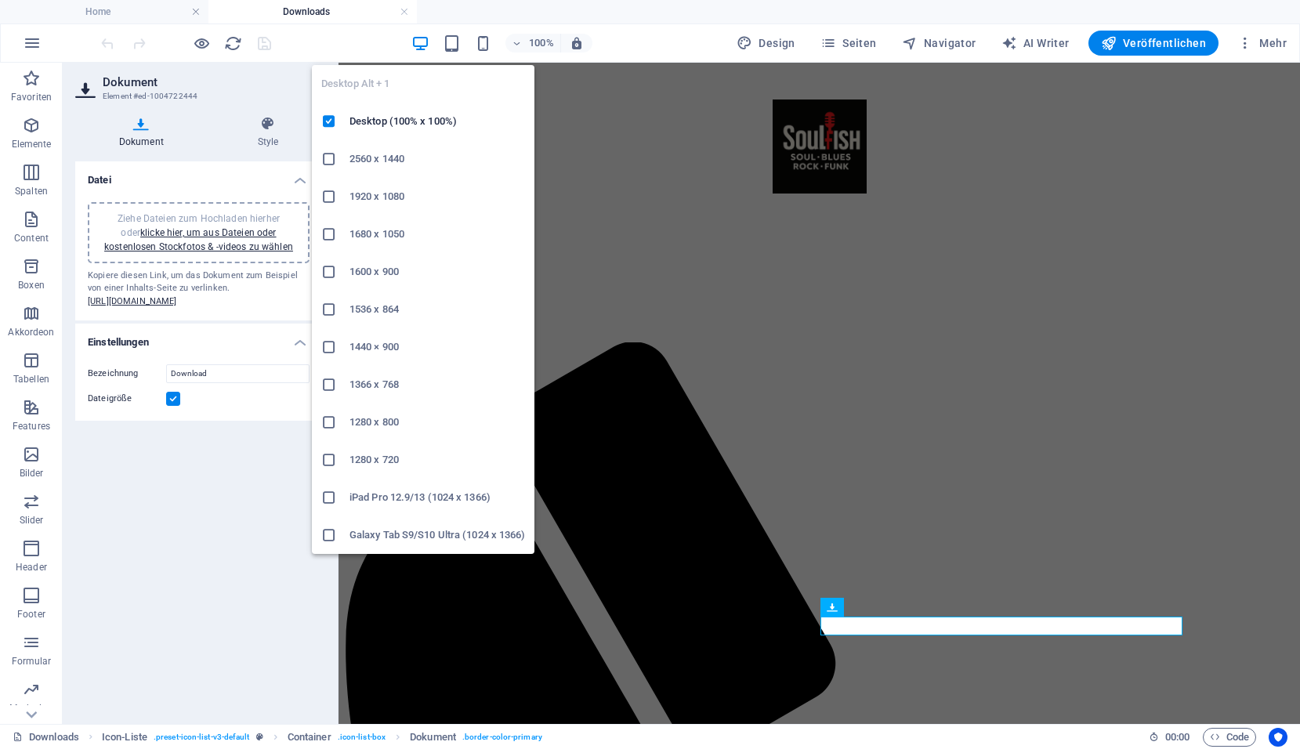
click at [430, 44] on icon "button" at bounding box center [421, 43] width 18 height 18
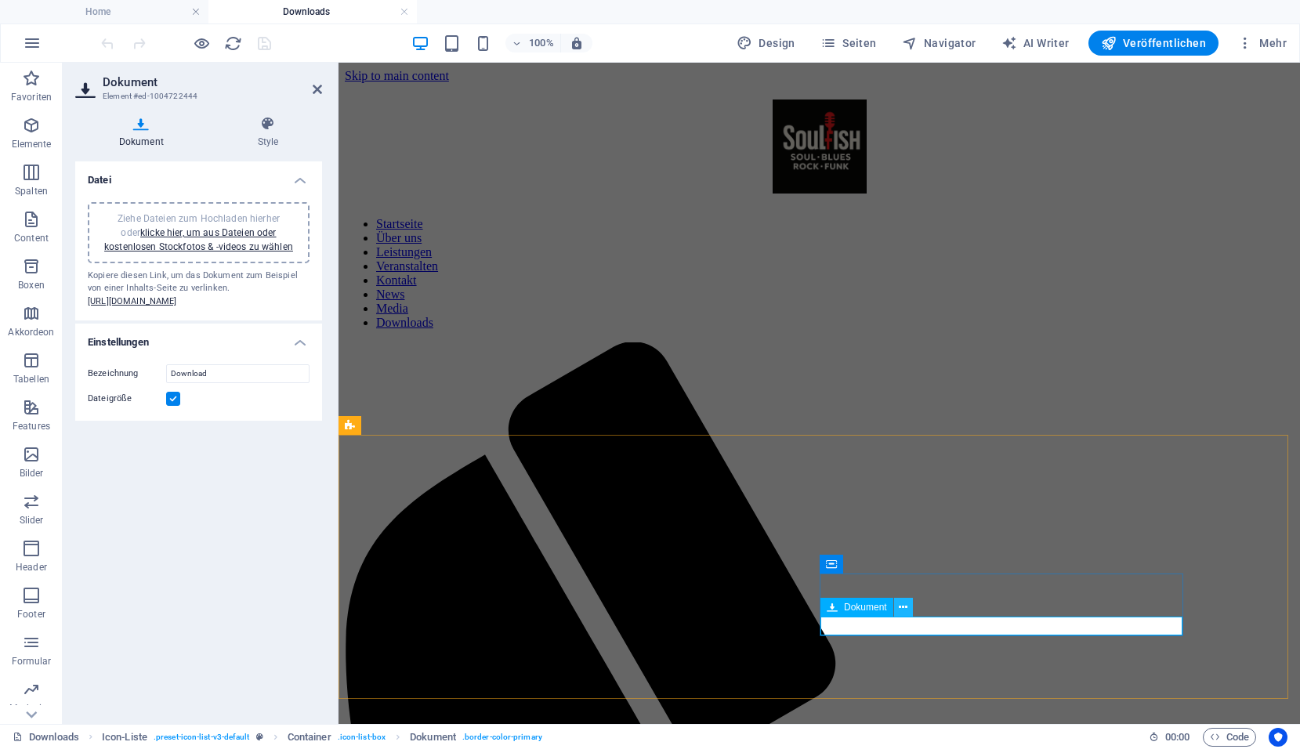
click at [903, 604] on icon at bounding box center [903, 608] width 9 height 16
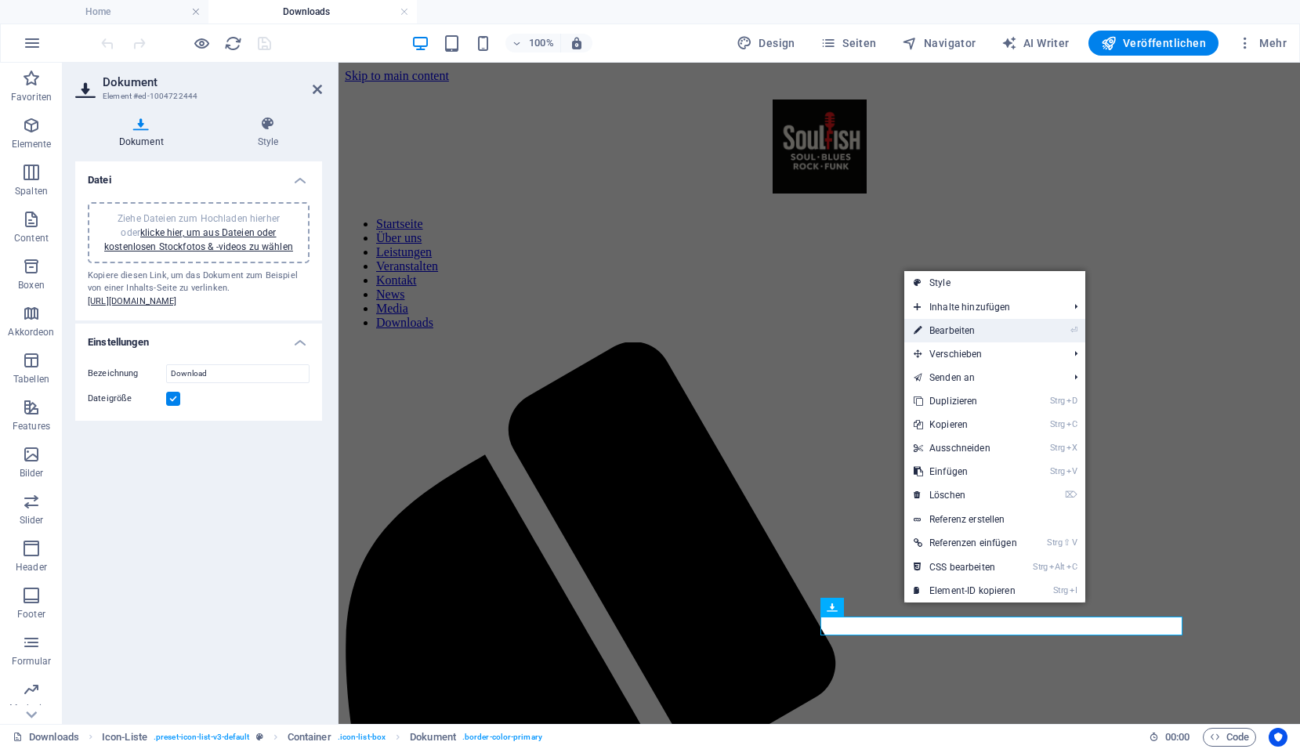
click at [962, 332] on link "⏎ Bearbeiten" at bounding box center [966, 331] width 122 height 24
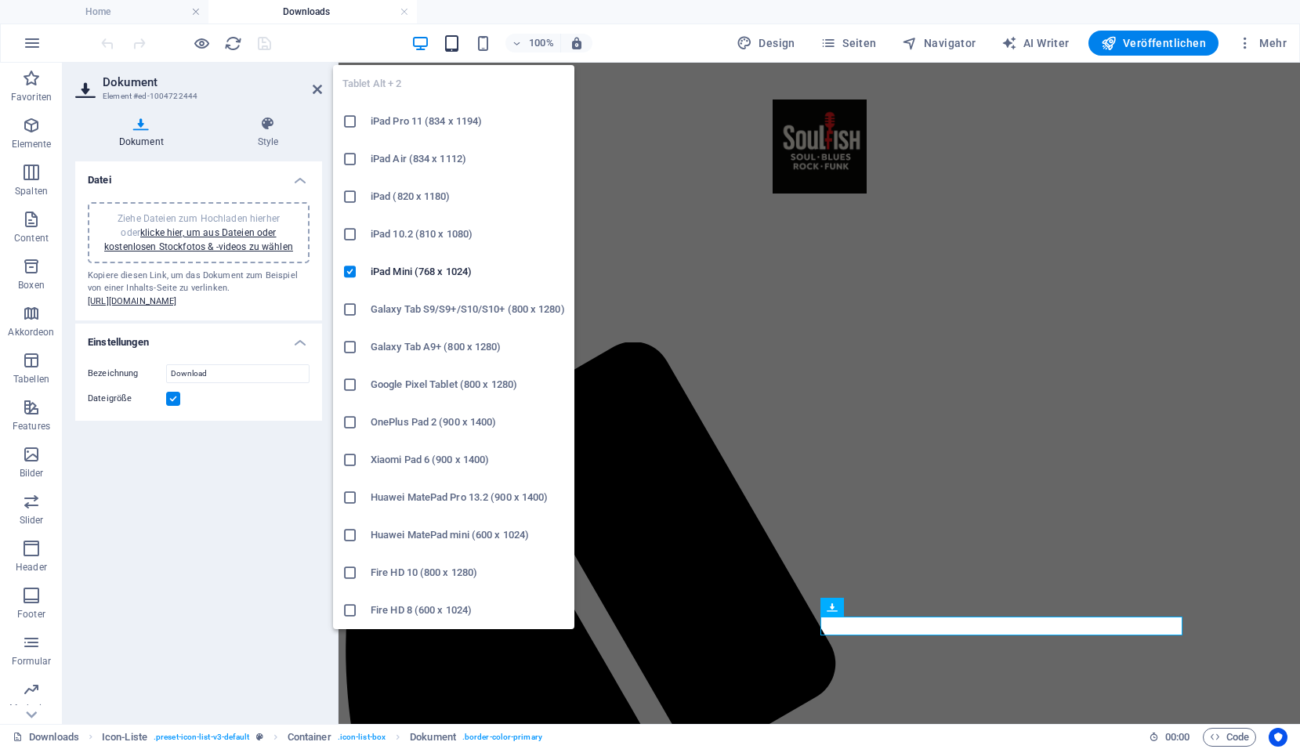
click at [455, 38] on icon "button" at bounding box center [452, 43] width 18 height 18
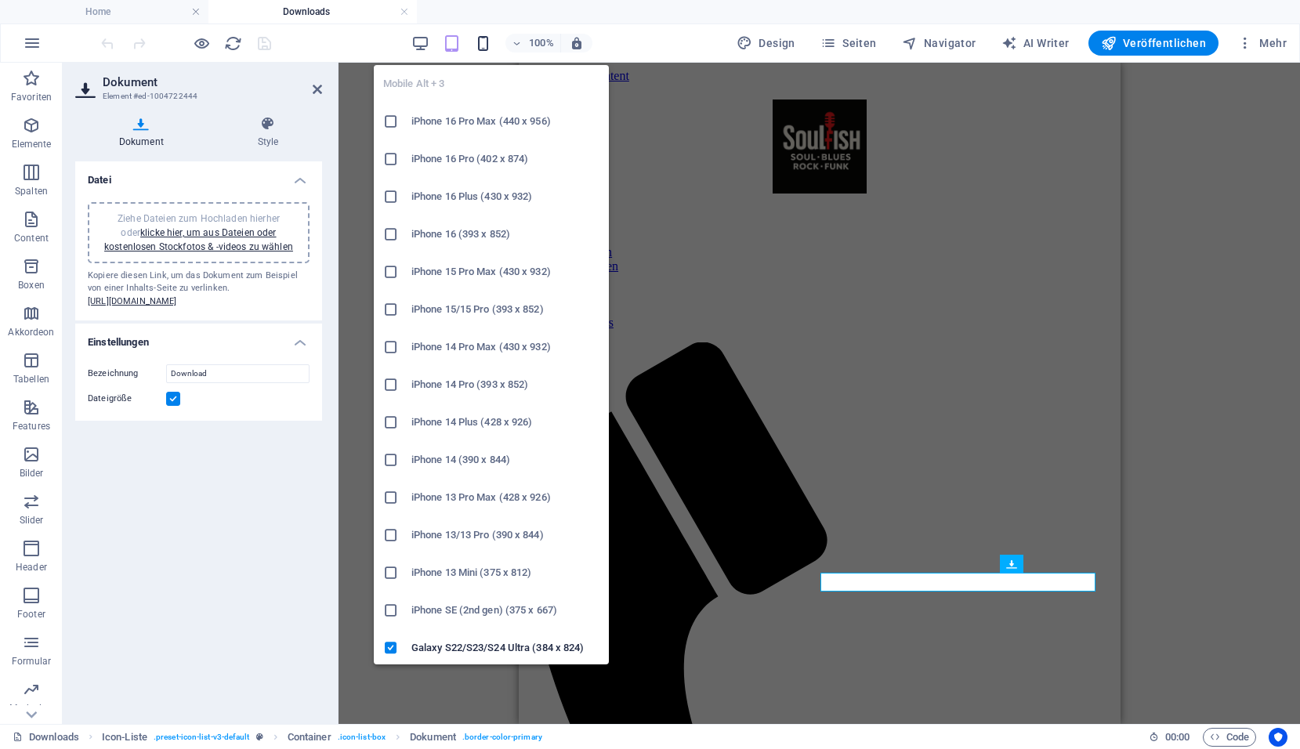
click at [488, 42] on icon "button" at bounding box center [483, 43] width 18 height 18
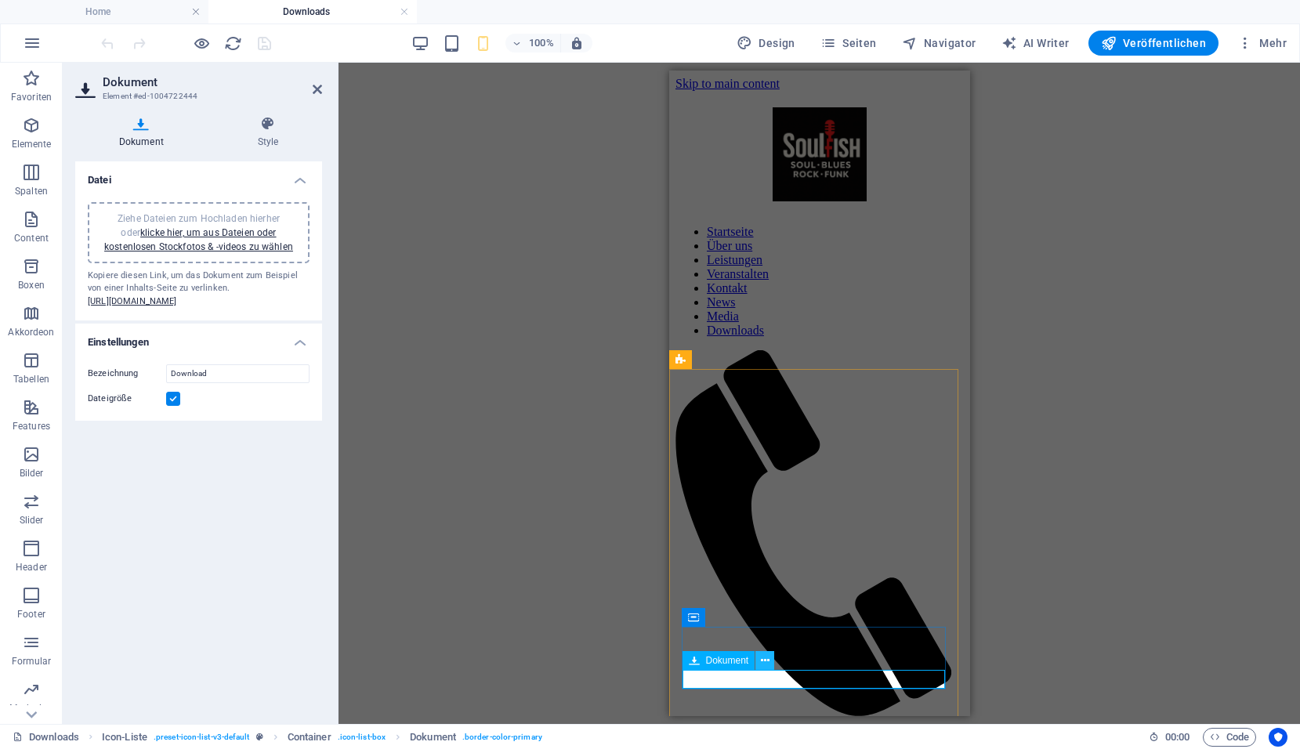
click at [764, 659] on icon at bounding box center [765, 661] width 9 height 16
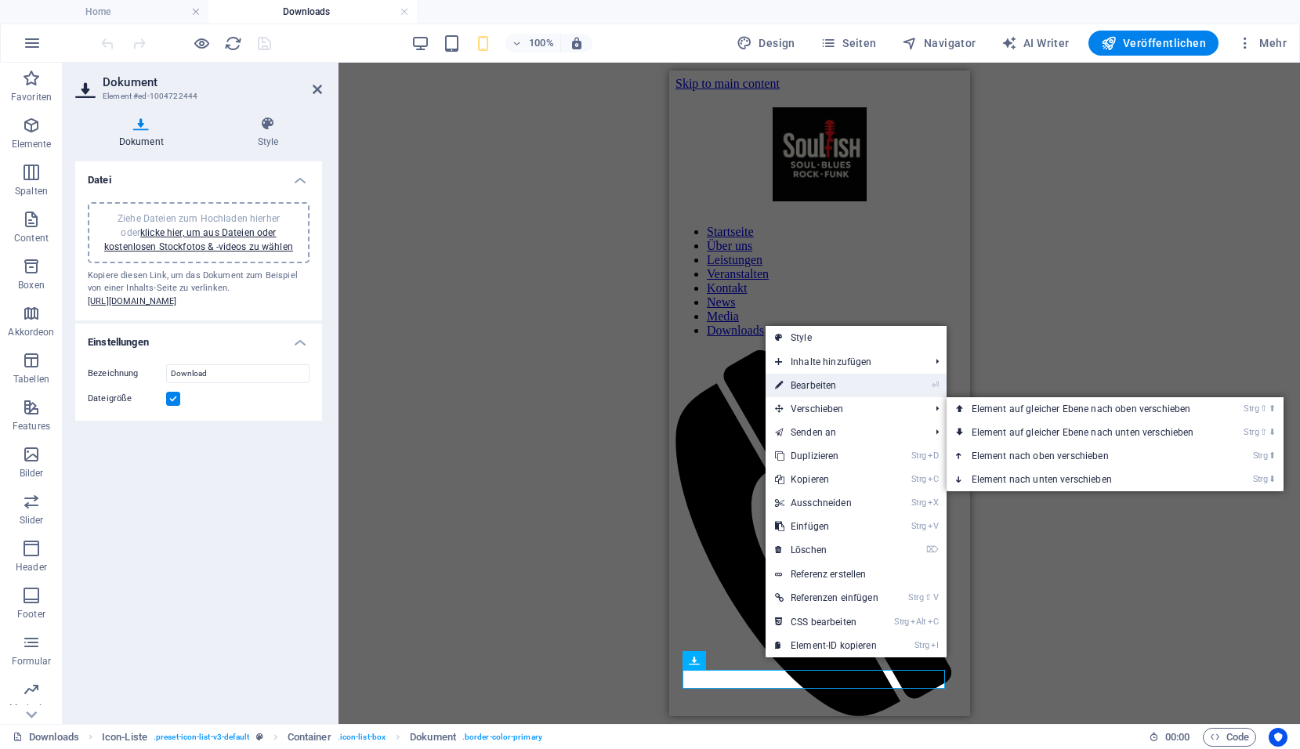
click at [807, 386] on link "⏎ Bearbeiten" at bounding box center [827, 386] width 122 height 24
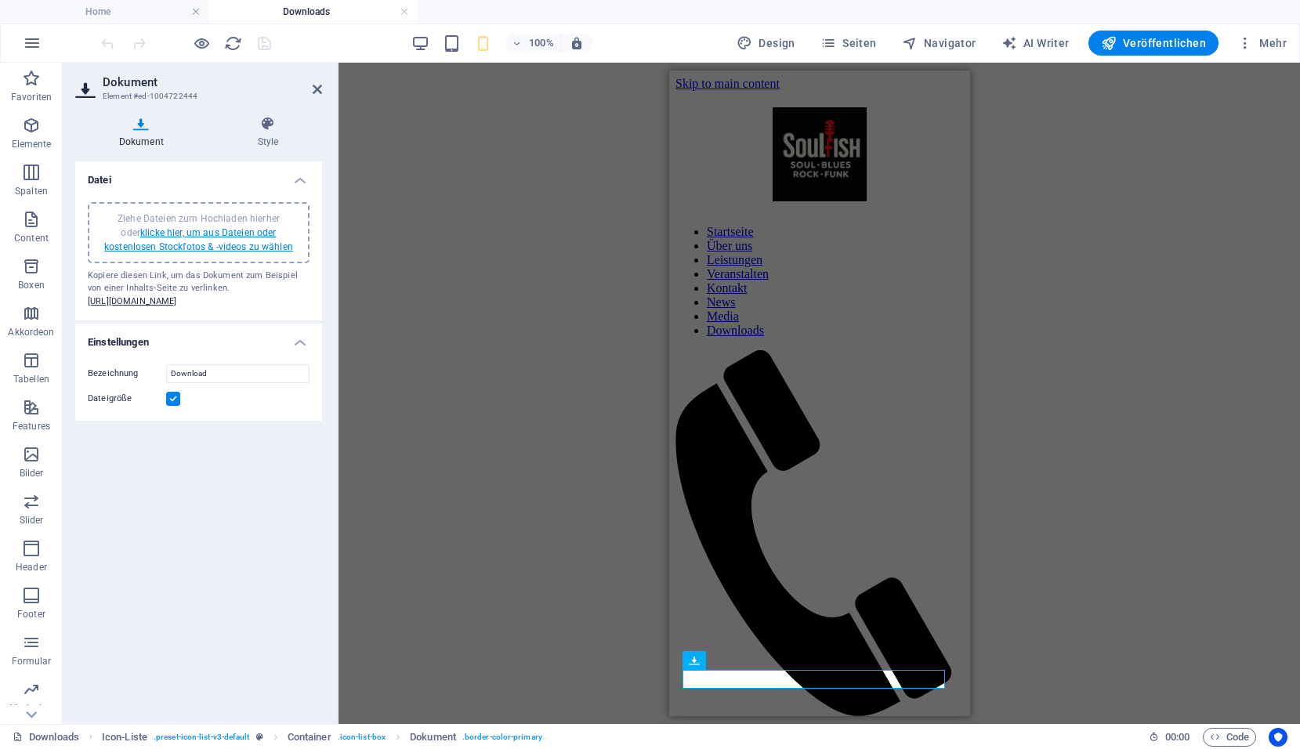
drag, startPoint x: 188, startPoint y: 316, endPoint x: 206, endPoint y: 236, distance: 82.0
click at [206, 236] on link "klicke hier, um aus Dateien oder kostenlosen Stockfotos & -videos zu wählen" at bounding box center [198, 239] width 189 height 25
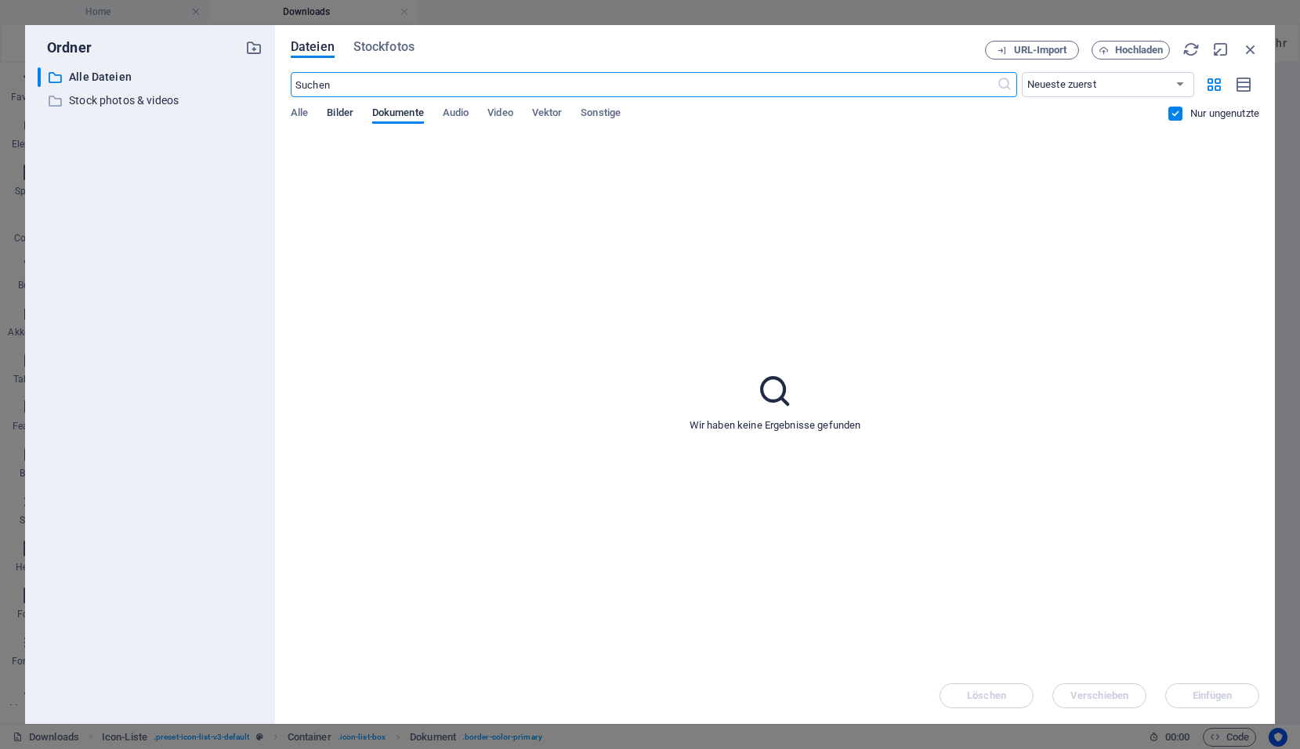
click at [338, 111] on span "Bilder" at bounding box center [340, 114] width 27 height 22
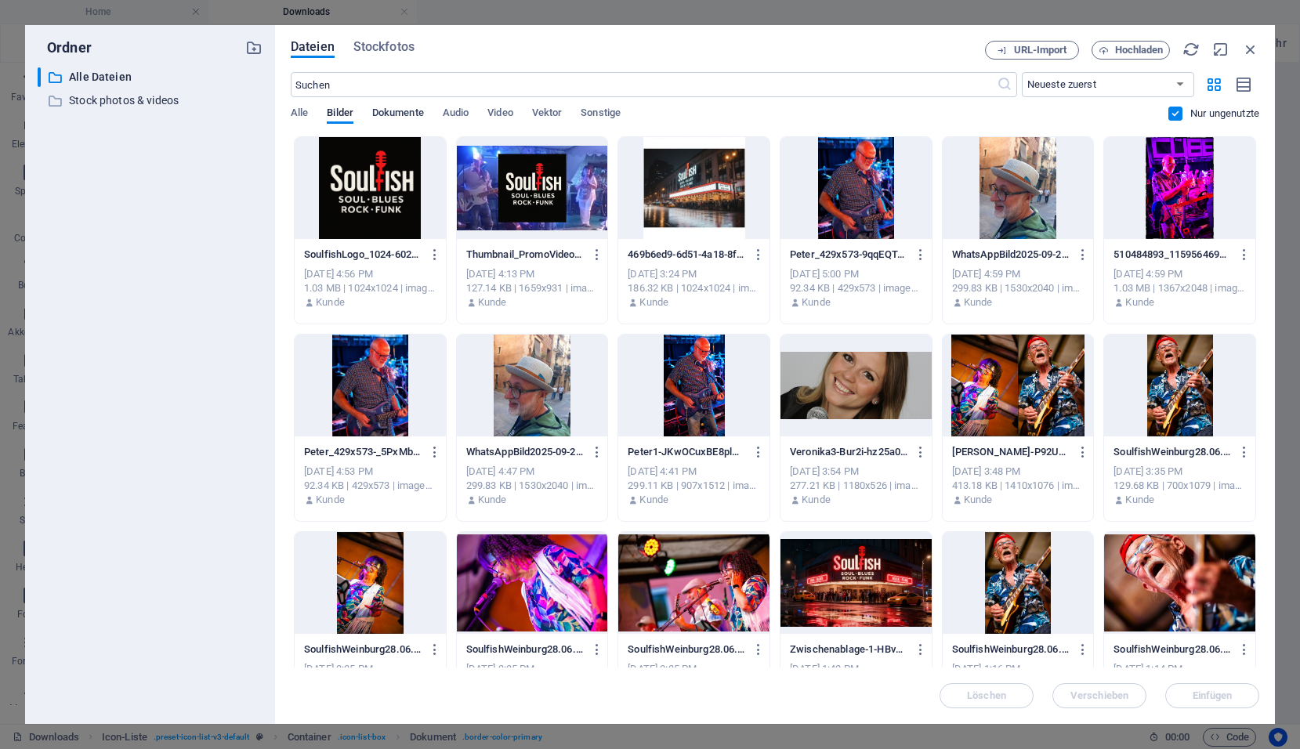
click at [381, 111] on span "Dokumente" at bounding box center [398, 114] width 52 height 22
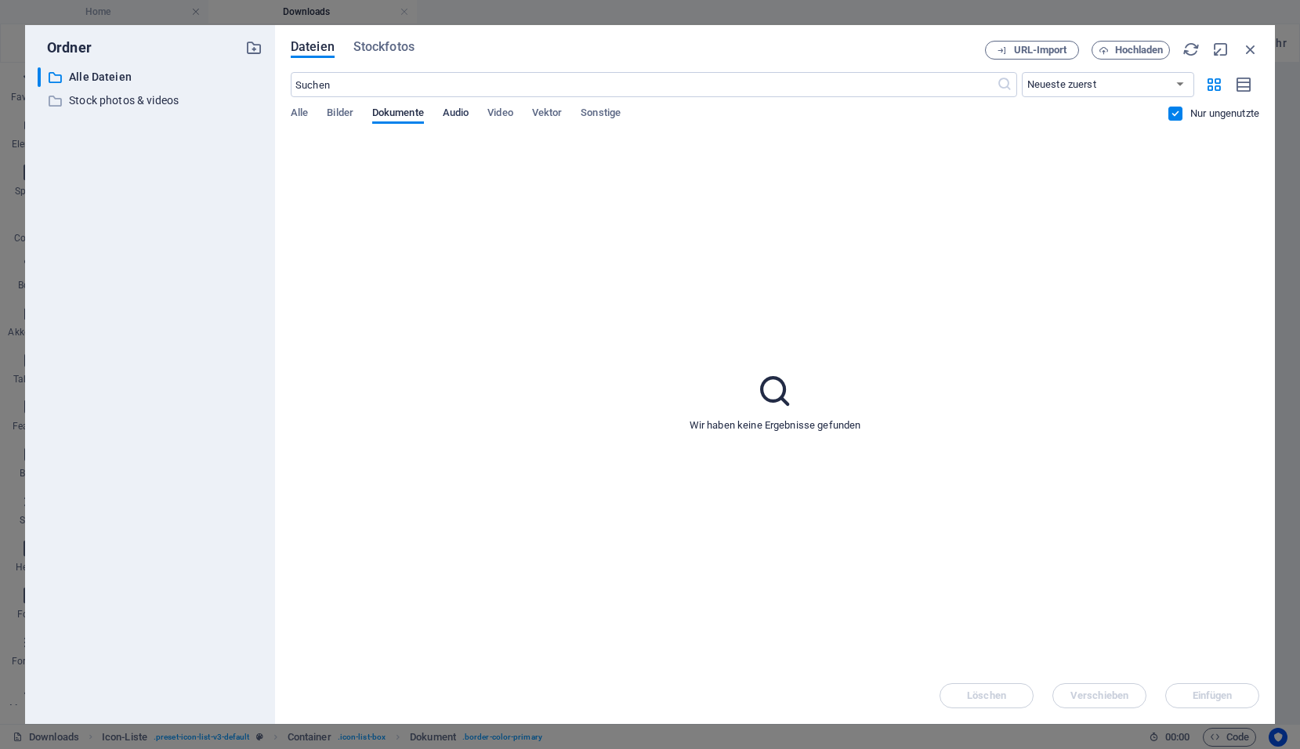
click at [467, 112] on span "Audio" at bounding box center [456, 114] width 26 height 22
click at [524, 112] on div "Alle Bilder Dokumente Audio Video Vektor Sonstige" at bounding box center [730, 122] width 878 height 30
click at [602, 114] on span "Sonstige" at bounding box center [601, 114] width 40 height 22
click at [553, 121] on button "Vektor" at bounding box center [547, 115] width 31 height 17
click at [345, 114] on span "Bilder" at bounding box center [340, 114] width 27 height 22
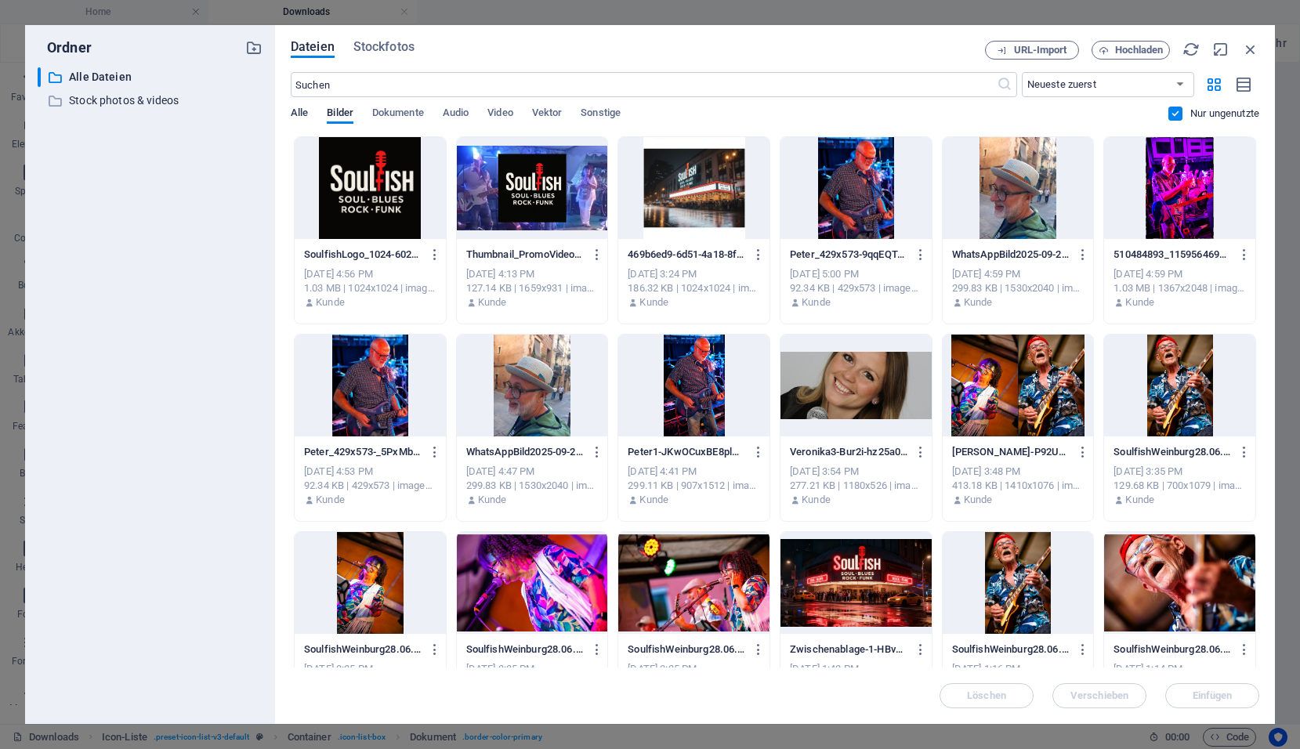
click at [299, 112] on span "Alle" at bounding box center [299, 114] width 17 height 22
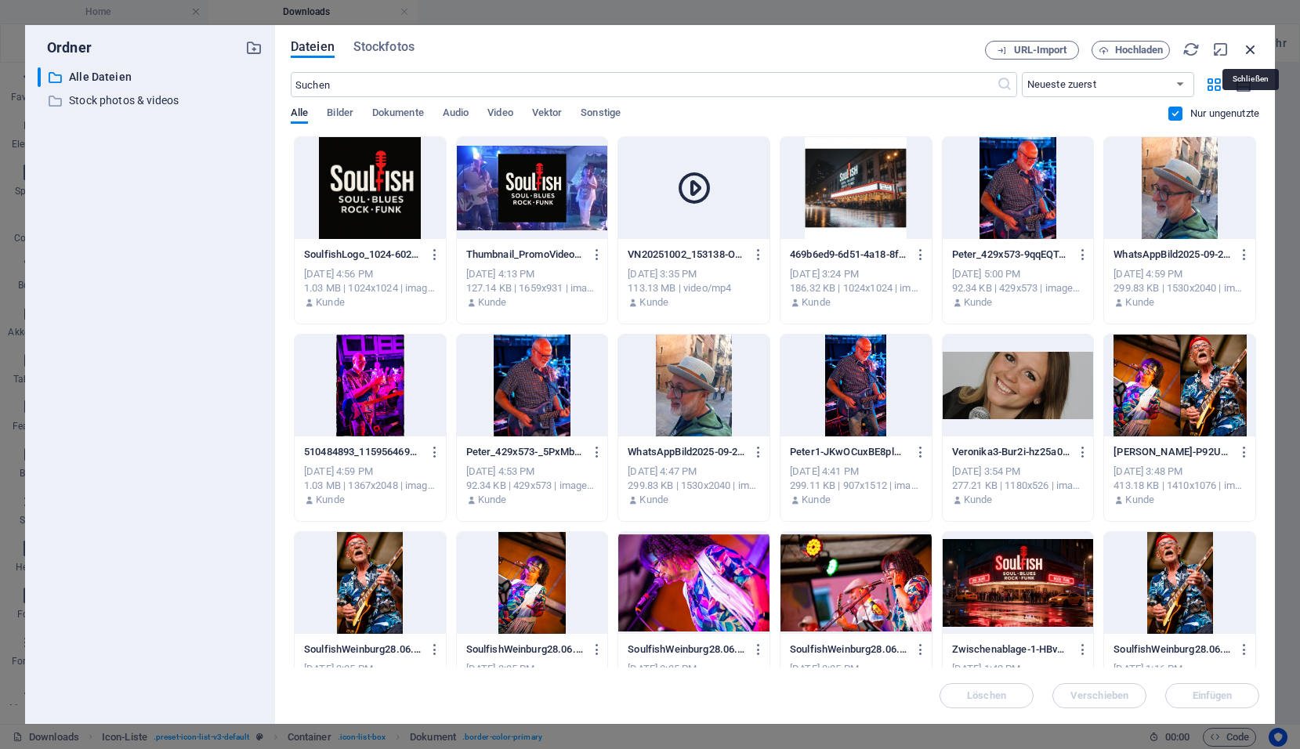
click at [1252, 51] on icon "button" at bounding box center [1250, 49] width 17 height 17
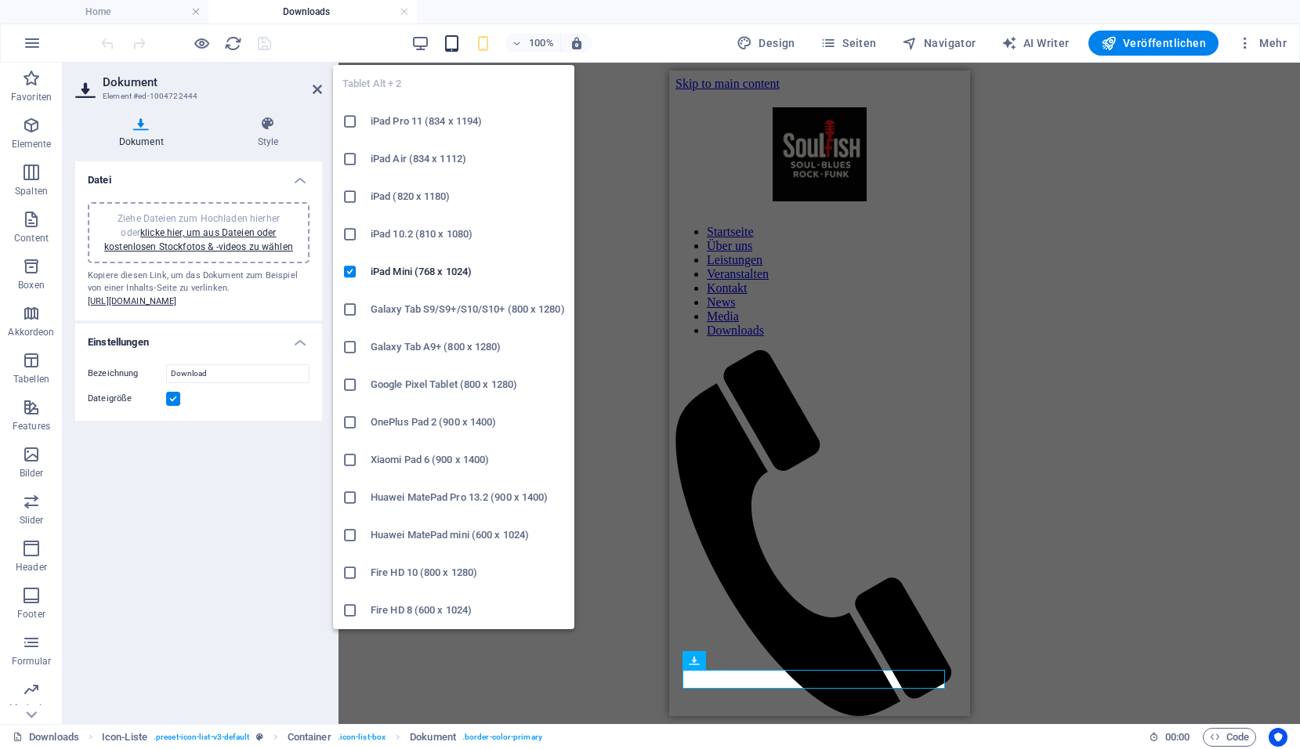
click at [455, 47] on icon "button" at bounding box center [452, 43] width 18 height 18
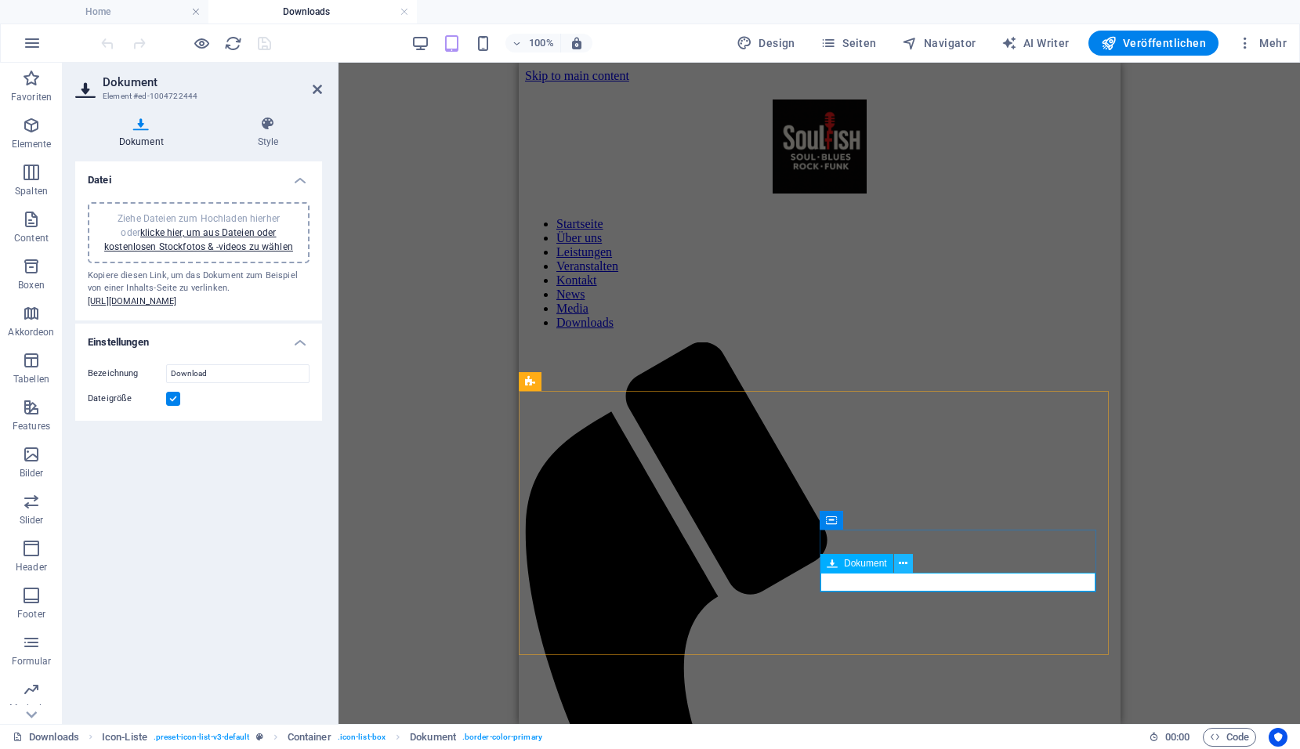
click at [900, 563] on icon at bounding box center [903, 564] width 9 height 16
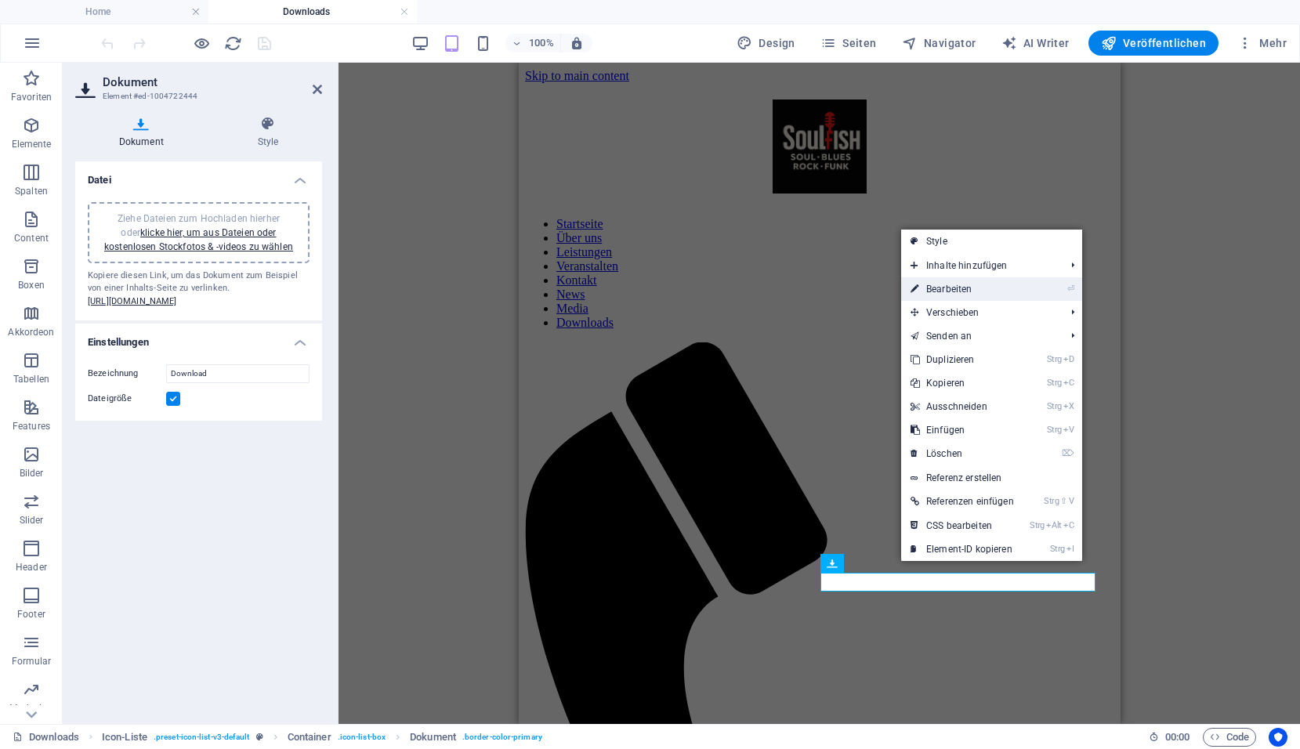
click at [943, 290] on link "⏎ Bearbeiten" at bounding box center [962, 289] width 122 height 24
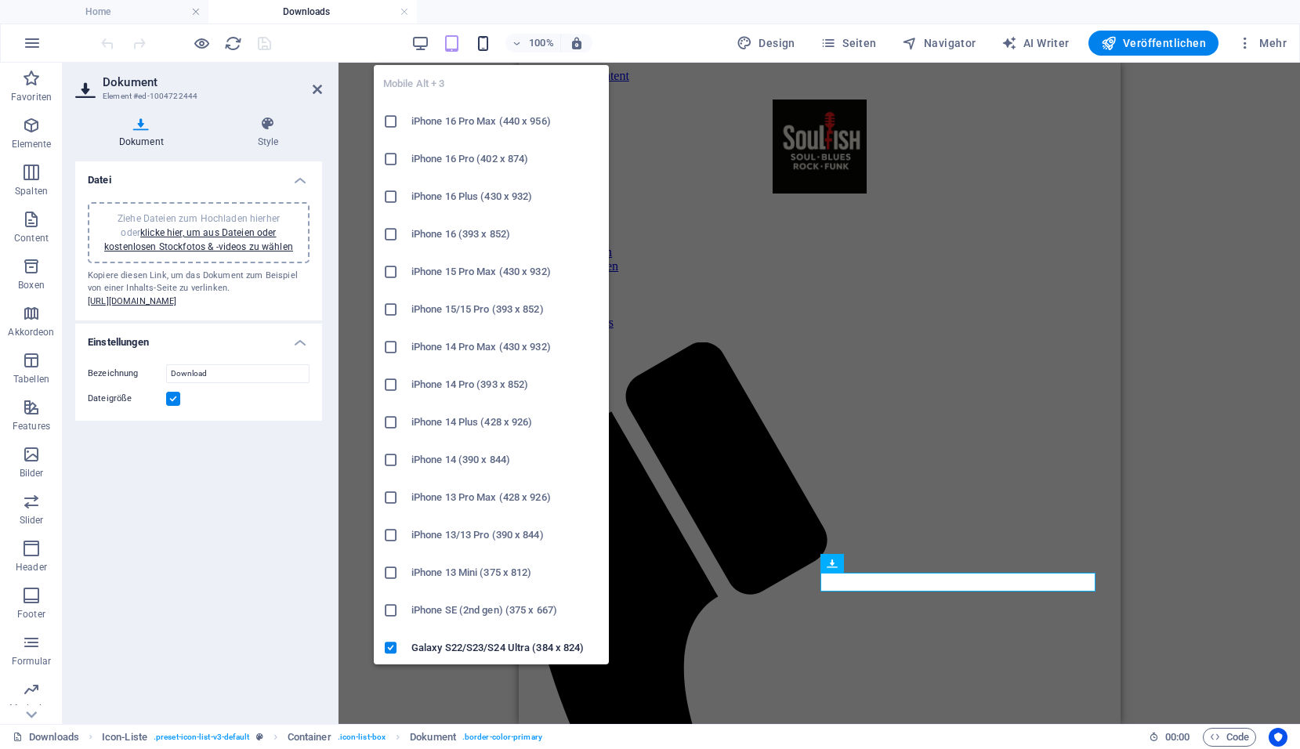
click at [491, 47] on icon "button" at bounding box center [483, 43] width 18 height 18
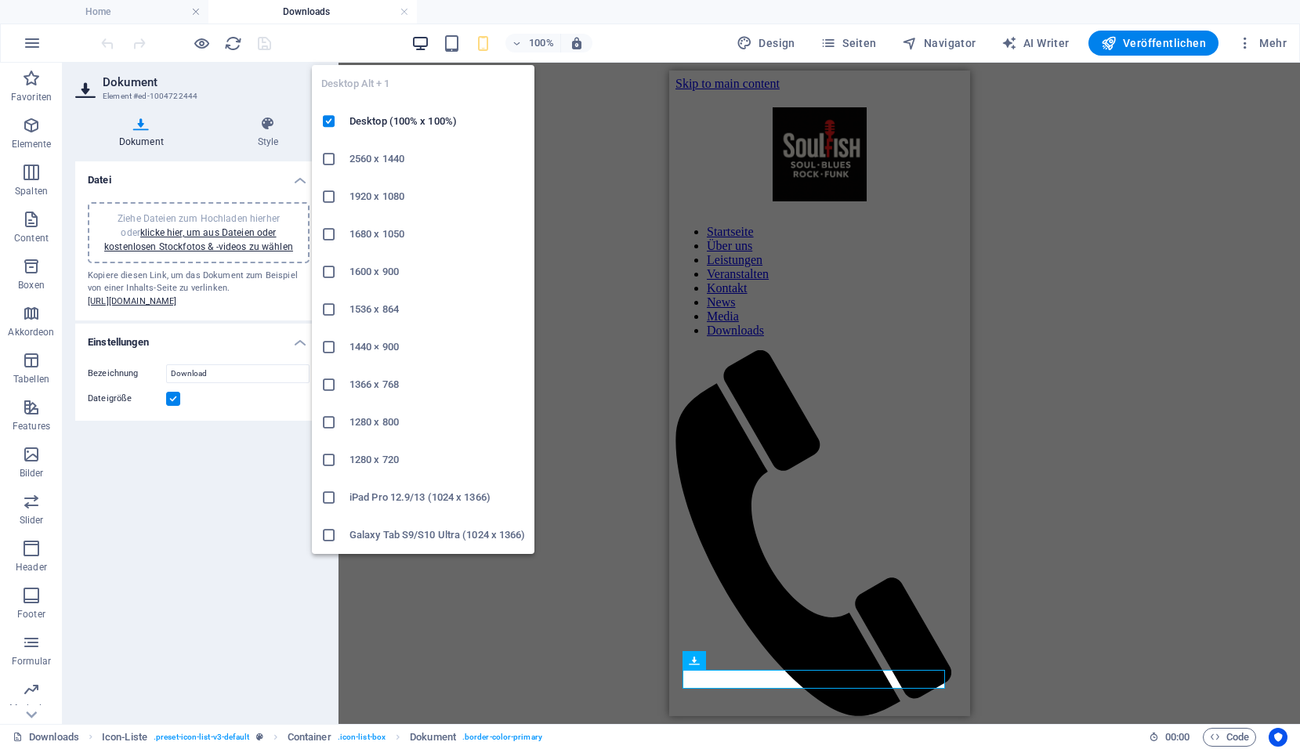
click at [420, 50] on icon "button" at bounding box center [421, 43] width 18 height 18
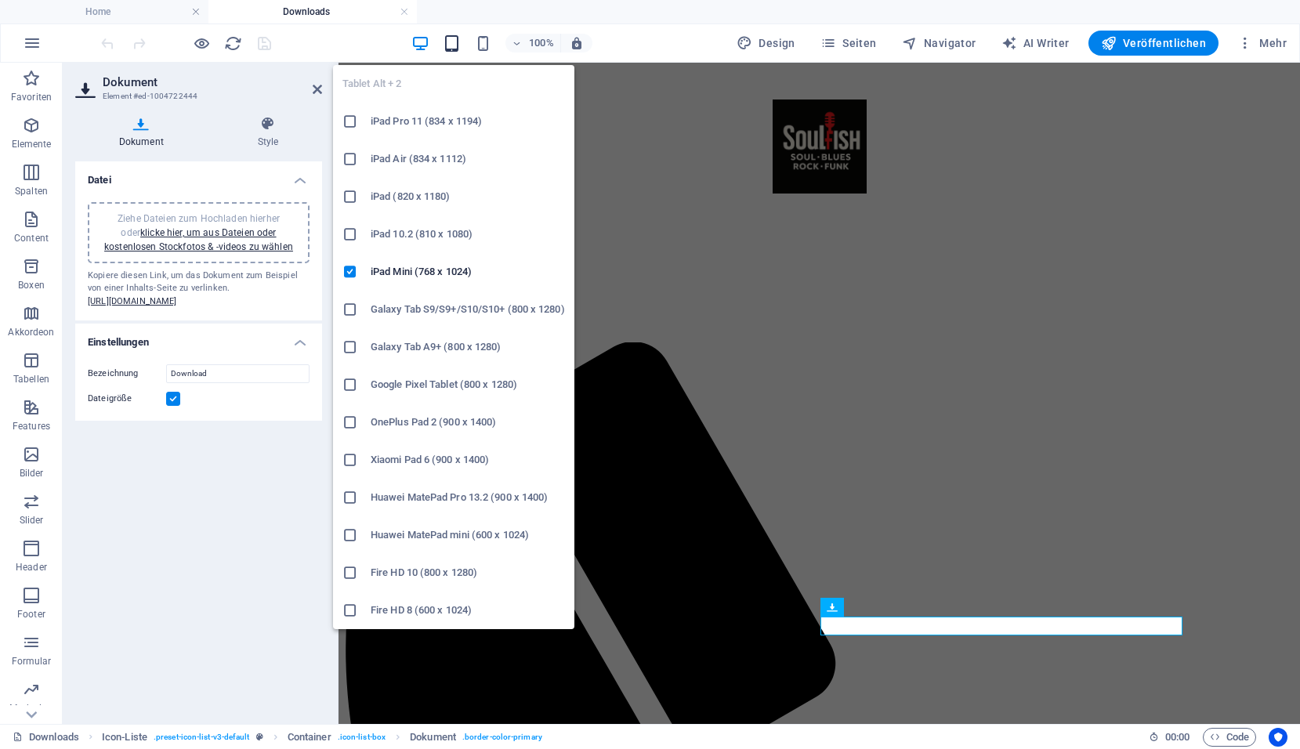
click at [461, 43] on icon "button" at bounding box center [452, 43] width 18 height 18
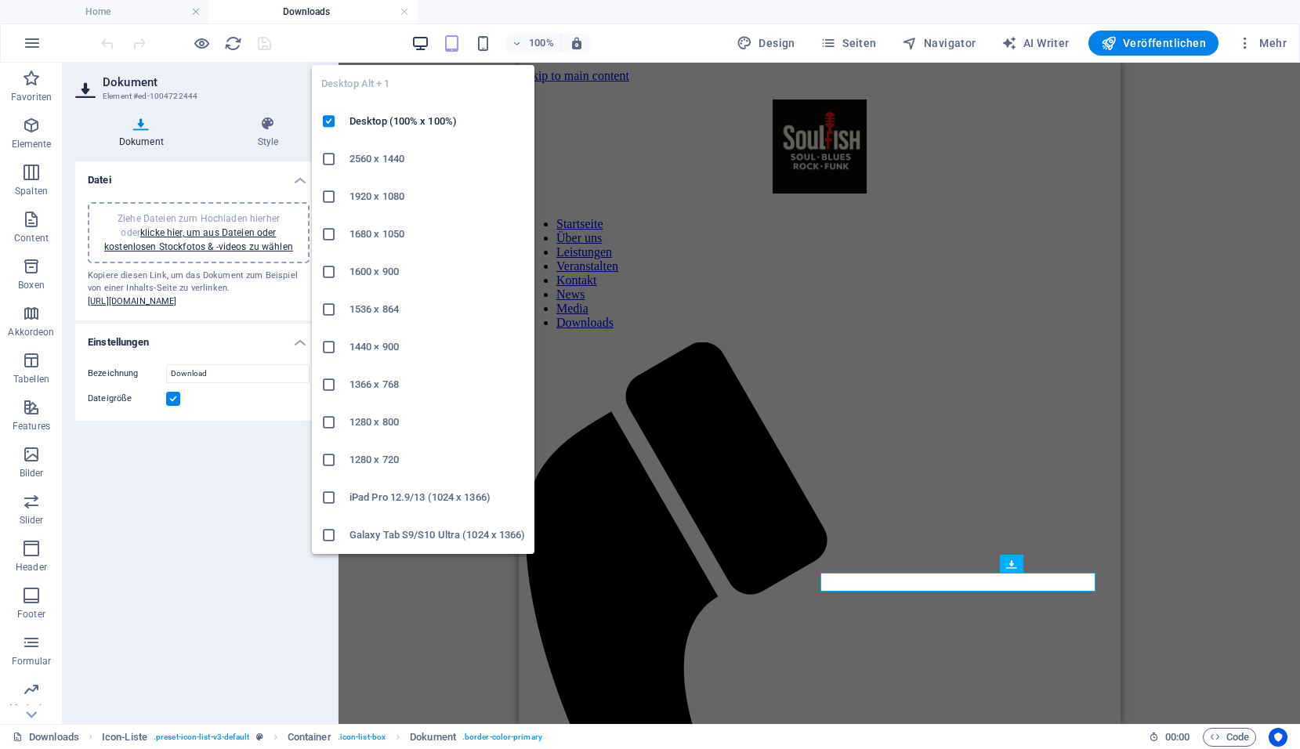
click at [426, 42] on icon "button" at bounding box center [421, 43] width 18 height 18
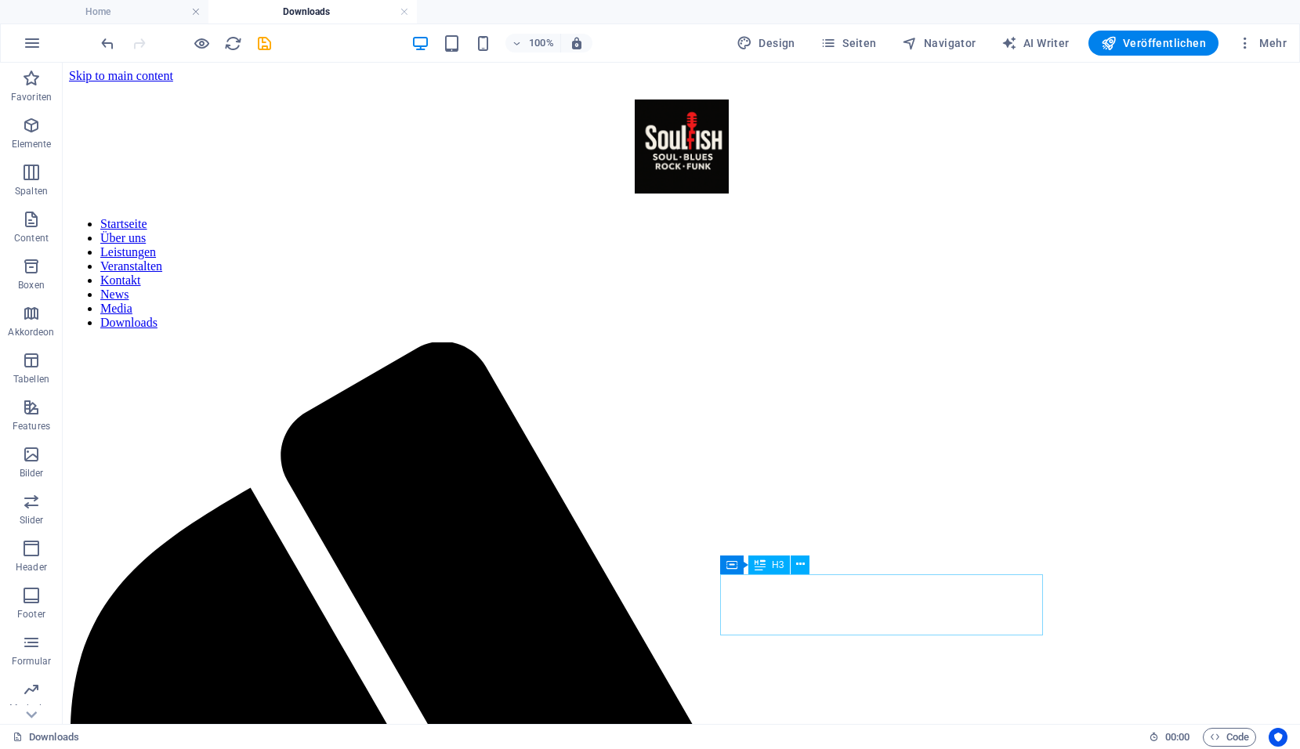
click at [256, 39] on icon "save" at bounding box center [265, 43] width 18 height 18
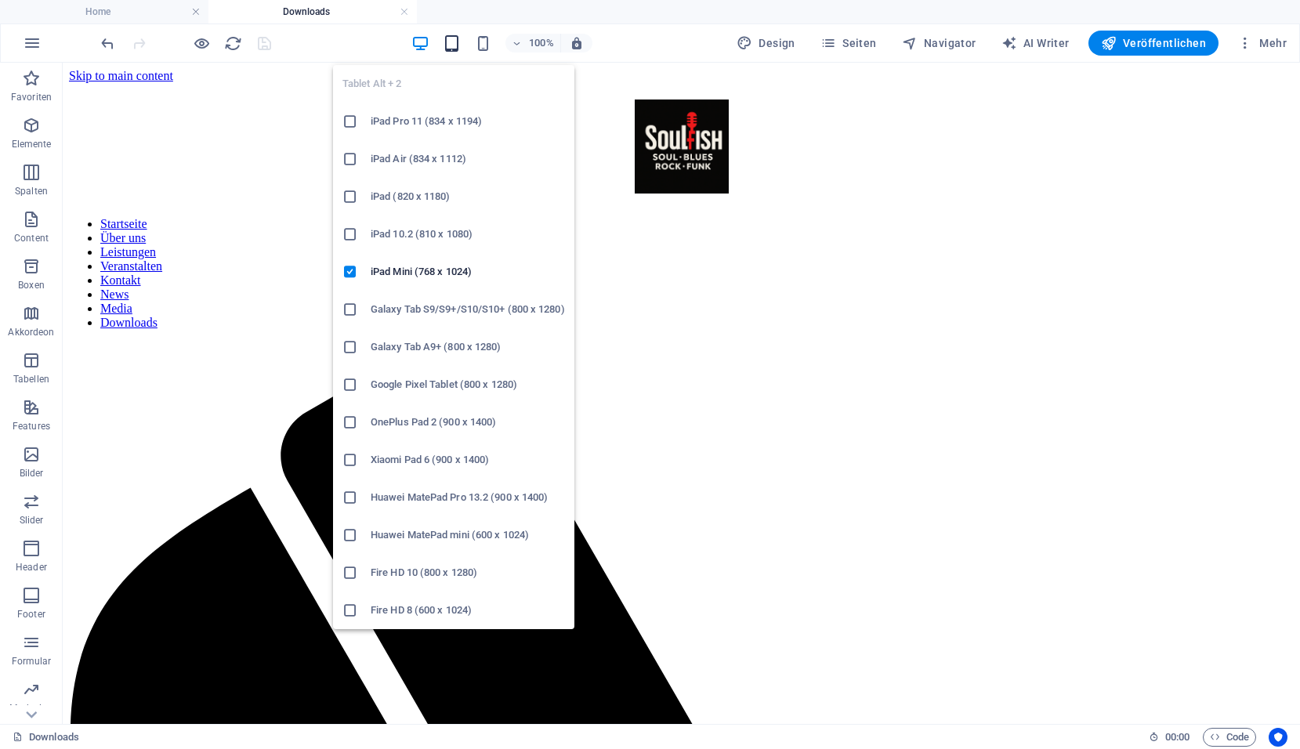
click at [456, 43] on icon "button" at bounding box center [452, 43] width 18 height 18
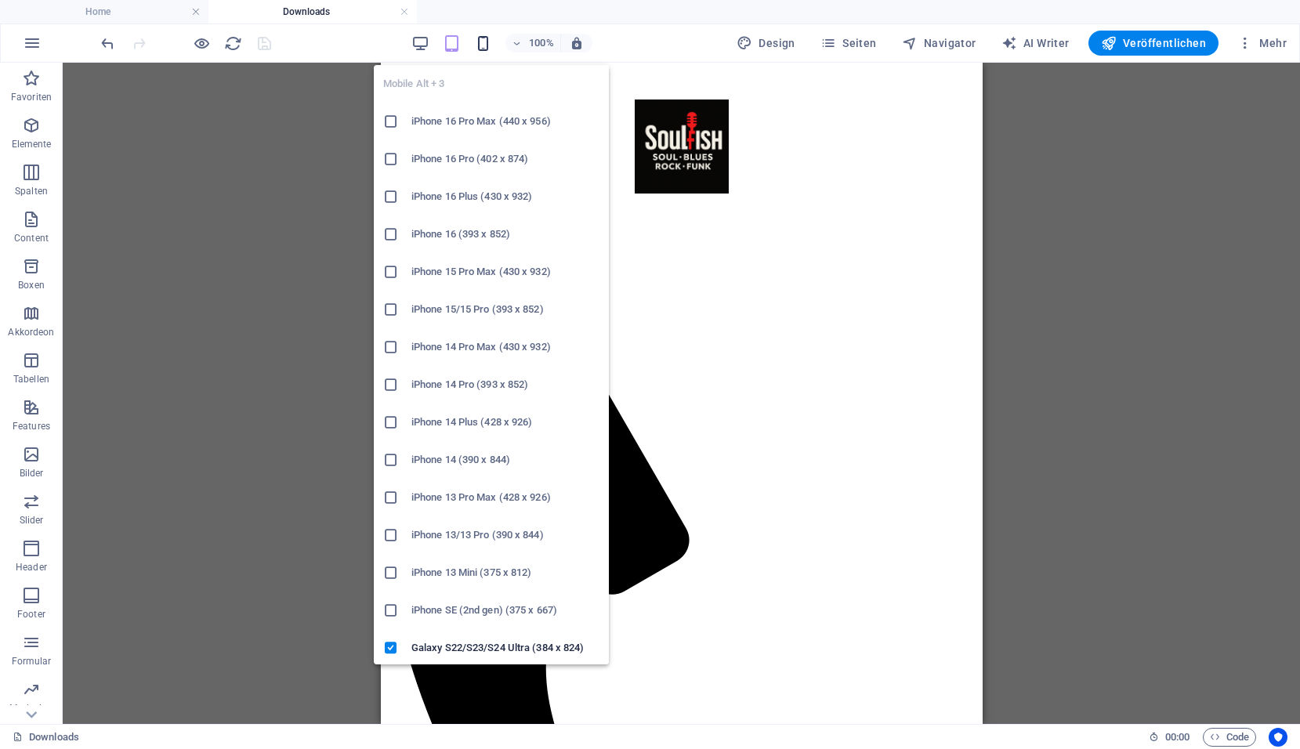
click at [491, 42] on icon "button" at bounding box center [483, 43] width 18 height 18
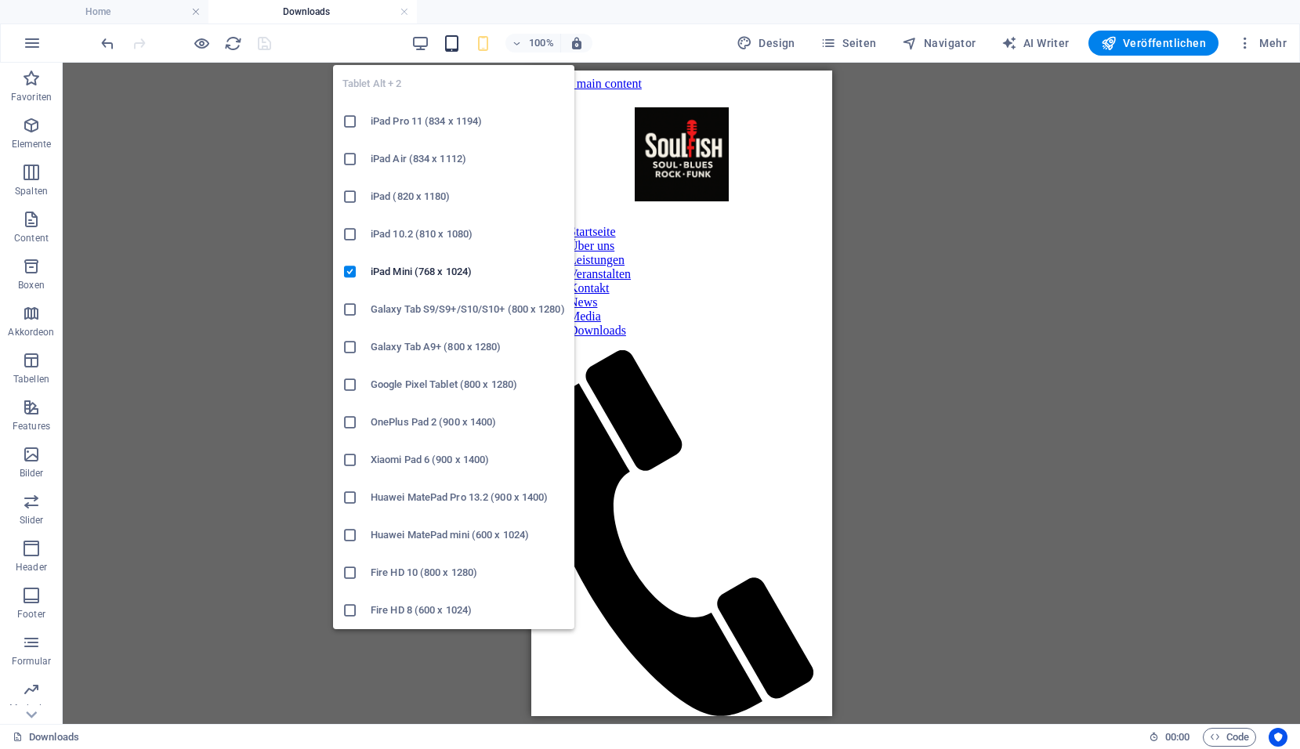
click at [459, 46] on icon "button" at bounding box center [452, 43] width 18 height 18
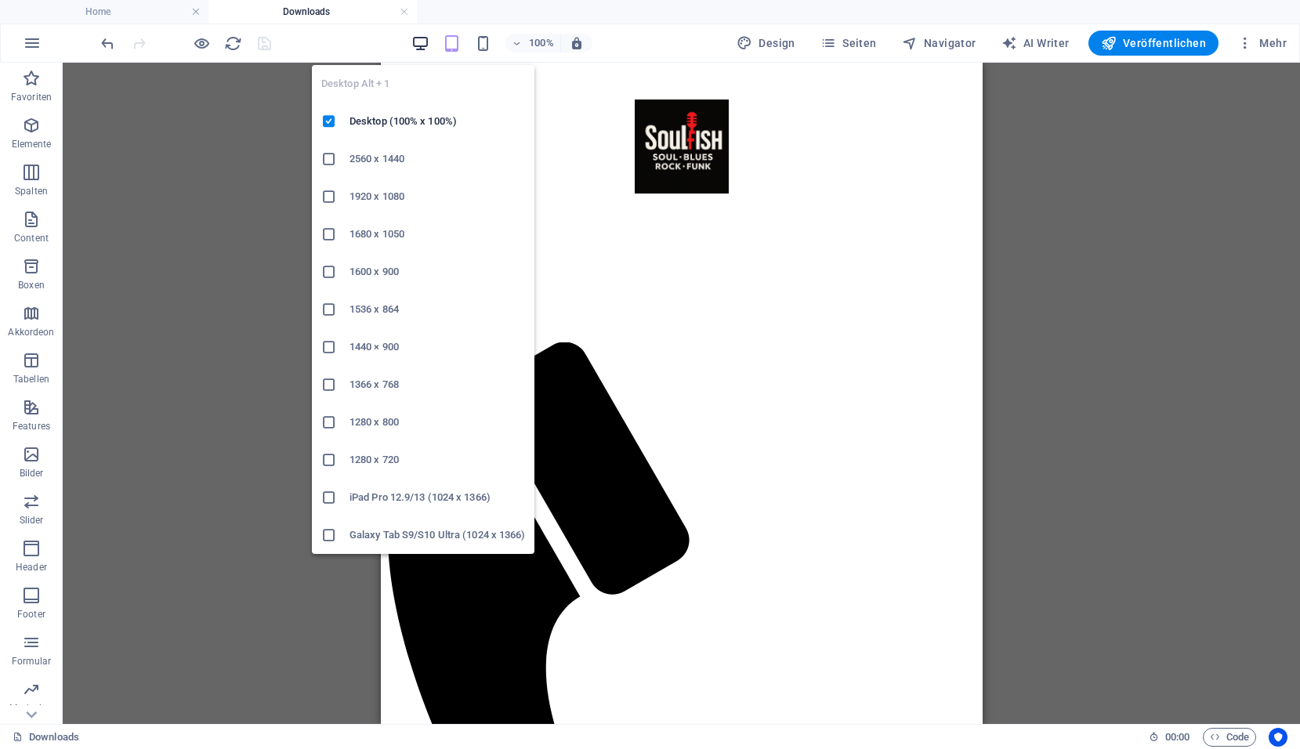
click at [430, 43] on icon "button" at bounding box center [421, 43] width 18 height 18
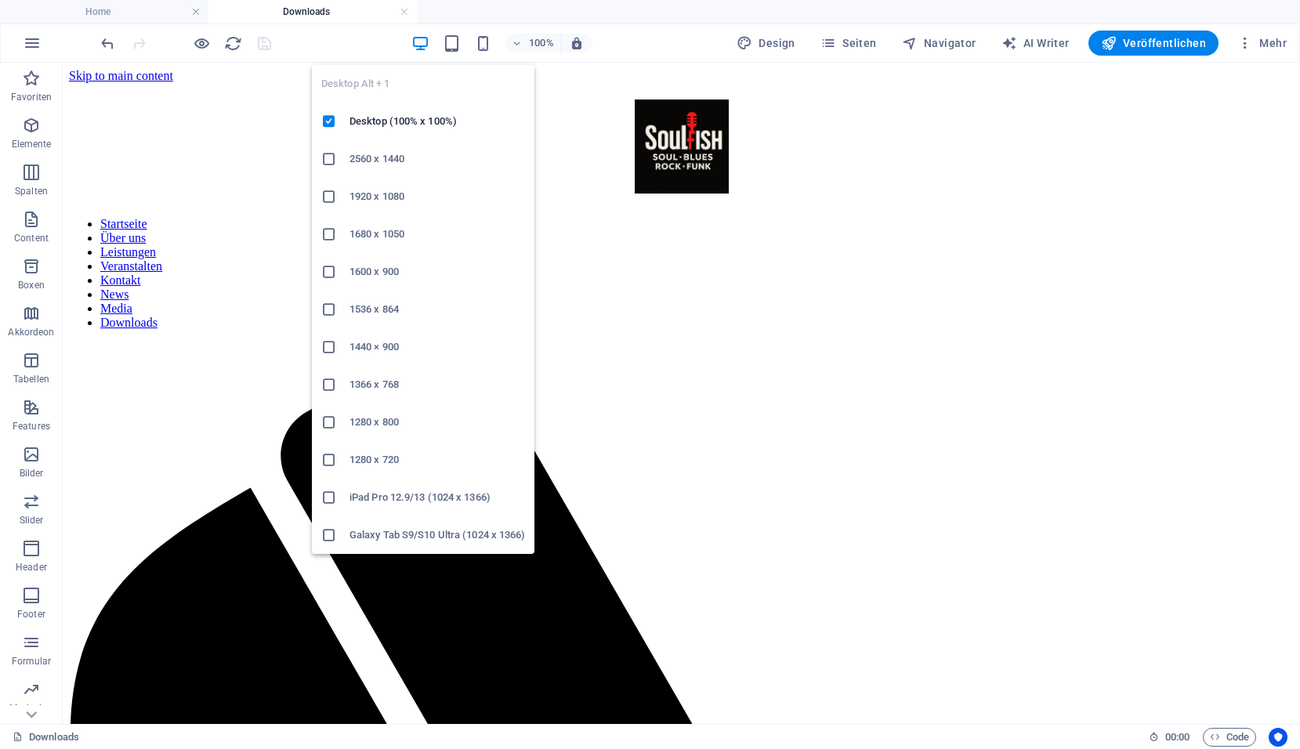
click at [422, 43] on icon "button" at bounding box center [421, 43] width 18 height 18
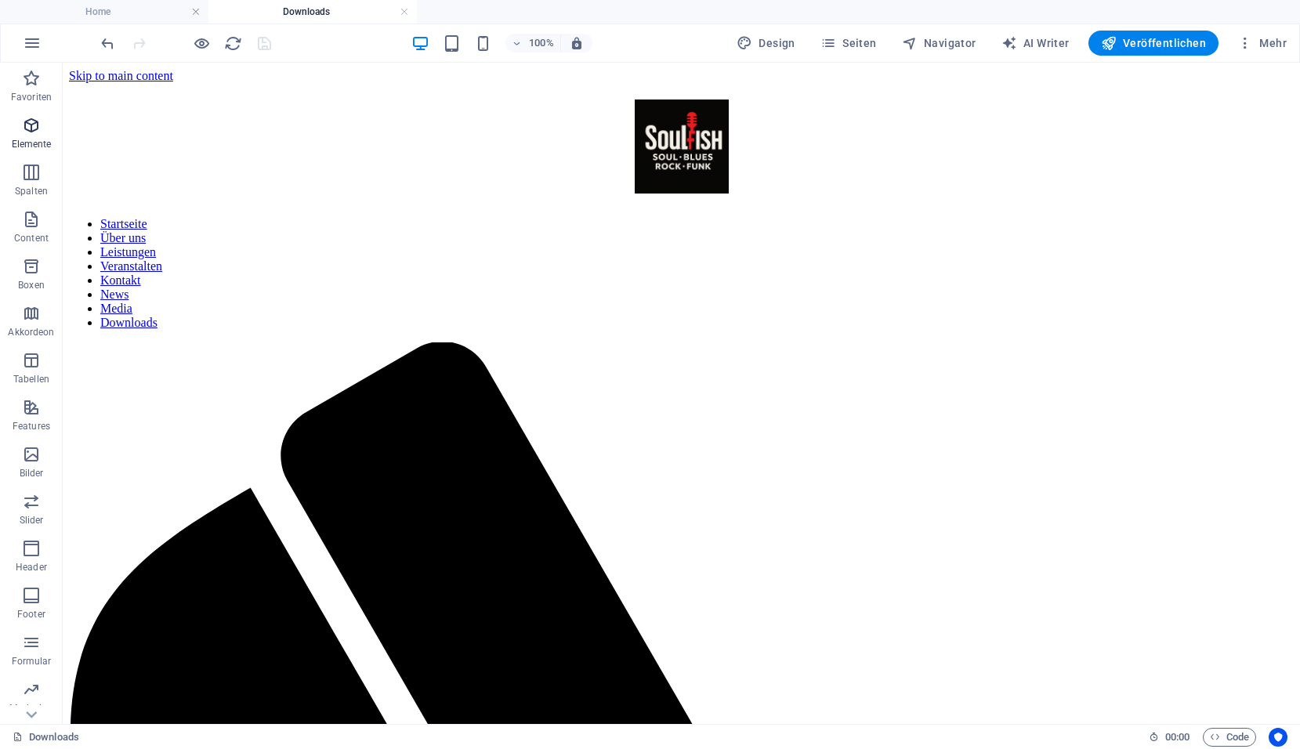
click at [40, 132] on icon "button" at bounding box center [31, 125] width 19 height 19
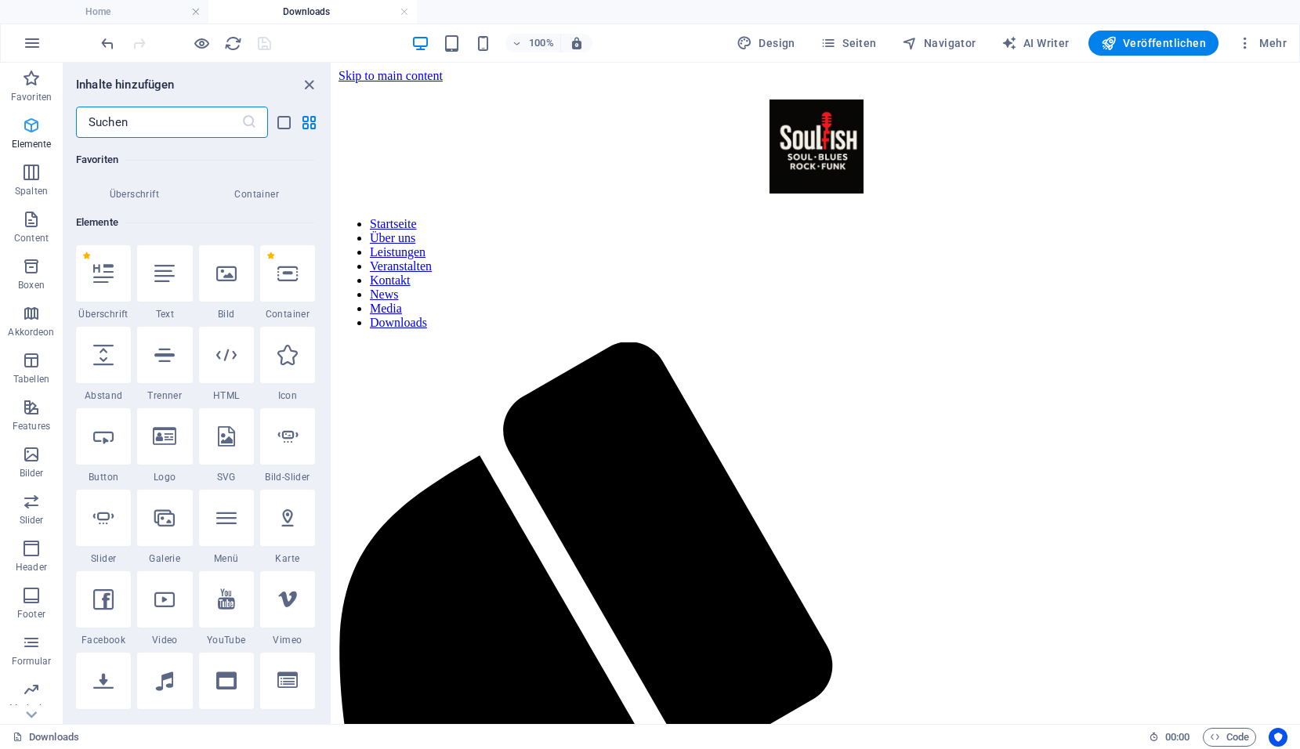
scroll to position [167, 0]
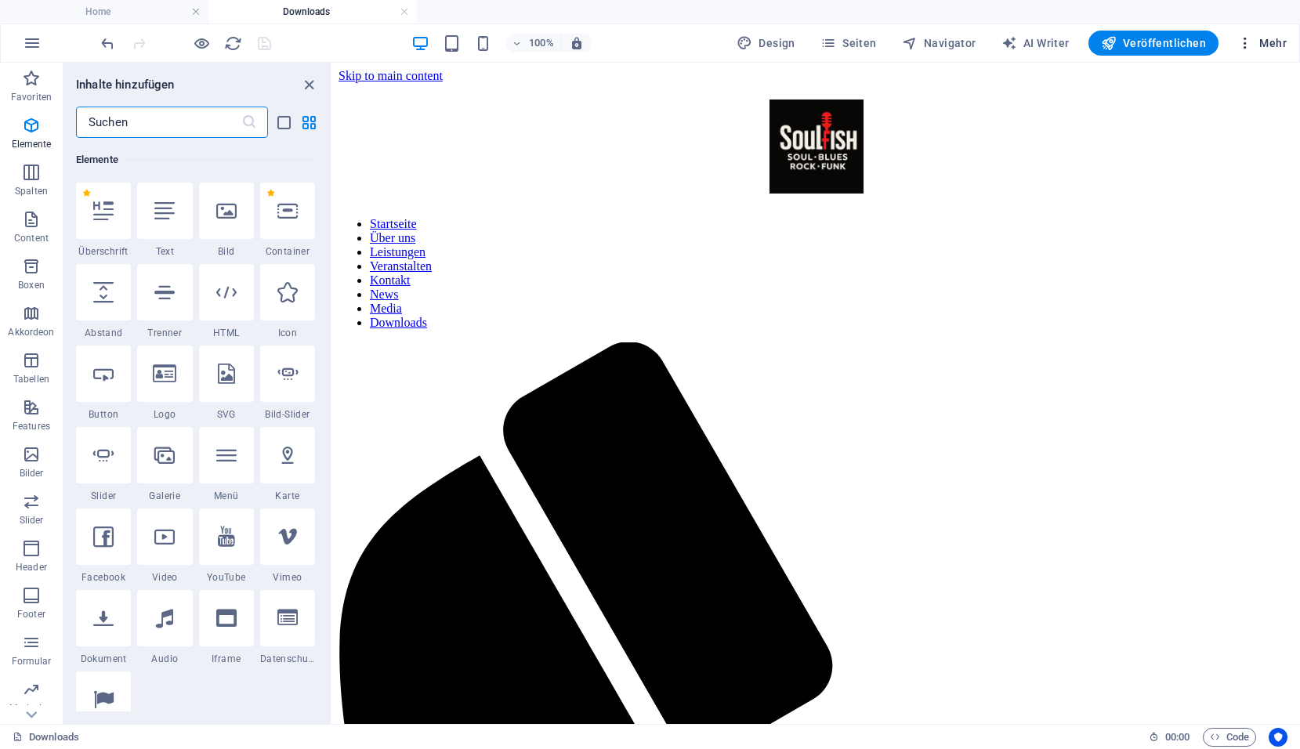
click at [1273, 44] on span "Mehr" at bounding box center [1262, 43] width 49 height 16
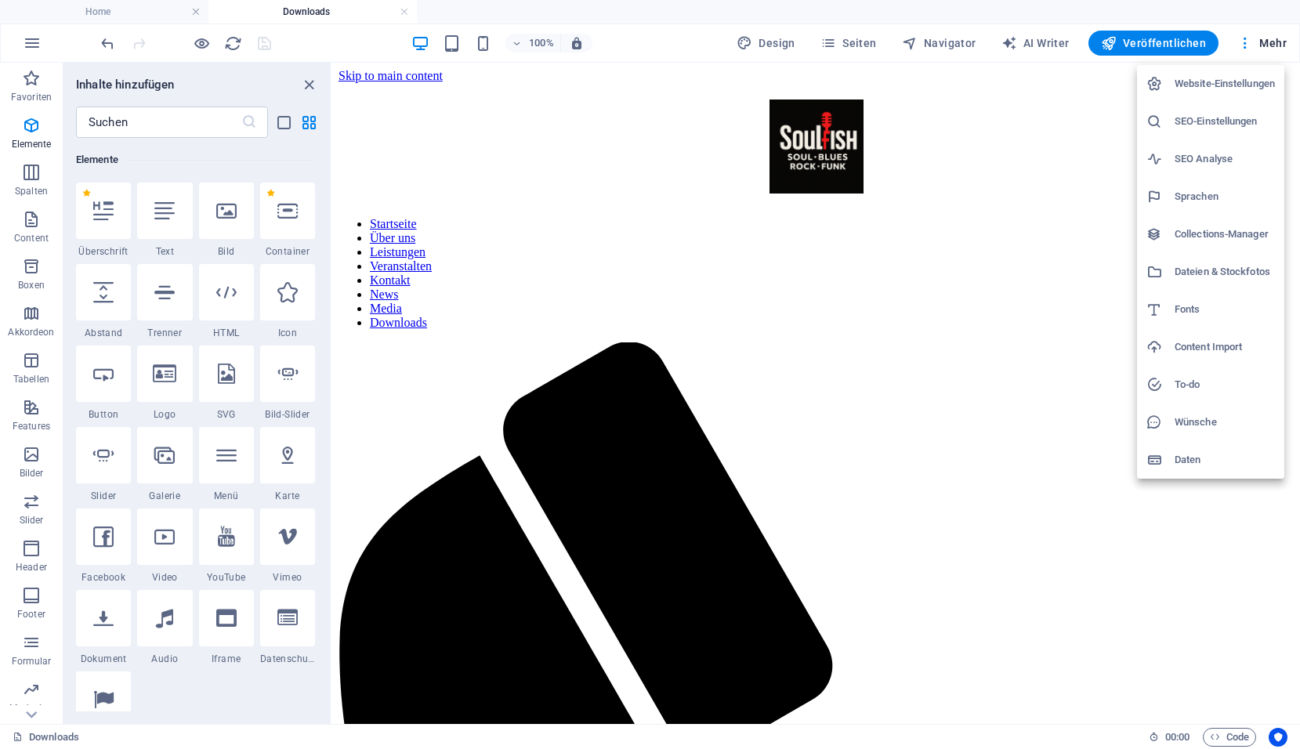
click at [1205, 271] on h6 "Dateien & Stockfotos" at bounding box center [1225, 272] width 100 height 19
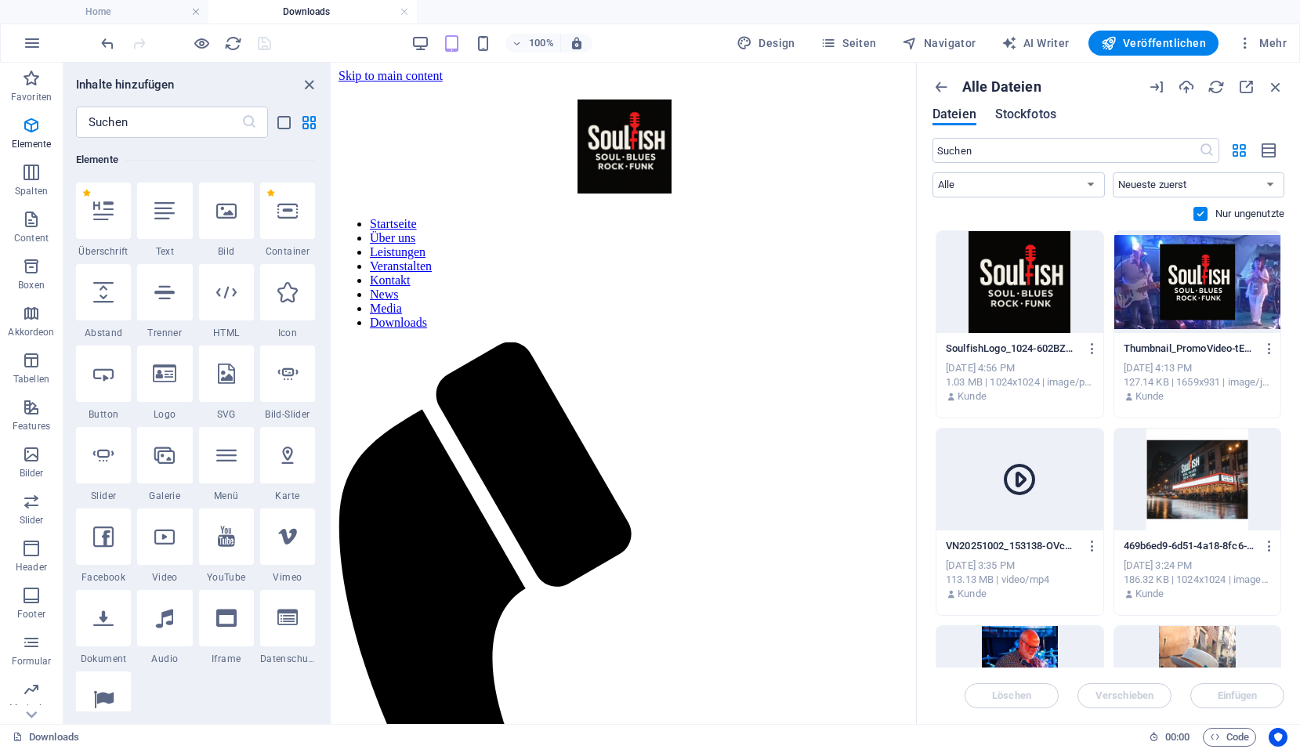
click at [1022, 114] on span "Stockfotos" at bounding box center [1025, 114] width 61 height 19
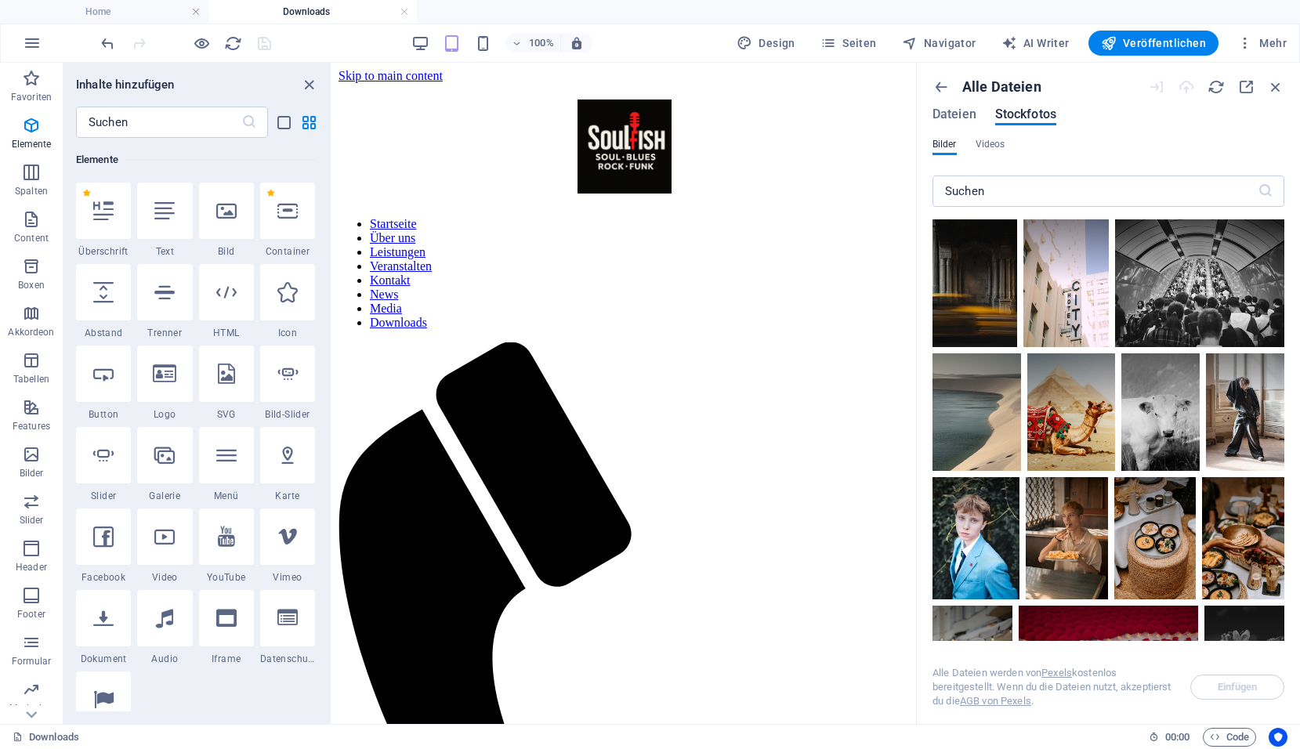
click at [960, 107] on div "Alle Dateien Dateien Stockfotos" at bounding box center [1109, 108] width 352 height 60
click at [960, 118] on span "Dateien" at bounding box center [955, 114] width 44 height 19
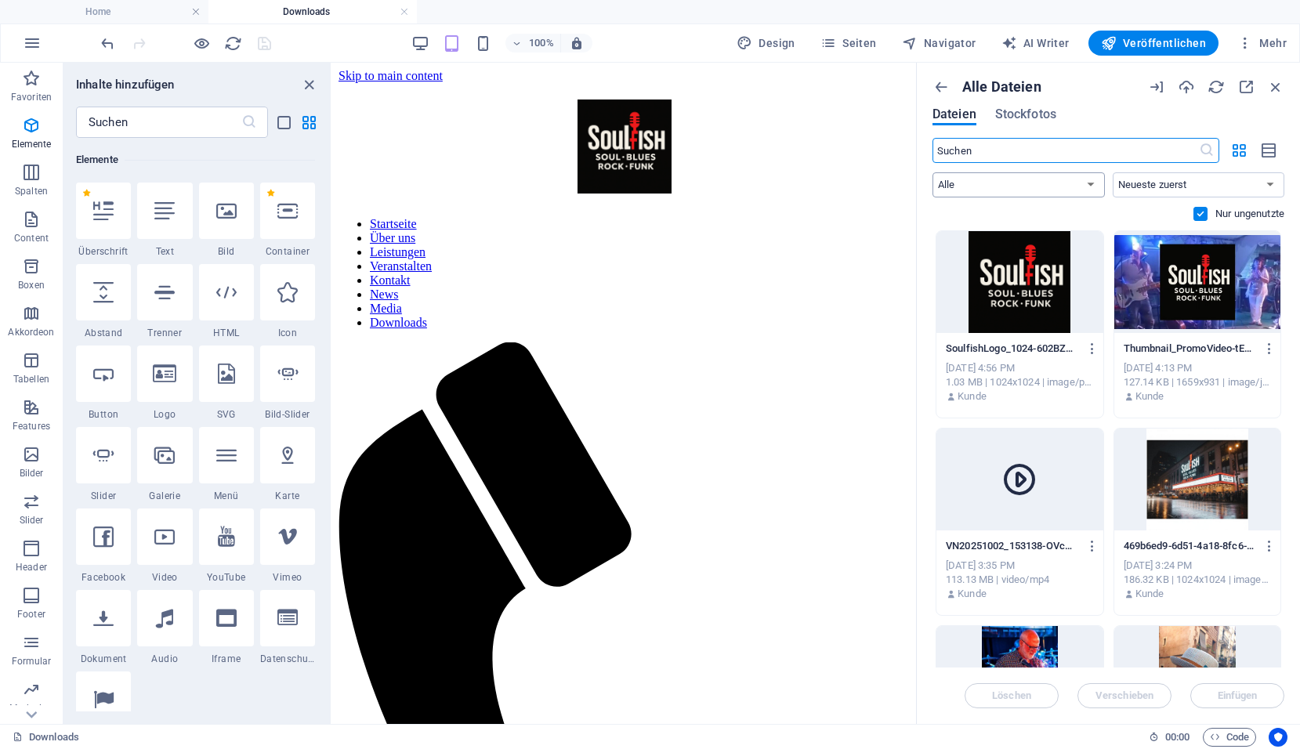
click at [988, 188] on select "Alle Bilder Dokumente Audio Video Vektor Sonstige" at bounding box center [1019, 184] width 172 height 25
select select "document"
click at [933, 172] on select "Alle Bilder Dokumente Audio Video Vektor Sonstige" at bounding box center [1019, 184] width 172 height 25
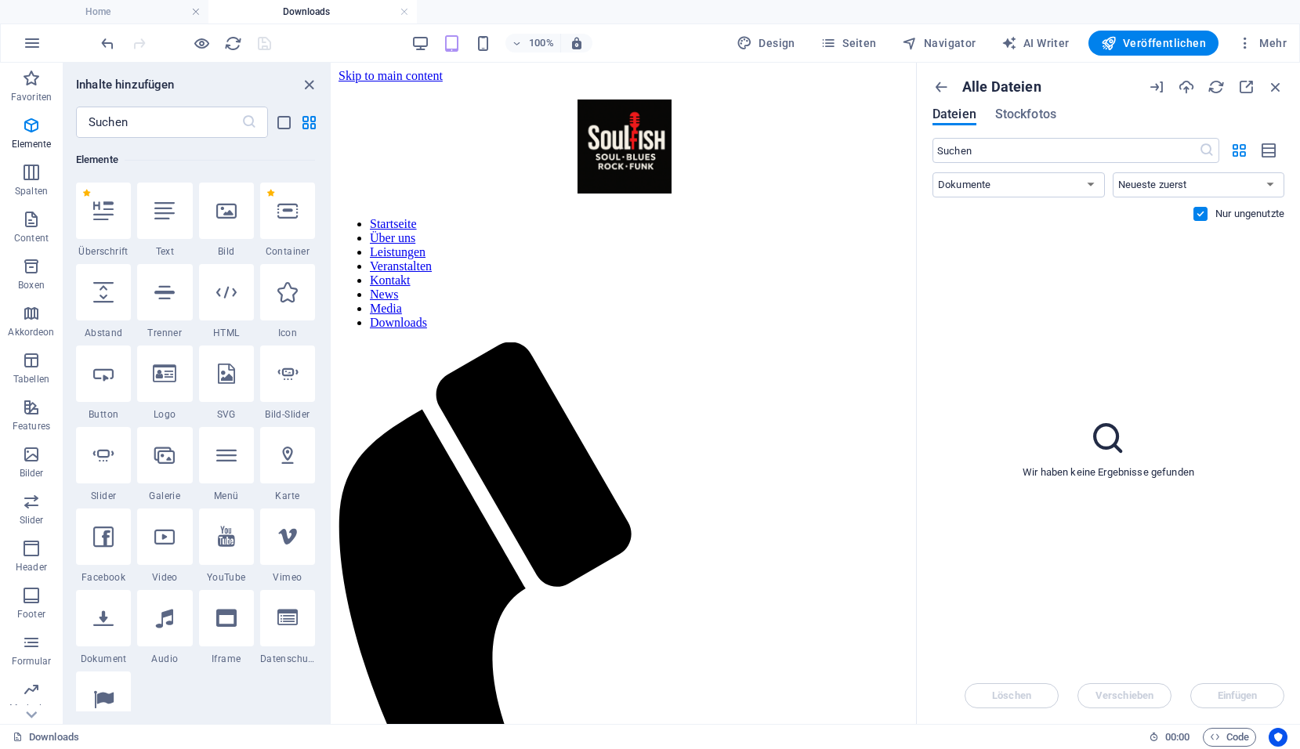
click at [1198, 214] on label at bounding box center [1201, 214] width 14 height 14
click at [0, 0] on input "checkbox" at bounding box center [0, 0] width 0 height 0
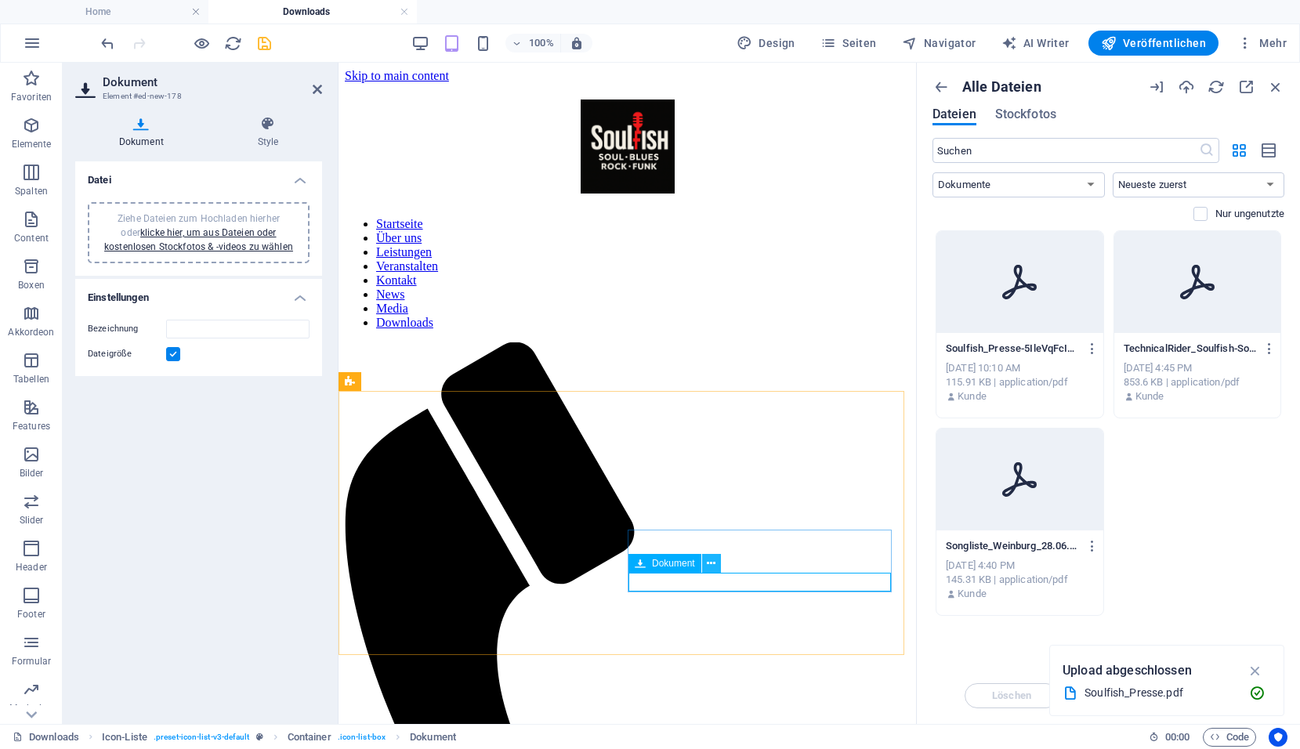
click at [710, 564] on icon at bounding box center [711, 564] width 9 height 16
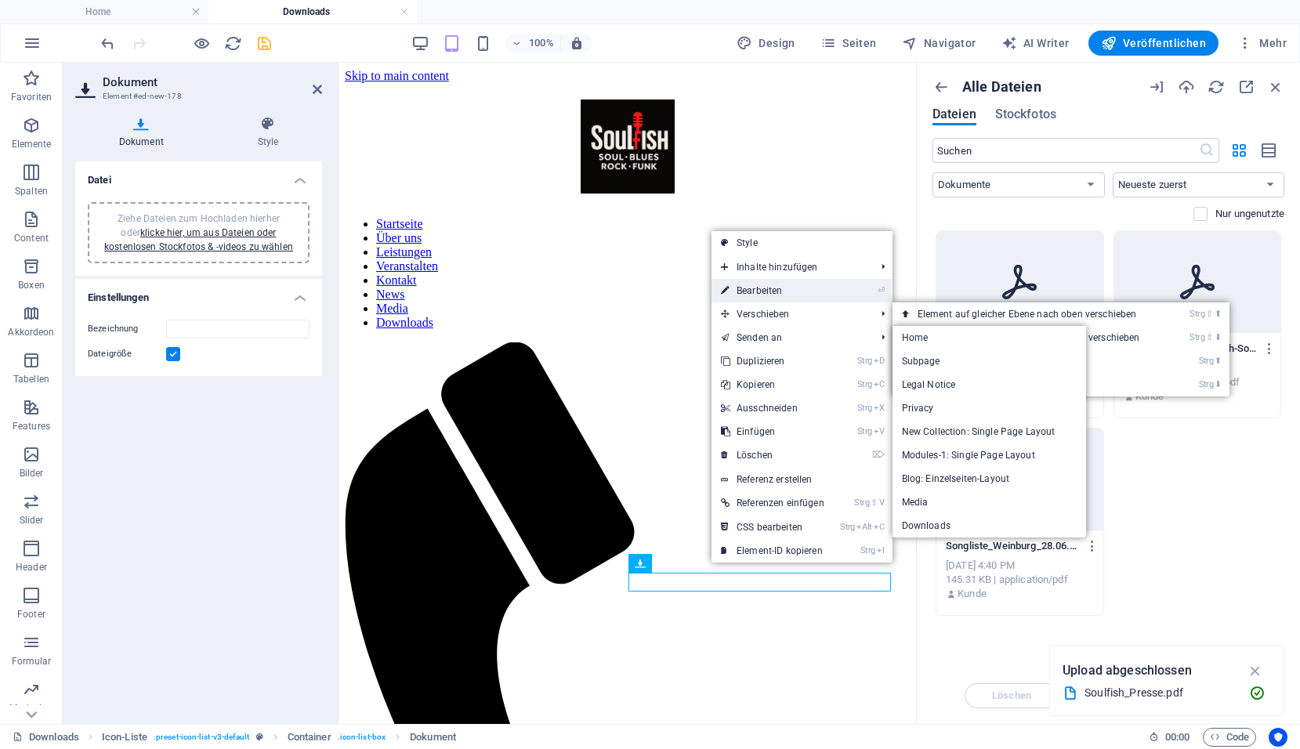
click at [792, 292] on link "⏎ Bearbeiten" at bounding box center [773, 291] width 122 height 24
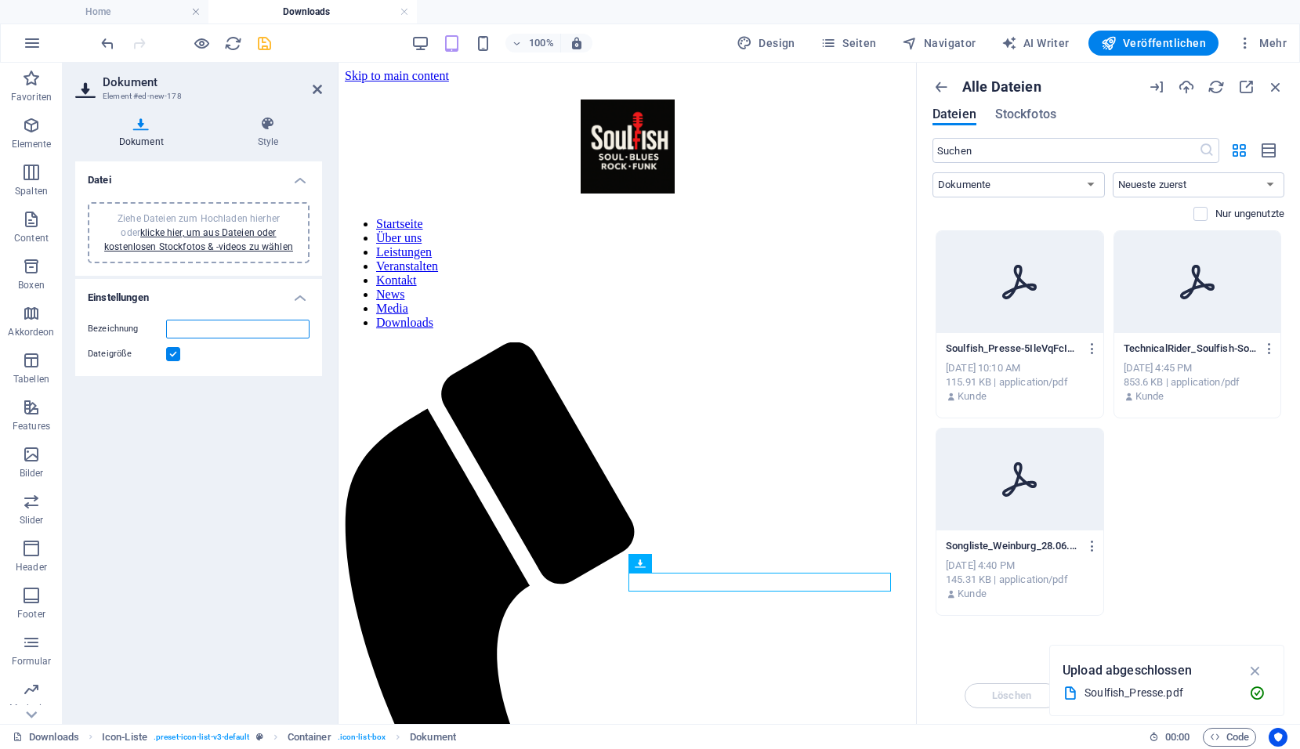
click at [211, 329] on input "Bezeichnung" at bounding box center [237, 329] width 143 height 19
type input "Download"
click at [1215, 89] on icon "button" at bounding box center [1216, 86] width 17 height 17
click at [1279, 85] on icon "button" at bounding box center [1275, 86] width 17 height 17
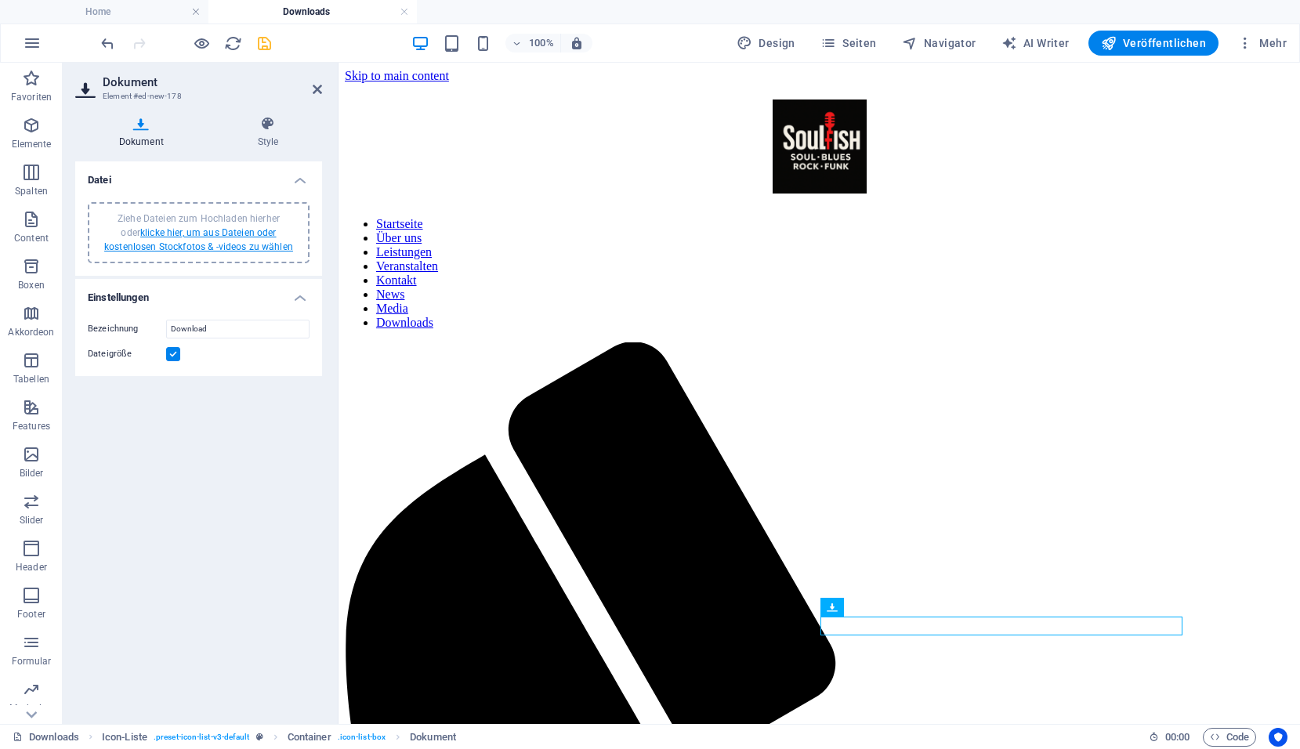
click at [220, 235] on link "klicke hier, um aus Dateien oder kostenlosen Stockfotos & -videos zu wählen" at bounding box center [198, 239] width 189 height 25
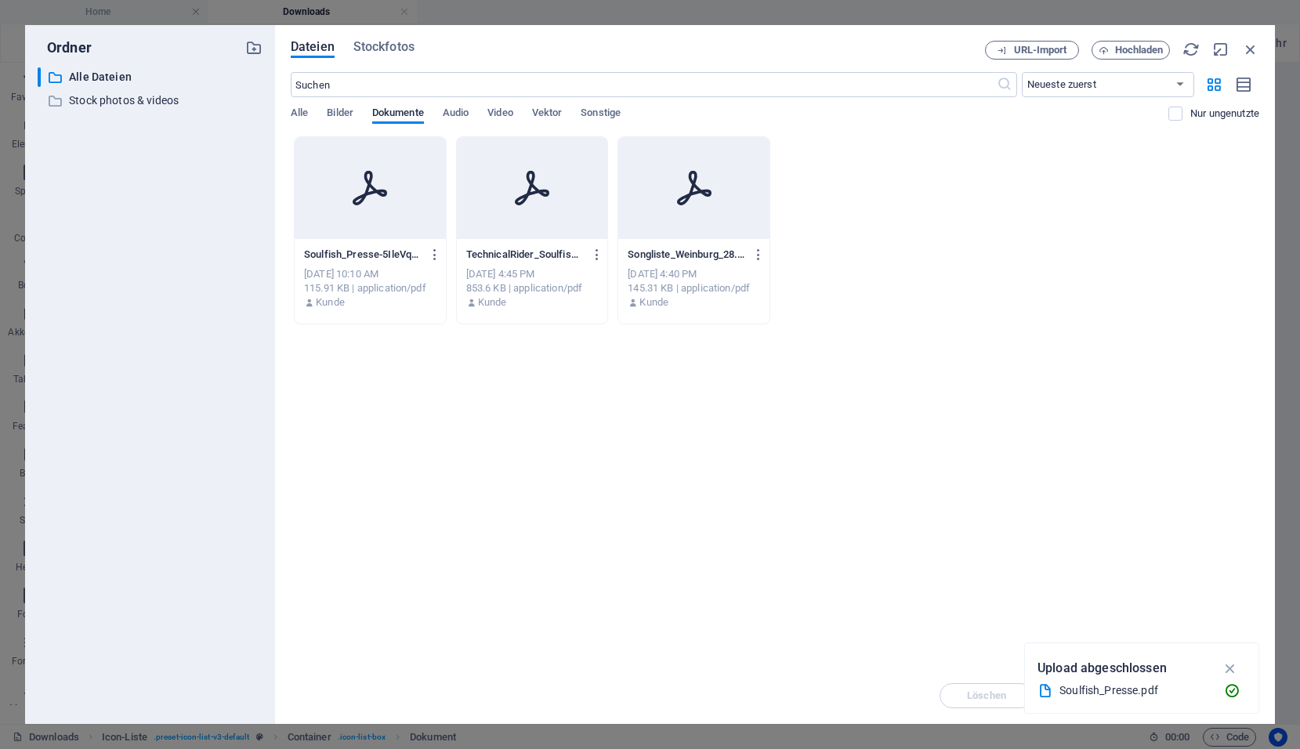
click at [391, 205] on div at bounding box center [370, 188] width 151 height 102
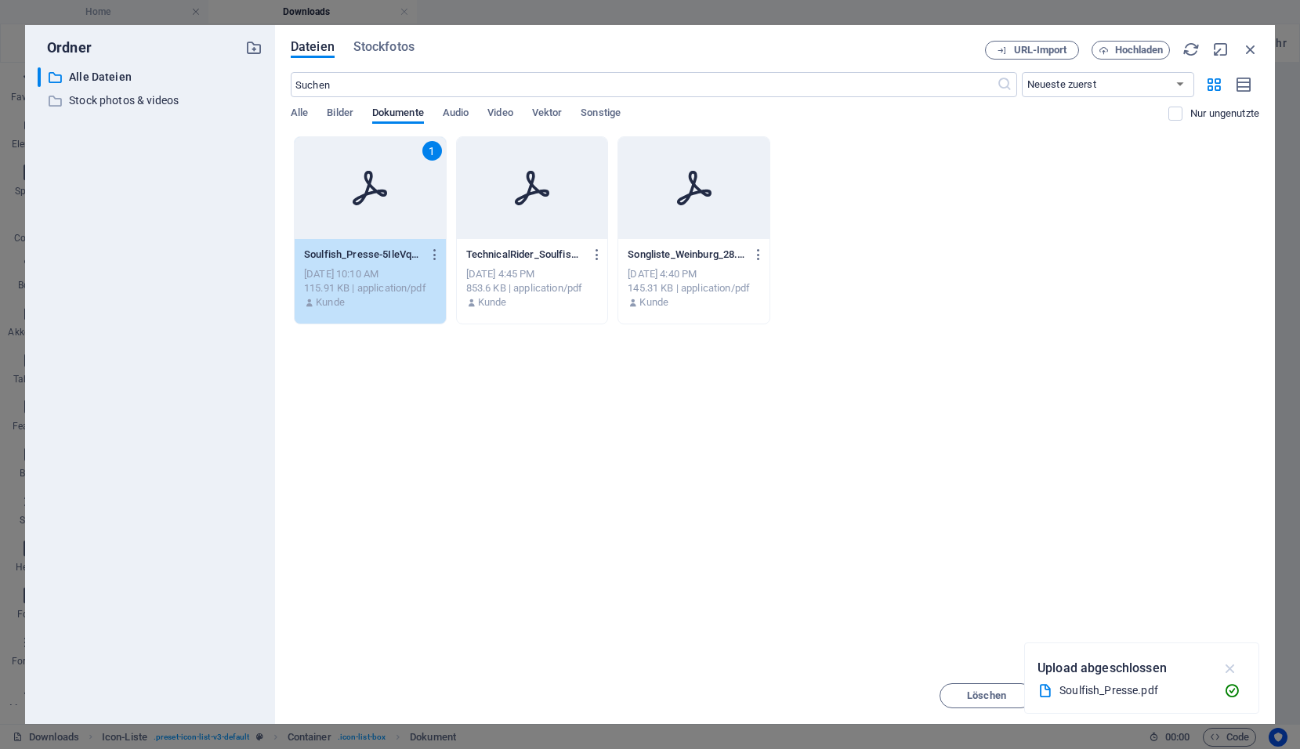
click at [1230, 671] on icon "button" at bounding box center [1231, 668] width 18 height 17
click at [1198, 694] on span "Einfügen" at bounding box center [1213, 695] width 40 height 9
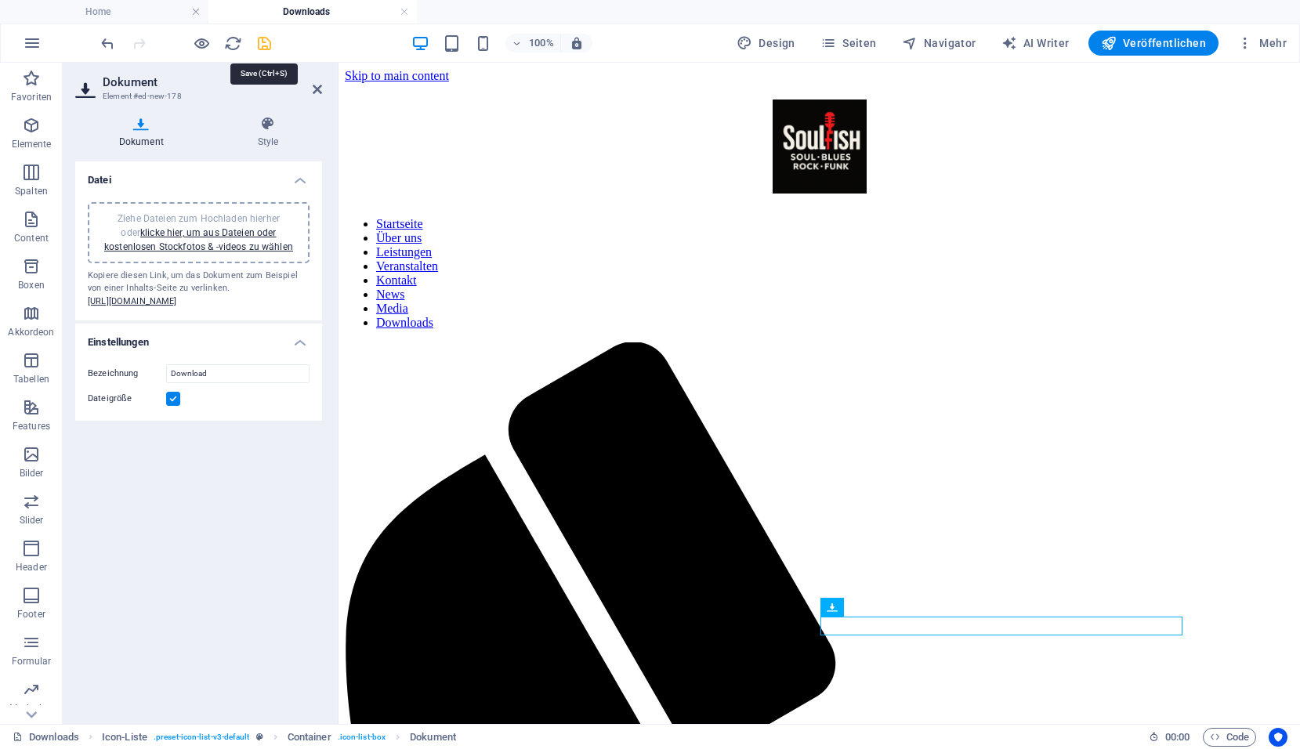
click at [266, 37] on icon "save" at bounding box center [265, 43] width 18 height 18
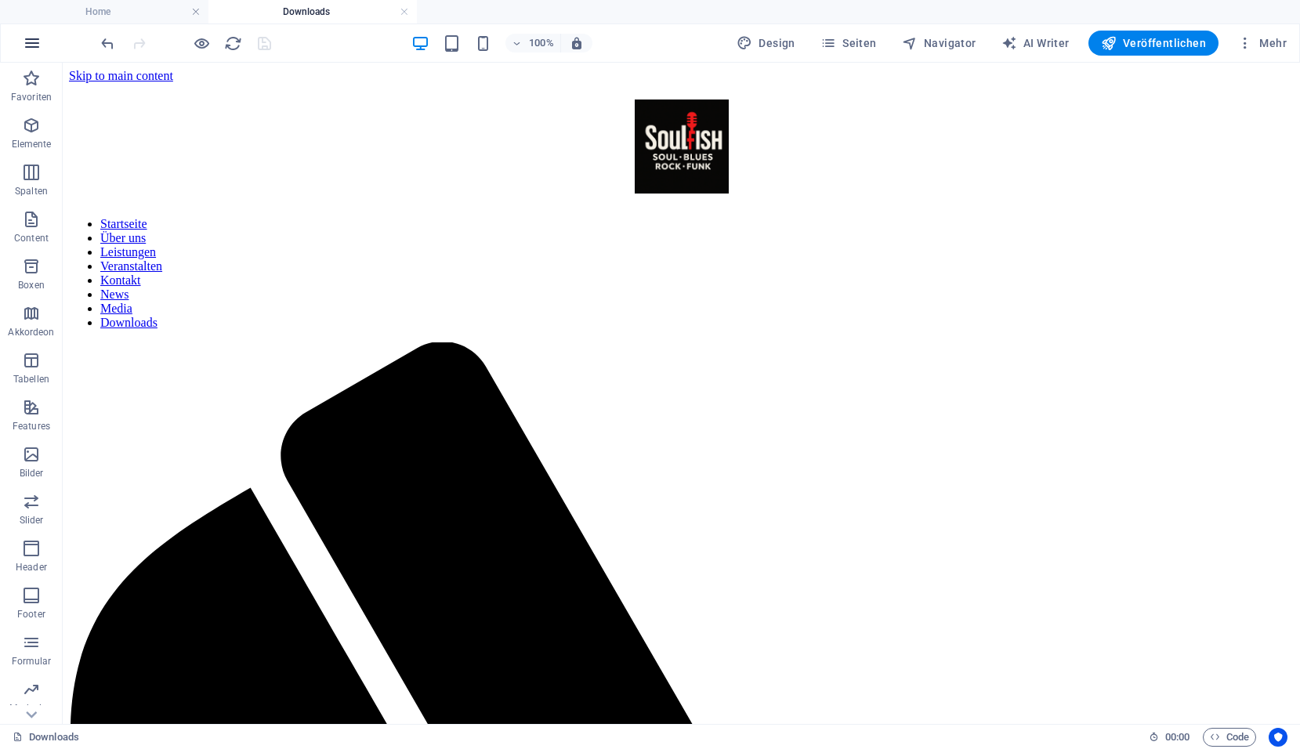
click at [30, 47] on icon "button" at bounding box center [32, 43] width 19 height 19
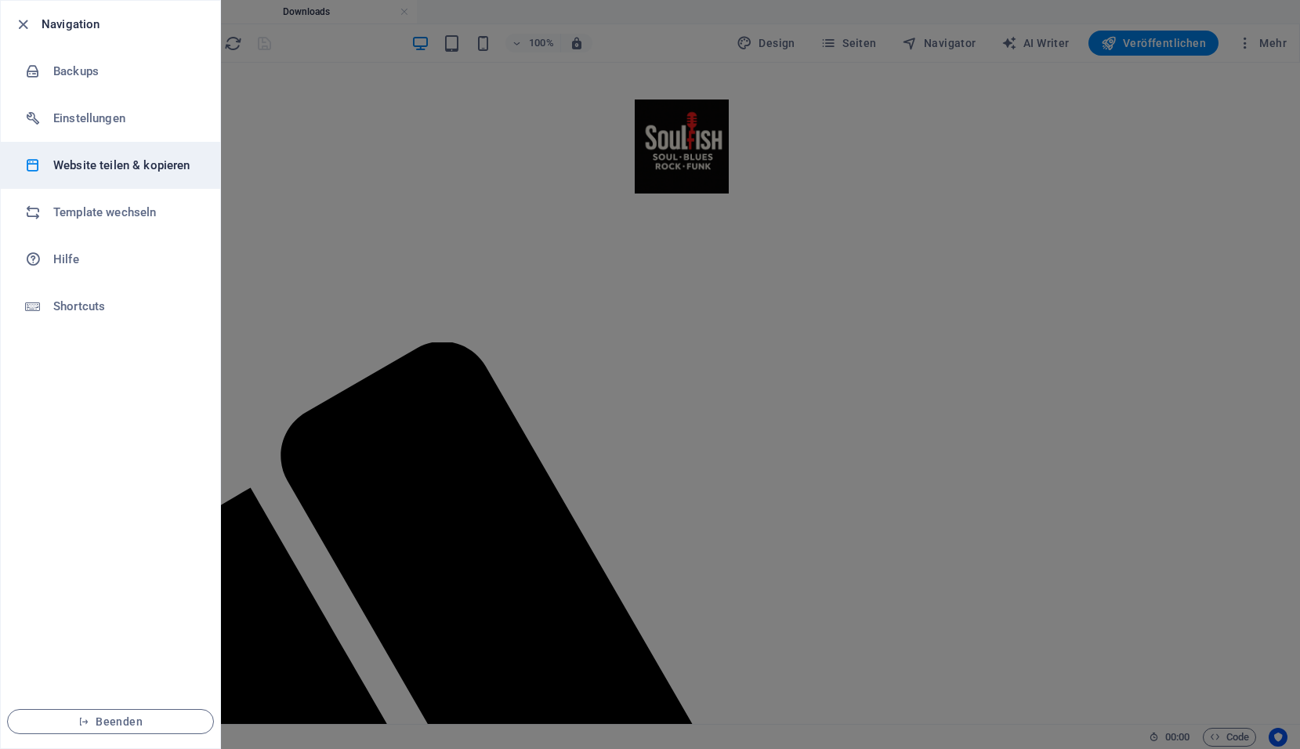
click at [75, 165] on h6 "Website teilen & kopieren" at bounding box center [125, 165] width 145 height 19
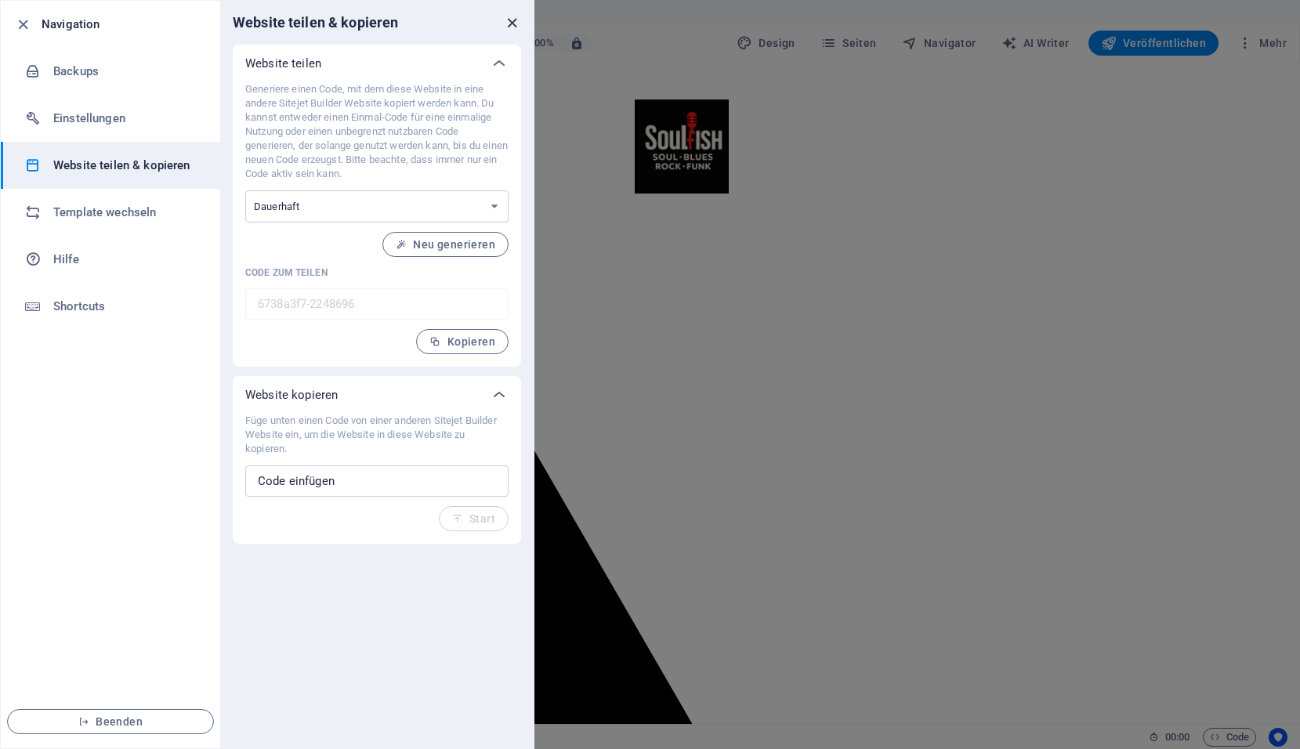
click at [507, 23] on icon "close" at bounding box center [512, 23] width 18 height 18
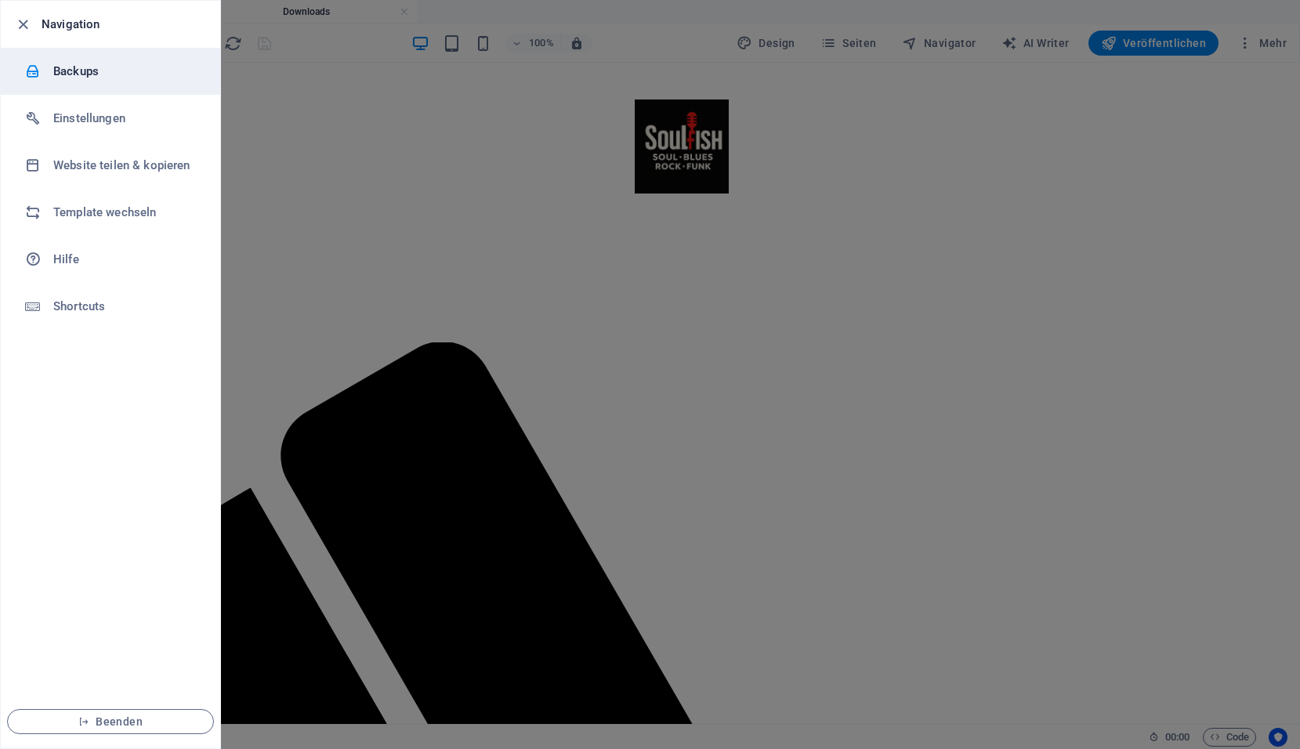
click at [79, 68] on h6 "Backups" at bounding box center [125, 71] width 145 height 19
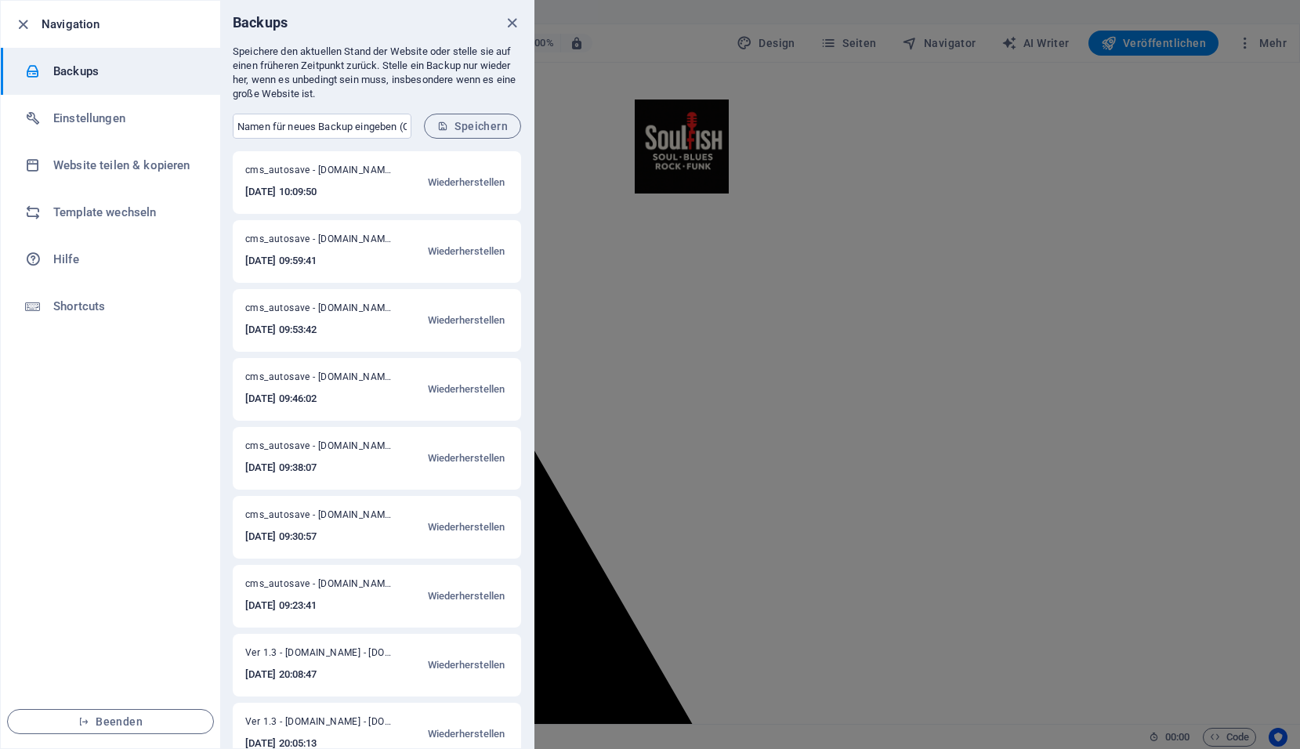
click at [79, 64] on h6 "Backups" at bounding box center [125, 71] width 145 height 19
click at [516, 23] on icon "close" at bounding box center [512, 23] width 18 height 18
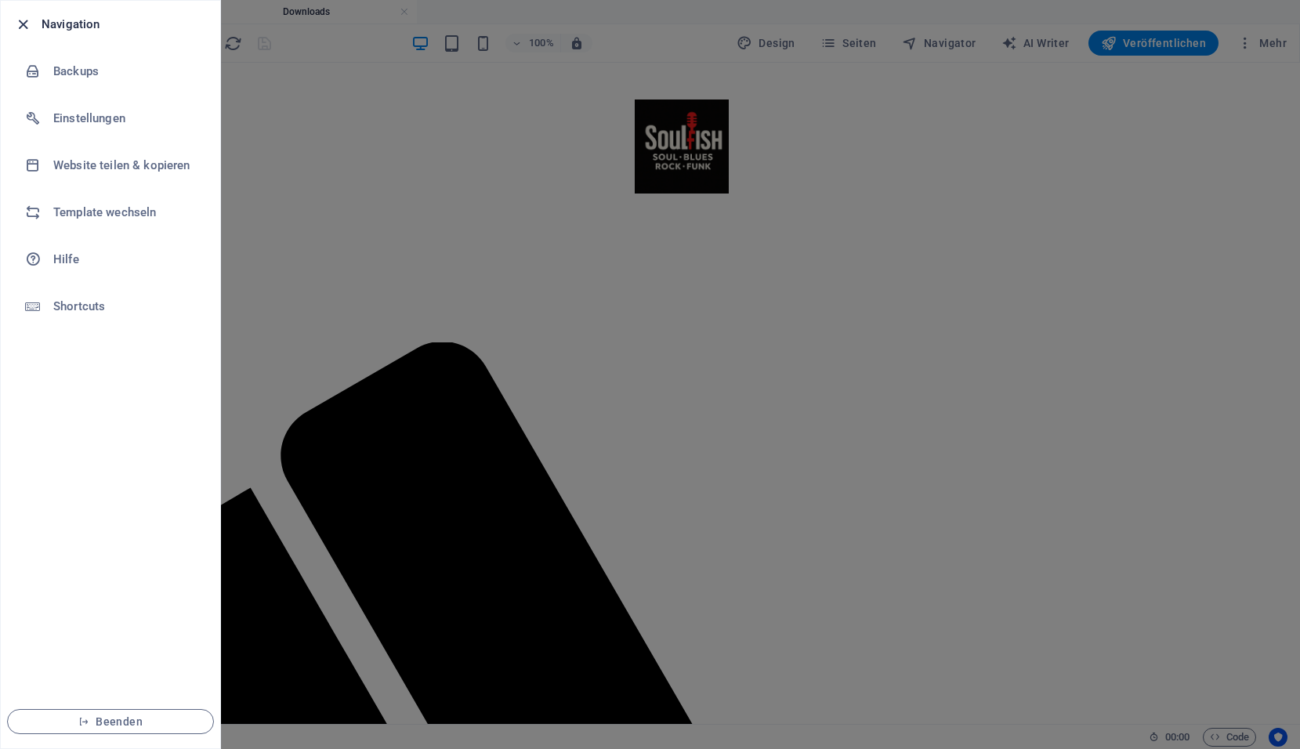
click at [30, 23] on icon "button" at bounding box center [23, 25] width 18 height 18
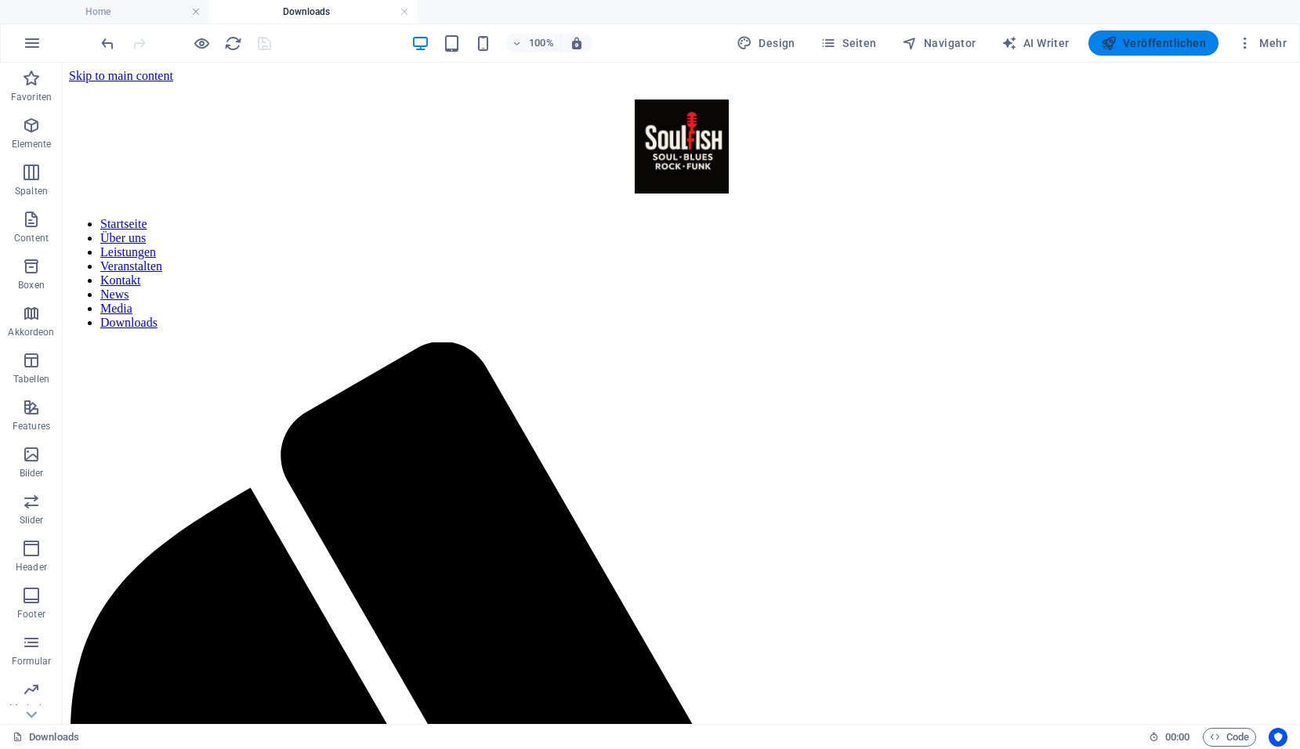
click at [1139, 38] on span "Veröffentlichen" at bounding box center [1153, 43] width 105 height 16
